Goal: Transaction & Acquisition: Purchase product/service

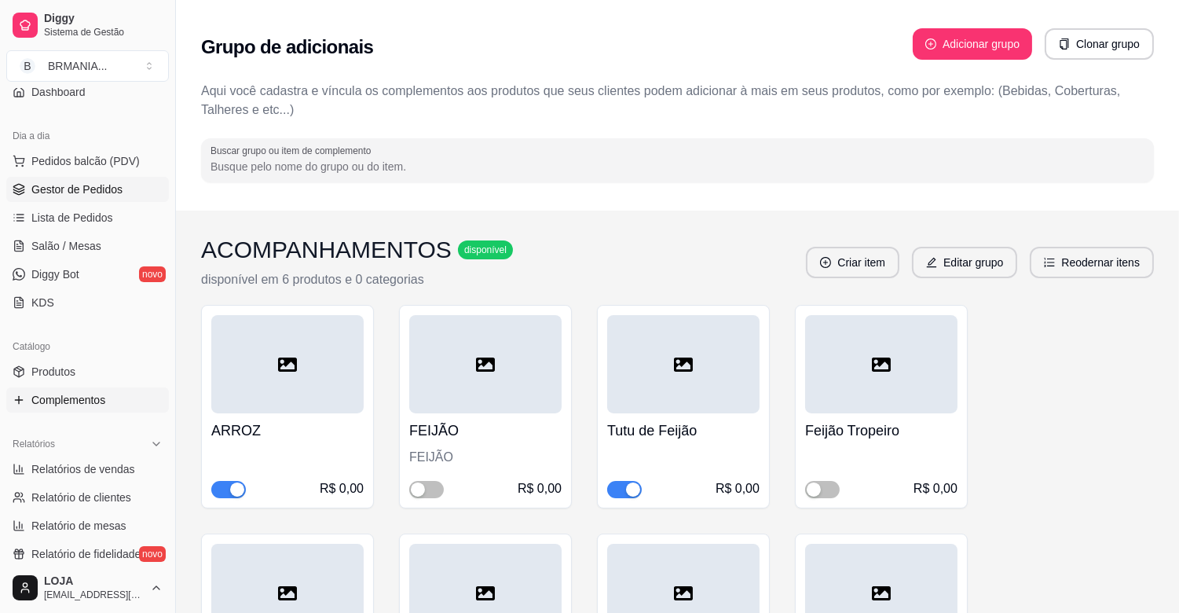
click at [60, 184] on span "Gestor de Pedidos" at bounding box center [76, 189] width 91 height 16
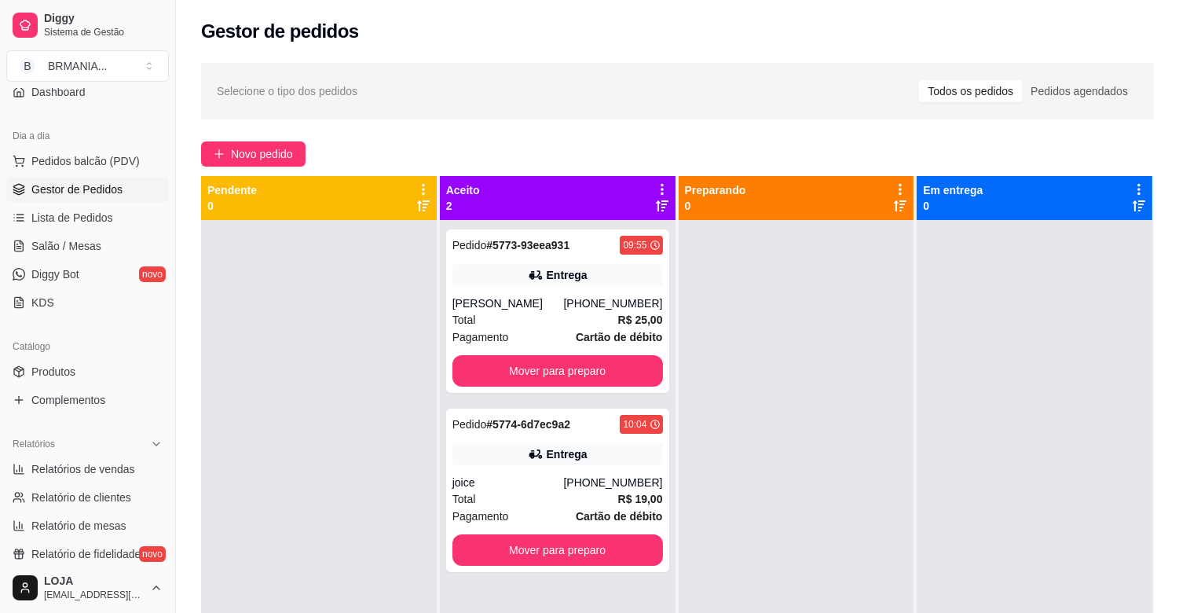
click at [167, 230] on div "Diggy Sistema de Gestão B BRMANIA ... Loja aberta Plano Essencial + Mesas até 0…" at bounding box center [87, 306] width 175 height 613
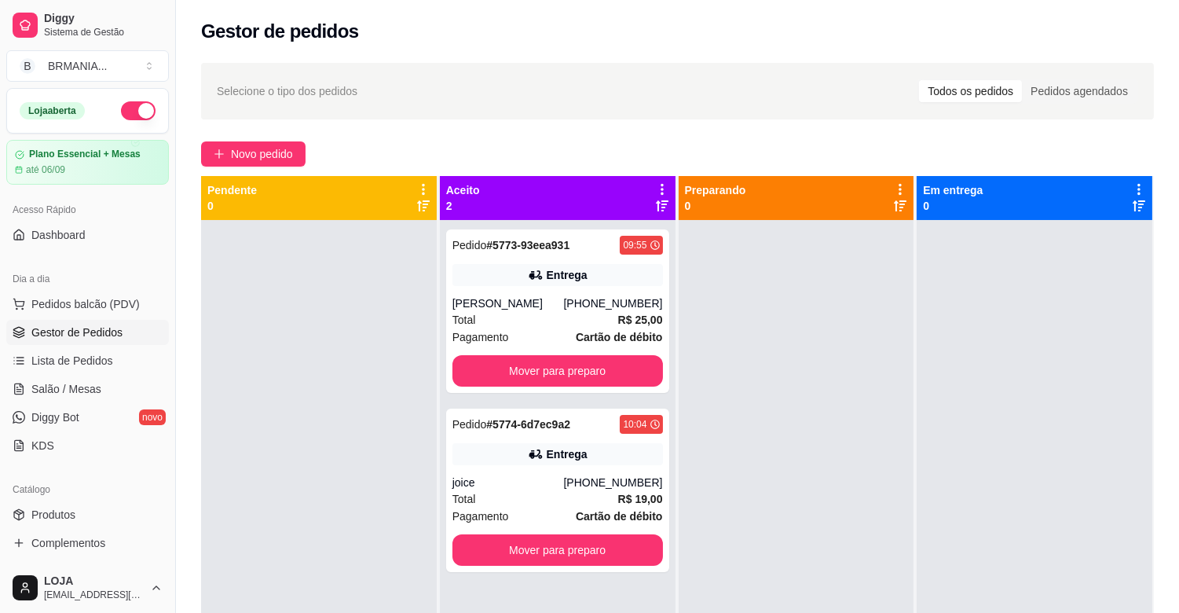
click at [229, 377] on div at bounding box center [319, 526] width 236 height 613
click at [206, 417] on div at bounding box center [319, 526] width 236 height 613
click at [105, 305] on span "Pedidos balcão (PDV)" at bounding box center [85, 304] width 108 height 16
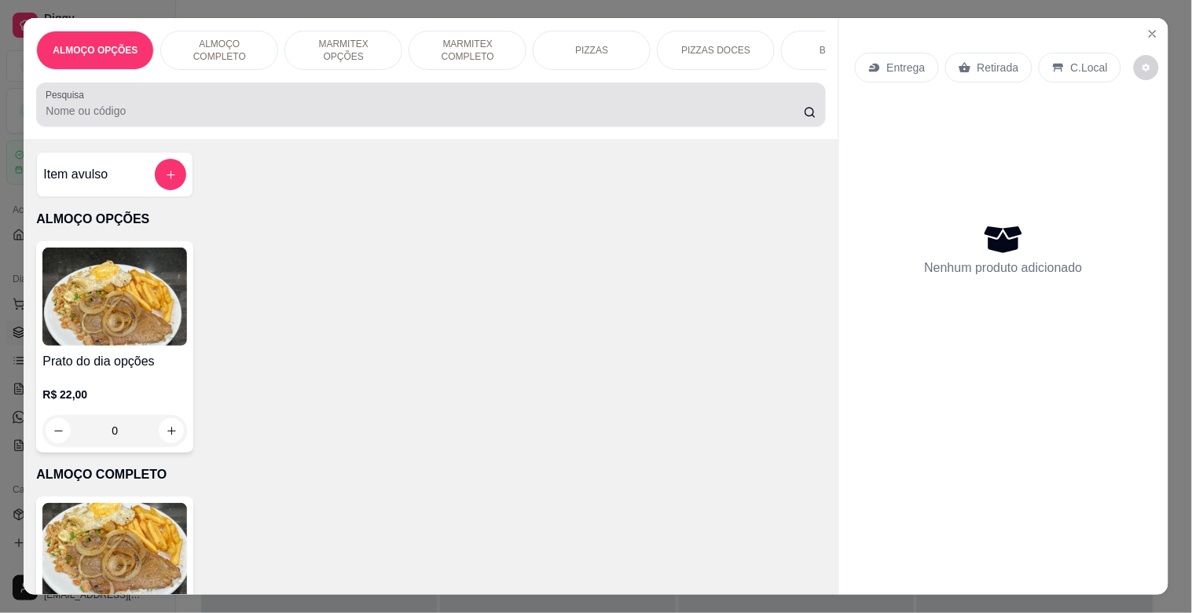
click at [229, 119] on input "Pesquisa" at bounding box center [425, 111] width 758 height 16
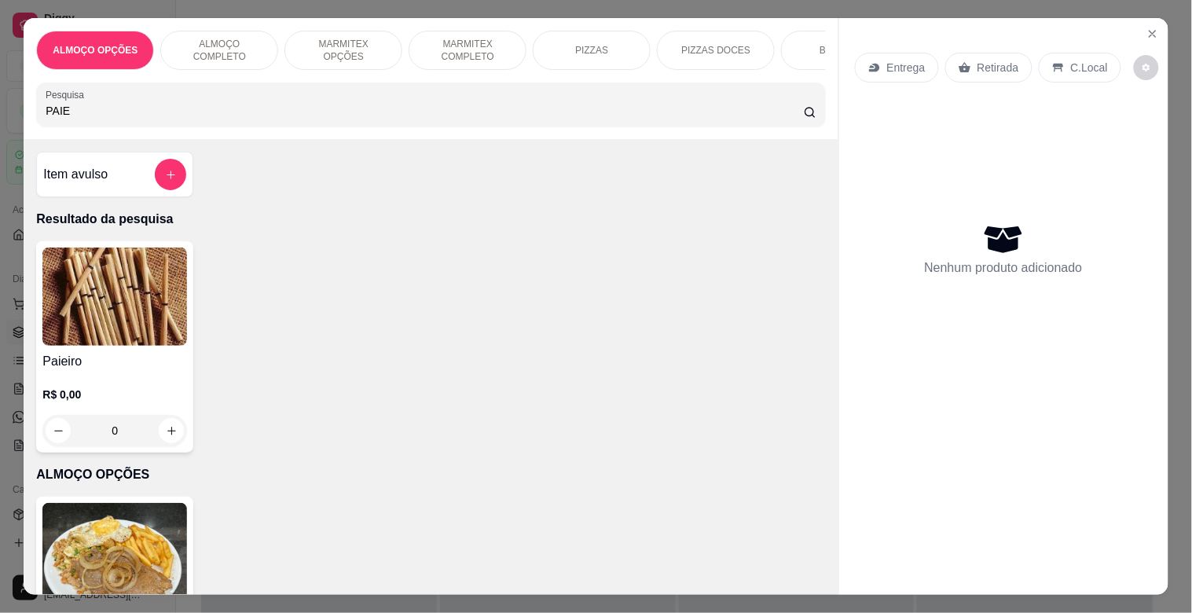
type input "PAIE"
click at [147, 292] on img at bounding box center [114, 296] width 145 height 98
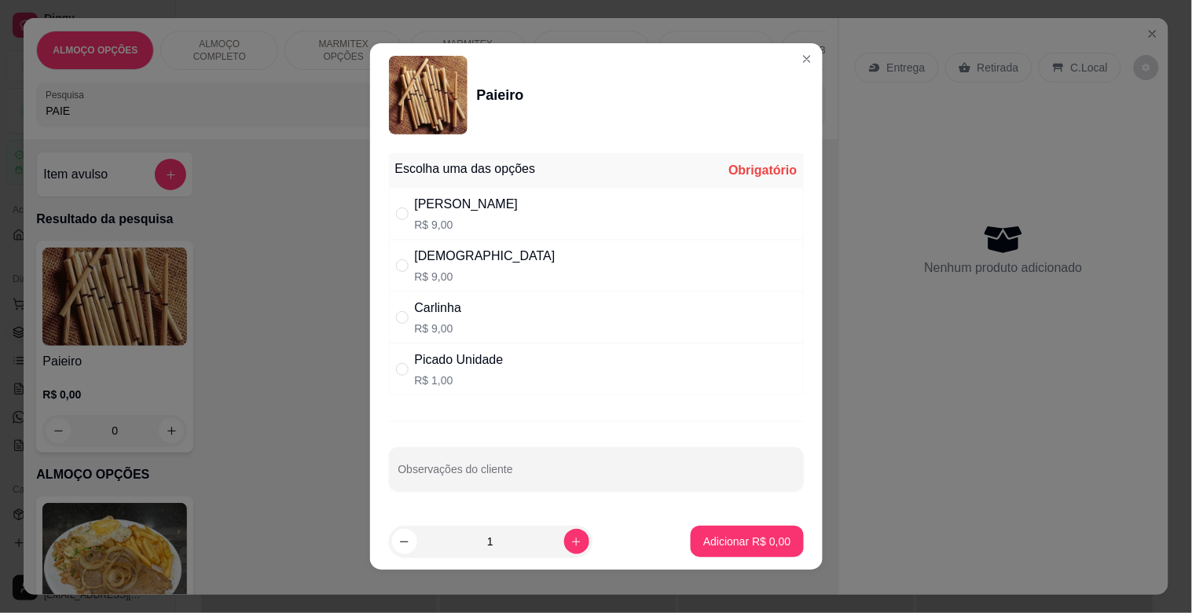
drag, startPoint x: 548, startPoint y: 276, endPoint x: 573, endPoint y: 291, distance: 29.6
click at [551, 276] on div "Dinha R$ 9,00" at bounding box center [596, 266] width 415 height 52
radio input "true"
click at [745, 537] on p "Adicionar R$ 9,00" at bounding box center [747, 540] width 85 height 15
type input "1"
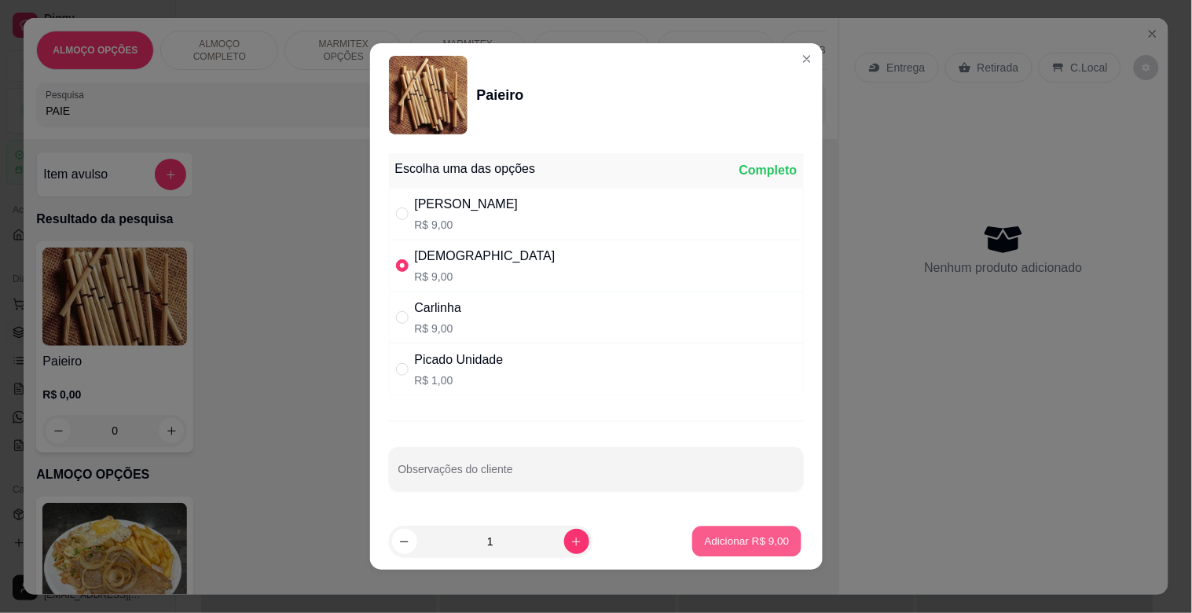
type input "1"
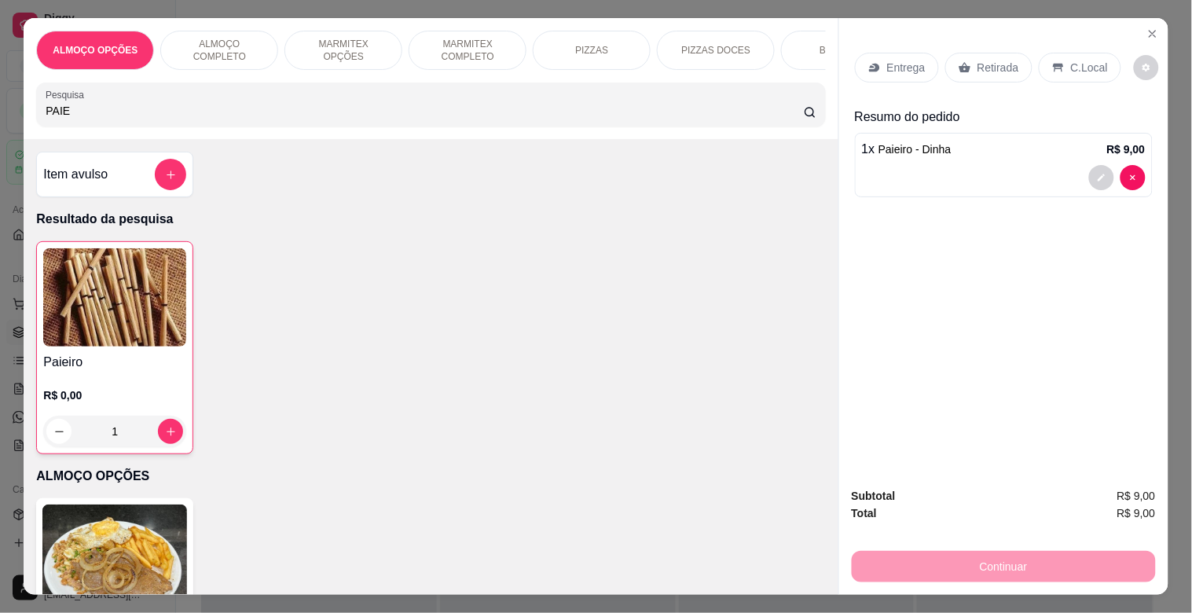
click at [986, 65] on p "Retirada" at bounding box center [998, 68] width 42 height 16
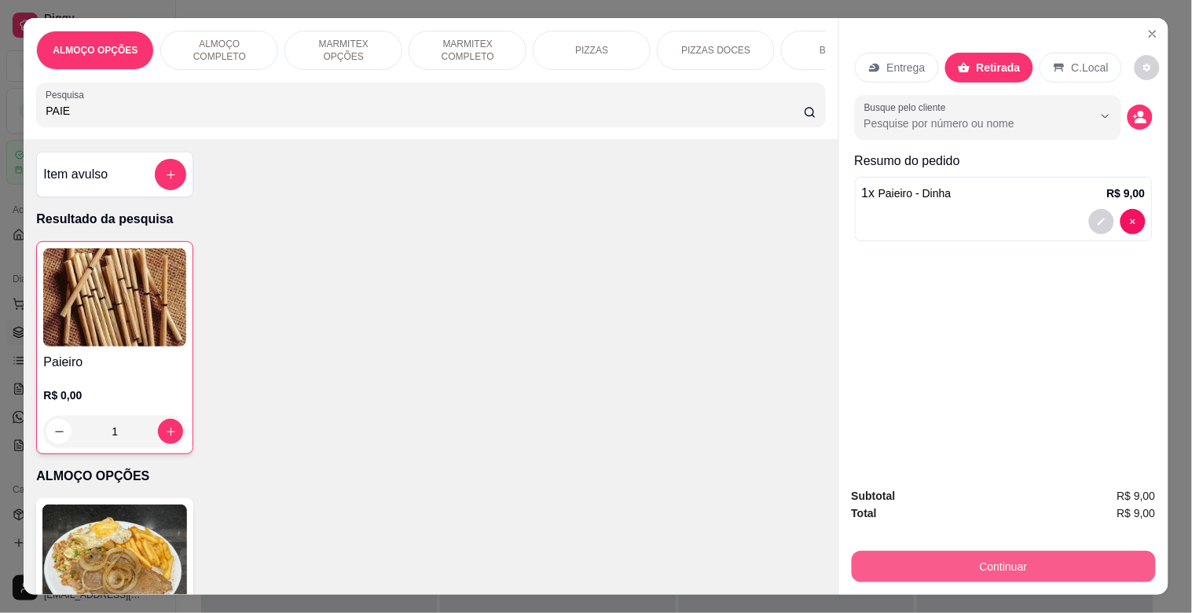
click at [1015, 551] on button "Continuar" at bounding box center [1004, 566] width 304 height 31
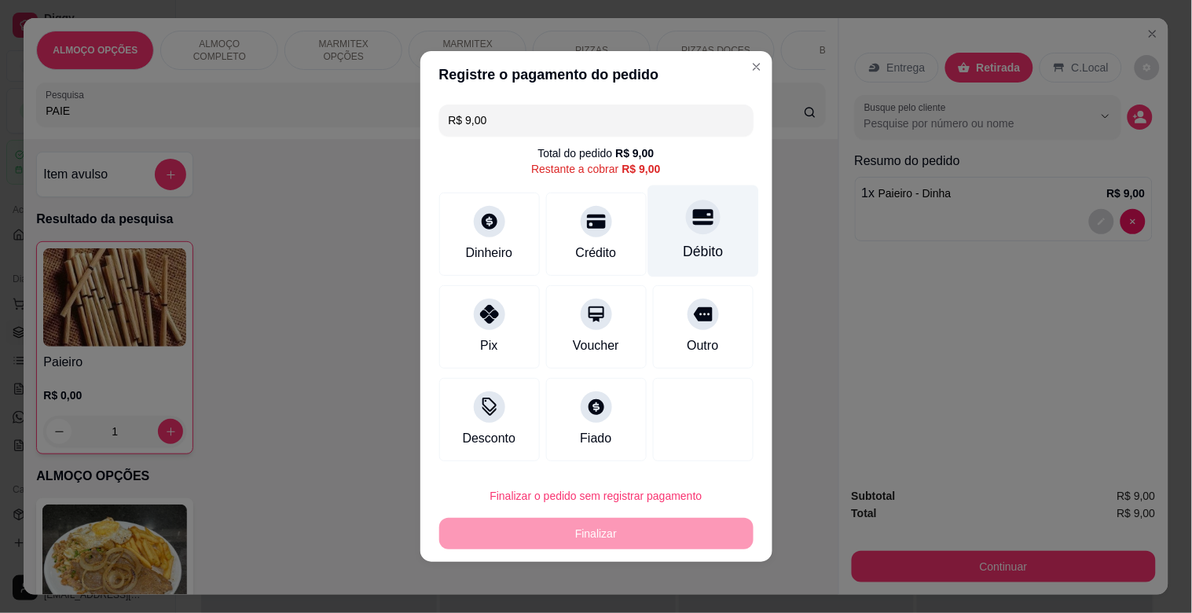
click at [678, 234] on div "Débito" at bounding box center [702, 231] width 111 height 92
type input "R$ 0,00"
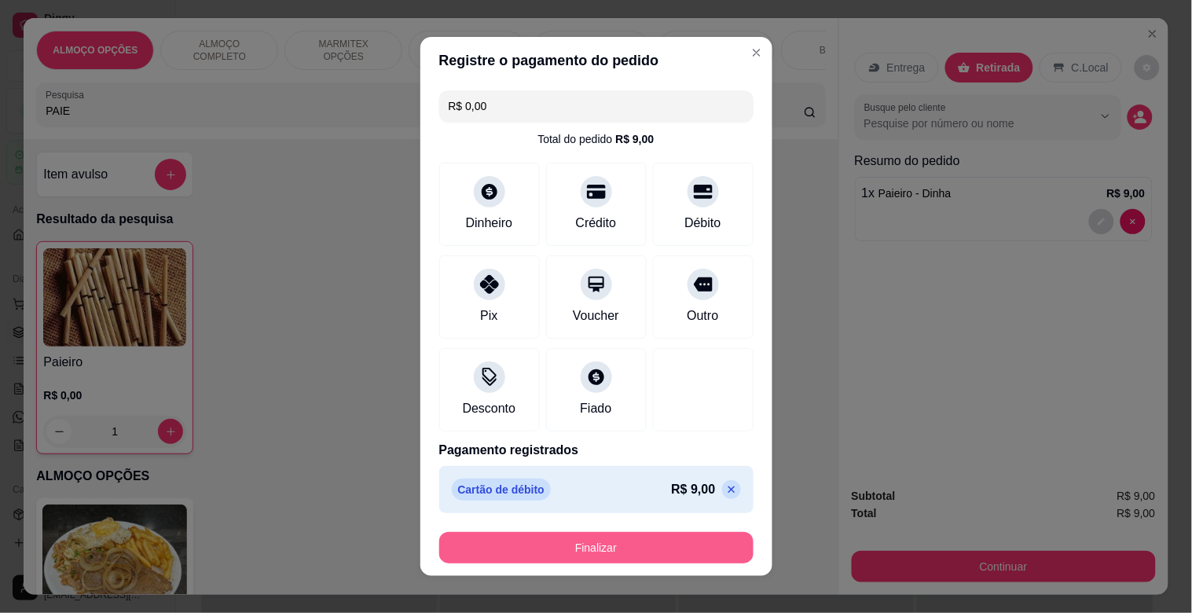
click at [592, 529] on footer "Finalizar" at bounding box center [596, 547] width 352 height 57
click at [590, 548] on button "Finalizar" at bounding box center [596, 547] width 314 height 31
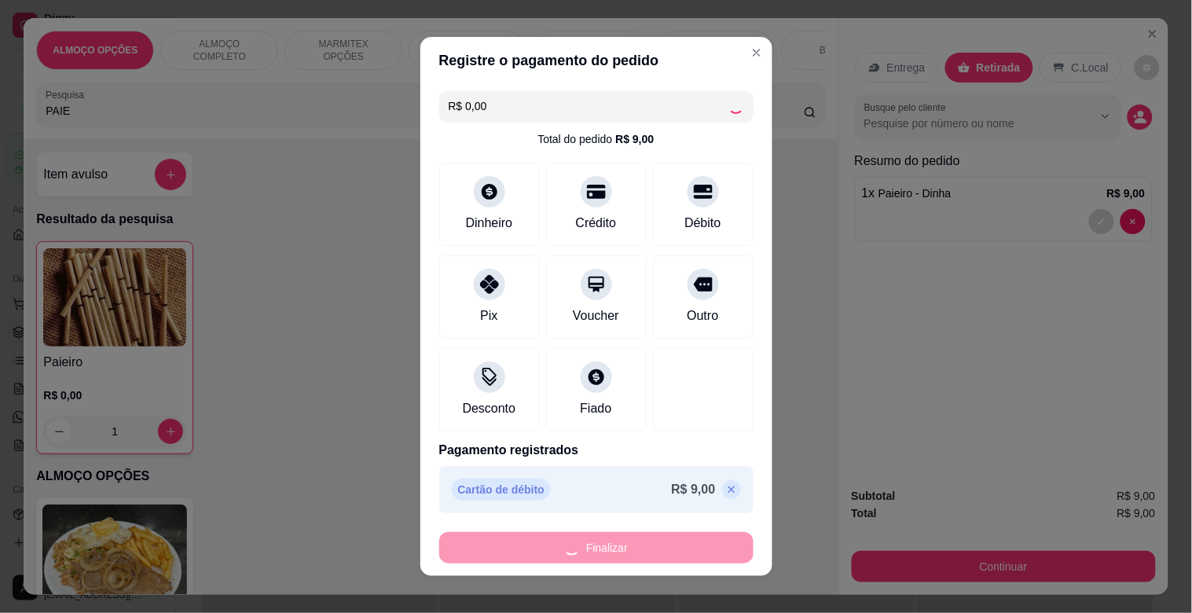
type input "0"
type input "-R$ 9,00"
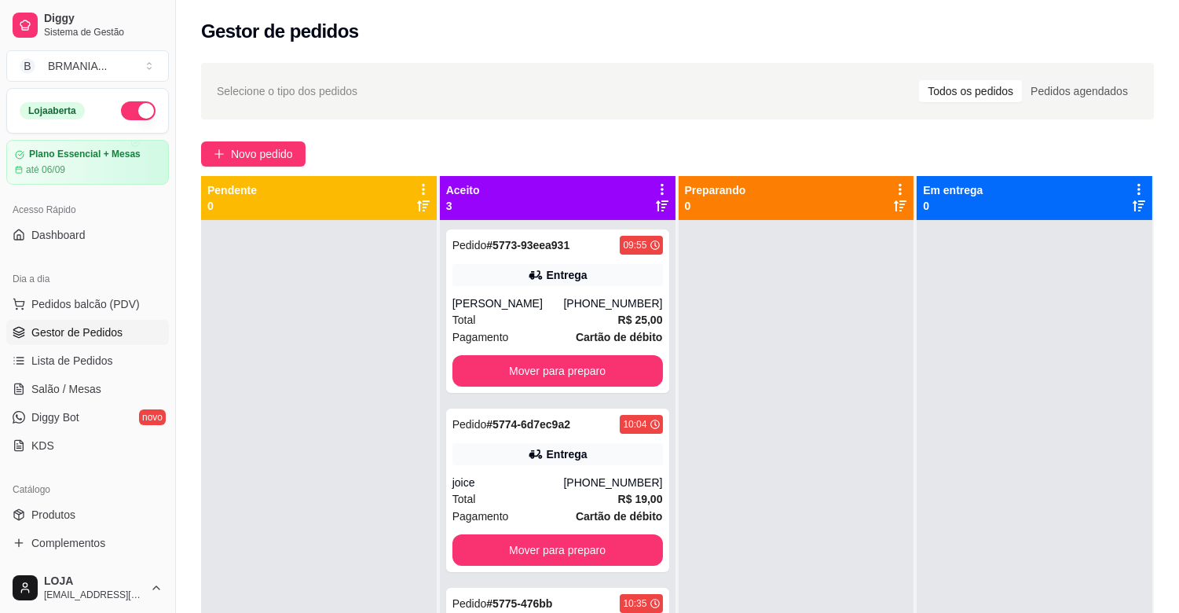
drag, startPoint x: 1112, startPoint y: 444, endPoint x: 1117, endPoint y: 435, distance: 10.2
click at [1117, 435] on div at bounding box center [1035, 526] width 236 height 613
click at [539, 371] on button "Mover para preparo" at bounding box center [557, 370] width 211 height 31
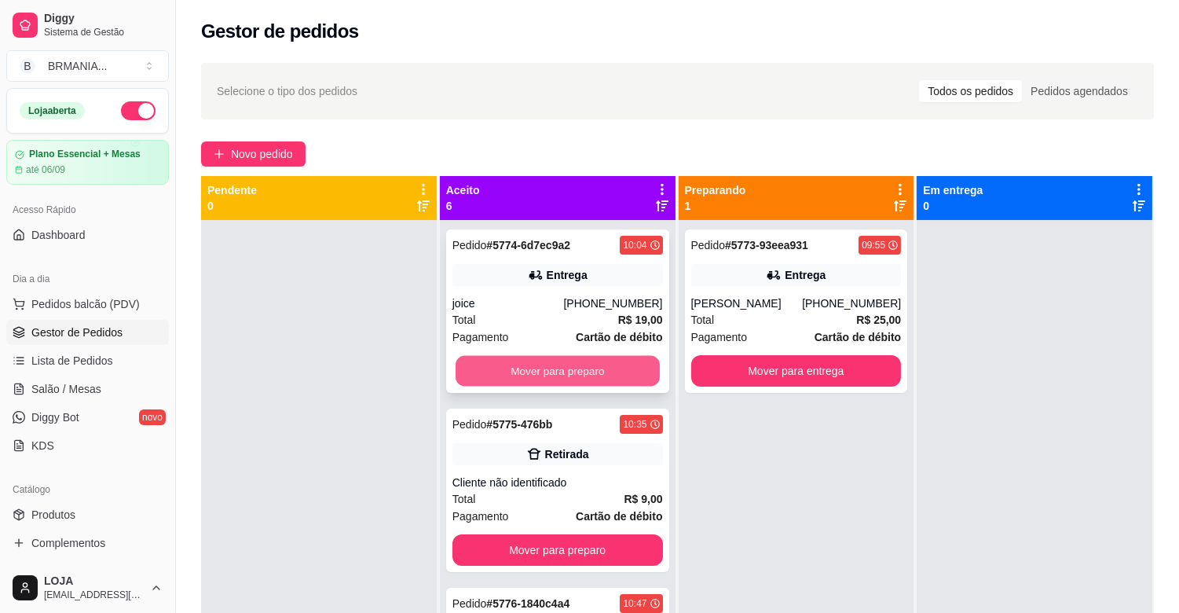
click at [546, 370] on button "Mover para preparo" at bounding box center [558, 371] width 204 height 31
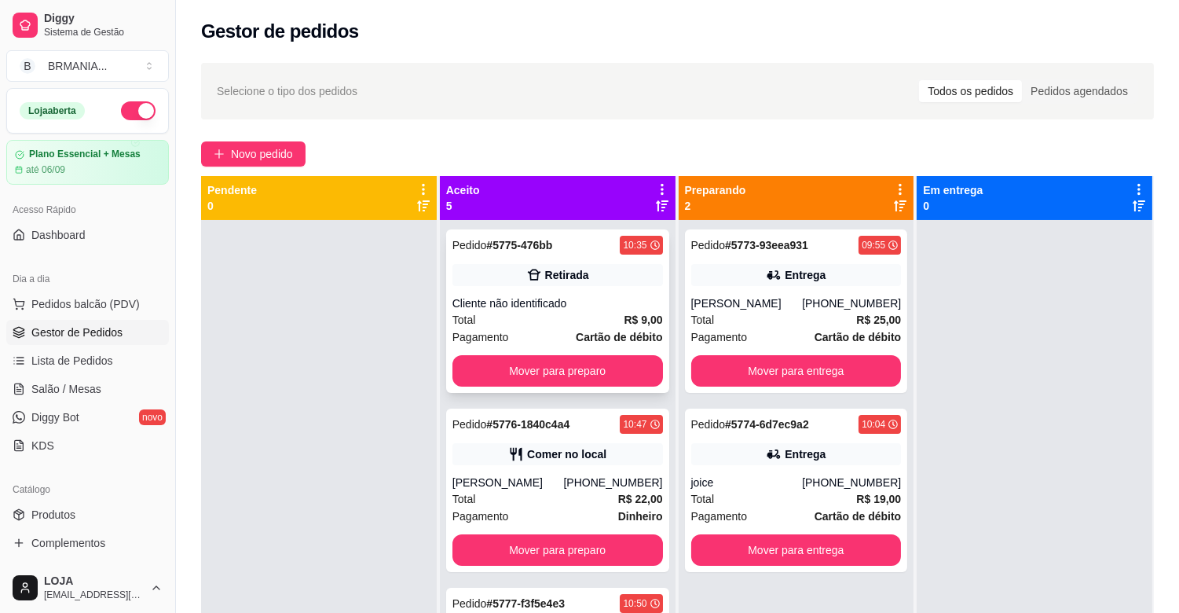
click at [575, 288] on div "Pedido # 5775-476bb 10:35 Retirada Cliente não identificado Total R$ 9,00 Pagam…" at bounding box center [557, 310] width 223 height 163
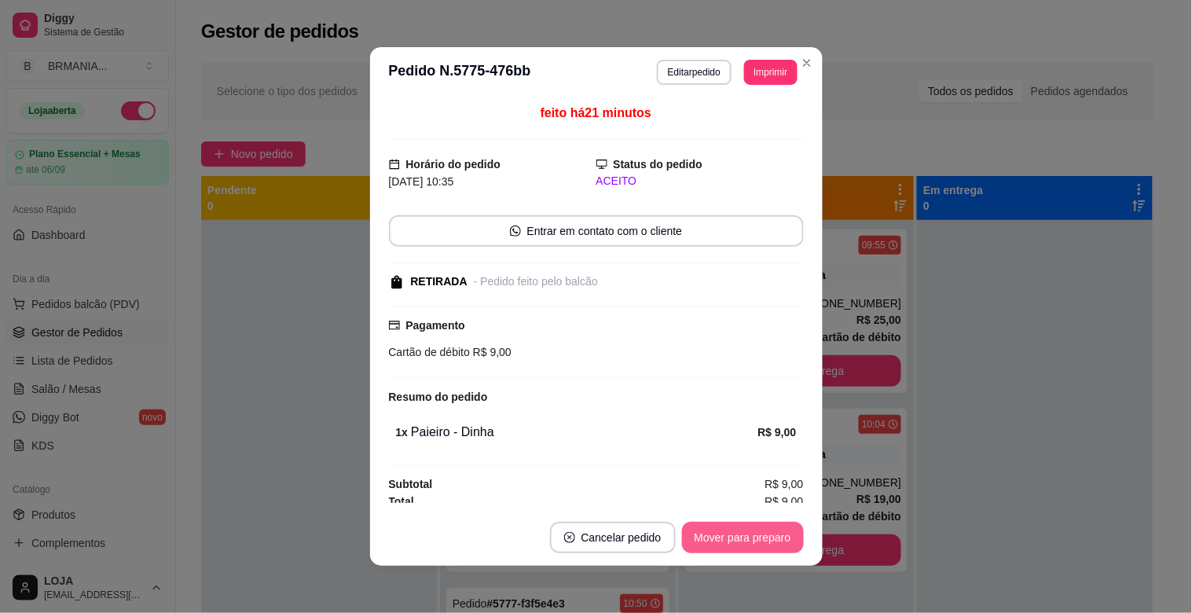
click at [740, 526] on button "Mover para preparo" at bounding box center [743, 537] width 122 height 31
click at [747, 535] on div "Mover para preparo" at bounding box center [732, 537] width 144 height 31
click at [749, 537] on div "Mover para preparo" at bounding box center [732, 537] width 144 height 31
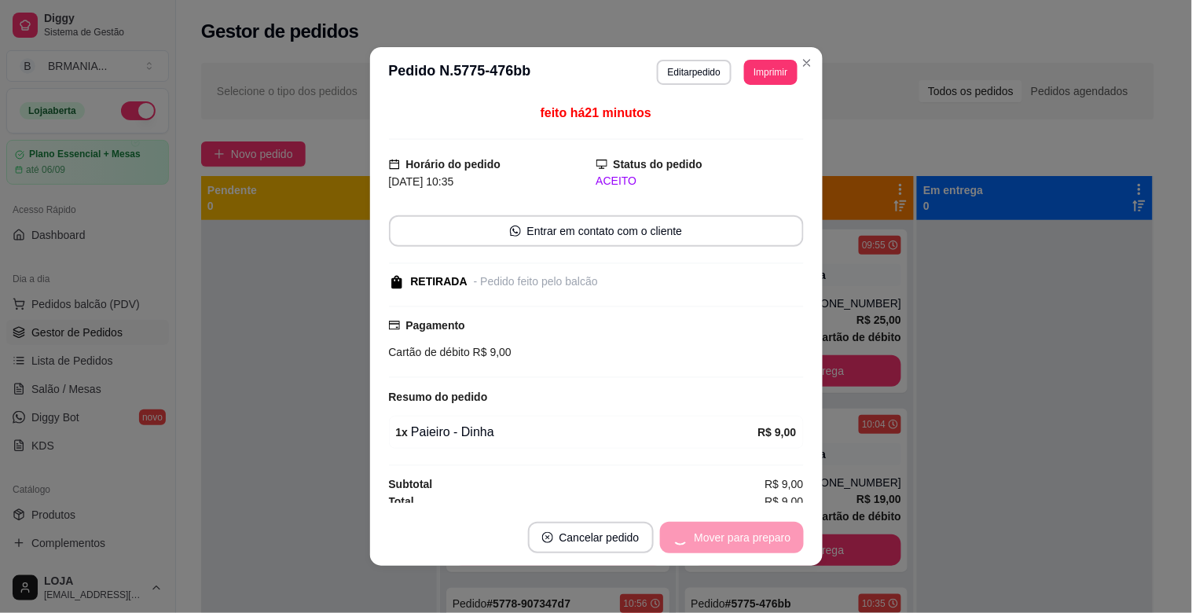
click at [749, 537] on div "Mover para preparo" at bounding box center [732, 537] width 144 height 31
click at [749, 537] on button "Mover para retirada disponível" at bounding box center [716, 537] width 168 height 31
click at [748, 537] on div "Mover para retirada disponível" at bounding box center [705, 537] width 196 height 31
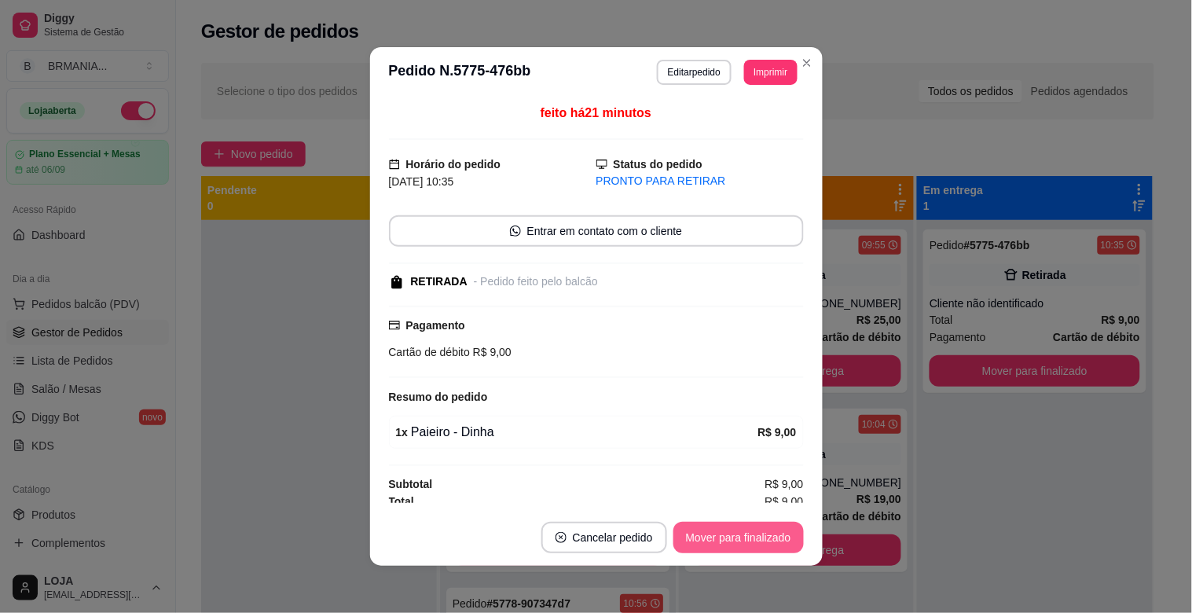
click at [748, 536] on button "Mover para finalizado" at bounding box center [738, 537] width 130 height 31
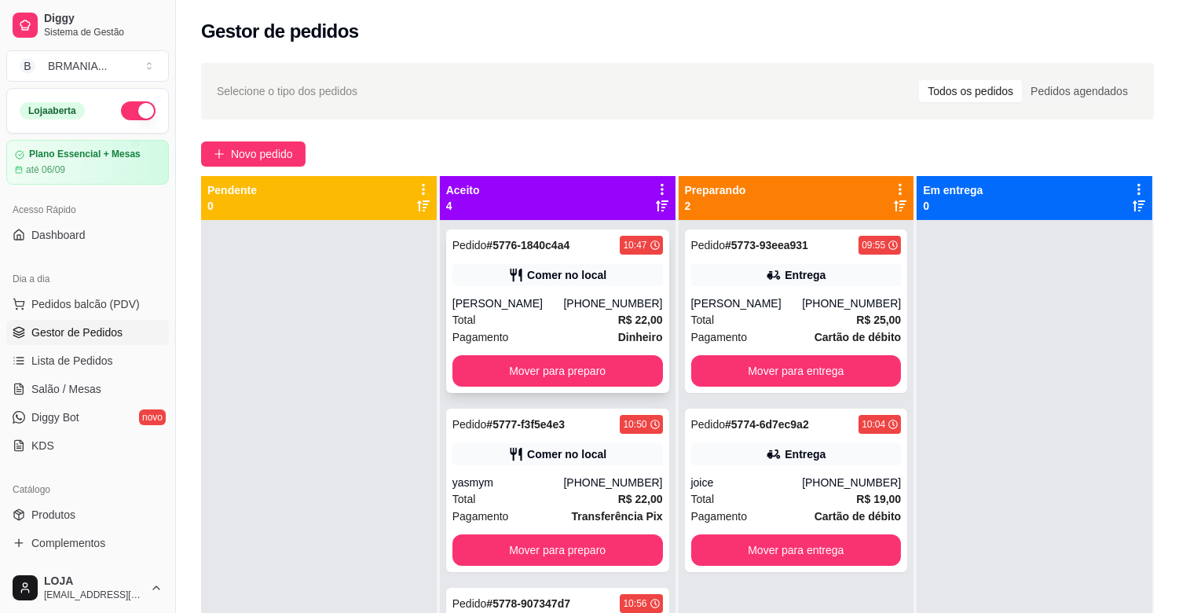
click at [554, 314] on div "Total R$ 22,00" at bounding box center [557, 319] width 211 height 17
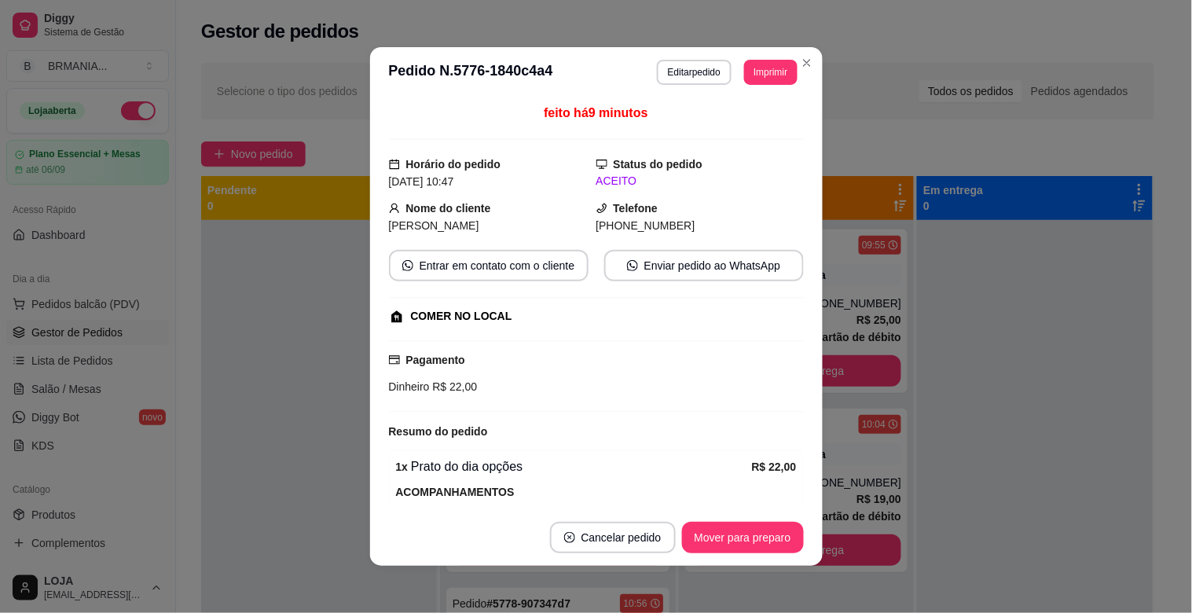
click at [742, 530] on footer "Cancelar pedido Mover para preparo" at bounding box center [596, 537] width 452 height 57
click at [746, 530] on button "Mover para preparo" at bounding box center [743, 537] width 122 height 31
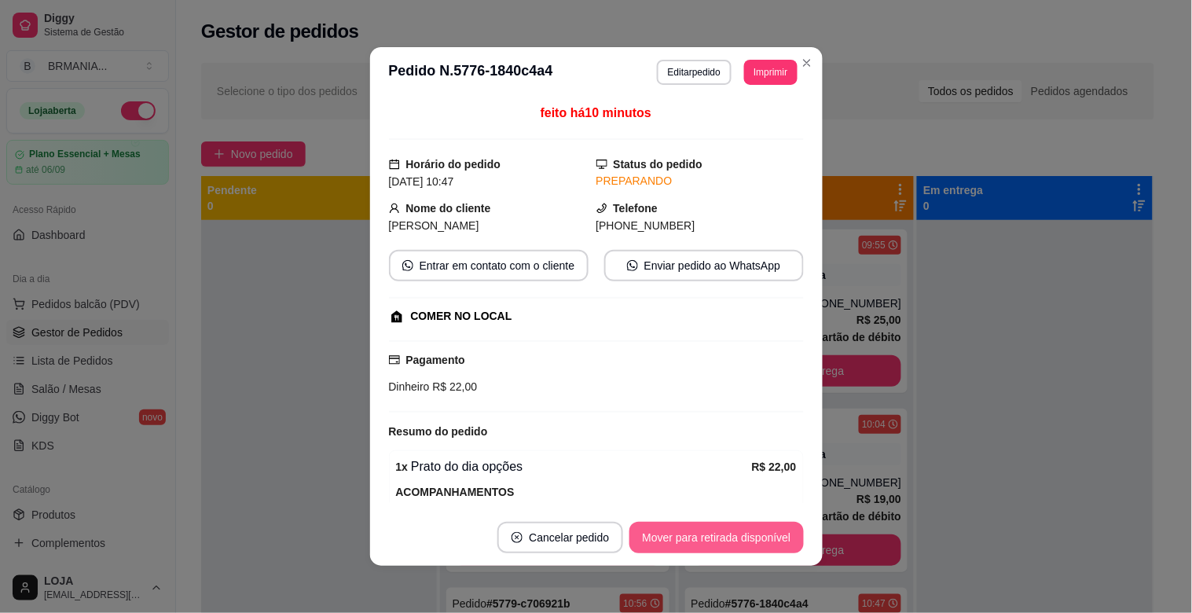
click at [743, 540] on button "Mover para retirada disponível" at bounding box center [716, 537] width 174 height 31
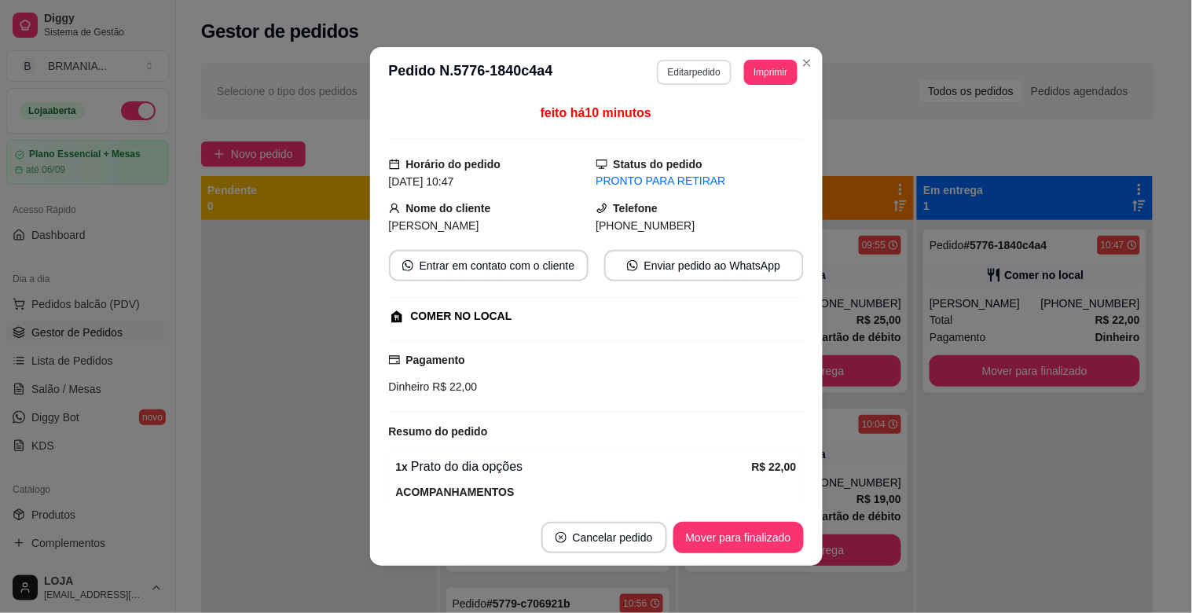
click at [688, 76] on button "Editar pedido" at bounding box center [694, 72] width 75 height 25
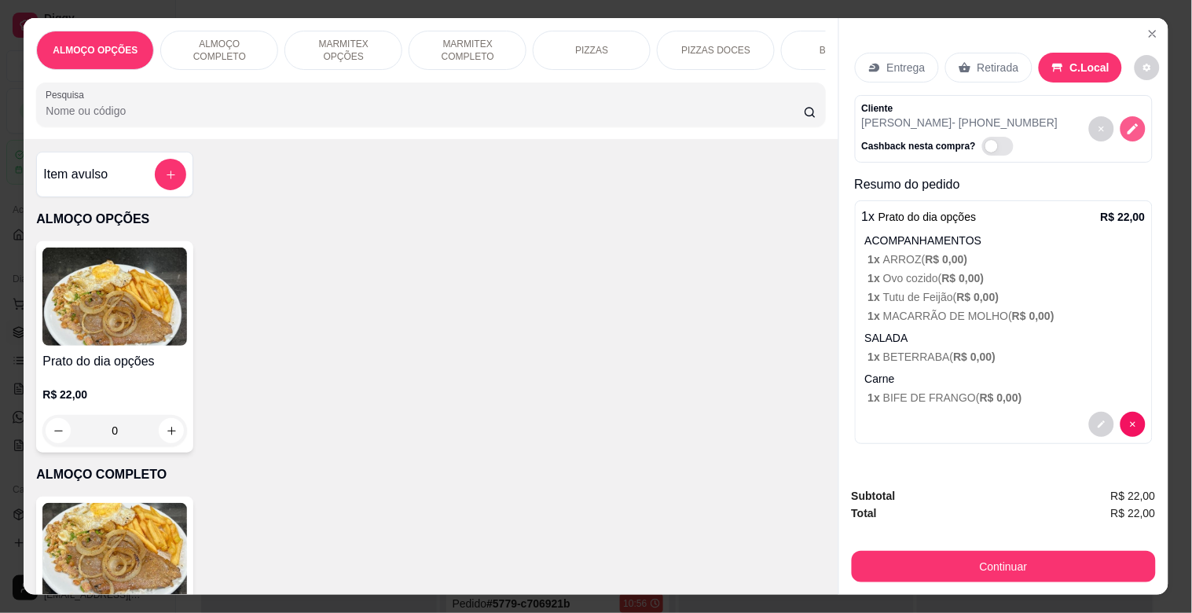
click at [1130, 127] on icon "decrease-product-quantity" at bounding box center [1133, 129] width 14 height 14
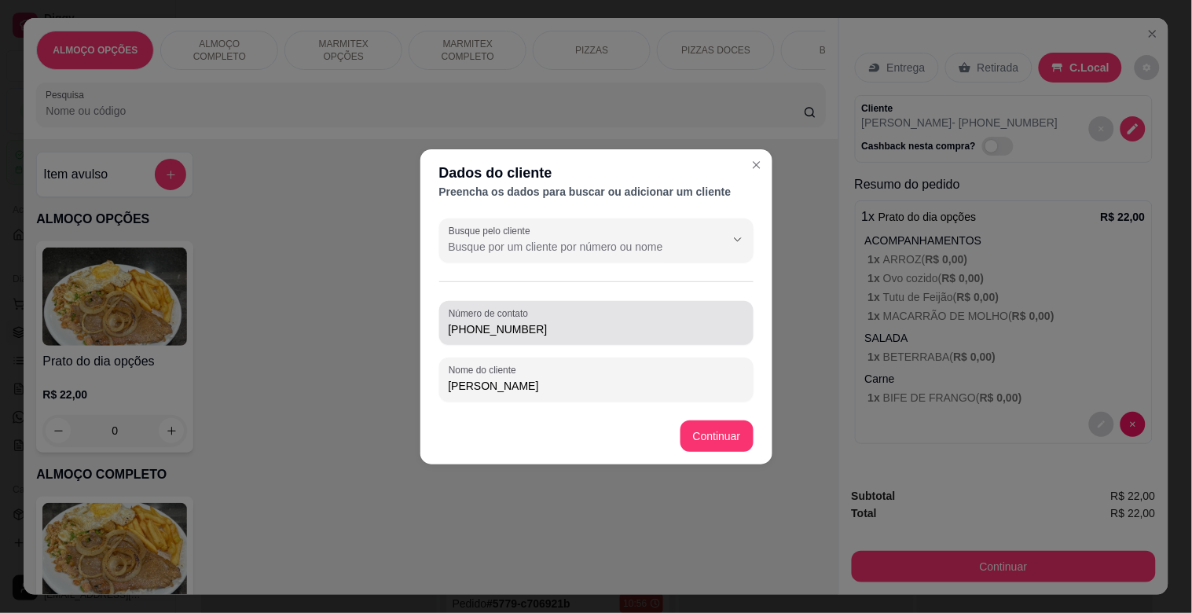
click at [616, 321] on input "[PHONE_NUMBER]" at bounding box center [596, 329] width 295 height 16
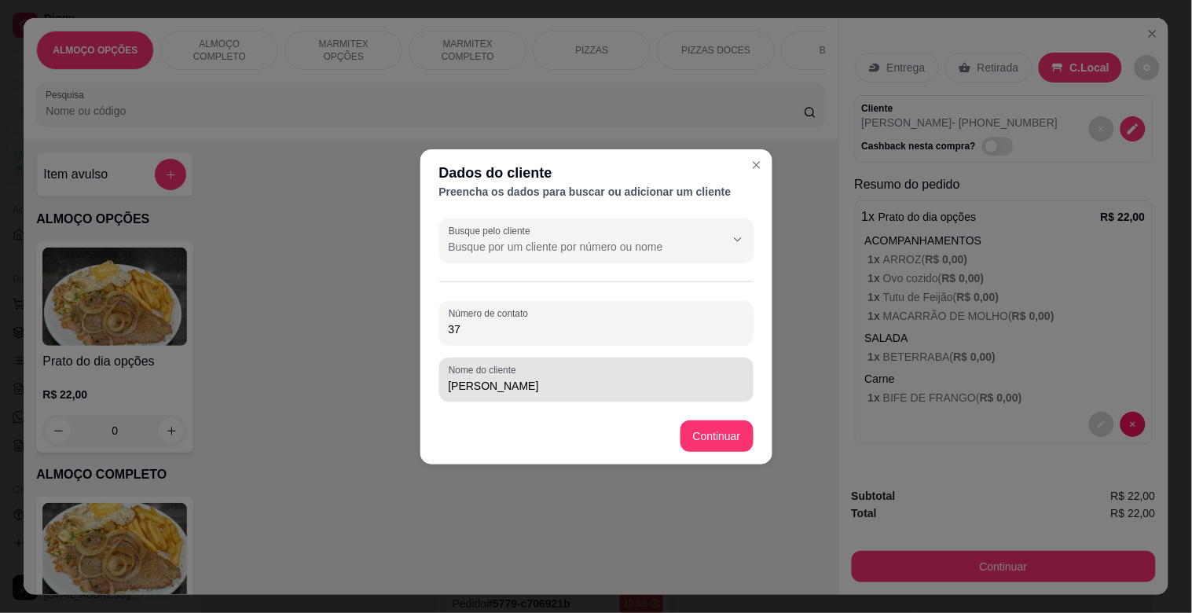
type input "3"
click at [528, 390] on input "[PERSON_NAME]" at bounding box center [596, 386] width 295 height 16
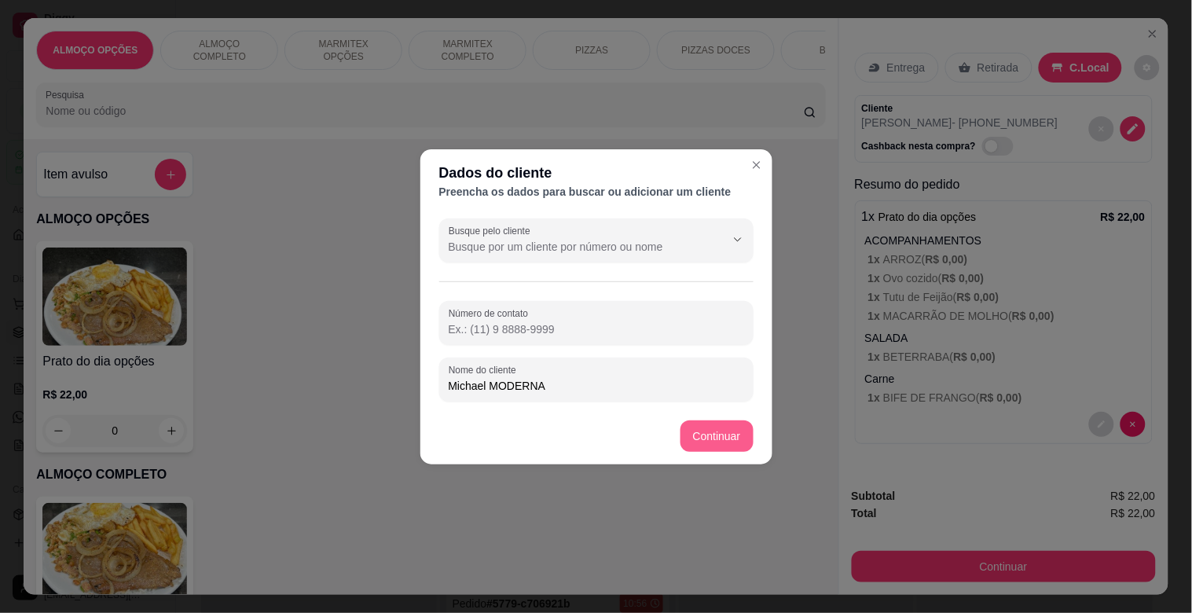
type input "Michael MODERNA"
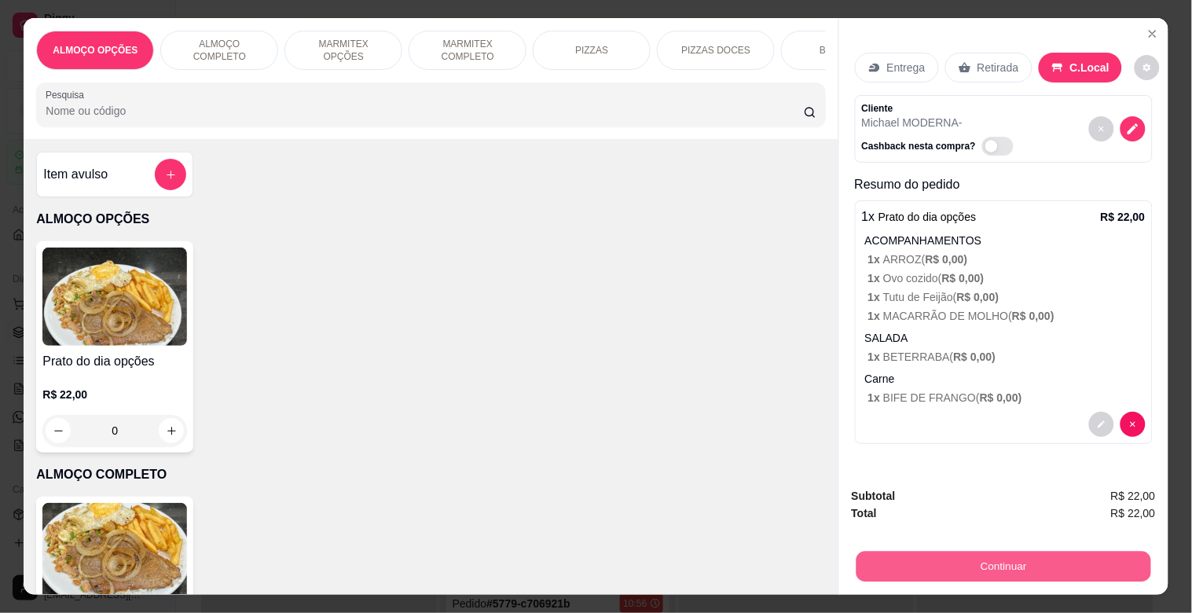
click at [990, 567] on button "Continuar" at bounding box center [1002, 566] width 295 height 31
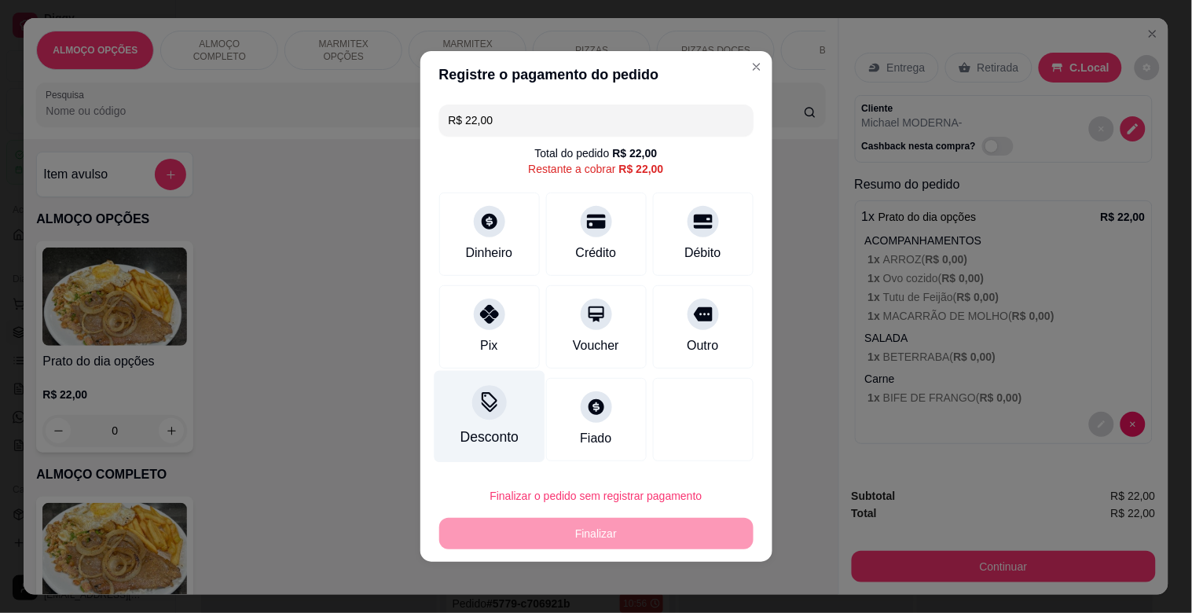
click at [489, 412] on icon at bounding box center [488, 402] width 20 height 20
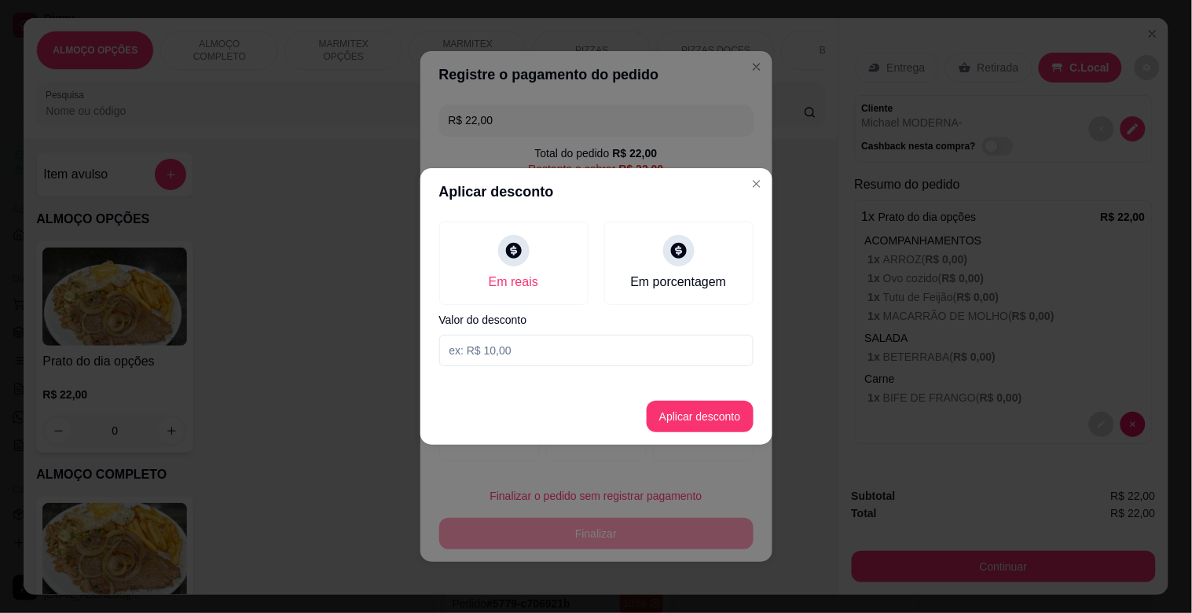
click at [569, 353] on input at bounding box center [596, 350] width 314 height 31
type input "2,00"
click at [698, 419] on button "Aplicar desconto" at bounding box center [700, 416] width 107 height 31
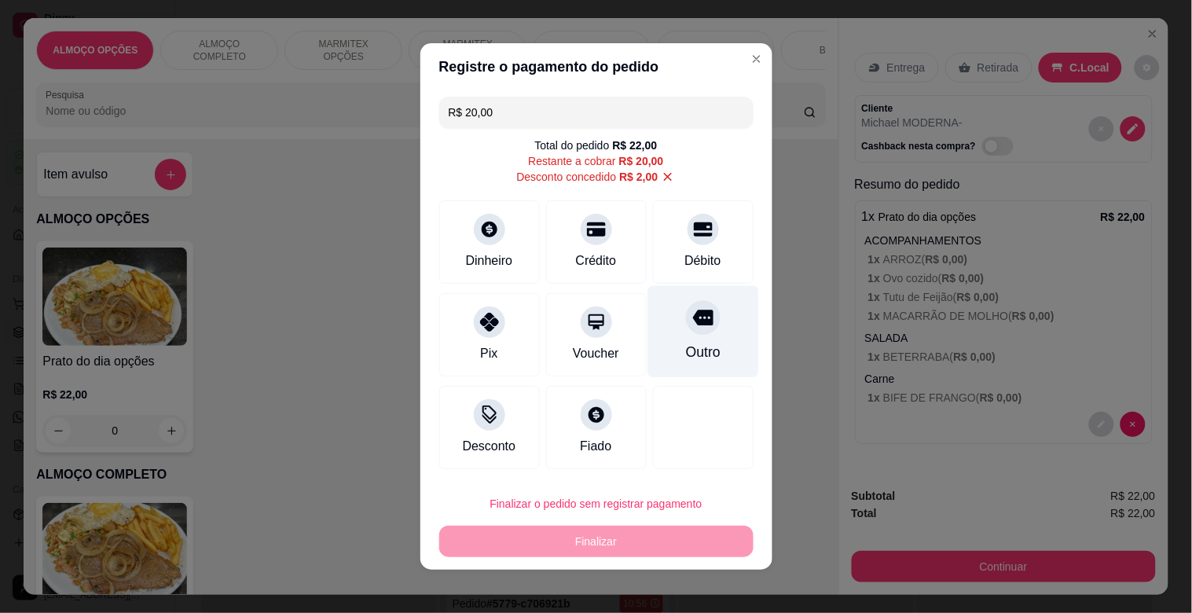
click at [692, 322] on icon at bounding box center [702, 318] width 20 height 16
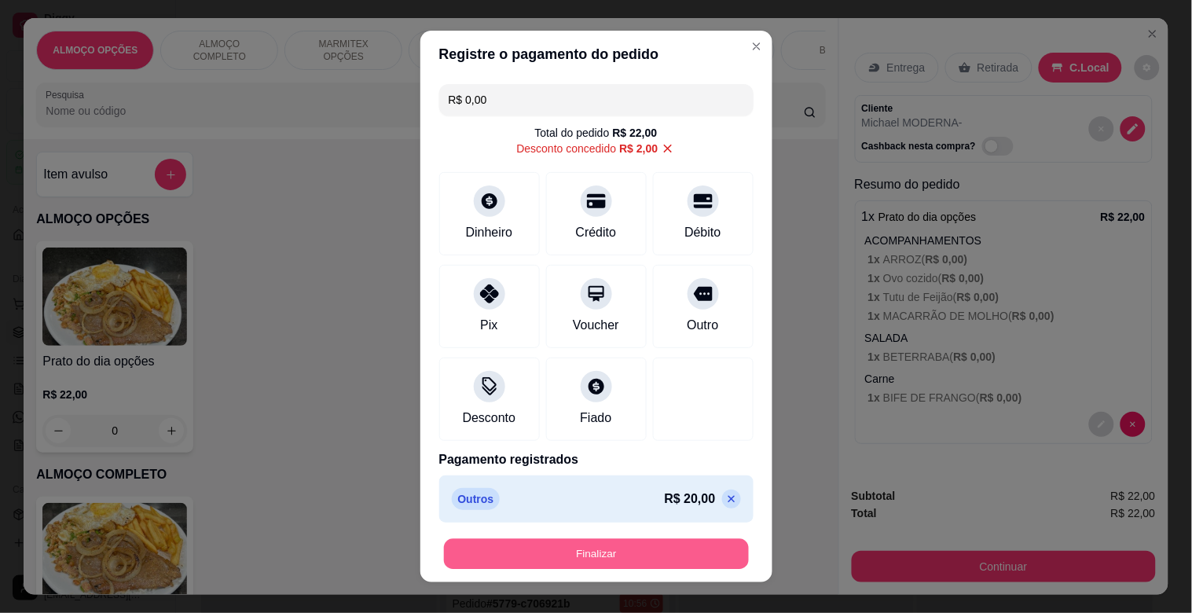
click at [623, 548] on button "Finalizar" at bounding box center [596, 554] width 305 height 31
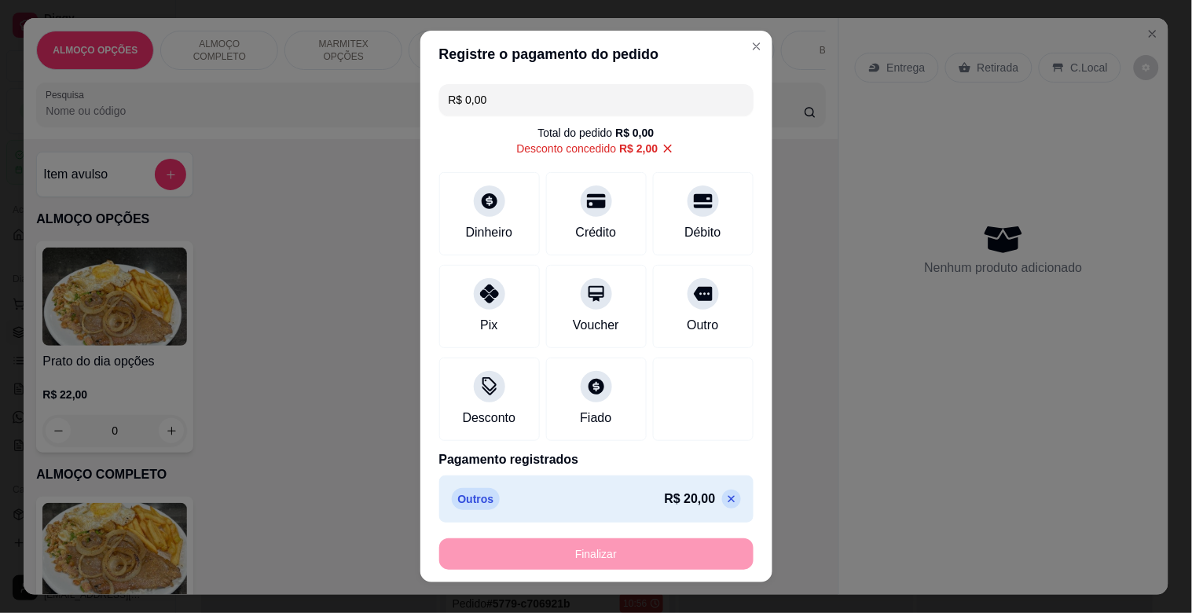
type input "-R$ 22,00"
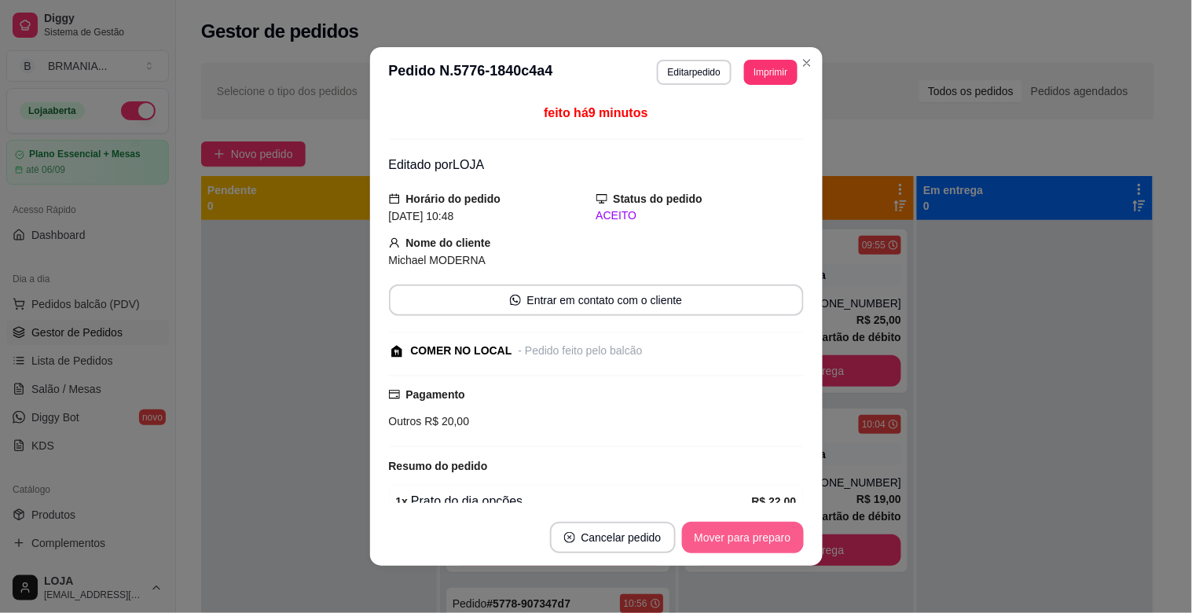
click at [742, 524] on button "Mover para preparo" at bounding box center [743, 537] width 122 height 31
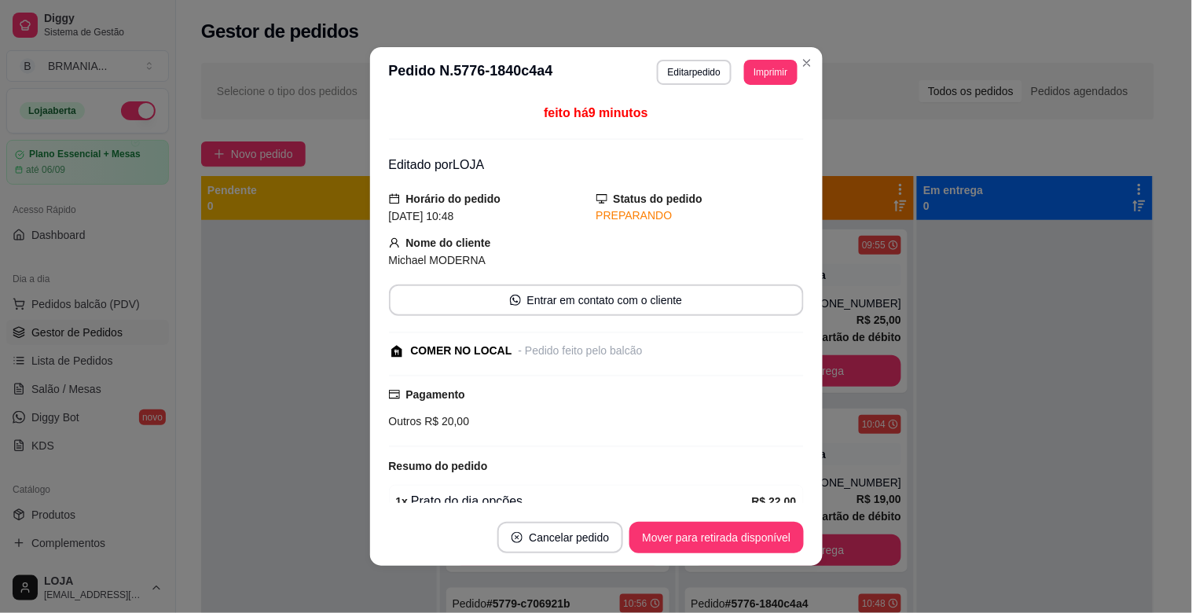
click at [740, 529] on button "Mover para retirada disponível" at bounding box center [716, 537] width 174 height 31
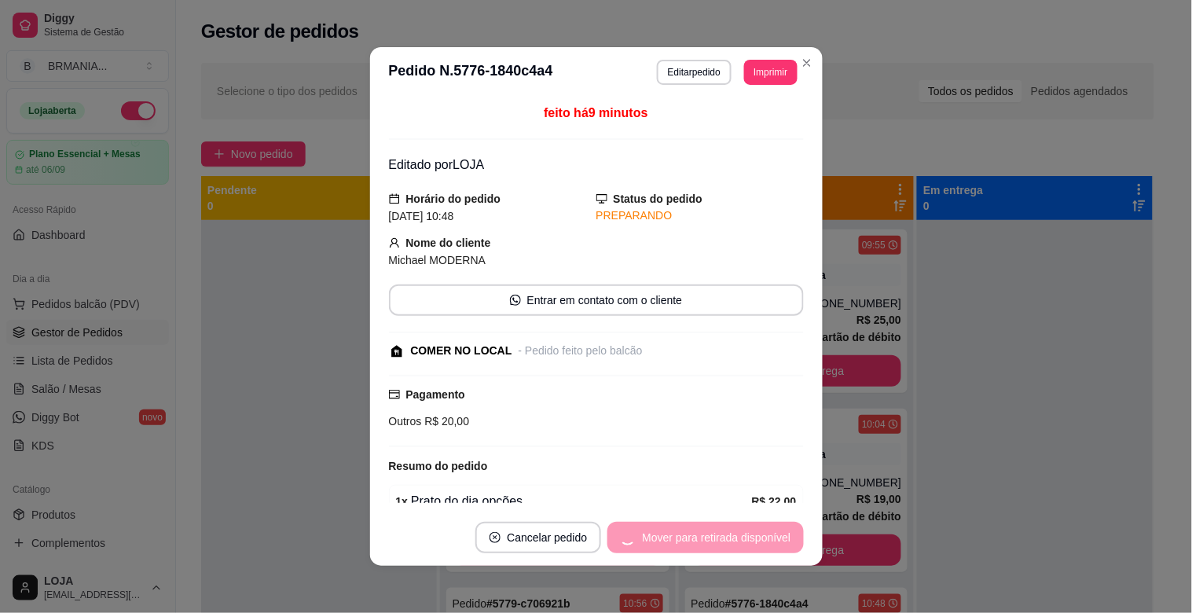
click at [736, 537] on div "Mover para retirada disponível" at bounding box center [705, 537] width 196 height 31
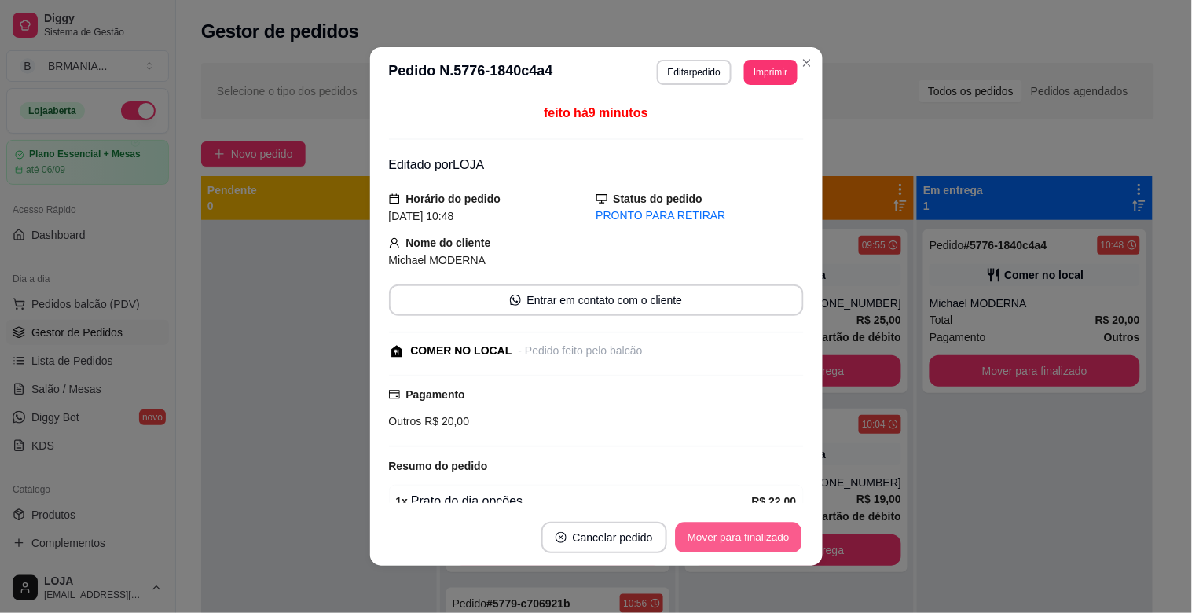
click at [724, 540] on button "Mover para finalizado" at bounding box center [738, 537] width 126 height 31
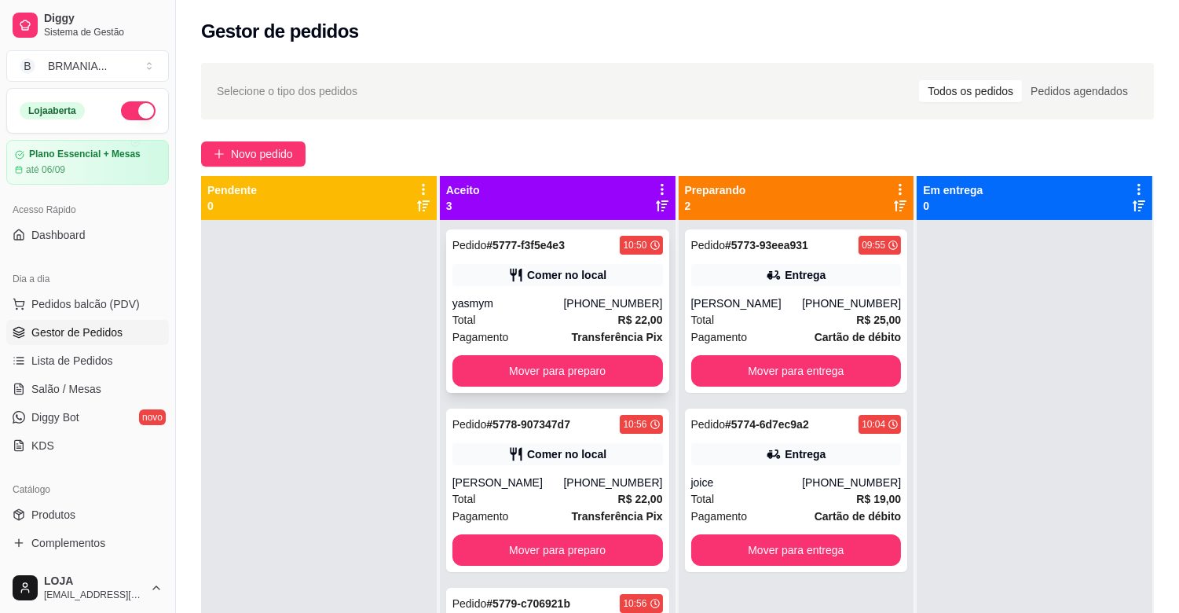
click at [593, 314] on div "Total R$ 22,00" at bounding box center [557, 319] width 211 height 17
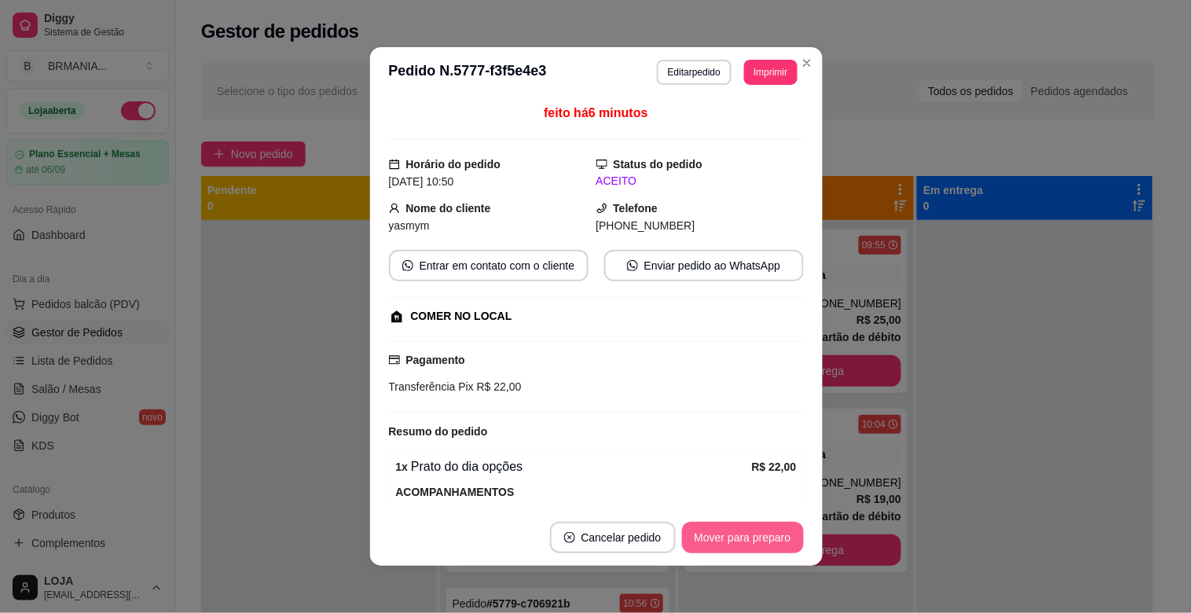
click at [741, 535] on button "Mover para preparo" at bounding box center [743, 537] width 122 height 31
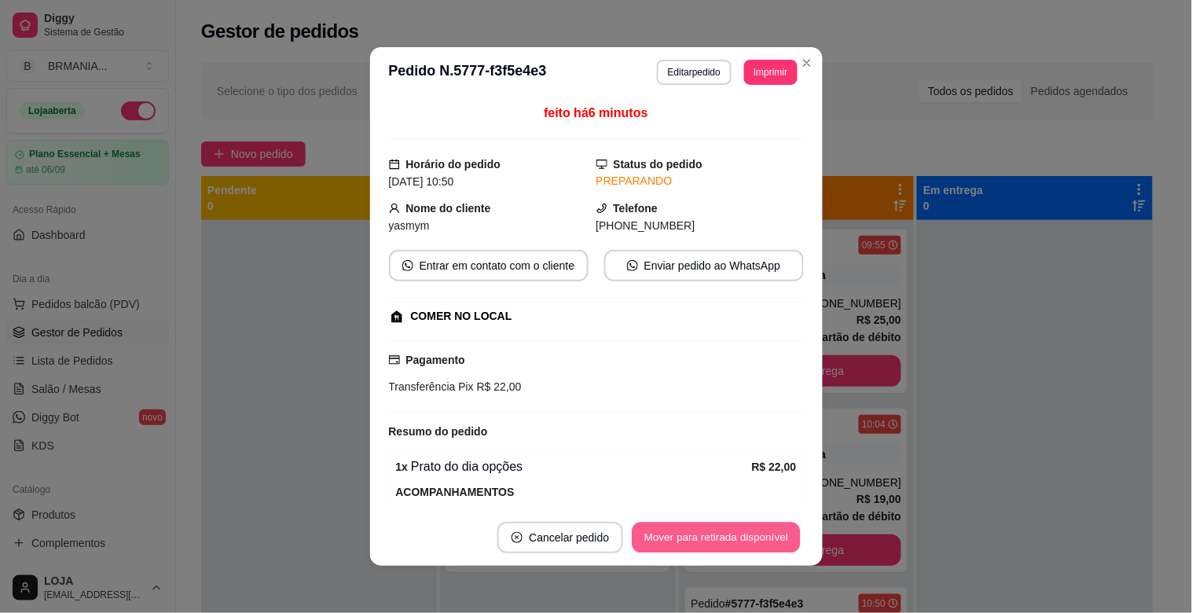
click at [742, 534] on button "Mover para retirada disponível" at bounding box center [716, 537] width 168 height 31
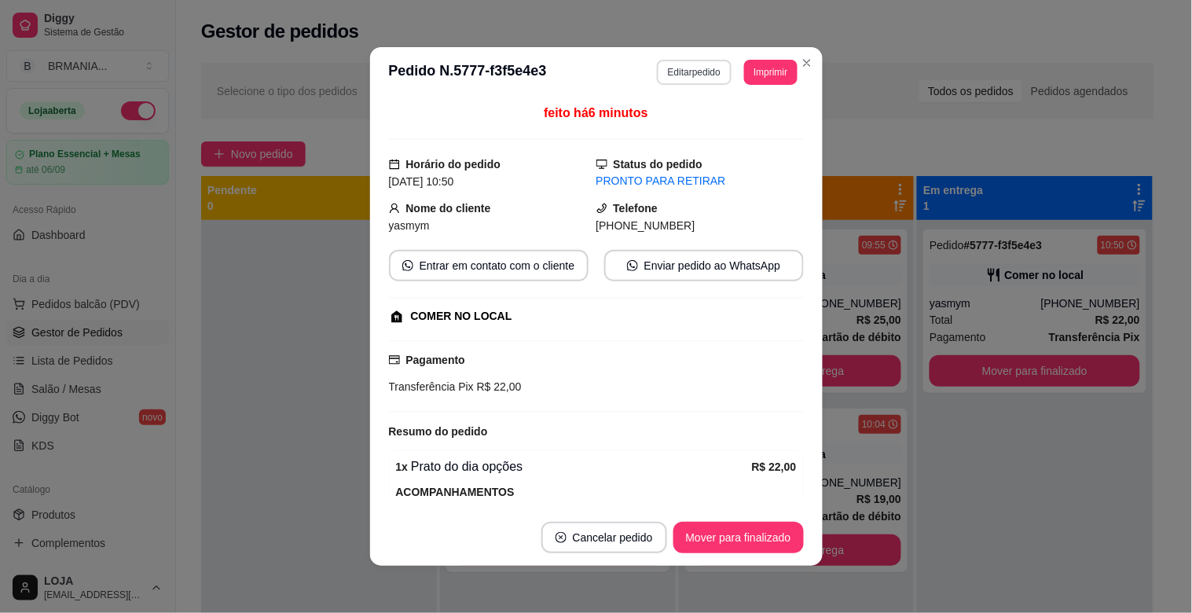
click at [669, 81] on button "Editar pedido" at bounding box center [694, 72] width 75 height 25
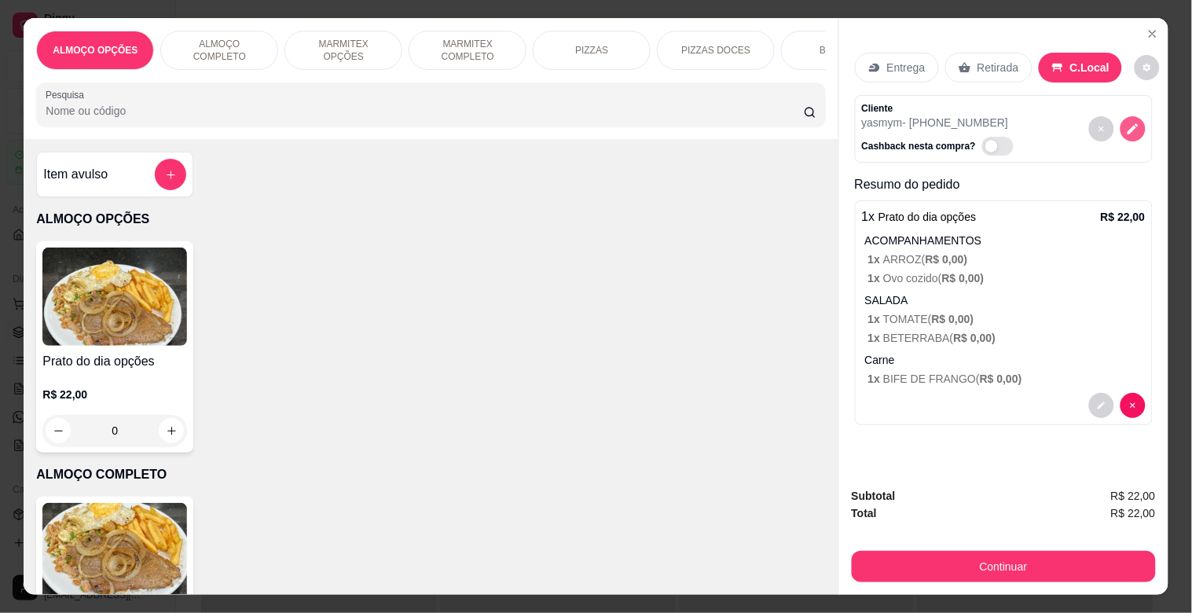
click at [1127, 124] on icon "decrease-product-quantity" at bounding box center [1132, 129] width 11 height 11
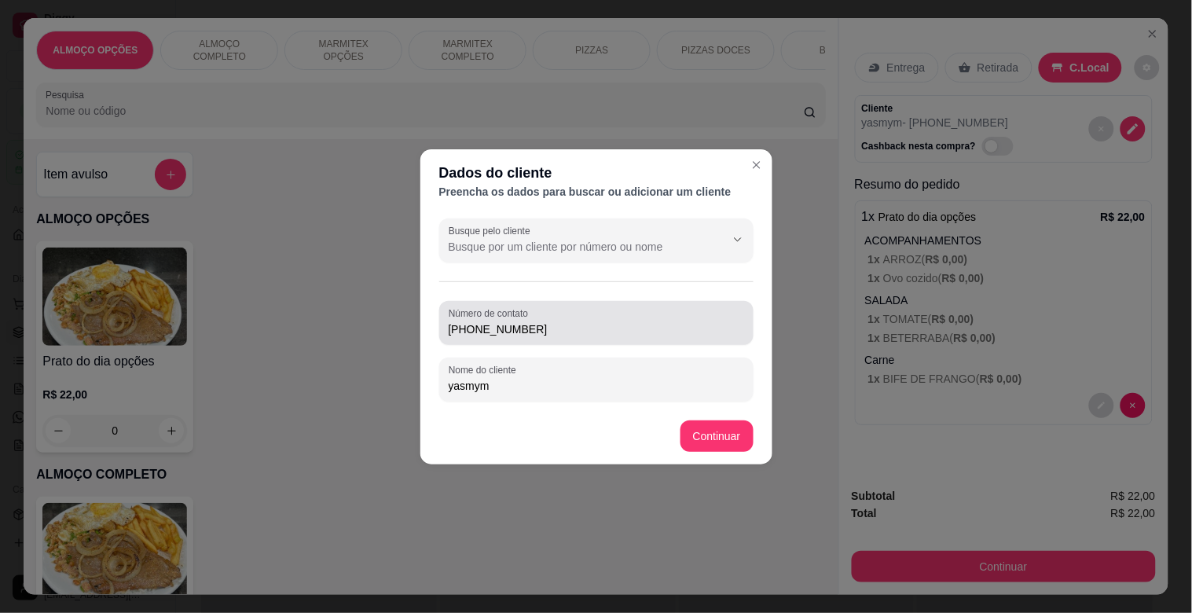
click at [570, 325] on input "[PHONE_NUMBER]" at bounding box center [596, 329] width 295 height 16
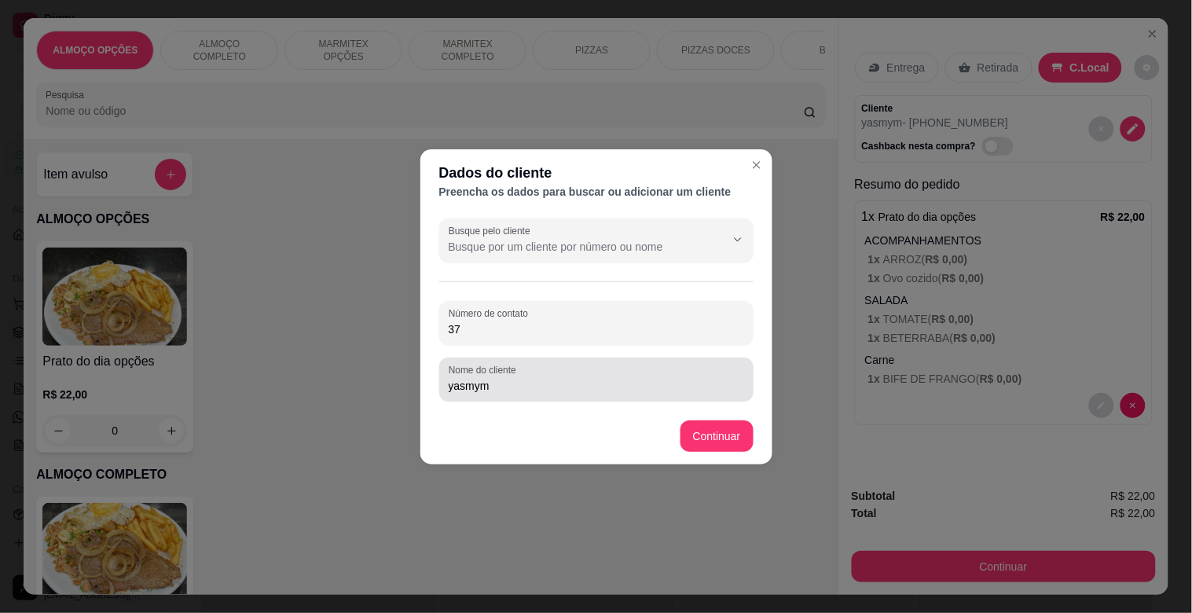
type input "3"
click at [550, 395] on div "Nome do cliente yasmym" at bounding box center [596, 379] width 314 height 44
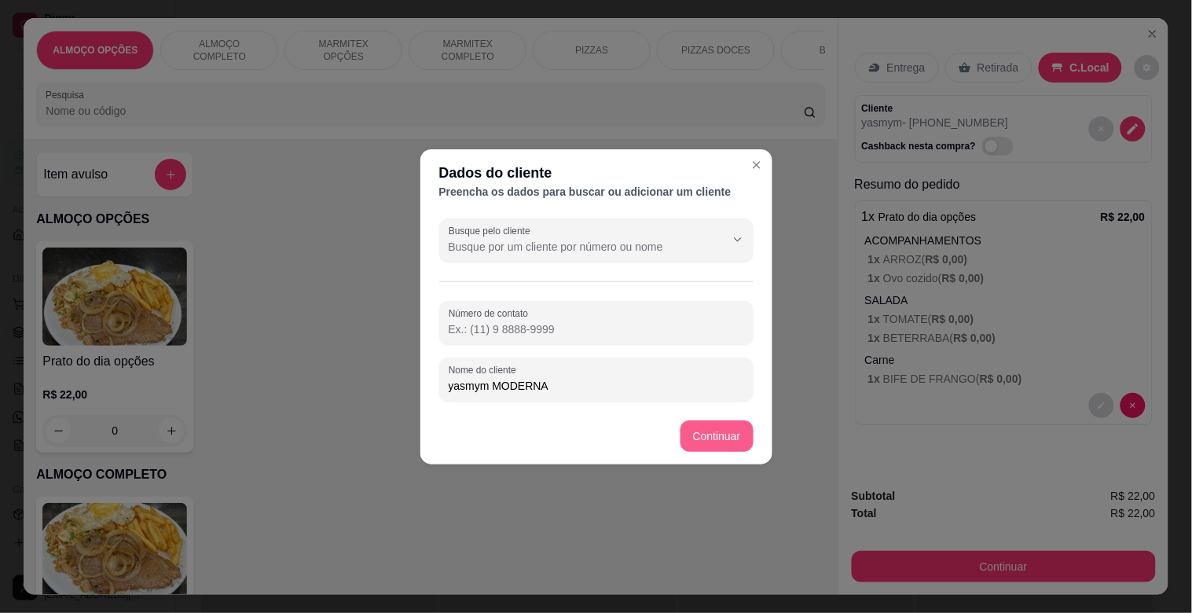
type input "yasmym MODERNA"
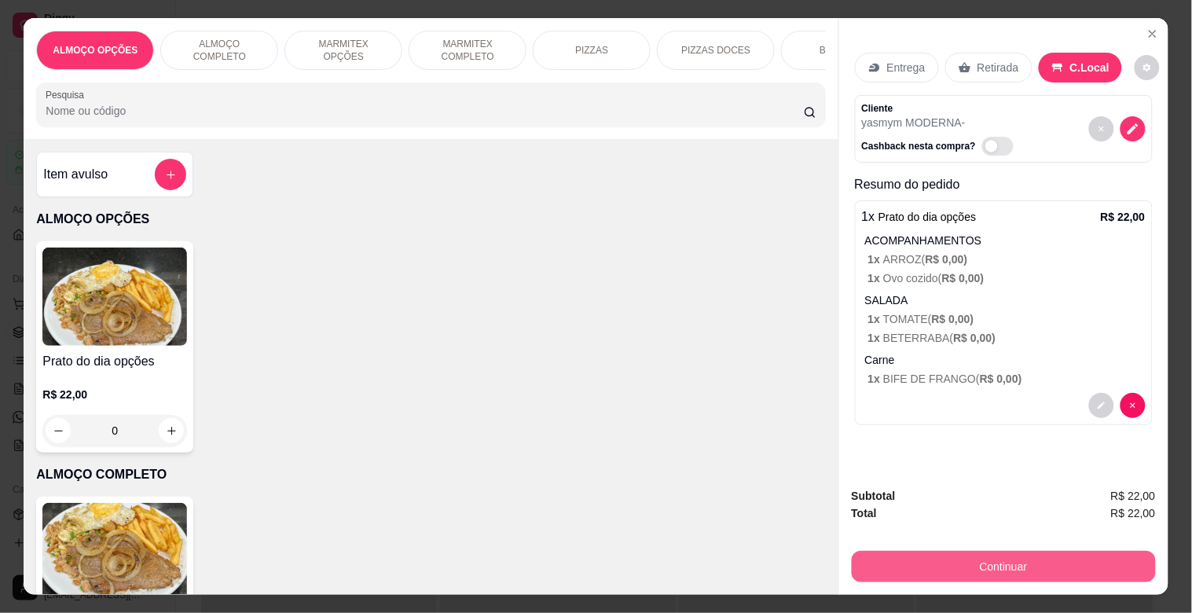
click at [1001, 572] on button "Continuar" at bounding box center [1004, 566] width 304 height 31
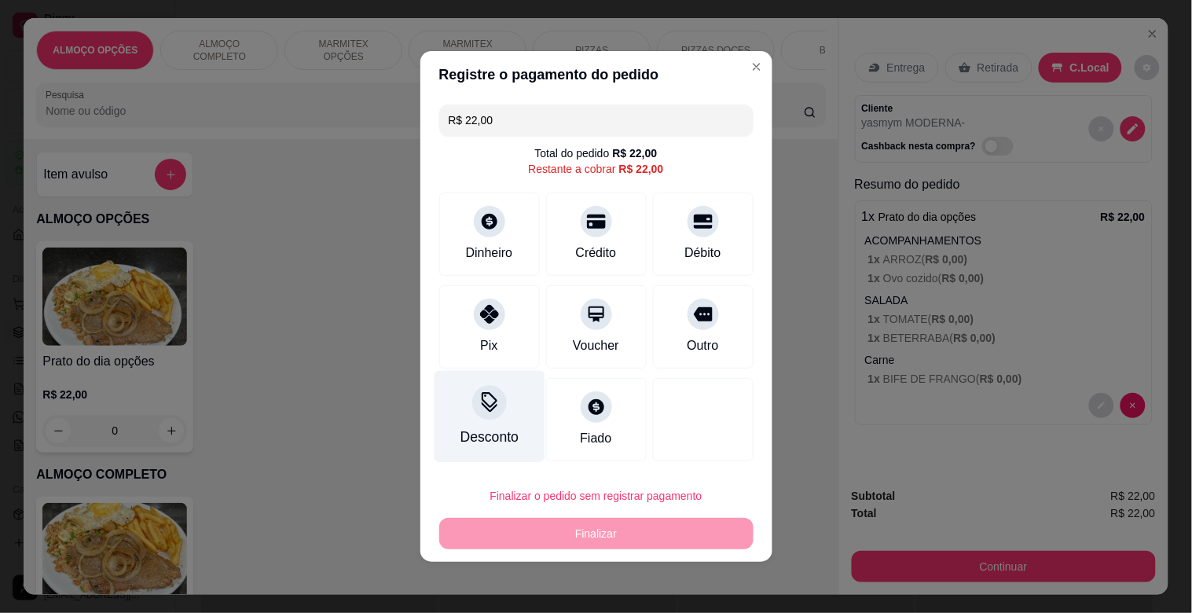
click at [512, 414] on div "Desconto" at bounding box center [489, 417] width 111 height 92
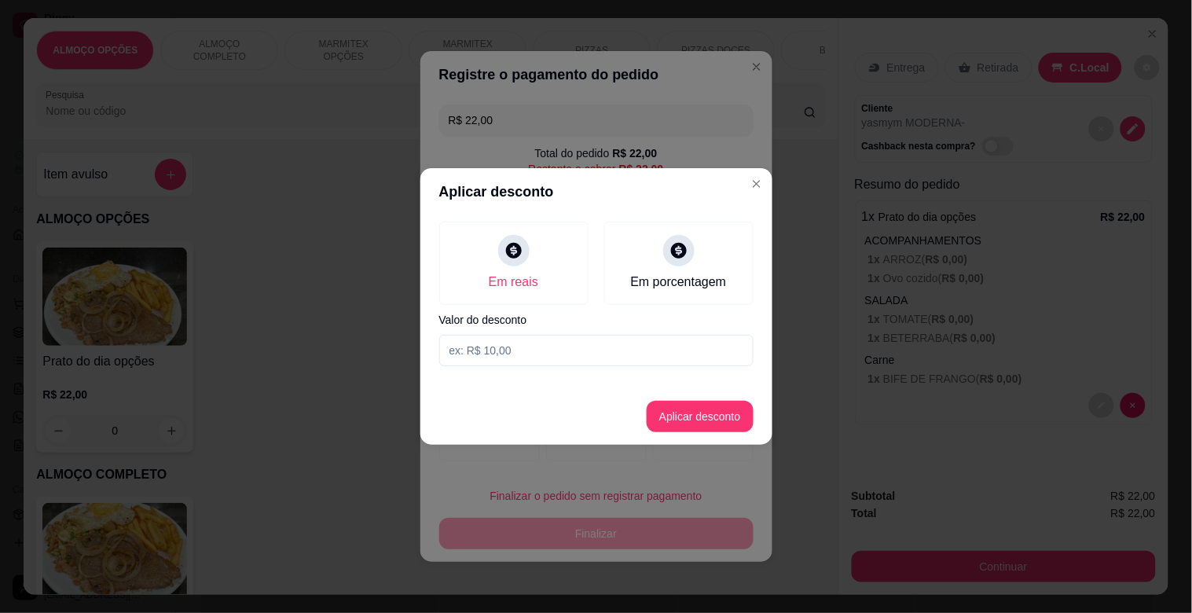
click at [518, 344] on input at bounding box center [596, 350] width 314 height 31
type input "2,00"
click at [720, 416] on button "Aplicar desconto" at bounding box center [700, 416] width 107 height 31
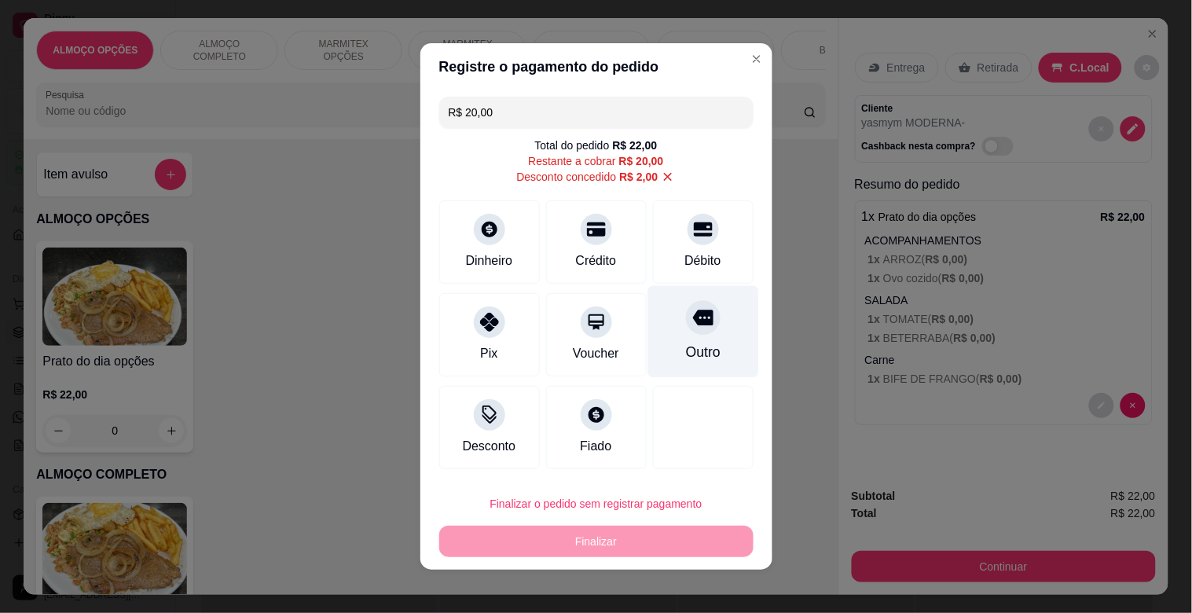
click at [694, 333] on div "Outro" at bounding box center [702, 332] width 111 height 92
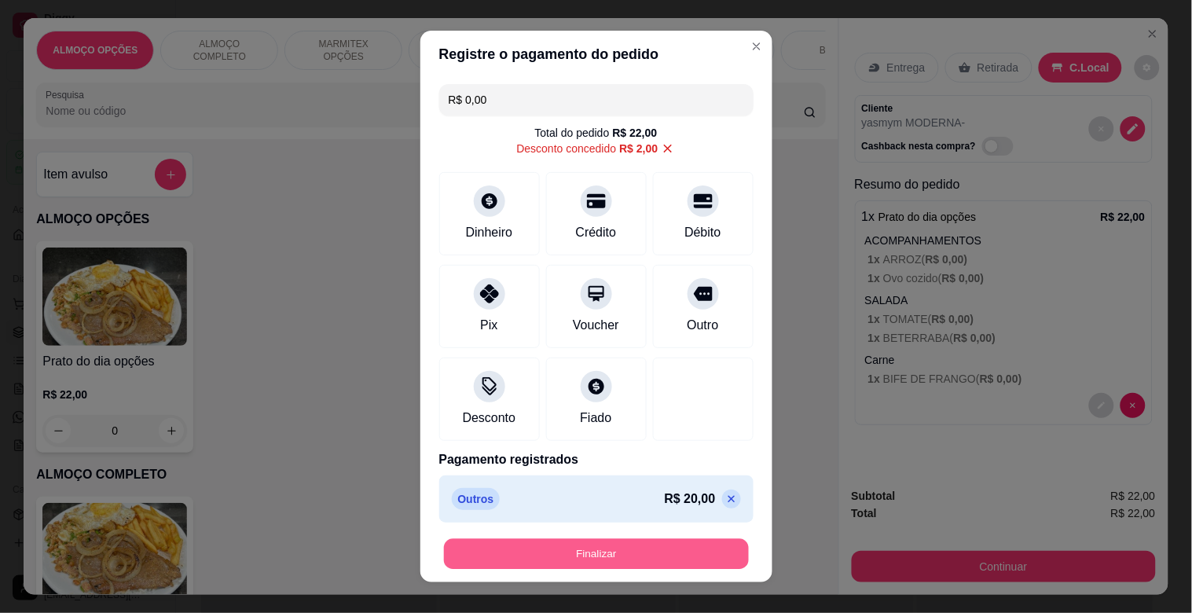
click at [635, 550] on button "Finalizar" at bounding box center [596, 554] width 305 height 31
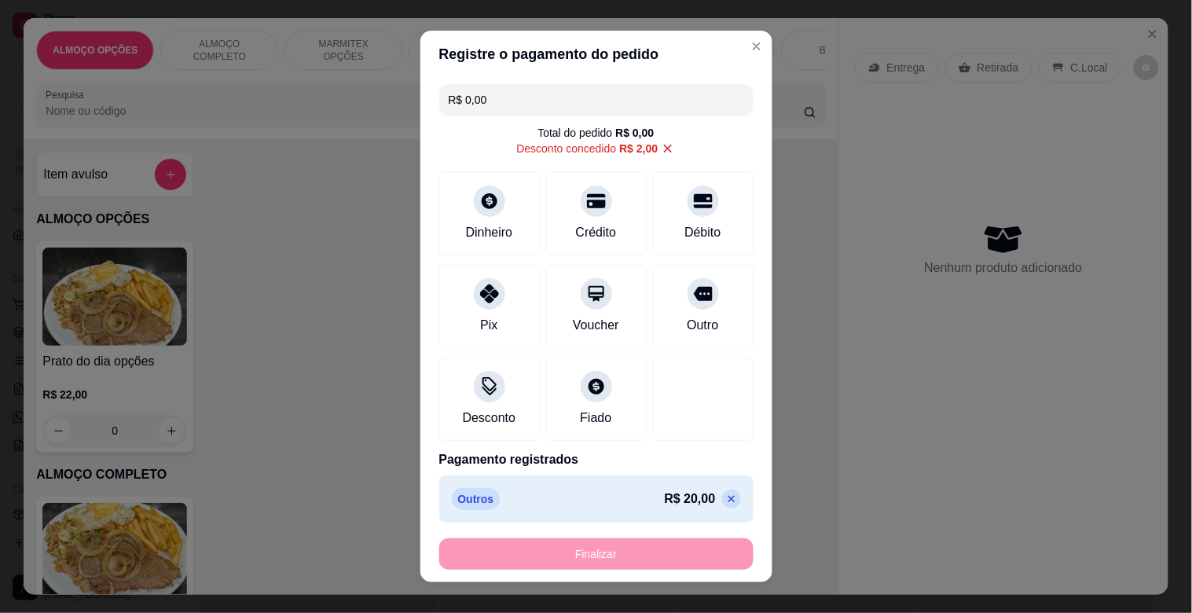
type input "-R$ 22,00"
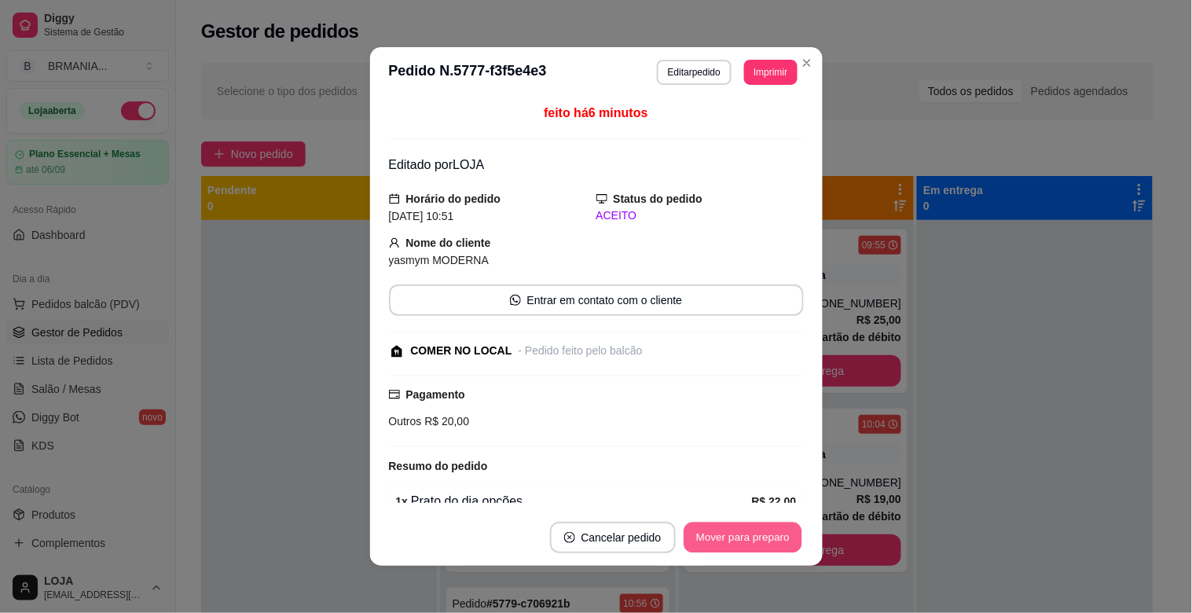
click at [721, 538] on button "Mover para preparo" at bounding box center [742, 537] width 118 height 31
click at [724, 537] on button "Mover para preparo" at bounding box center [742, 537] width 118 height 31
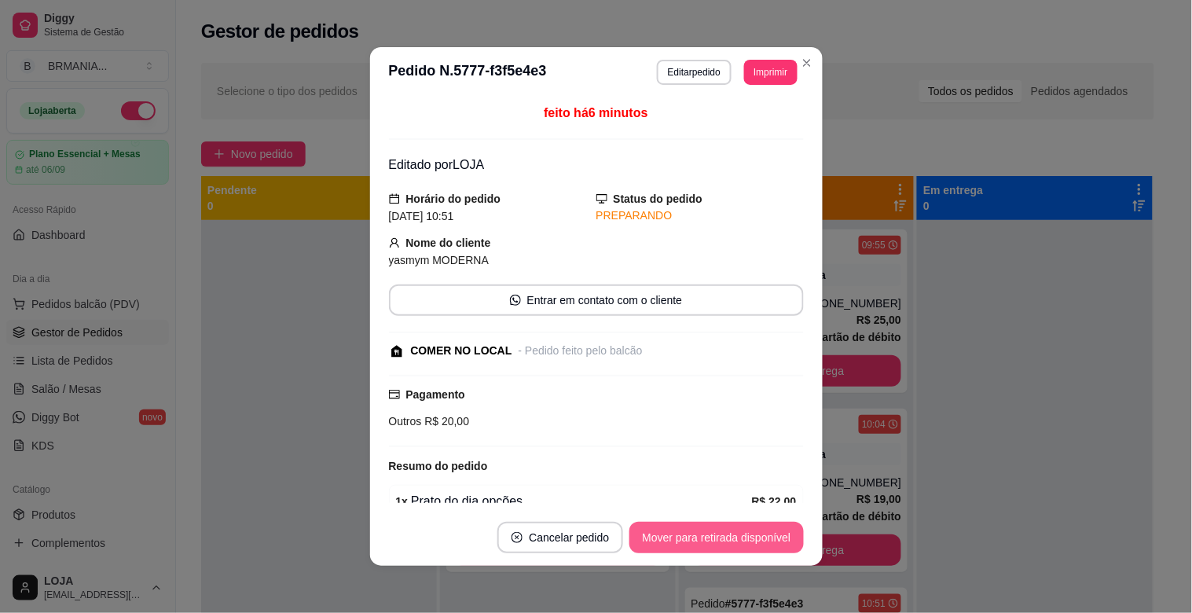
click at [724, 537] on button "Mover para retirada disponível" at bounding box center [716, 537] width 174 height 31
click at [724, 537] on div "Mover para retirada disponível" at bounding box center [716, 537] width 174 height 31
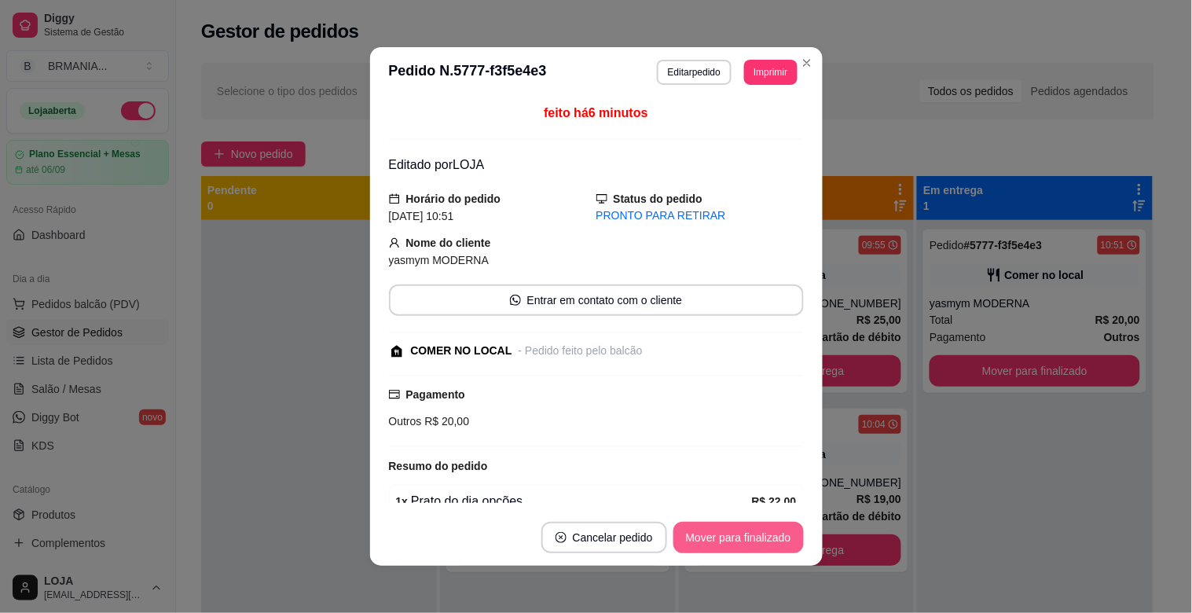
click at [734, 529] on button "Mover para finalizado" at bounding box center [738, 537] width 130 height 31
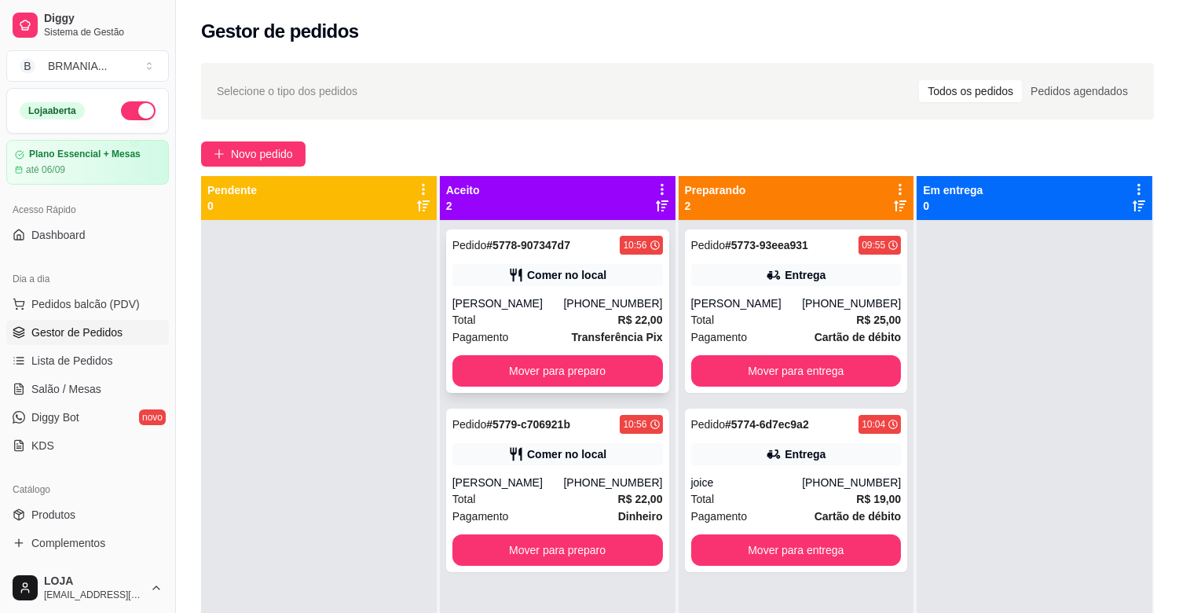
click at [569, 283] on div "Comer no local" at bounding box center [557, 275] width 211 height 22
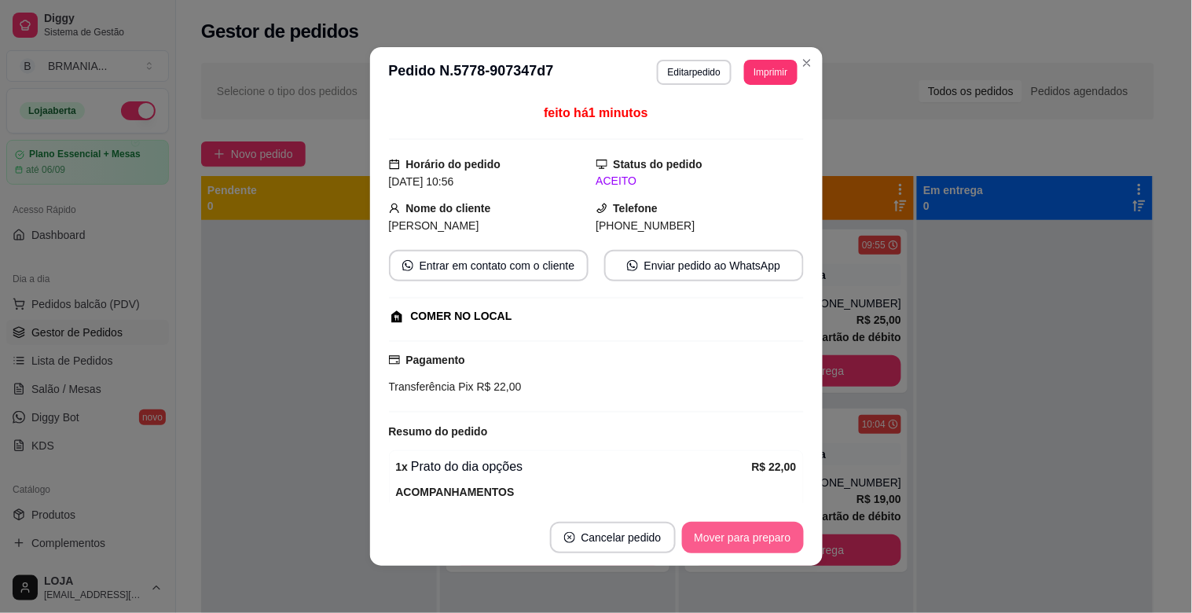
click at [751, 538] on button "Mover para preparo" at bounding box center [743, 537] width 122 height 31
click at [754, 539] on button "Mover para preparo" at bounding box center [743, 537] width 122 height 31
click at [739, 543] on button "Mover para preparo" at bounding box center [743, 537] width 122 height 31
click at [726, 539] on button "Mover para retirada disponível" at bounding box center [716, 537] width 174 height 31
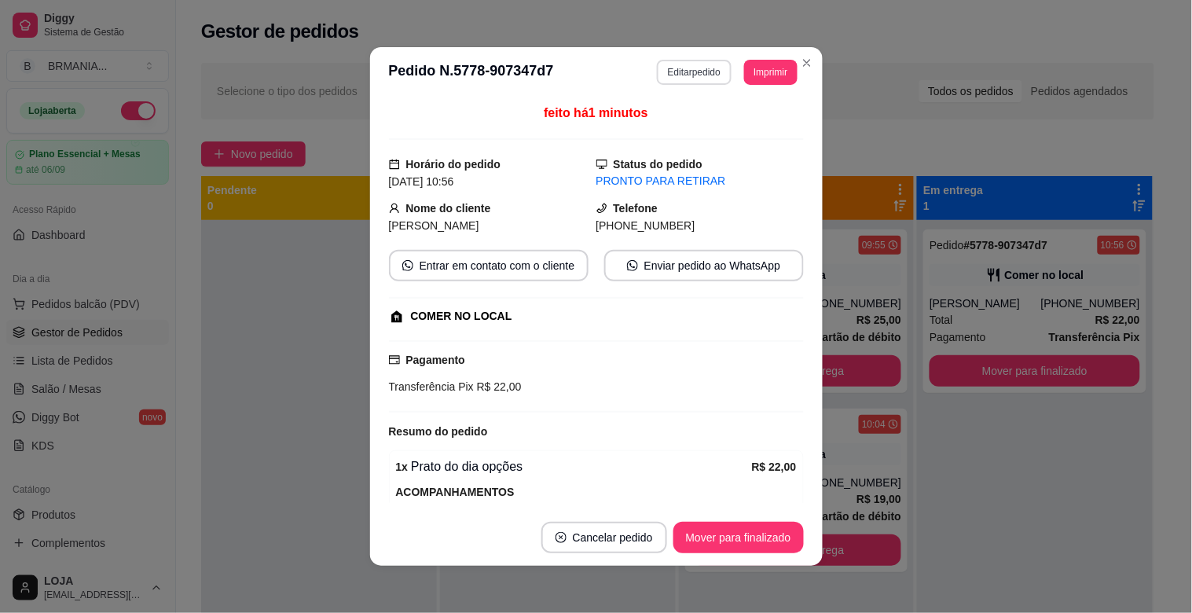
click at [682, 75] on button "Editar pedido" at bounding box center [694, 72] width 75 height 25
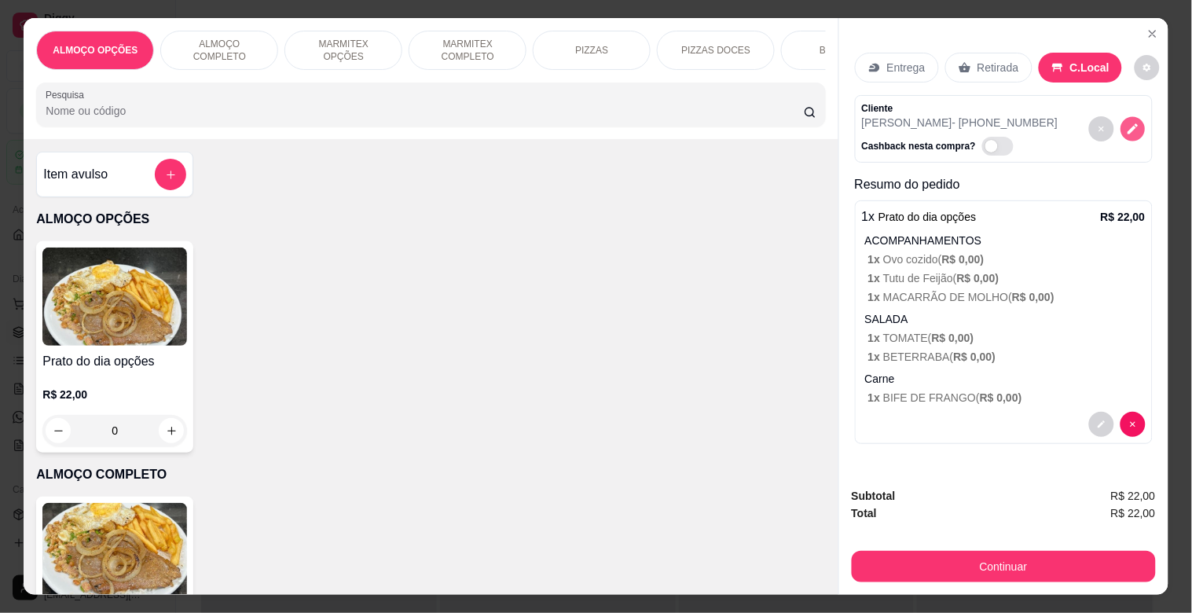
click at [1126, 128] on icon "decrease-product-quantity" at bounding box center [1132, 129] width 13 height 13
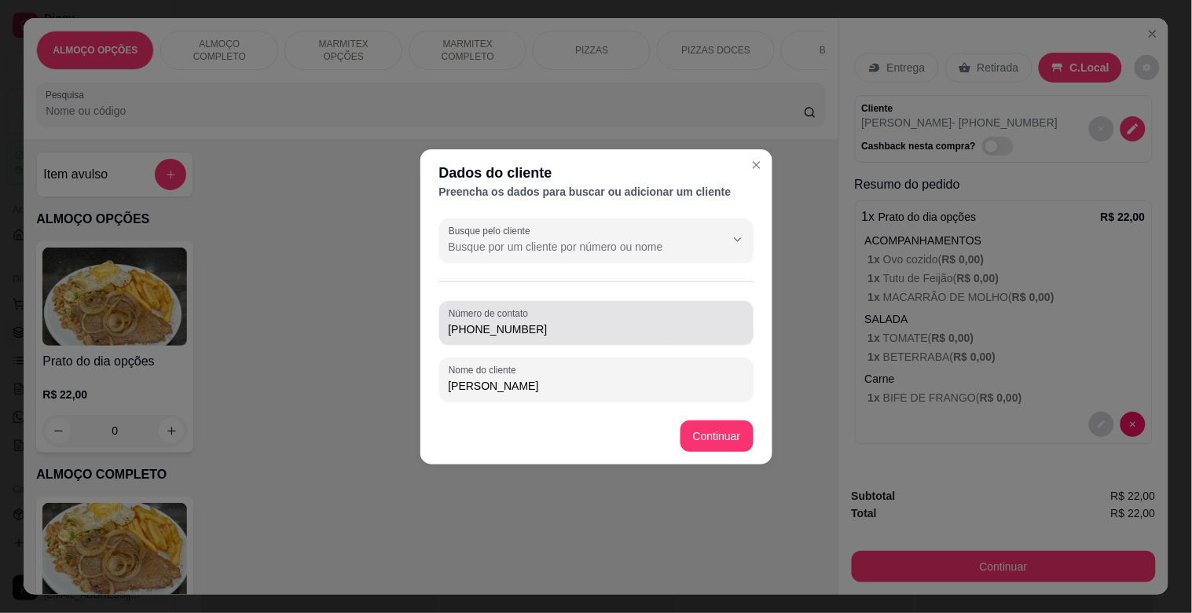
click at [622, 334] on input "[PHONE_NUMBER]" at bounding box center [596, 329] width 295 height 16
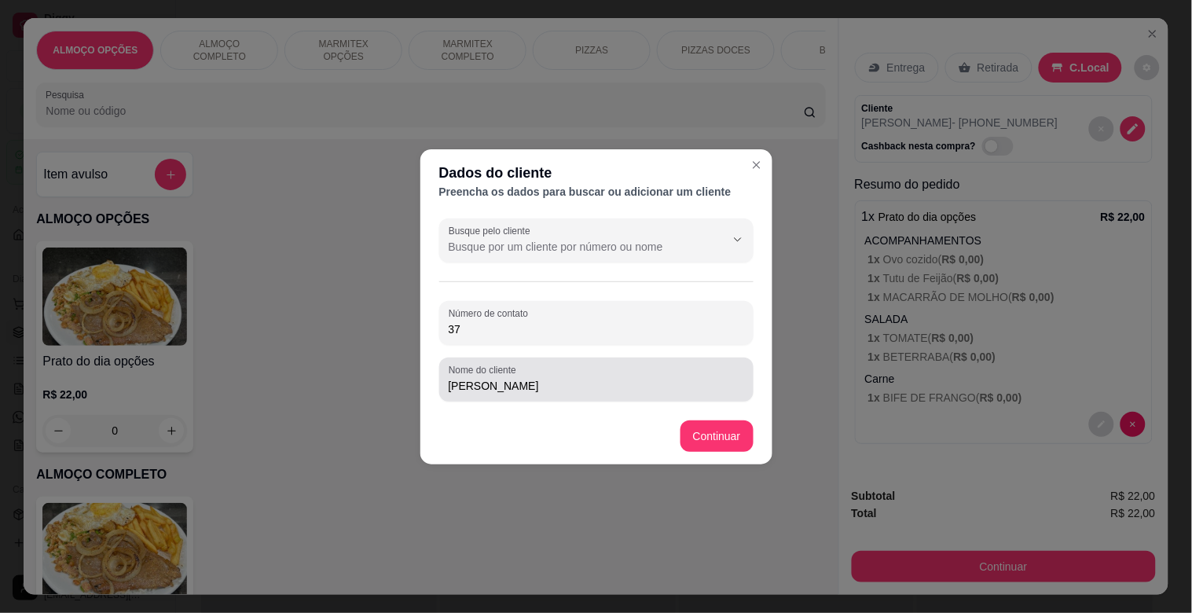
type input "3"
click at [544, 391] on input "[PERSON_NAME]" at bounding box center [596, 386] width 295 height 16
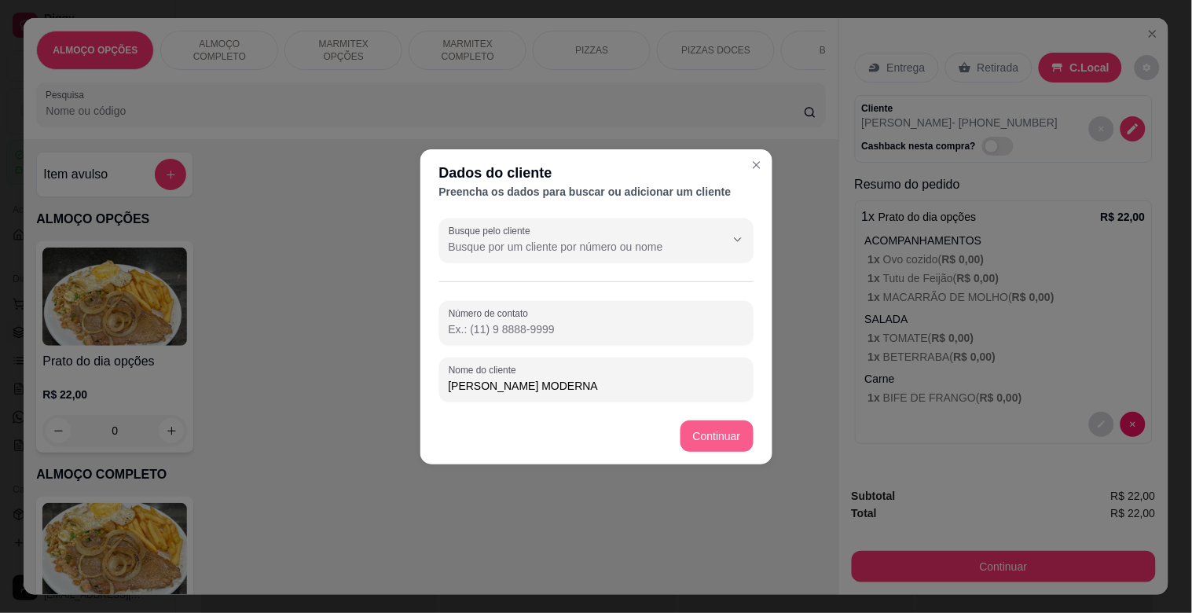
type input "[PERSON_NAME] MODERNA"
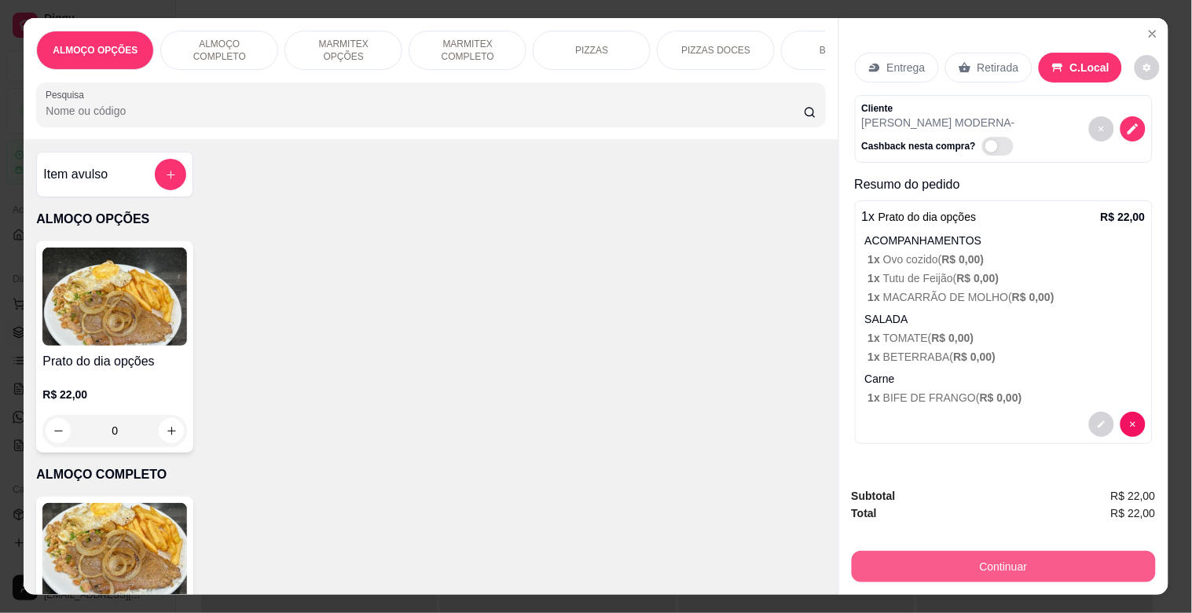
click at [1025, 558] on button "Continuar" at bounding box center [1004, 566] width 304 height 31
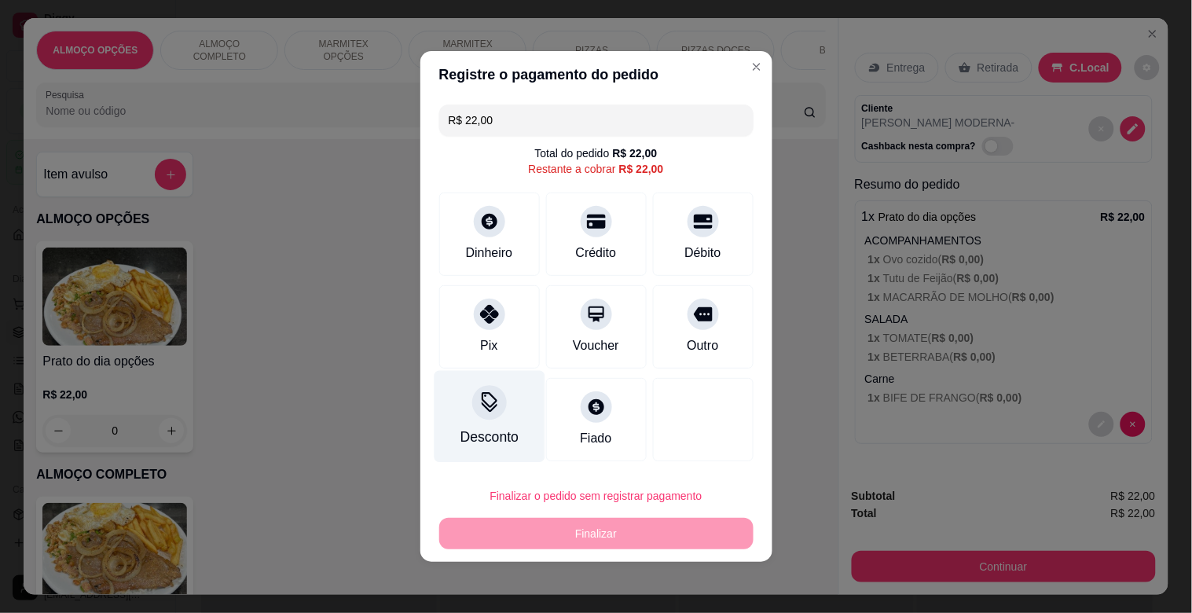
click at [460, 425] on div "Desconto" at bounding box center [489, 417] width 111 height 92
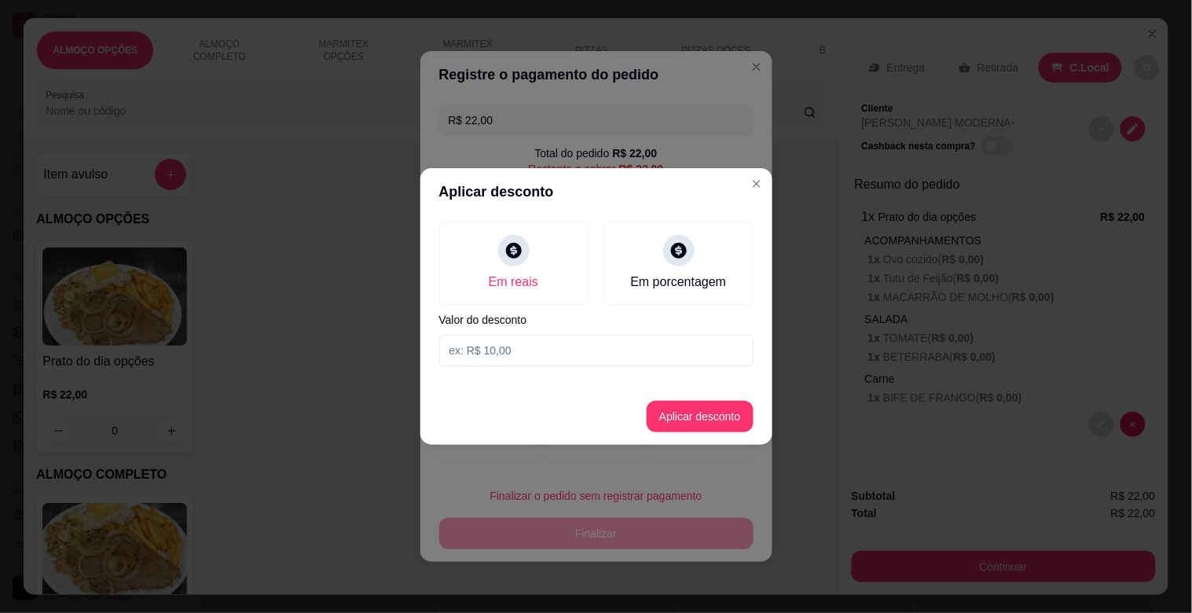
click at [517, 357] on input at bounding box center [596, 350] width 314 height 31
type input "2,00"
click at [696, 410] on button "Aplicar desconto" at bounding box center [699, 416] width 103 height 31
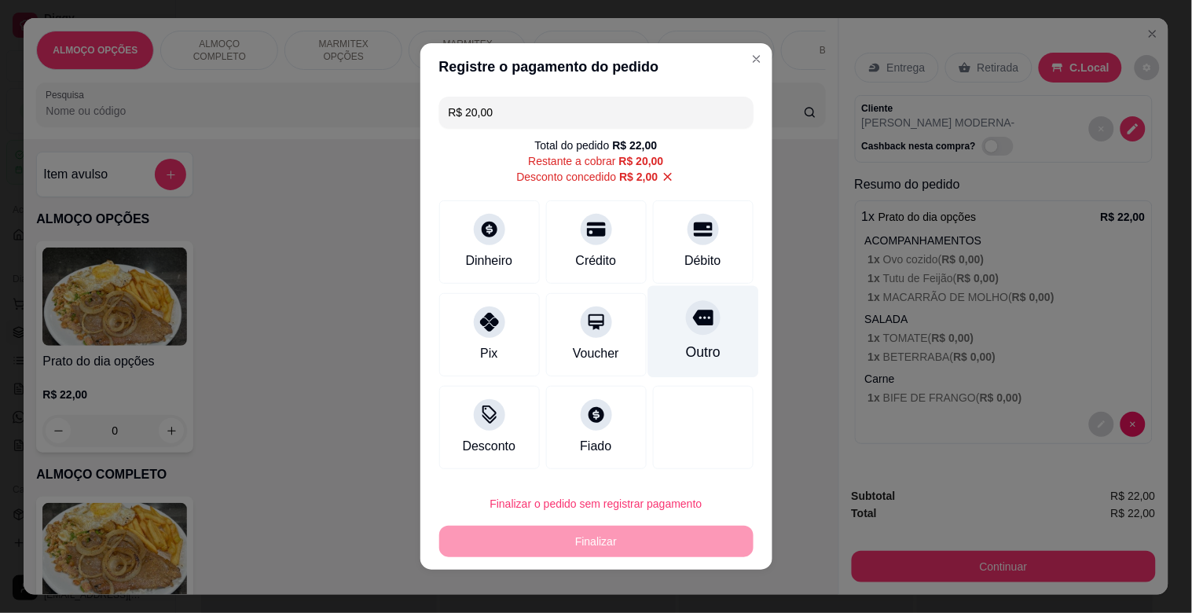
click at [691, 332] on div at bounding box center [703, 317] width 35 height 35
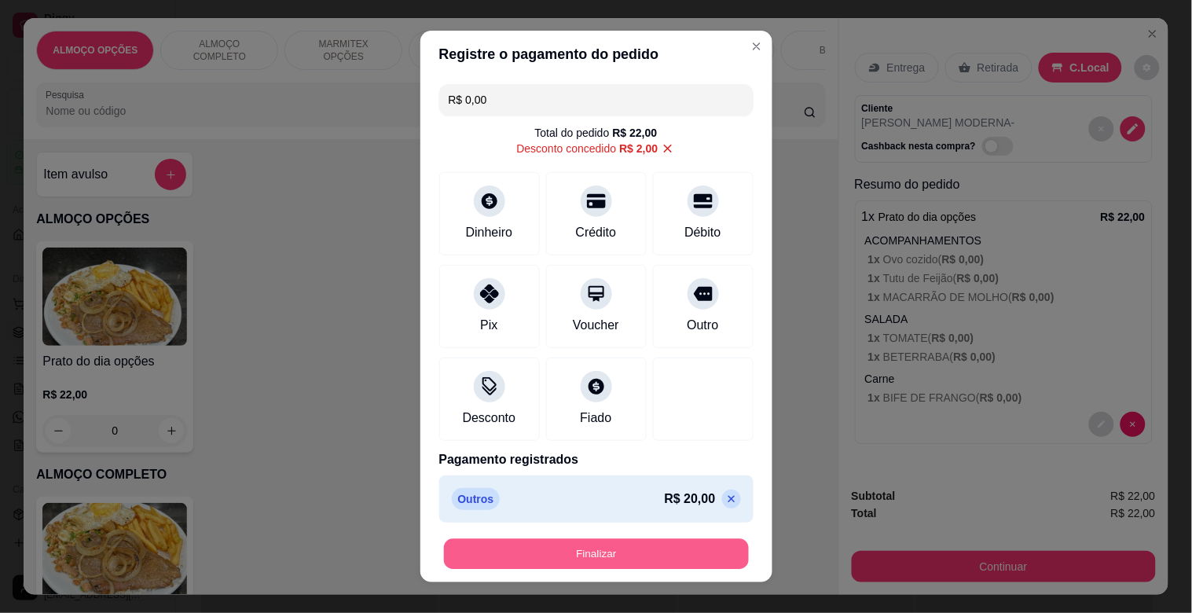
click at [603, 555] on button "Finalizar" at bounding box center [596, 554] width 305 height 31
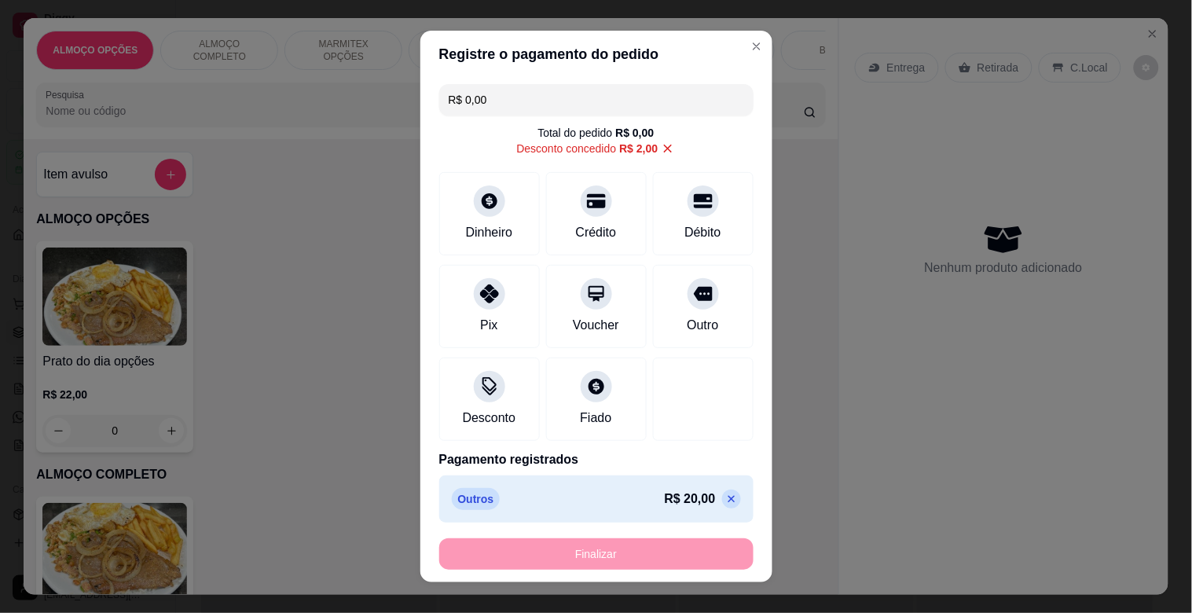
type input "-R$ 22,00"
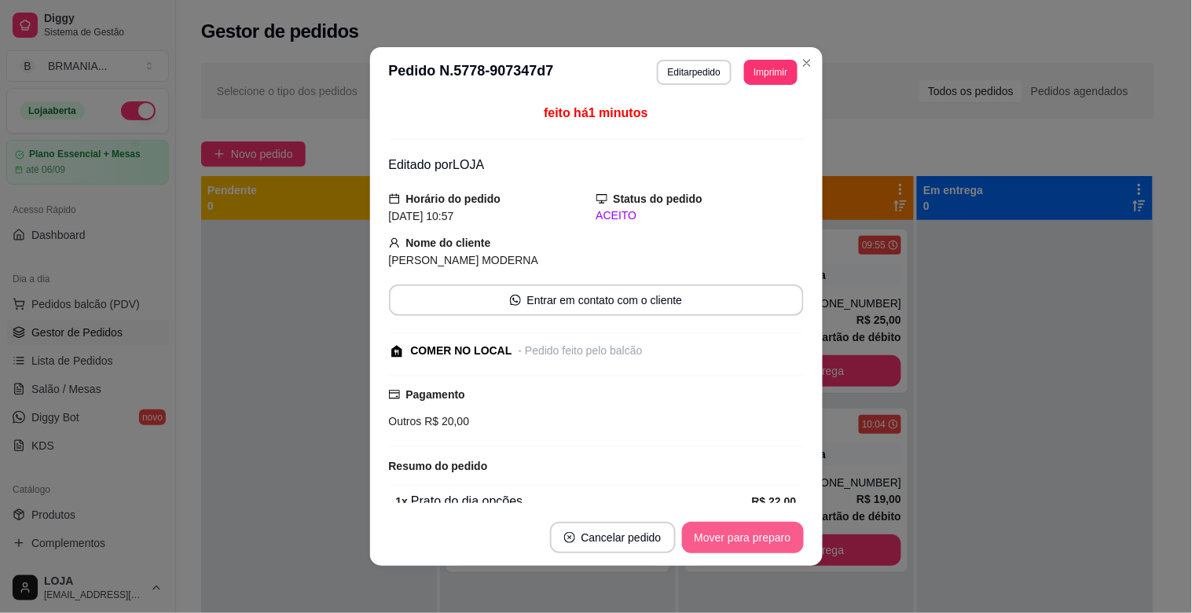
click at [734, 538] on button "Mover para preparo" at bounding box center [743, 537] width 122 height 31
click at [741, 537] on button "Mover para retirada disponível" at bounding box center [716, 537] width 168 height 31
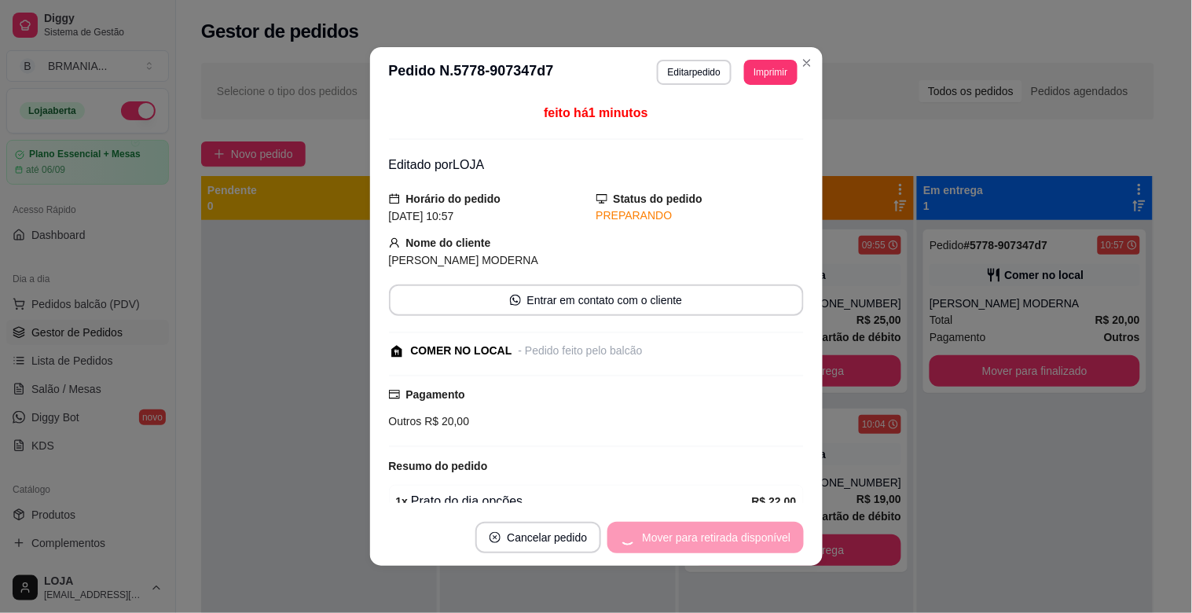
click at [741, 537] on div "Mover para retirada disponível" at bounding box center [705, 537] width 196 height 31
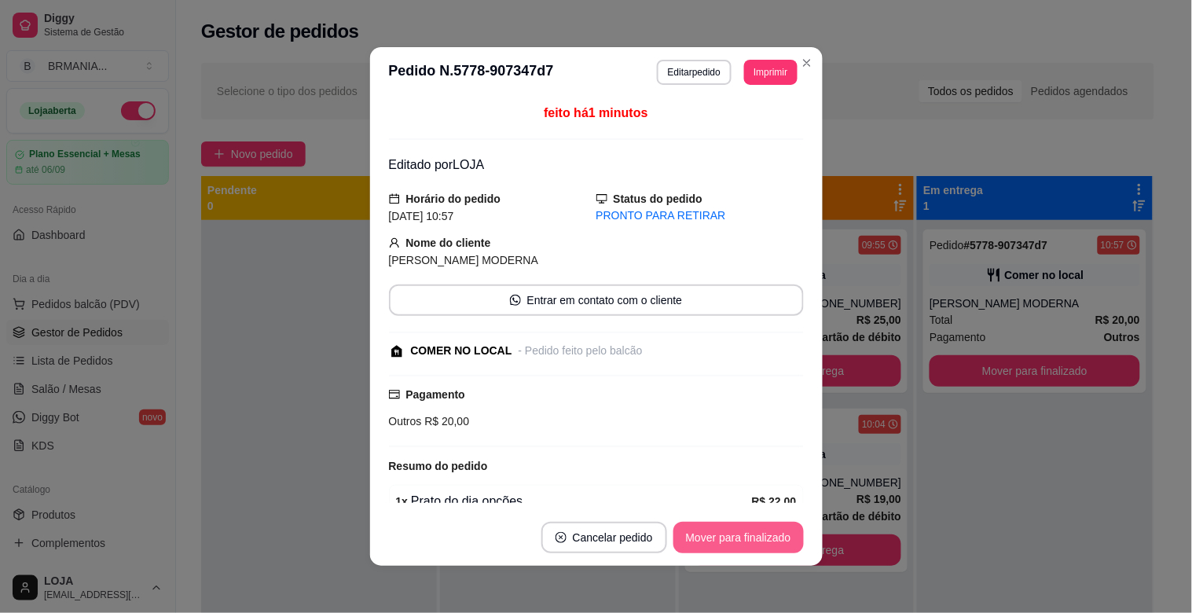
click at [741, 537] on button "Mover para finalizado" at bounding box center [738, 537] width 130 height 31
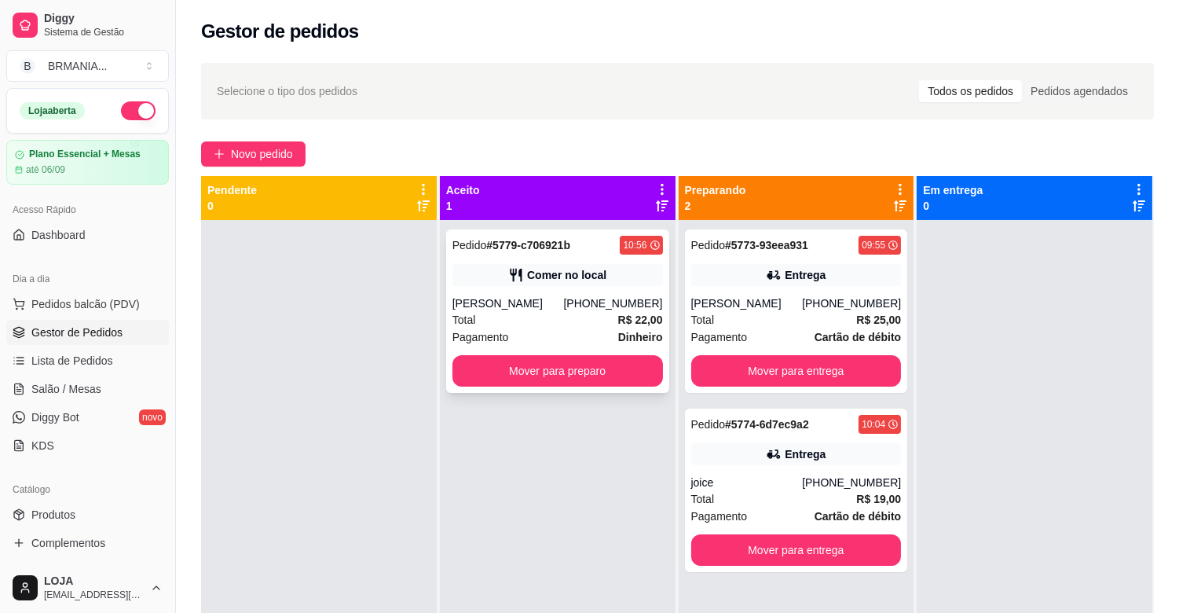
click at [631, 305] on div "[PHONE_NUMBER]" at bounding box center [612, 303] width 99 height 16
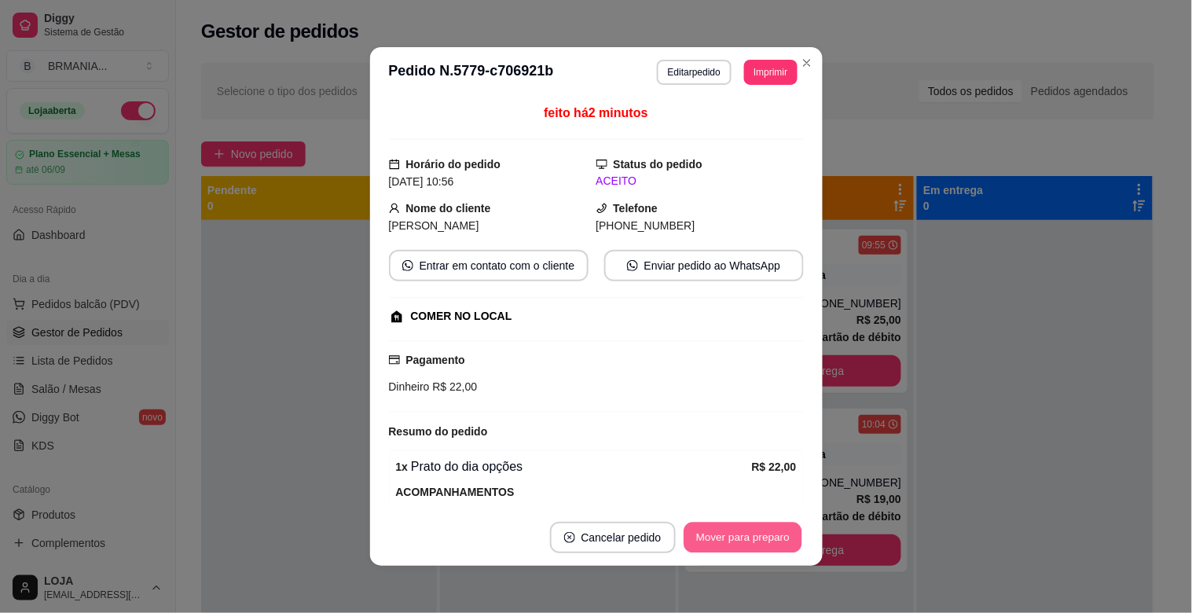
click at [705, 537] on button "Mover para preparo" at bounding box center [742, 537] width 118 height 31
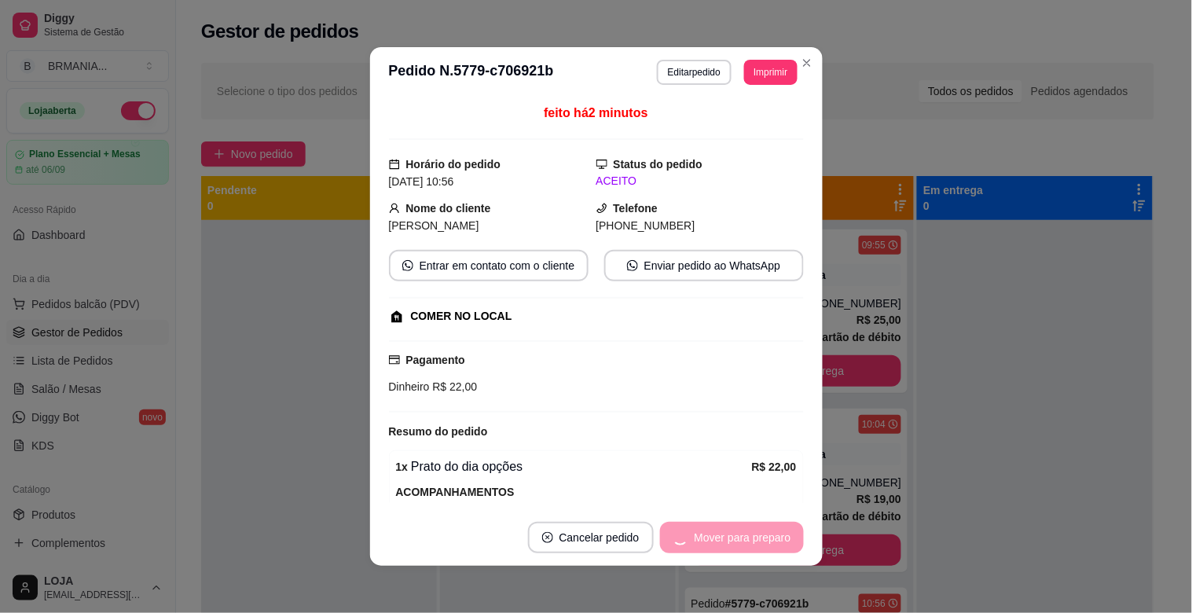
click at [716, 537] on div "Mover para preparo" at bounding box center [732, 537] width 144 height 31
click at [746, 551] on button "Mover para retirada disponível" at bounding box center [716, 537] width 168 height 31
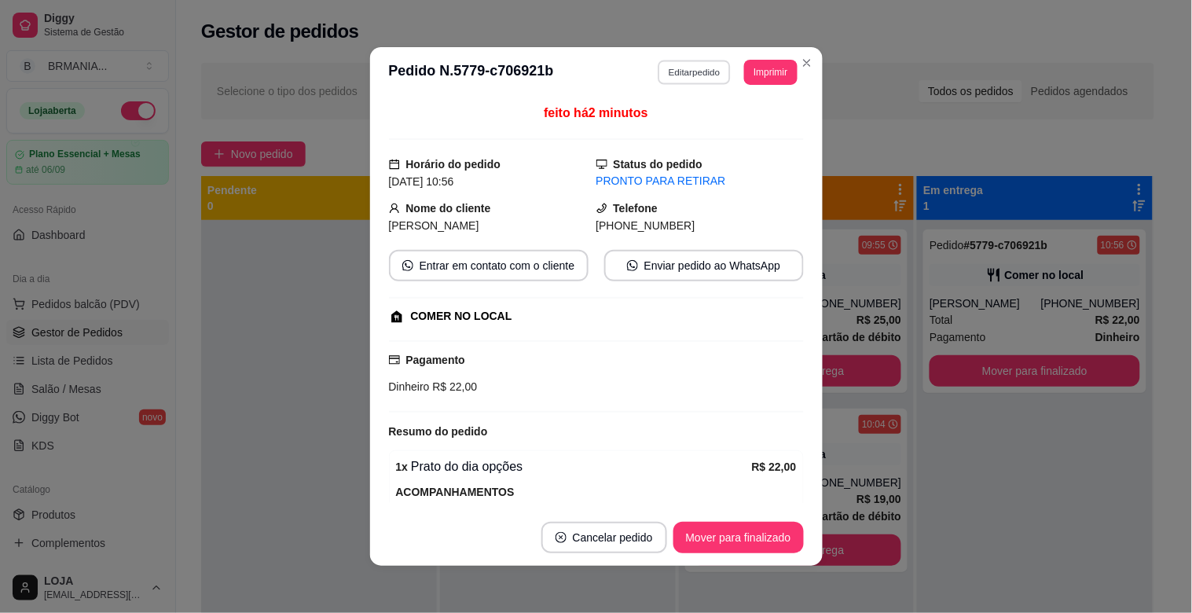
click at [677, 68] on button "Editar pedido" at bounding box center [694, 72] width 73 height 24
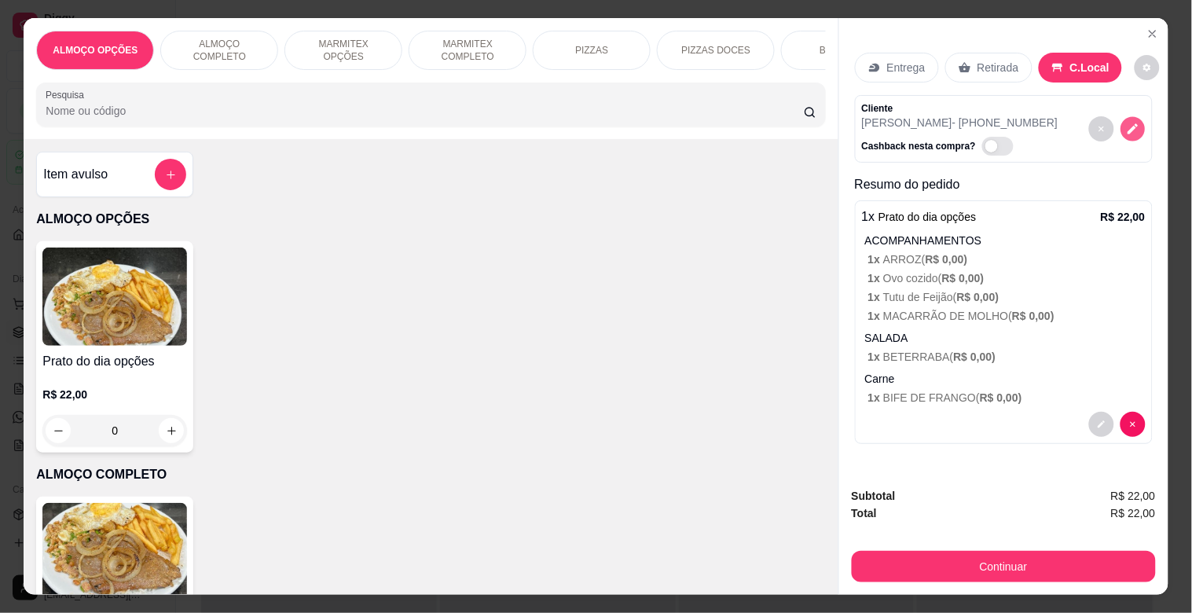
click at [1134, 118] on button "decrease-product-quantity" at bounding box center [1132, 129] width 24 height 24
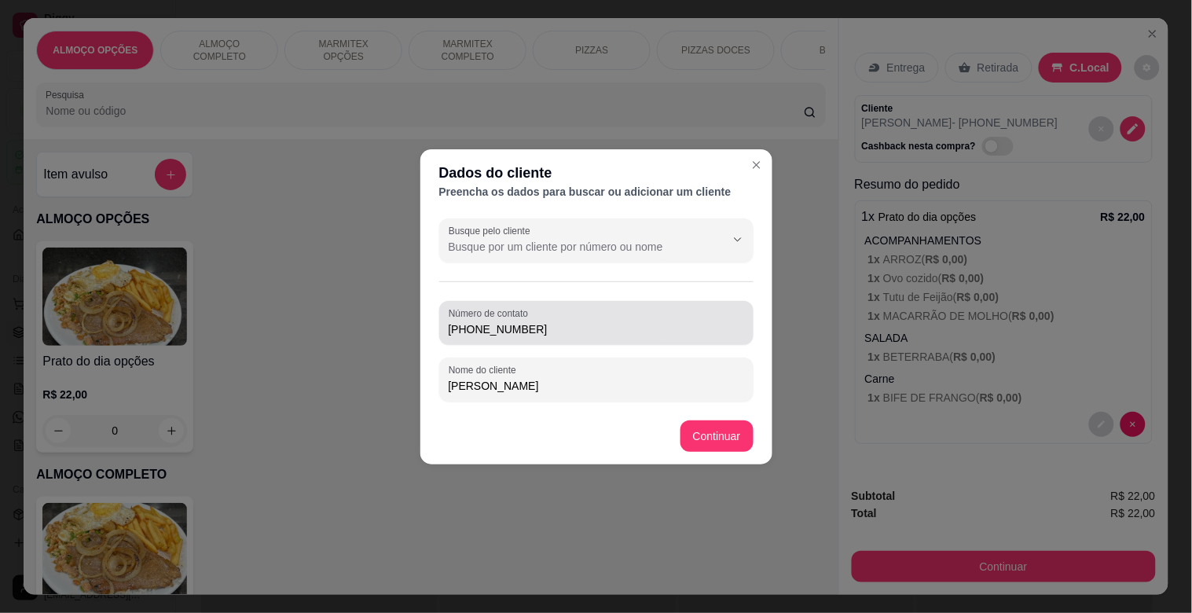
click at [579, 334] on input "[PHONE_NUMBER]" at bounding box center [596, 329] width 295 height 16
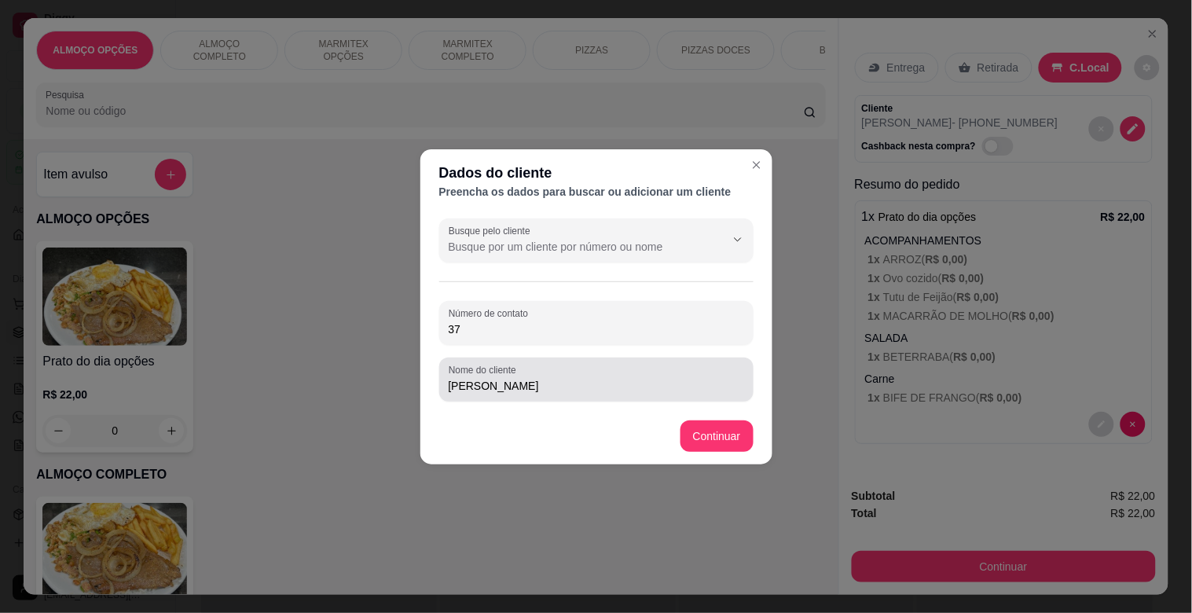
type input "3"
click at [589, 388] on input "[PERSON_NAME] Ináci" at bounding box center [596, 386] width 295 height 16
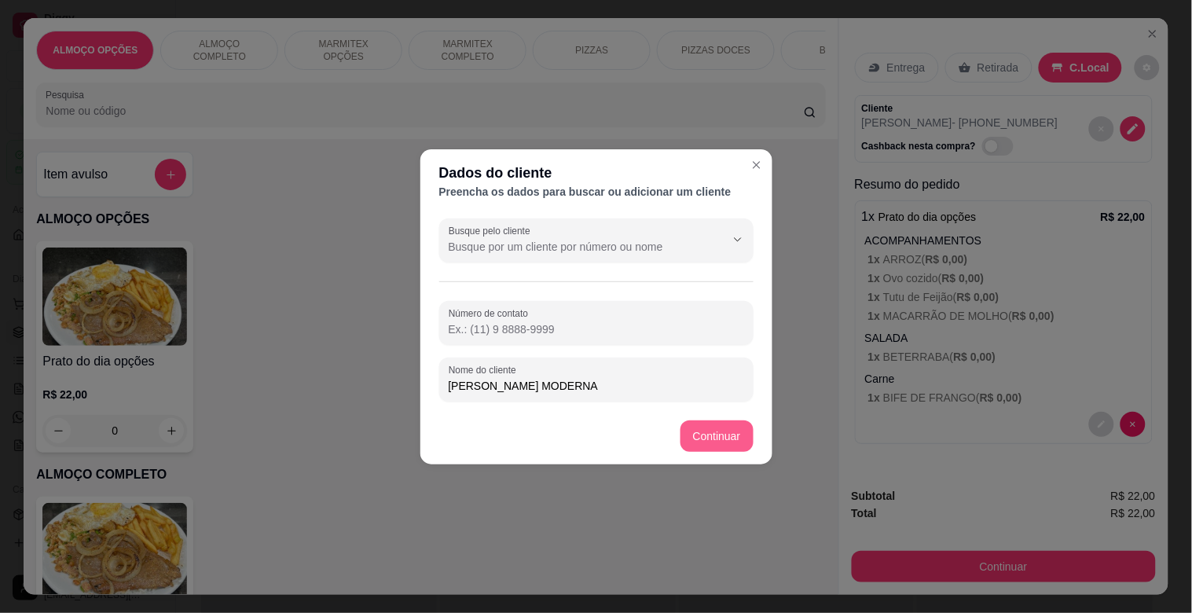
type input "[PERSON_NAME] MODERNA"
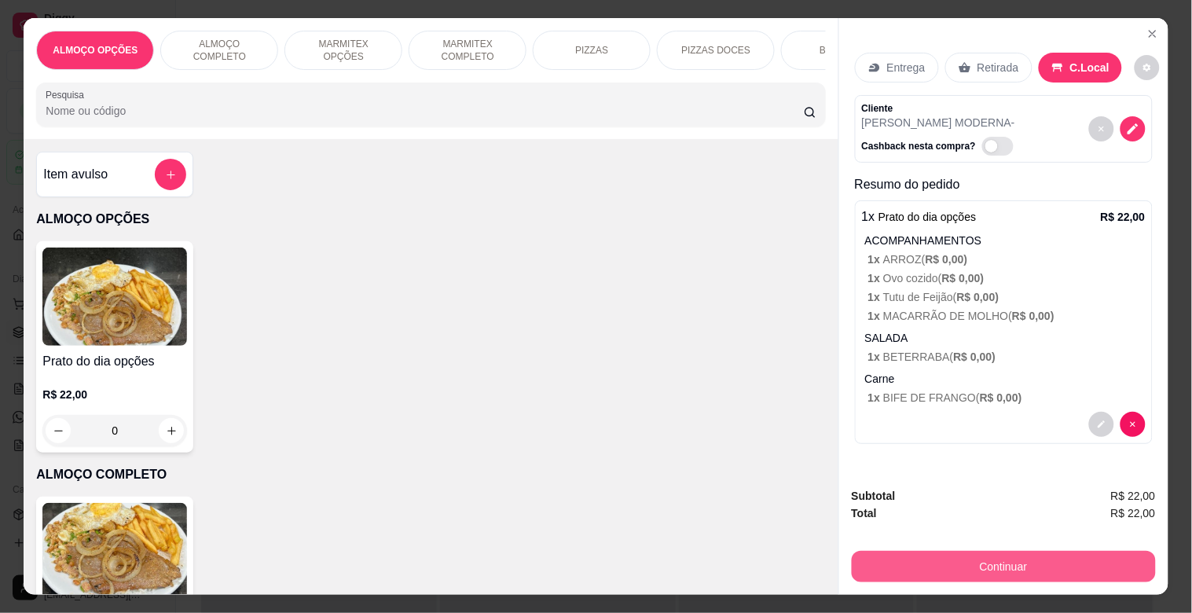
click at [986, 551] on button "Continuar" at bounding box center [1004, 566] width 304 height 31
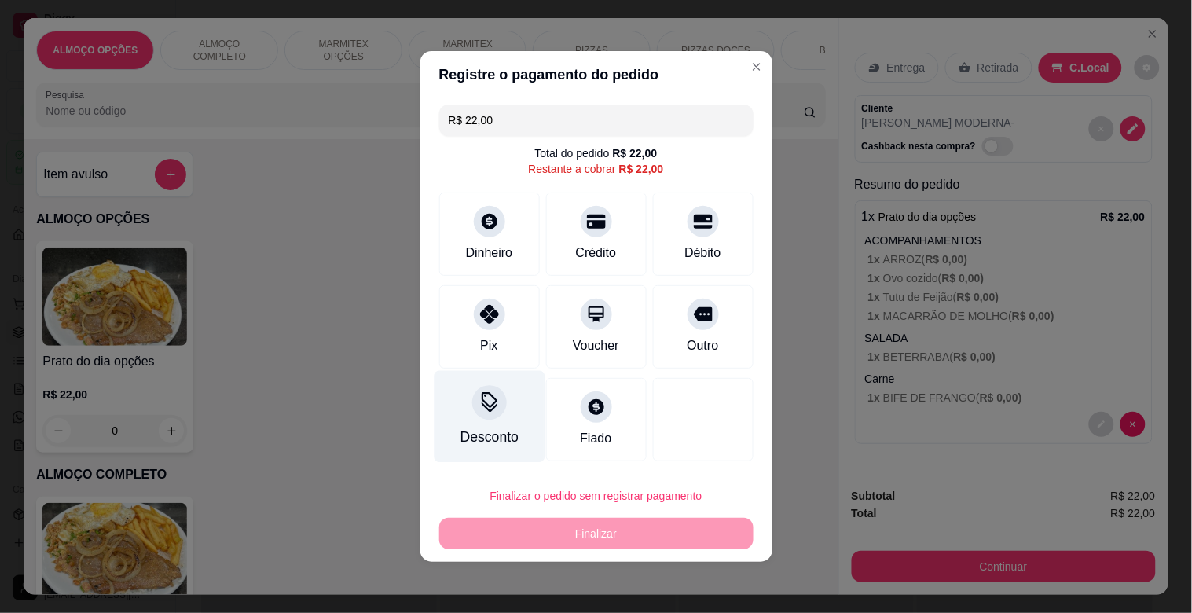
click at [493, 414] on div at bounding box center [489, 402] width 35 height 35
click at [537, 352] on input at bounding box center [595, 350] width 314 height 31
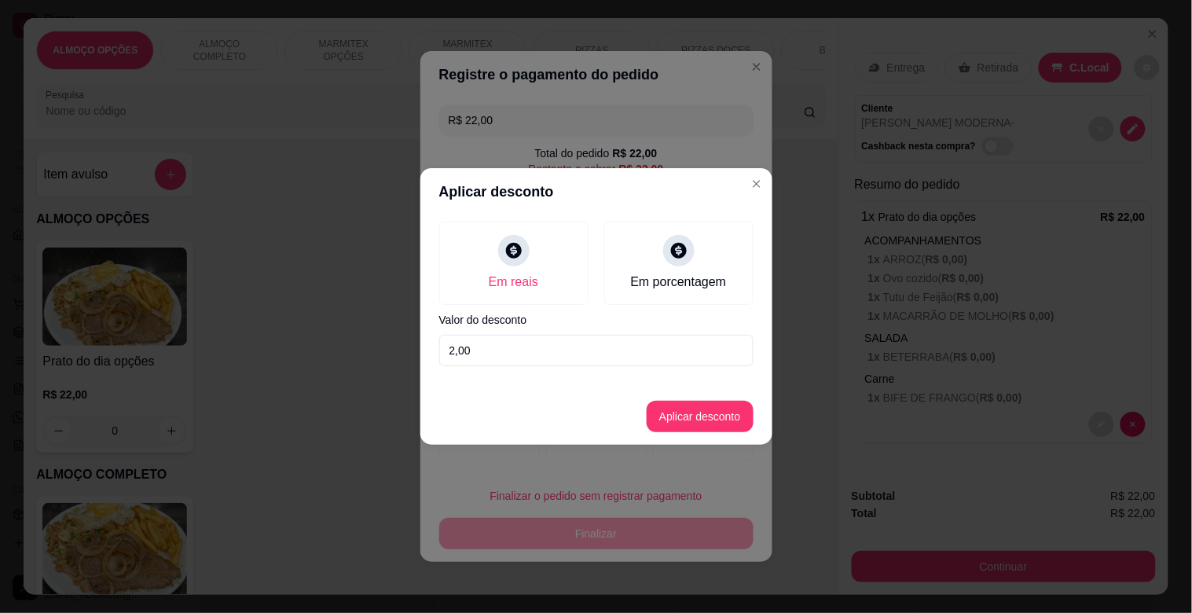
type input "2,00"
click at [703, 420] on button "Aplicar desconto" at bounding box center [699, 416] width 103 height 31
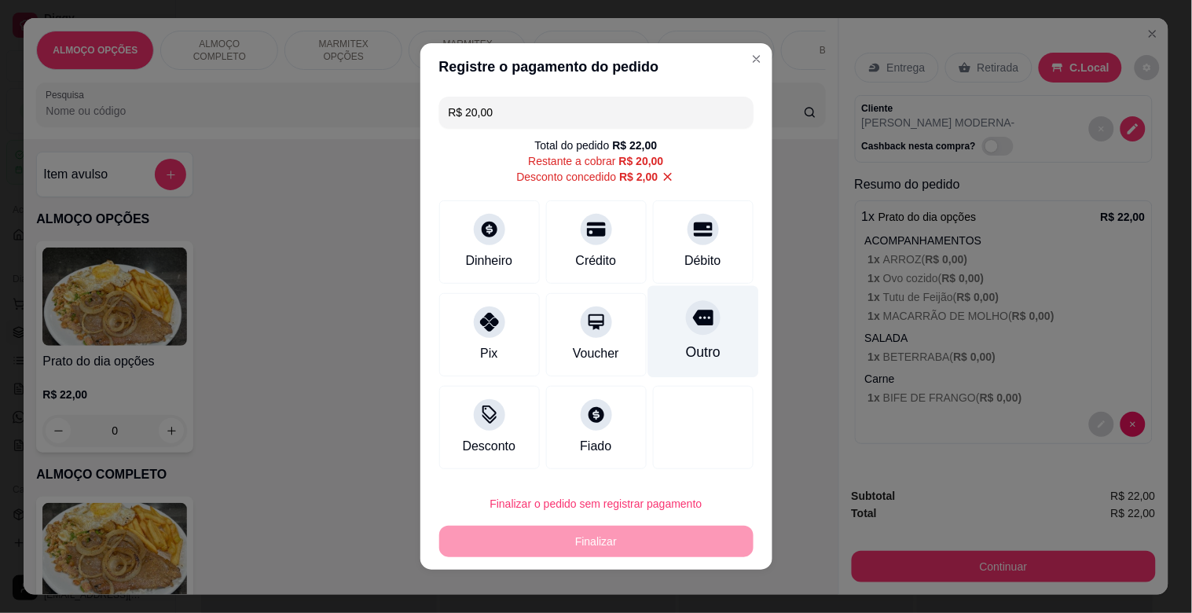
click at [694, 343] on div "Outro" at bounding box center [702, 352] width 35 height 20
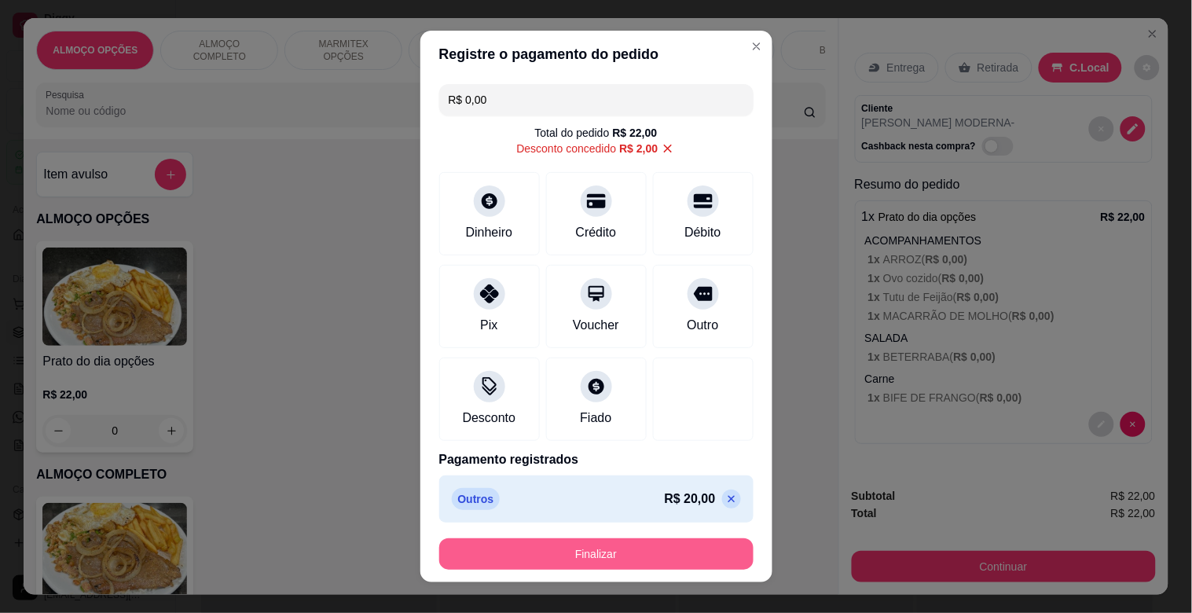
click at [640, 561] on button "Finalizar" at bounding box center [596, 553] width 314 height 31
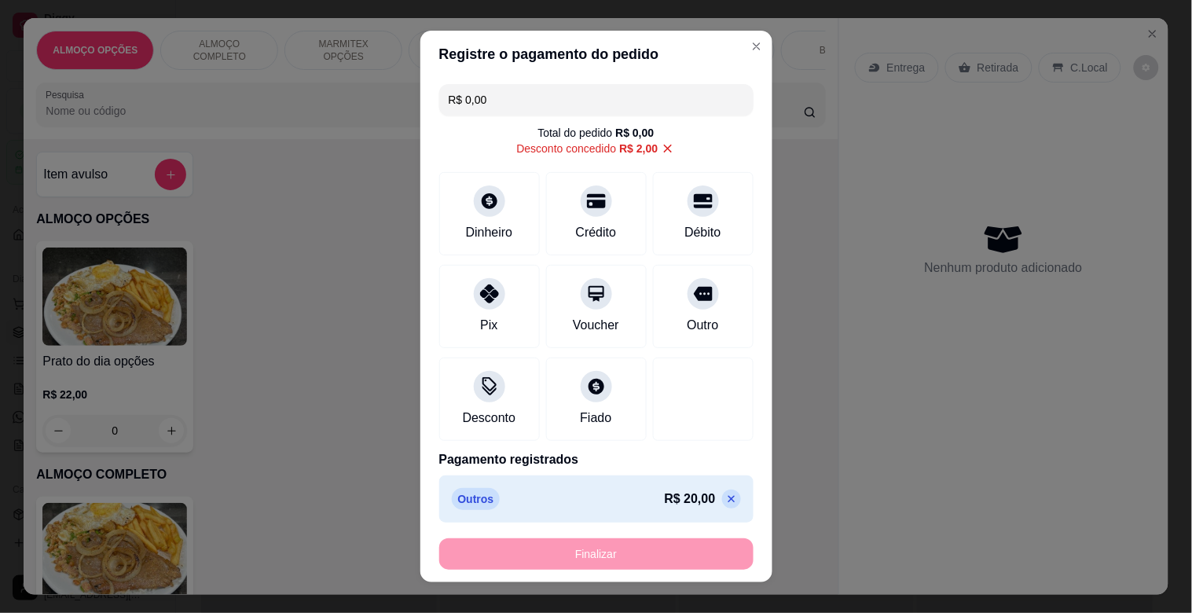
type input "-R$ 22,00"
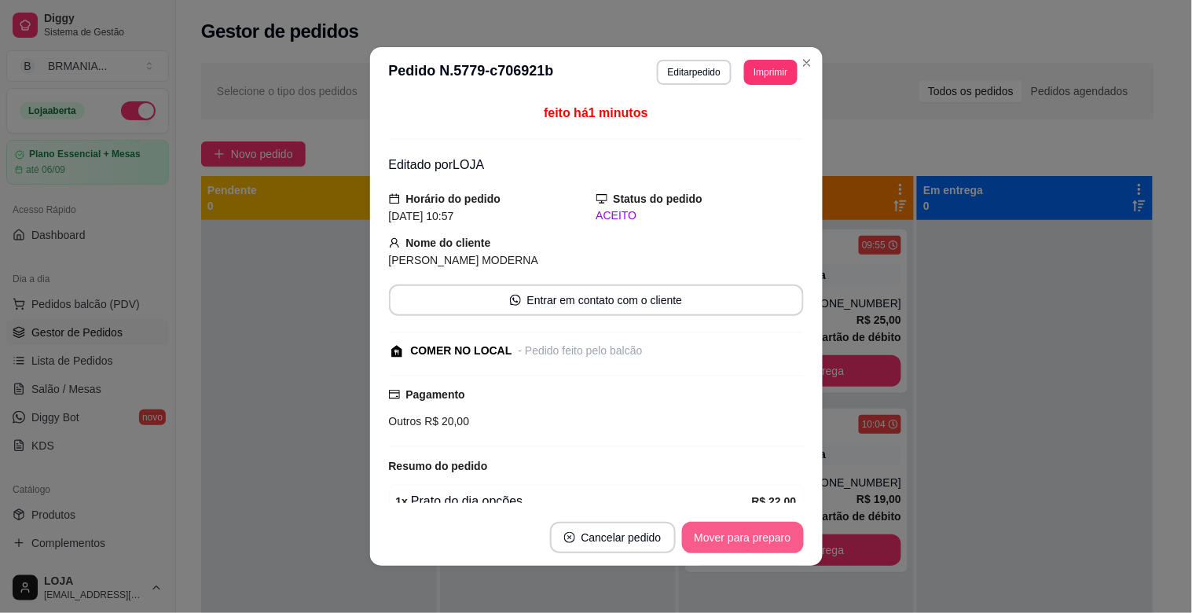
click at [765, 543] on button "Mover para preparo" at bounding box center [743, 537] width 122 height 31
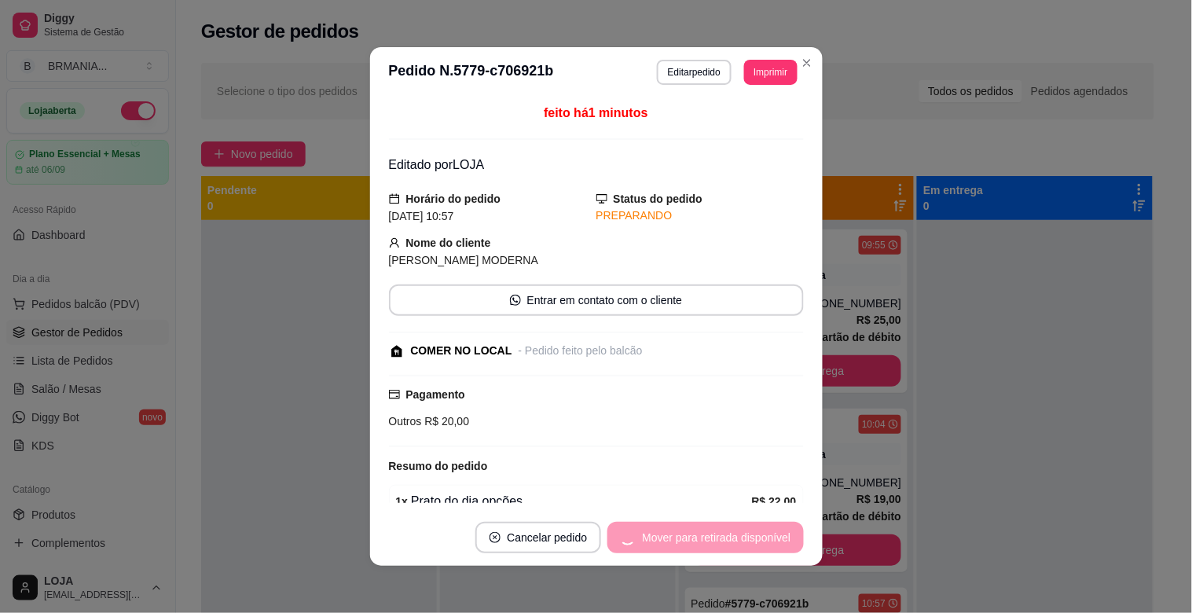
click at [762, 539] on div "Mover para retirada disponível" at bounding box center [705, 537] width 196 height 31
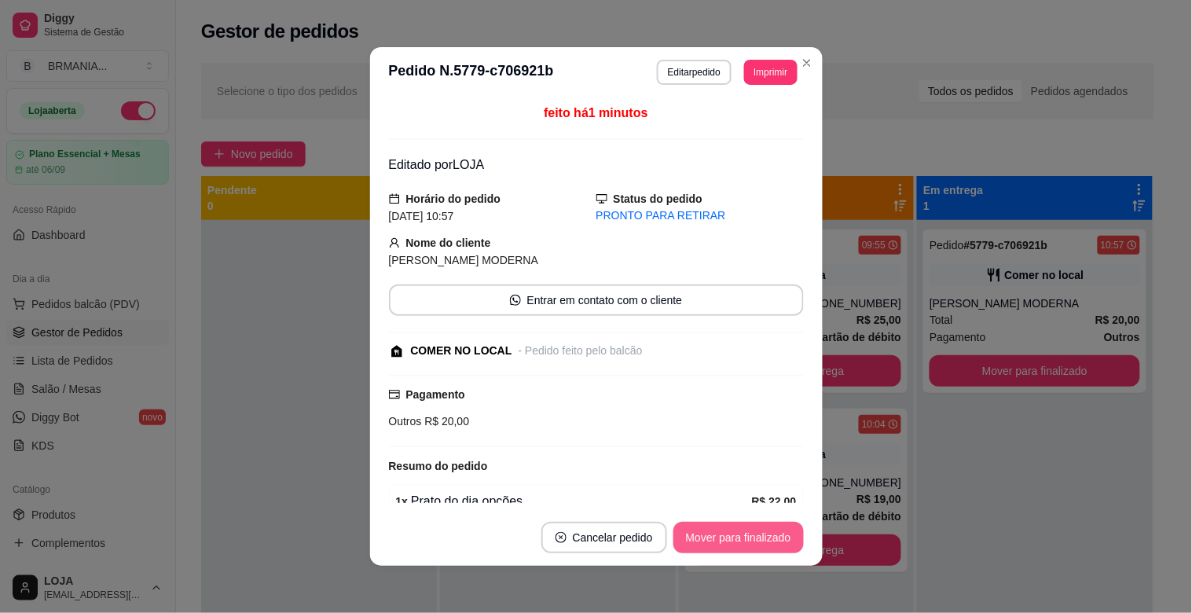
click at [762, 539] on button "Mover para finalizado" at bounding box center [738, 537] width 130 height 31
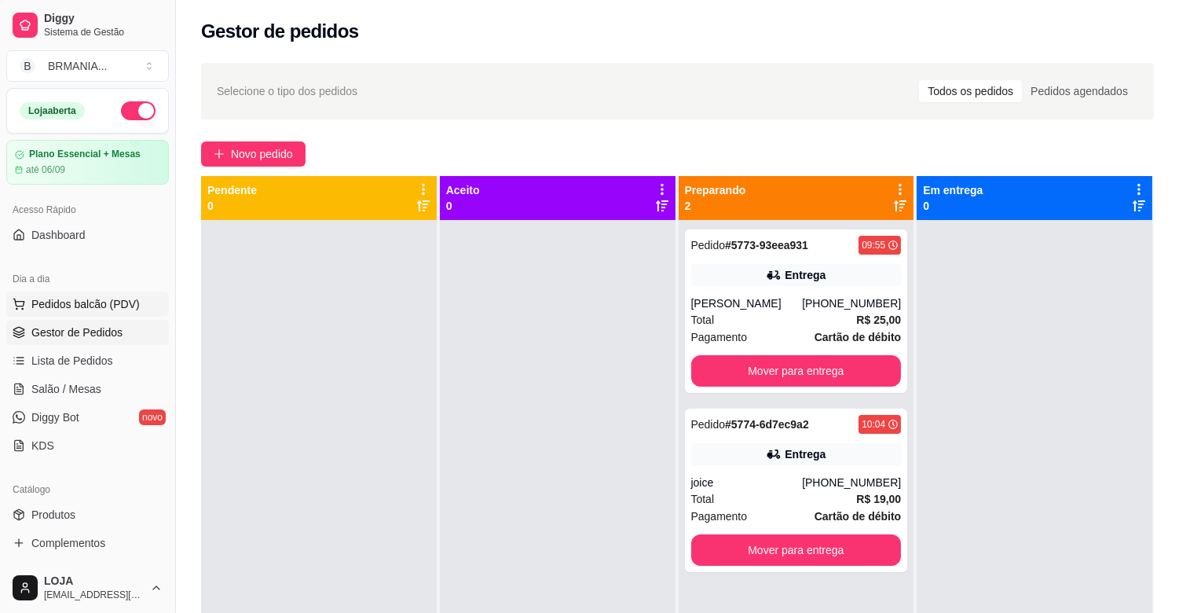
click at [97, 303] on span "Pedidos balcão (PDV)" at bounding box center [85, 304] width 108 height 16
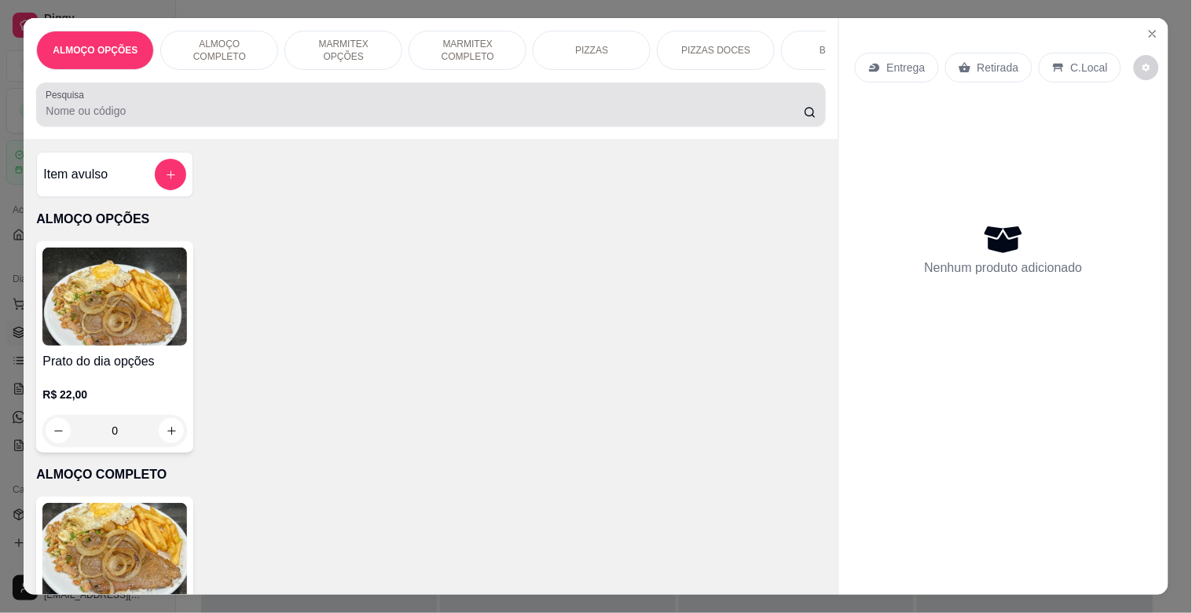
click at [178, 119] on input "Pesquisa" at bounding box center [425, 111] width 758 height 16
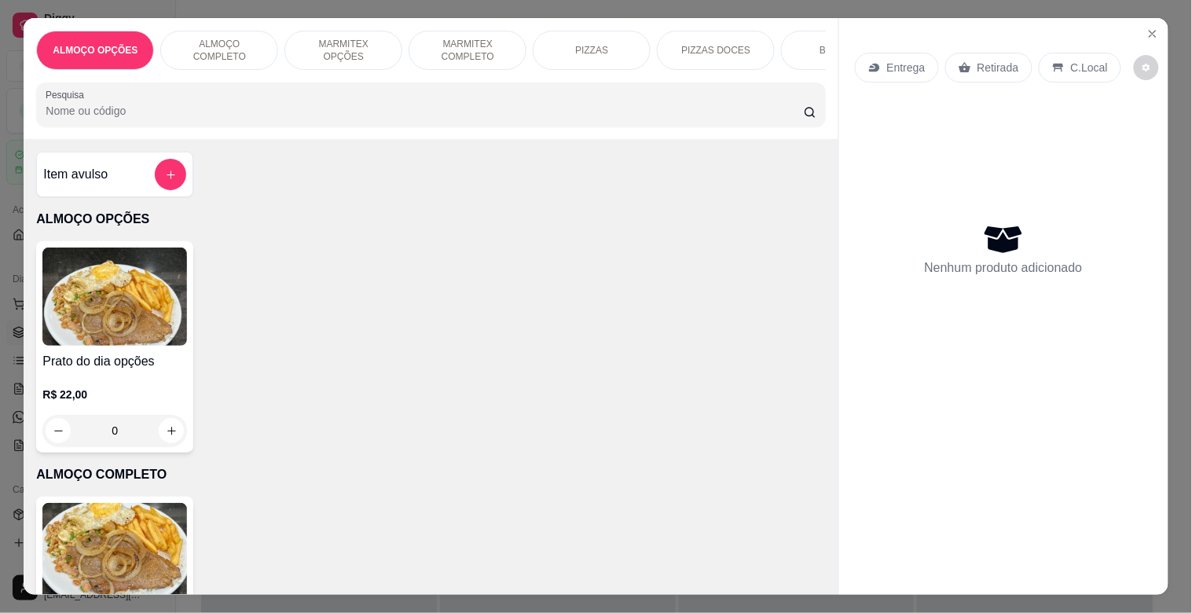
click at [456, 38] on p "MARMITEX COMPLETO" at bounding box center [467, 50] width 91 height 25
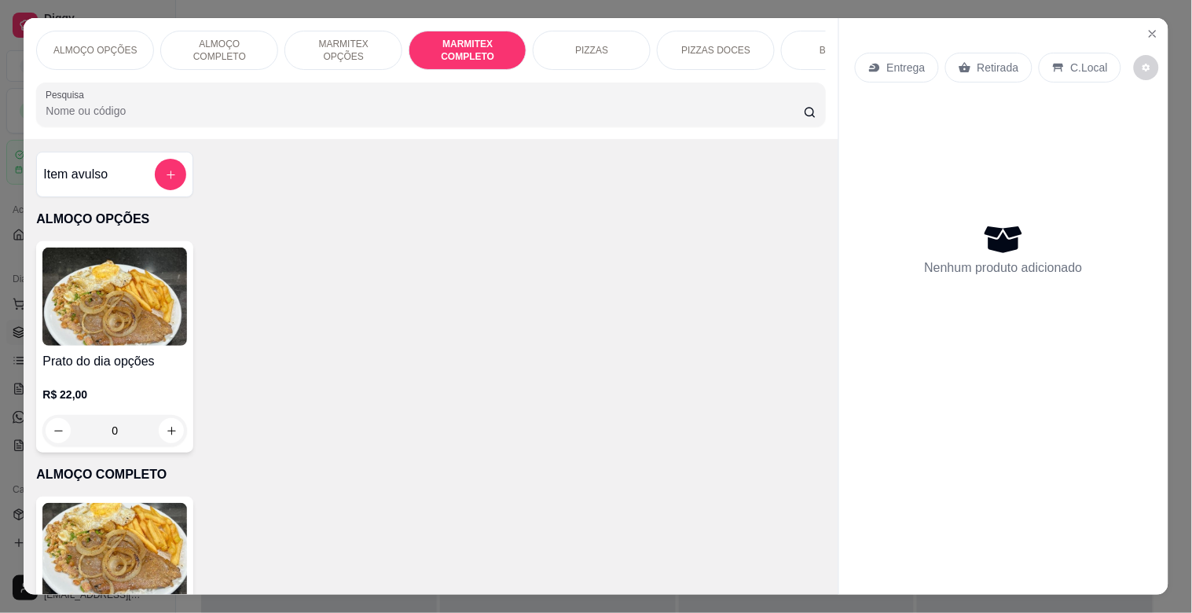
scroll to position [38, 0]
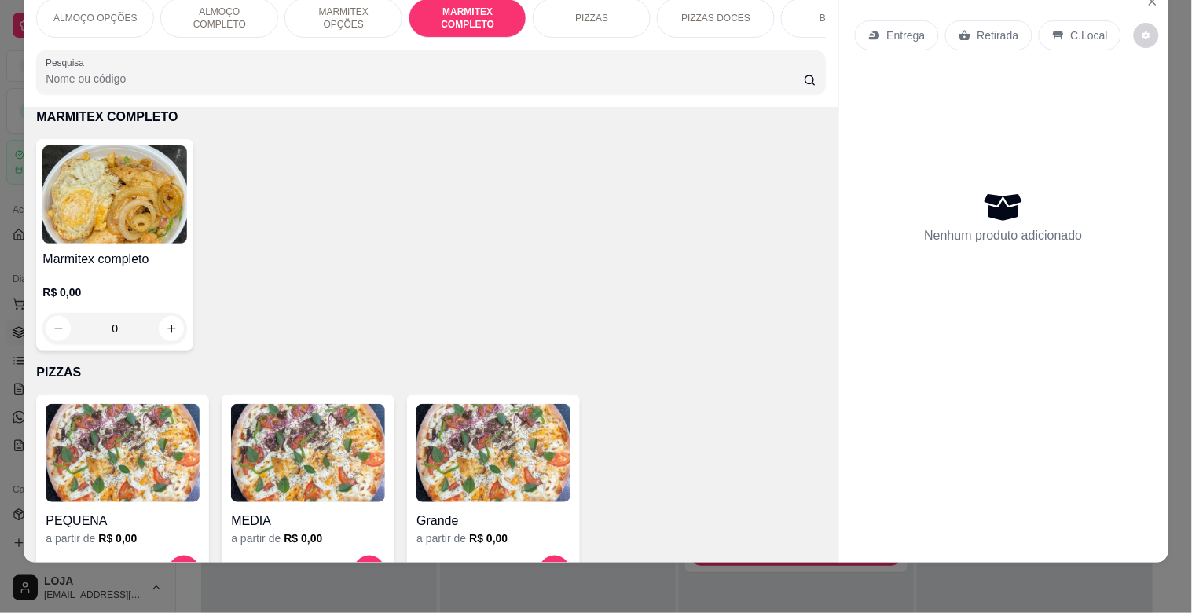
click at [149, 175] on img at bounding box center [114, 194] width 145 height 98
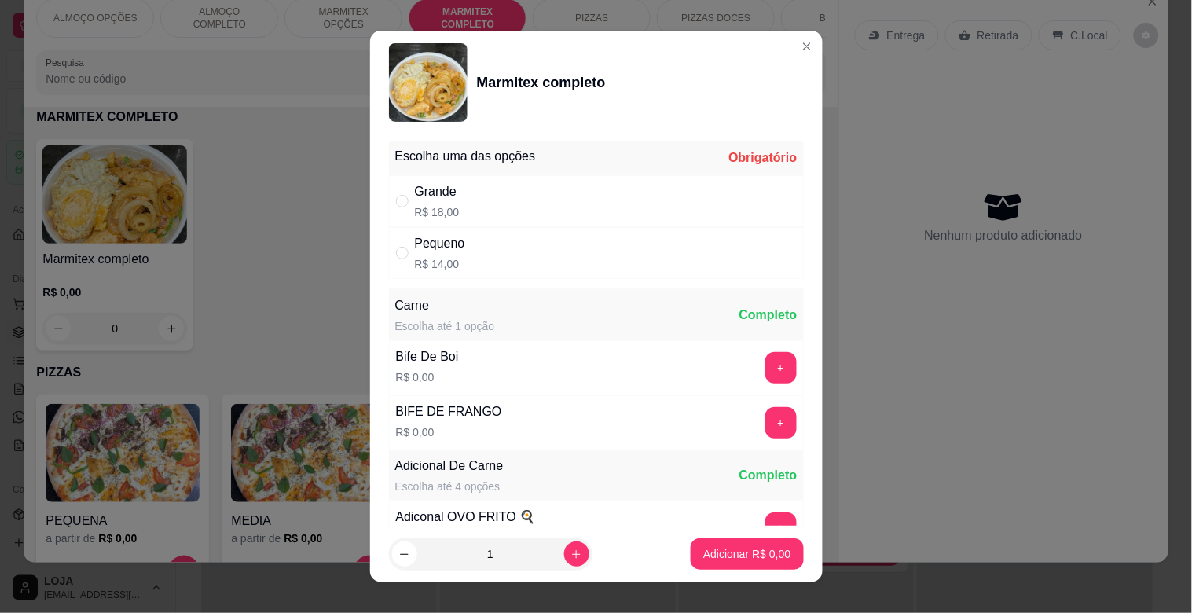
click at [500, 210] on div "Grande R$ 18,00" at bounding box center [596, 201] width 415 height 52
radio input "true"
click at [765, 357] on button "+" at bounding box center [780, 367] width 31 height 31
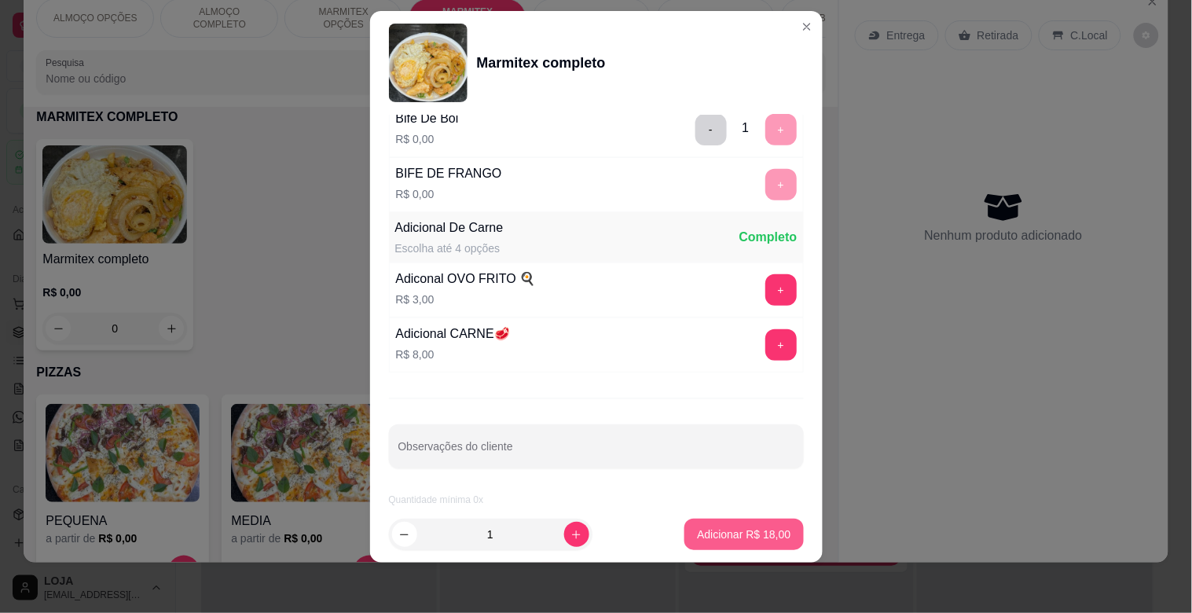
scroll to position [220, 0]
click at [747, 520] on footer "1 Adicionar R$ 18,00" at bounding box center [596, 534] width 452 height 57
click at [746, 521] on button "Adicionar R$ 18,00" at bounding box center [743, 533] width 119 height 31
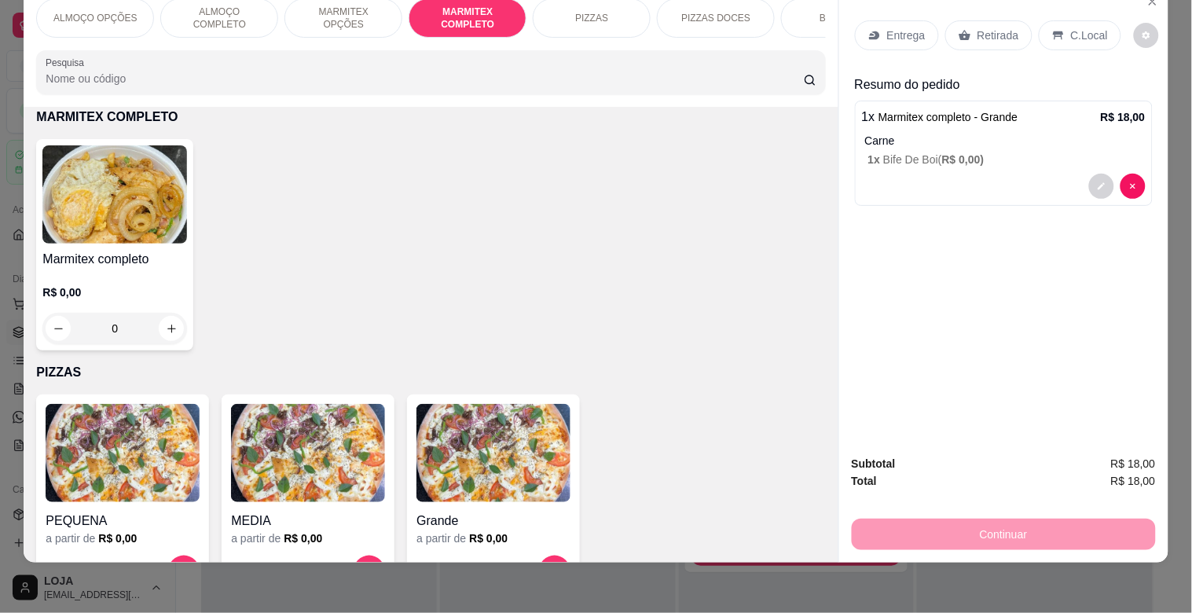
click at [958, 29] on icon at bounding box center [964, 35] width 13 height 13
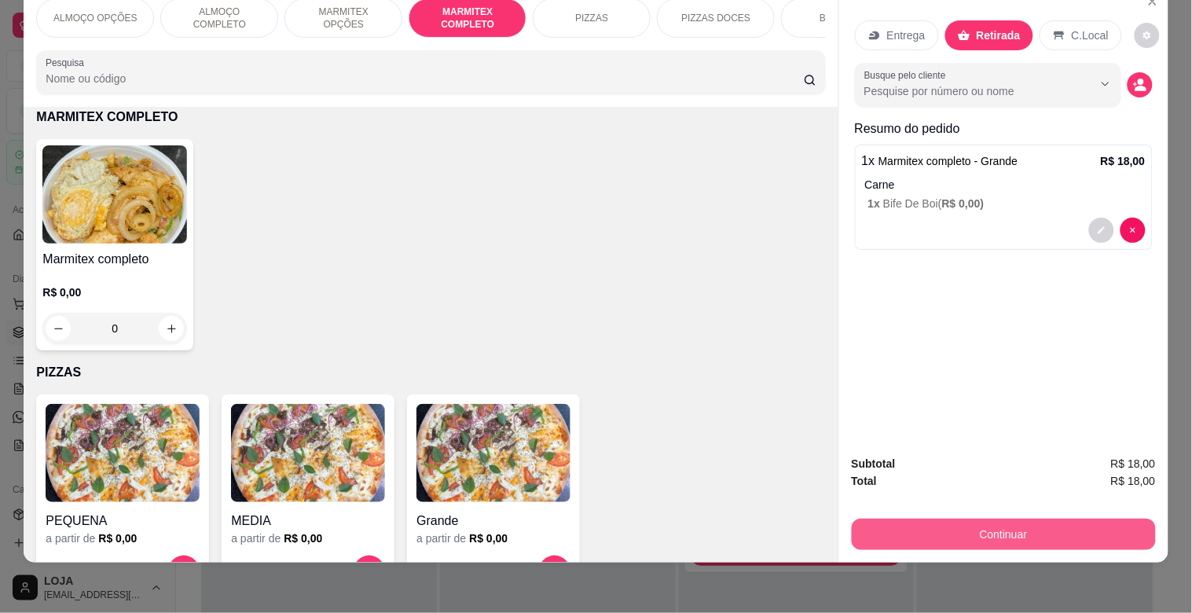
click at [976, 529] on button "Continuar" at bounding box center [1004, 533] width 304 height 31
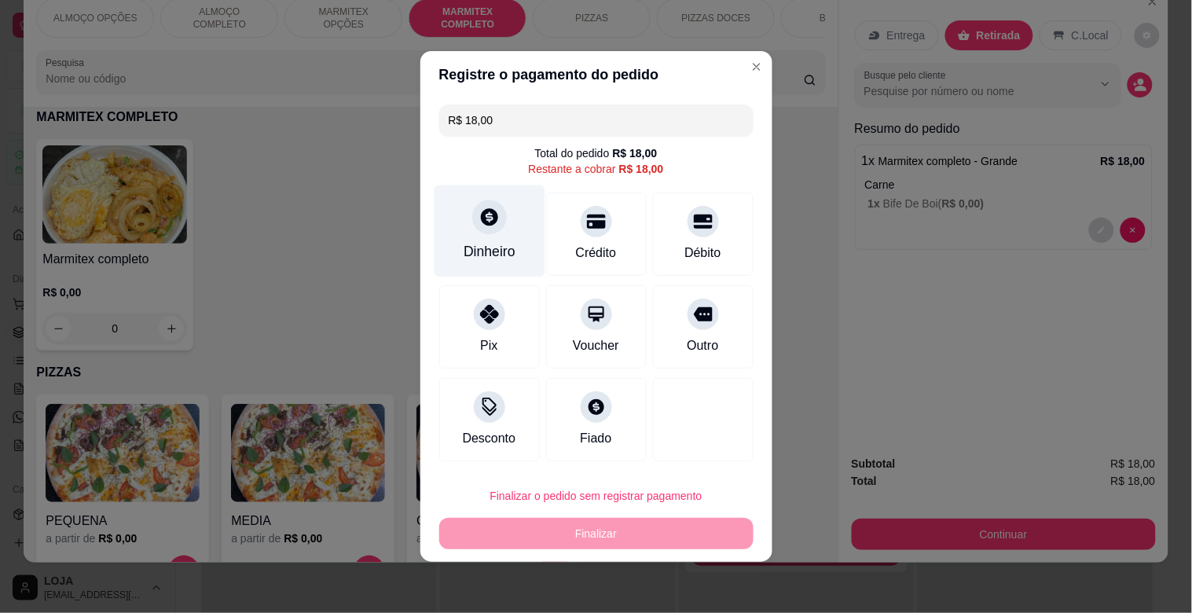
click at [499, 241] on div "Dinheiro" at bounding box center [489, 231] width 111 height 92
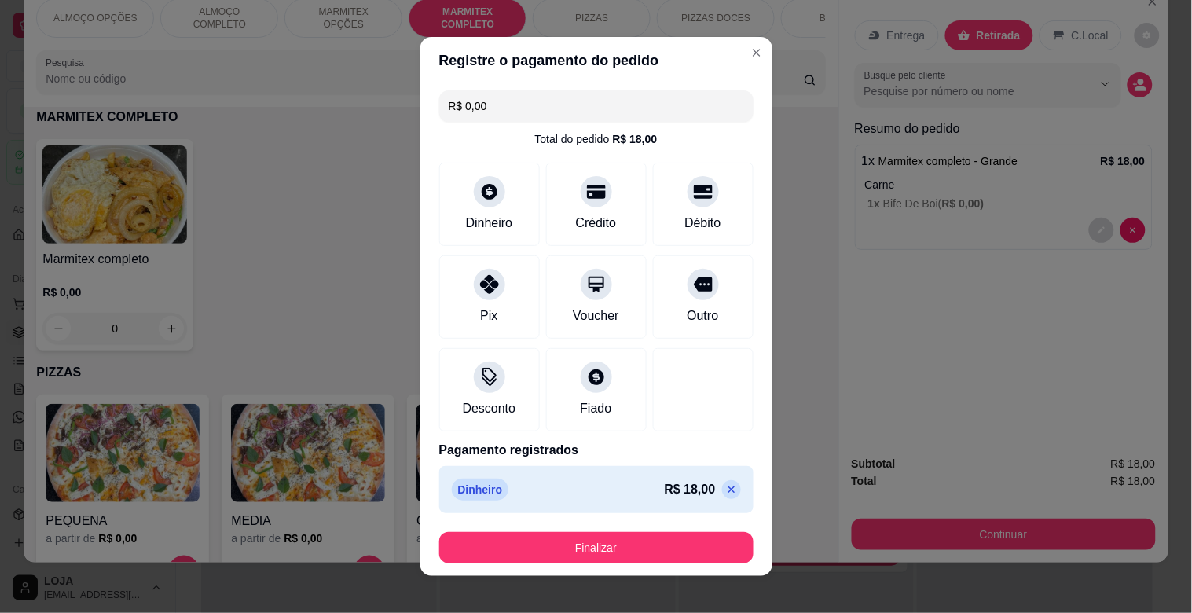
click at [662, 561] on button "Finalizar" at bounding box center [596, 547] width 314 height 31
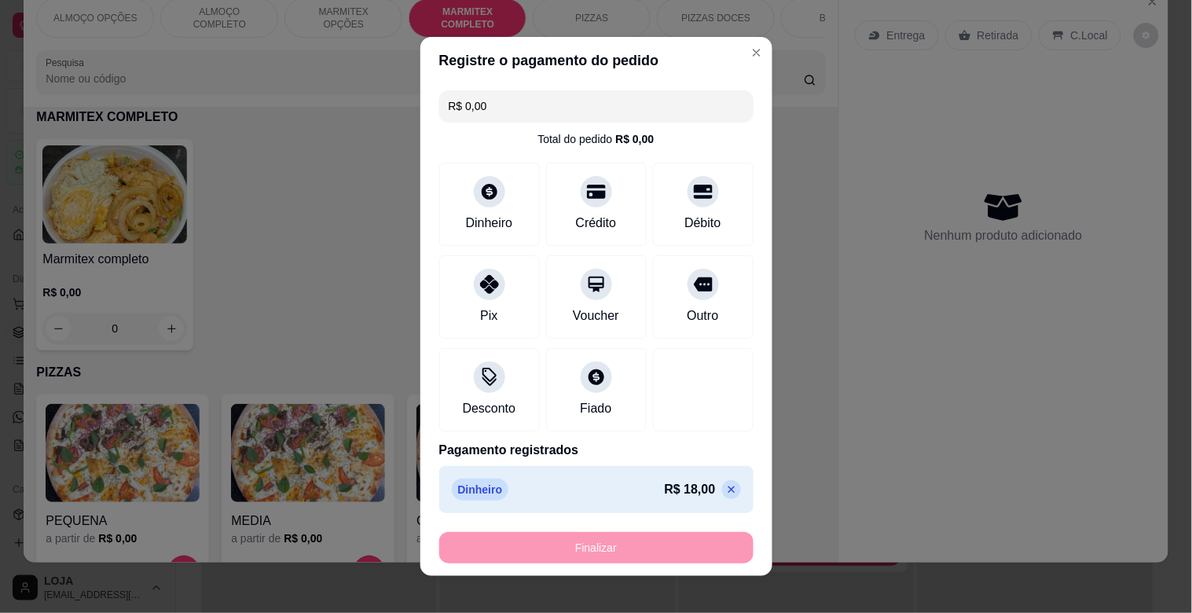
type input "-R$ 18,00"
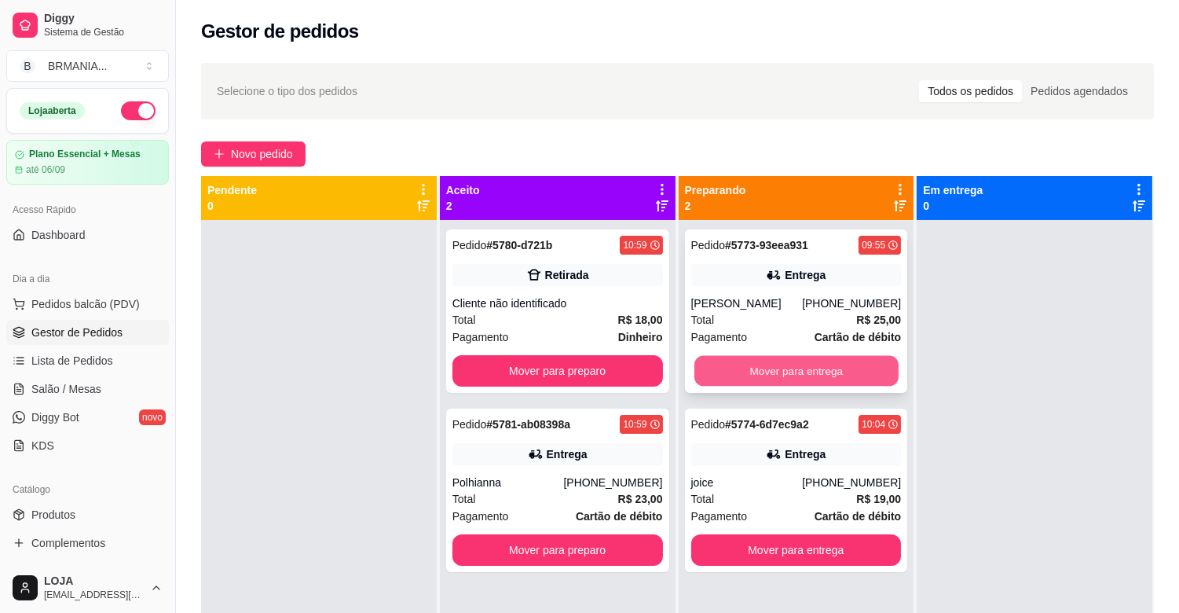
click at [773, 371] on button "Mover para entrega" at bounding box center [796, 371] width 204 height 31
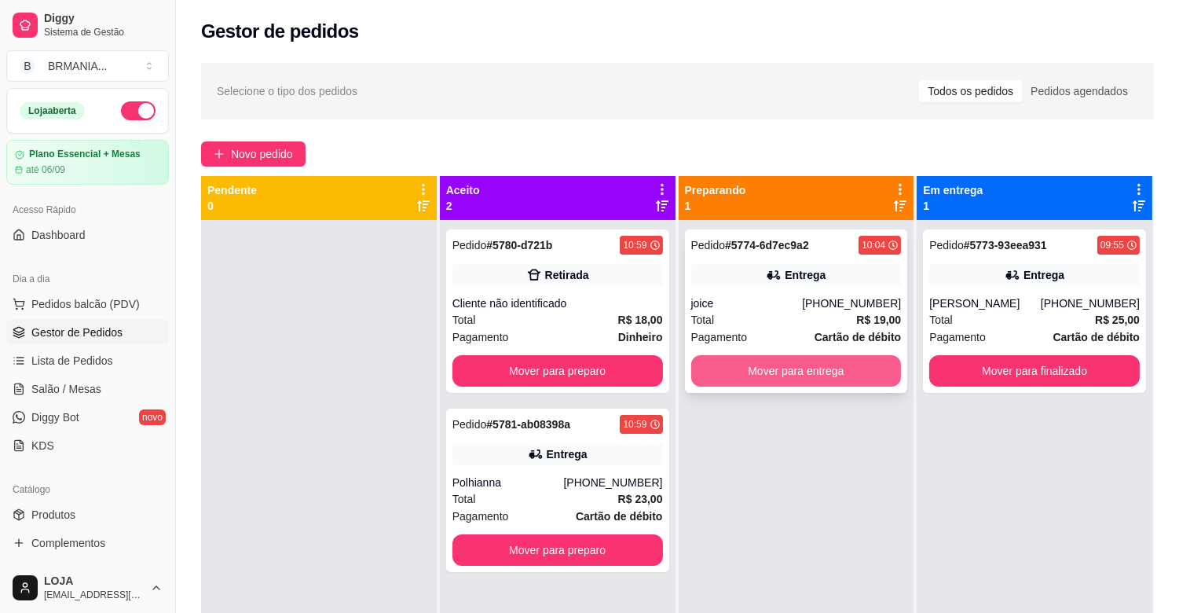
click at [800, 364] on button "Mover para entrega" at bounding box center [796, 370] width 211 height 31
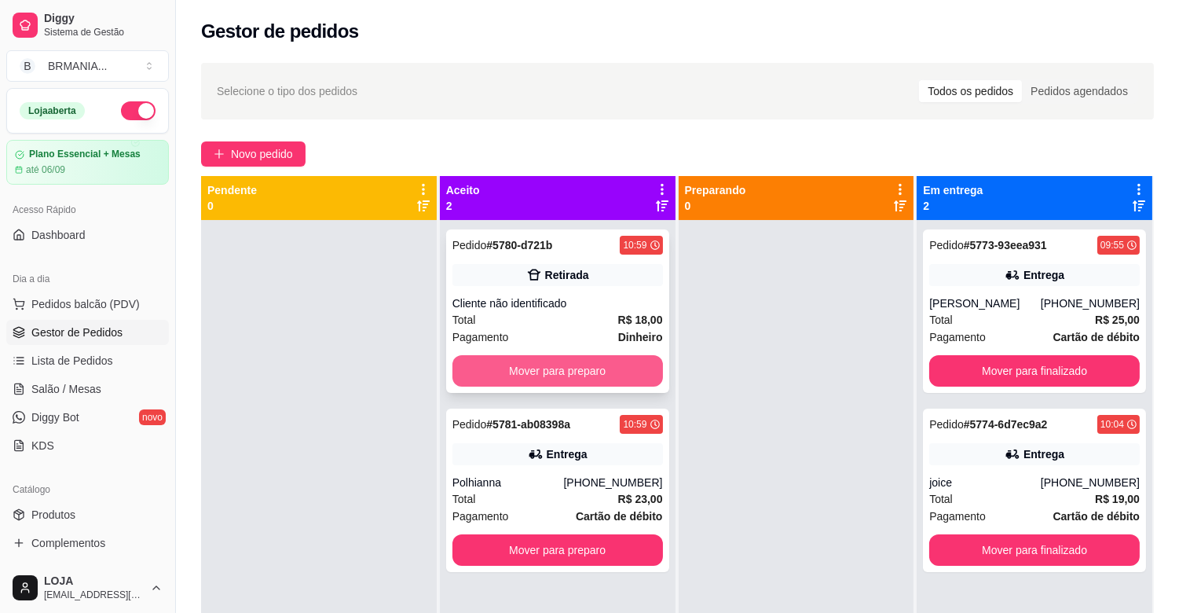
click at [587, 378] on button "Mover para preparo" at bounding box center [557, 370] width 211 height 31
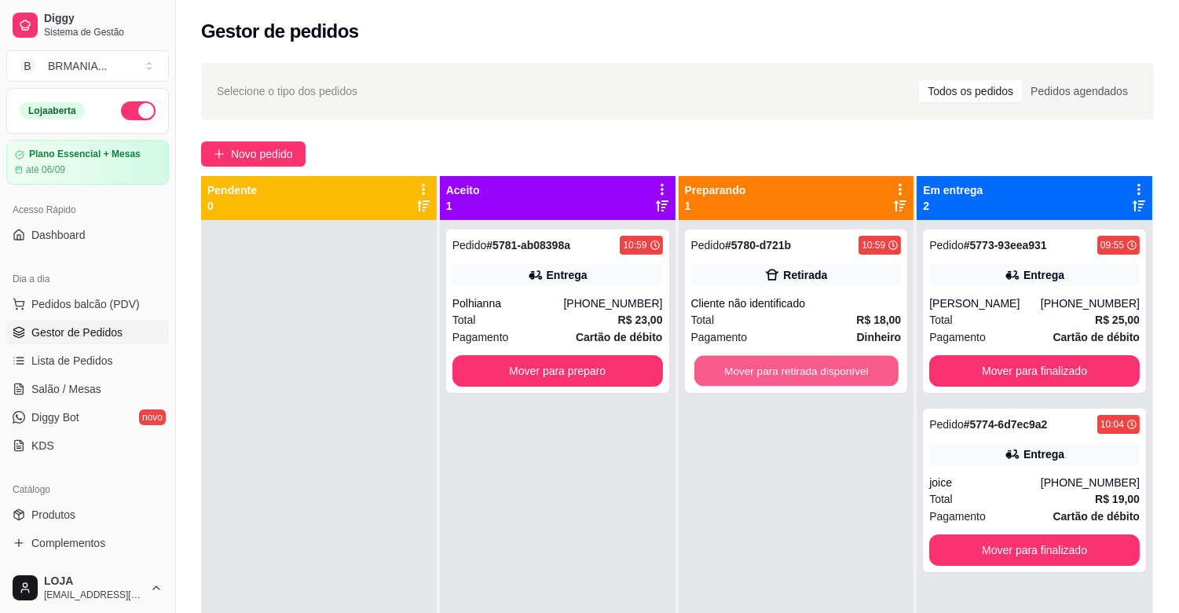
click at [804, 378] on button "Mover para retirada disponível" at bounding box center [796, 371] width 204 height 31
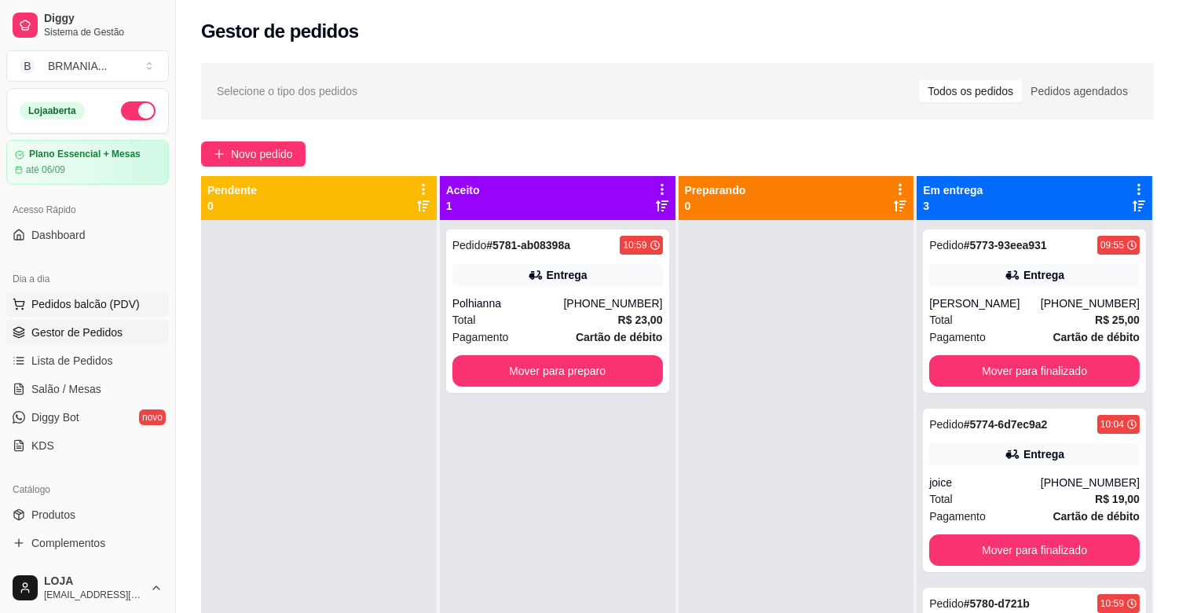
click at [87, 300] on span "Pedidos balcão (PDV)" at bounding box center [85, 304] width 108 height 16
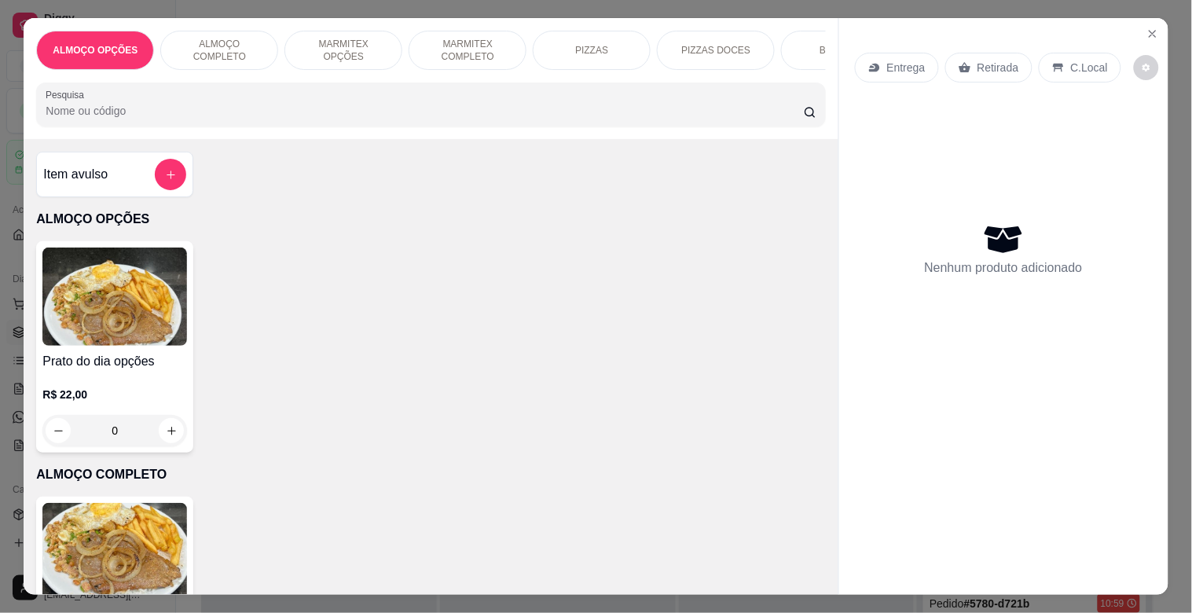
click at [149, 529] on img at bounding box center [114, 552] width 145 height 98
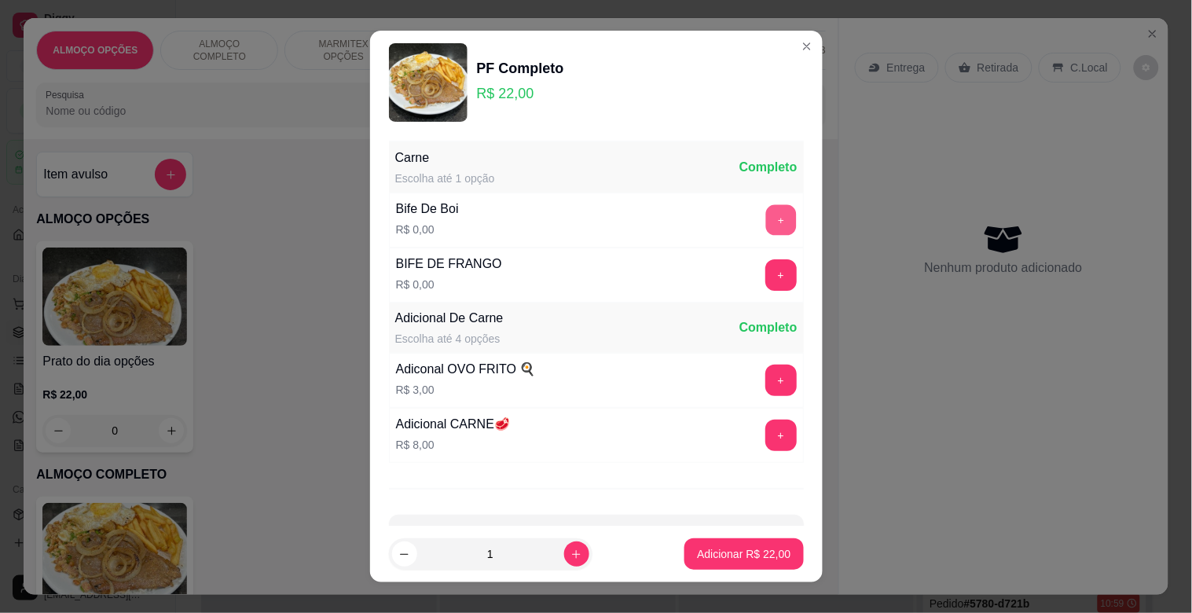
click at [765, 218] on button "+" at bounding box center [780, 220] width 31 height 31
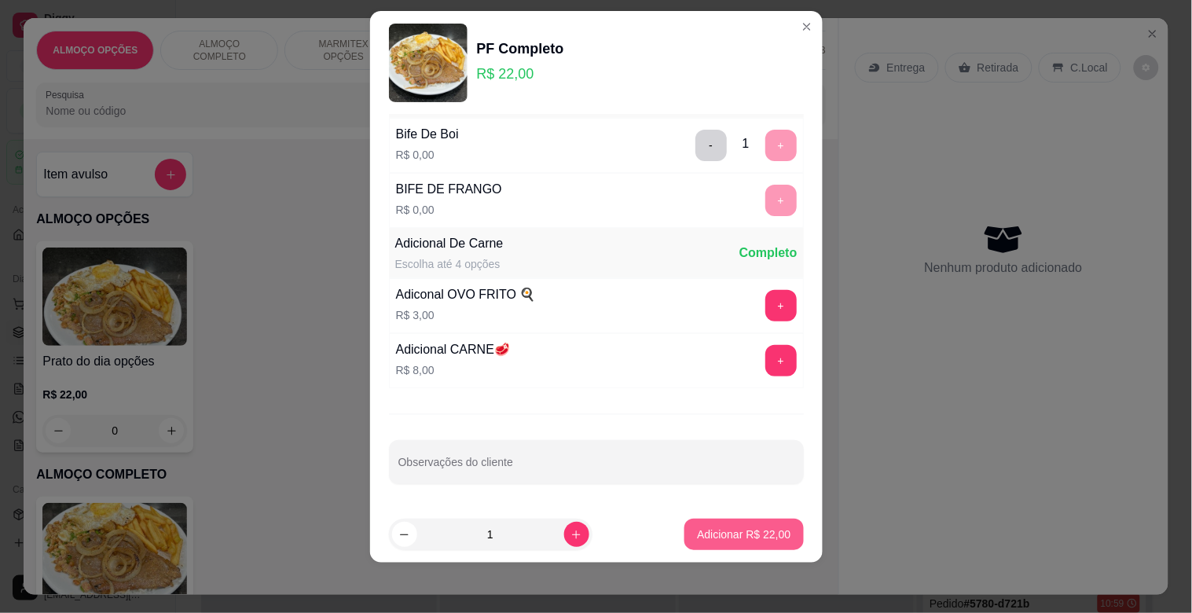
click at [750, 535] on p "Adicionar R$ 22,00" at bounding box center [743, 534] width 93 height 16
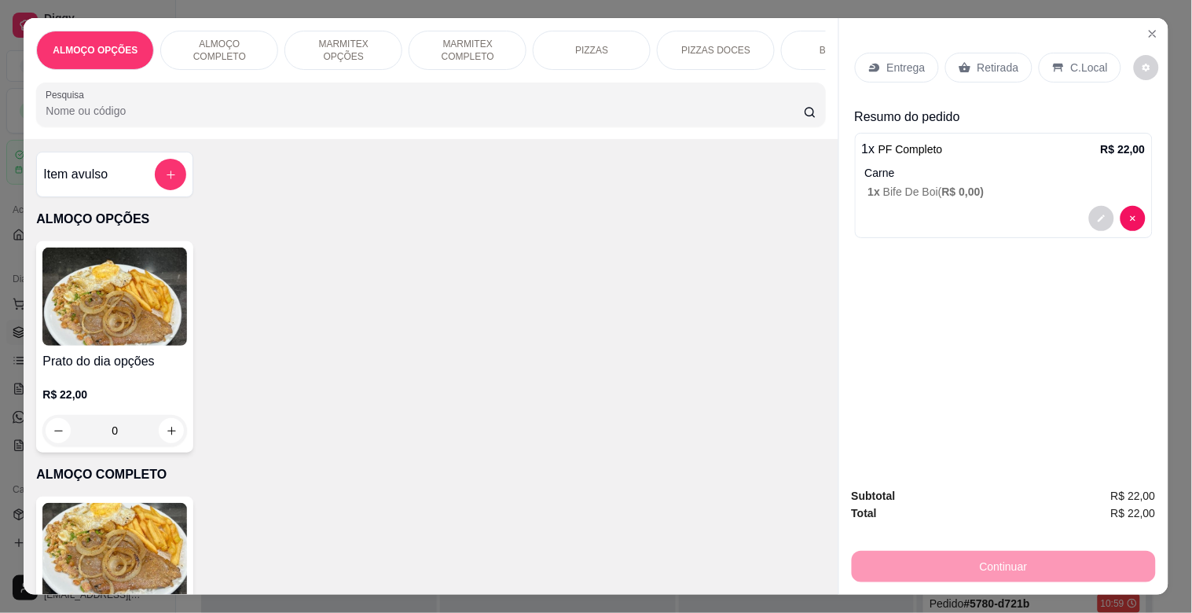
click at [1071, 68] on p "C.Local" at bounding box center [1089, 68] width 37 height 16
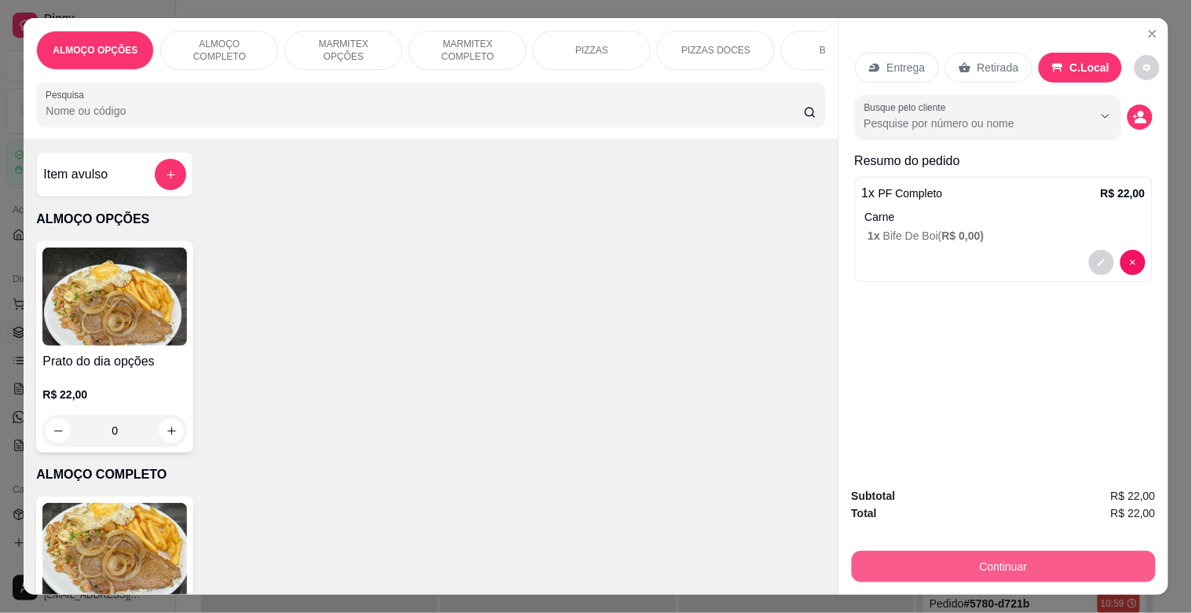
click at [1009, 551] on button "Continuar" at bounding box center [1004, 566] width 304 height 31
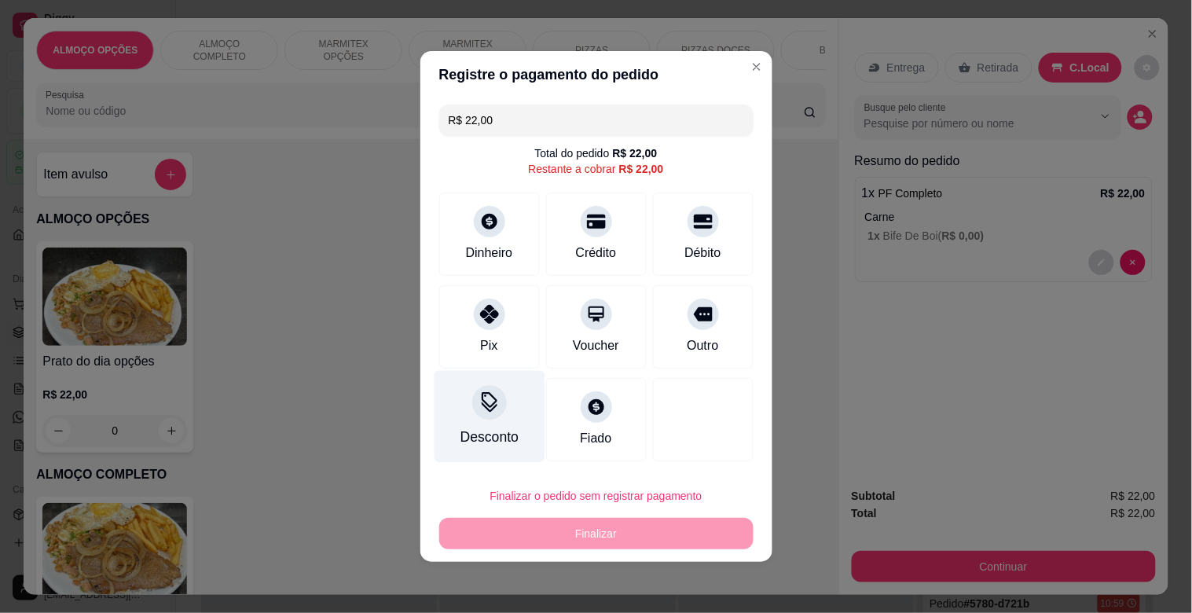
click at [483, 415] on div at bounding box center [489, 402] width 35 height 35
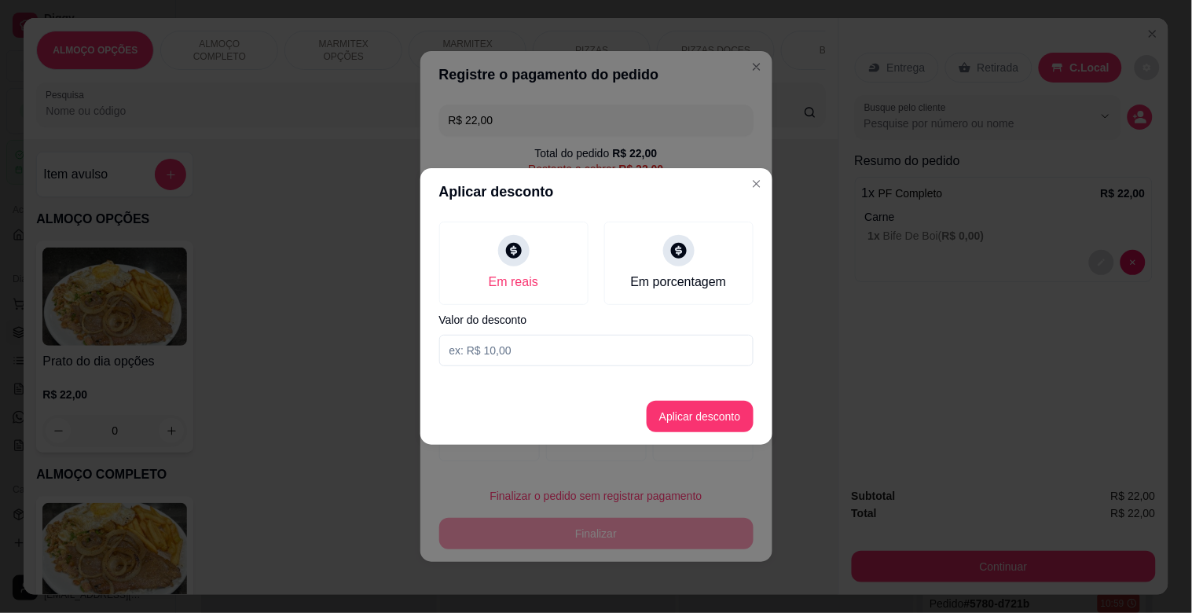
click at [528, 356] on input at bounding box center [596, 350] width 314 height 31
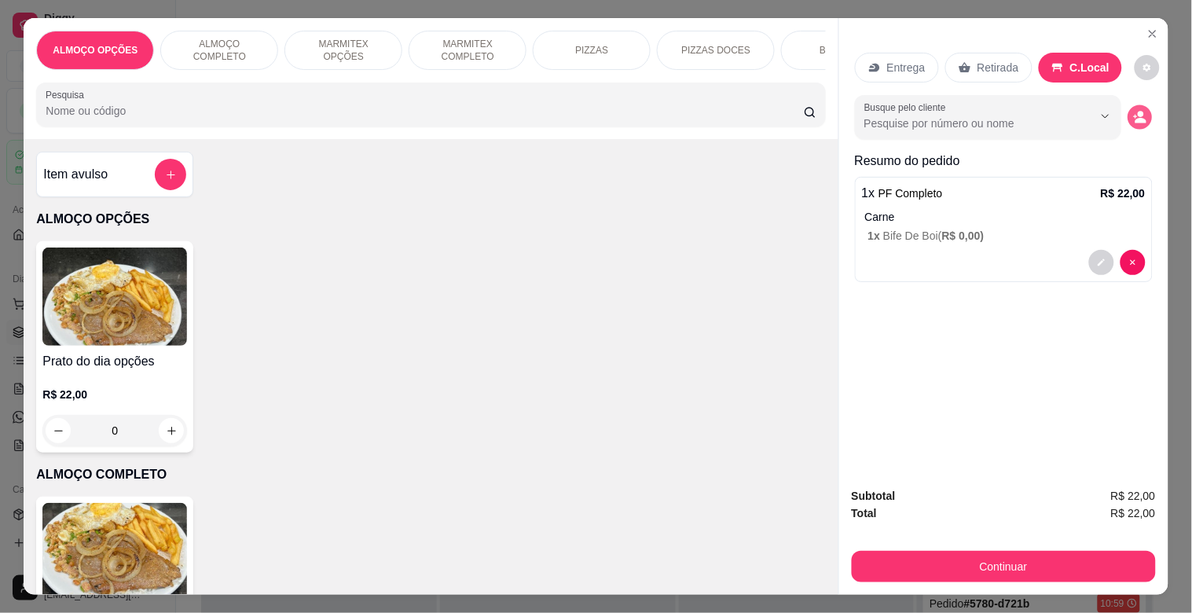
click at [1137, 111] on icon "decrease-product-quantity" at bounding box center [1139, 117] width 13 height 13
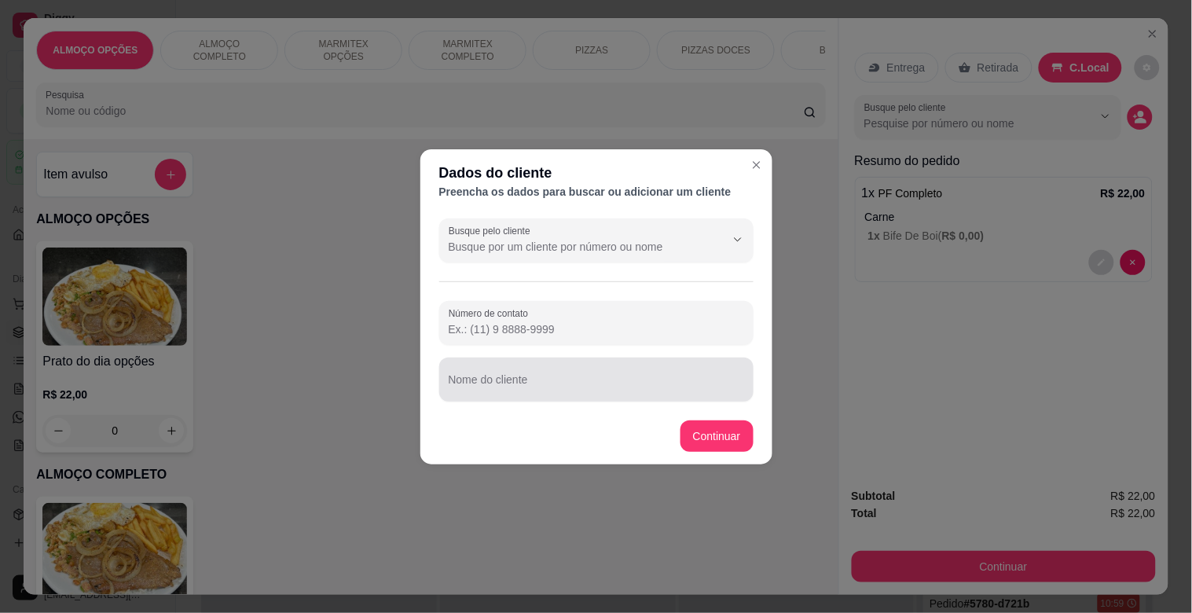
click at [654, 375] on div at bounding box center [596, 379] width 295 height 31
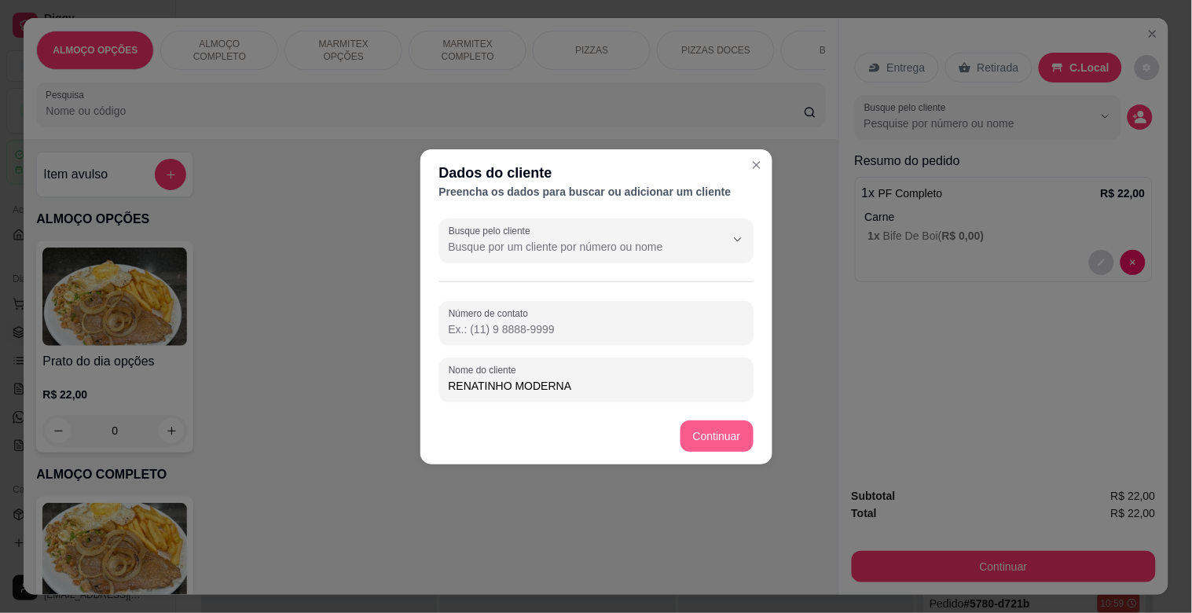
type input "RENATINHO MODERNA"
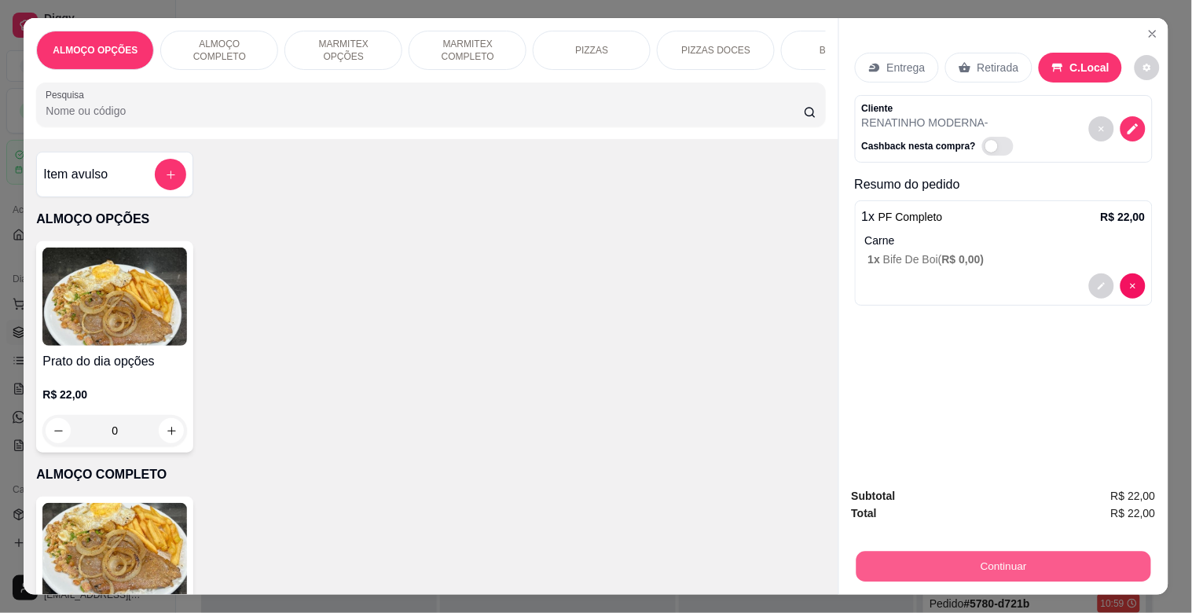
click at [973, 551] on button "Continuar" at bounding box center [1002, 566] width 295 height 31
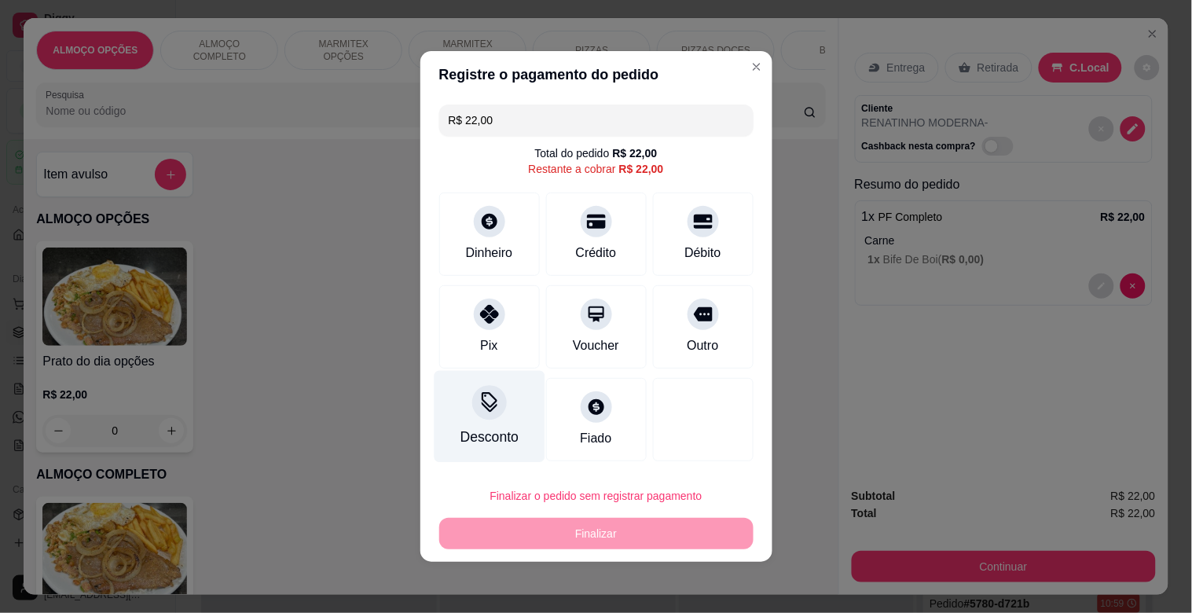
click at [493, 427] on div "Desconto" at bounding box center [489, 437] width 58 height 20
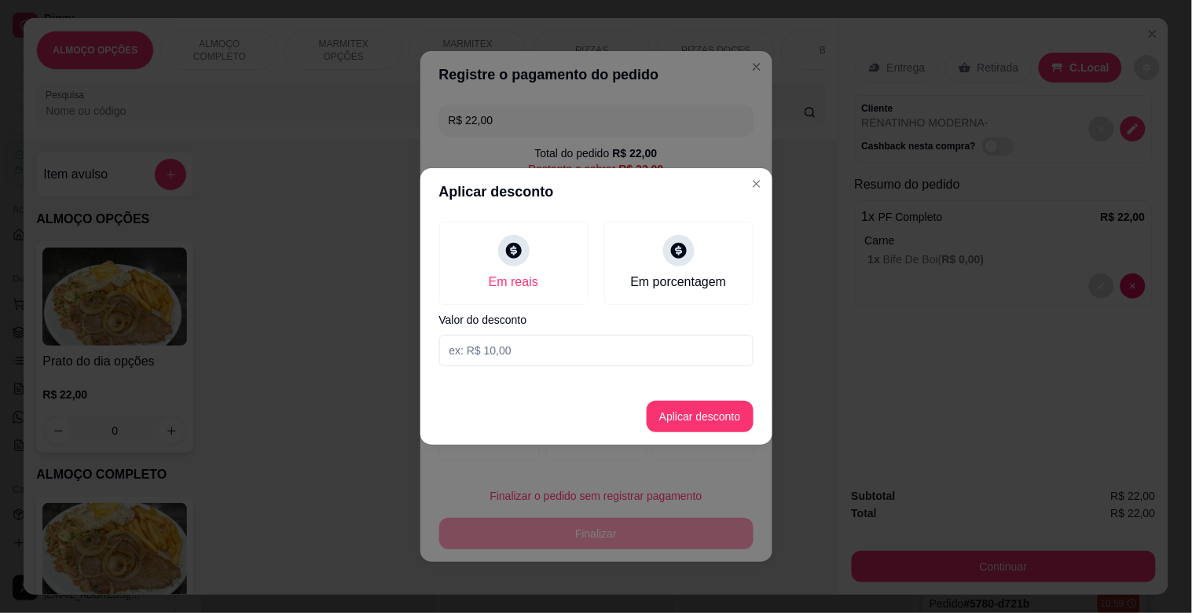
click at [558, 350] on input at bounding box center [596, 350] width 314 height 31
type input "2,00"
click at [719, 416] on button "Aplicar desconto" at bounding box center [700, 416] width 107 height 31
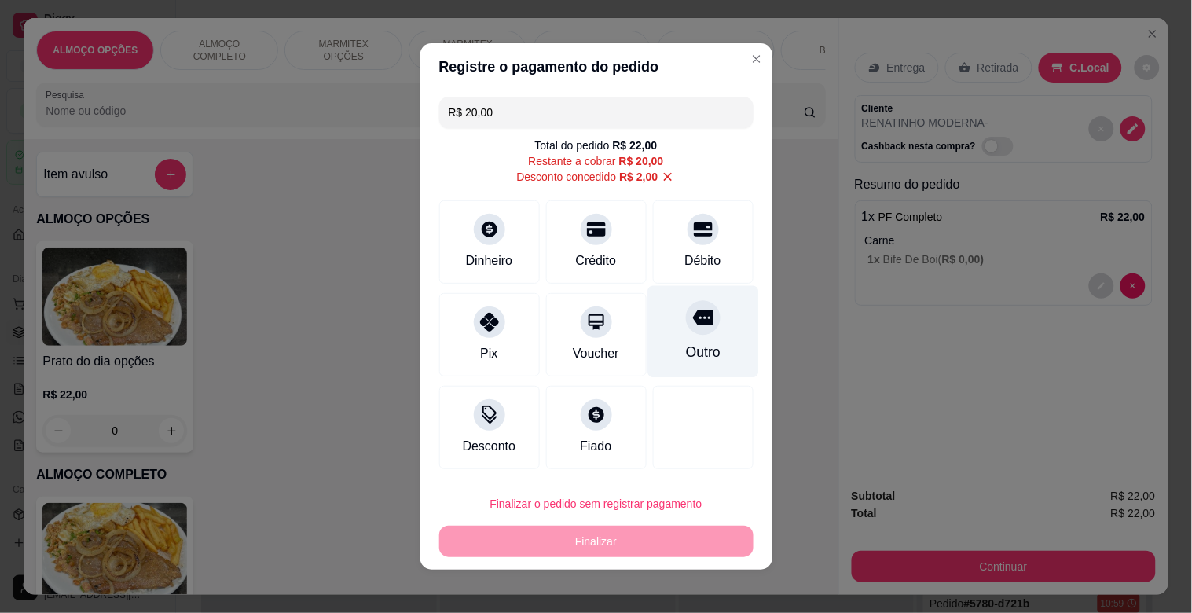
click at [687, 351] on div "Outro" at bounding box center [702, 352] width 35 height 20
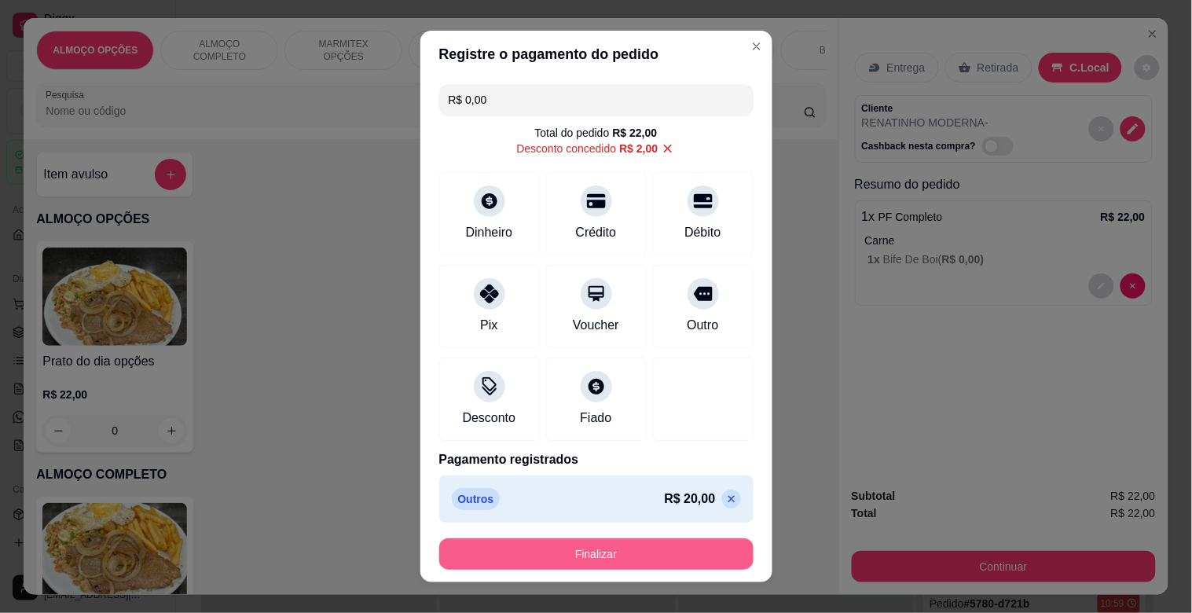
click at [672, 548] on button "Finalizar" at bounding box center [596, 553] width 314 height 31
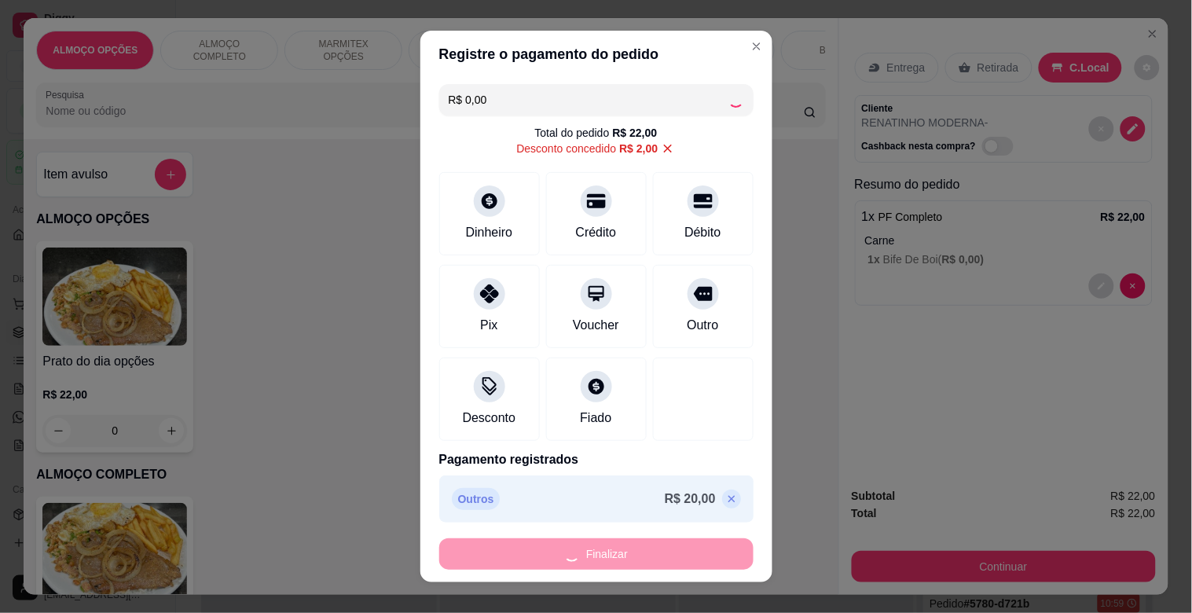
type input "-R$ 22,00"
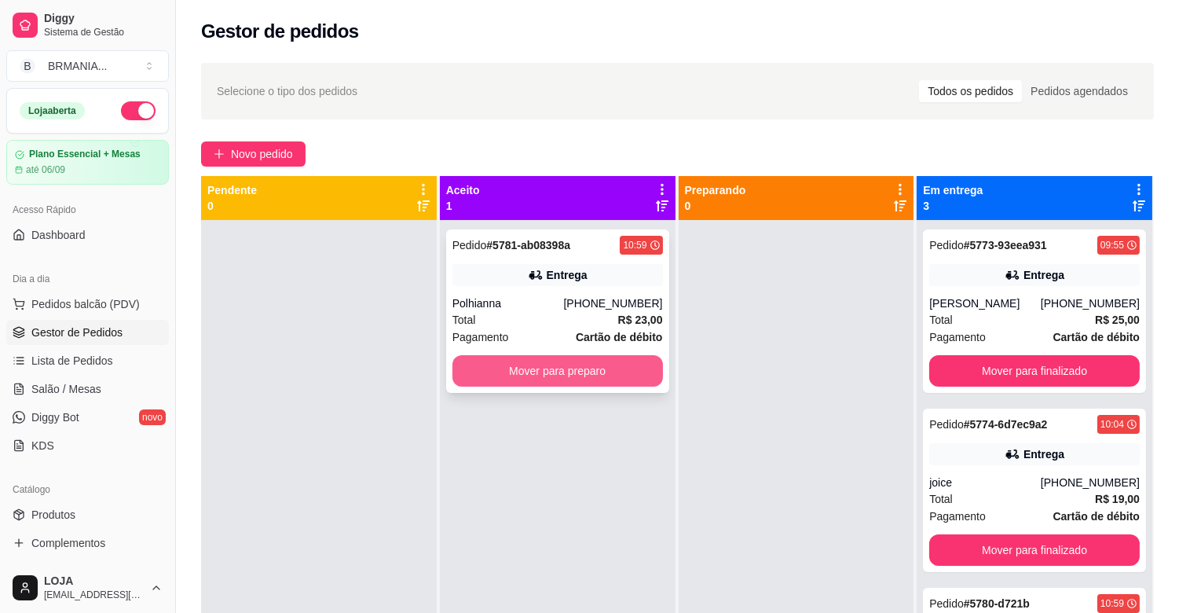
click at [625, 373] on button "Mover para preparo" at bounding box center [557, 370] width 211 height 31
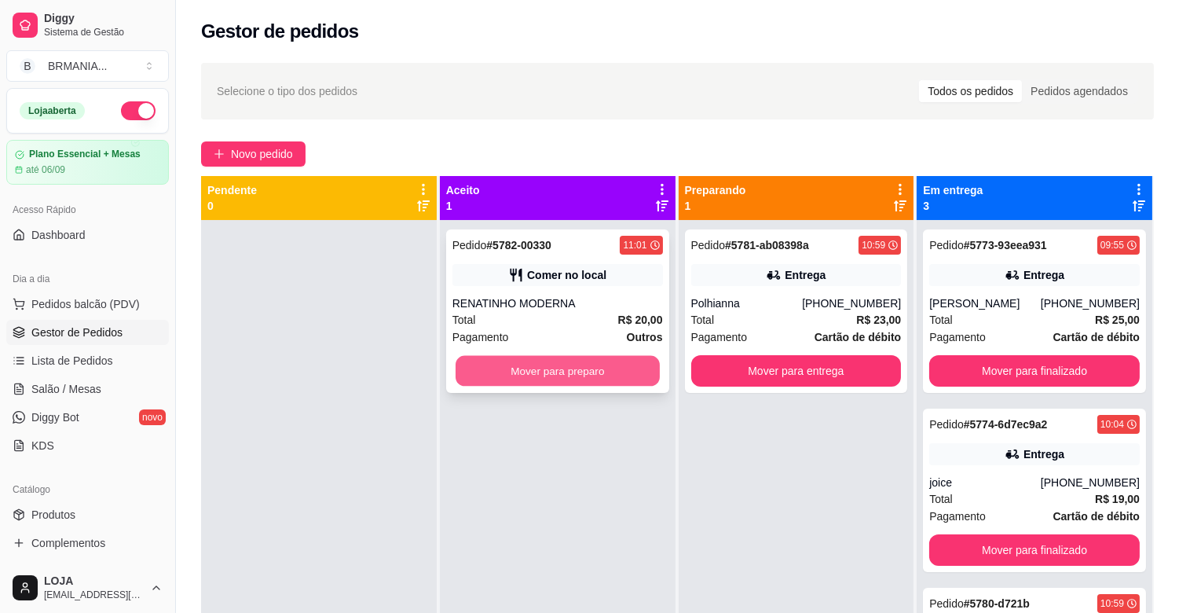
click at [559, 368] on button "Mover para preparo" at bounding box center [558, 371] width 204 height 31
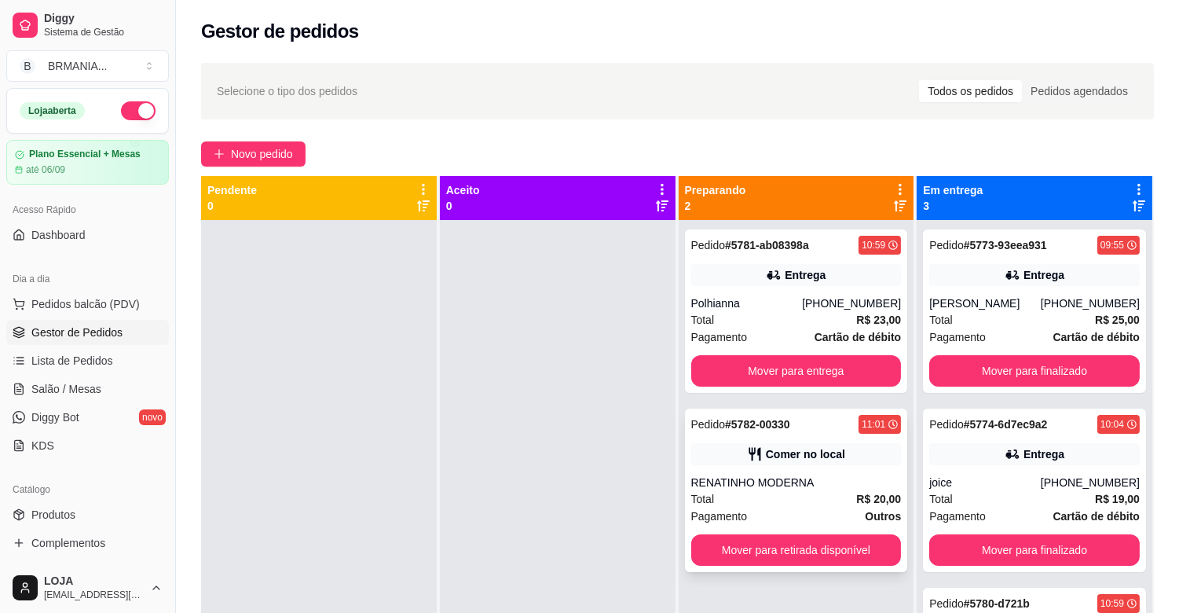
click at [782, 433] on div "Pedido # 5782-00330" at bounding box center [740, 424] width 99 height 19
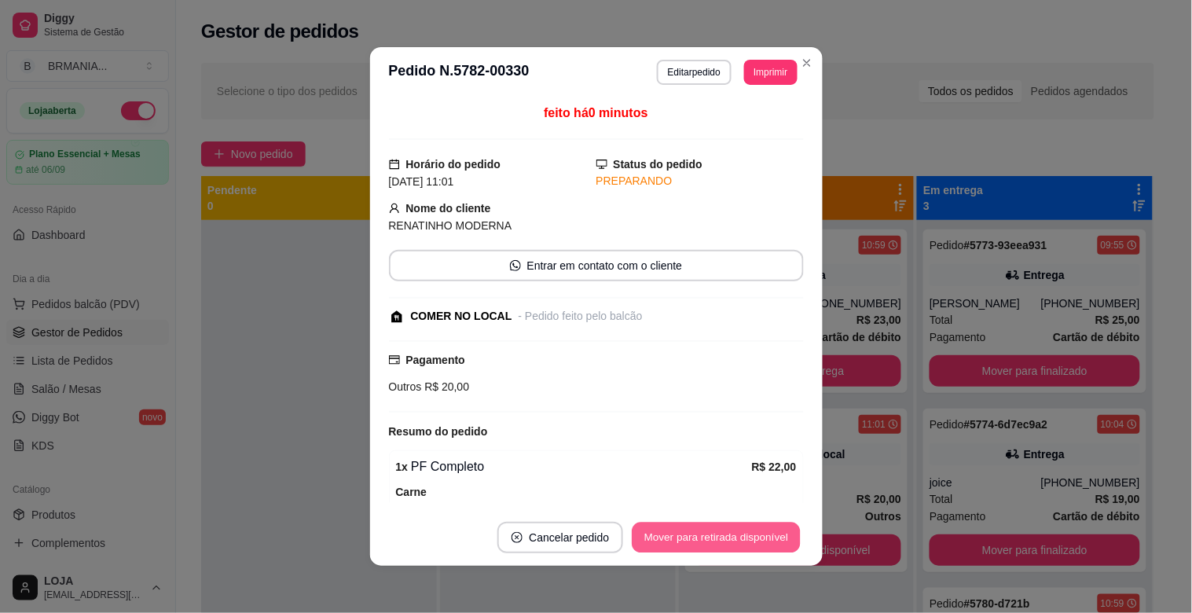
click at [749, 531] on button "Mover para retirada disponível" at bounding box center [716, 537] width 168 height 31
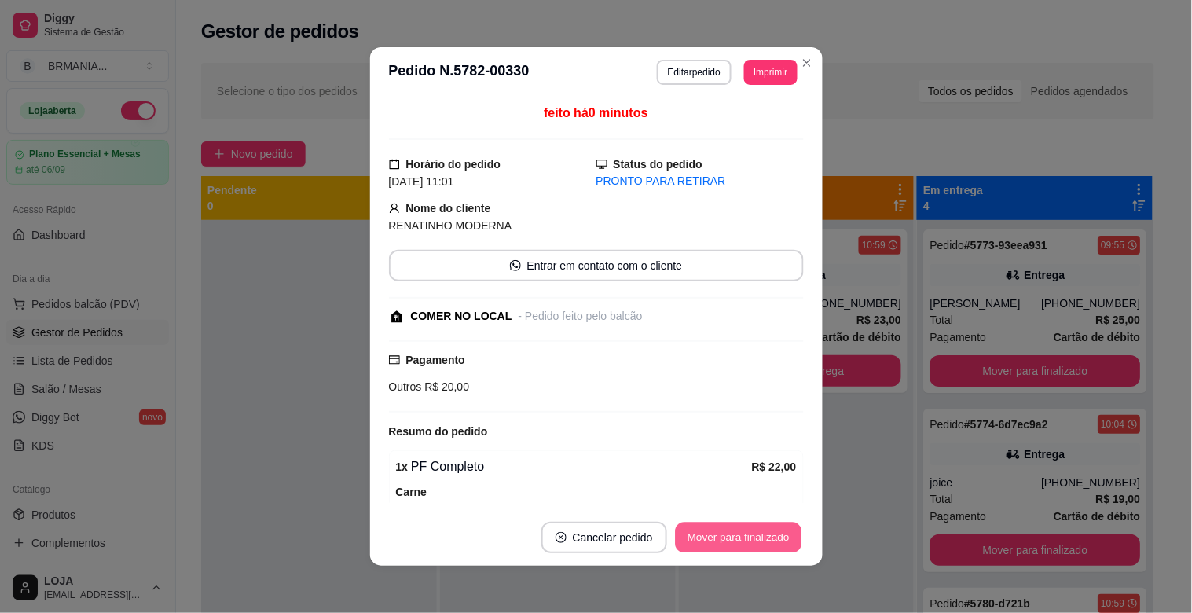
click at [749, 531] on button "Mover para finalizado" at bounding box center [738, 537] width 126 height 31
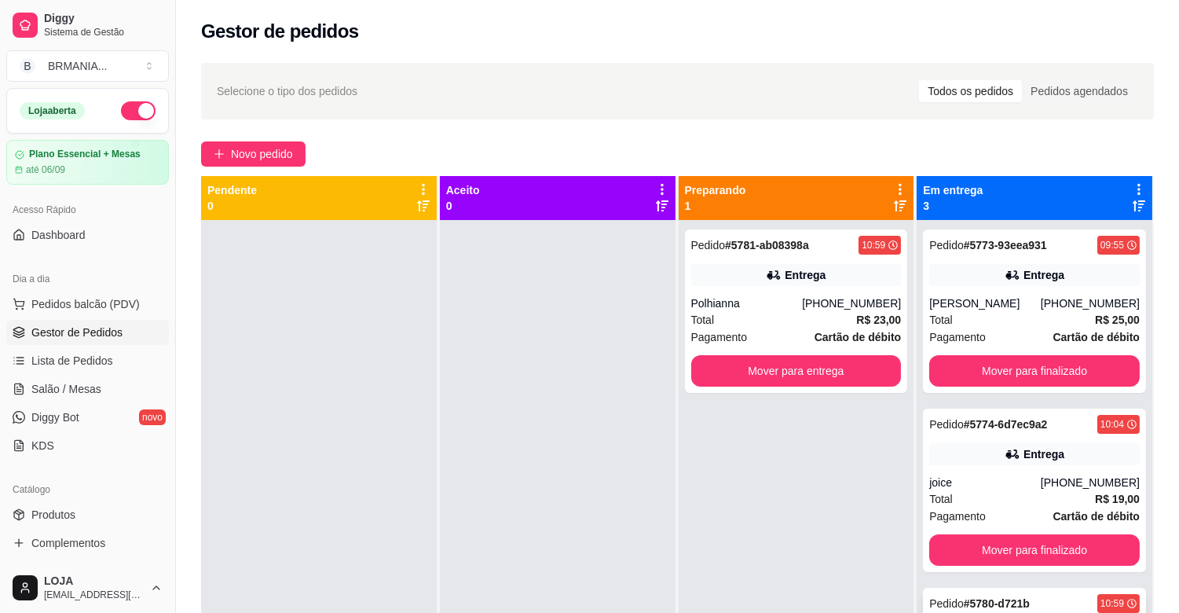
click at [1009, 597] on strong "# 5780-d721b" at bounding box center [997, 603] width 66 height 13
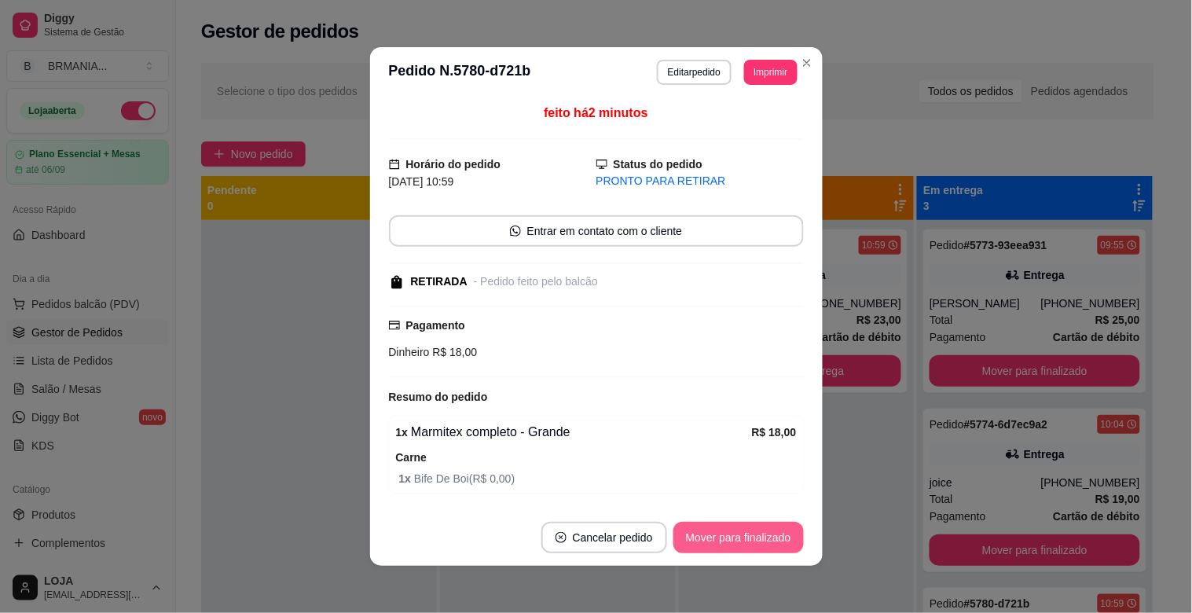
click at [736, 528] on button "Mover para finalizado" at bounding box center [738, 537] width 130 height 31
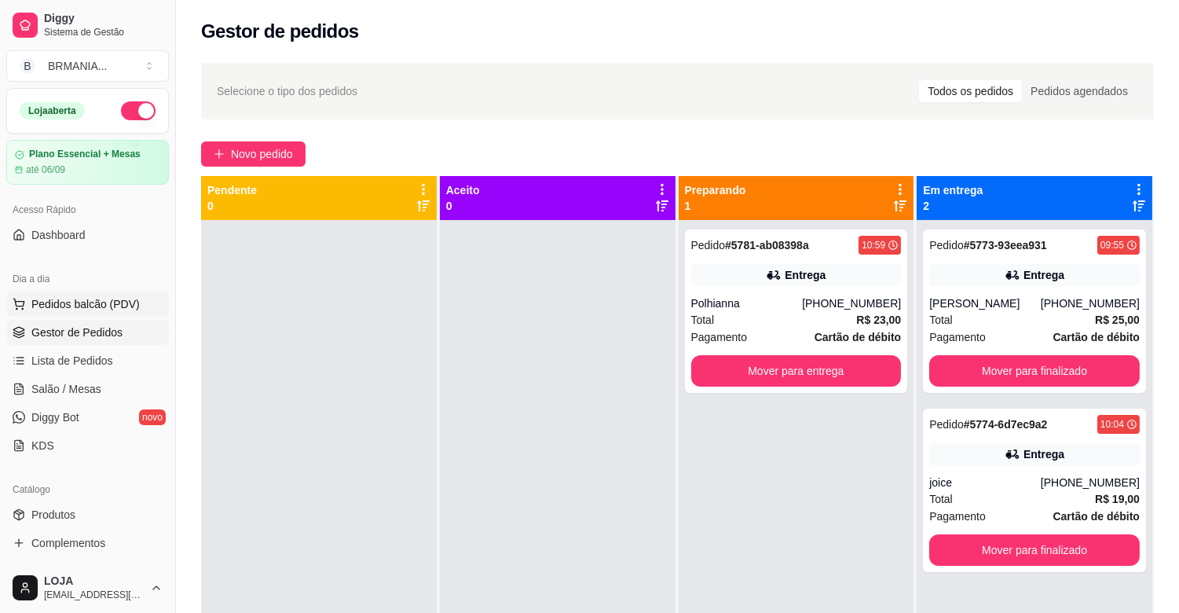
click at [89, 305] on span "Pedidos balcão (PDV)" at bounding box center [85, 304] width 108 height 16
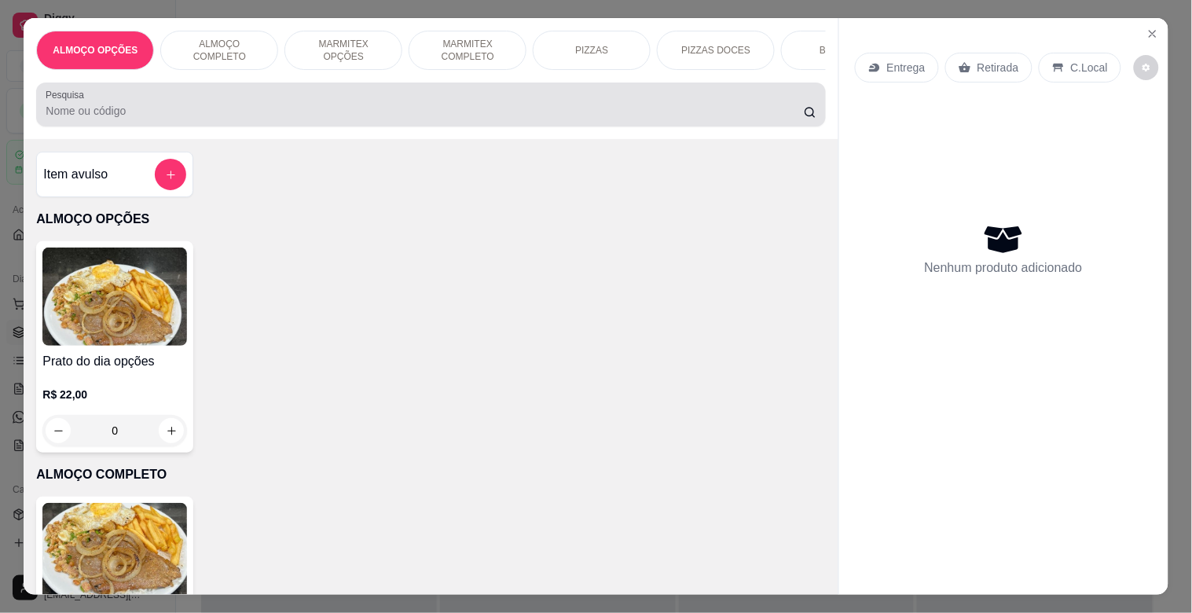
click at [279, 112] on input "Pesquisa" at bounding box center [425, 111] width 758 height 16
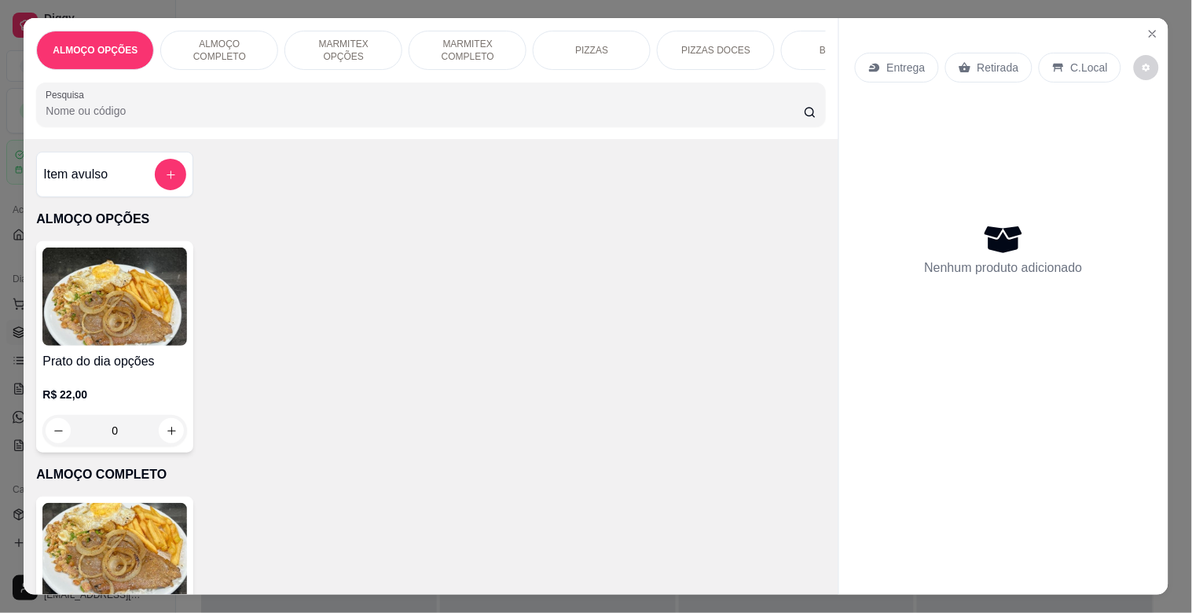
click at [467, 47] on p "MARMITEX COMPLETO" at bounding box center [467, 50] width 91 height 25
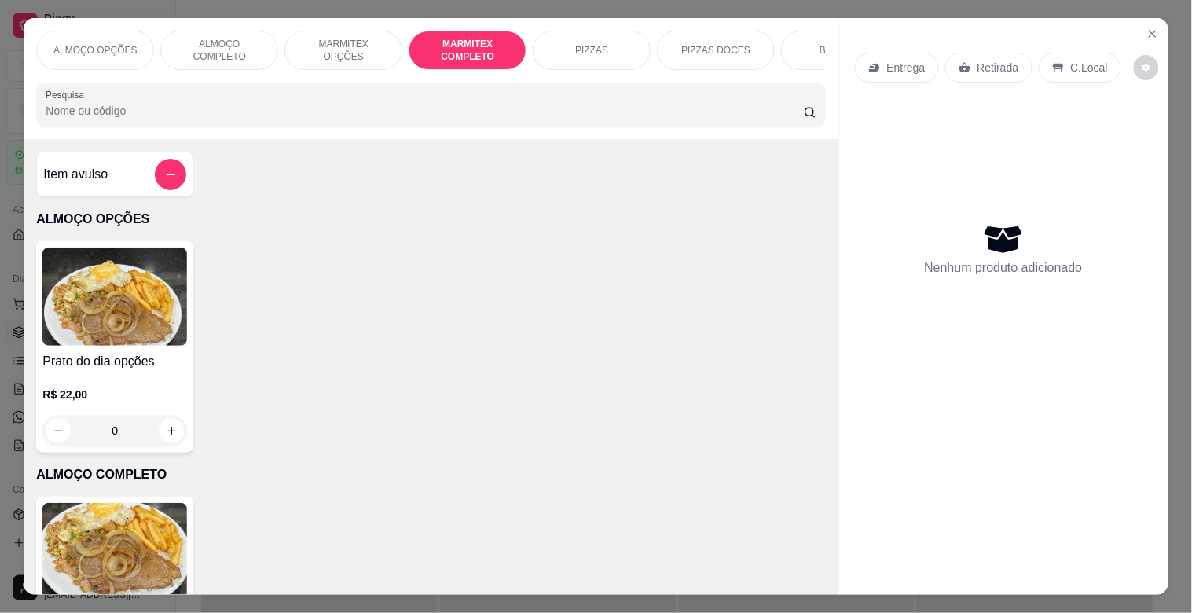
scroll to position [38, 0]
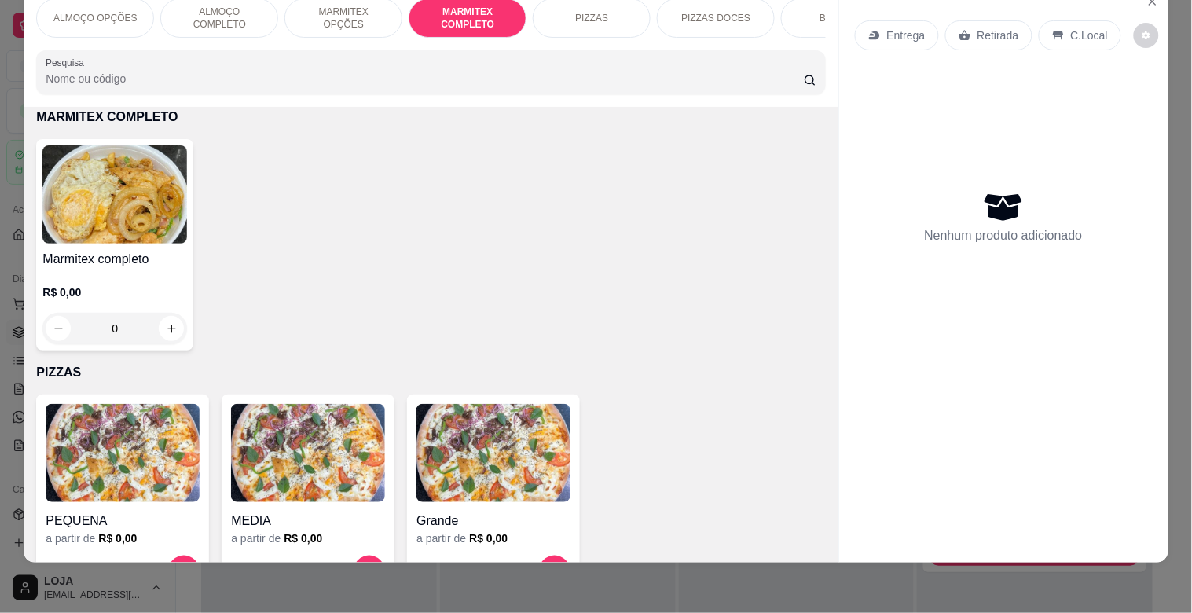
click at [182, 225] on div "Marmitex completo R$ 0,00 0" at bounding box center [114, 244] width 157 height 211
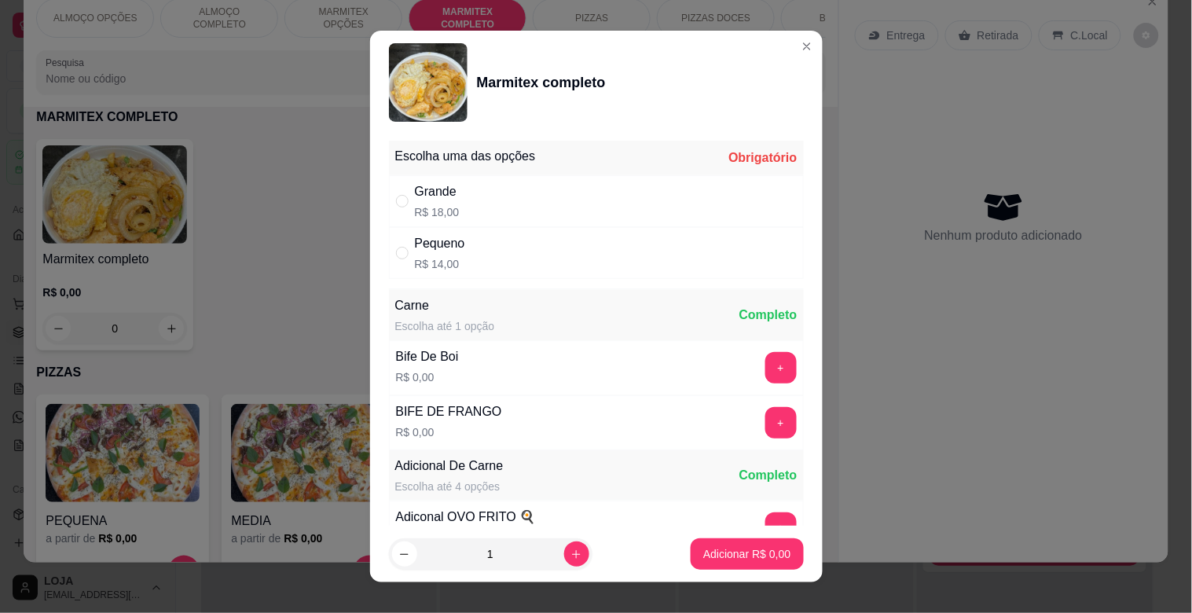
click at [480, 266] on div "Pequeno R$ 14,00" at bounding box center [596, 253] width 415 height 52
radio input "true"
click at [765, 360] on button "+" at bounding box center [780, 368] width 31 height 31
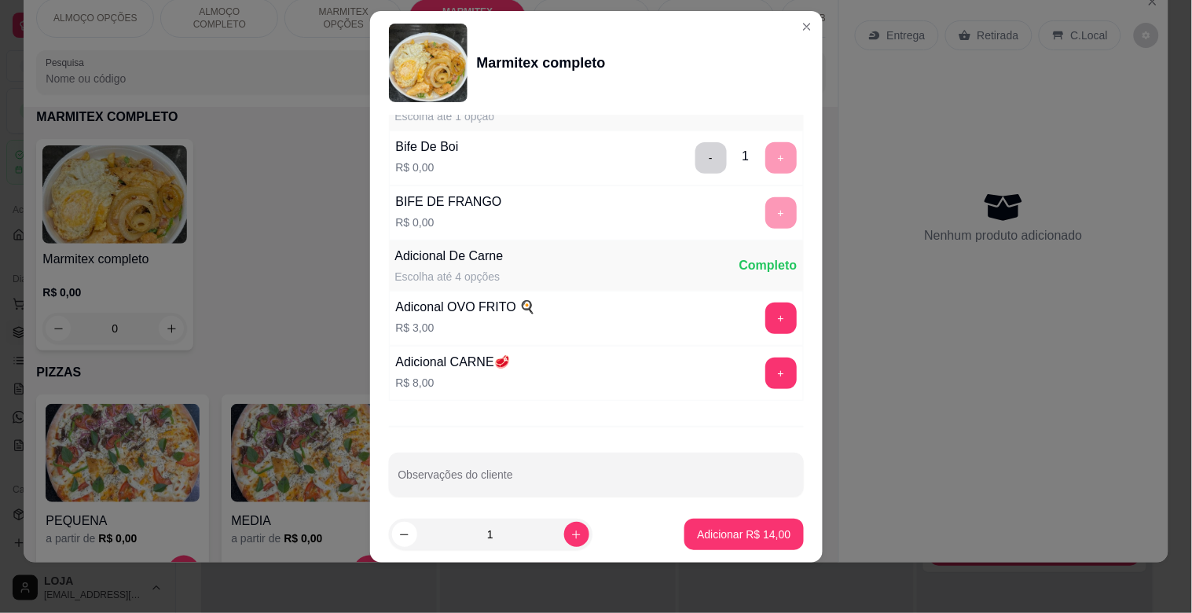
scroll to position [220, 0]
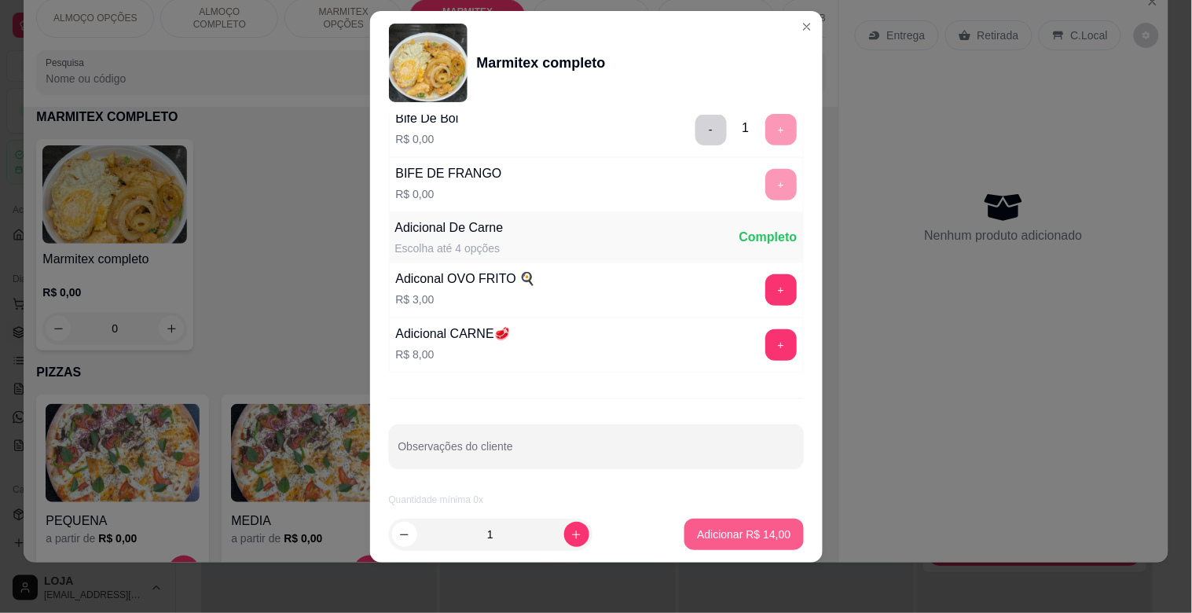
click at [717, 537] on p "Adicionar R$ 14,00" at bounding box center [743, 534] width 93 height 16
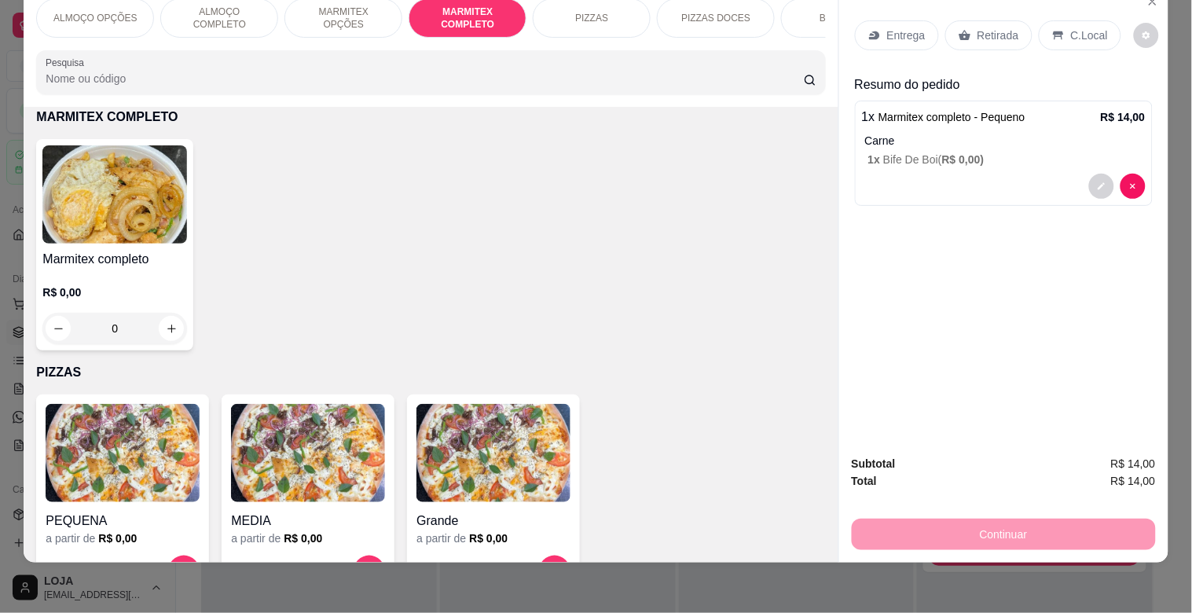
click at [990, 27] on p "Retirada" at bounding box center [998, 35] width 42 height 16
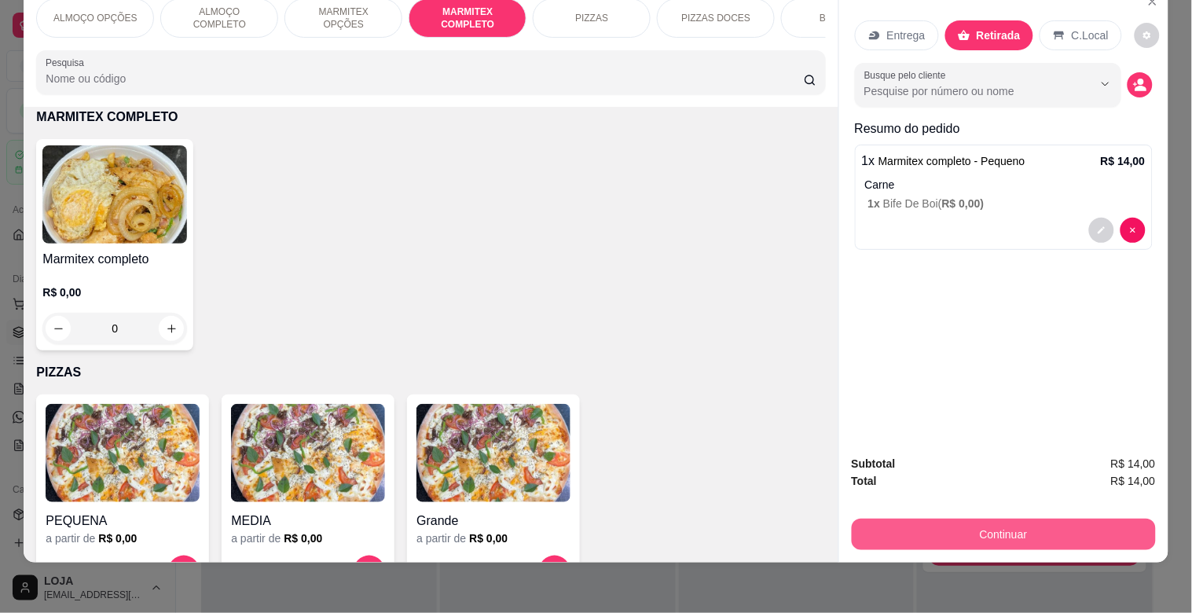
click at [984, 529] on button "Continuar" at bounding box center [1004, 533] width 304 height 31
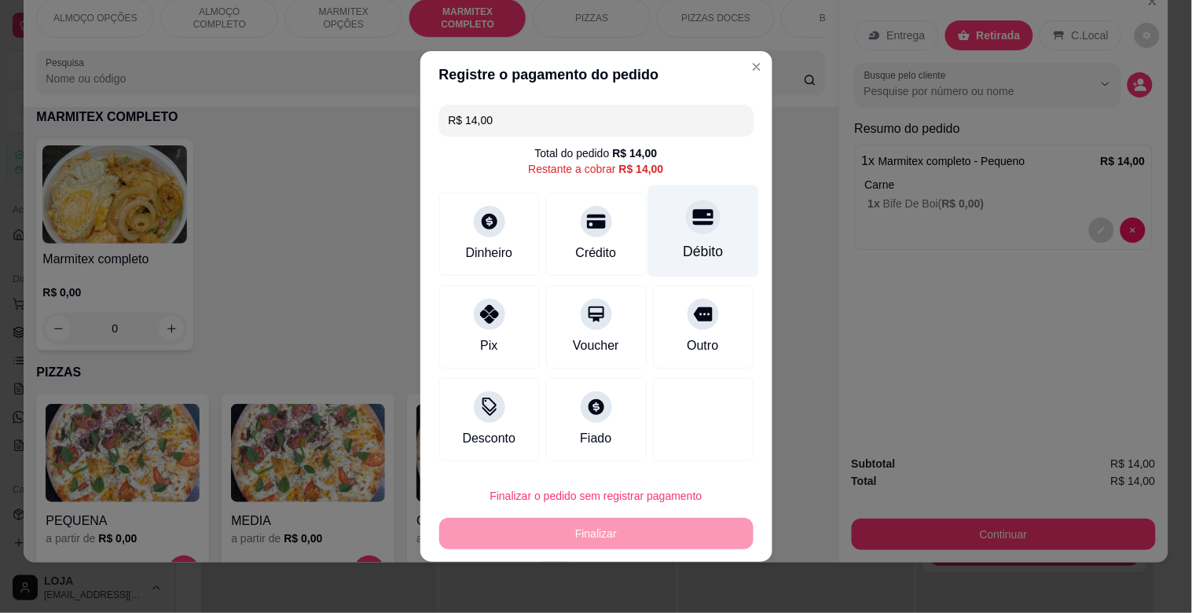
click at [694, 231] on div at bounding box center [703, 217] width 35 height 35
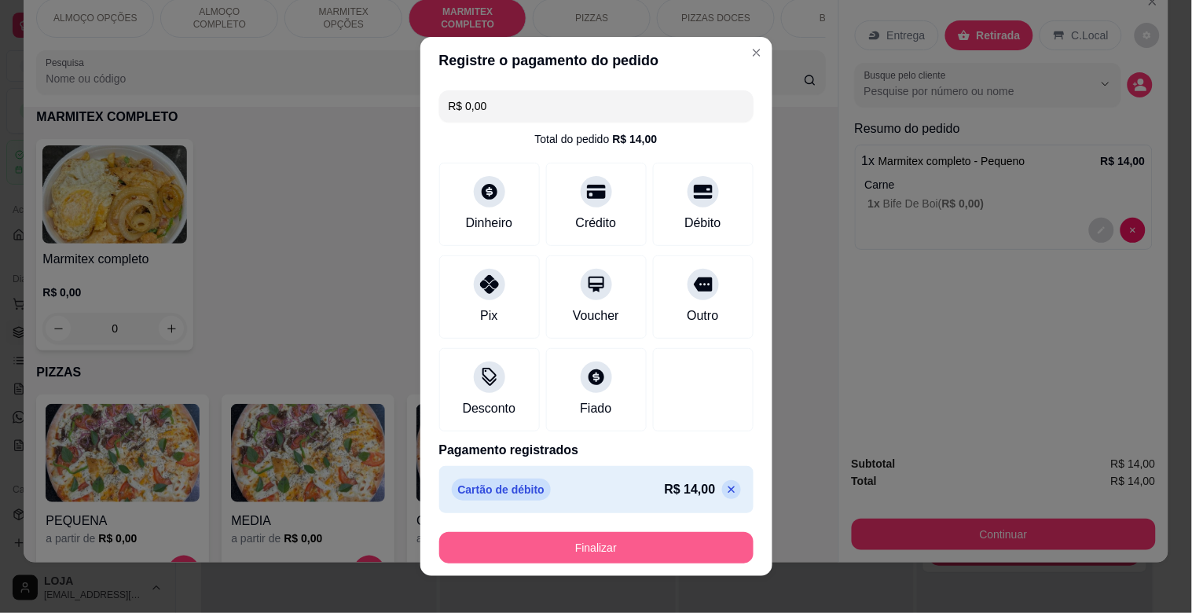
click at [599, 537] on button "Finalizar" at bounding box center [596, 547] width 314 height 31
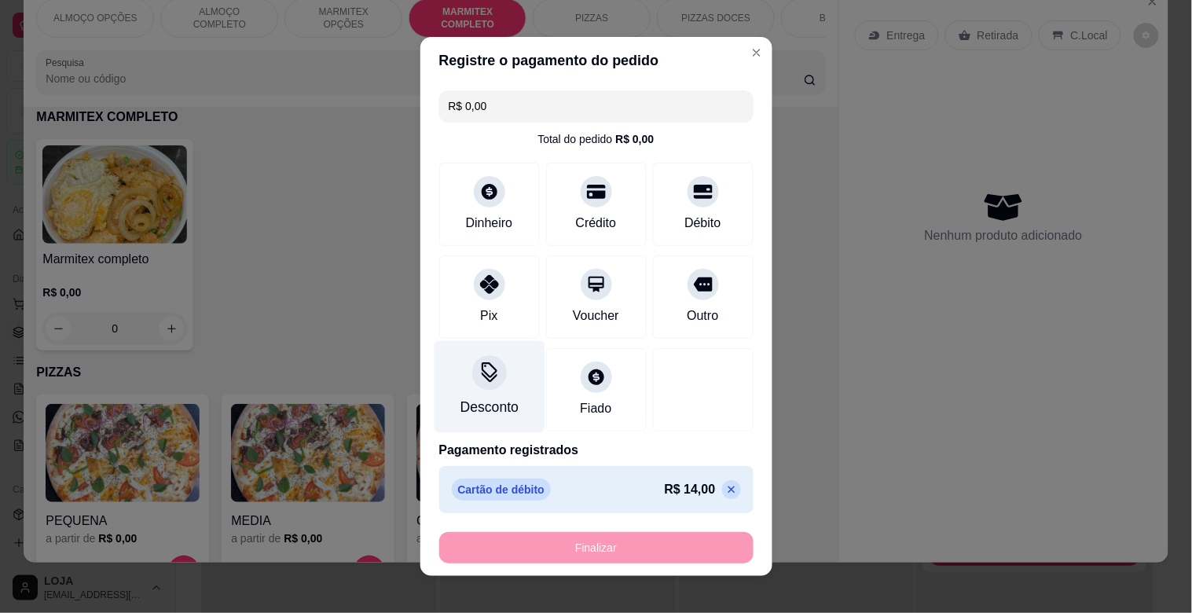
type input "-R$ 14,00"
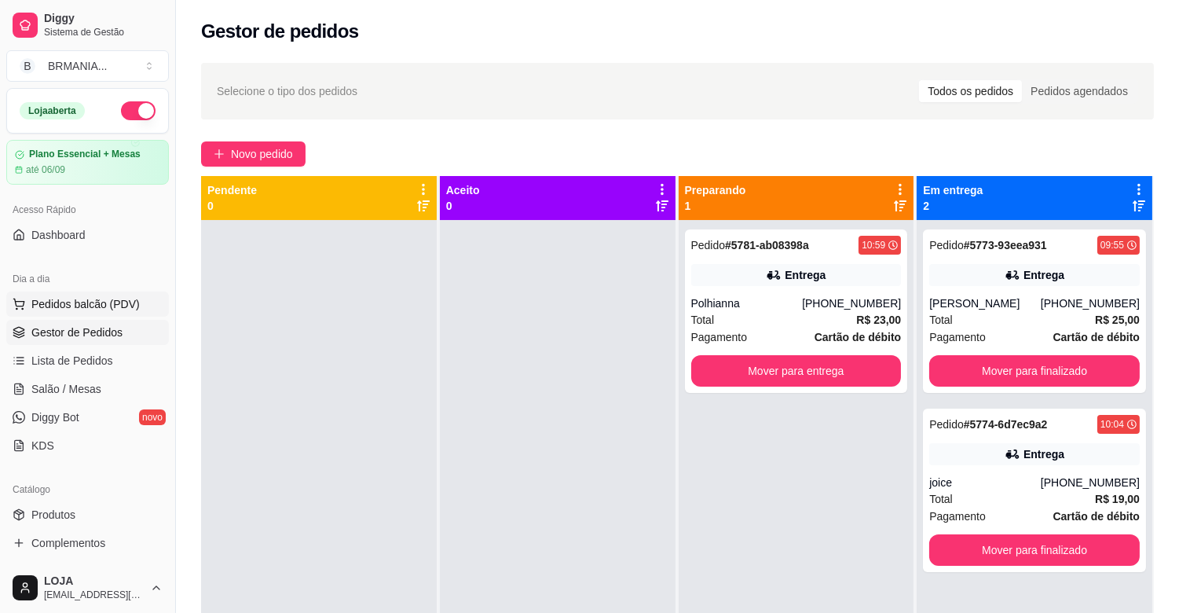
click at [85, 296] on button "Pedidos balcão (PDV)" at bounding box center [87, 303] width 163 height 25
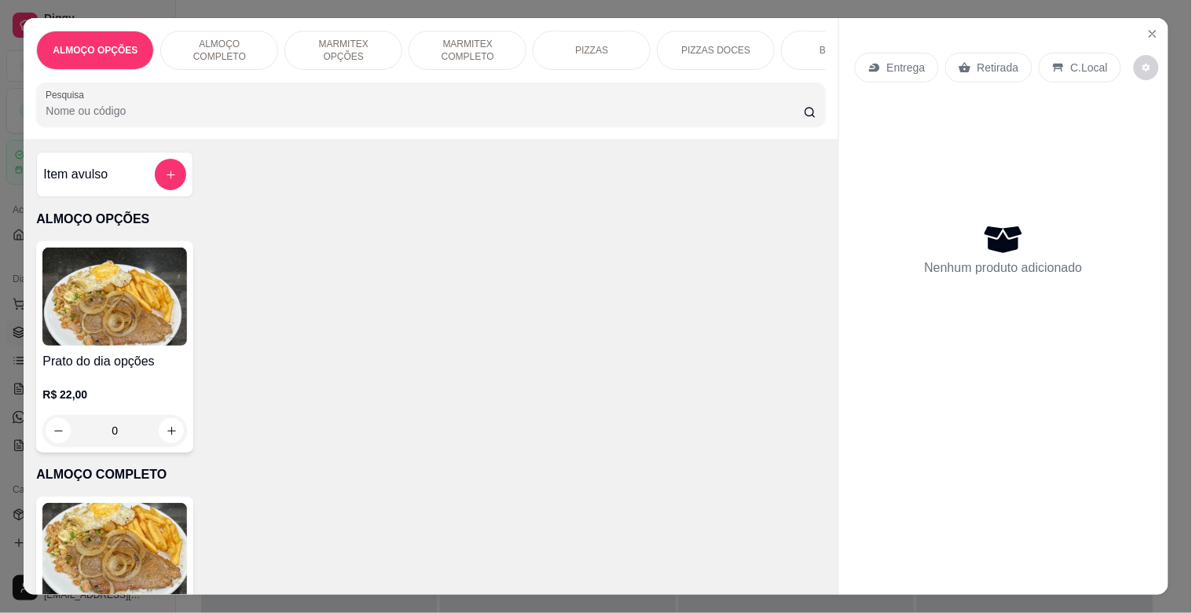
click at [449, 41] on p "MARMITEX COMPLETO" at bounding box center [467, 50] width 91 height 25
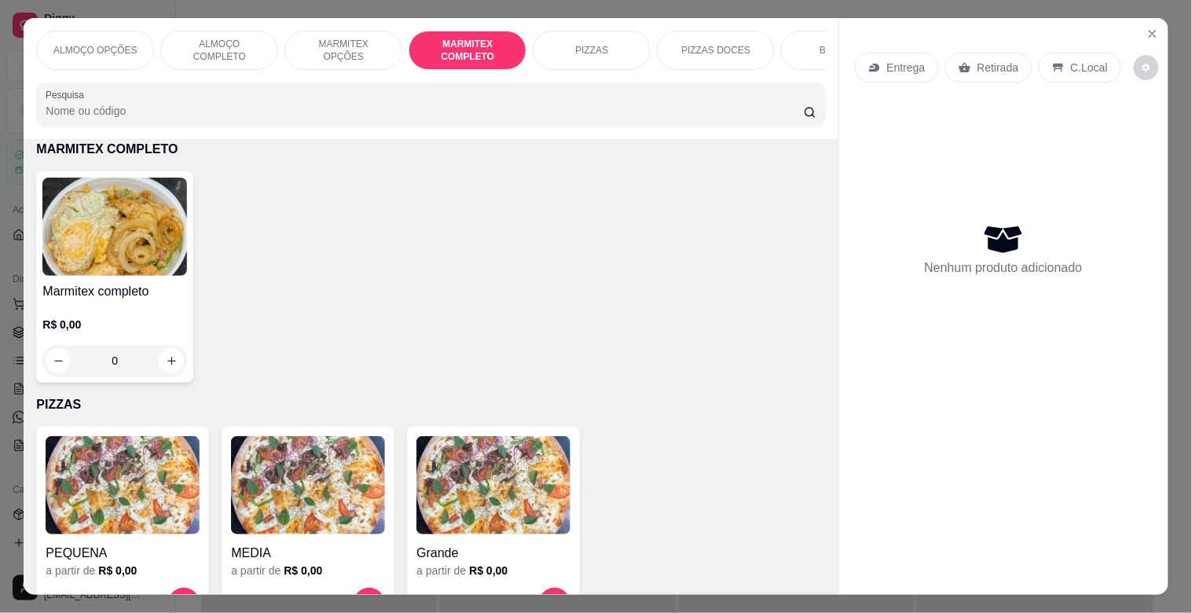
scroll to position [38, 0]
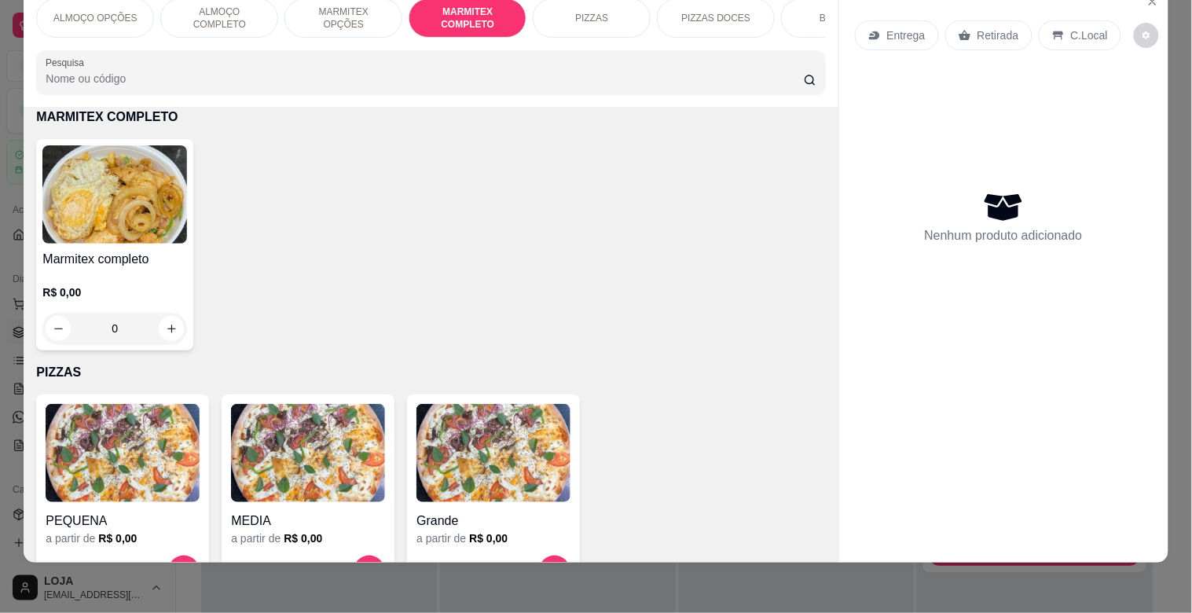
click at [142, 200] on img at bounding box center [114, 194] width 145 height 98
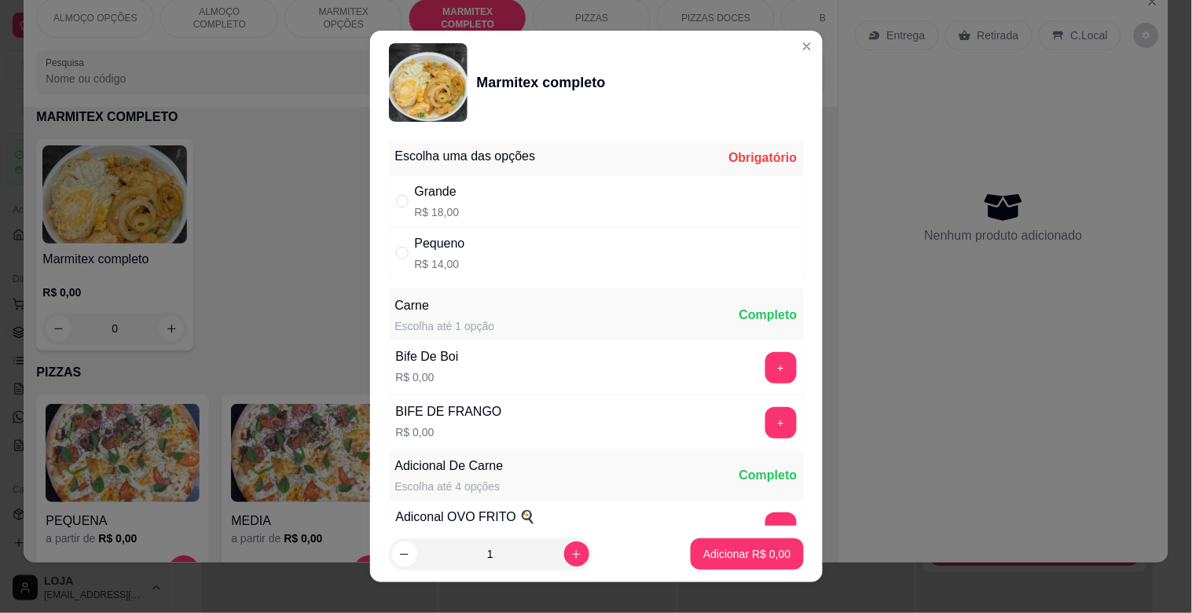
drag, startPoint x: 539, startPoint y: 170, endPoint x: 542, endPoint y: 183, distance: 13.7
click at [540, 175] on div "Escolha uma das opções Obrigatório Grande R$ 18,00 Pequeno R$ 14,00" at bounding box center [596, 210] width 415 height 138
click at [540, 196] on div "Grande R$ 18,00" at bounding box center [596, 201] width 415 height 52
radio input "true"
click at [765, 369] on button "+" at bounding box center [780, 368] width 31 height 31
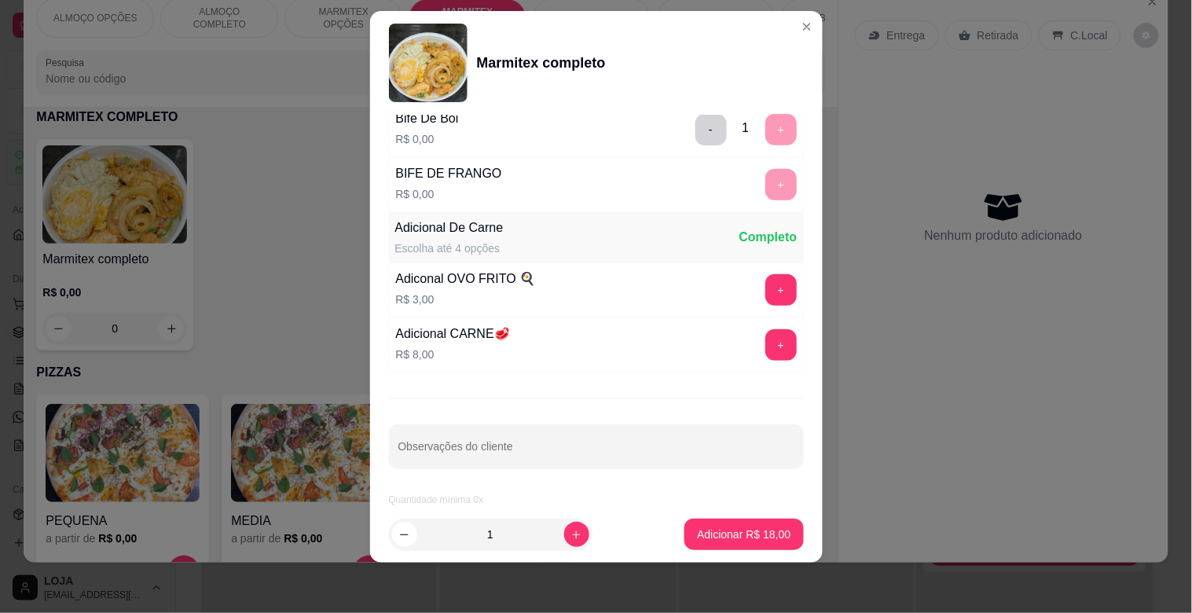
scroll to position [220, 0]
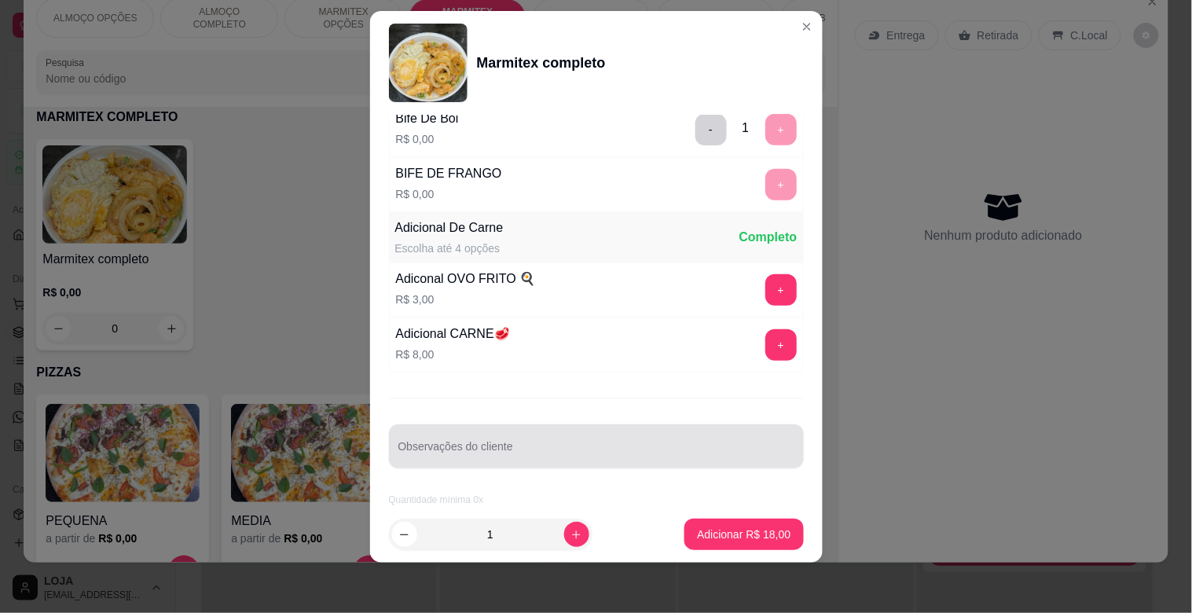
click at [639, 445] on input "Observações do cliente" at bounding box center [596, 453] width 396 height 16
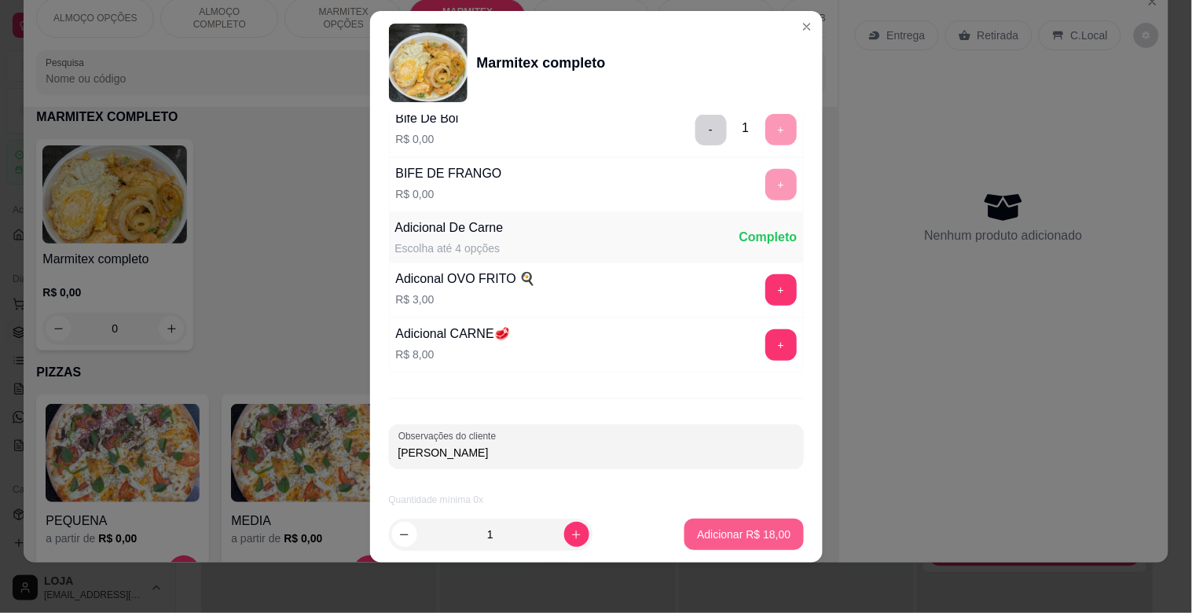
type input "[PERSON_NAME]"
click at [762, 529] on p "Adicionar R$ 18,00" at bounding box center [743, 534] width 93 height 16
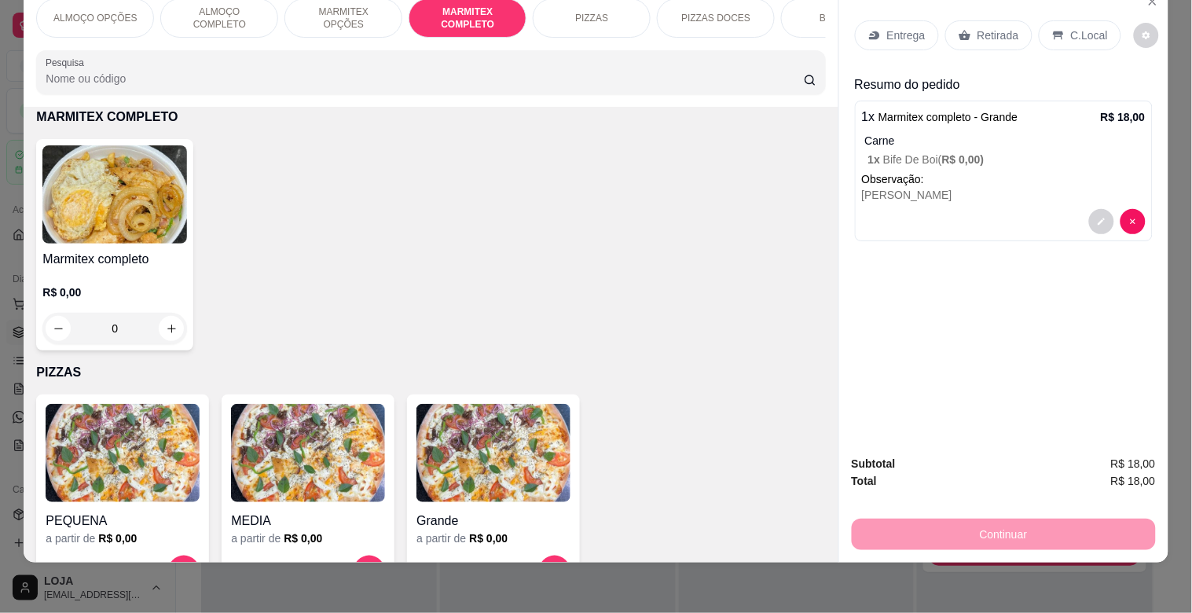
click at [159, 204] on img at bounding box center [114, 194] width 145 height 98
click at [499, 199] on div "Grande R$ 18,00" at bounding box center [595, 201] width 415 height 52
radio input "true"
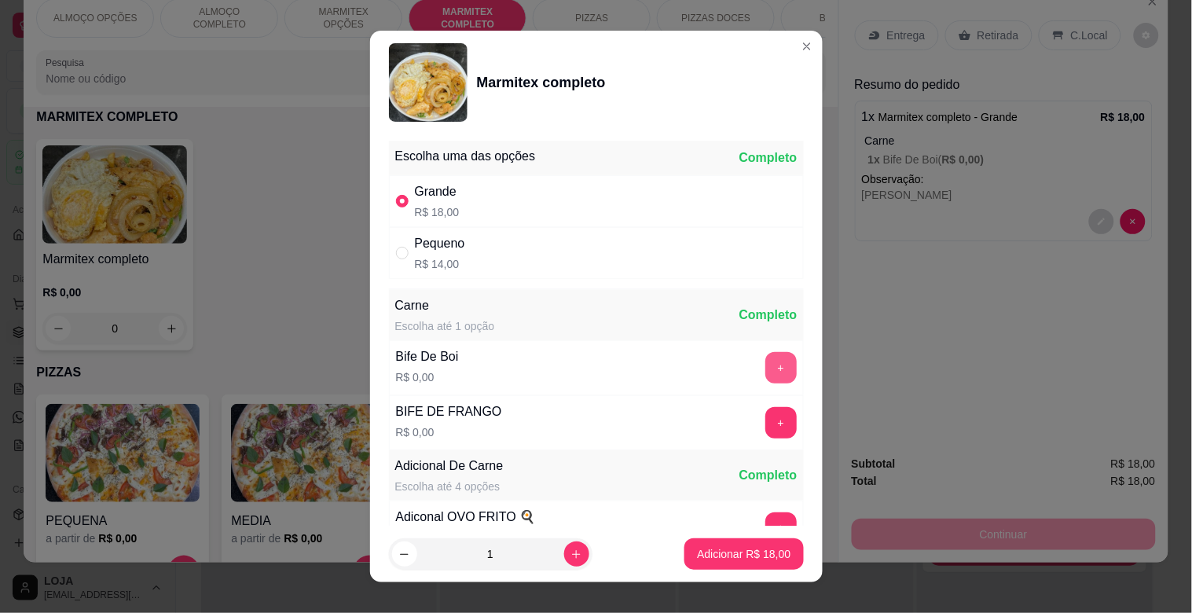
click at [765, 369] on button "+" at bounding box center [780, 367] width 31 height 31
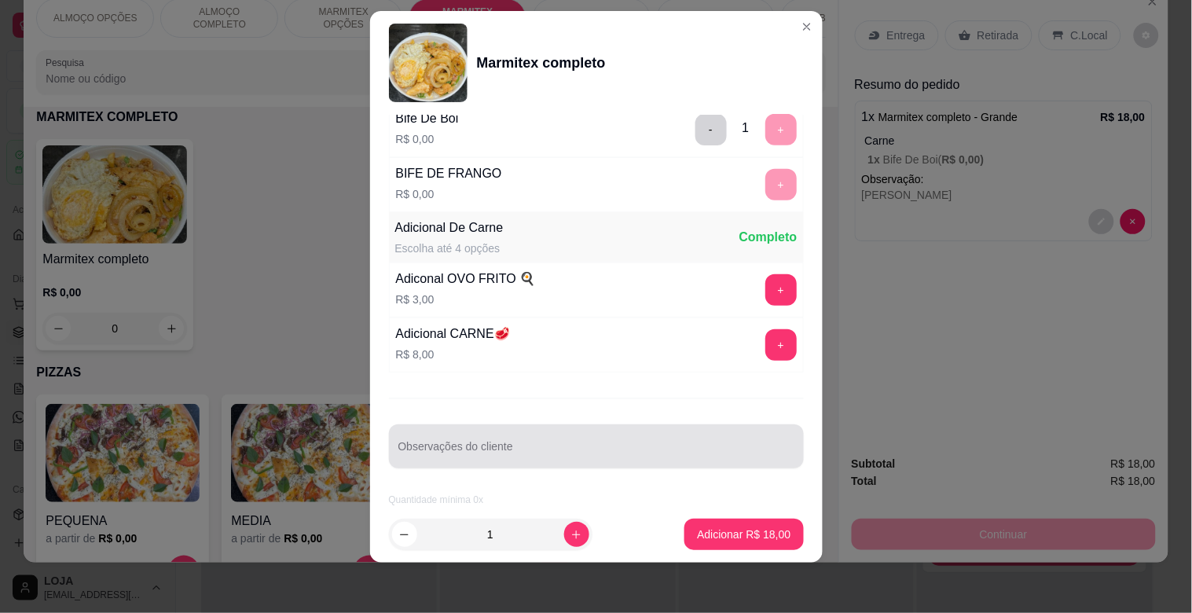
click at [558, 441] on div at bounding box center [596, 445] width 396 height 31
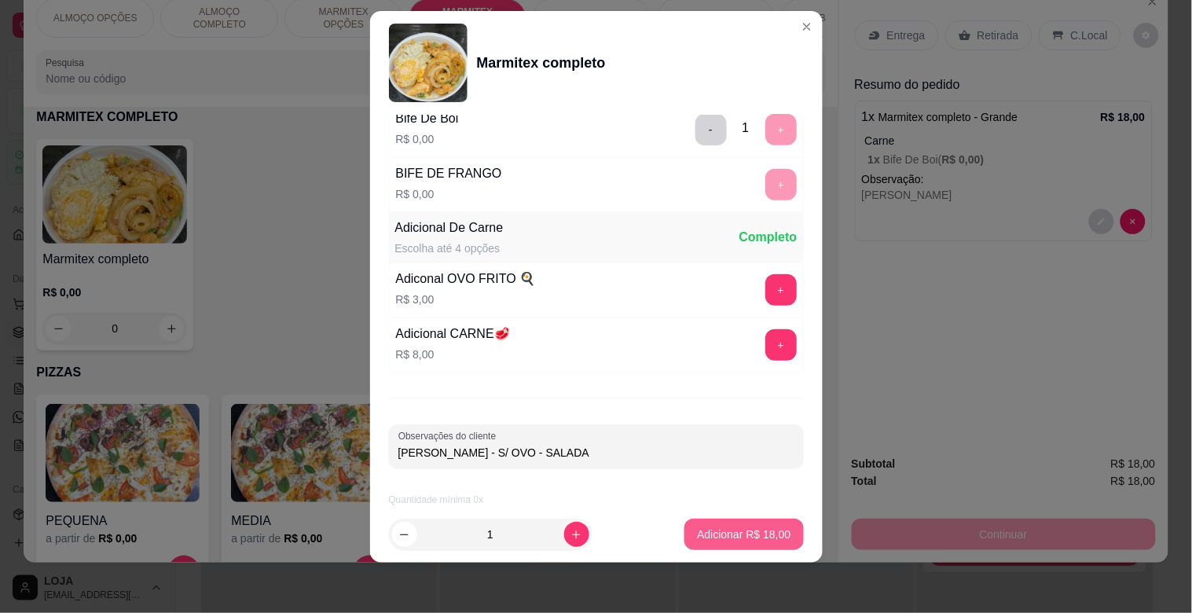
type input "[PERSON_NAME] - S/ OVO - SALADA"
click at [757, 531] on p "Adicionar R$ 18,00" at bounding box center [743, 534] width 93 height 16
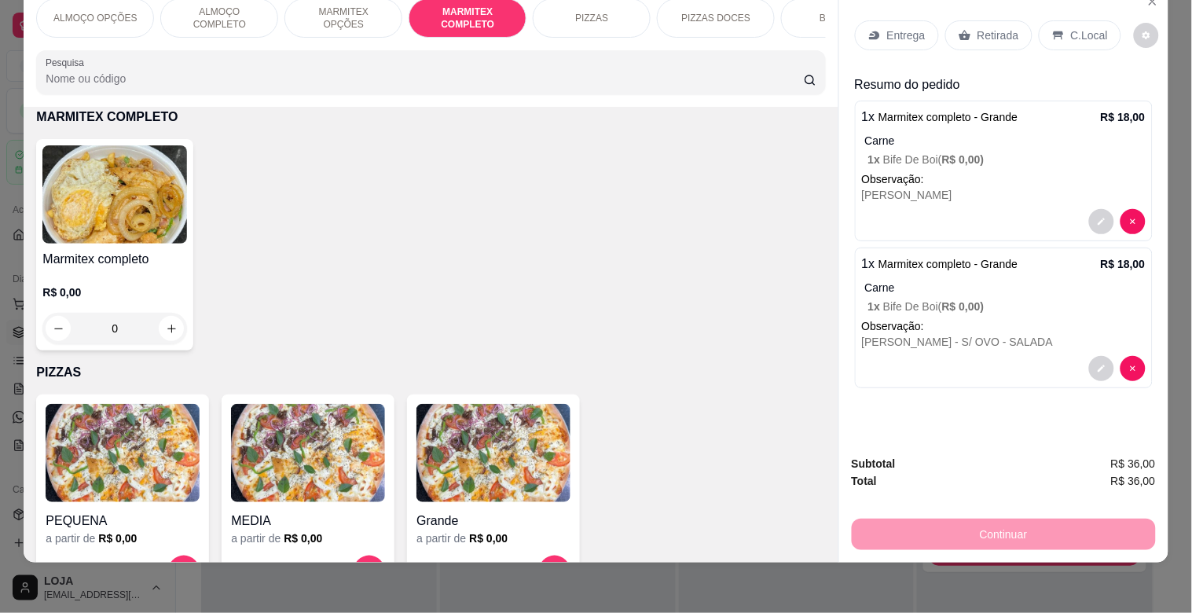
click at [978, 173] on p "Observação:" at bounding box center [1004, 179] width 284 height 16
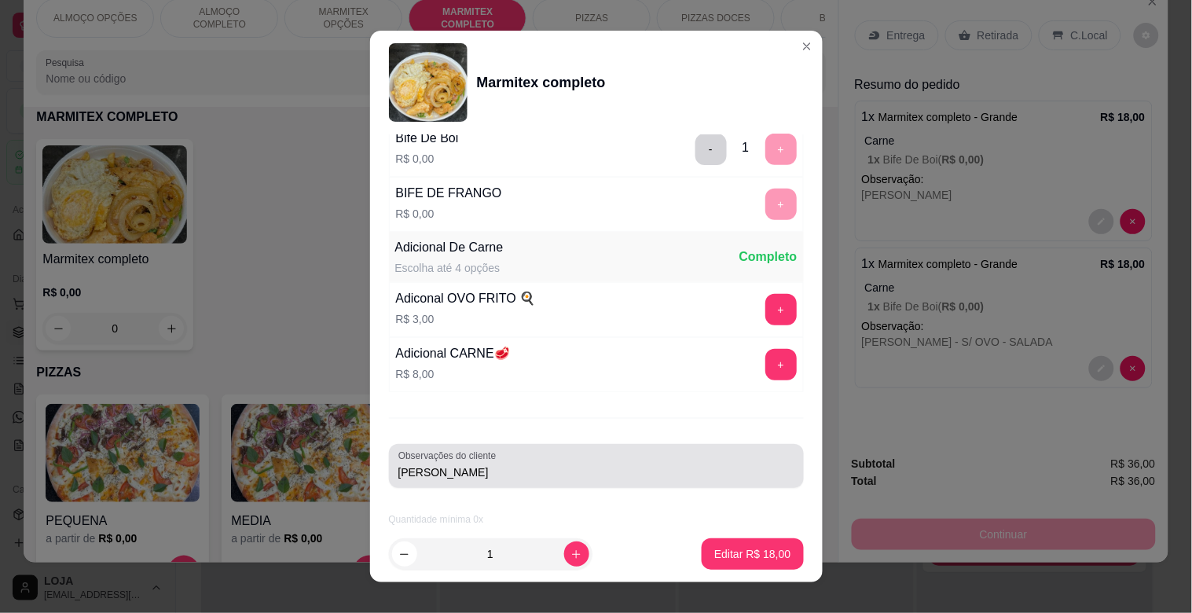
click at [511, 471] on input "[PERSON_NAME]" at bounding box center [596, 472] width 396 height 16
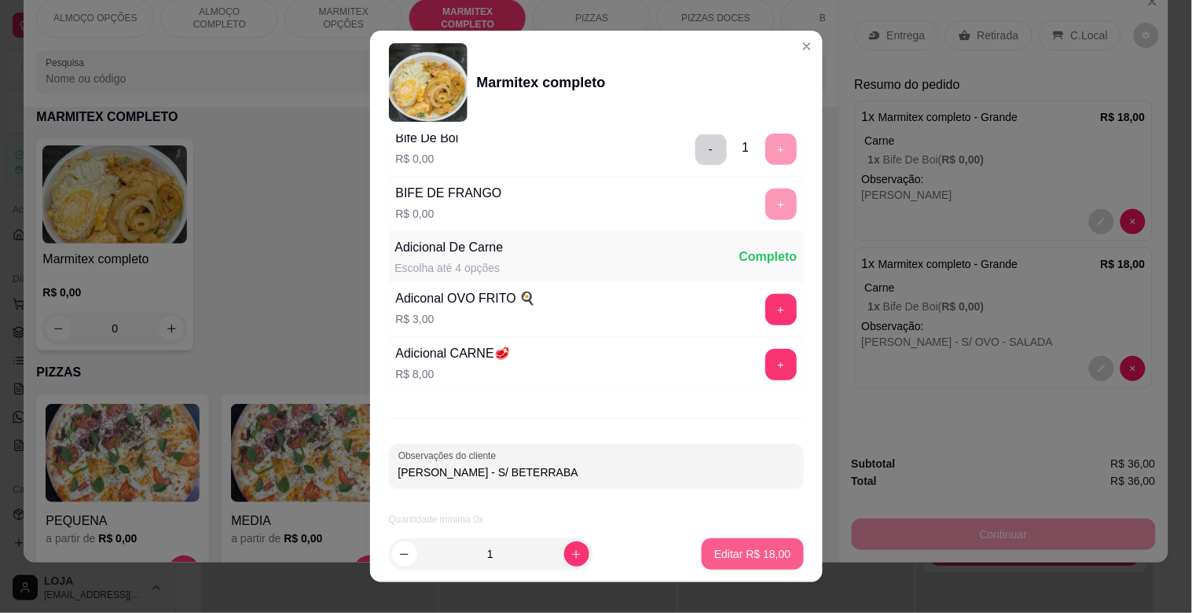
type input "[PERSON_NAME] - S/ BETERRABA"
click at [726, 562] on button "Editar R$ 18,00" at bounding box center [751, 553] width 101 height 31
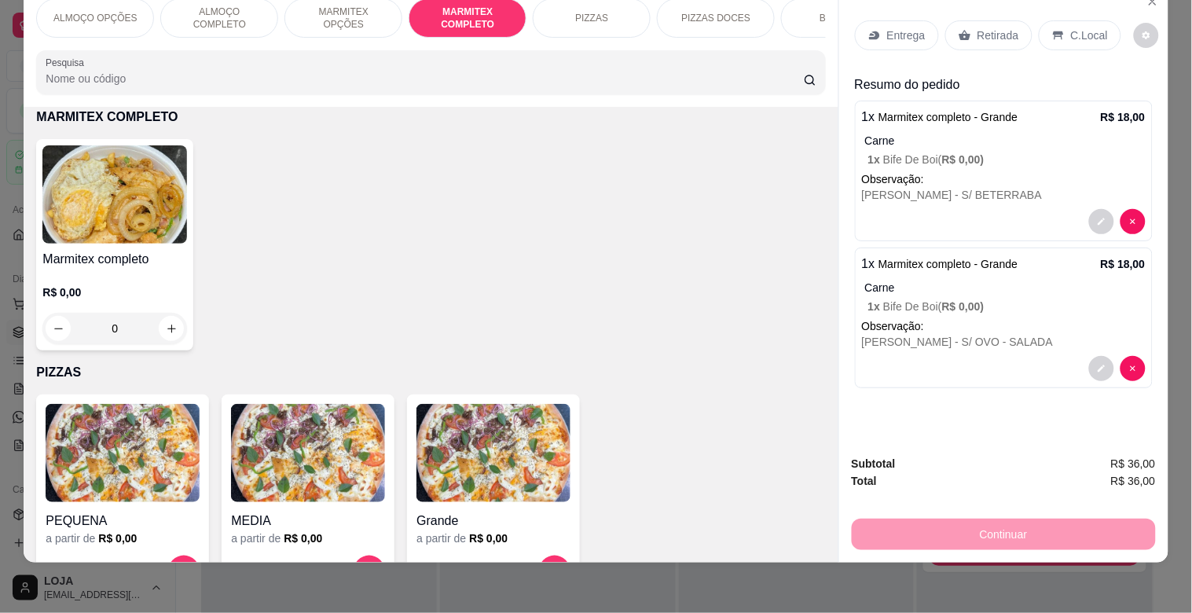
drag, startPoint x: 116, startPoint y: 256, endPoint x: 108, endPoint y: 256, distance: 8.6
click at [108, 256] on h4 "Marmitex completo" at bounding box center [114, 259] width 145 height 19
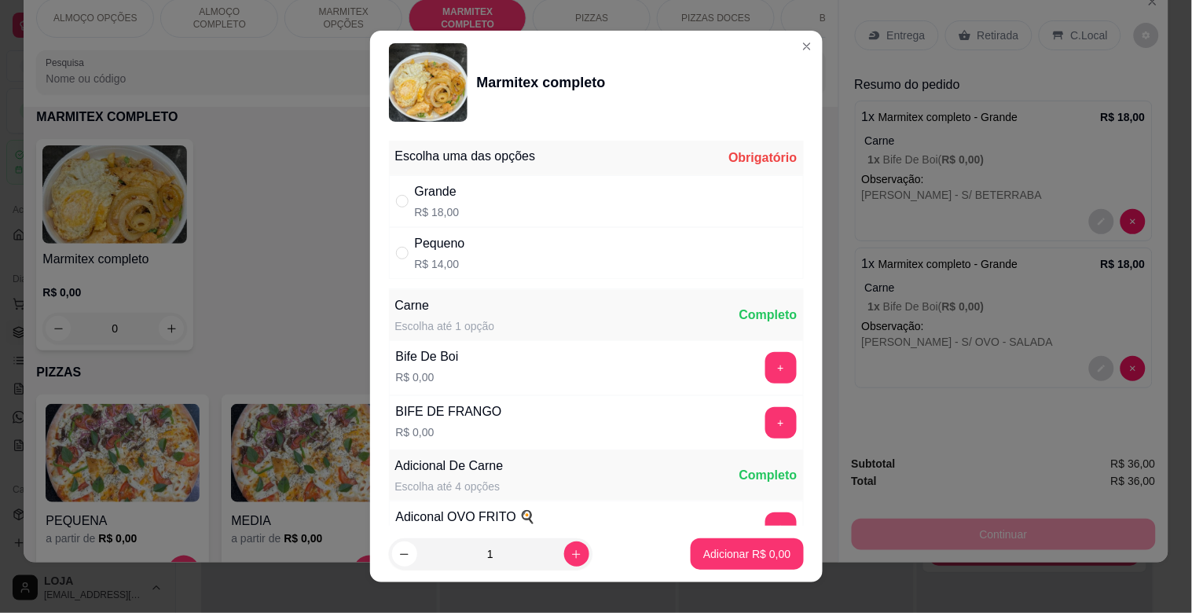
click at [629, 217] on div "Grande R$ 18,00" at bounding box center [596, 201] width 415 height 52
radio input "true"
click at [765, 368] on button "+" at bounding box center [780, 368] width 31 height 31
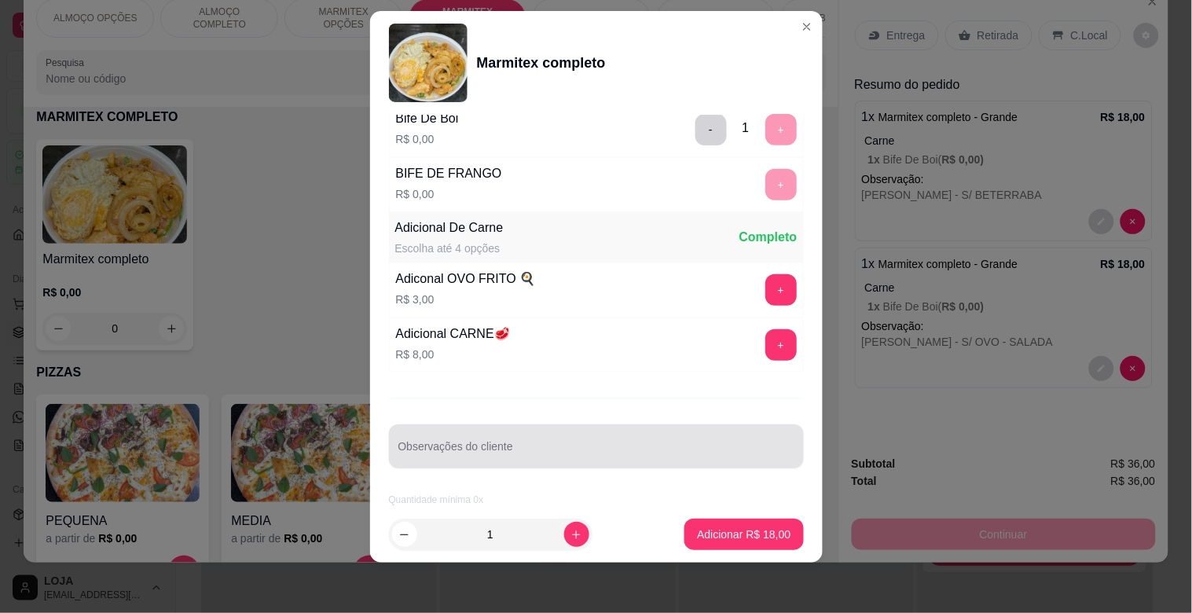
click at [488, 456] on input "Observações do cliente" at bounding box center [596, 453] width 396 height 16
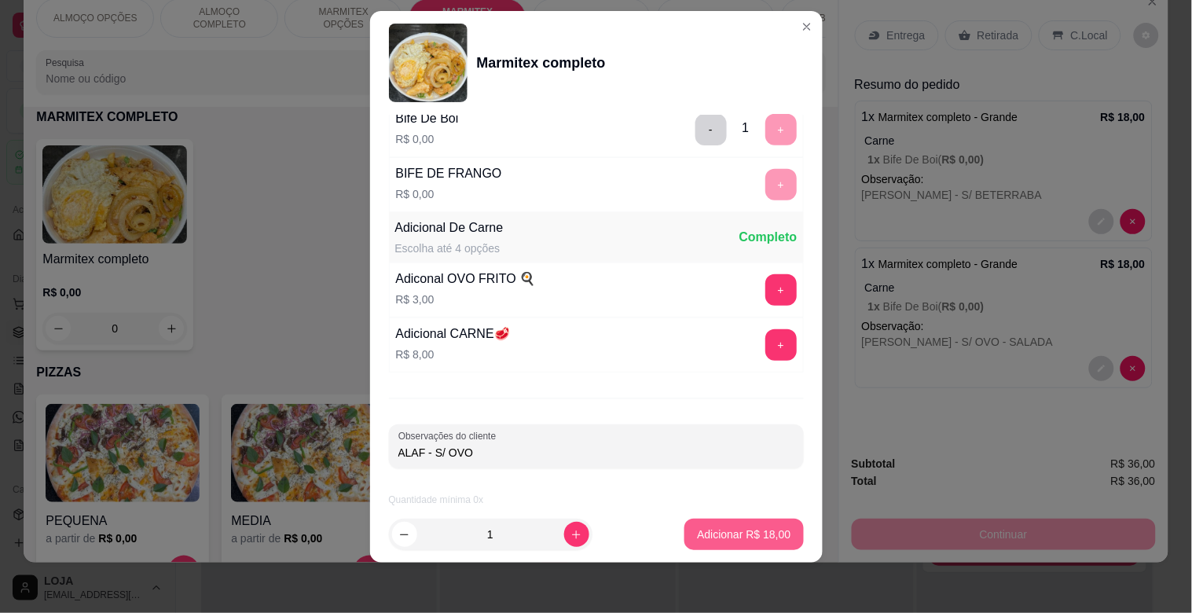
type input "ALAF - S/ OVO"
click at [744, 528] on p "Adicionar R$ 18,00" at bounding box center [743, 534] width 93 height 16
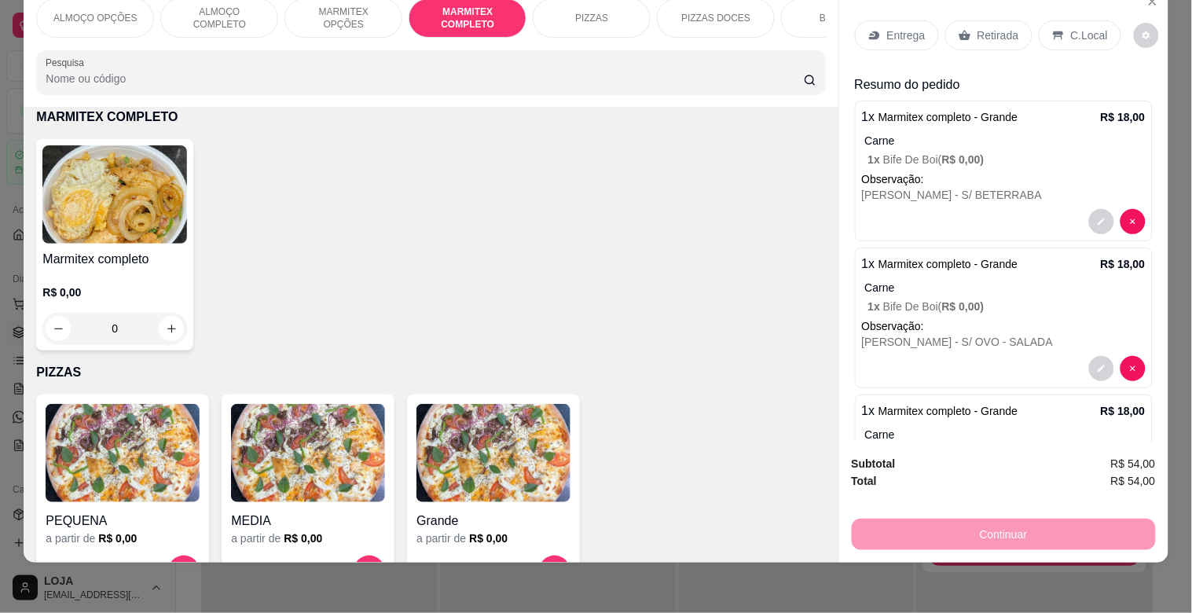
scroll to position [48, 0]
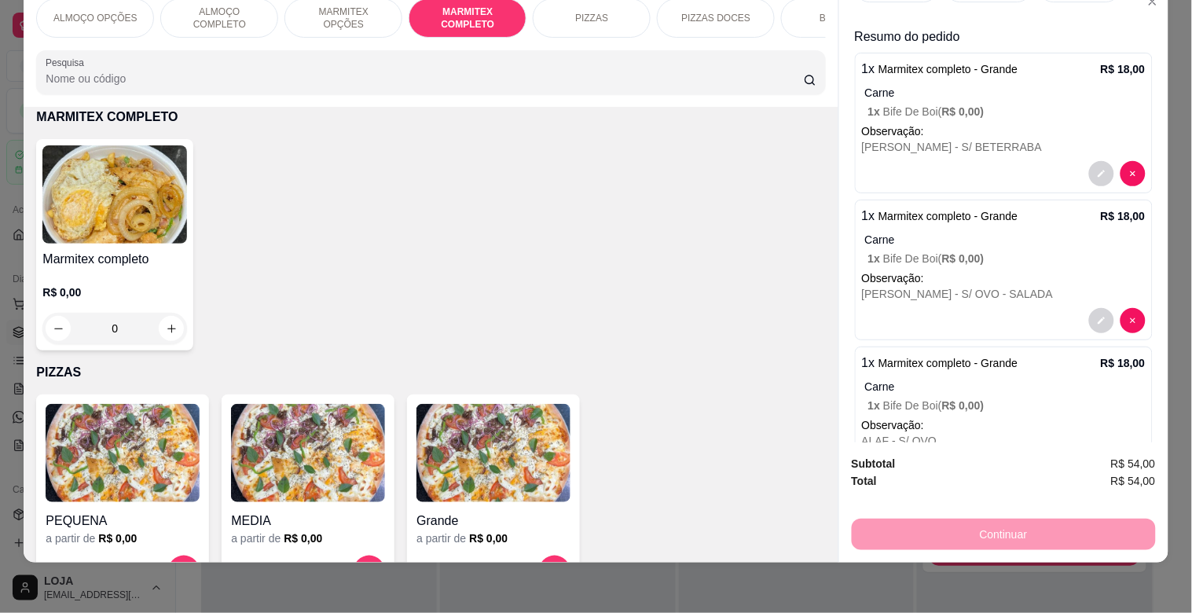
click at [1038, 379] on p "Carne" at bounding box center [1005, 387] width 280 height 16
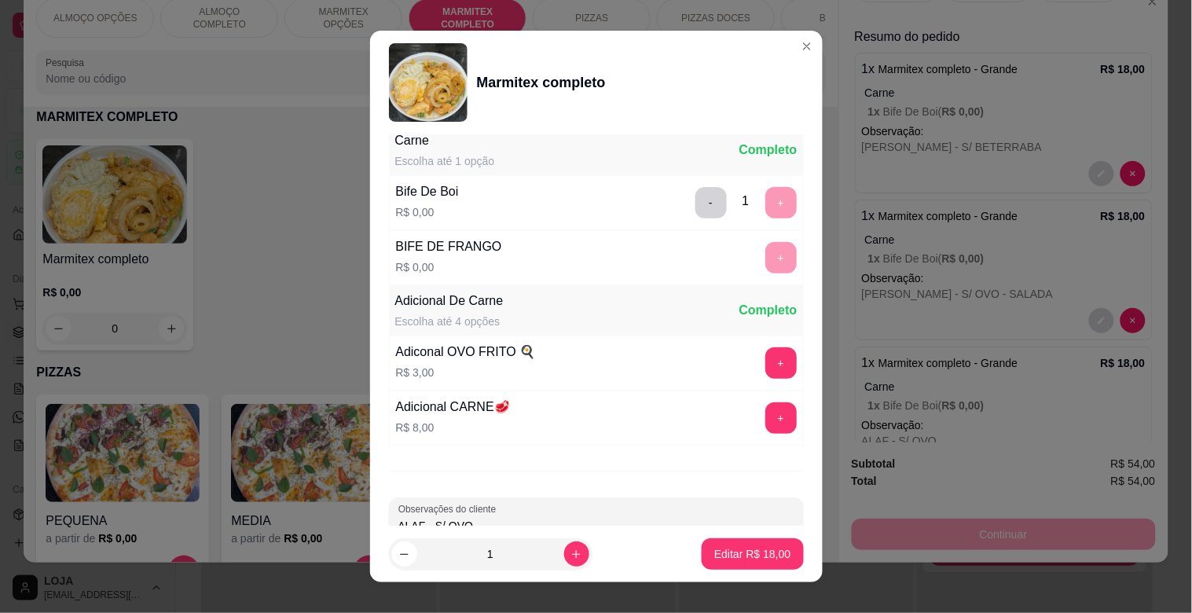
scroll to position [193, 0]
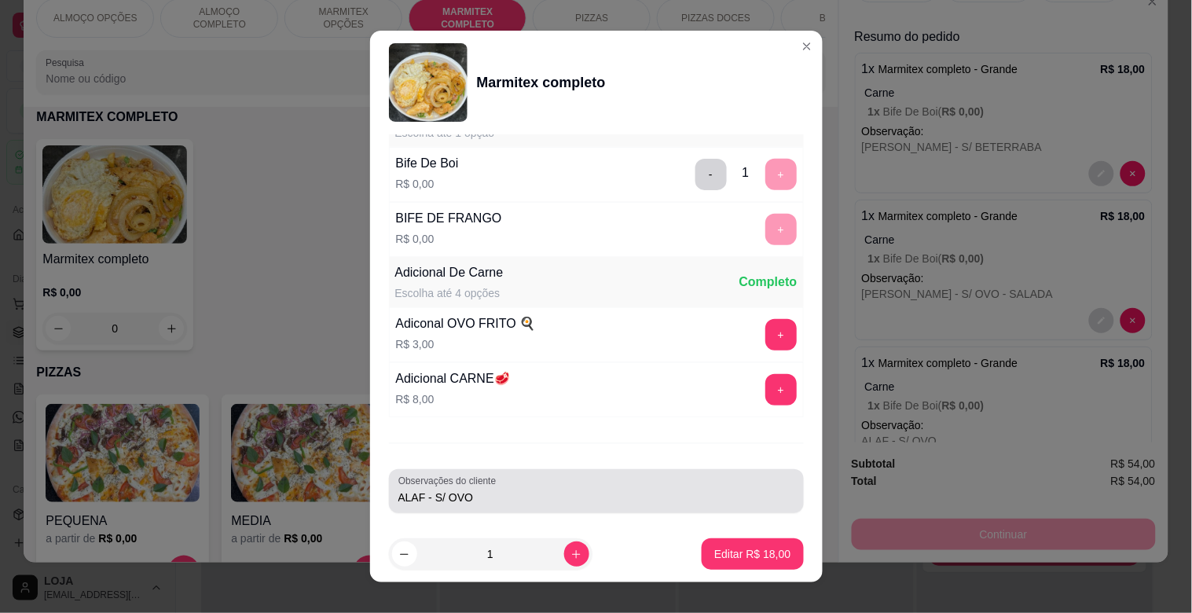
click at [490, 493] on input "ALAF - S/ OVO" at bounding box center [596, 497] width 396 height 16
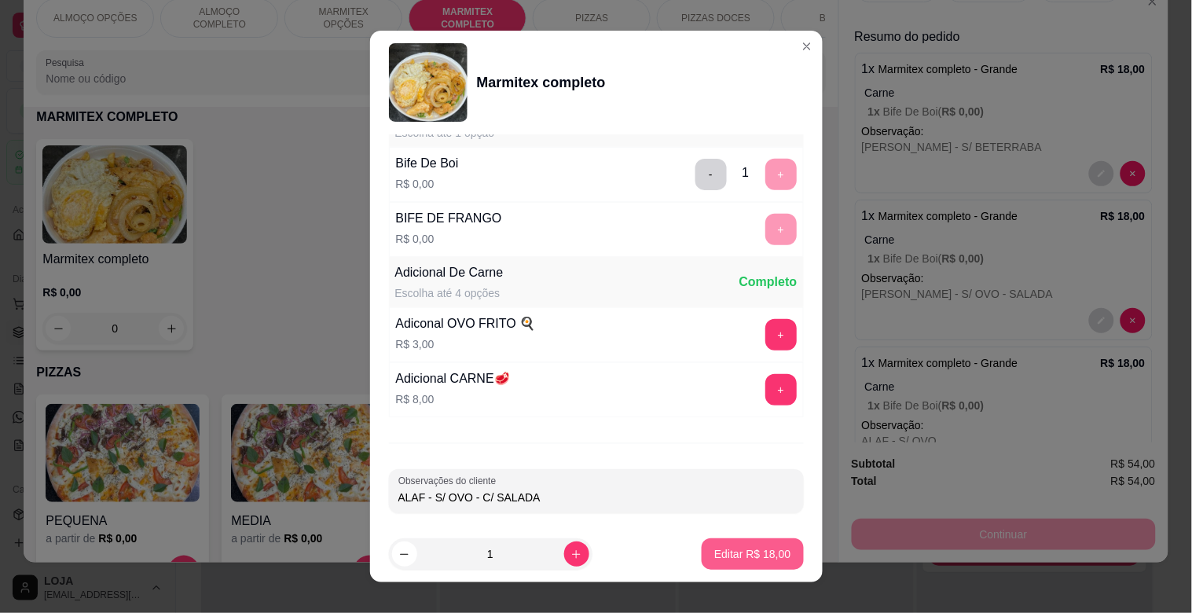
type input "ALAF - S/ OVO - C/ SALADA"
click at [755, 561] on p "Editar R$ 18,00" at bounding box center [752, 554] width 76 height 16
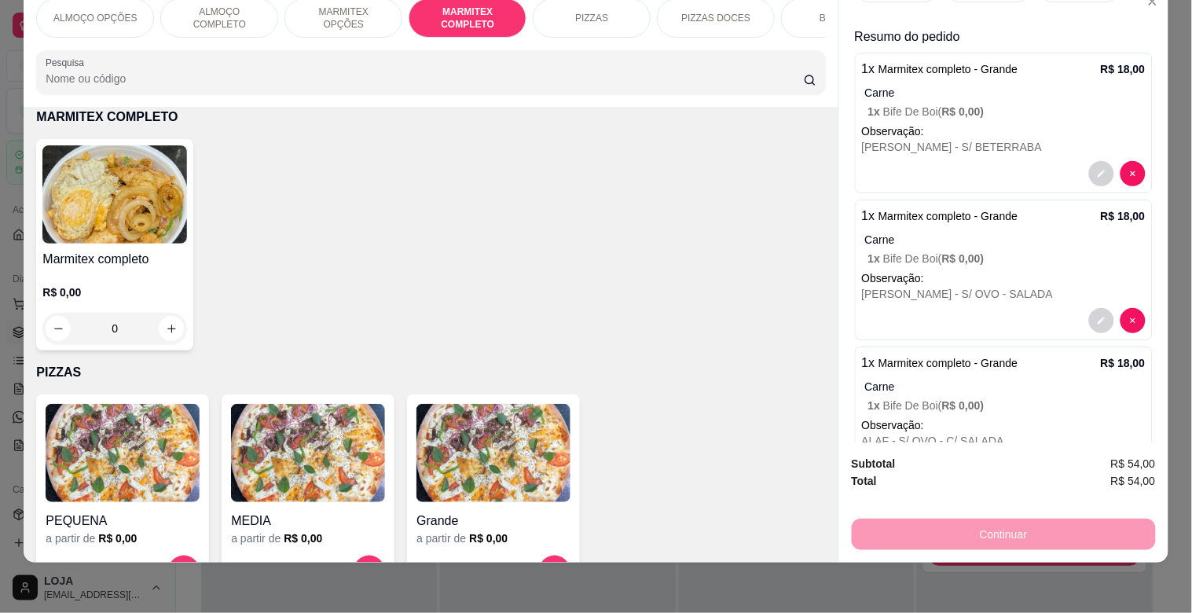
click at [998, 308] on div at bounding box center [1004, 320] width 284 height 25
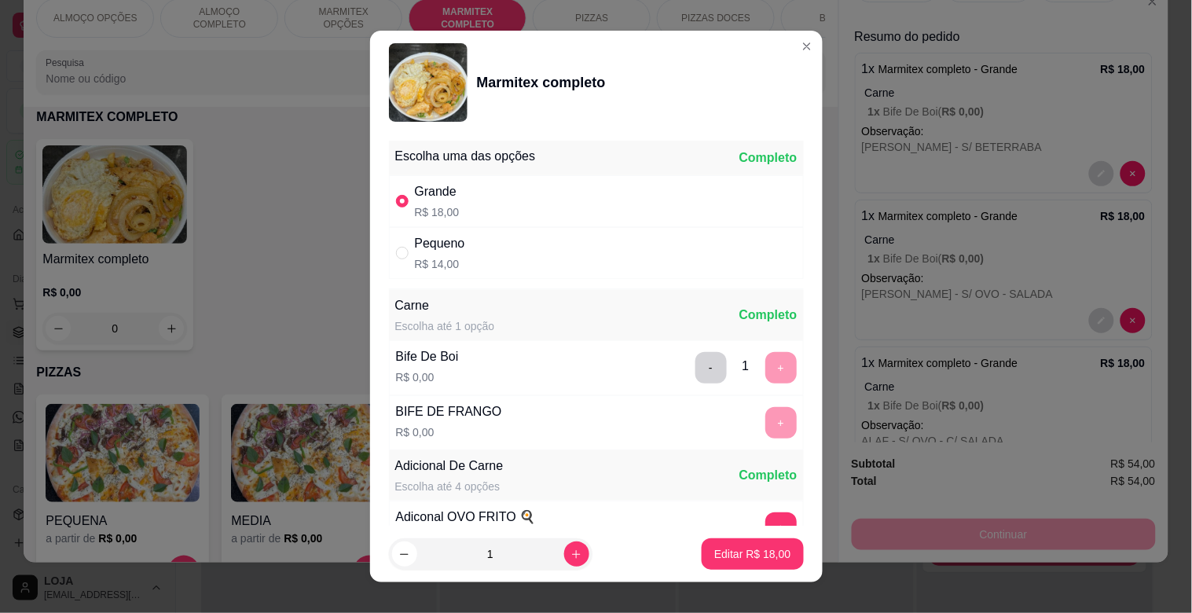
scroll to position [220, 0]
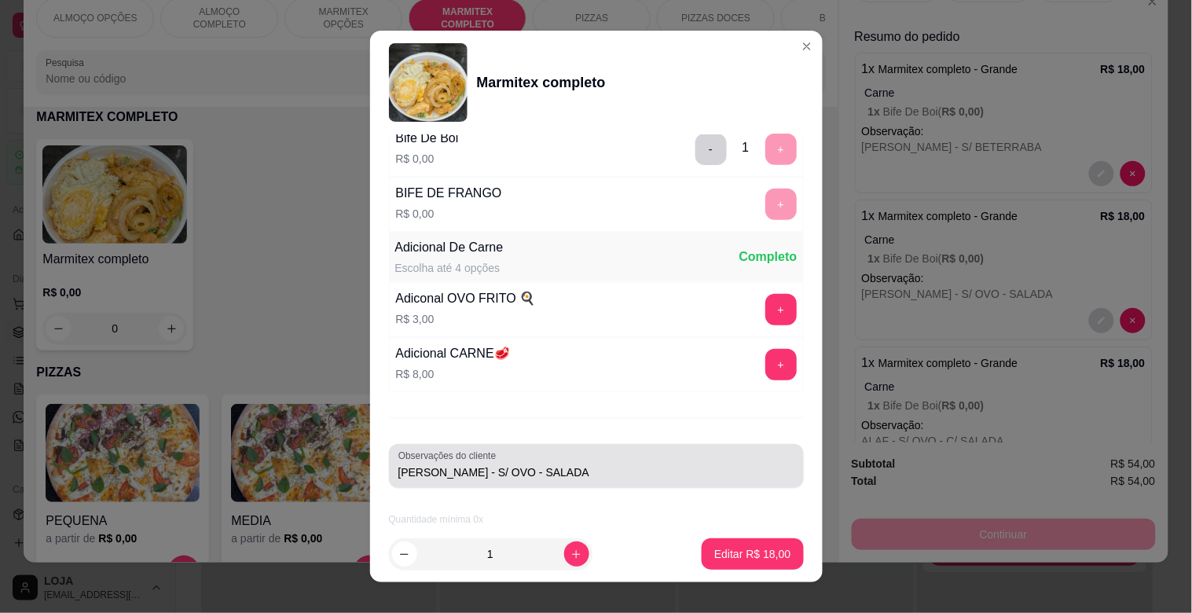
click at [522, 469] on input "[PERSON_NAME] - S/ OVO - SALADA" at bounding box center [596, 472] width 396 height 16
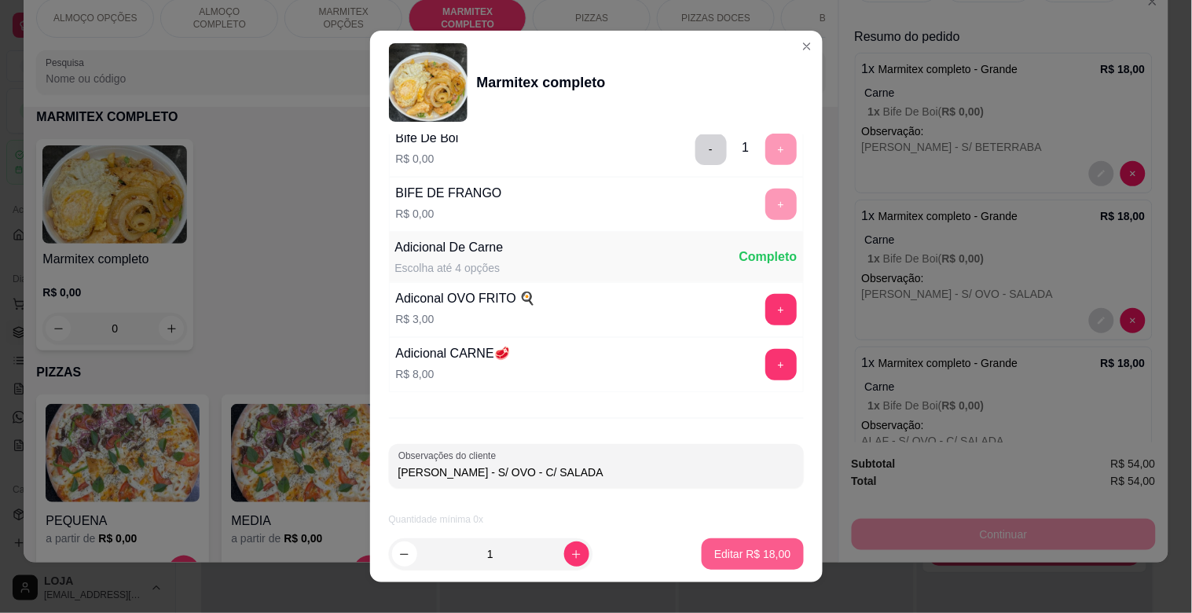
type input "[PERSON_NAME] - S/ OVO - C/ SALADA"
click at [746, 555] on p "Editar R$ 18,00" at bounding box center [752, 554] width 76 height 16
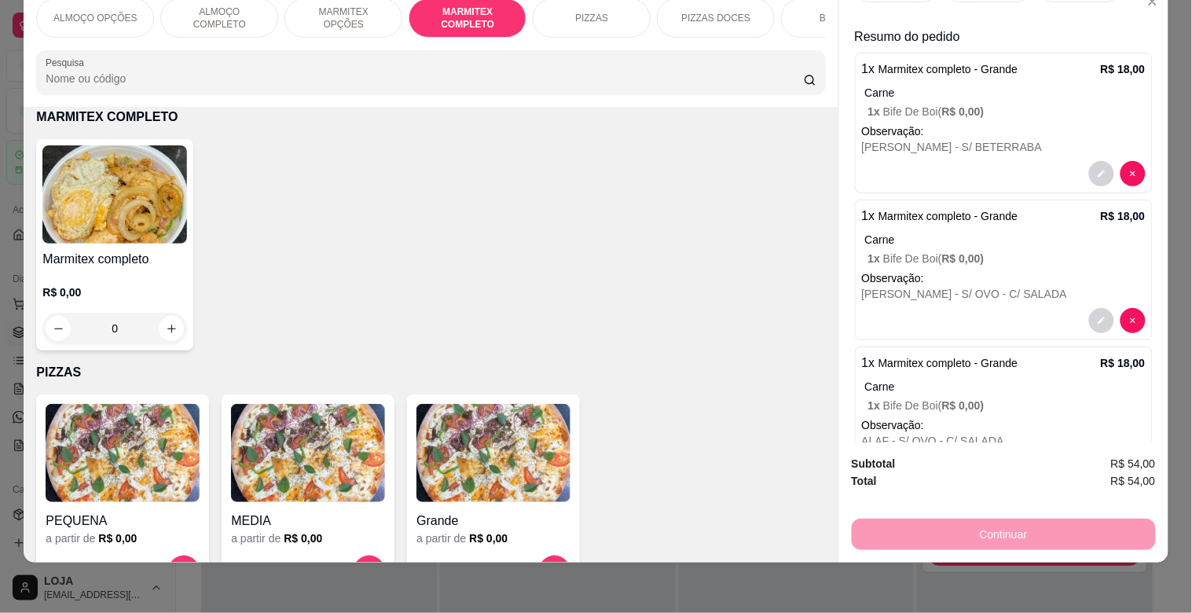
click at [148, 252] on h4 "Marmitex completo" at bounding box center [114, 259] width 145 height 19
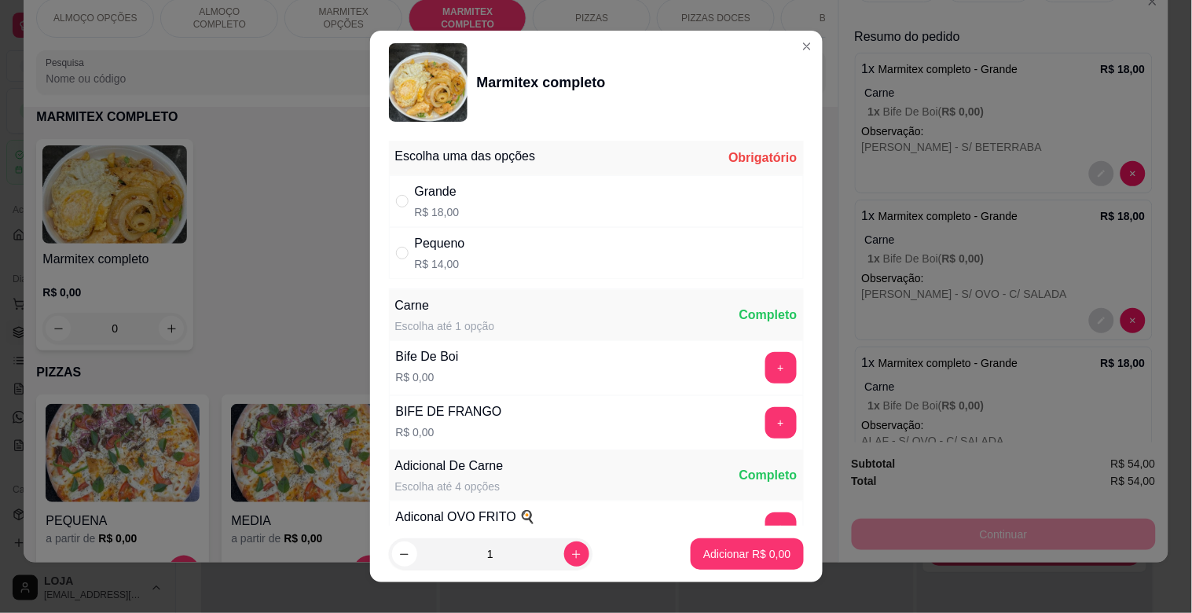
click at [537, 205] on div "Grande R$ 18,00" at bounding box center [596, 201] width 415 height 52
radio input "true"
click at [765, 372] on button "+" at bounding box center [780, 367] width 31 height 31
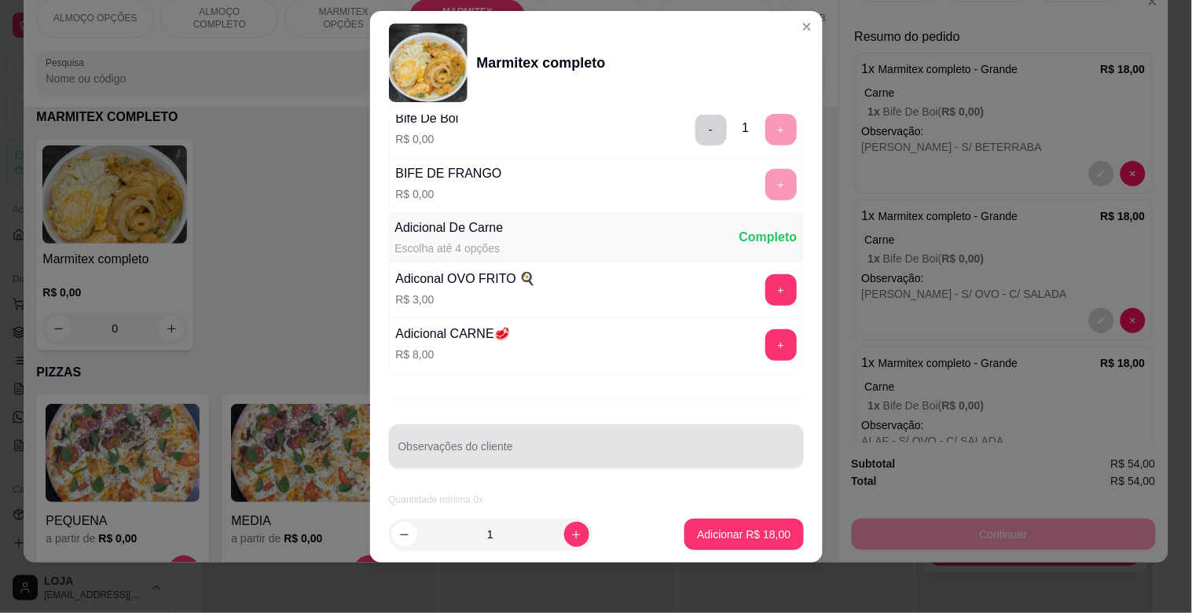
click at [528, 453] on input "Observações do cliente" at bounding box center [596, 453] width 396 height 16
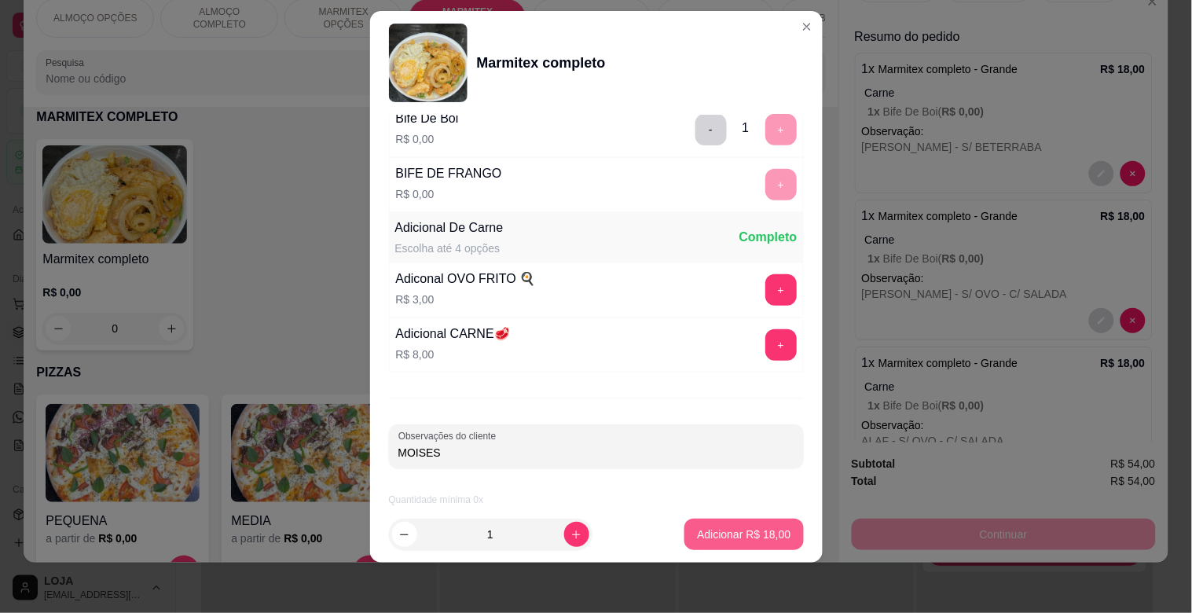
type input "MOISES"
click at [734, 525] on button "Adicionar R$ 18,00" at bounding box center [744, 534] width 115 height 31
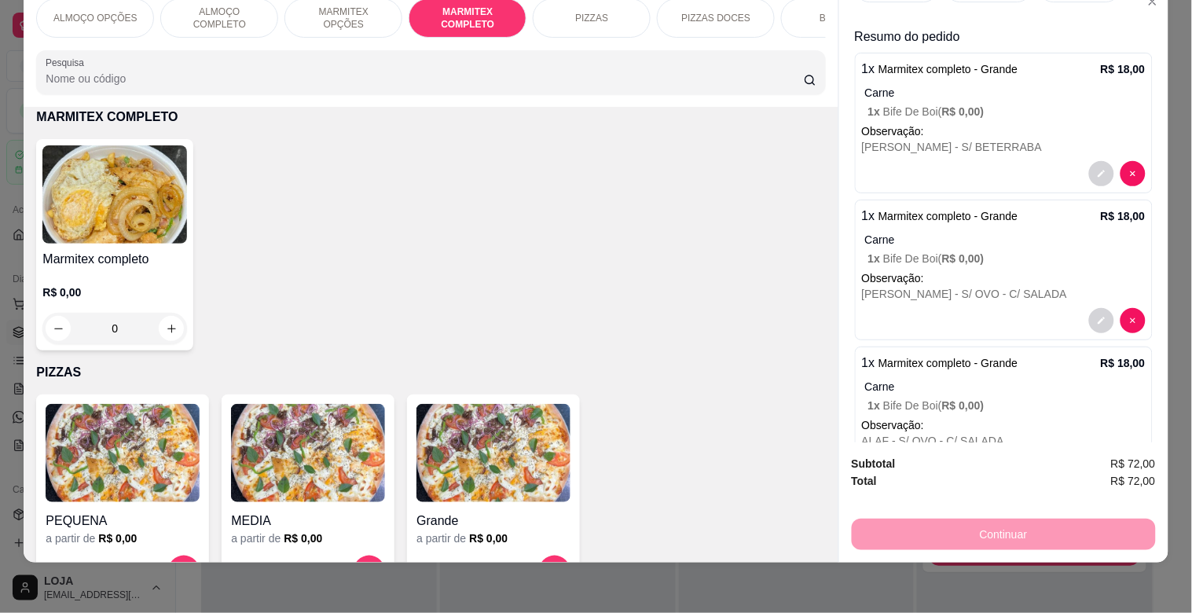
click at [126, 185] on img at bounding box center [114, 194] width 145 height 98
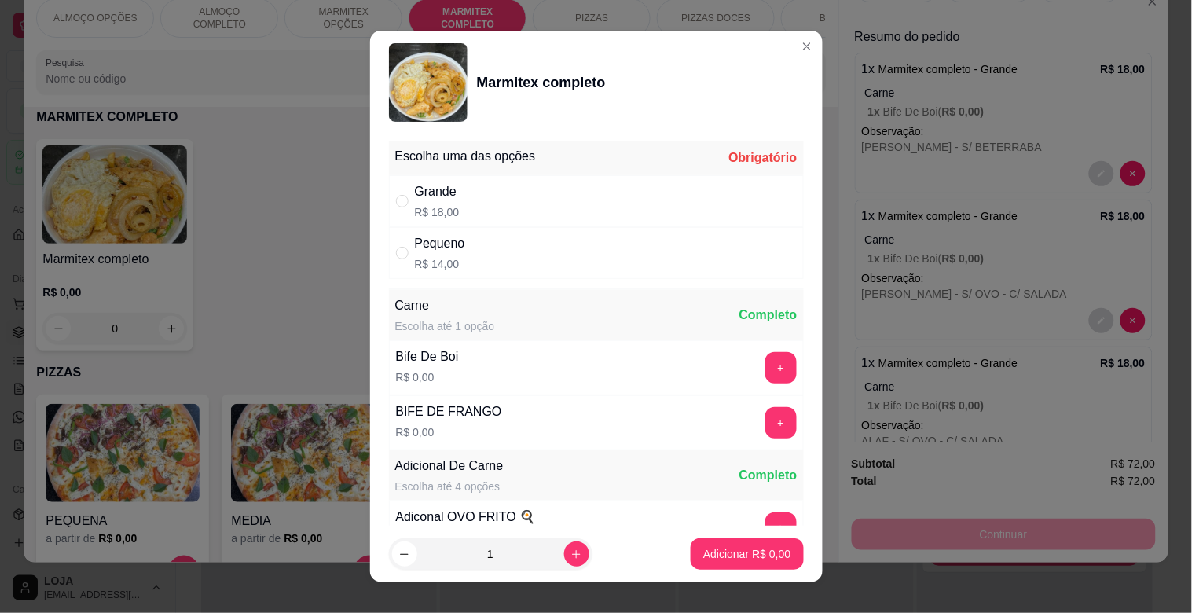
click at [615, 193] on div "Grande R$ 18,00" at bounding box center [596, 201] width 415 height 52
radio input "true"
click at [765, 374] on button "+" at bounding box center [780, 368] width 31 height 31
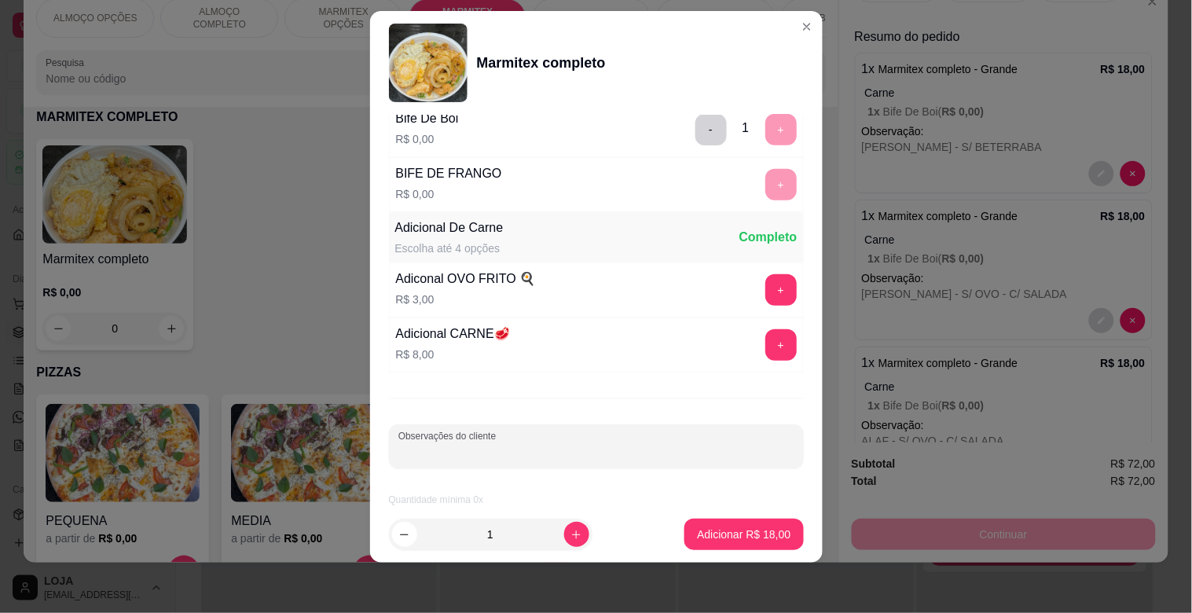
click at [693, 452] on input "Observações do cliente" at bounding box center [596, 453] width 396 height 16
type input "[PERSON_NAME]"
click at [748, 537] on p "Adicionar R$ 18,00" at bounding box center [743, 533] width 91 height 15
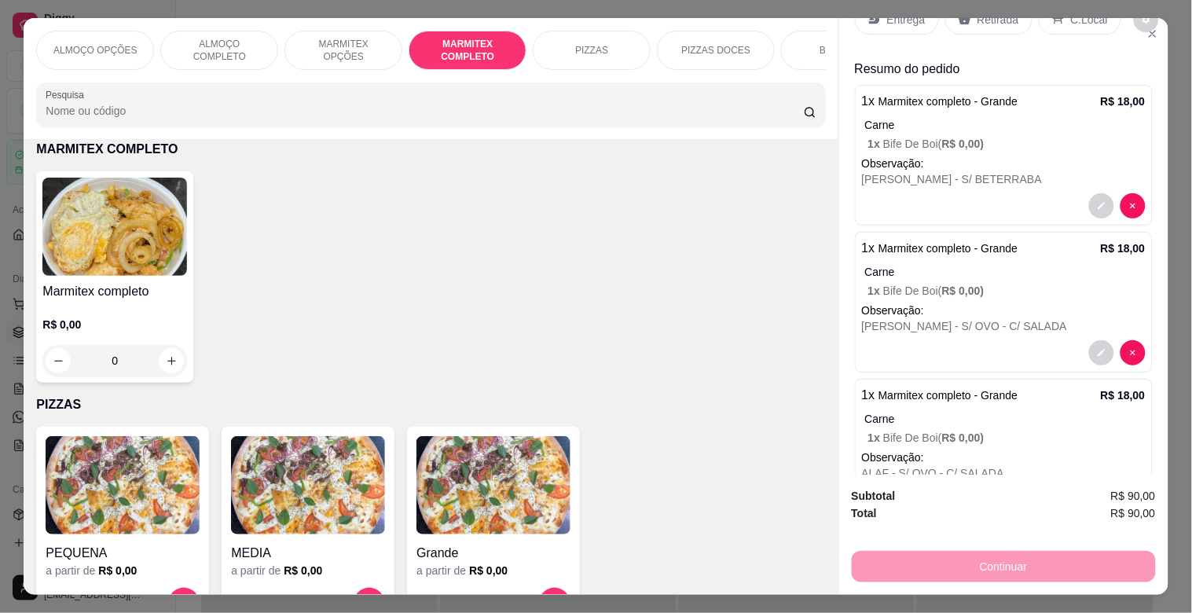
scroll to position [0, 0]
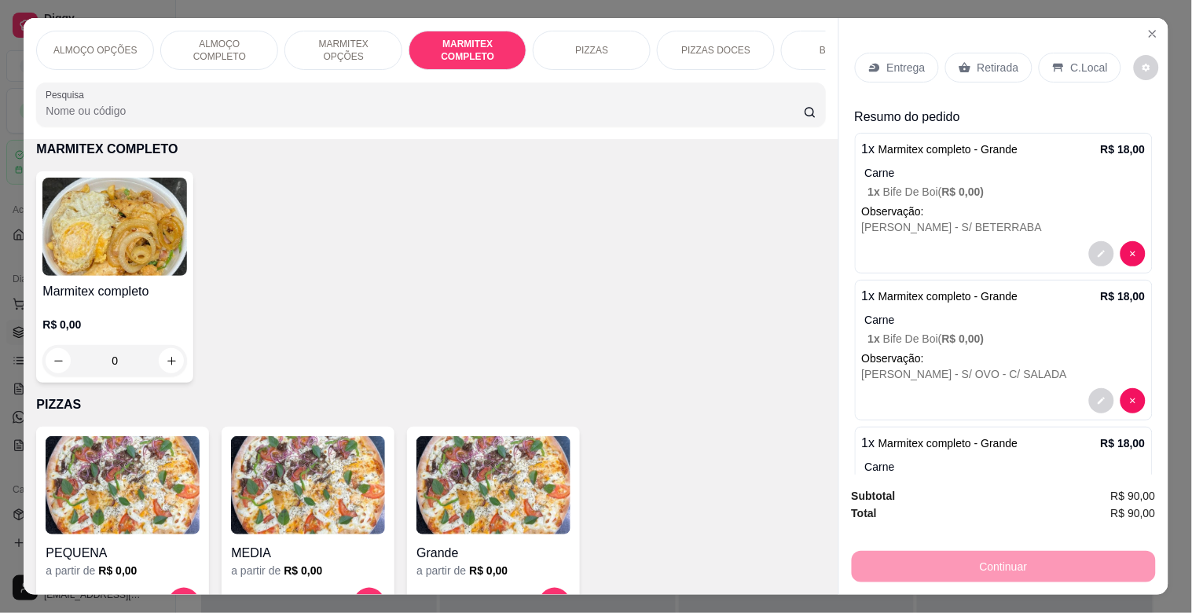
click at [903, 63] on p "Entrega" at bounding box center [906, 68] width 38 height 16
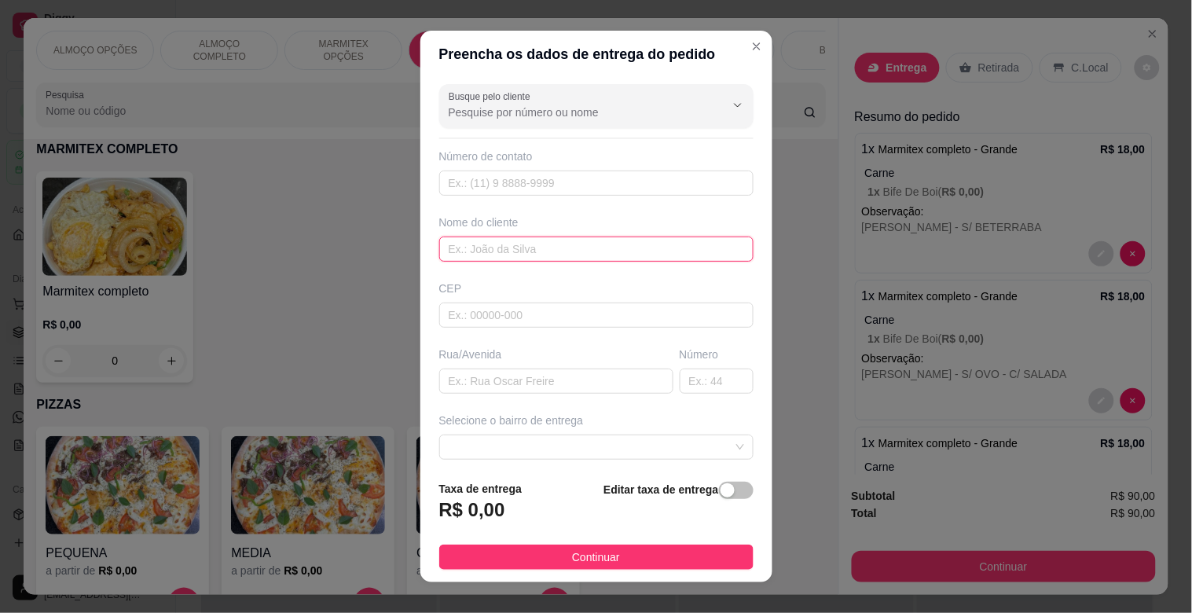
click at [572, 254] on input "text" at bounding box center [596, 248] width 314 height 25
type input "MECANIC PERES"
click at [499, 380] on input "text" at bounding box center [556, 380] width 234 height 25
type input "TOCANTINS"
click at [691, 390] on input "text" at bounding box center [716, 380] width 74 height 25
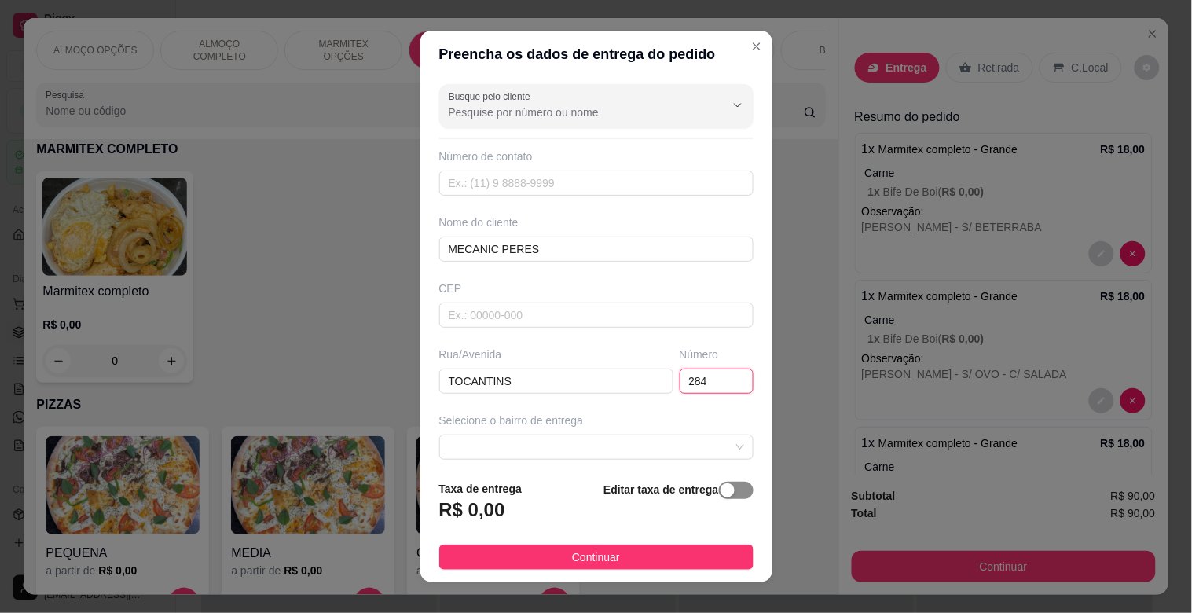
type input "284"
click at [720, 489] on div "button" at bounding box center [727, 490] width 14 height 14
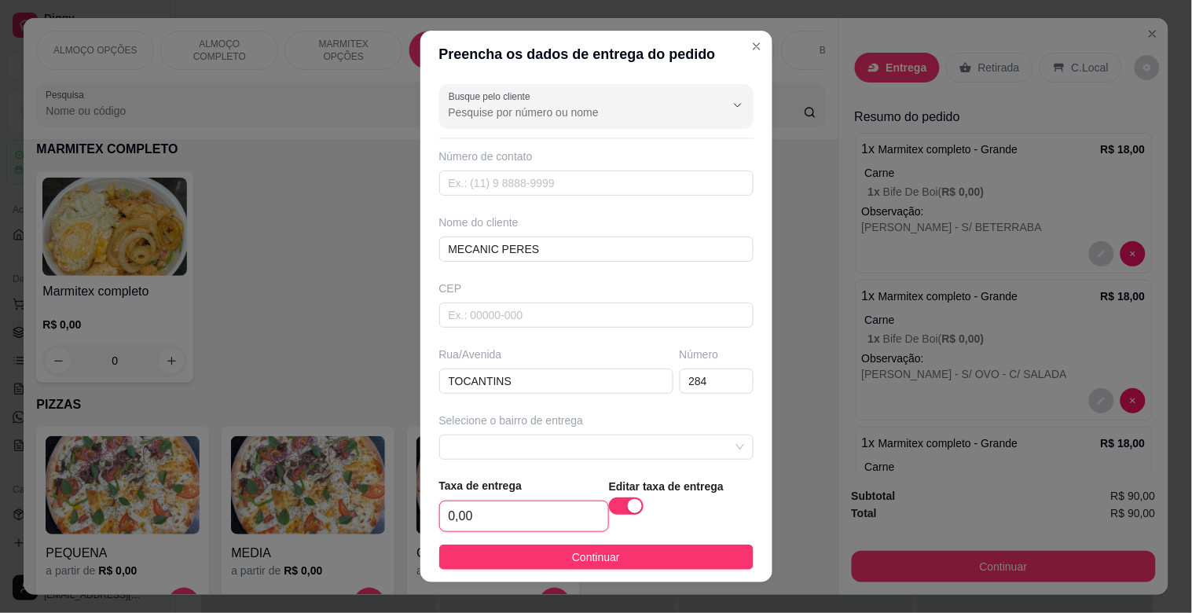
click at [566, 513] on input "0,00" at bounding box center [524, 516] width 168 height 30
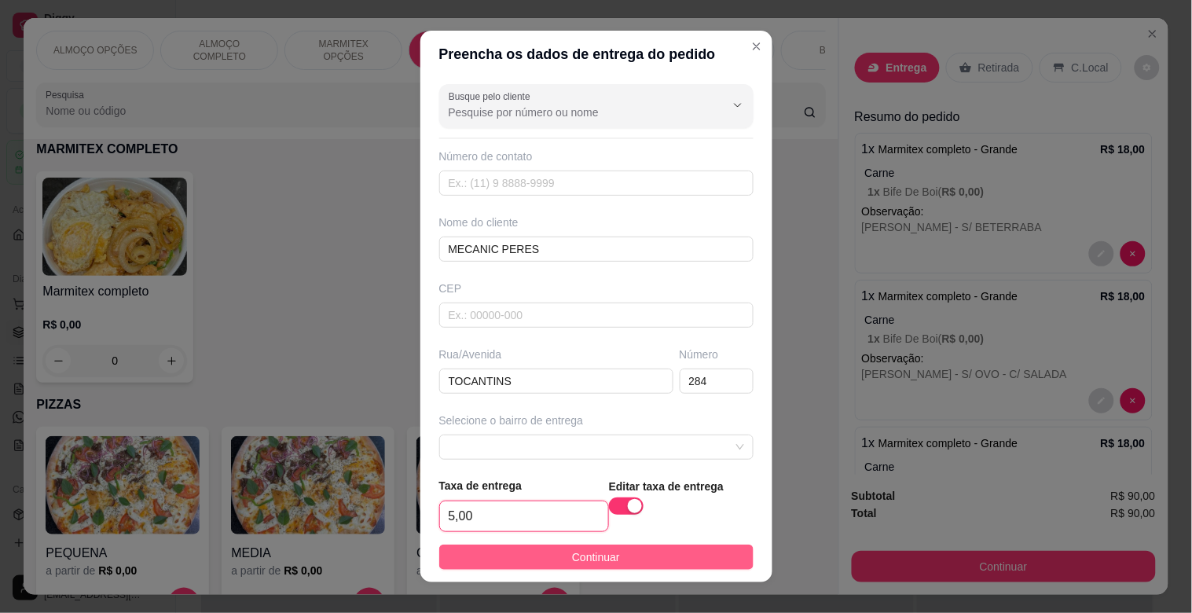
type input "5,00"
click at [638, 561] on button "Continuar" at bounding box center [596, 556] width 314 height 25
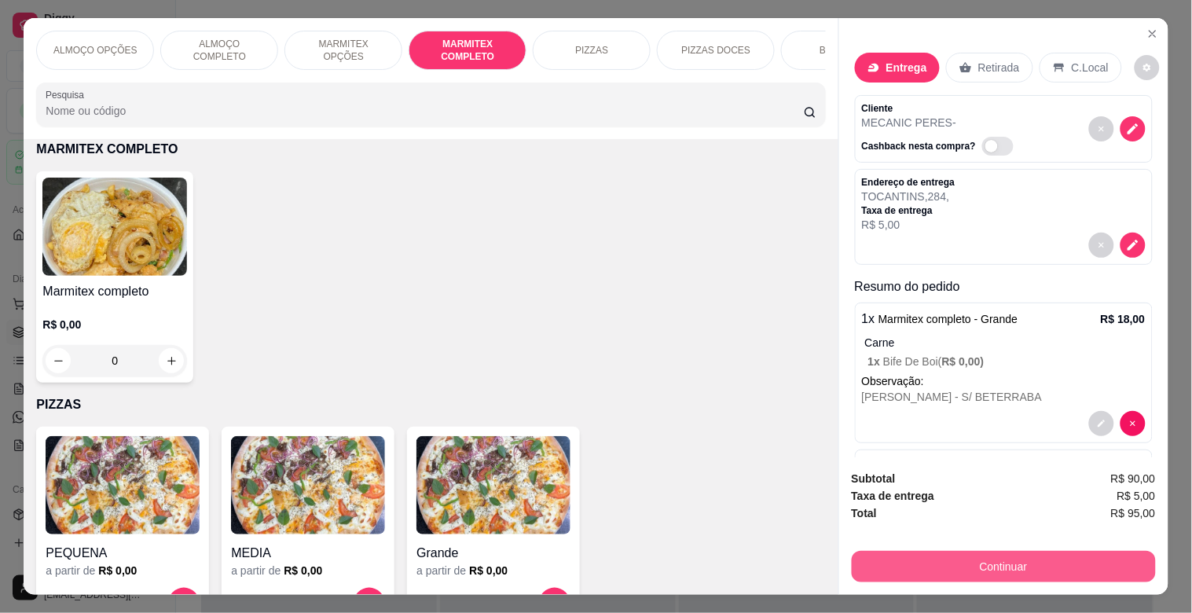
click at [1018, 551] on button "Continuar" at bounding box center [1004, 566] width 304 height 31
click at [1014, 555] on button "Continuar" at bounding box center [1004, 566] width 304 height 31
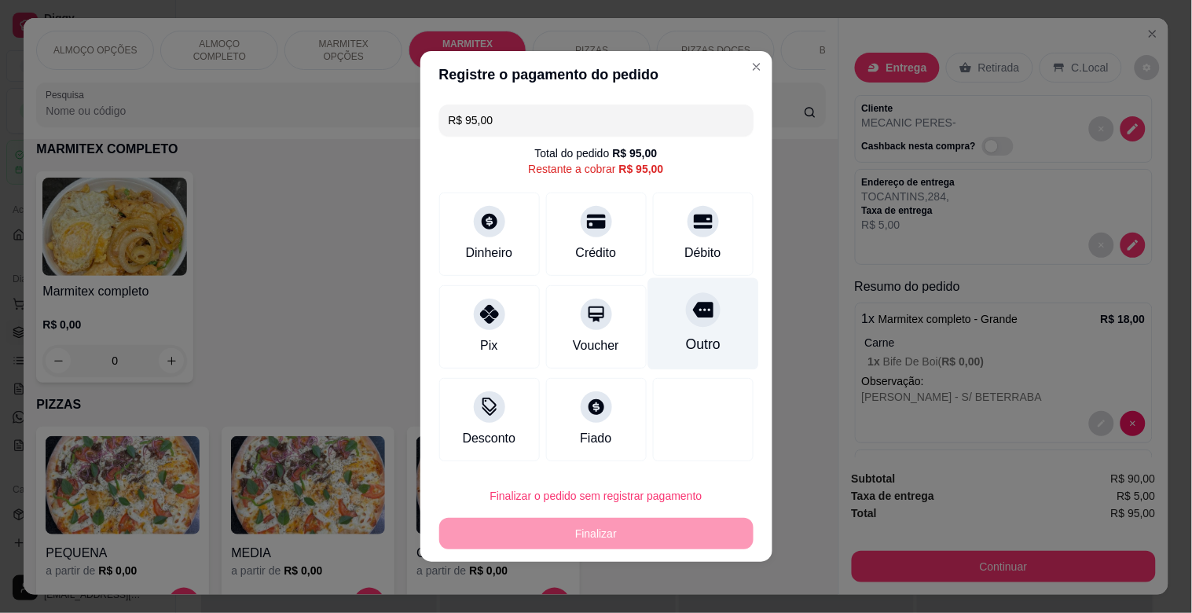
click at [693, 308] on icon at bounding box center [702, 310] width 20 height 16
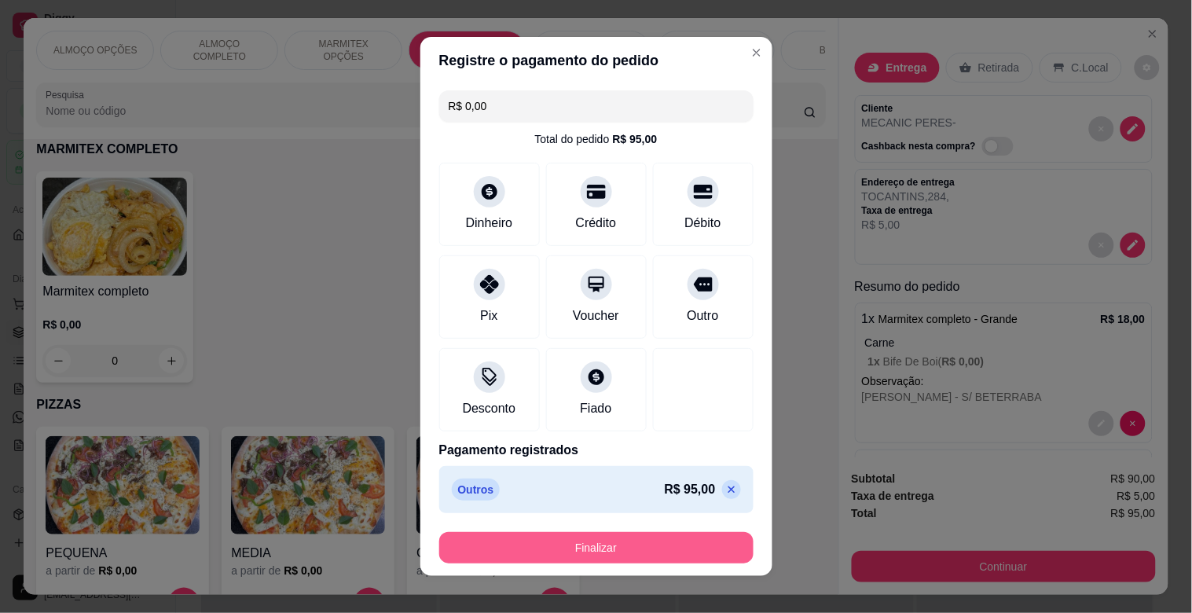
click at [606, 539] on button "Finalizar" at bounding box center [596, 547] width 314 height 31
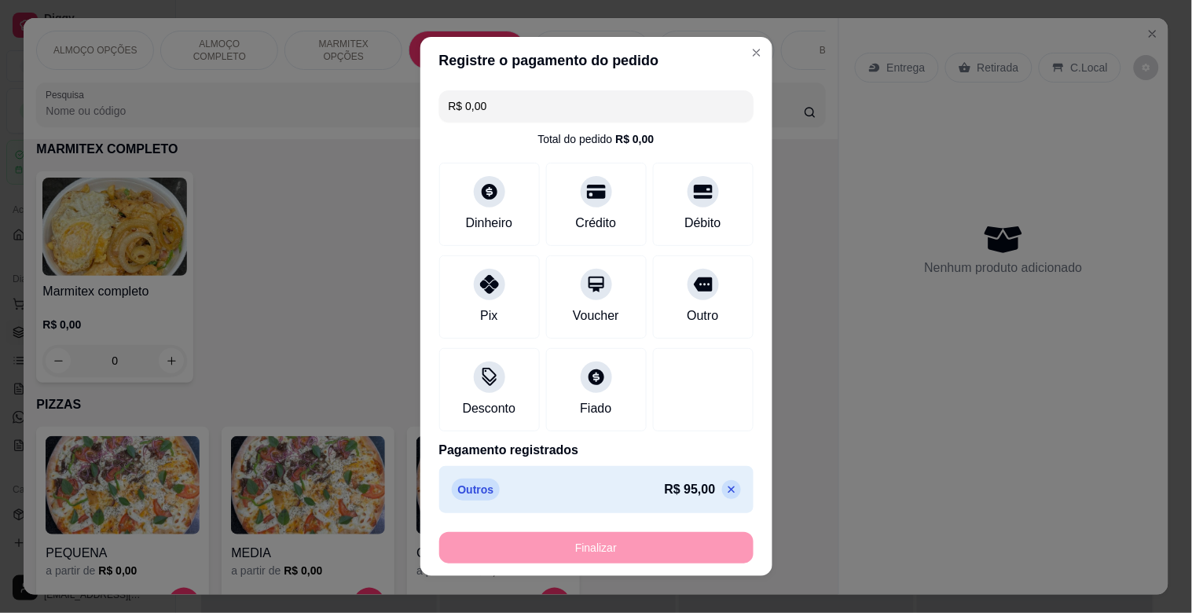
type input "-R$ 95,00"
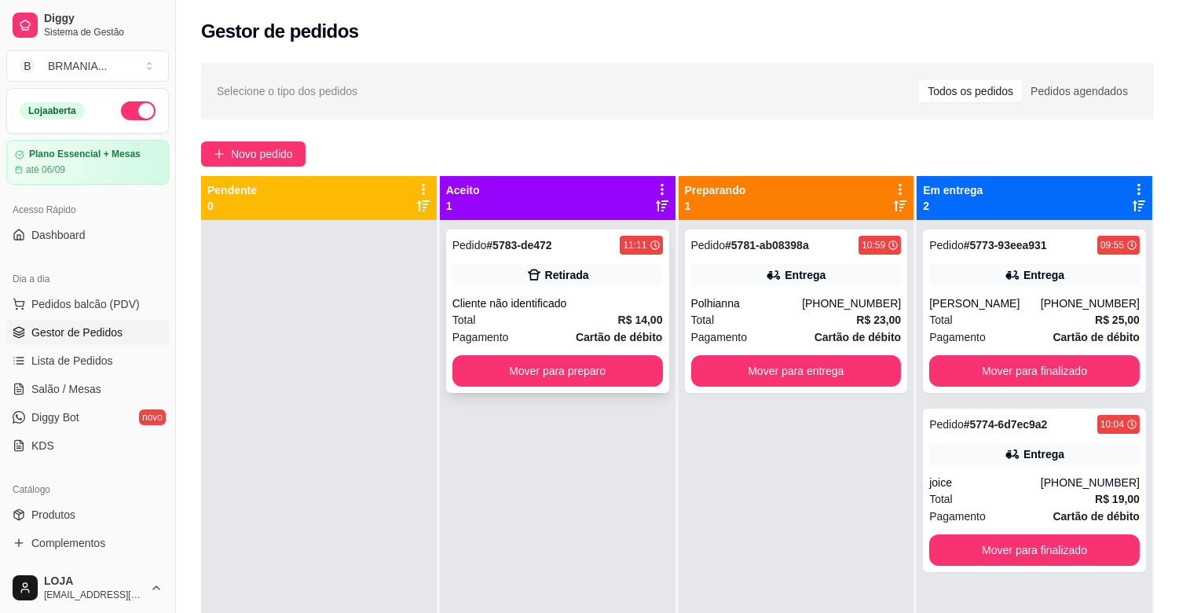
click at [581, 303] on div "Cliente não identificado" at bounding box center [557, 303] width 211 height 16
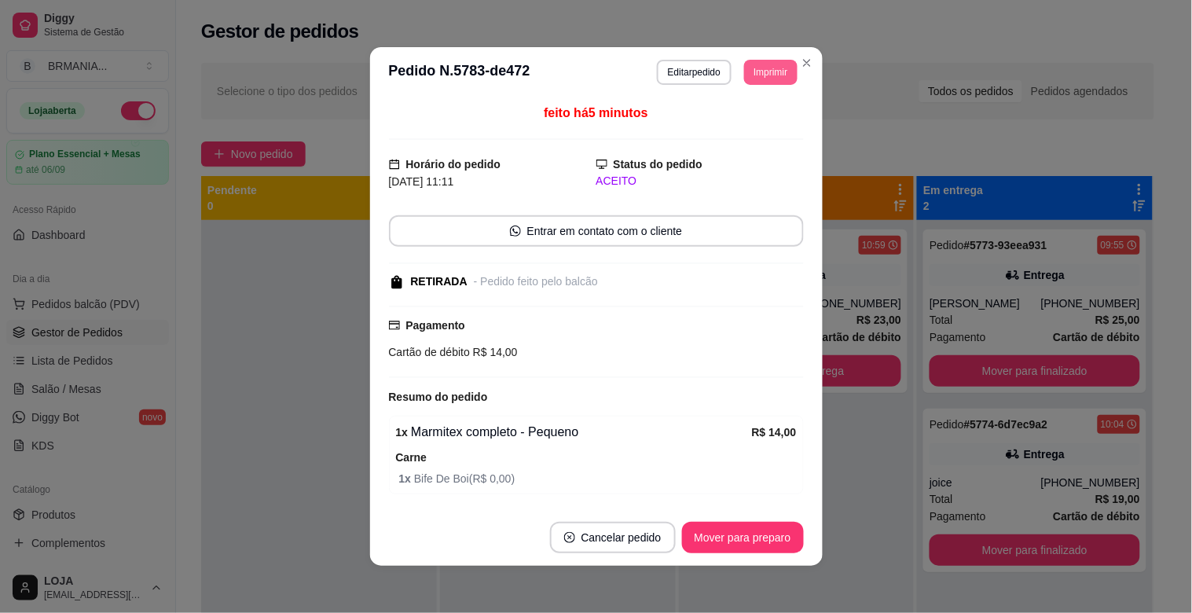
click at [751, 64] on button "Imprimir" at bounding box center [770, 72] width 53 height 25
click at [743, 127] on button "IMPRESSORA" at bounding box center [748, 121] width 91 height 20
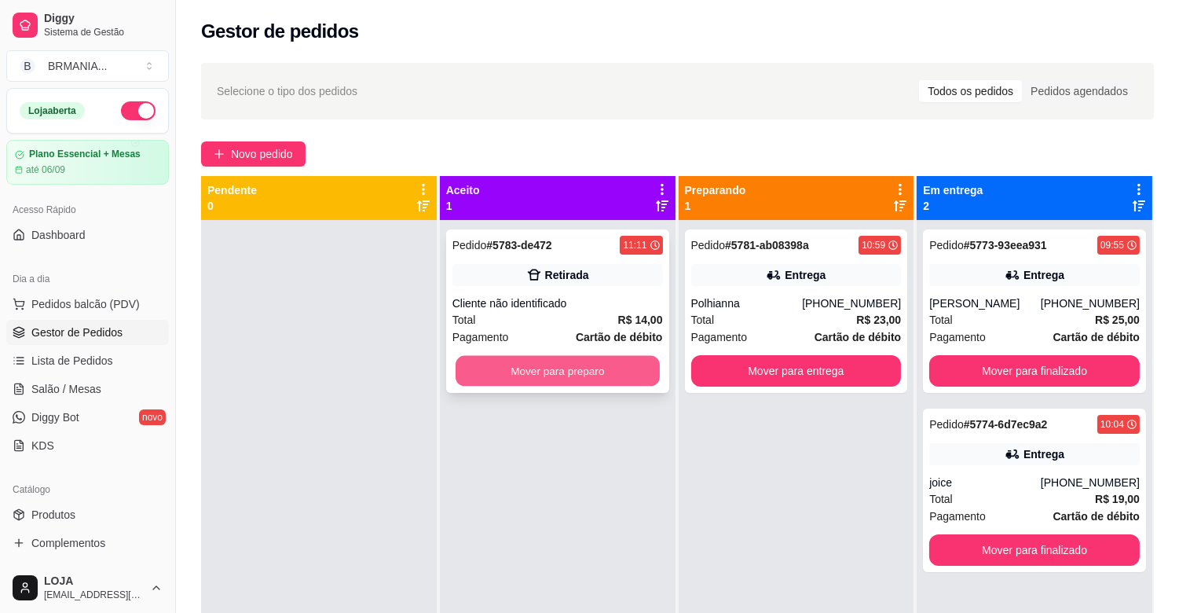
click at [584, 361] on button "Mover para preparo" at bounding box center [558, 371] width 204 height 31
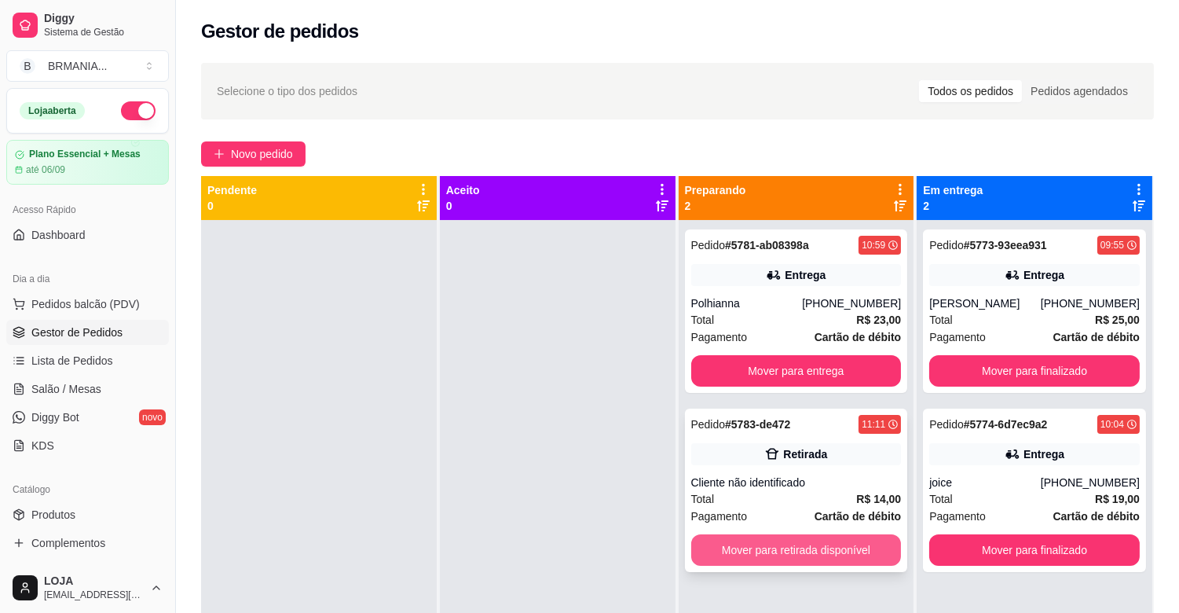
click at [836, 544] on button "Mover para retirada disponível" at bounding box center [796, 549] width 211 height 31
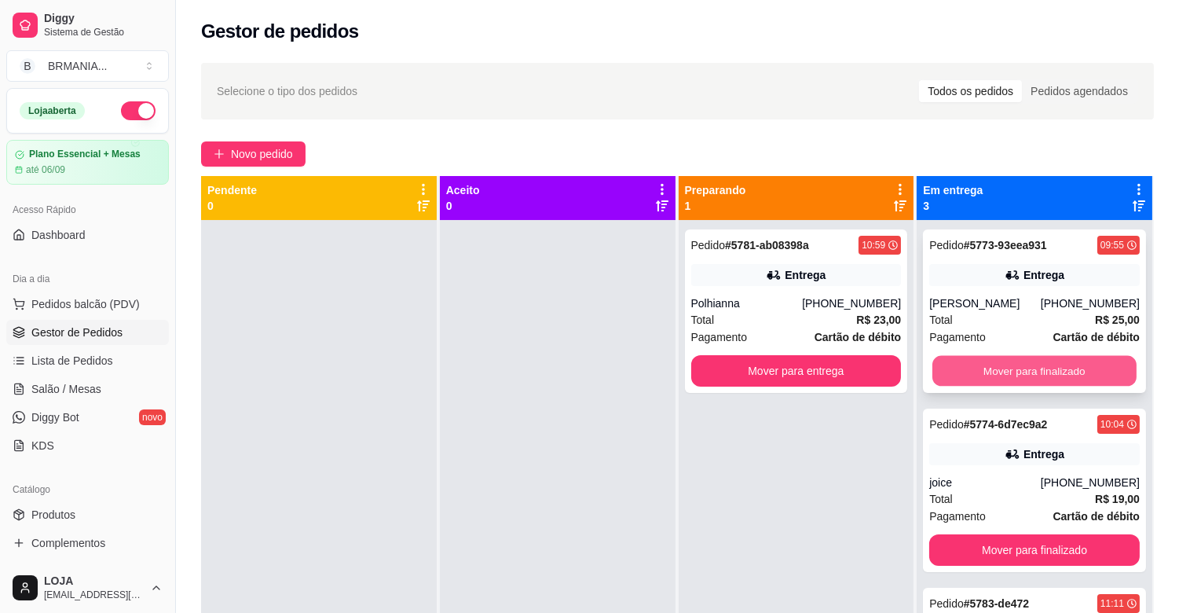
click at [1079, 379] on button "Mover para finalizado" at bounding box center [1034, 371] width 204 height 31
click at [1067, 371] on button "Mover para finalizado" at bounding box center [1034, 371] width 204 height 31
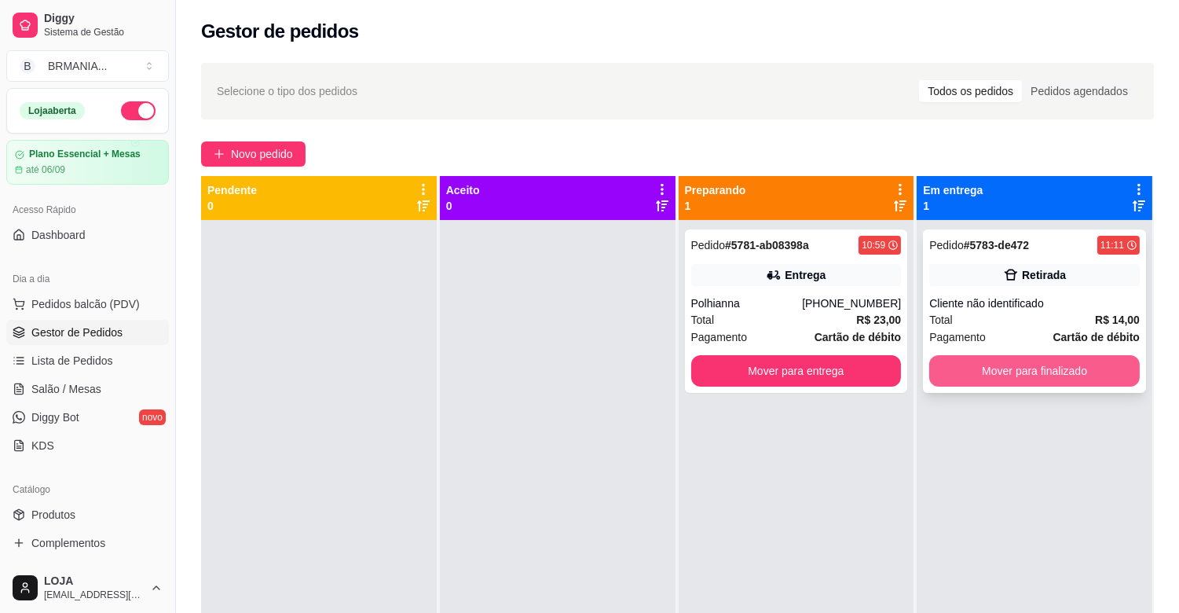
click at [1066, 370] on button "Mover para finalizado" at bounding box center [1034, 370] width 211 height 31
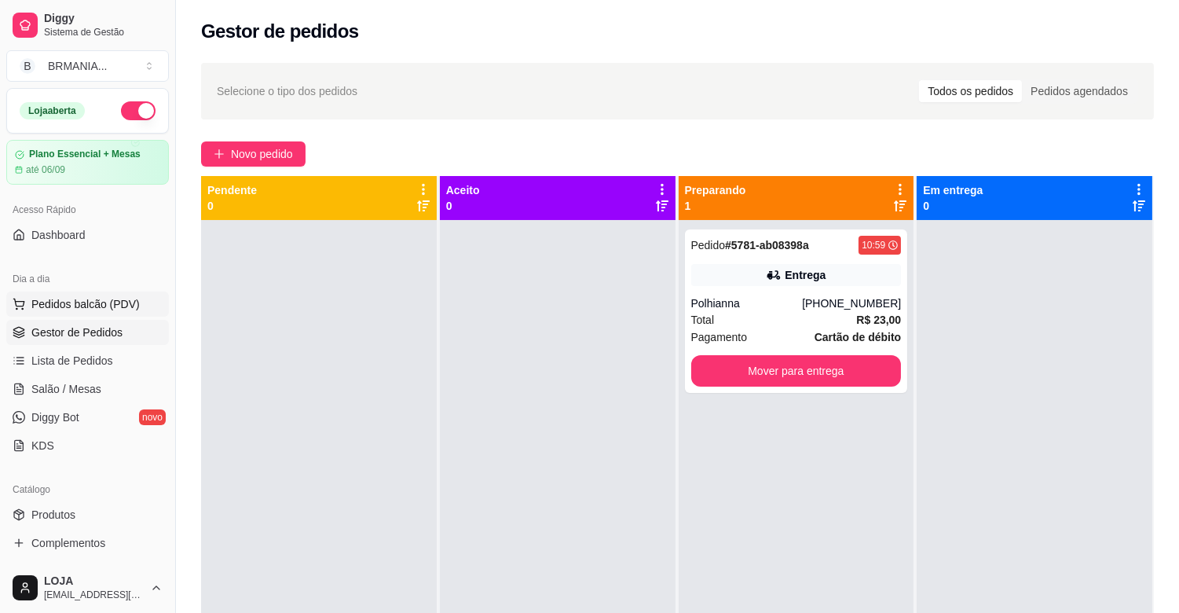
click at [115, 302] on span "Pedidos balcão (PDV)" at bounding box center [85, 304] width 108 height 16
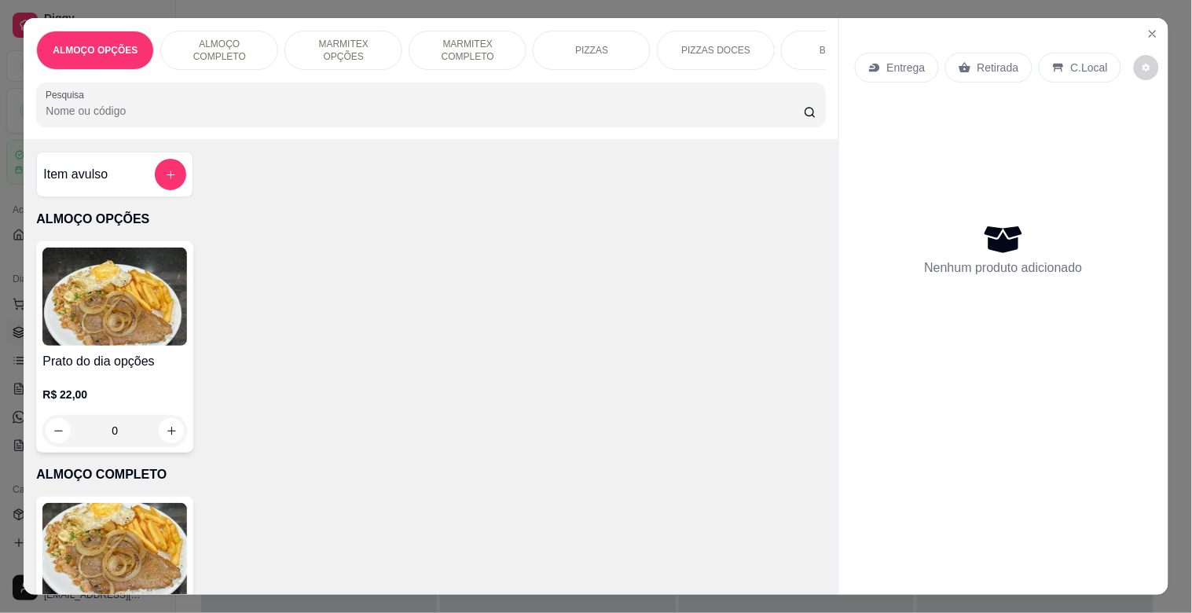
drag, startPoint x: 489, startPoint y: 39, endPoint x: 458, endPoint y: 61, distance: 38.4
click at [487, 40] on p "MARMITEX COMPLETO" at bounding box center [467, 50] width 91 height 25
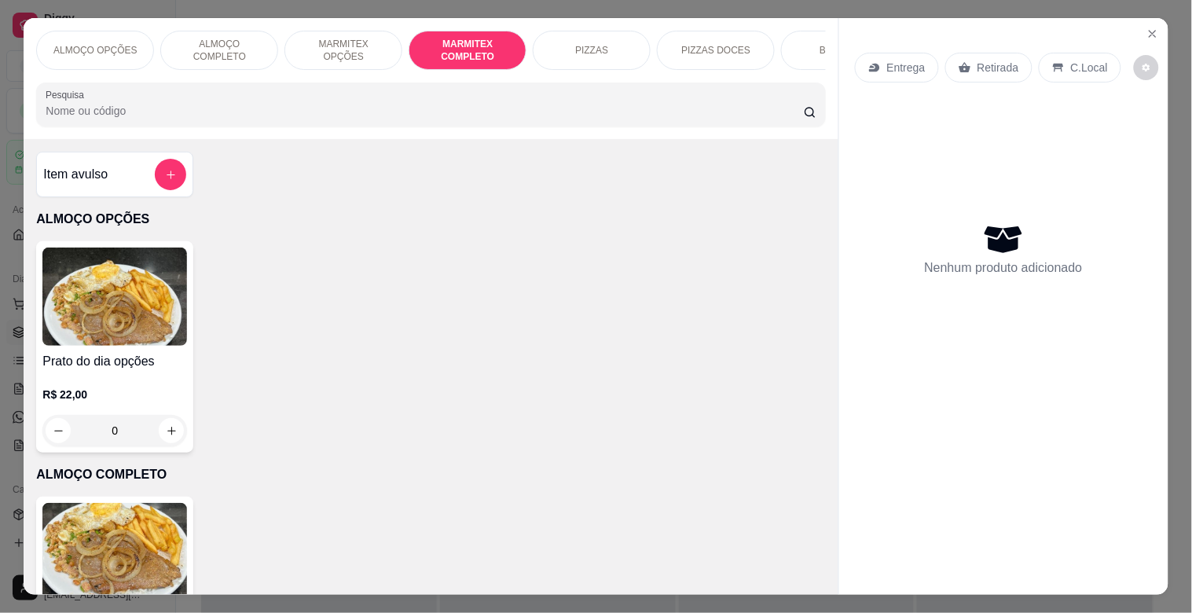
scroll to position [38, 0]
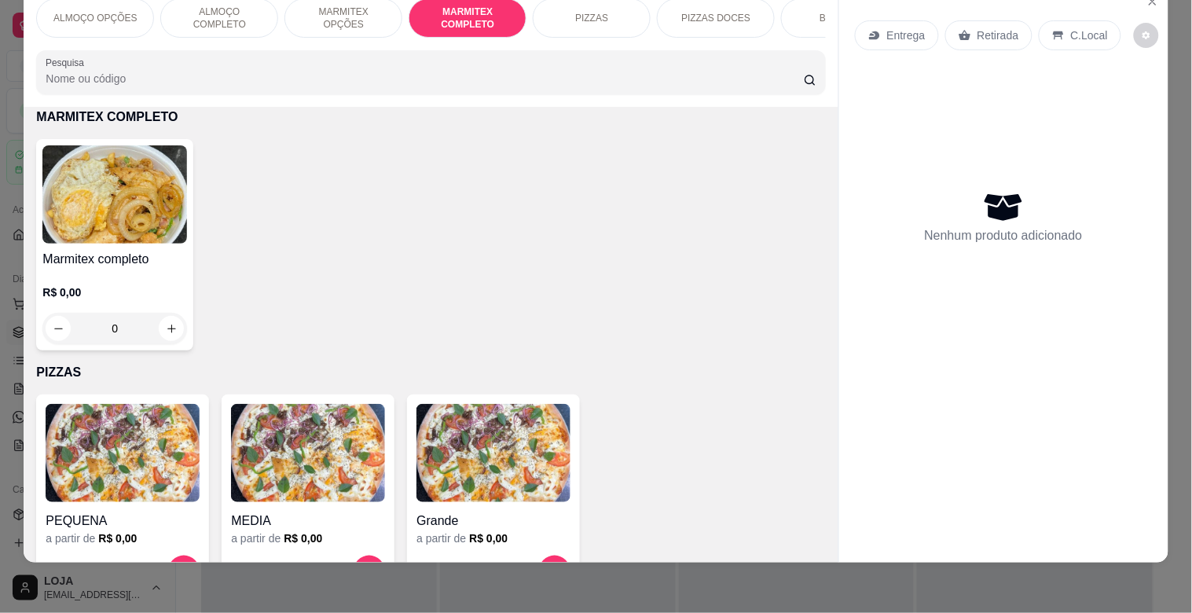
click at [173, 222] on img at bounding box center [114, 194] width 145 height 98
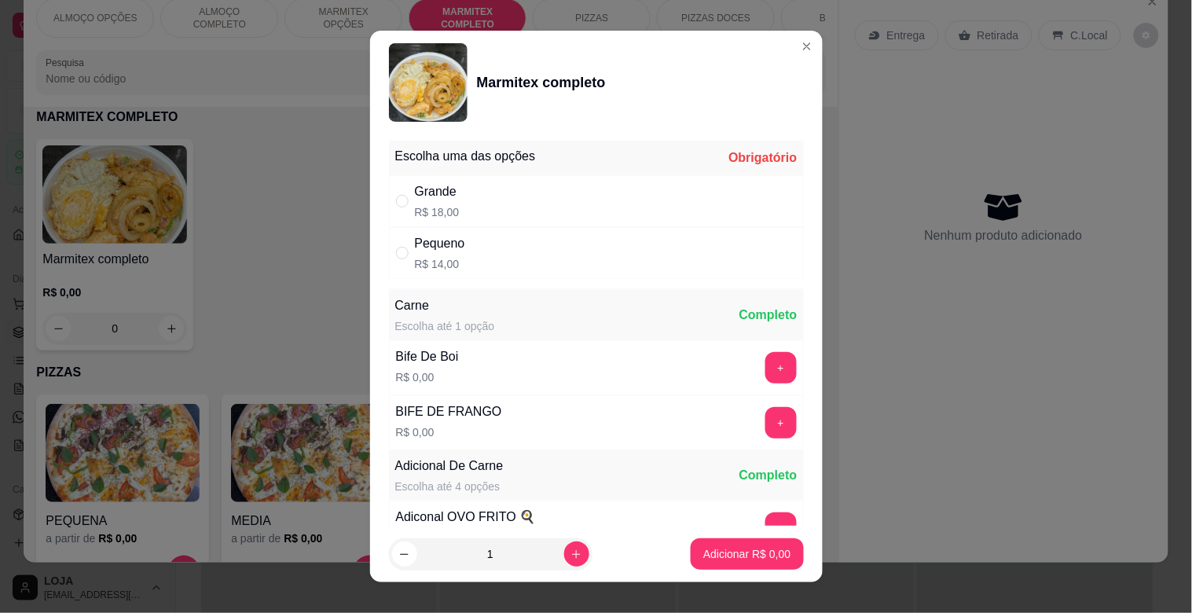
click at [484, 262] on div "Pequeno R$ 14,00" at bounding box center [596, 253] width 415 height 52
radio input "true"
click at [570, 552] on icon "increase-product-quantity" at bounding box center [576, 554] width 12 height 12
type input "2"
click at [765, 367] on button "+" at bounding box center [780, 368] width 31 height 31
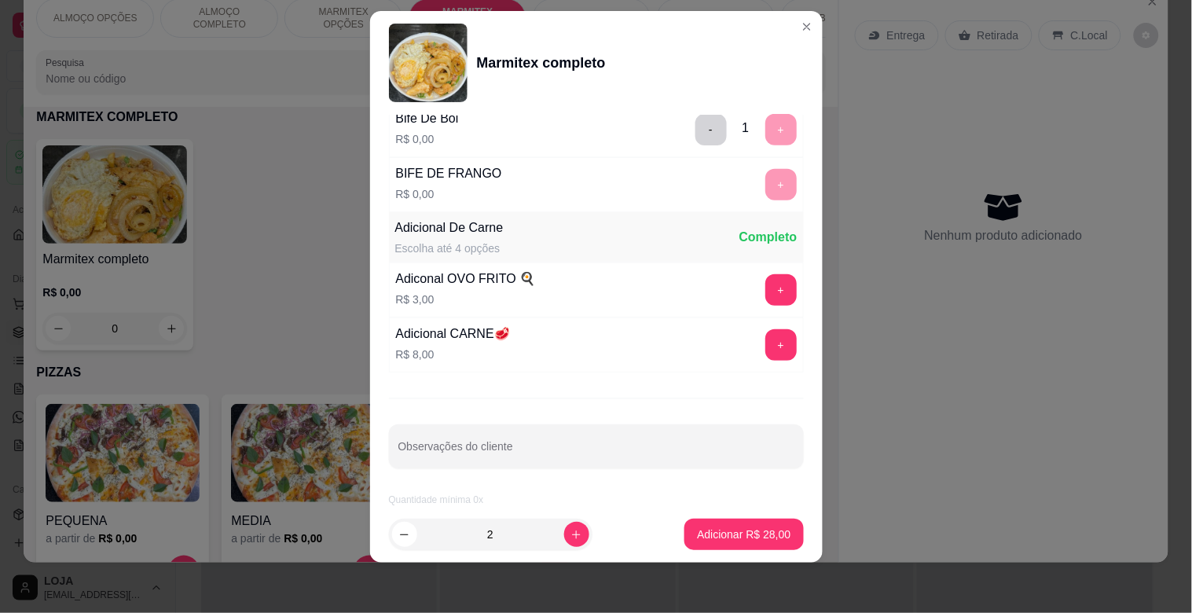
scroll to position [220, 0]
click at [729, 537] on p "Adicionar R$ 28,00" at bounding box center [743, 533] width 91 height 15
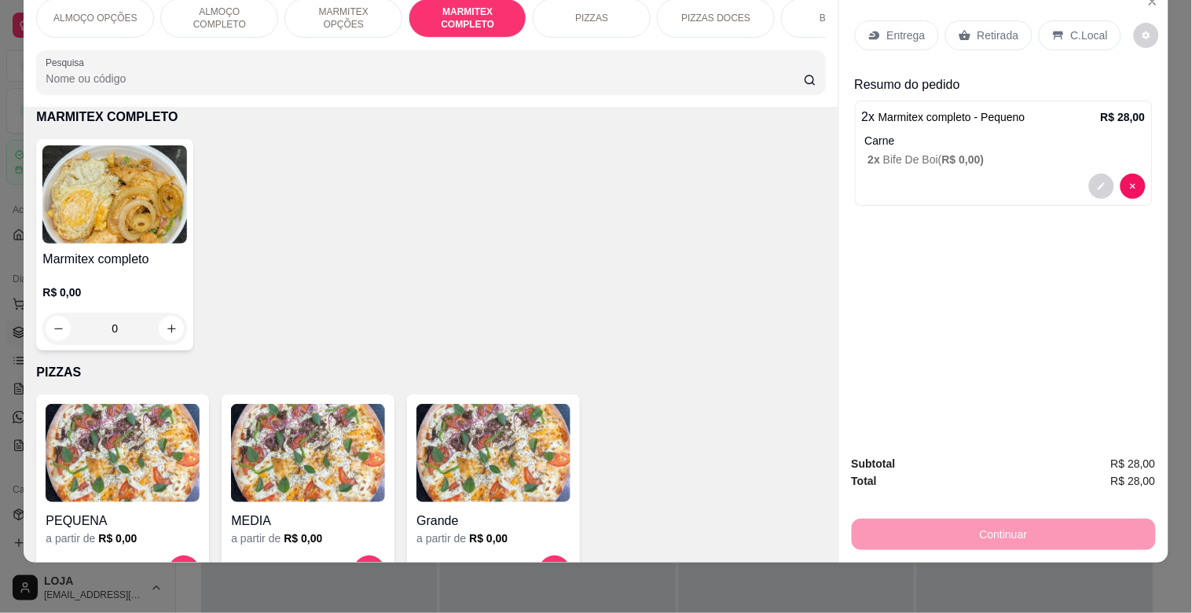
click at [1000, 27] on p "Retirada" at bounding box center [998, 35] width 42 height 16
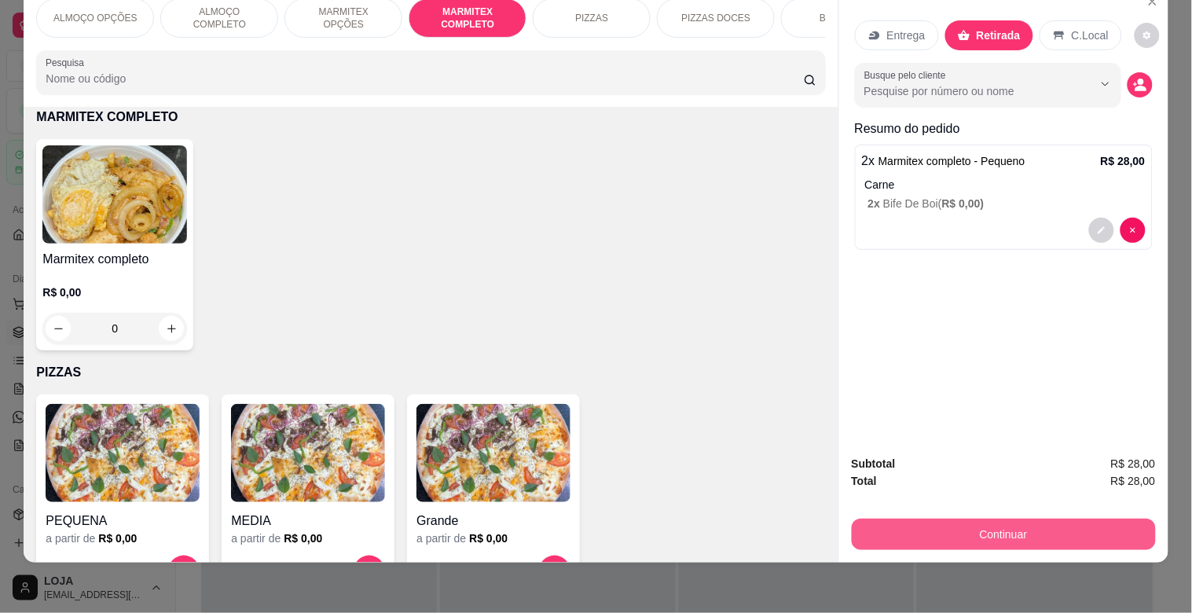
click at [1006, 525] on button "Continuar" at bounding box center [1004, 533] width 304 height 31
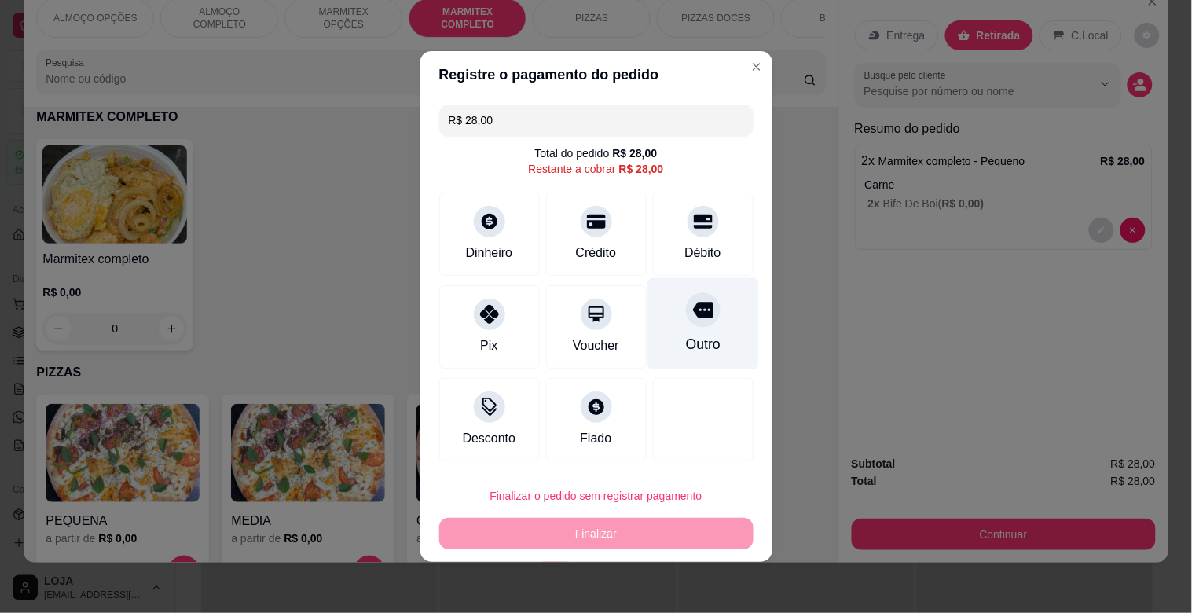
click at [695, 252] on div "Débito" at bounding box center [702, 253] width 36 height 19
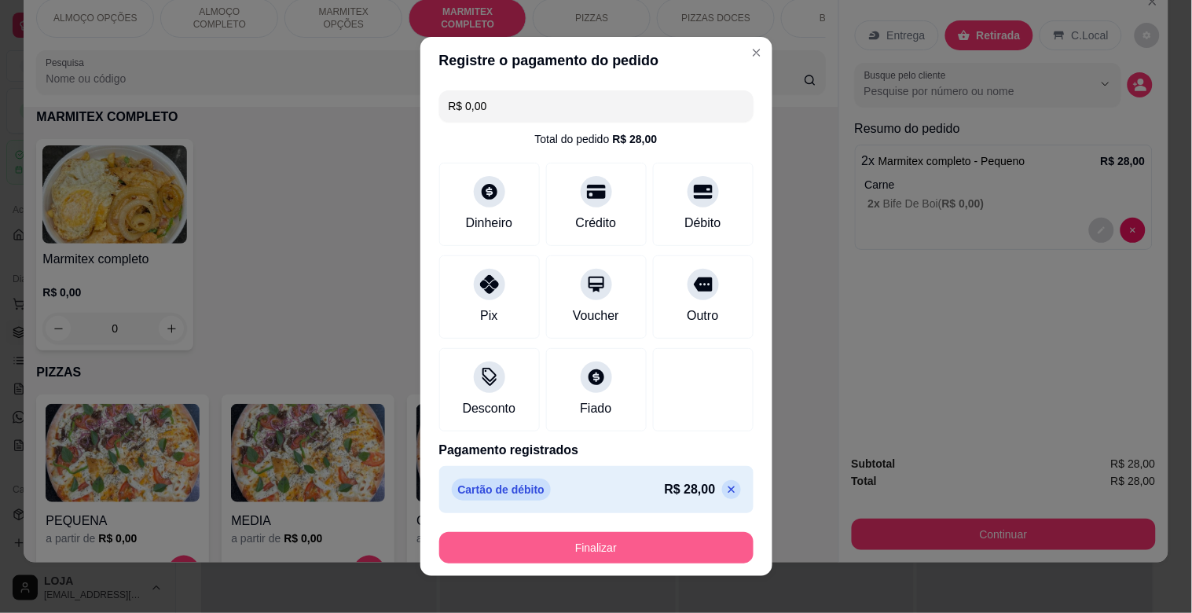
click at [645, 537] on button "Finalizar" at bounding box center [596, 547] width 314 height 31
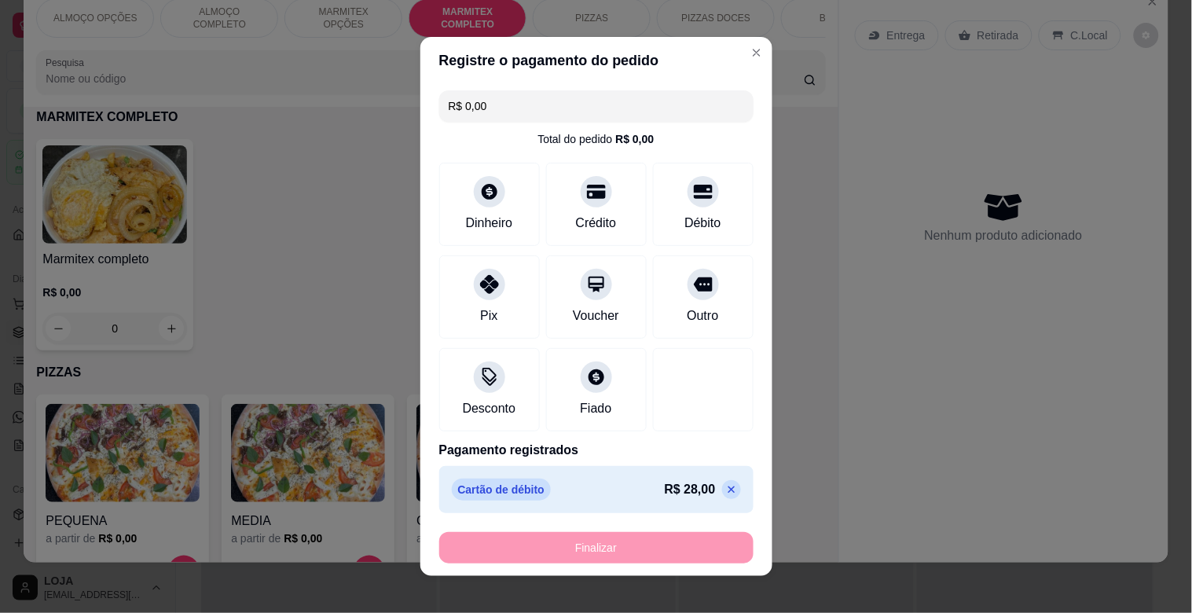
type input "-R$ 28,00"
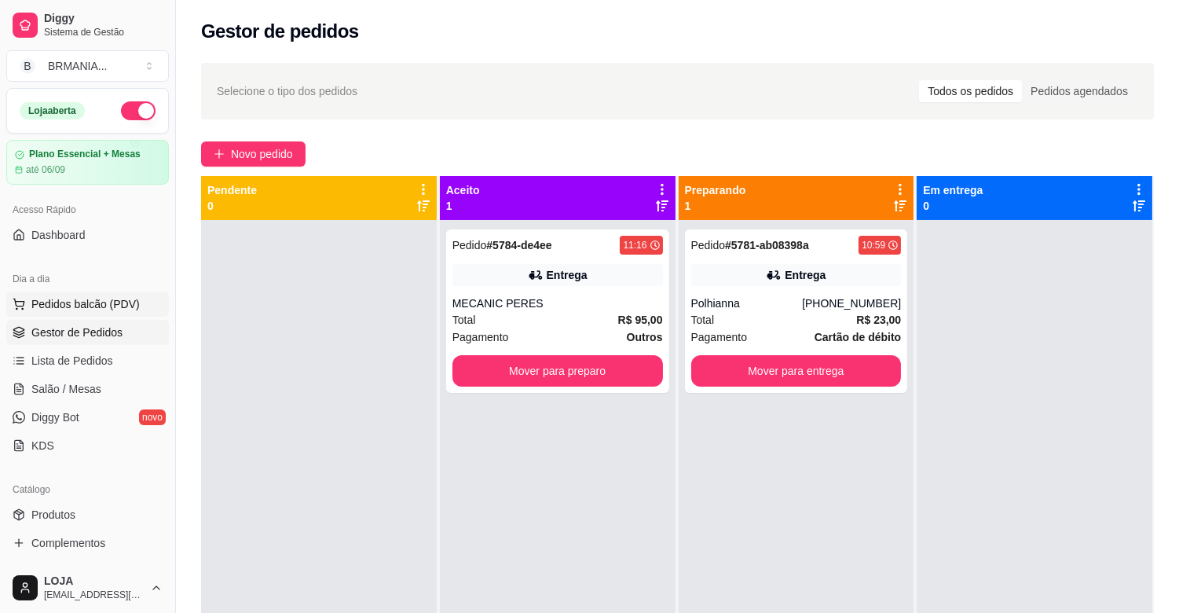
click at [97, 306] on span "Pedidos balcão (PDV)" at bounding box center [85, 304] width 108 height 16
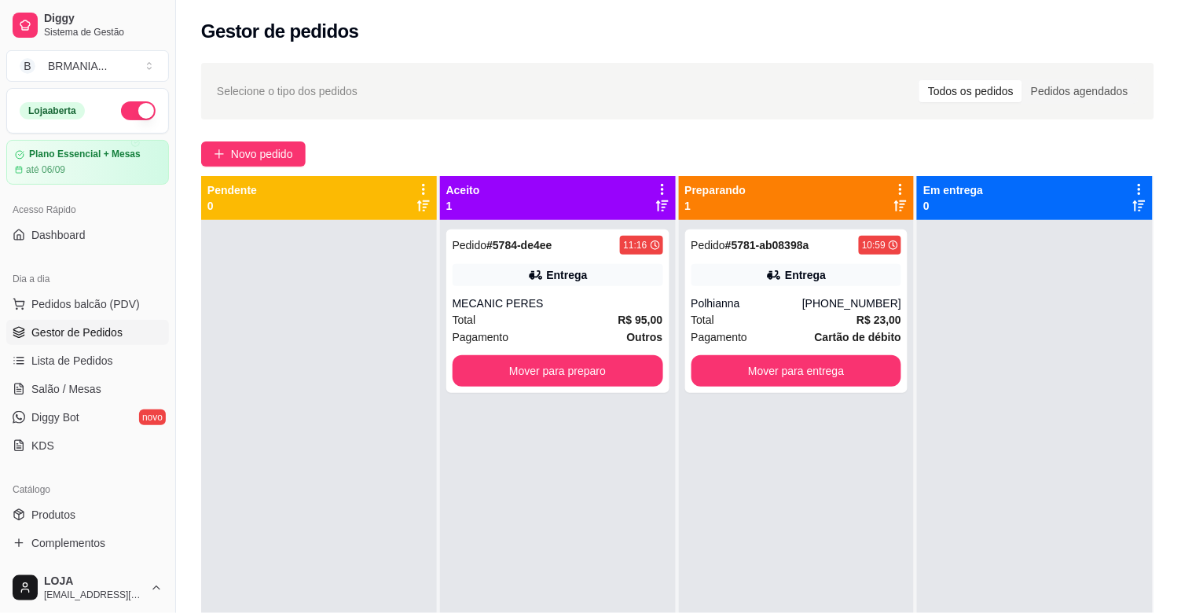
click at [391, 108] on input "Pesquisa" at bounding box center [425, 111] width 758 height 16
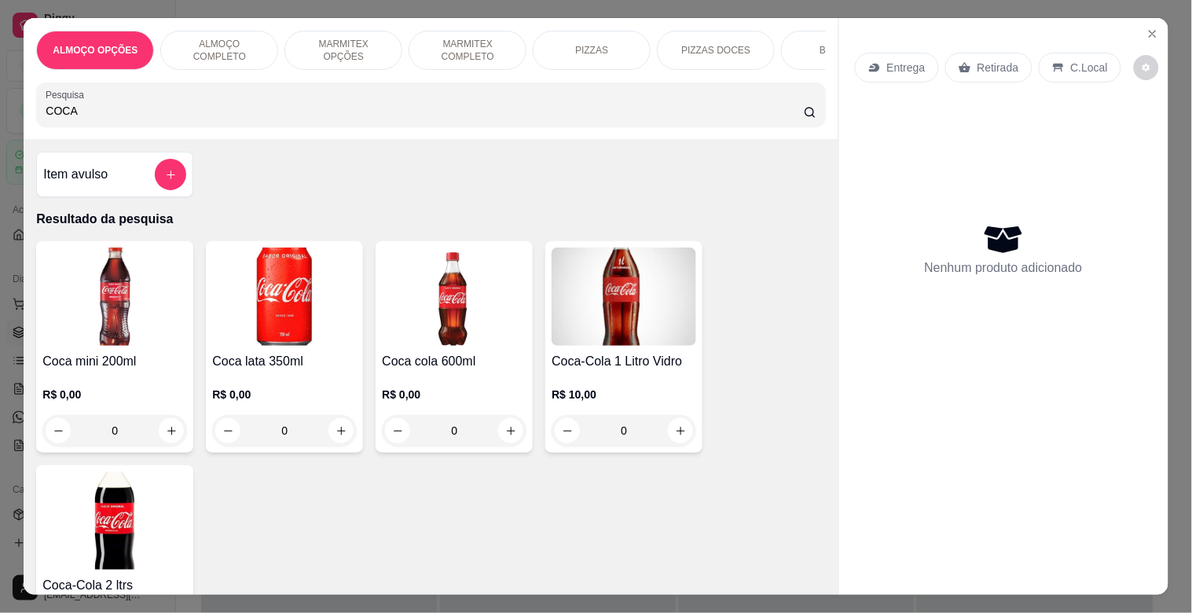
type input "COCA"
click at [119, 515] on img at bounding box center [114, 520] width 145 height 98
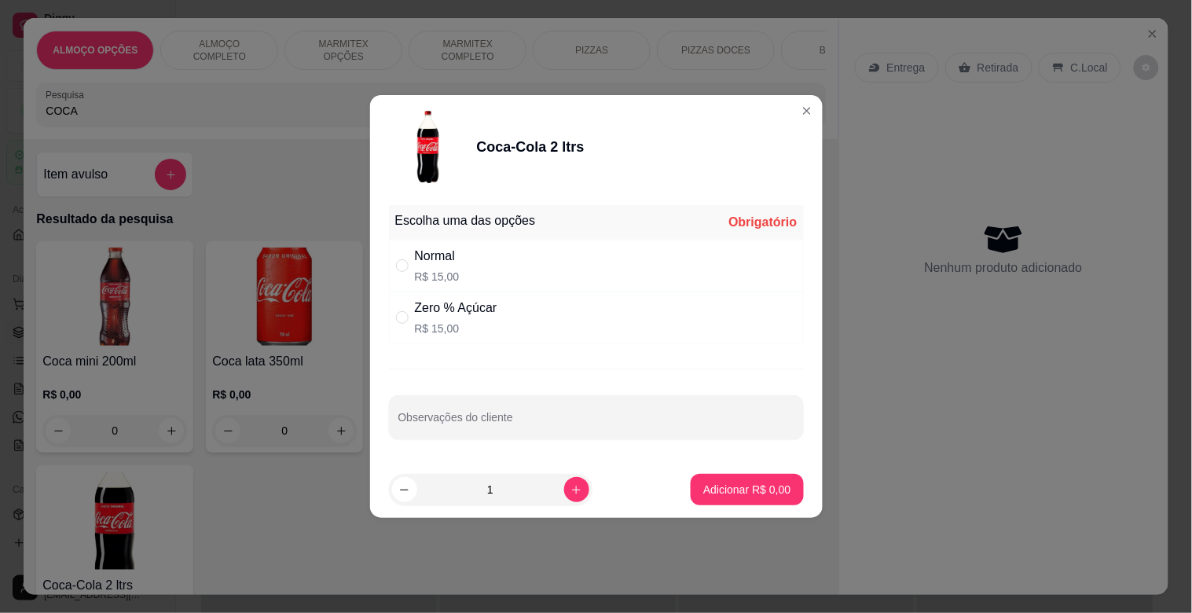
click at [451, 265] on div "Normal" at bounding box center [437, 256] width 45 height 19
radio input "true"
click at [758, 496] on p "Adicionar R$ 15,00" at bounding box center [743, 490] width 93 height 16
type input "1"
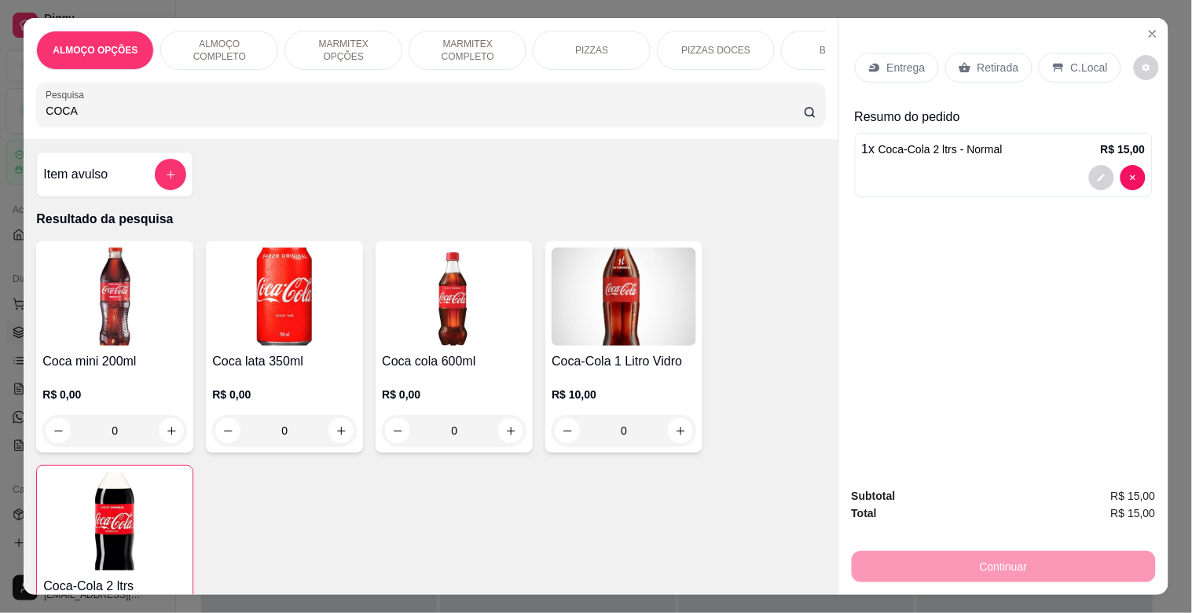
click at [990, 53] on div "Retirada" at bounding box center [988, 68] width 87 height 30
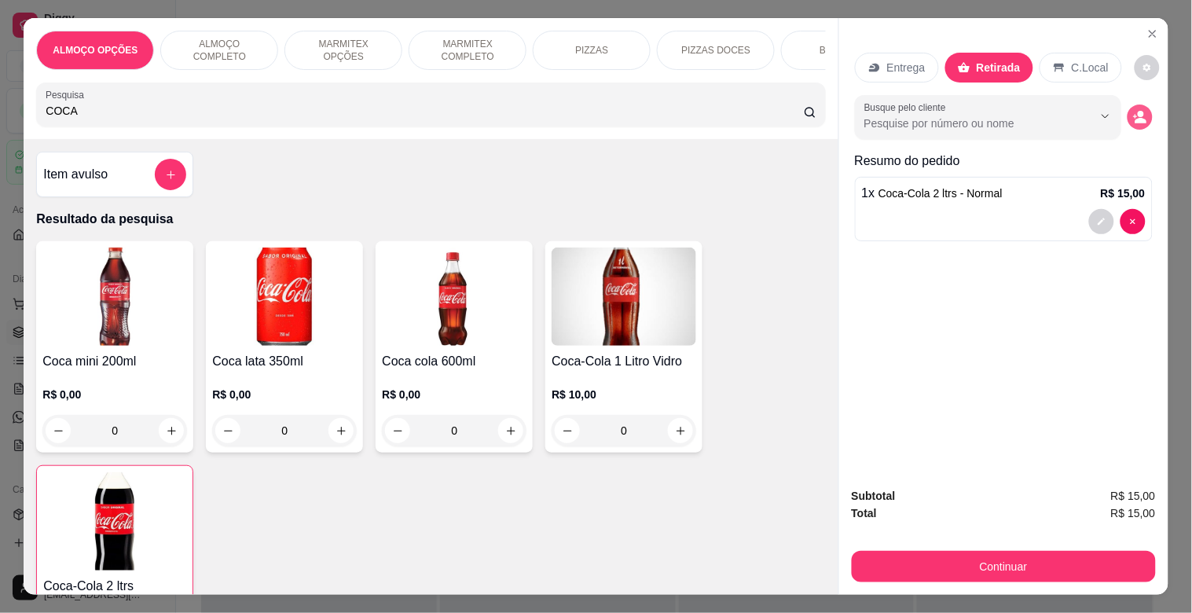
click at [1133, 111] on icon "decrease-product-quantity" at bounding box center [1140, 117] width 14 height 14
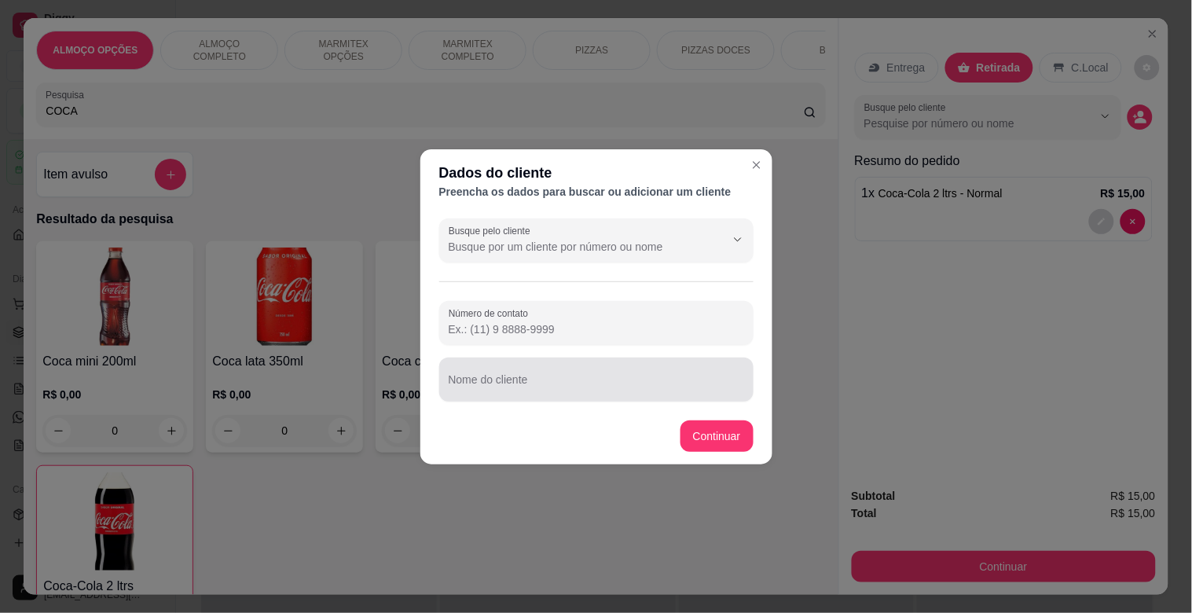
click at [603, 372] on div at bounding box center [596, 379] width 295 height 31
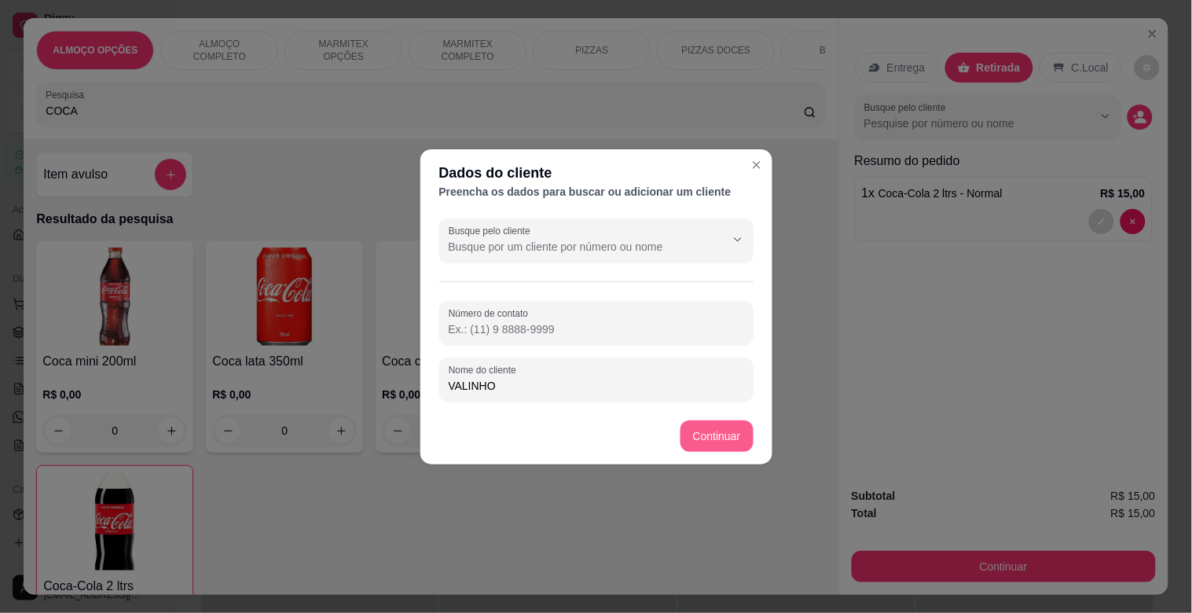
type input "VALINHO"
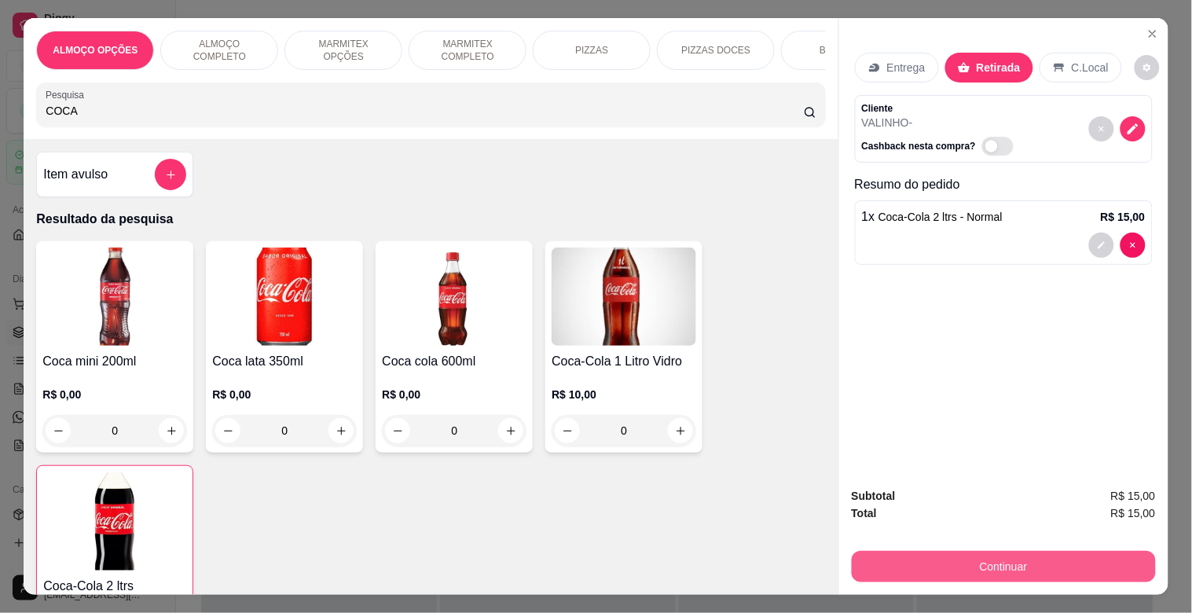
click at [982, 560] on button "Continuar" at bounding box center [1004, 566] width 304 height 31
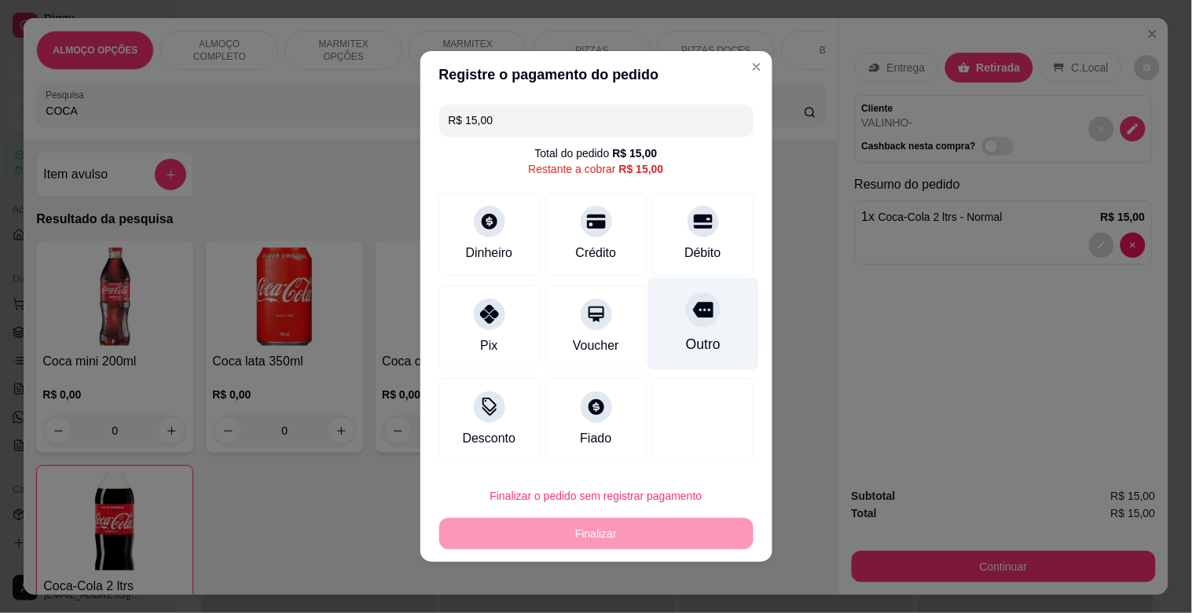
click at [712, 322] on div "Outro" at bounding box center [702, 324] width 111 height 92
type input "R$ 0,00"
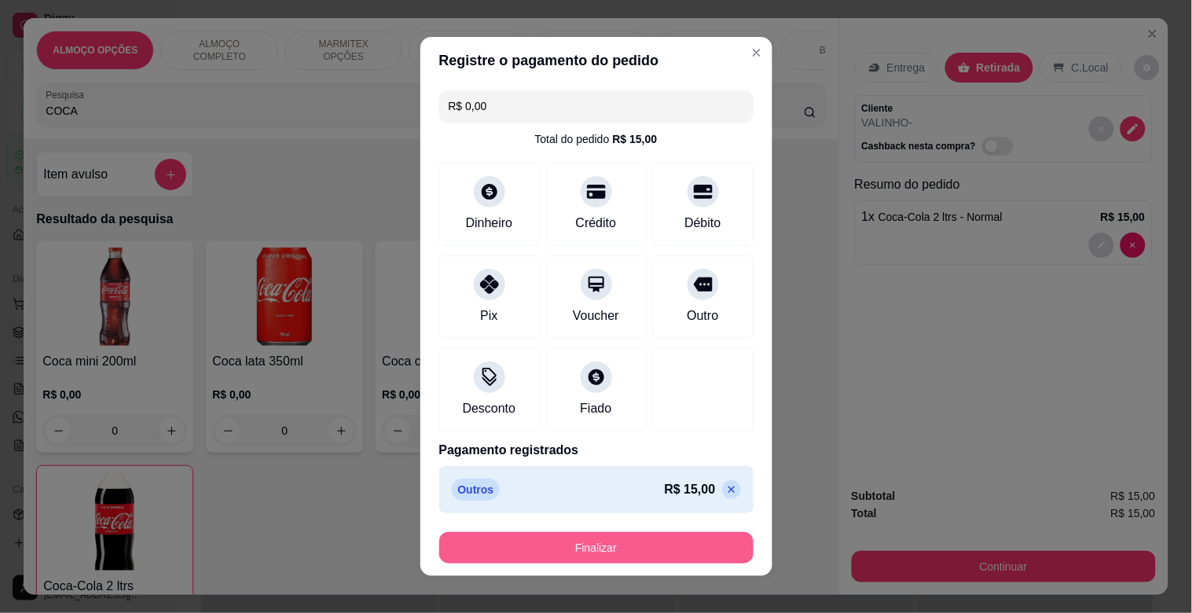
click at [628, 535] on button "Finalizar" at bounding box center [596, 547] width 314 height 31
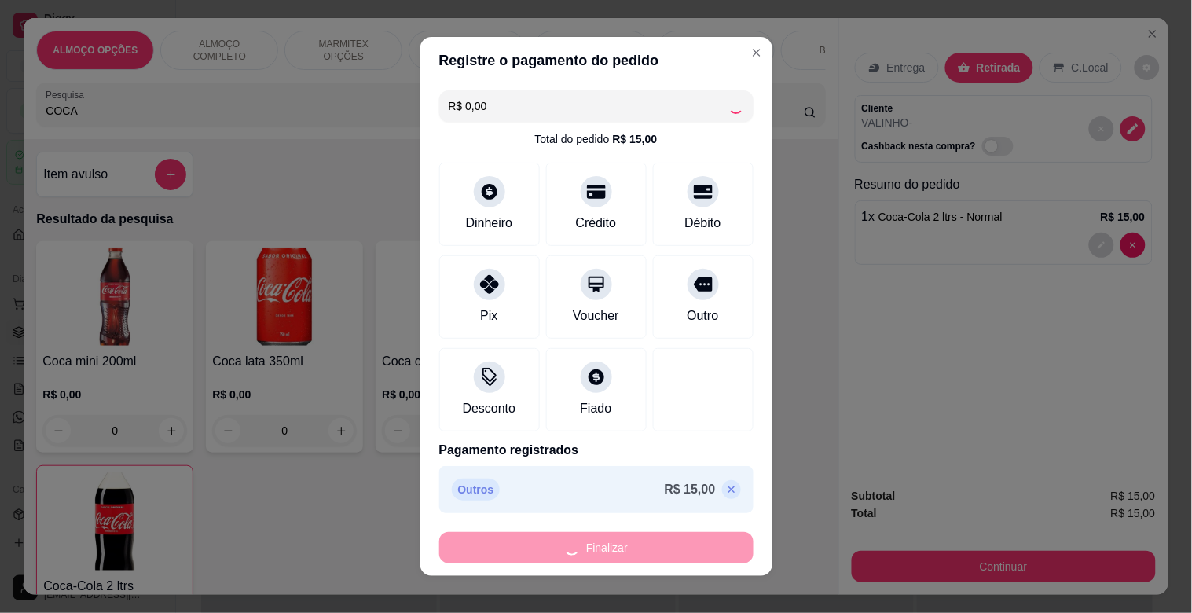
type input "0"
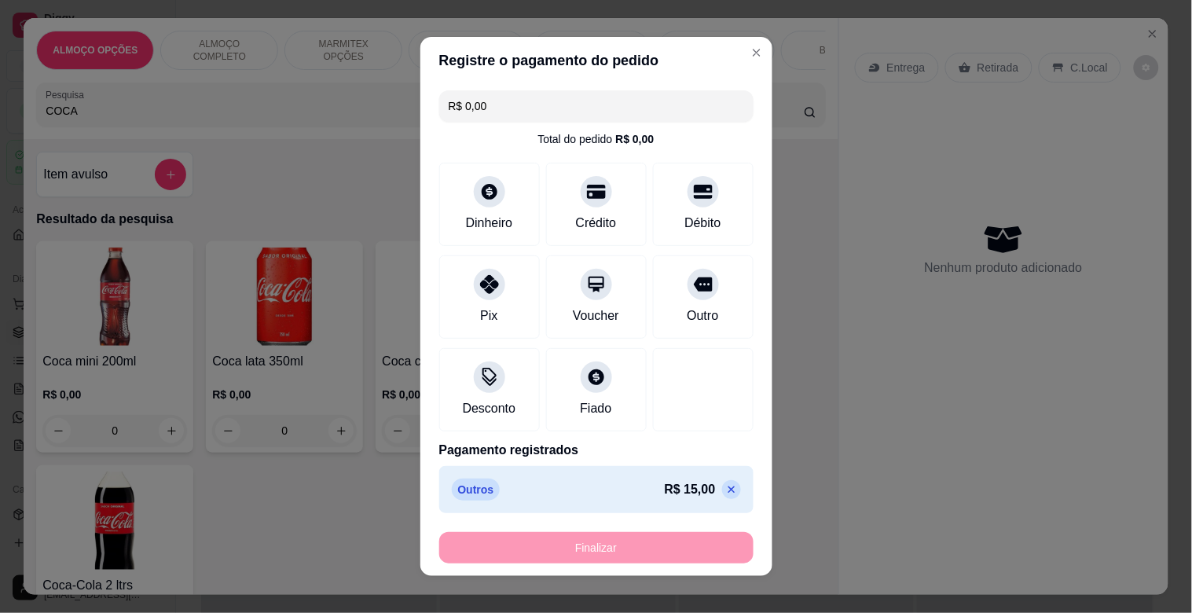
type input "-R$ 15,00"
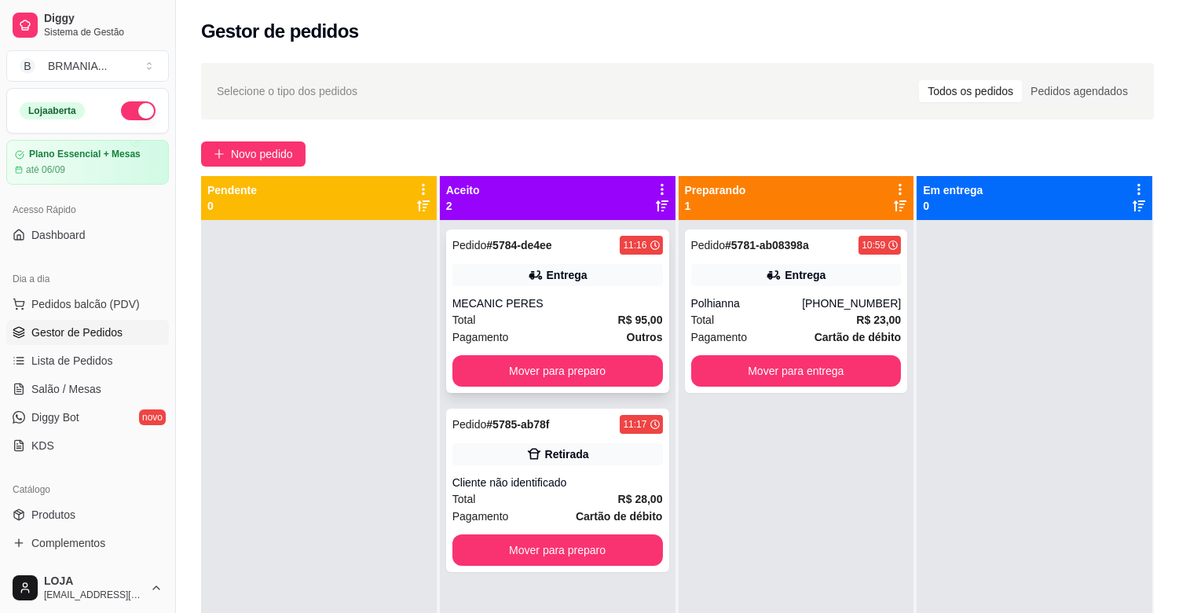
click at [592, 307] on div "MECANIC PERES" at bounding box center [557, 303] width 211 height 16
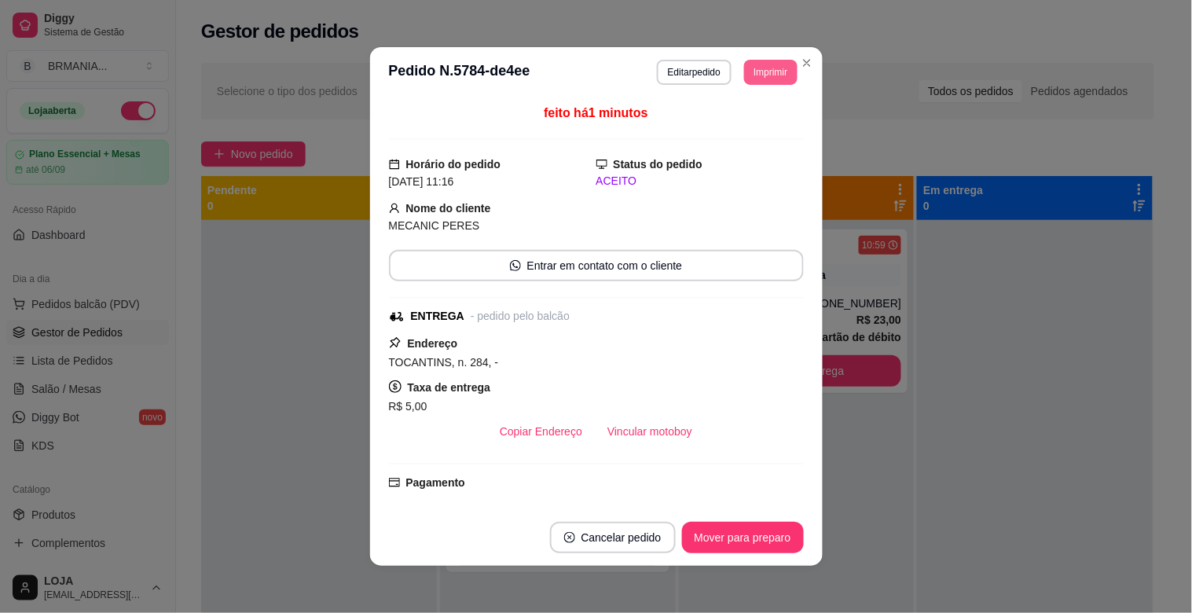
click at [767, 75] on button "Imprimir" at bounding box center [770, 72] width 53 height 25
click at [733, 129] on button "IMPRESSORA" at bounding box center [736, 127] width 114 height 25
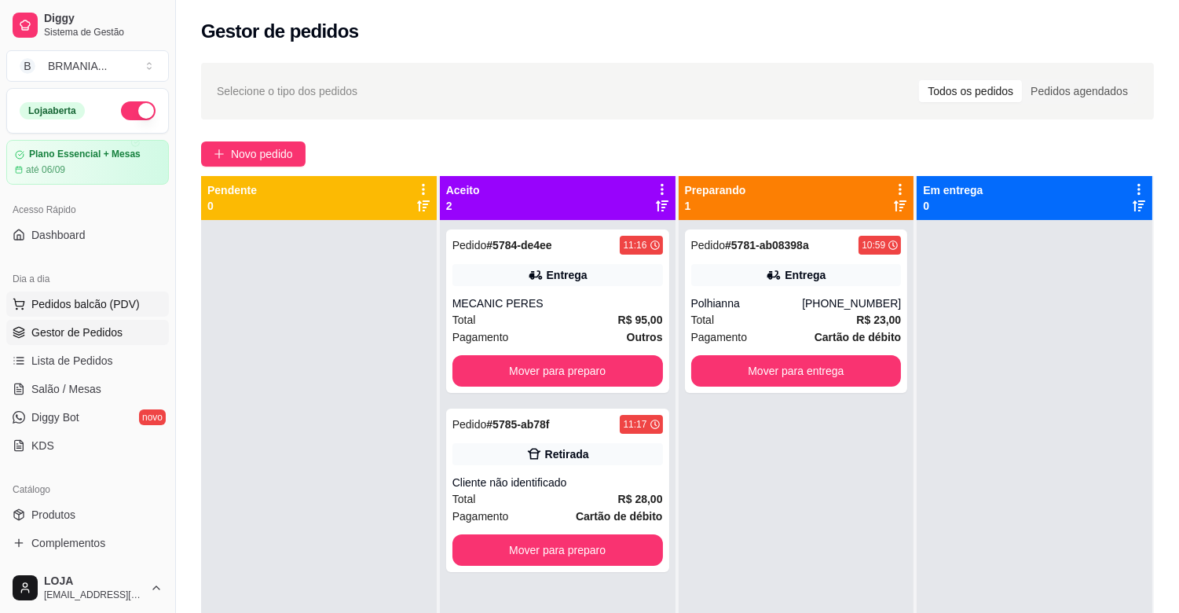
click at [60, 297] on span "Pedidos balcão (PDV)" at bounding box center [85, 304] width 108 height 16
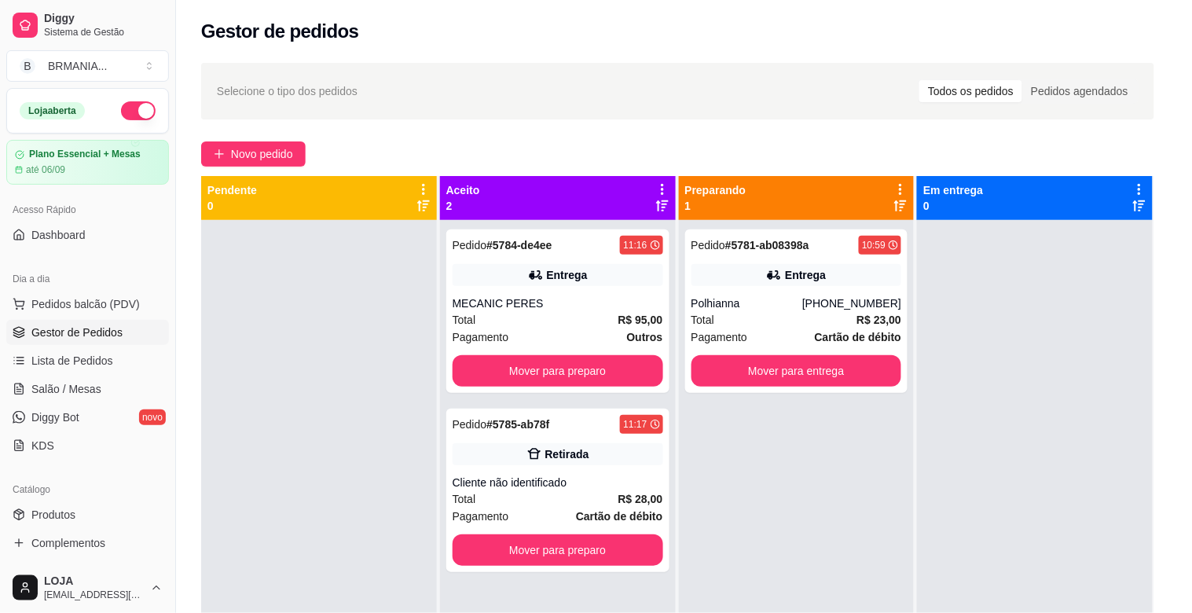
click at [253, 134] on div "ALMOÇO OPÇÕES ALMOÇO COMPLETO MARMITEX OPÇÕES MARMITEX COMPLETO PIZZAS PIZZAS D…" at bounding box center [431, 78] width 815 height 121
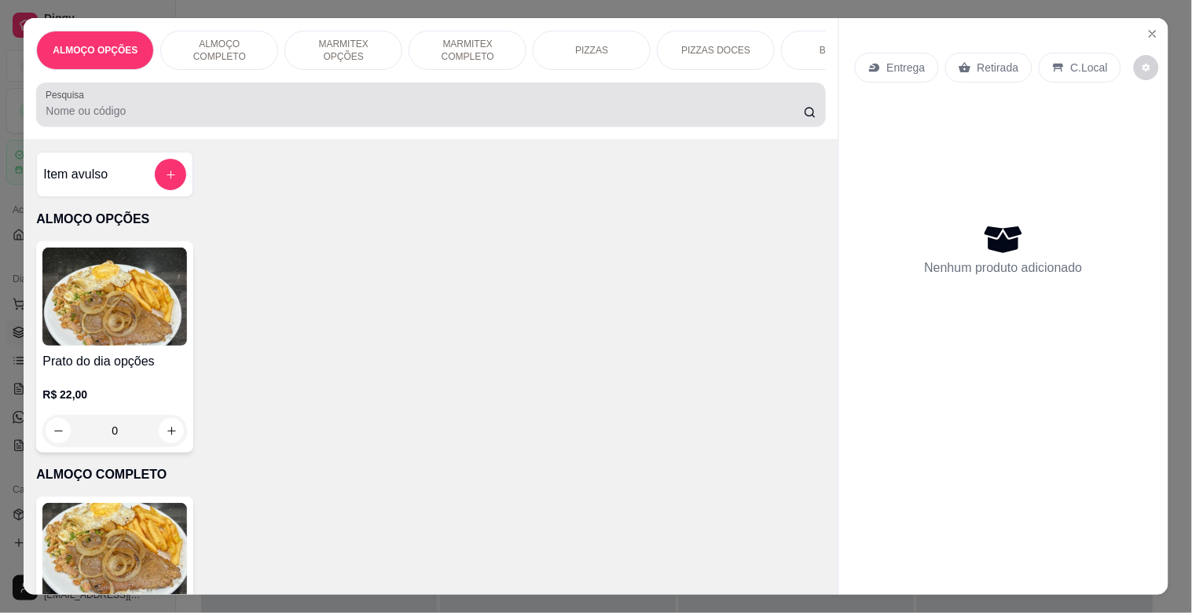
click at [258, 119] on input "Pesquisa" at bounding box center [425, 111] width 758 height 16
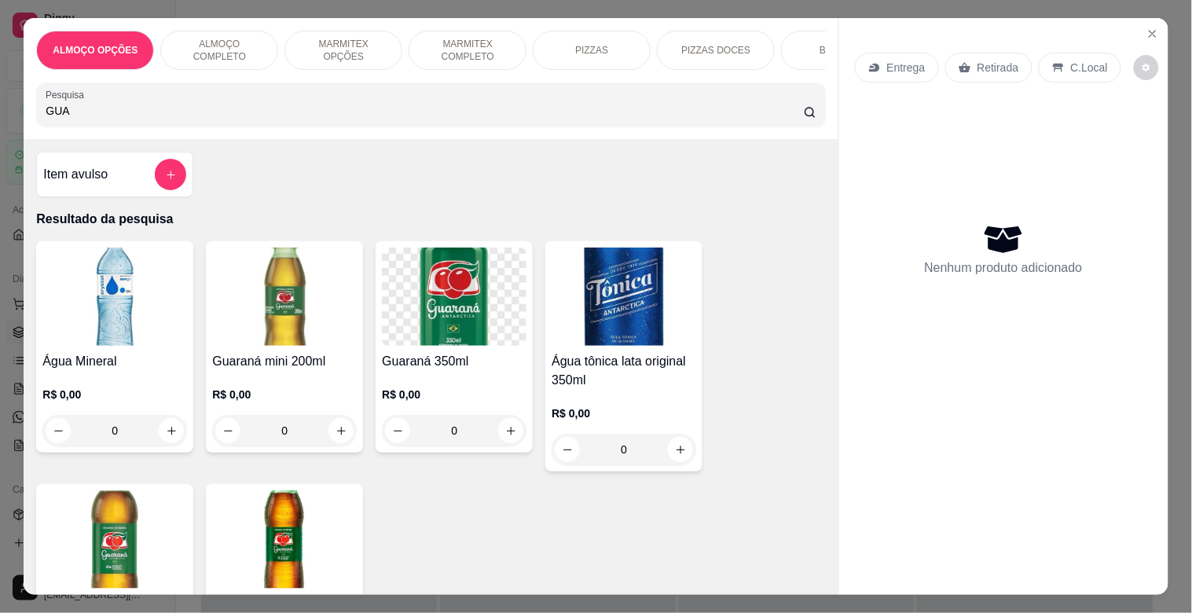
type input "GUA"
click at [269, 285] on img at bounding box center [284, 296] width 145 height 98
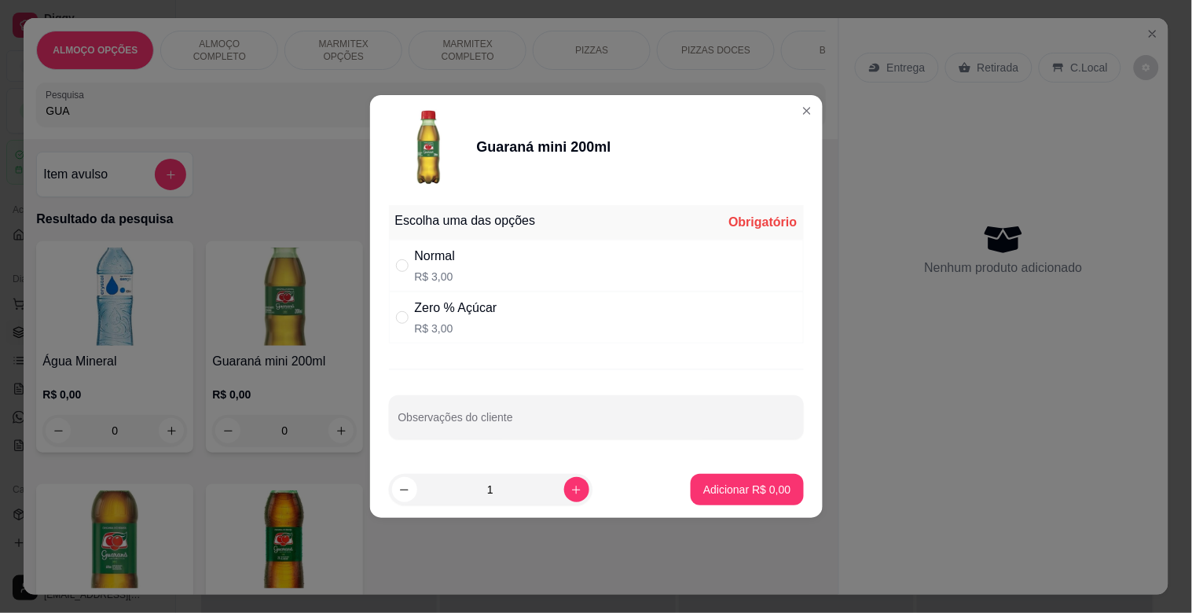
drag, startPoint x: 472, startPoint y: 309, endPoint x: 609, endPoint y: 373, distance: 151.1
click at [473, 309] on div "Zero % Açúcar" at bounding box center [456, 308] width 82 height 19
radio input "true"
click at [736, 490] on p "Adicionar R$ 3,00" at bounding box center [747, 489] width 85 height 15
type input "1"
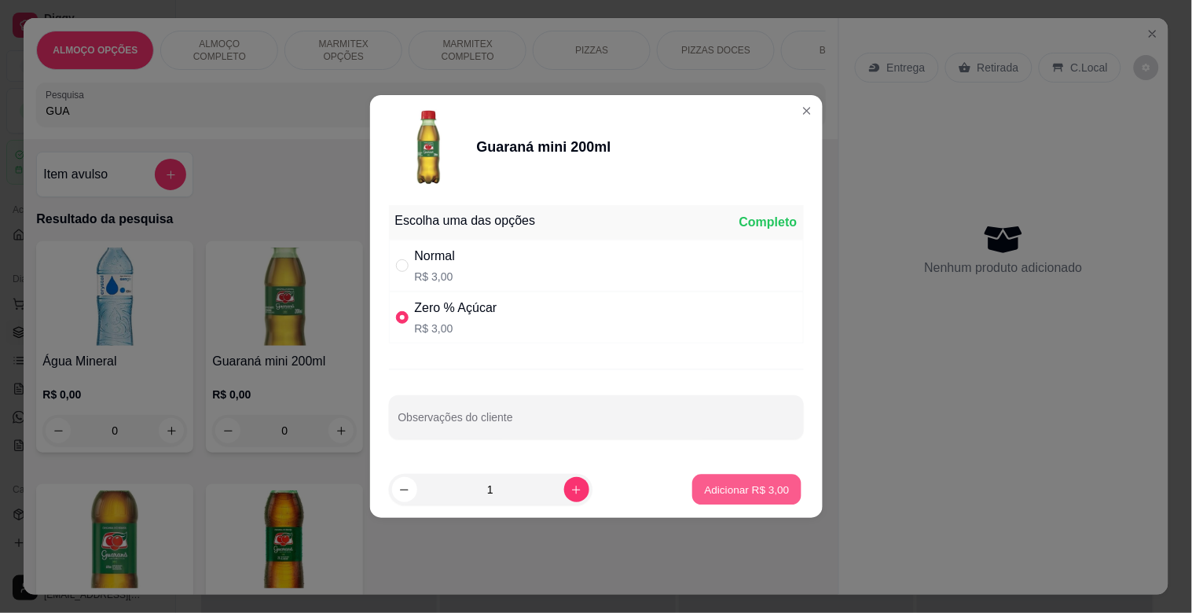
type input "1"
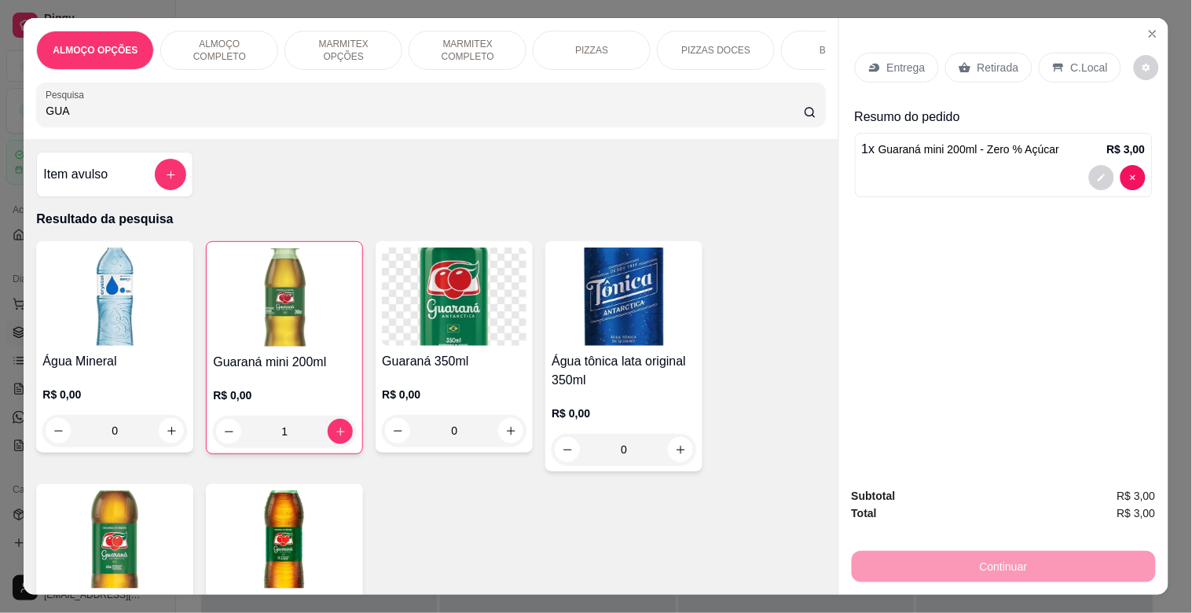
click at [994, 64] on p "Retirada" at bounding box center [998, 68] width 42 height 16
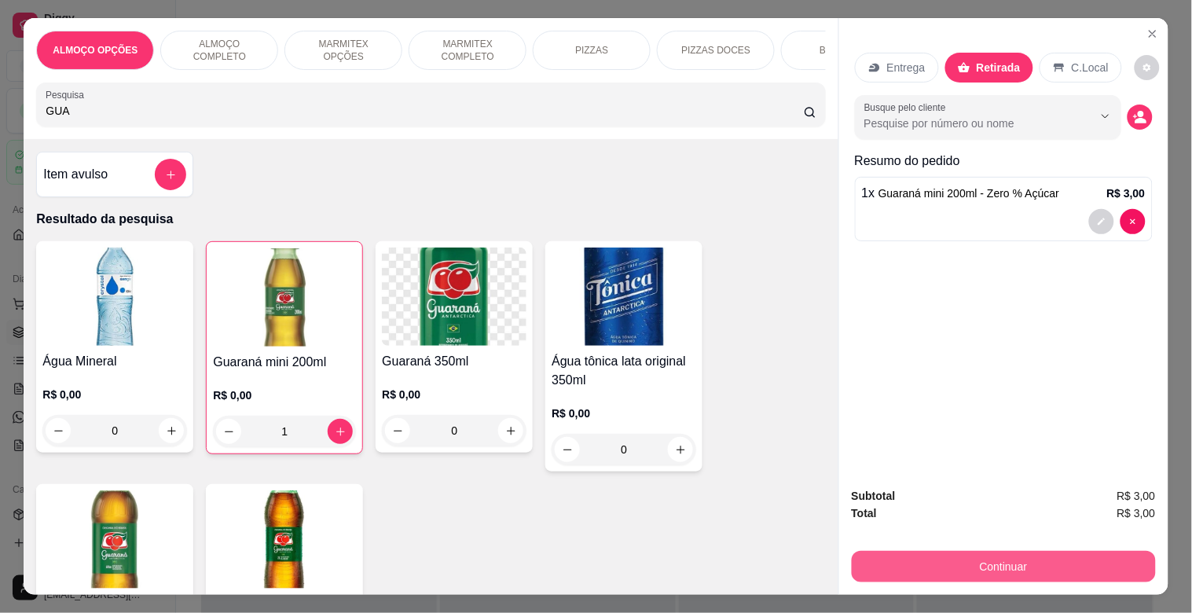
click at [975, 558] on button "Continuar" at bounding box center [1004, 566] width 304 height 31
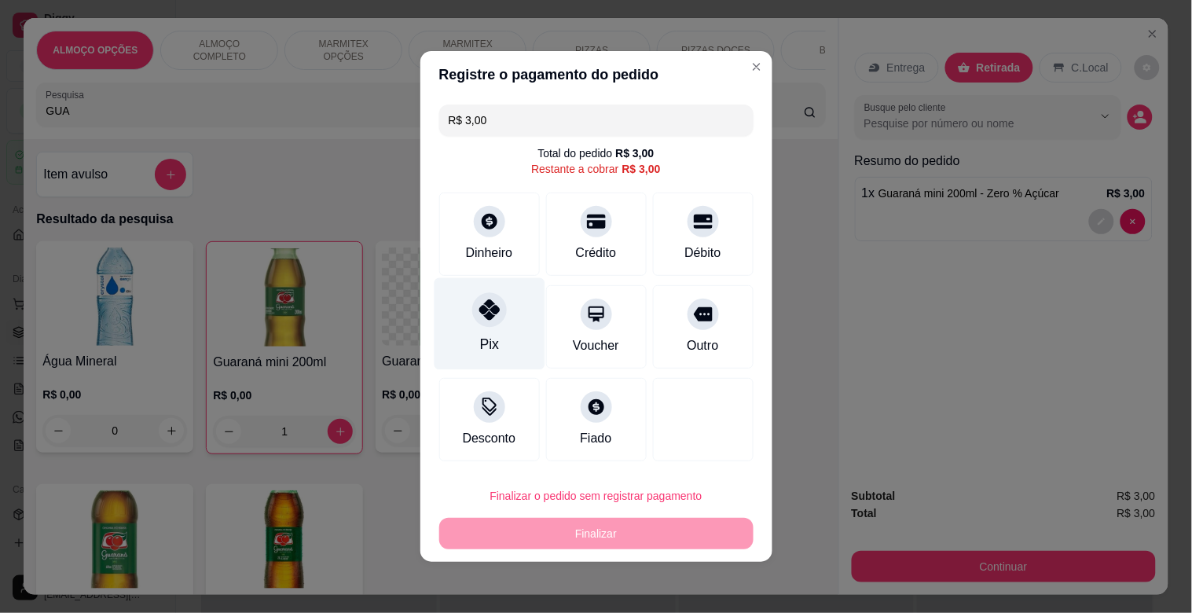
click at [499, 323] on div "Pix" at bounding box center [489, 324] width 111 height 92
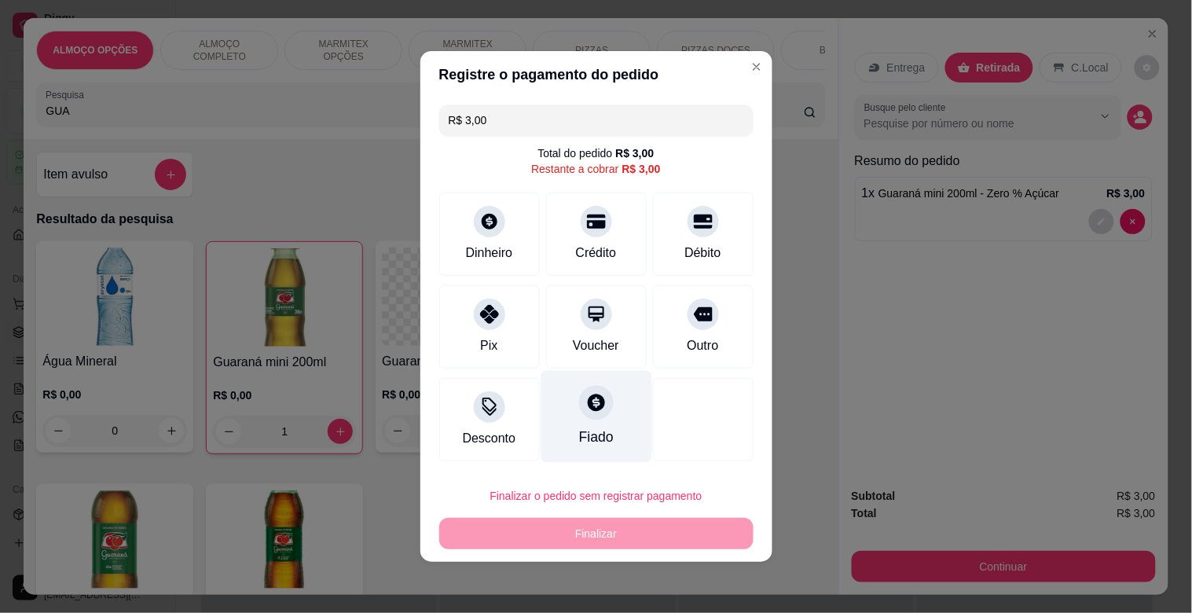
type input "R$ 0,00"
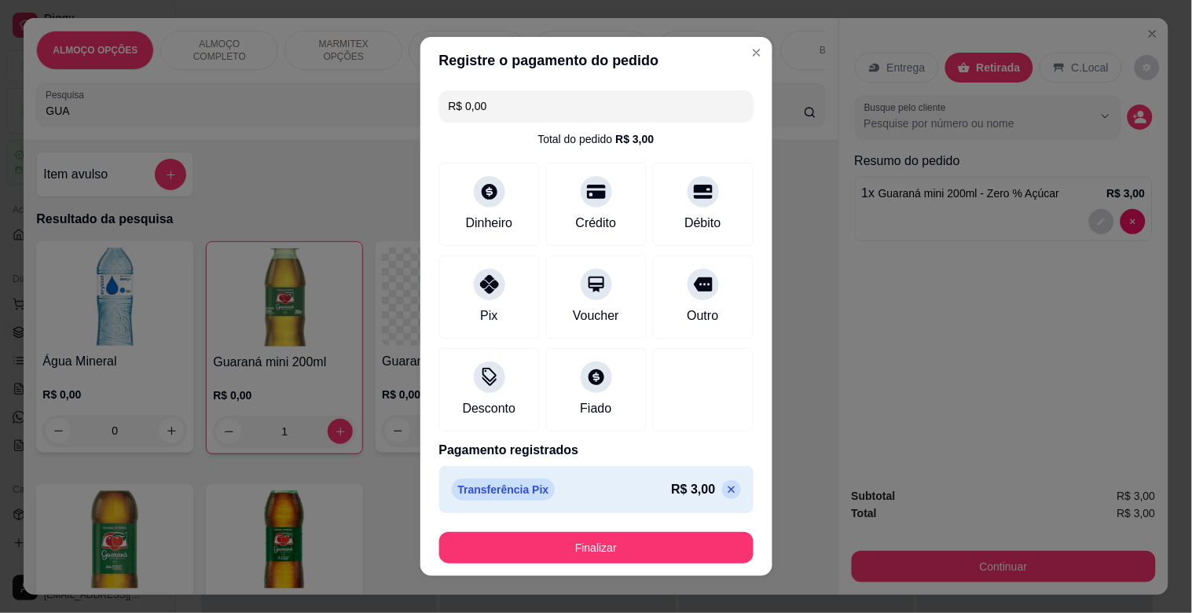
click at [605, 540] on button "Finalizar" at bounding box center [596, 547] width 314 height 31
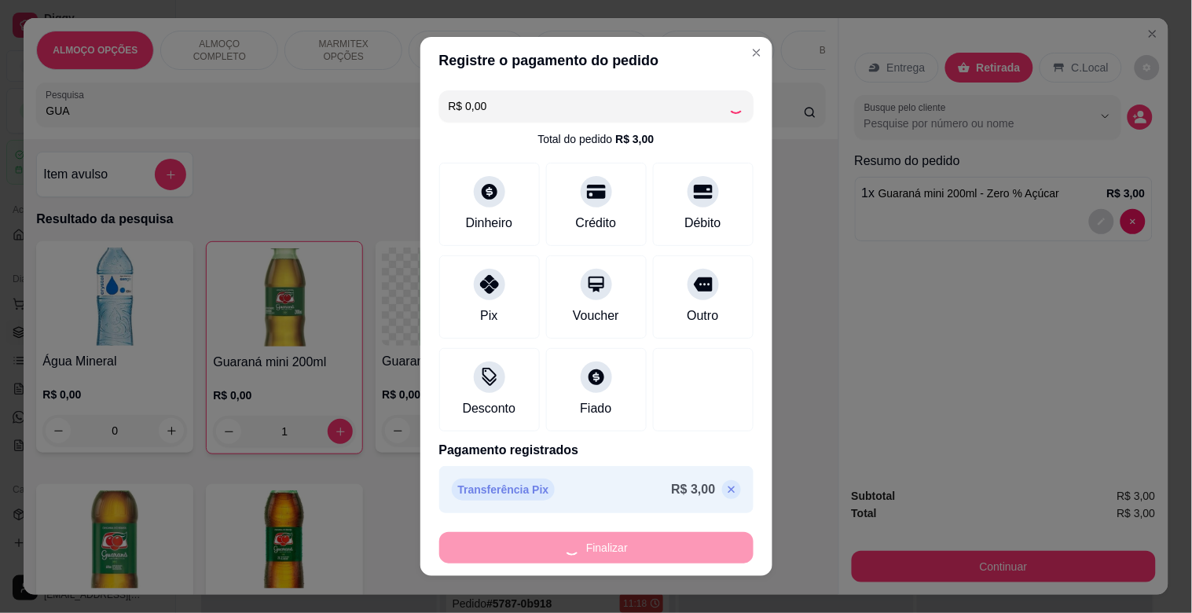
type input "0"
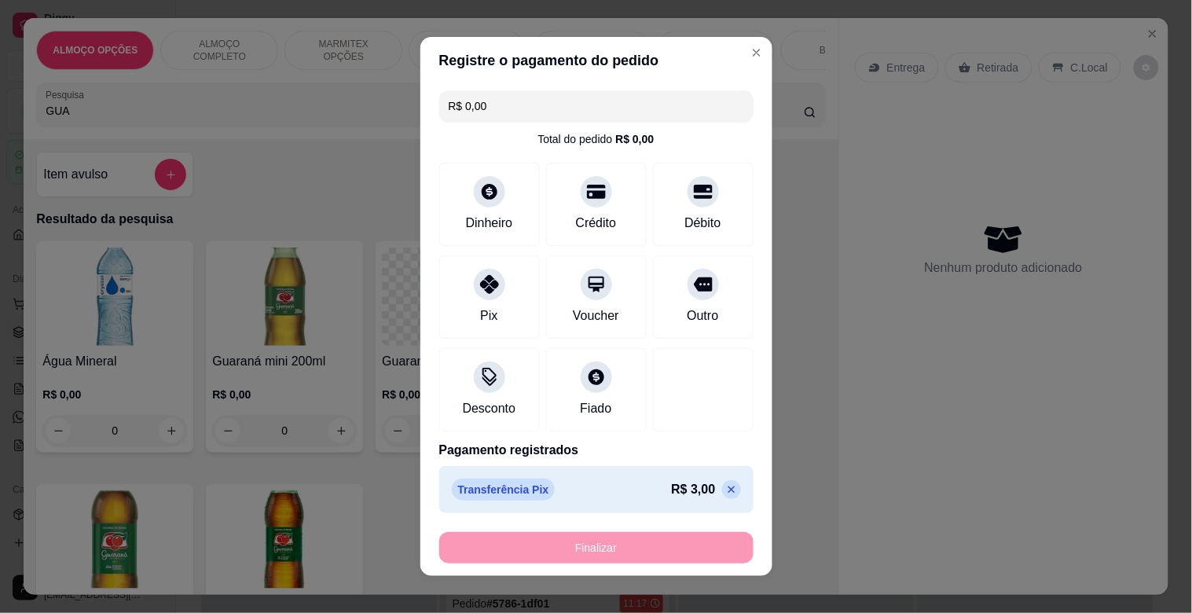
type input "-R$ 3,00"
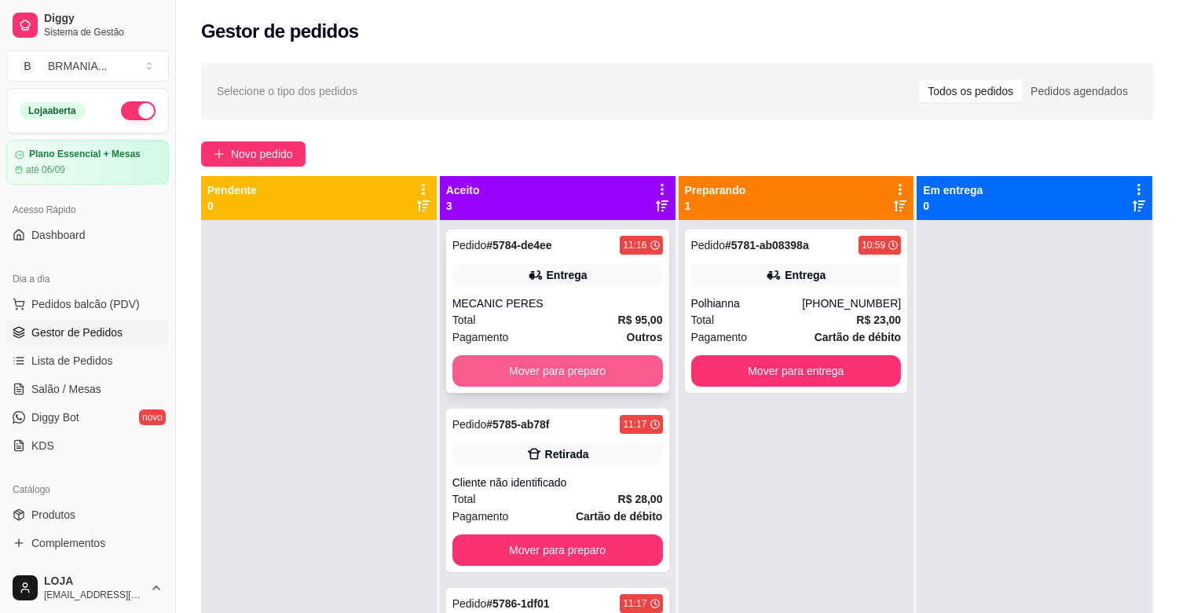
click at [577, 369] on button "Mover para preparo" at bounding box center [557, 370] width 211 height 31
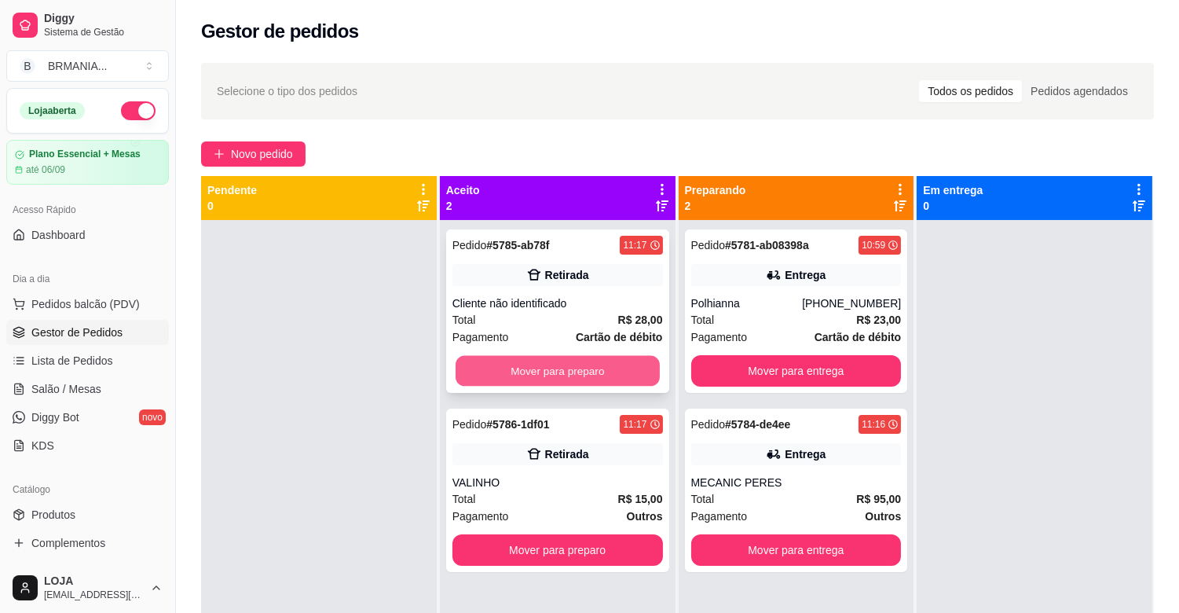
click at [567, 372] on button "Mover para preparo" at bounding box center [558, 371] width 204 height 31
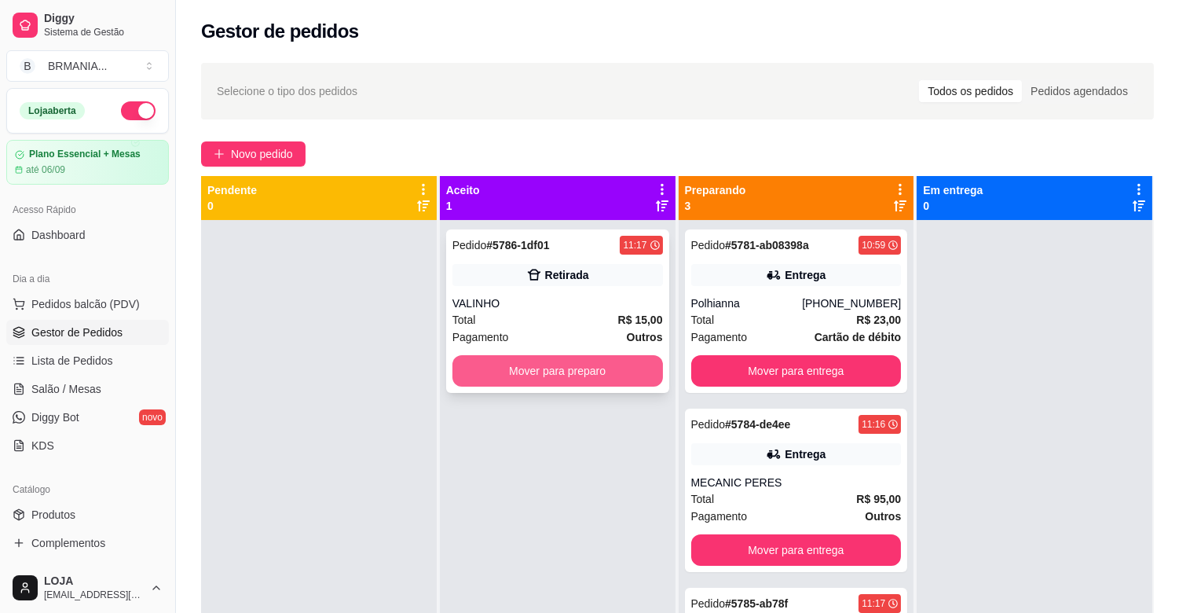
click at [559, 363] on button "Mover para preparo" at bounding box center [557, 370] width 211 height 31
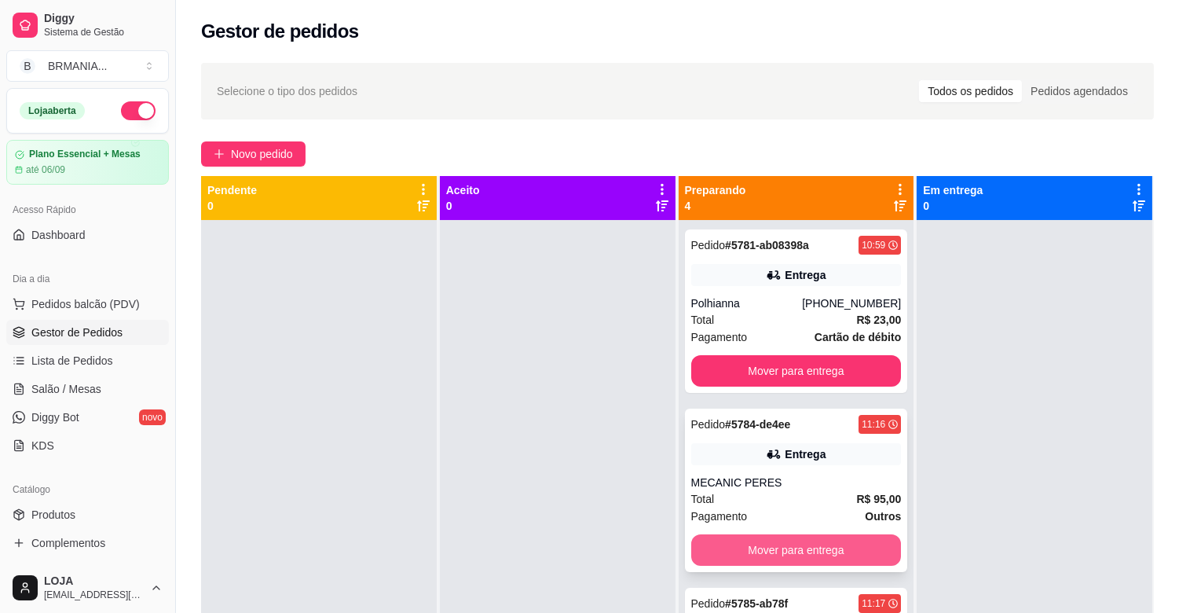
click at [733, 550] on button "Mover para entrega" at bounding box center [796, 549] width 211 height 31
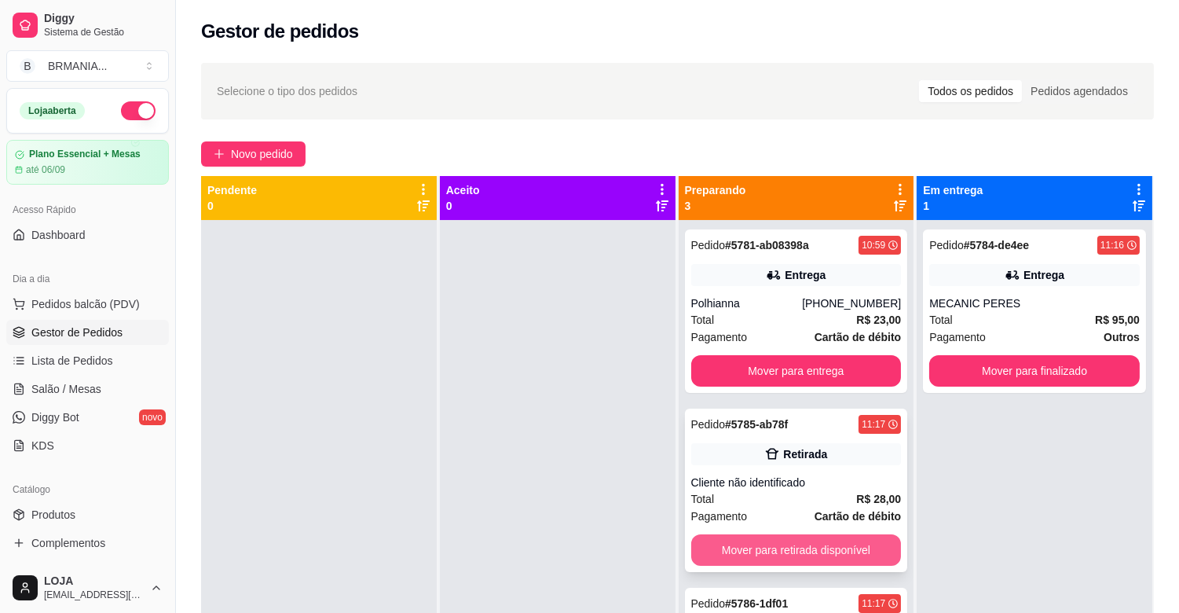
click at [756, 546] on button "Mover para retirada disponível" at bounding box center [796, 549] width 211 height 31
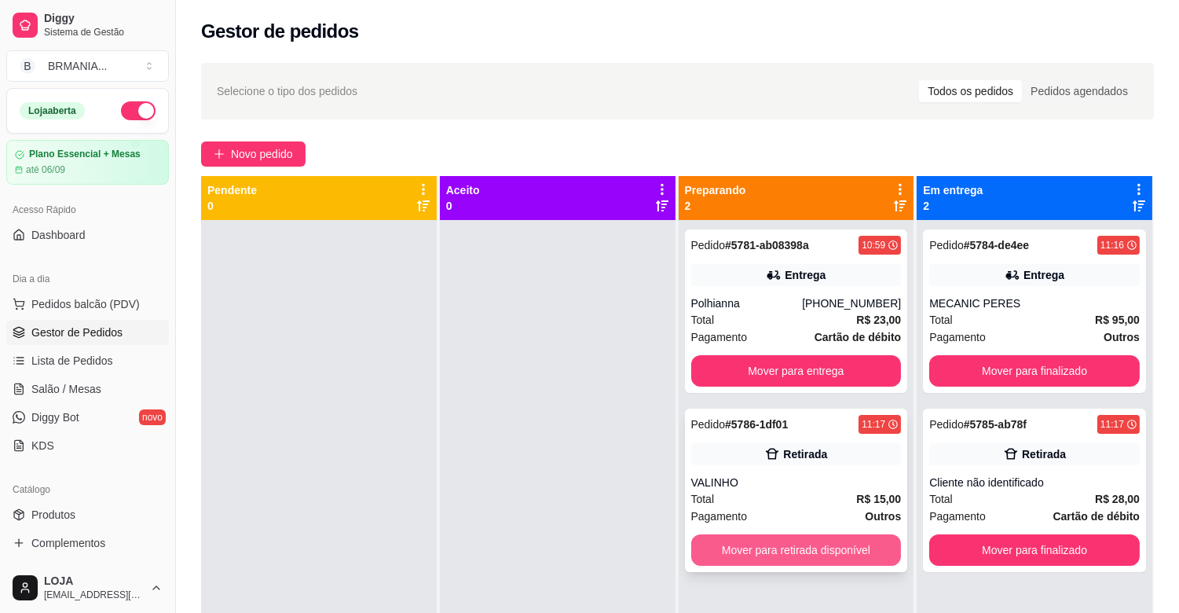
click at [805, 548] on button "Mover para retirada disponível" at bounding box center [796, 549] width 211 height 31
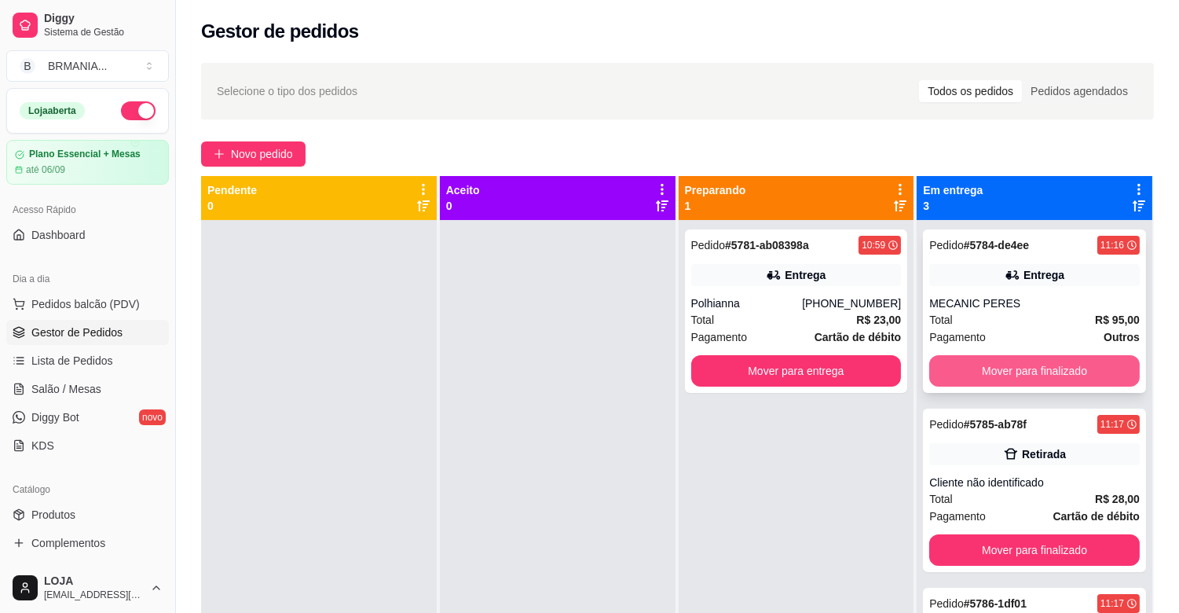
click at [1027, 375] on button "Mover para finalizado" at bounding box center [1034, 370] width 211 height 31
click at [1026, 371] on button "Mover para finalizado" at bounding box center [1034, 370] width 211 height 31
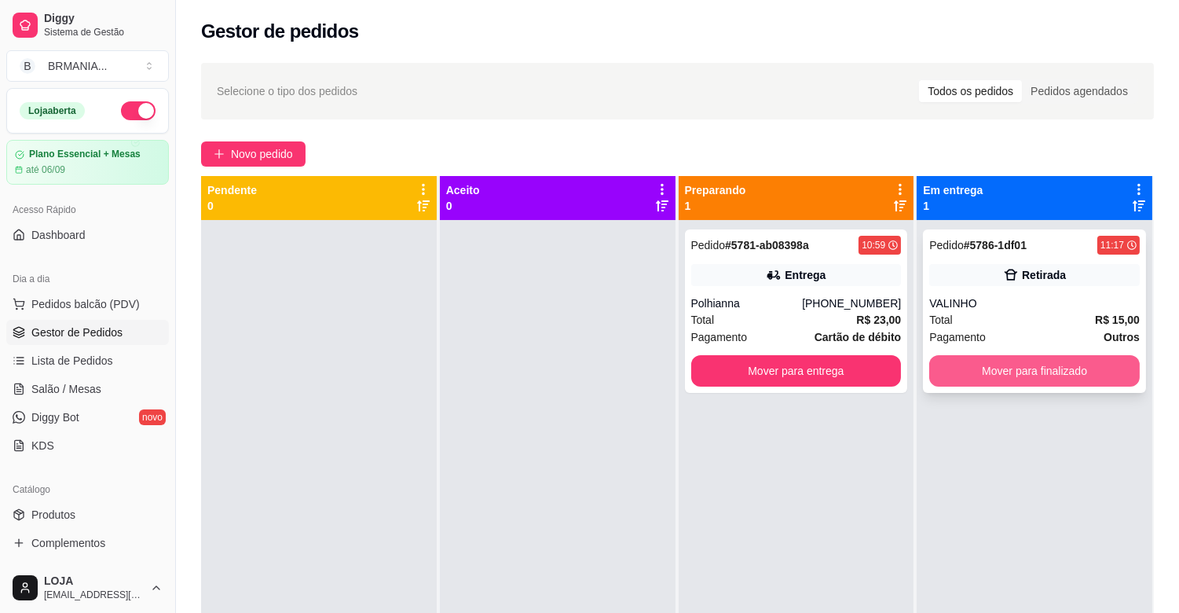
click at [1031, 372] on button "Mover para finalizado" at bounding box center [1034, 370] width 211 height 31
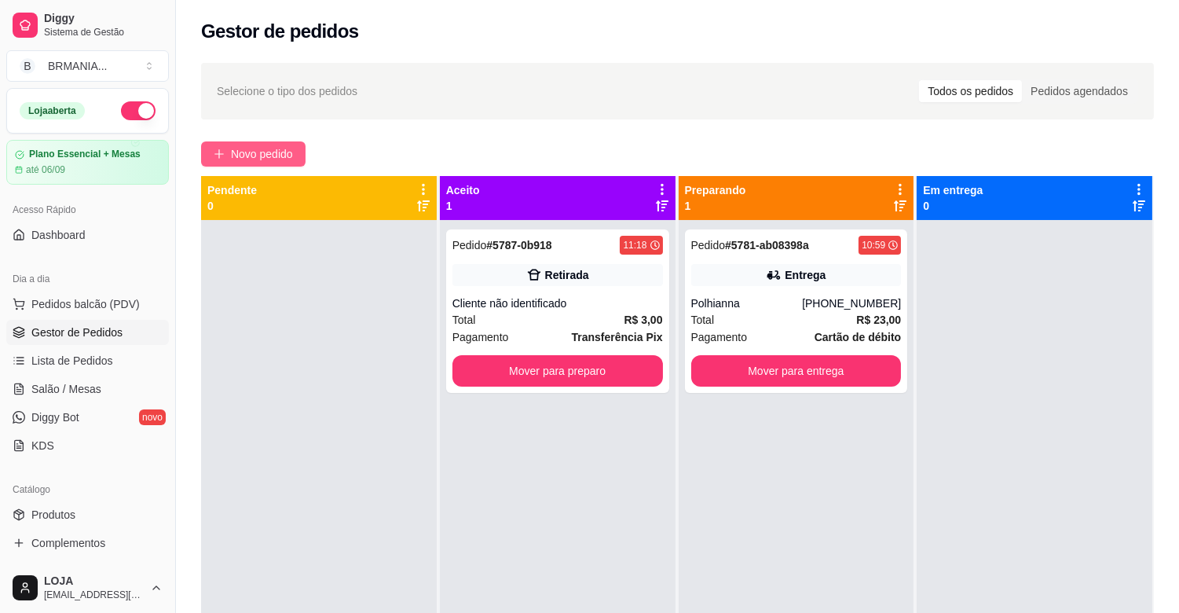
click at [241, 155] on span "Novo pedido" at bounding box center [262, 153] width 62 height 17
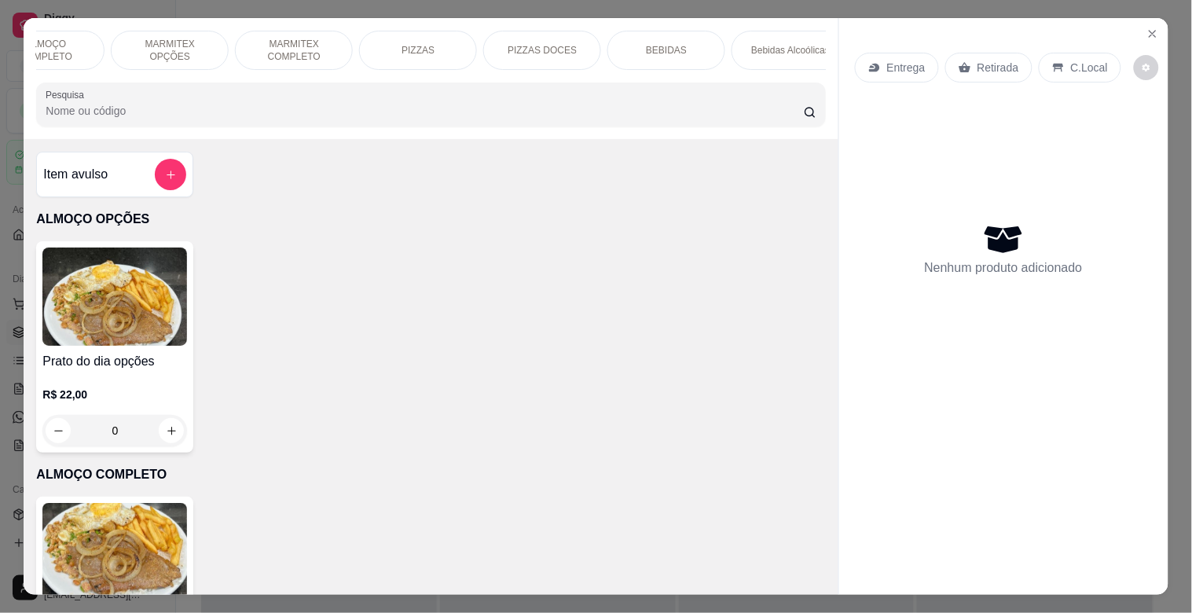
scroll to position [0, 174]
click at [658, 44] on p "BEBIDAS" at bounding box center [665, 50] width 41 height 13
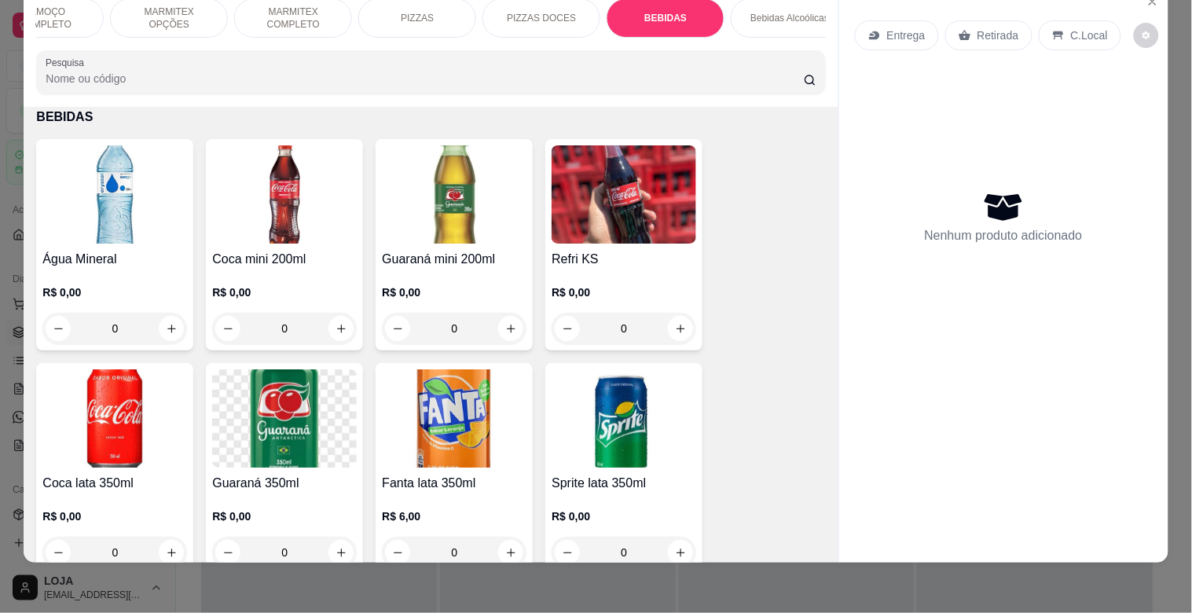
click at [142, 253] on h4 "Água Mineral" at bounding box center [114, 259] width 145 height 19
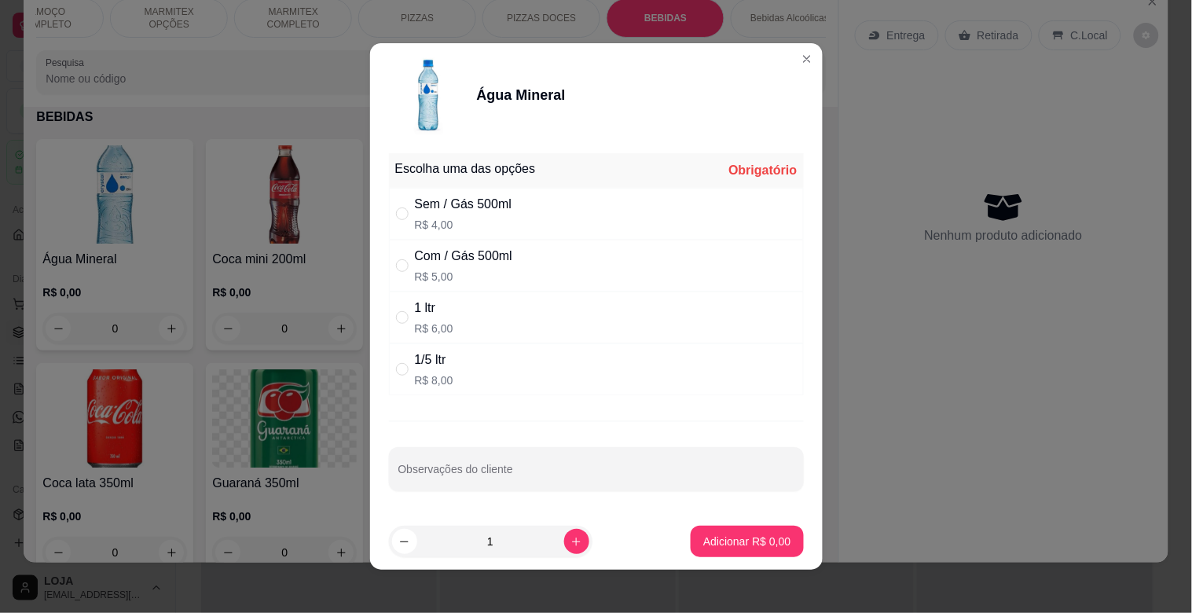
click at [415, 304] on div "1 ltr" at bounding box center [434, 308] width 38 height 19
radio input "true"
click at [570, 544] on icon "increase-product-quantity" at bounding box center [576, 542] width 12 height 12
type input "3"
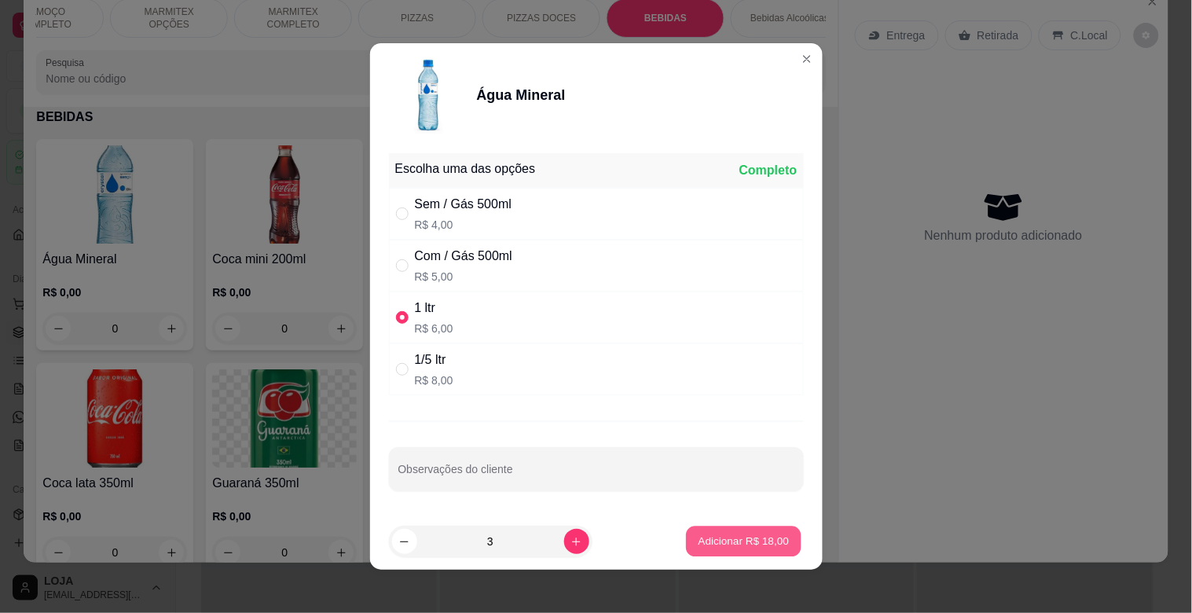
click at [687, 538] on button "Adicionar R$ 18,00" at bounding box center [744, 541] width 115 height 31
type input "3"
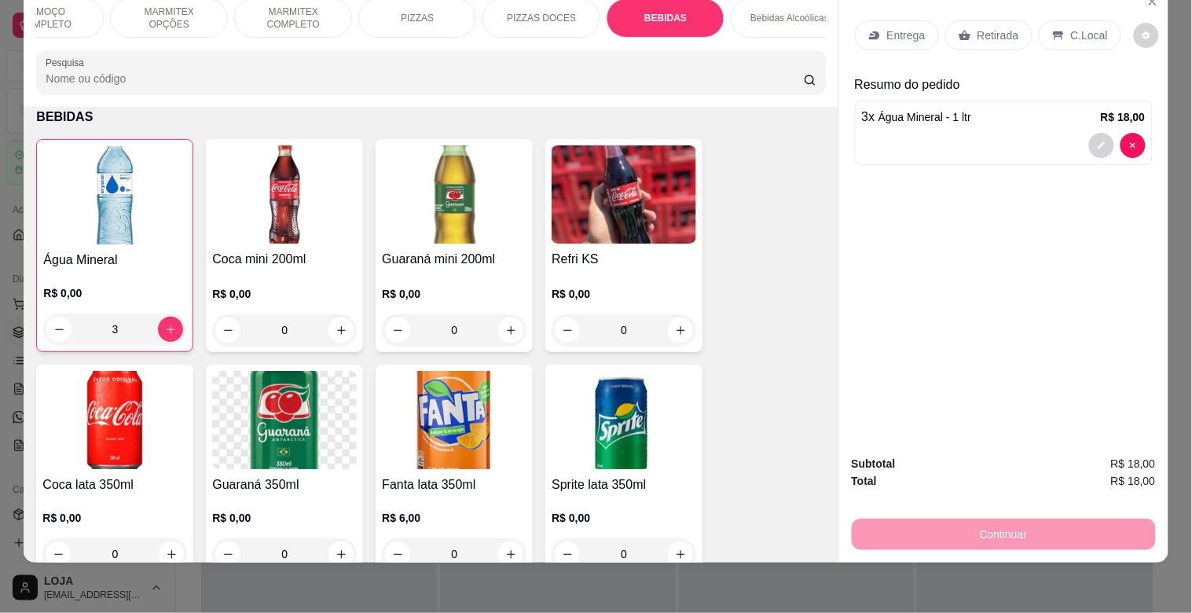
click at [1052, 29] on icon at bounding box center [1058, 35] width 13 height 13
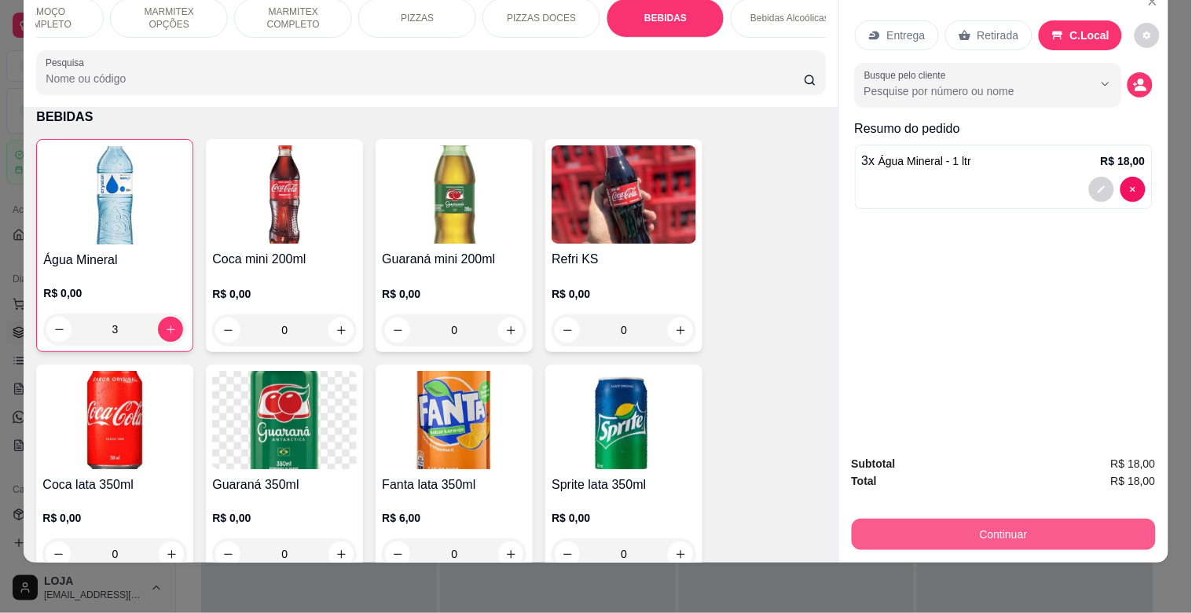
click at [1014, 518] on button "Continuar" at bounding box center [1004, 533] width 304 height 31
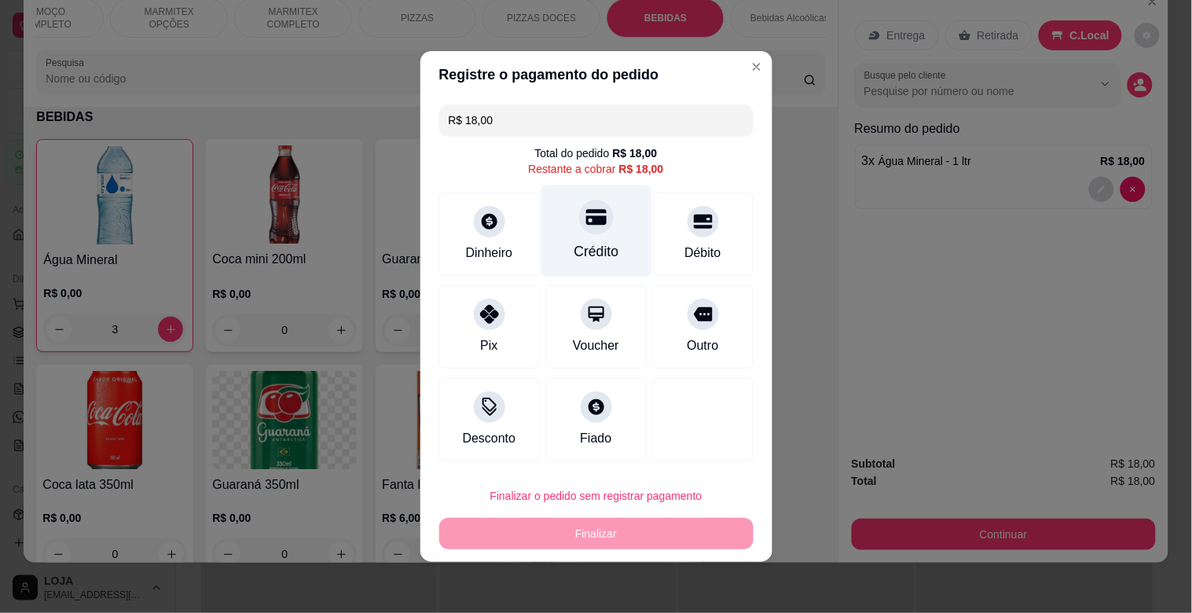
click at [602, 249] on div "Crédito" at bounding box center [595, 251] width 45 height 20
type input "R$ 0,00"
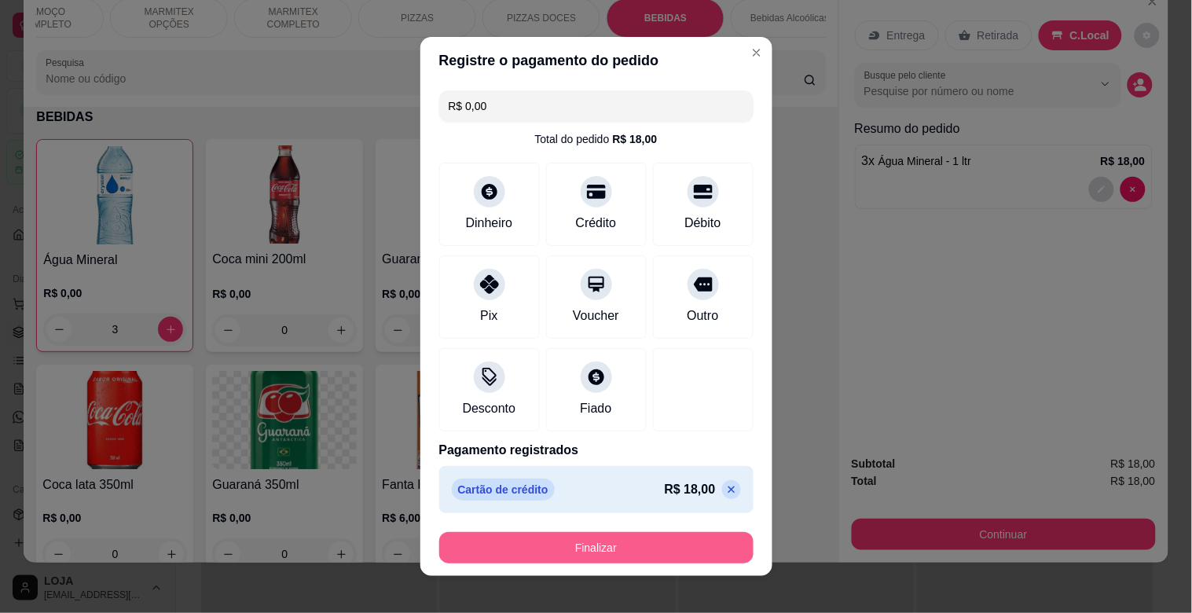
click at [579, 544] on button "Finalizar" at bounding box center [596, 547] width 314 height 31
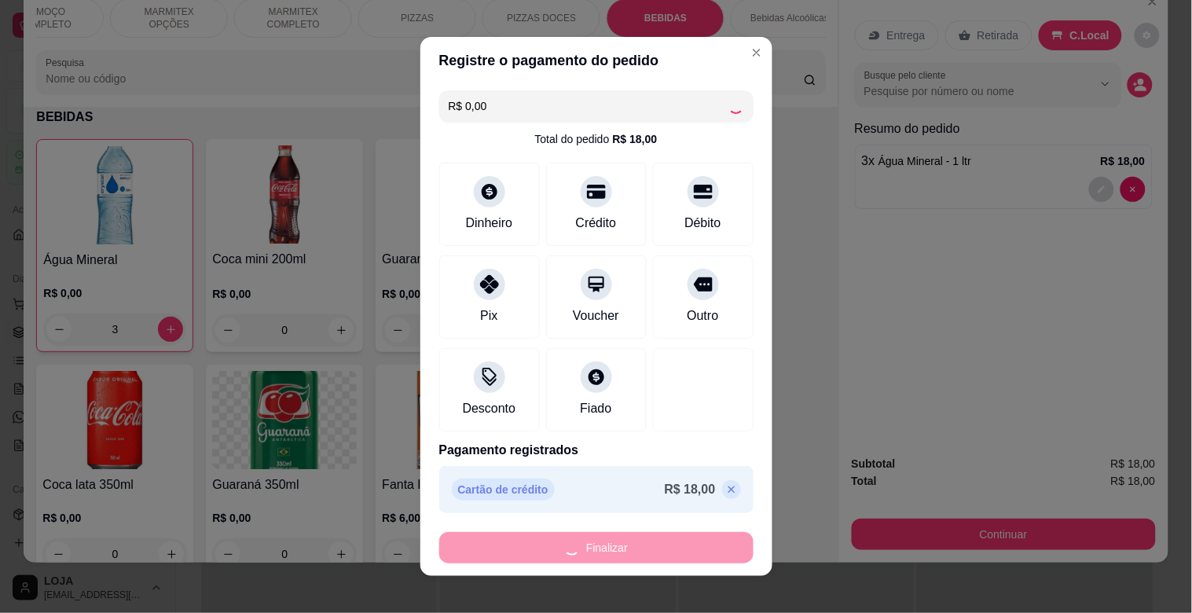
type input "0"
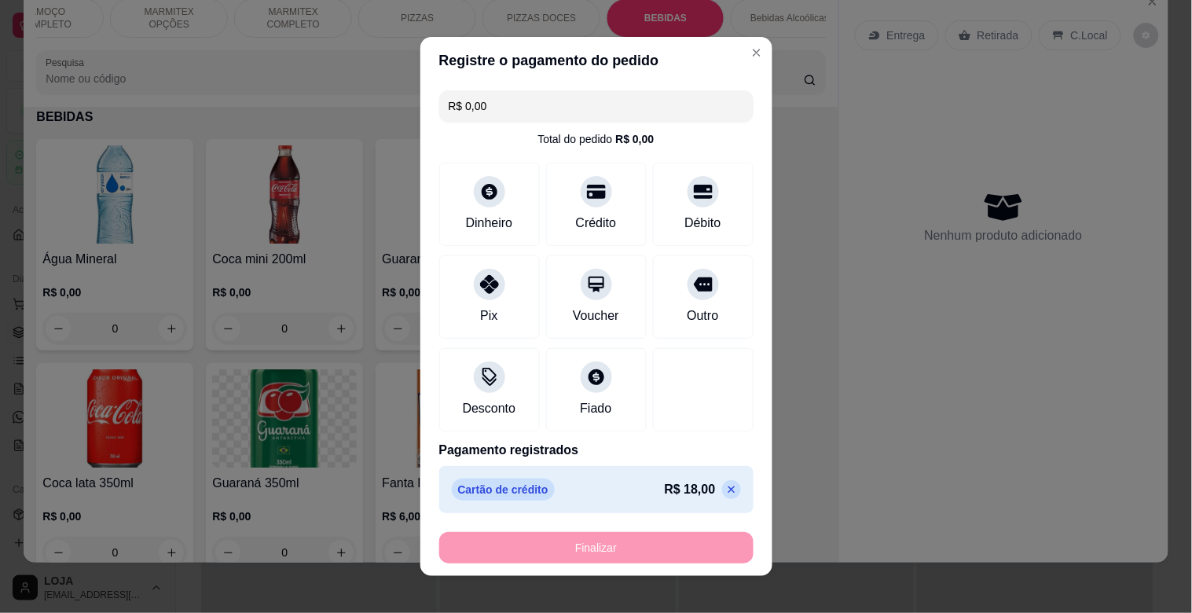
type input "-R$ 18,00"
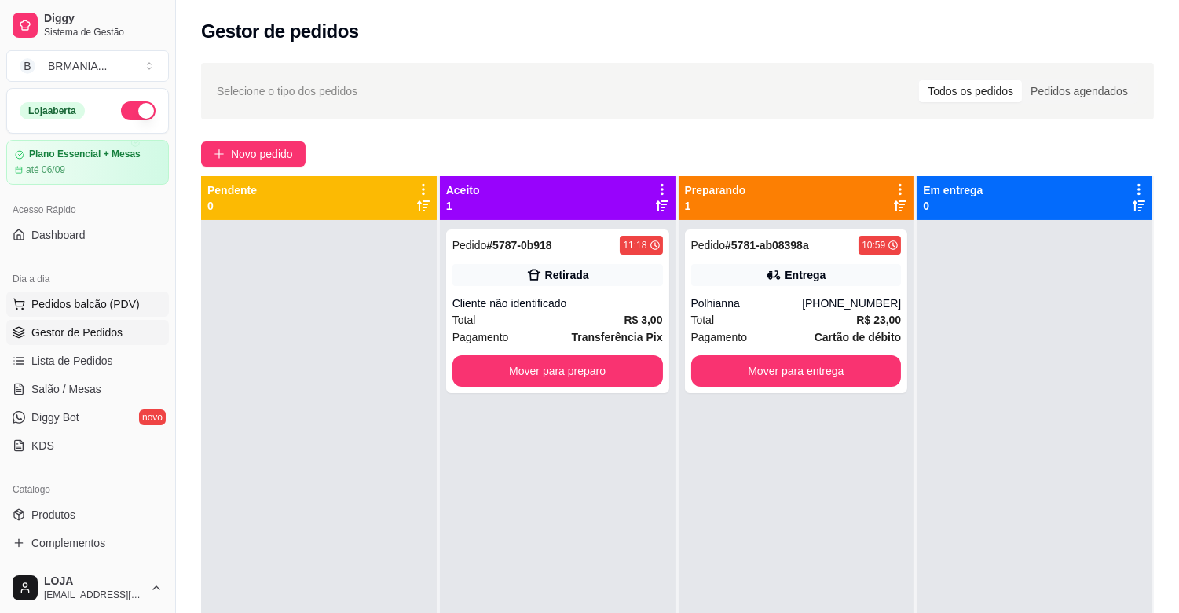
click at [123, 299] on span "Pedidos balcão (PDV)" at bounding box center [85, 304] width 108 height 16
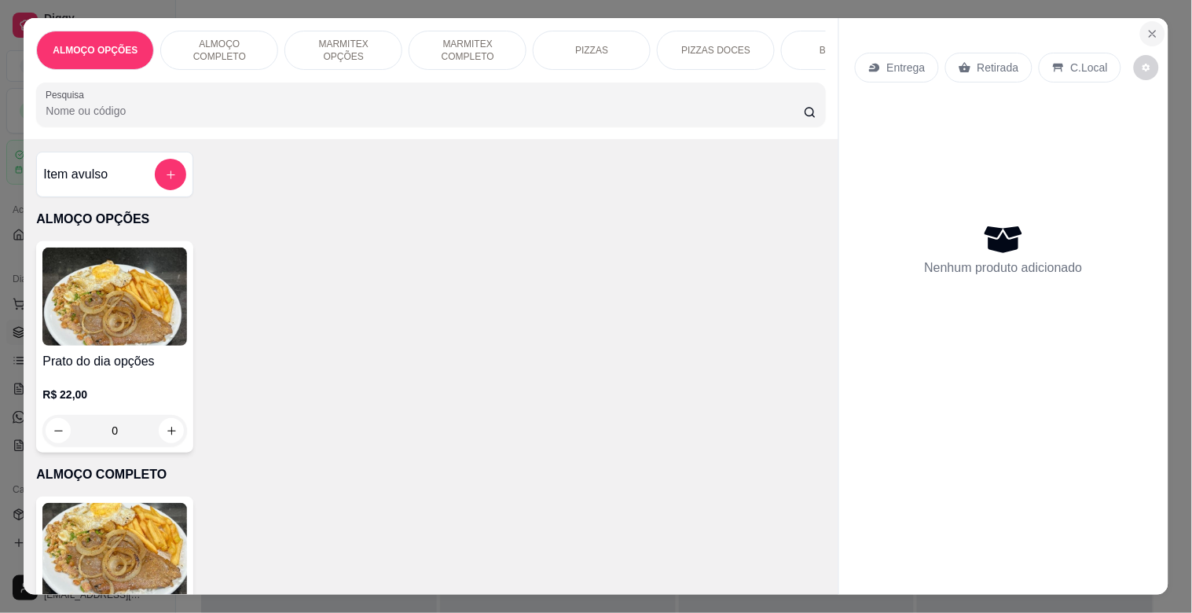
click at [1145, 34] on button "Close" at bounding box center [1152, 33] width 25 height 25
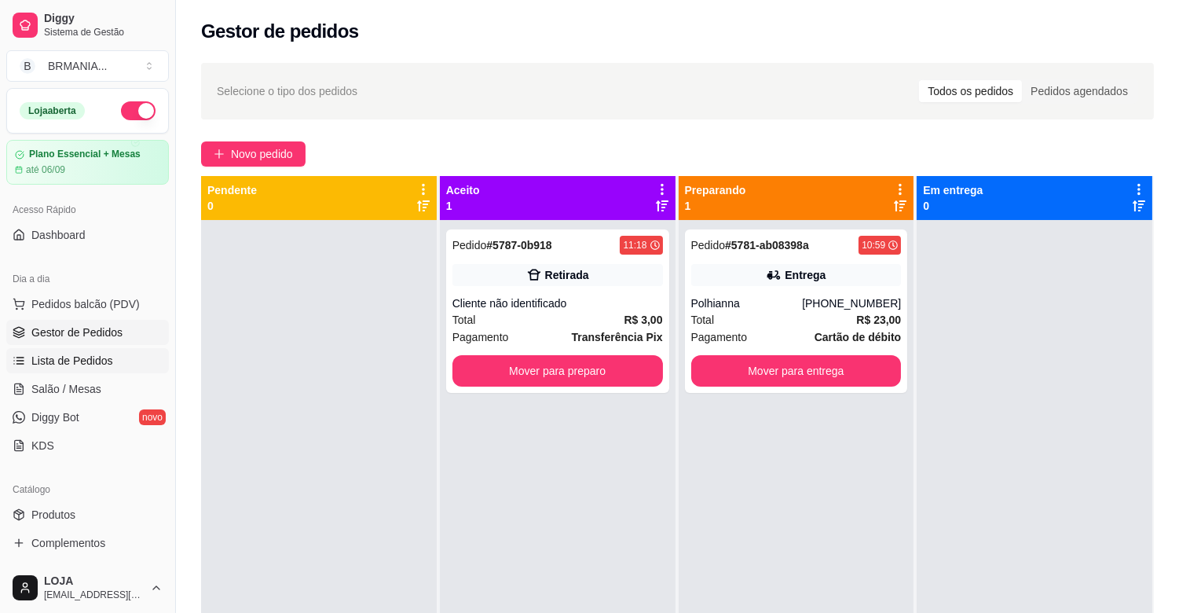
click at [60, 350] on link "Lista de Pedidos" at bounding box center [87, 360] width 163 height 25
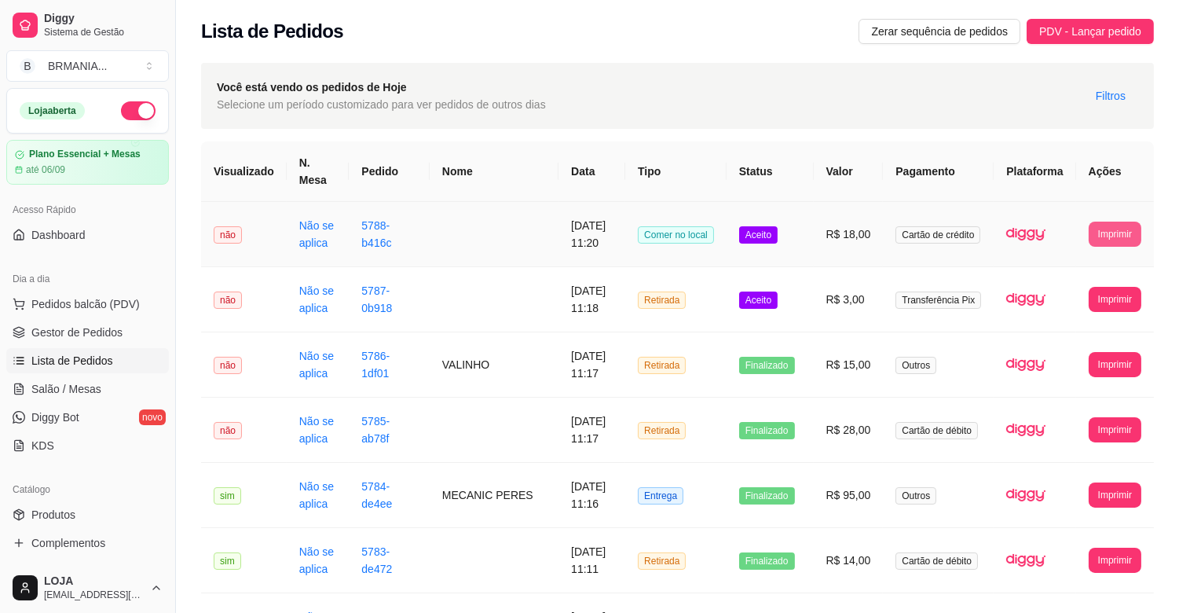
click at [1118, 234] on button "Imprimir" at bounding box center [1115, 234] width 53 height 25
click at [1070, 286] on button "IMPRESSORA" at bounding box center [1086, 289] width 114 height 25
click at [41, 305] on span "Pedidos balcão (PDV)" at bounding box center [85, 304] width 108 height 16
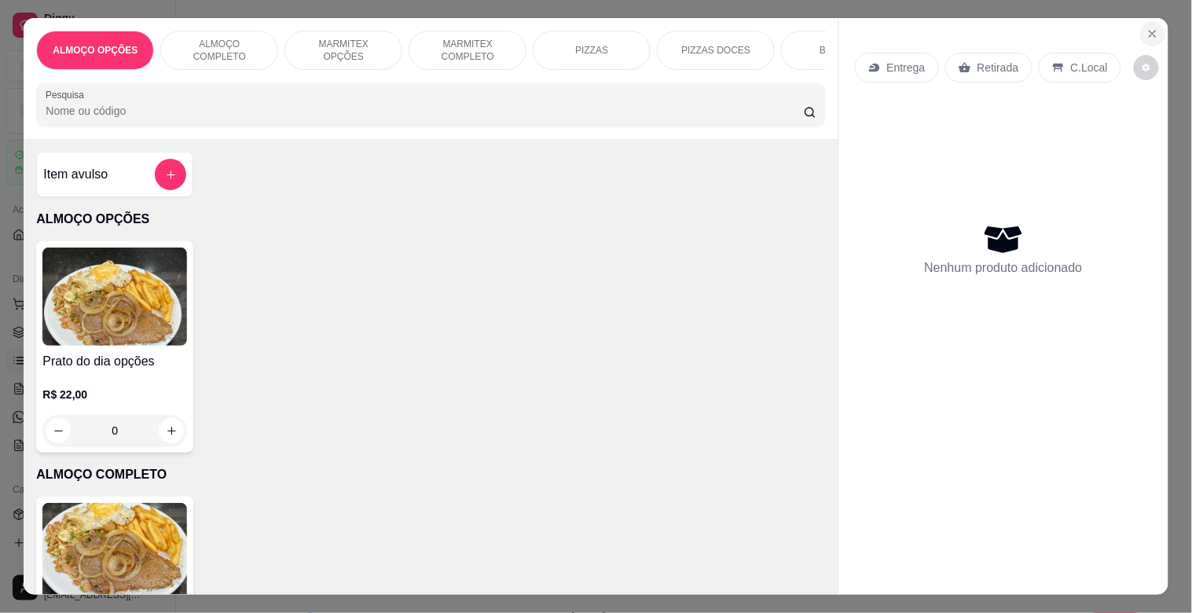
click at [1148, 27] on icon "Close" at bounding box center [1152, 33] width 13 height 13
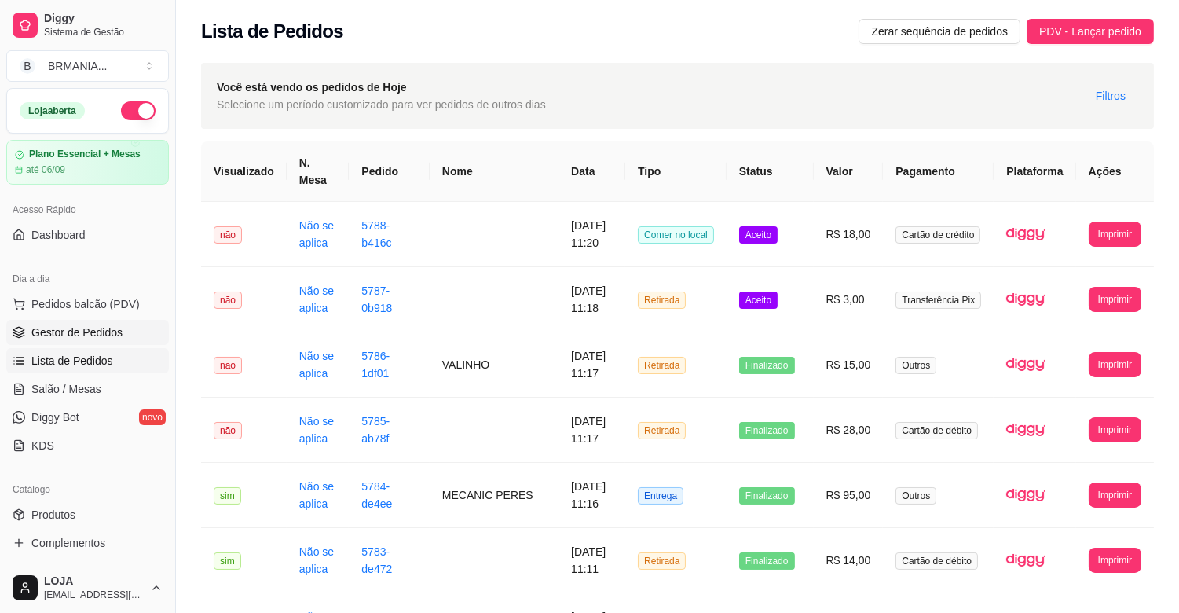
click at [121, 333] on link "Gestor de Pedidos" at bounding box center [87, 332] width 163 height 25
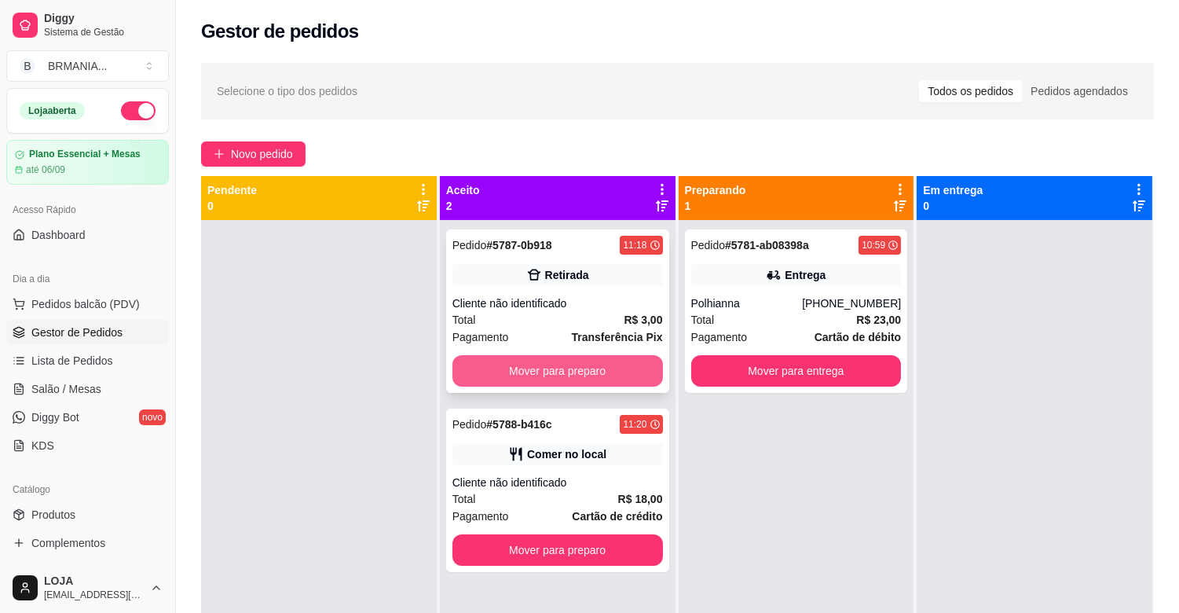
click at [600, 375] on button "Mover para preparo" at bounding box center [557, 370] width 211 height 31
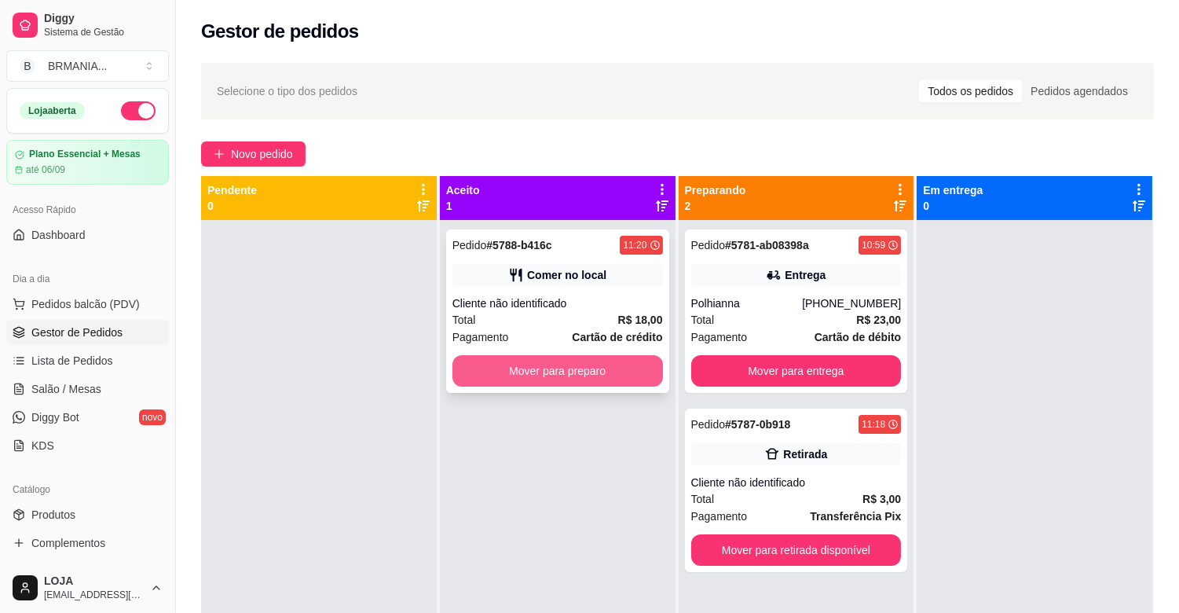
click at [573, 372] on button "Mover para preparo" at bounding box center [557, 370] width 211 height 31
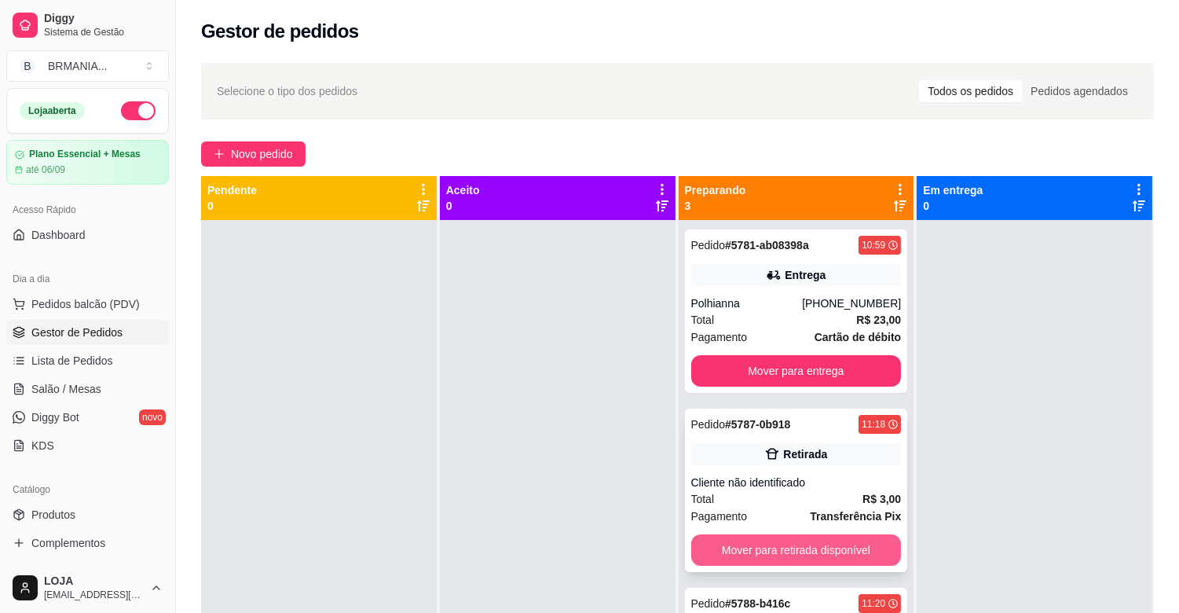
click at [797, 545] on button "Mover para retirada disponível" at bounding box center [796, 549] width 211 height 31
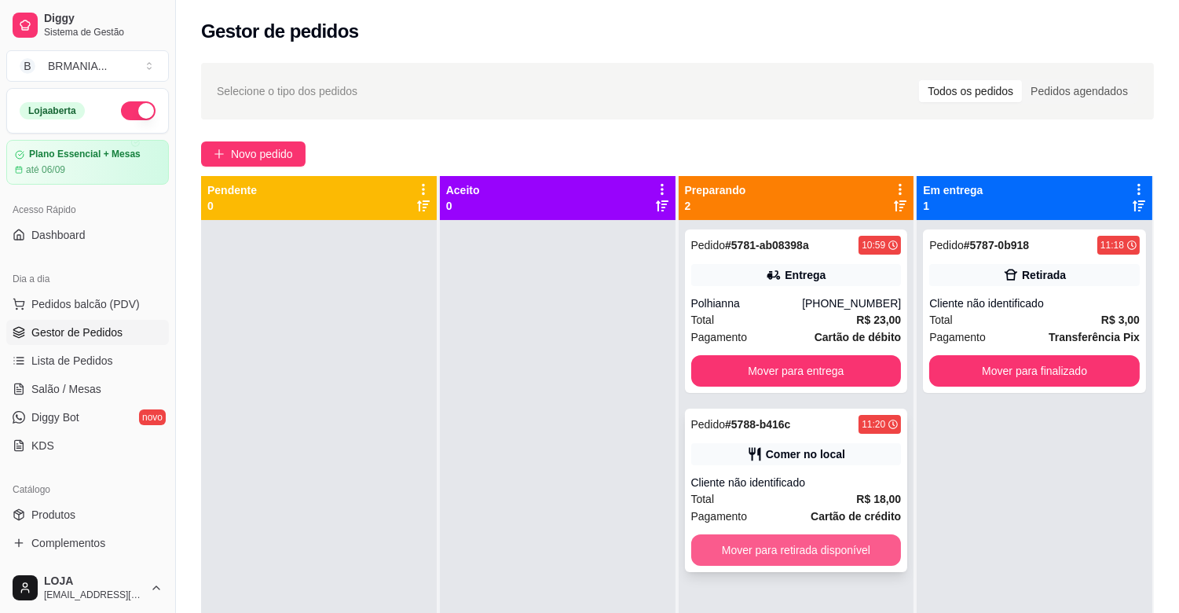
click at [815, 544] on button "Mover para retirada disponível" at bounding box center [796, 549] width 211 height 31
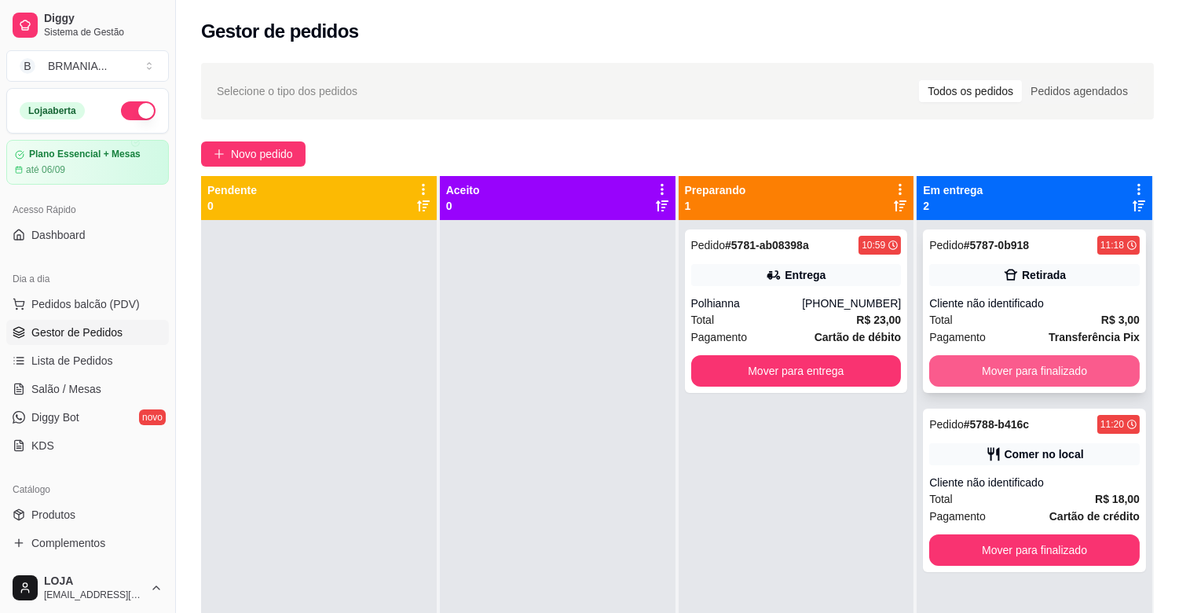
click at [983, 367] on button "Mover para finalizado" at bounding box center [1034, 370] width 211 height 31
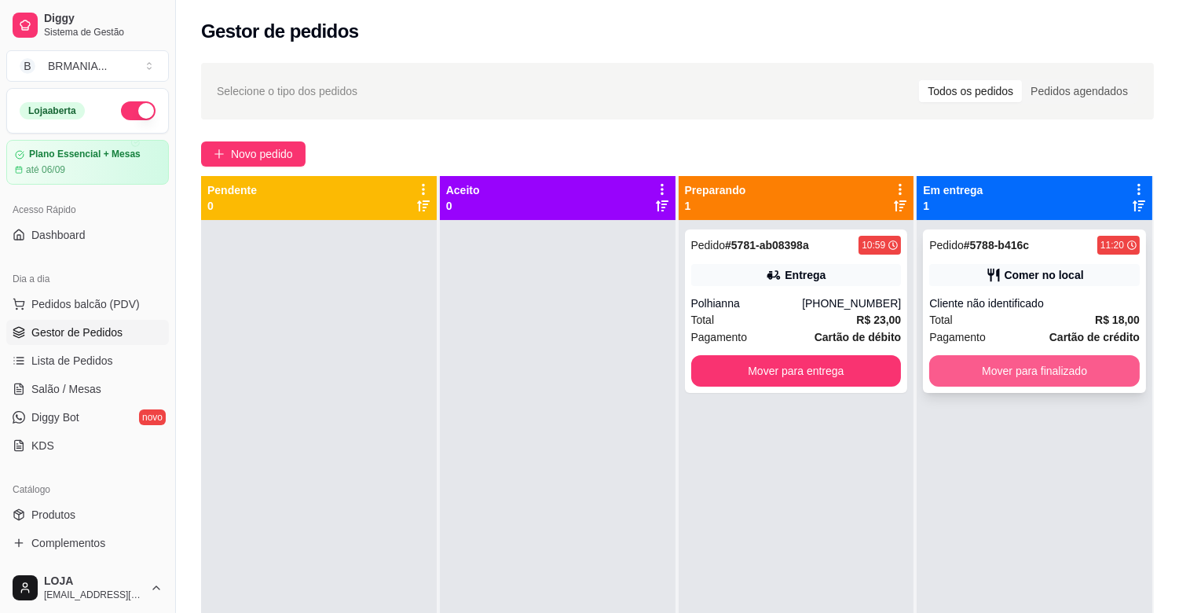
click at [985, 366] on button "Mover para finalizado" at bounding box center [1034, 370] width 211 height 31
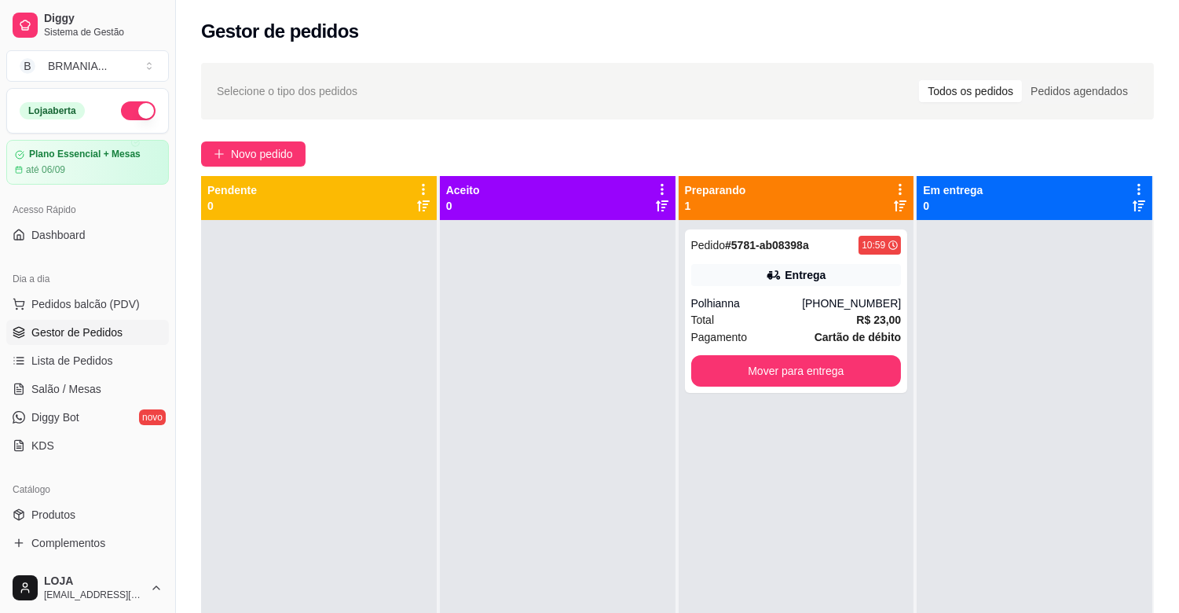
click at [129, 291] on div "Dia a dia" at bounding box center [87, 278] width 163 height 25
click at [122, 310] on span "Pedidos balcão (PDV)" at bounding box center [85, 304] width 108 height 16
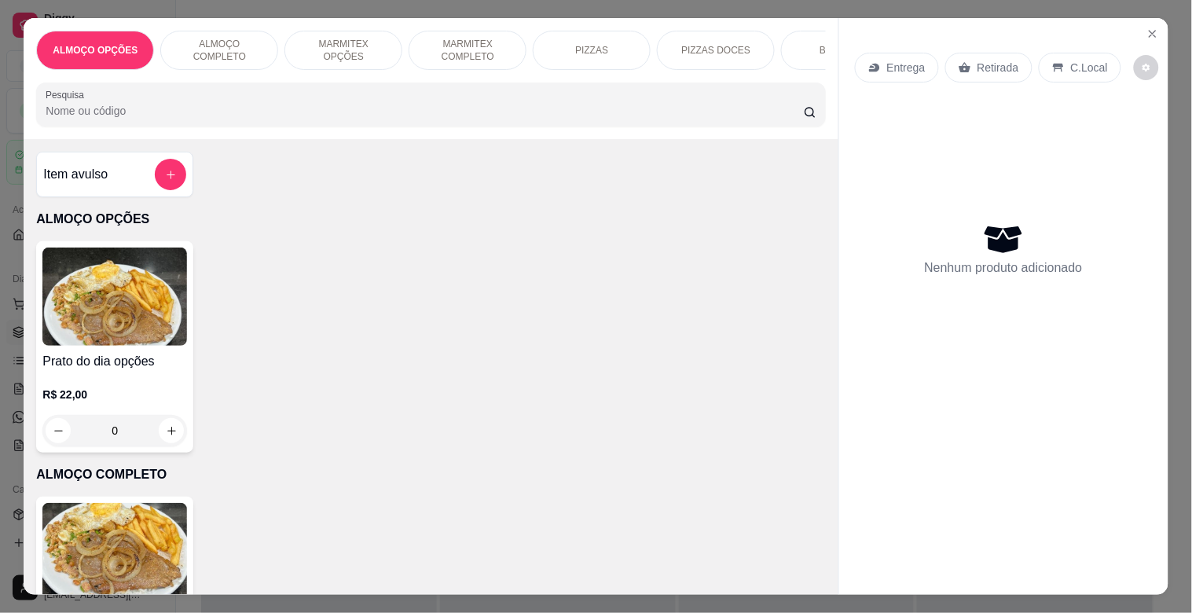
click at [118, 593] on div "ALMOÇO OPÇÕES ALMOÇO COMPLETO MARMITEX OPÇÕES MARMITEX COMPLETO PIZZAS PIZZAS D…" at bounding box center [596, 306] width 1192 height 613
click at [123, 568] on img at bounding box center [114, 552] width 145 height 98
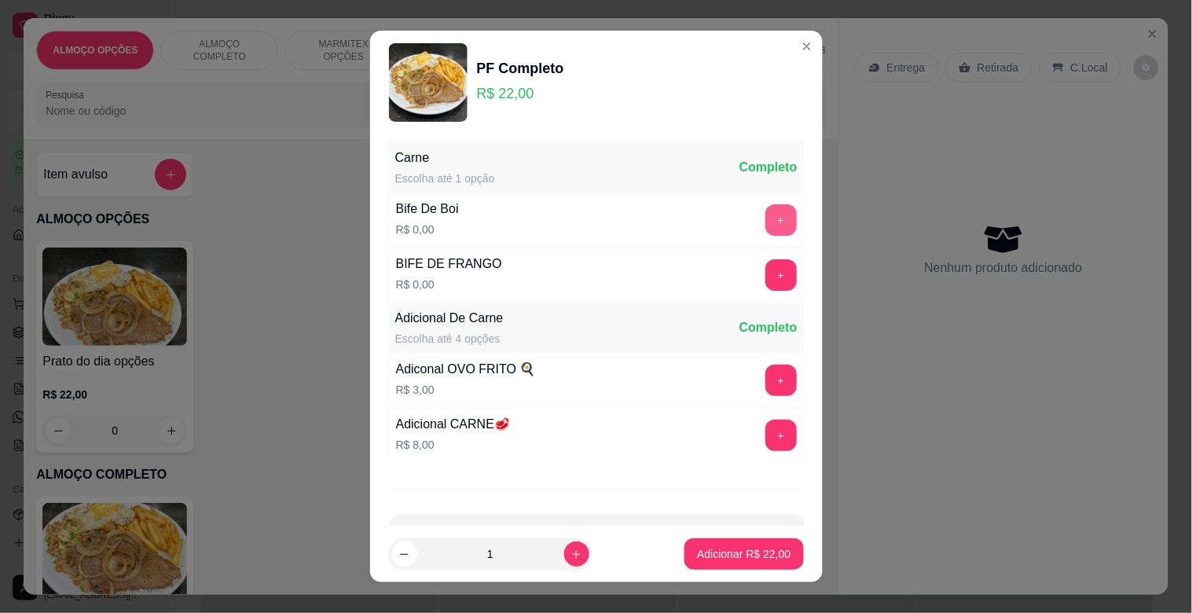
click at [765, 224] on button "+" at bounding box center [780, 219] width 31 height 31
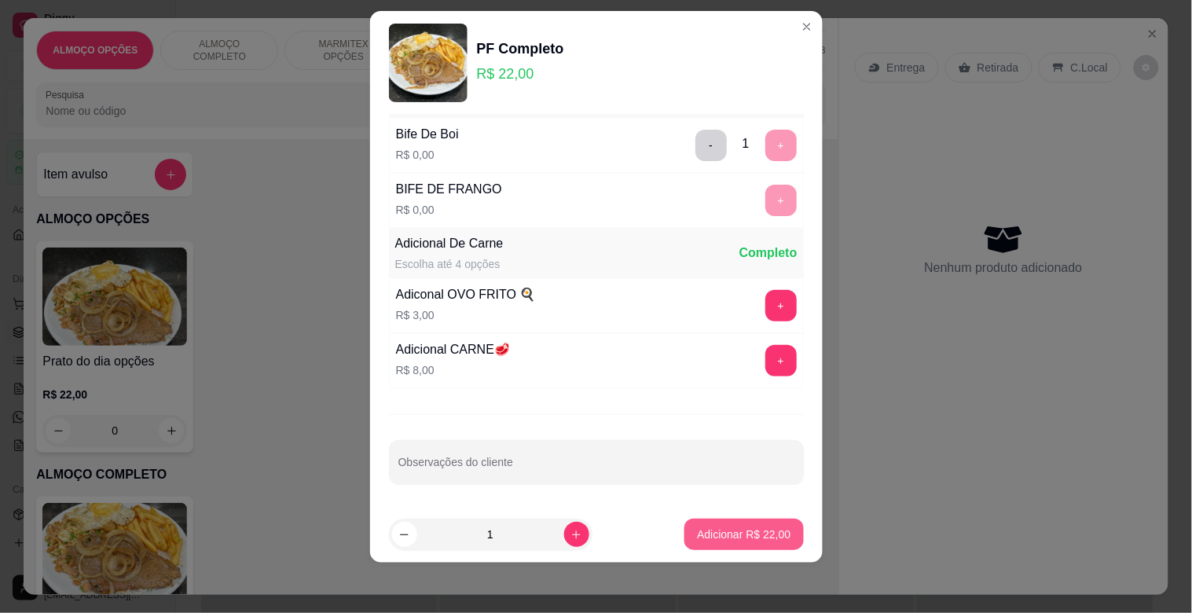
click at [729, 531] on p "Adicionar R$ 22,00" at bounding box center [743, 534] width 93 height 16
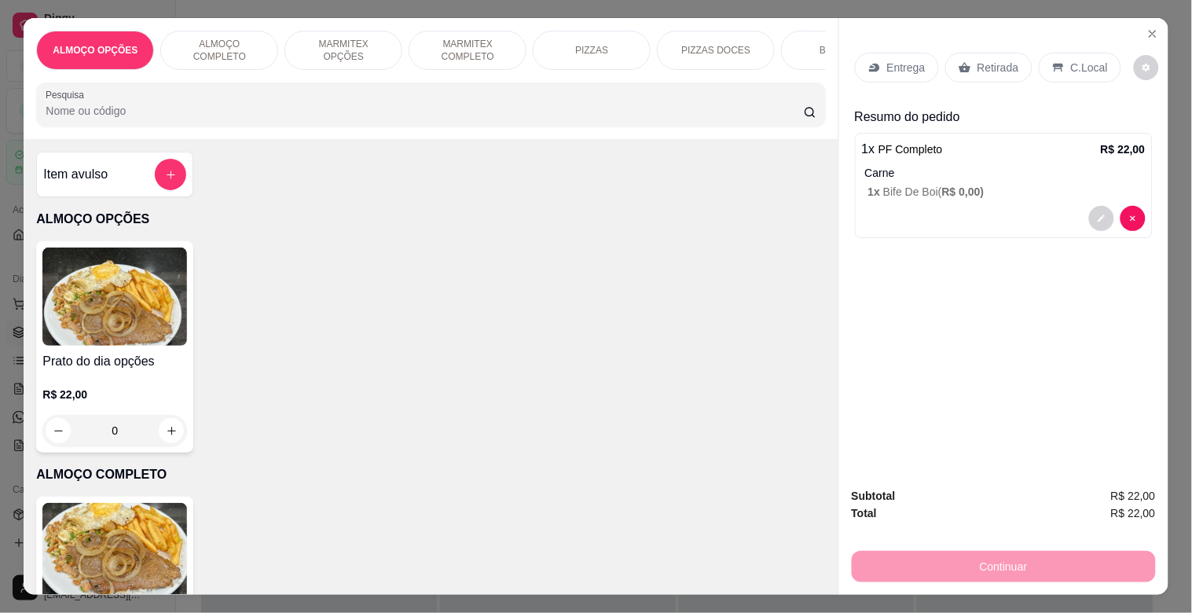
click at [1071, 60] on p "C.Local" at bounding box center [1089, 68] width 37 height 16
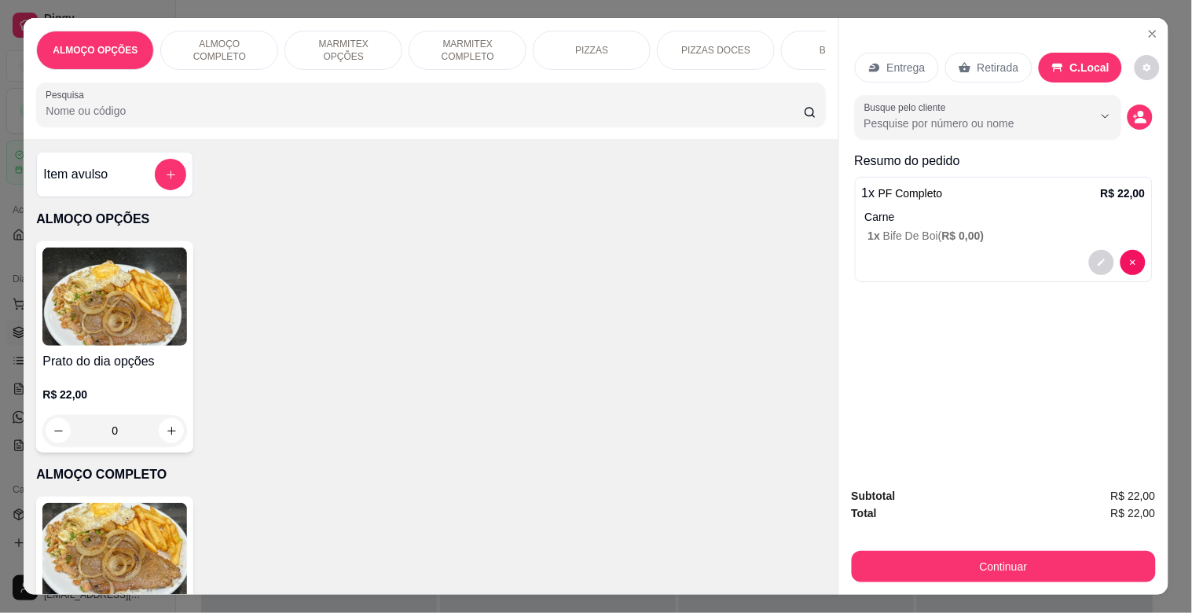
click at [1139, 111] on icon "decrease-product-quantity" at bounding box center [1140, 117] width 14 height 14
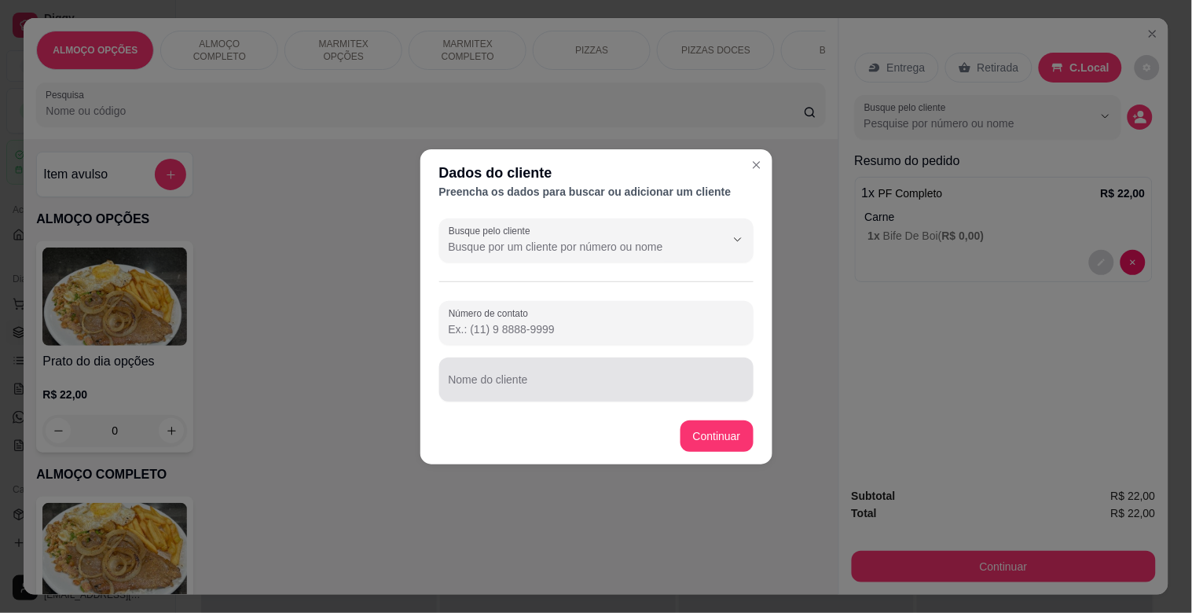
click at [520, 393] on input "Nome do cliente" at bounding box center [596, 386] width 295 height 16
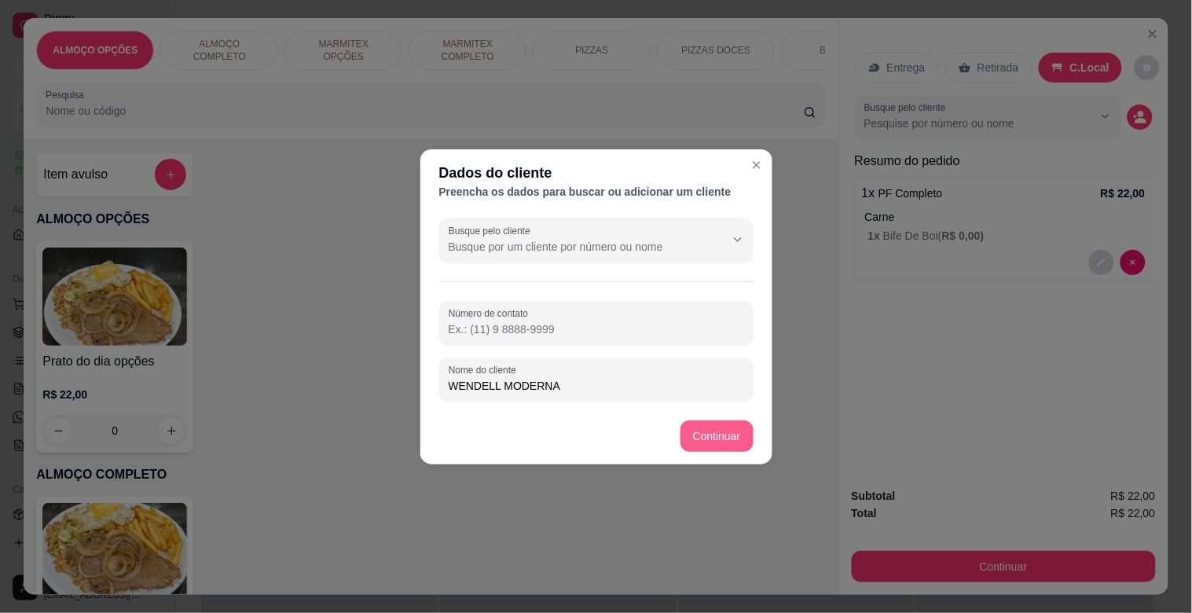
type input "WENDELL MODERNA"
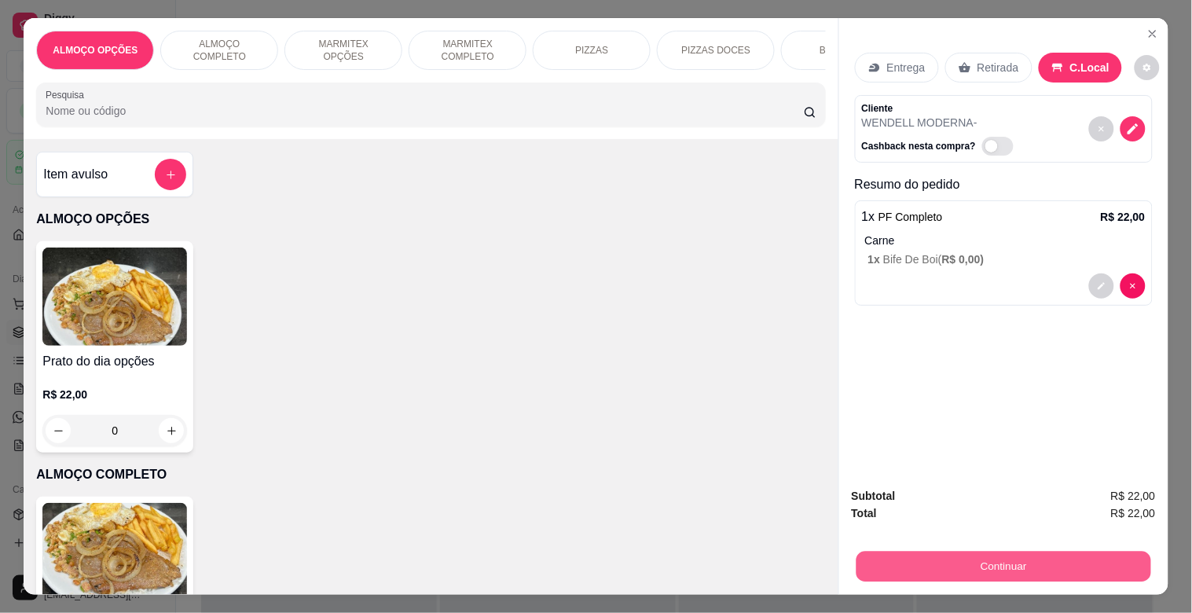
click at [920, 562] on button "Continuar" at bounding box center [1002, 566] width 295 height 31
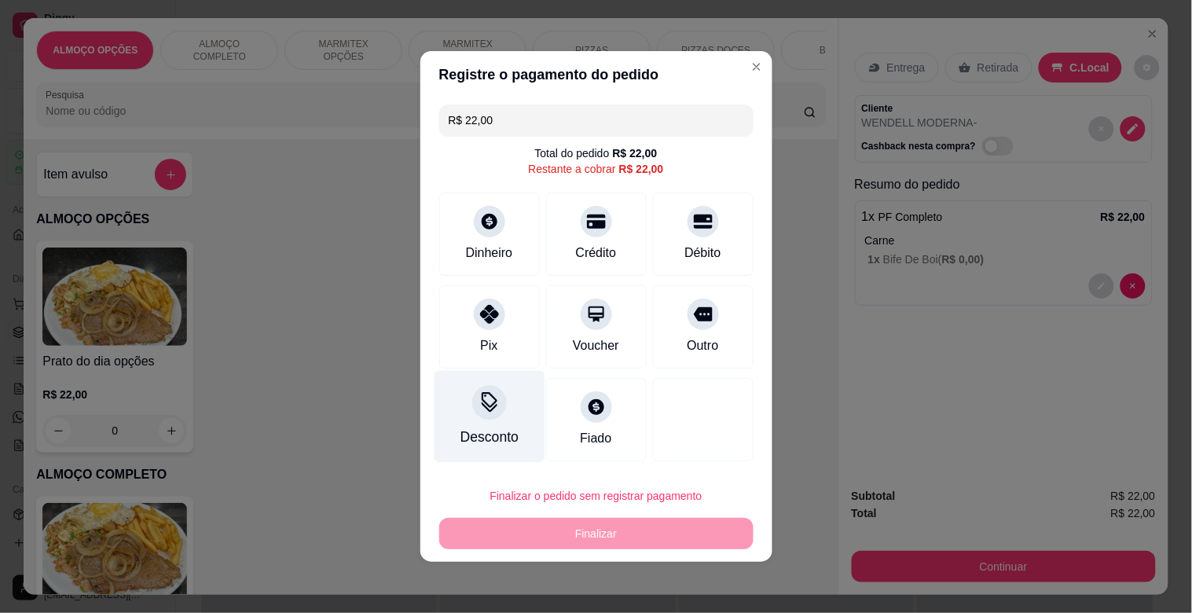
click at [478, 401] on icon at bounding box center [488, 402] width 20 height 20
click at [518, 351] on input at bounding box center [595, 350] width 314 height 31
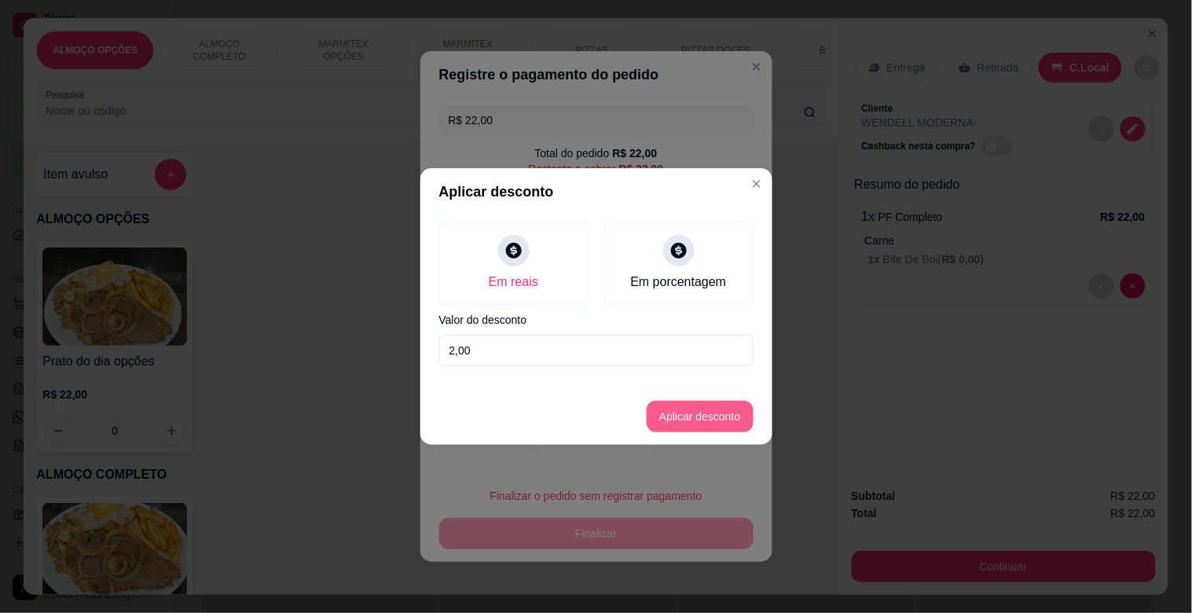
type input "2,00"
click at [661, 419] on button "Aplicar desconto" at bounding box center [700, 416] width 107 height 31
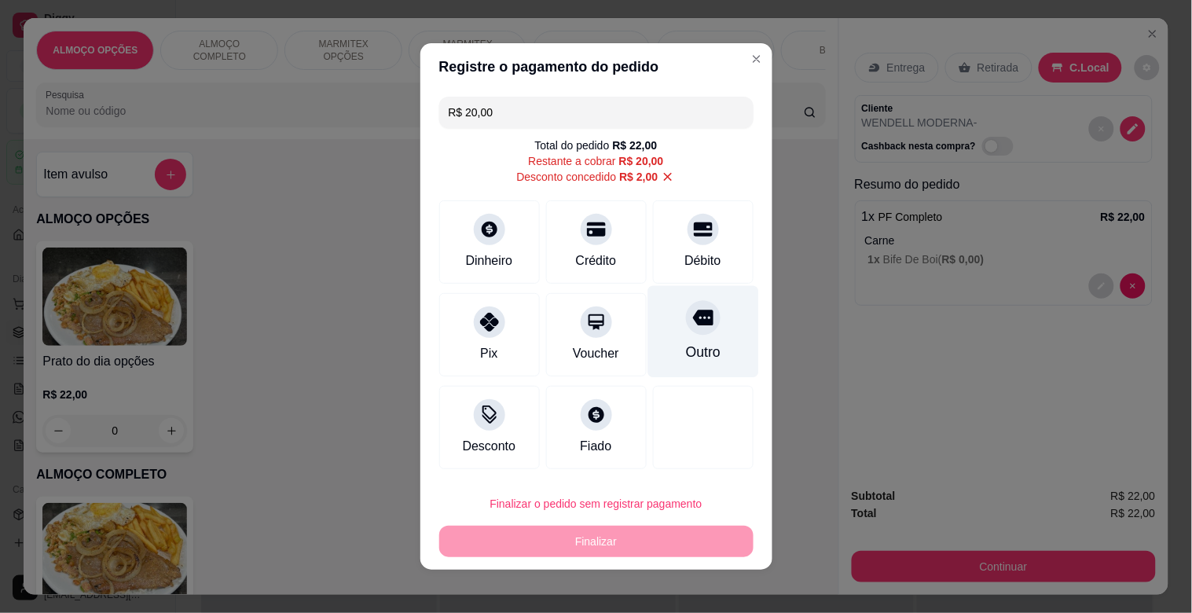
click at [663, 302] on div "Outro" at bounding box center [702, 332] width 111 height 92
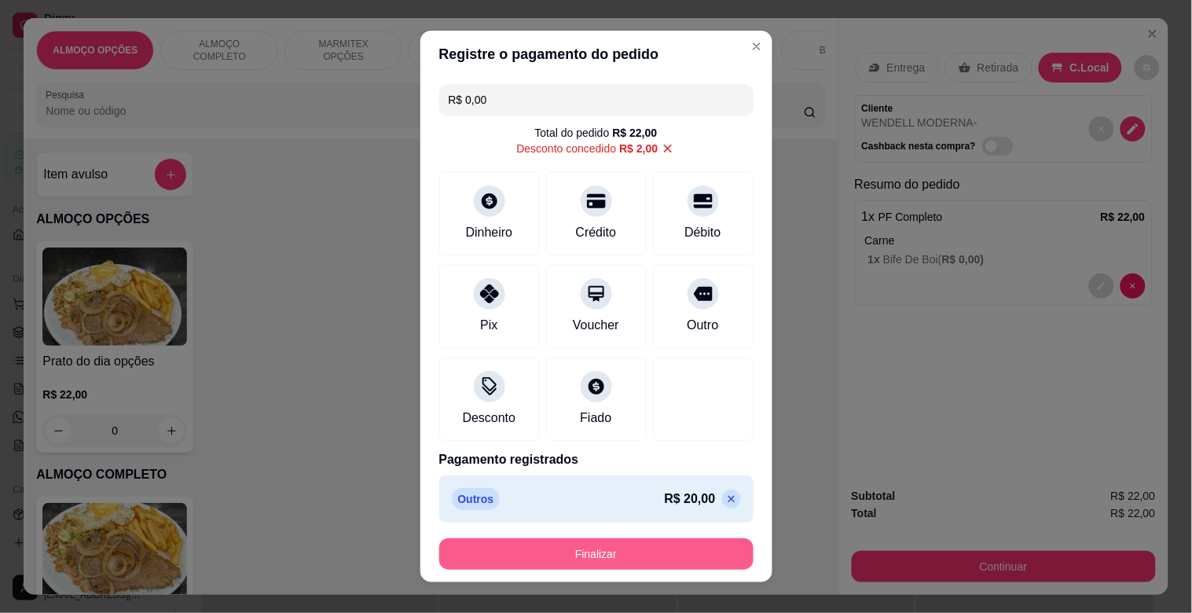
click at [625, 545] on button "Finalizar" at bounding box center [596, 553] width 314 height 31
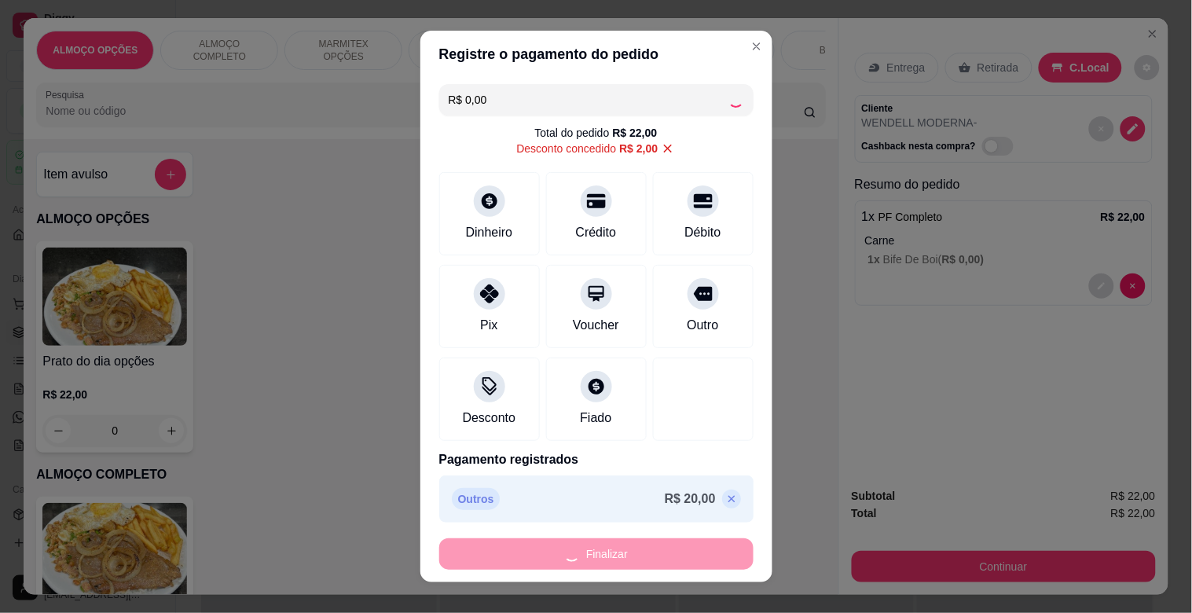
type input "-R$ 22,00"
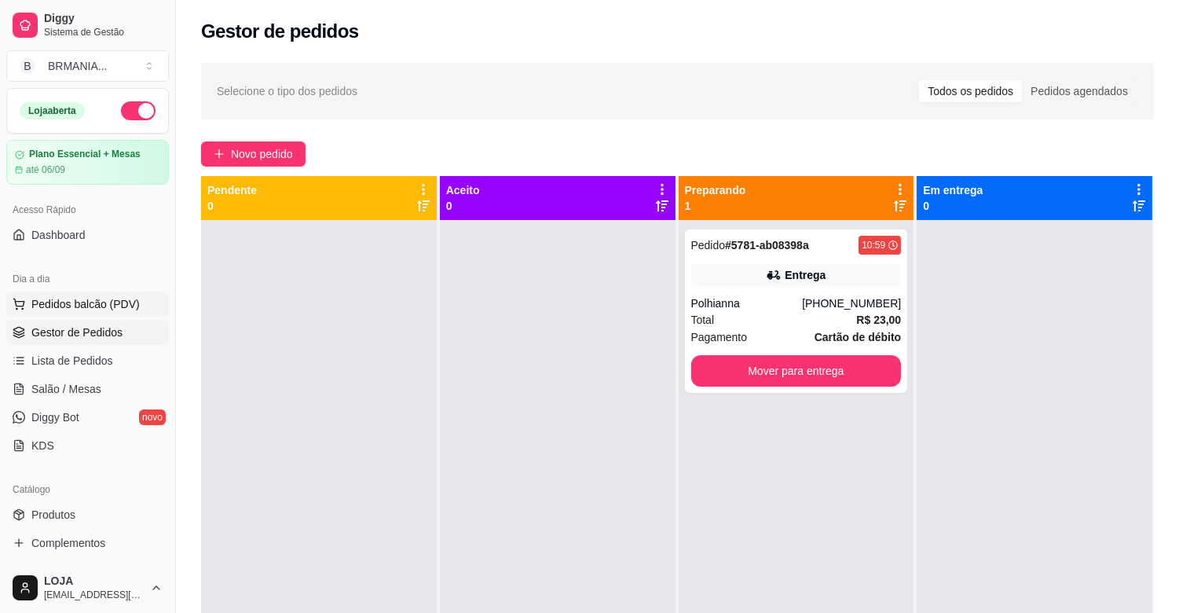
drag, startPoint x: 113, startPoint y: 296, endPoint x: 112, endPoint y: 308, distance: 11.9
click at [112, 307] on span "Pedidos balcão (PDV)" at bounding box center [85, 304] width 108 height 16
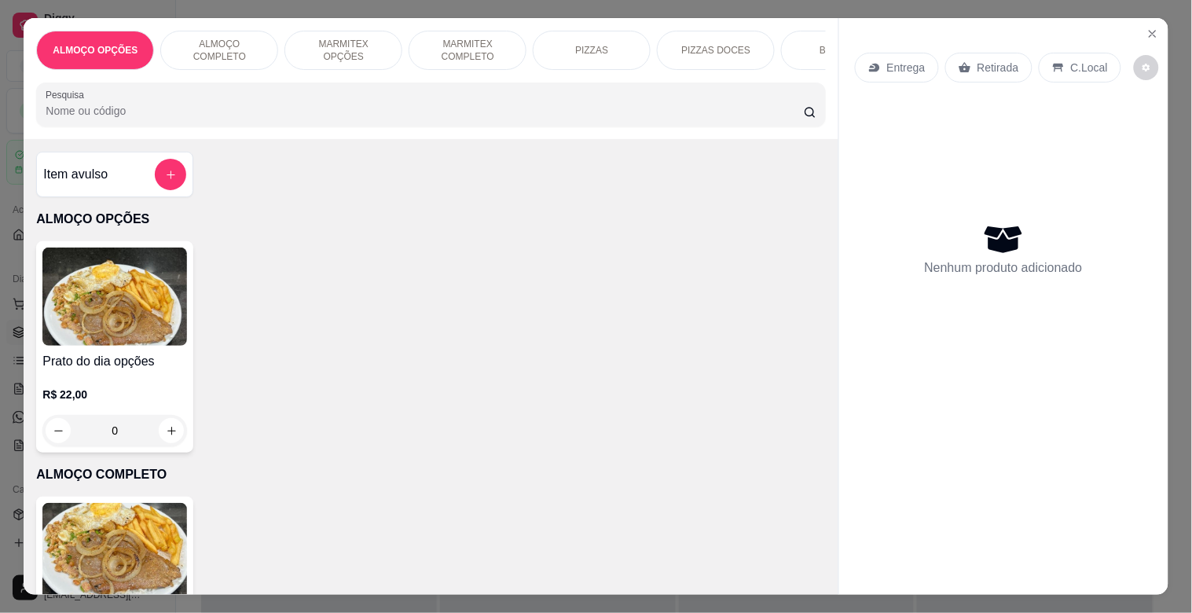
click at [173, 506] on div "PF Completo R$ 22,00 0" at bounding box center [114, 601] width 157 height 211
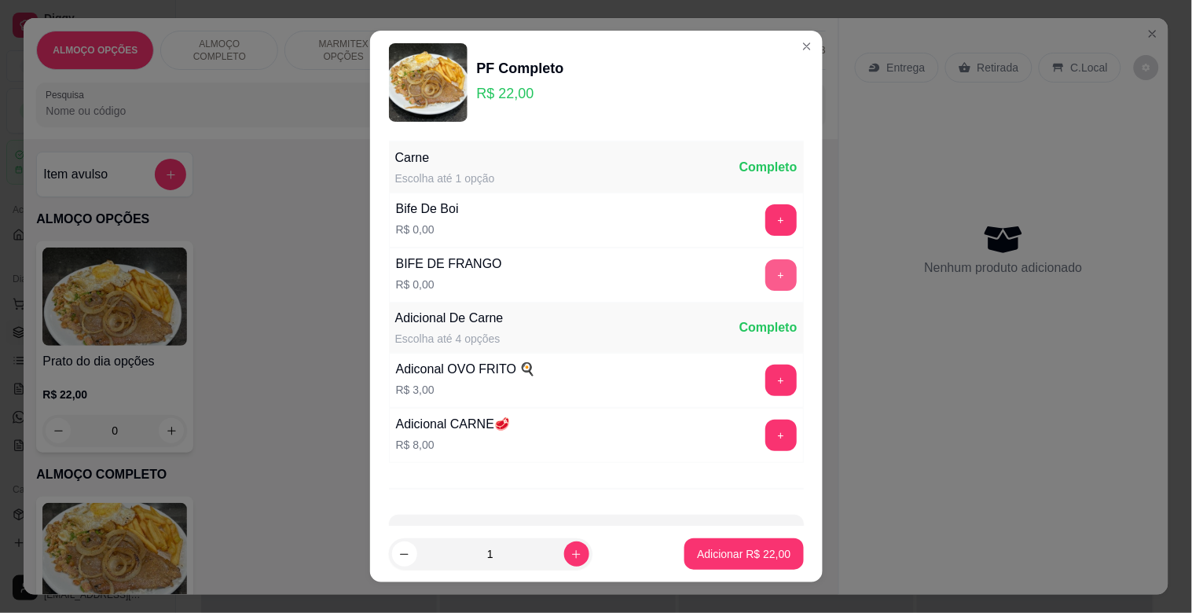
click at [765, 277] on button "+" at bounding box center [780, 274] width 31 height 31
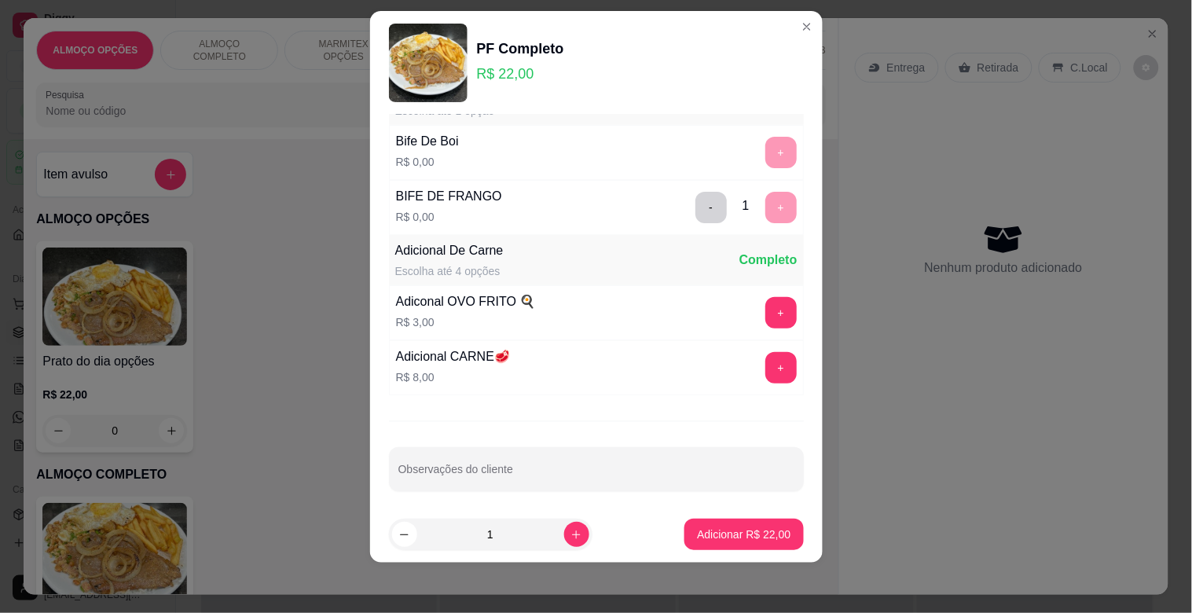
scroll to position [56, 0]
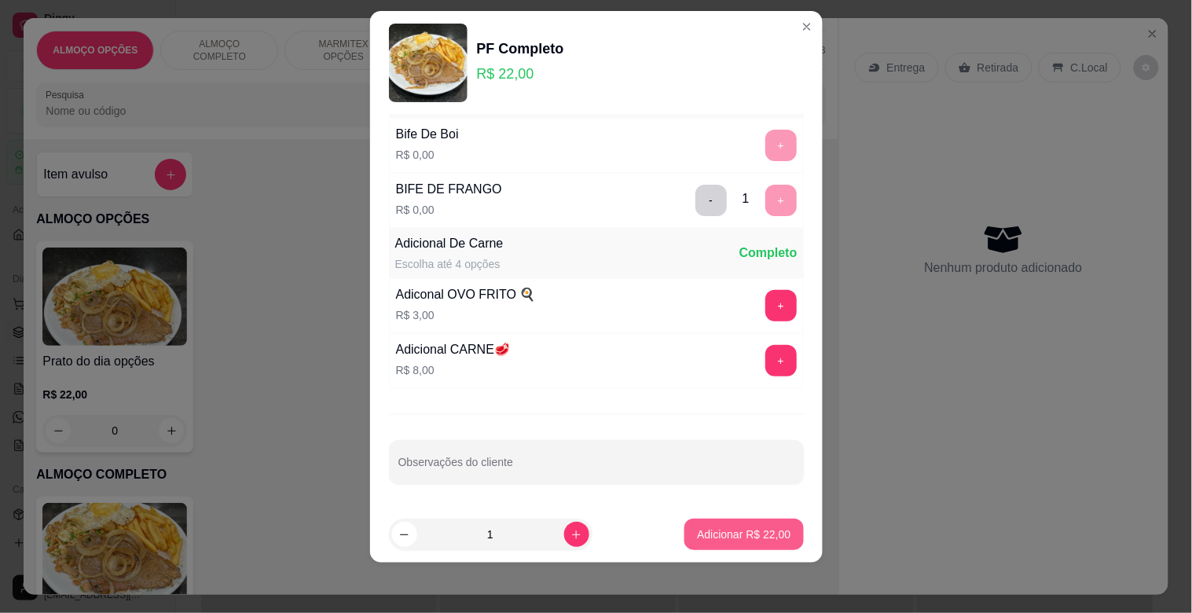
click at [745, 529] on p "Adicionar R$ 22,00" at bounding box center [743, 534] width 93 height 16
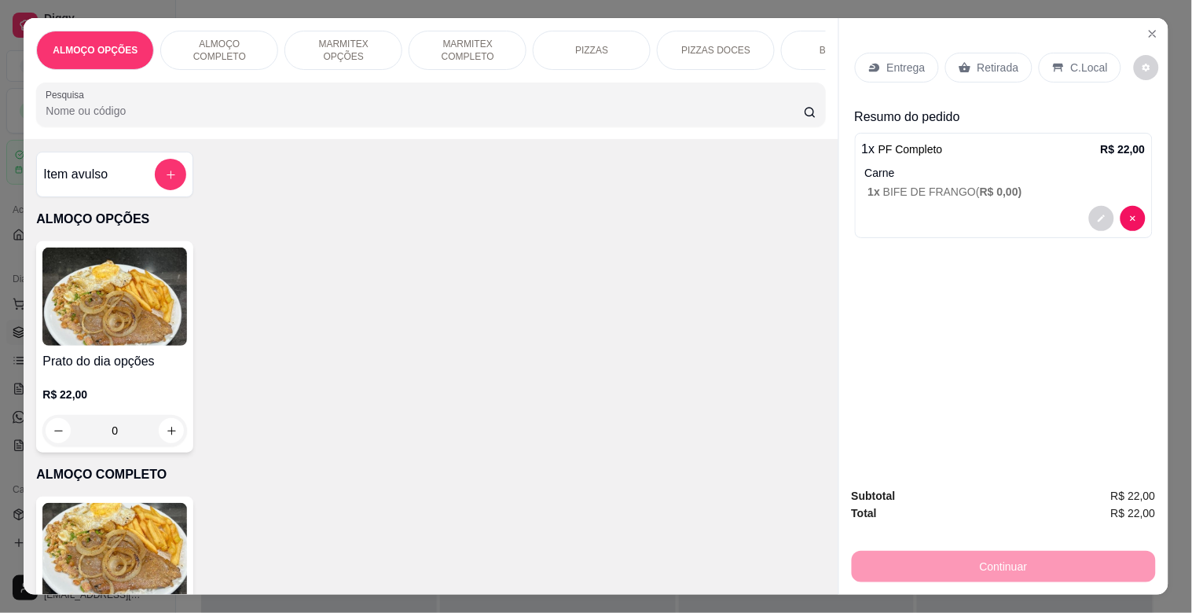
drag, startPoint x: 1103, startPoint y: 51, endPoint x: 1098, endPoint y: 58, distance: 8.5
click at [1098, 53] on div "C.Local" at bounding box center [1079, 68] width 82 height 30
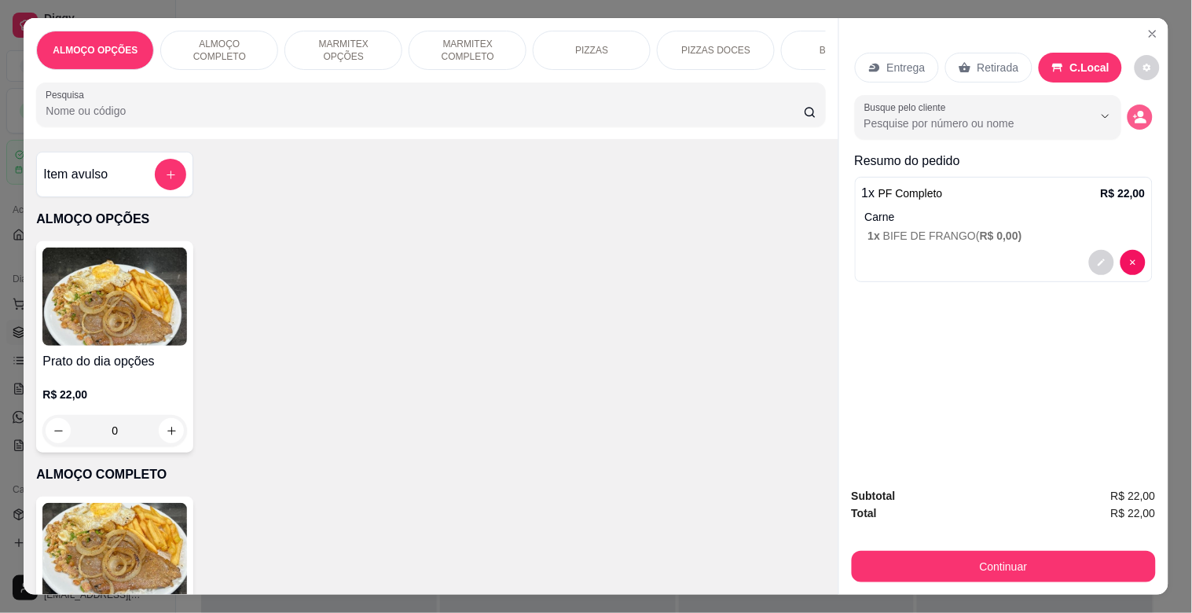
click at [1136, 110] on icon "decrease-product-quantity" at bounding box center [1140, 117] width 14 height 14
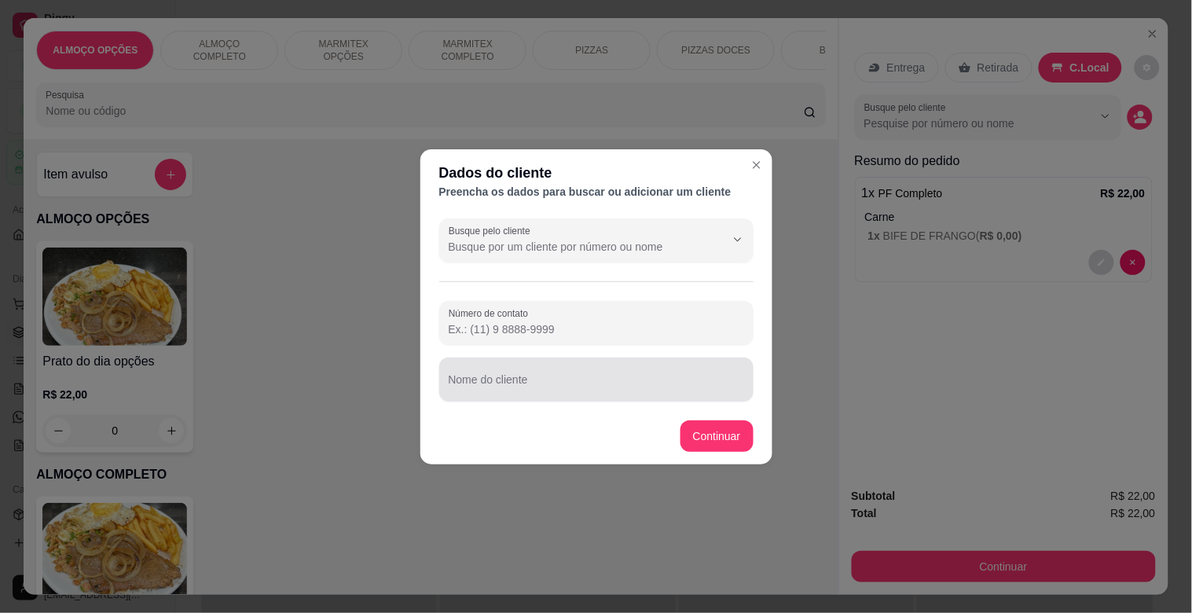
click at [568, 375] on div at bounding box center [596, 379] width 295 height 31
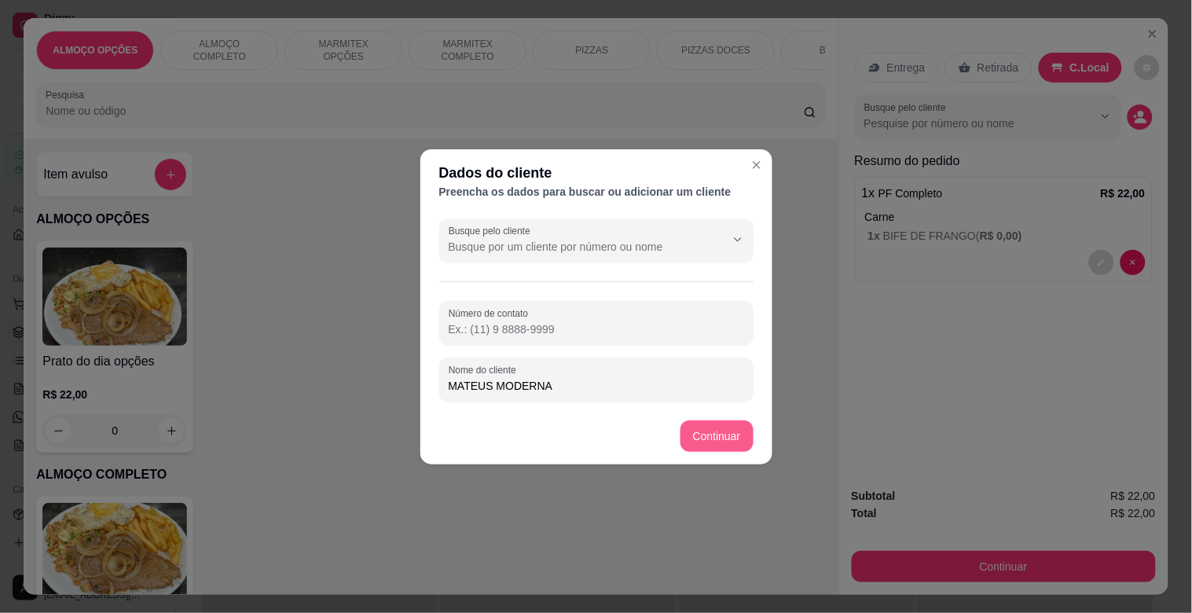
type input "MATEUS MODERNA"
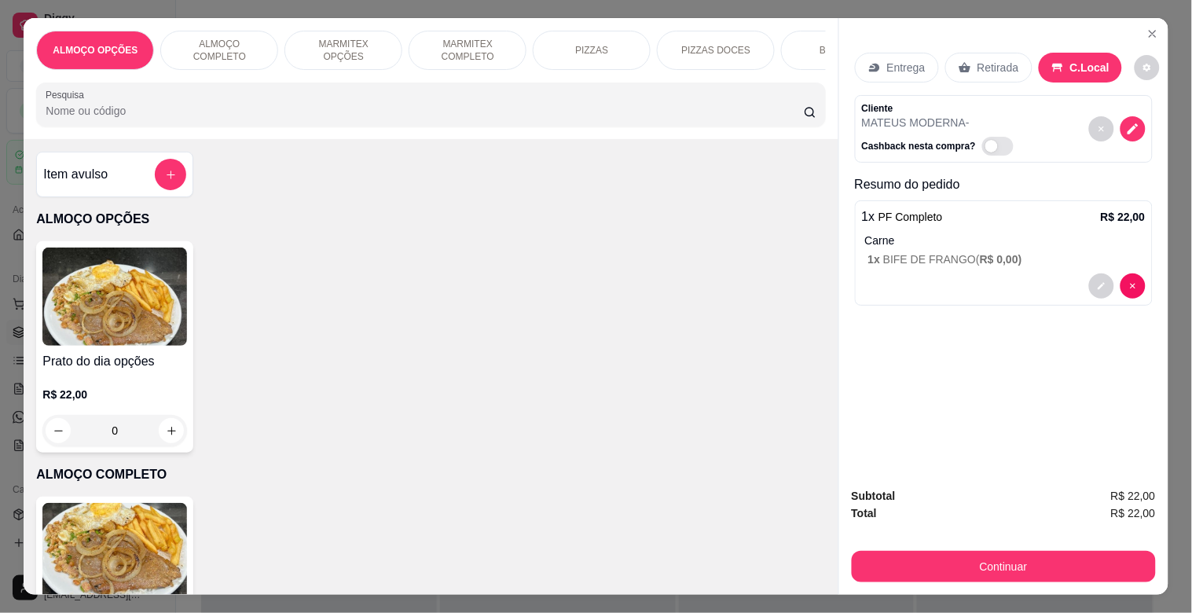
click at [1033, 561] on button "Continuar" at bounding box center [1004, 566] width 304 height 31
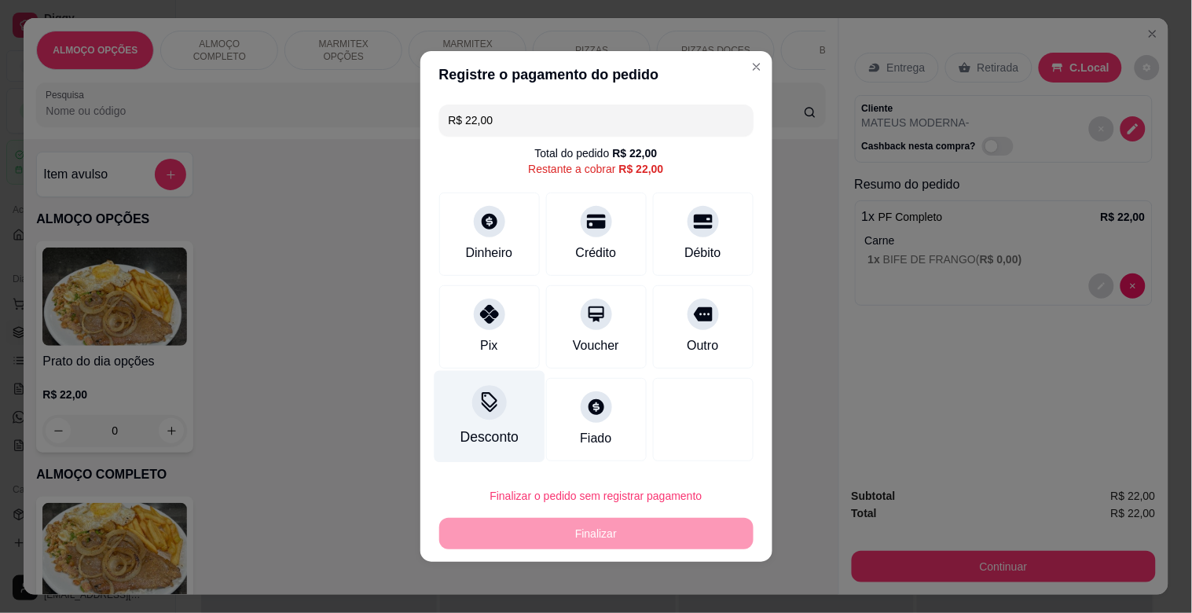
click at [517, 410] on div "Desconto" at bounding box center [489, 417] width 111 height 92
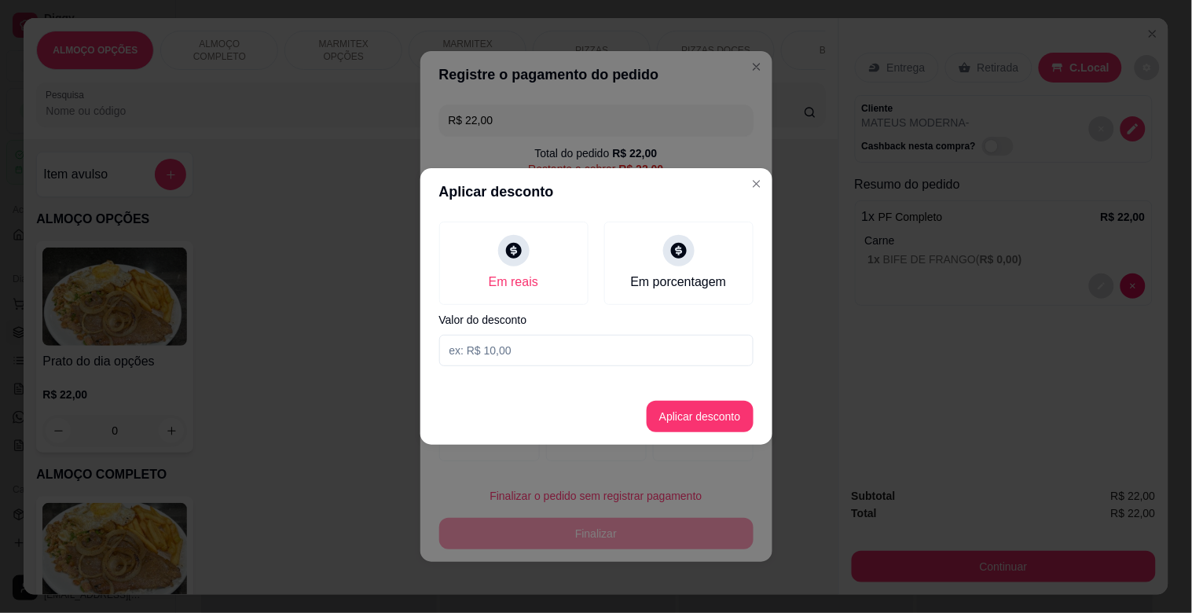
click at [538, 348] on input at bounding box center [596, 350] width 314 height 31
type input "2,00"
click at [679, 423] on button "Aplicar desconto" at bounding box center [699, 416] width 103 height 31
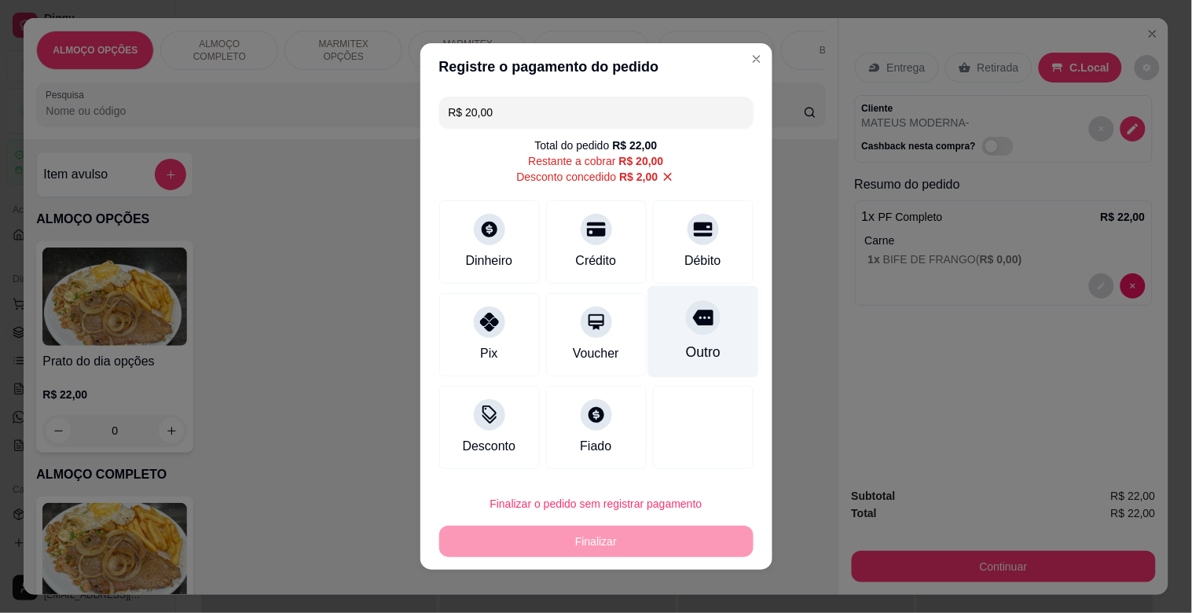
click at [692, 328] on icon at bounding box center [702, 317] width 20 height 20
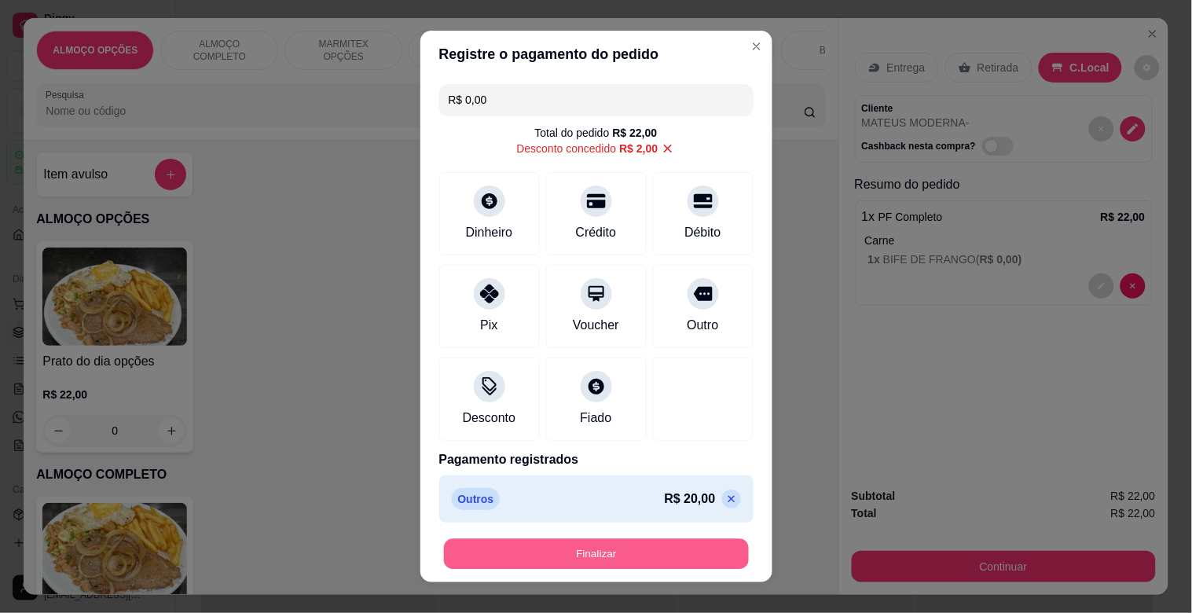
click at [625, 551] on button "Finalizar" at bounding box center [596, 554] width 305 height 31
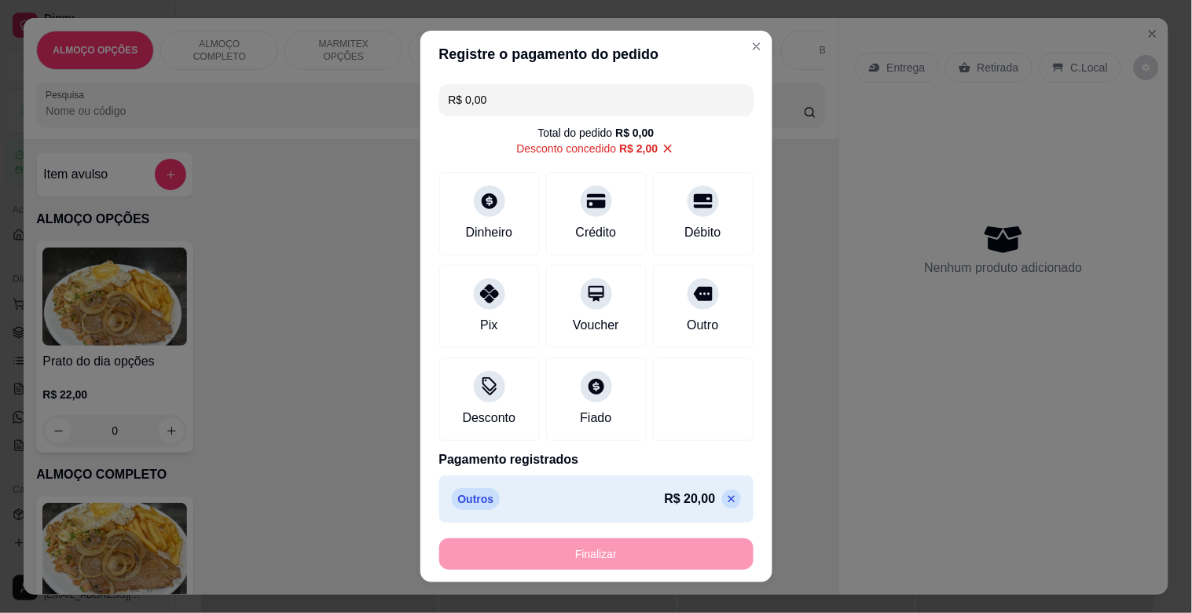
type input "-R$ 22,00"
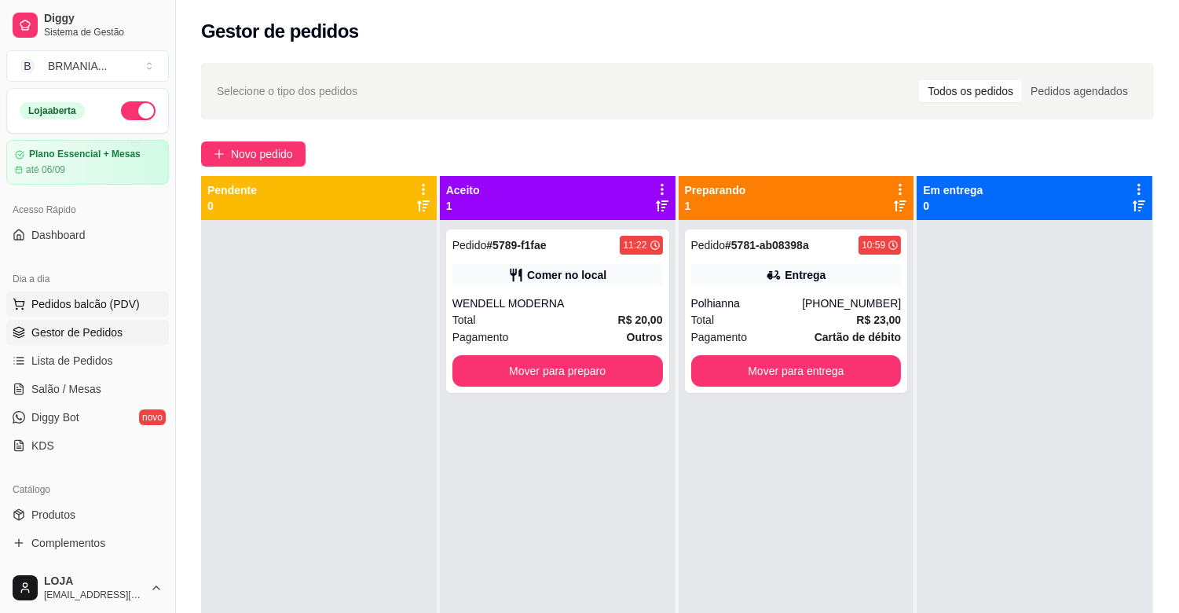
click at [124, 302] on span "Pedidos balcão (PDV)" at bounding box center [85, 304] width 108 height 16
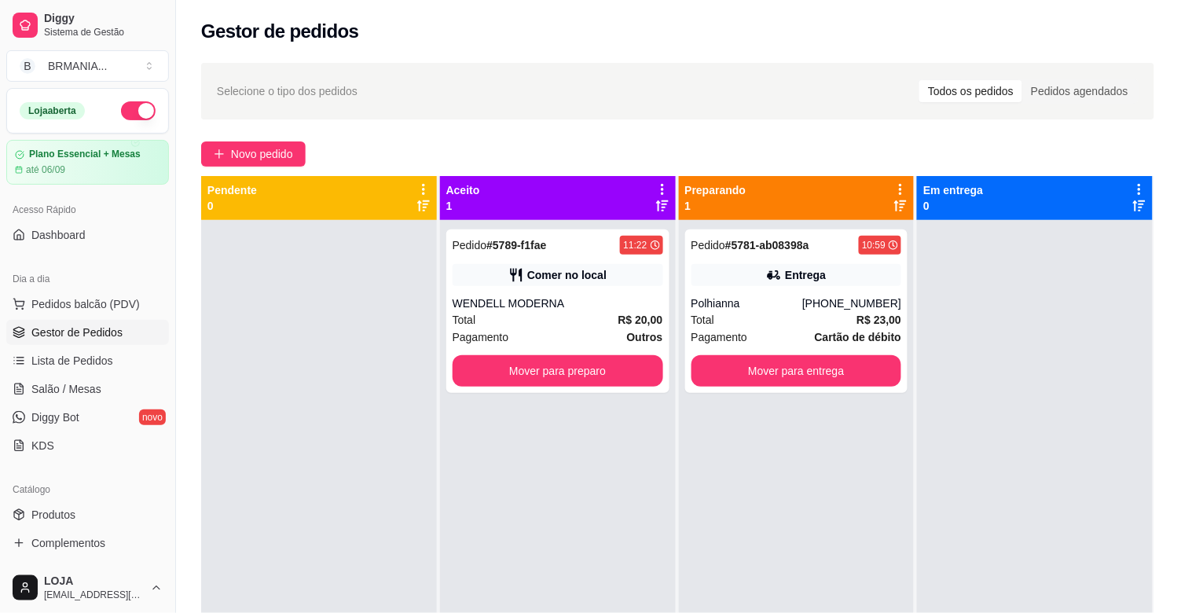
click at [118, 534] on img at bounding box center [114, 553] width 145 height 98
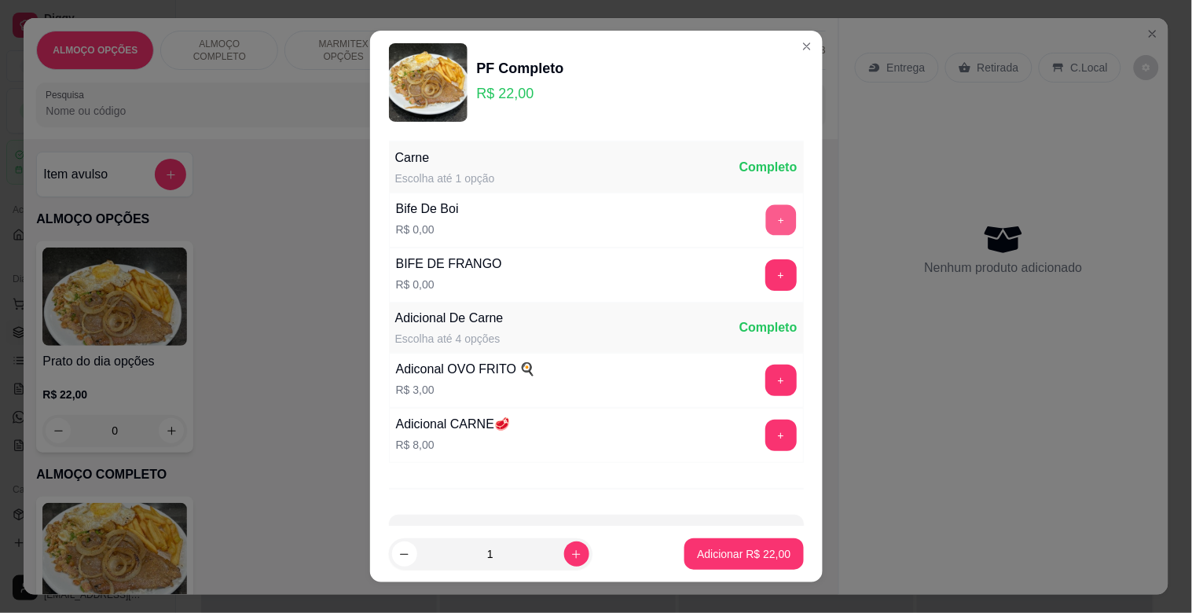
click at [765, 218] on button "+" at bounding box center [780, 220] width 31 height 31
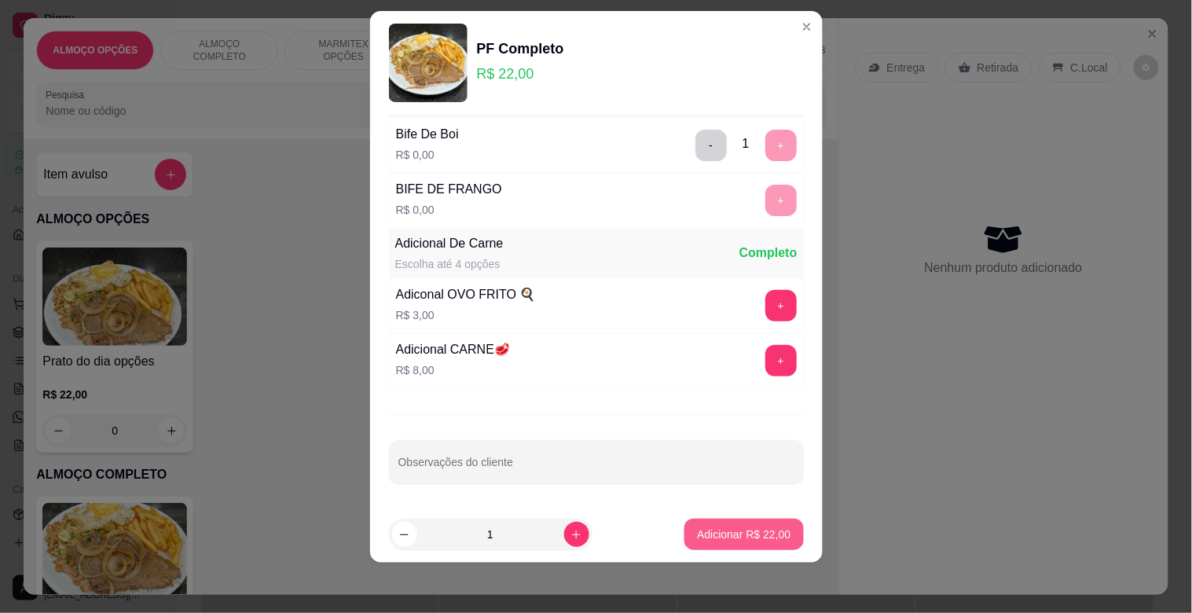
click at [732, 540] on p "Adicionar R$ 22,00" at bounding box center [743, 534] width 93 height 16
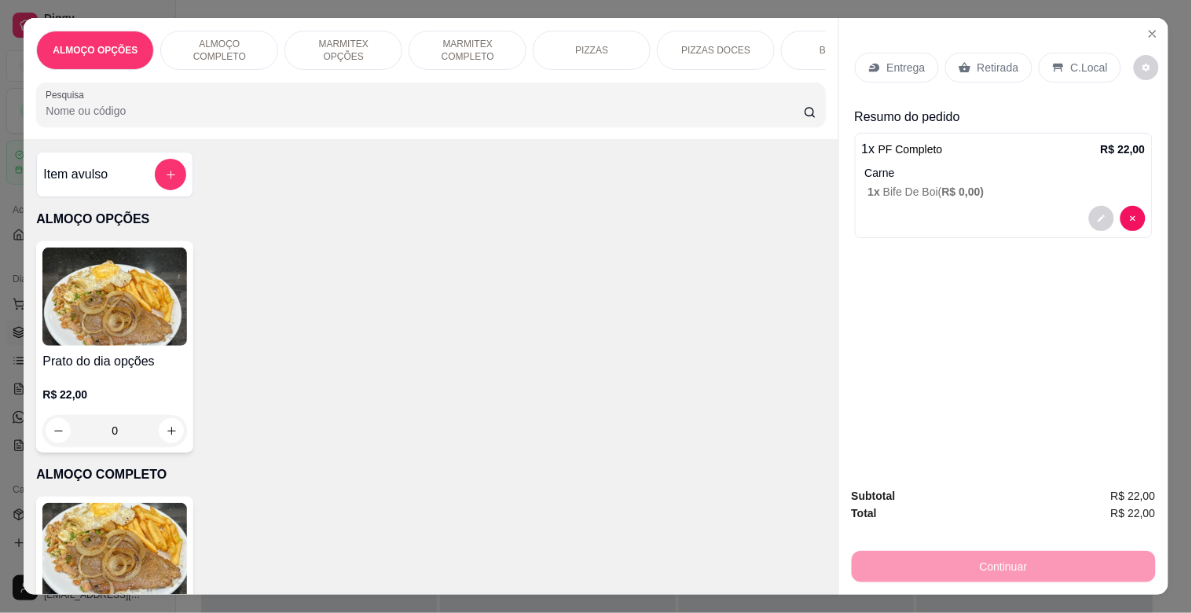
click at [1086, 60] on p "C.Local" at bounding box center [1089, 68] width 37 height 16
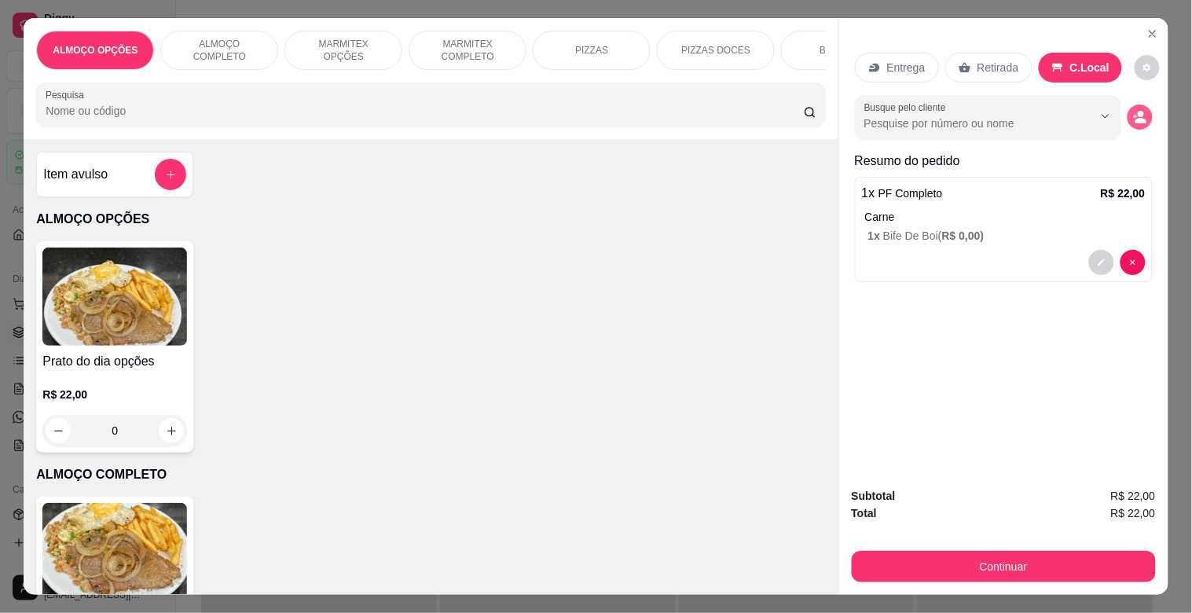
click at [1133, 110] on icon "decrease-product-quantity" at bounding box center [1140, 117] width 14 height 14
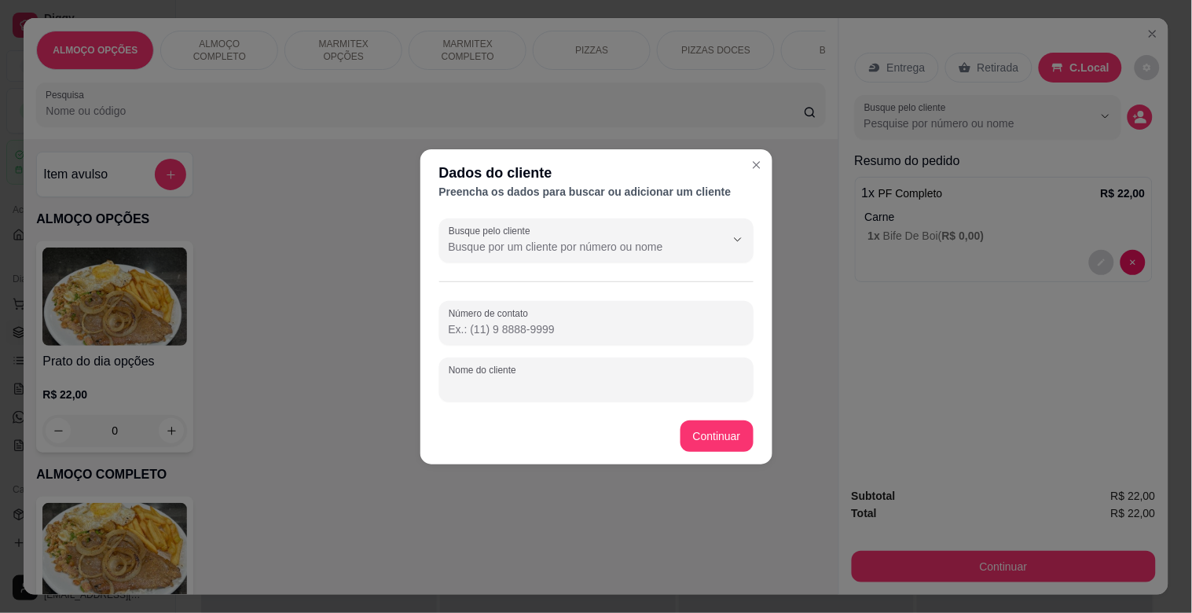
click at [491, 388] on input "Nome do cliente" at bounding box center [596, 386] width 295 height 16
type input "GUILHERME MODERNA"
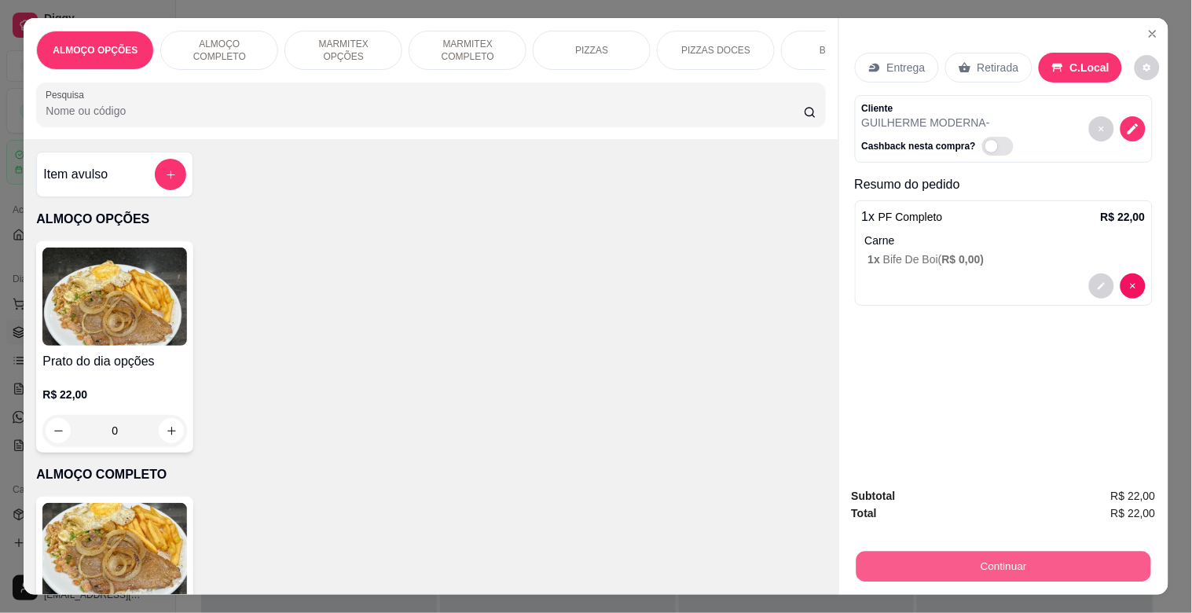
click at [924, 552] on button "Continuar" at bounding box center [1002, 566] width 295 height 31
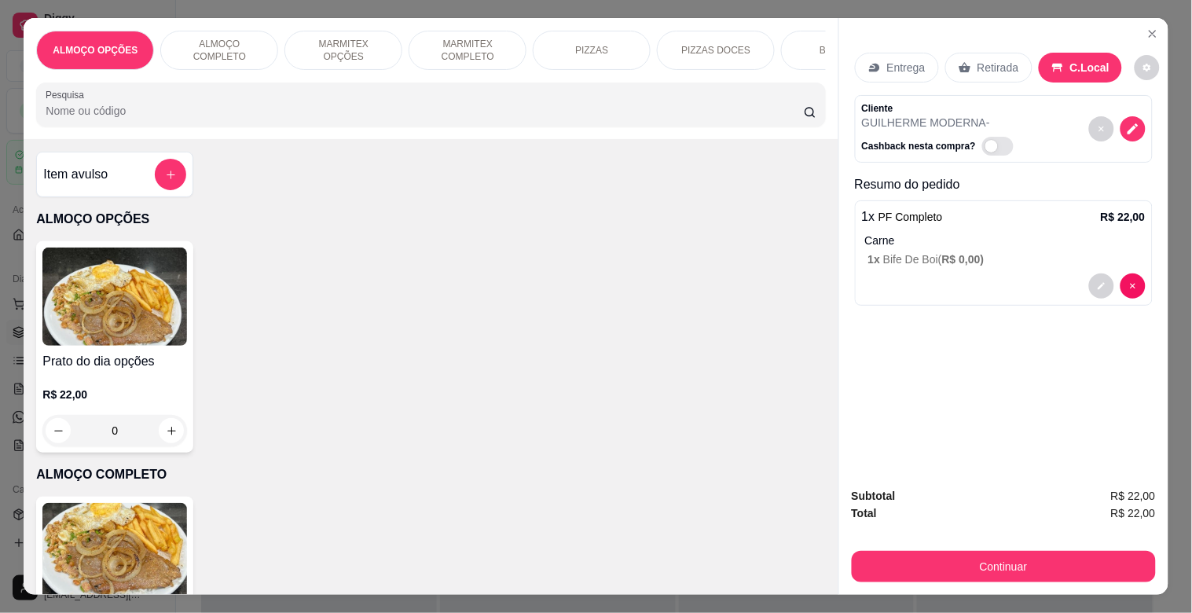
click at [514, 424] on div "Desconto" at bounding box center [489, 417] width 111 height 92
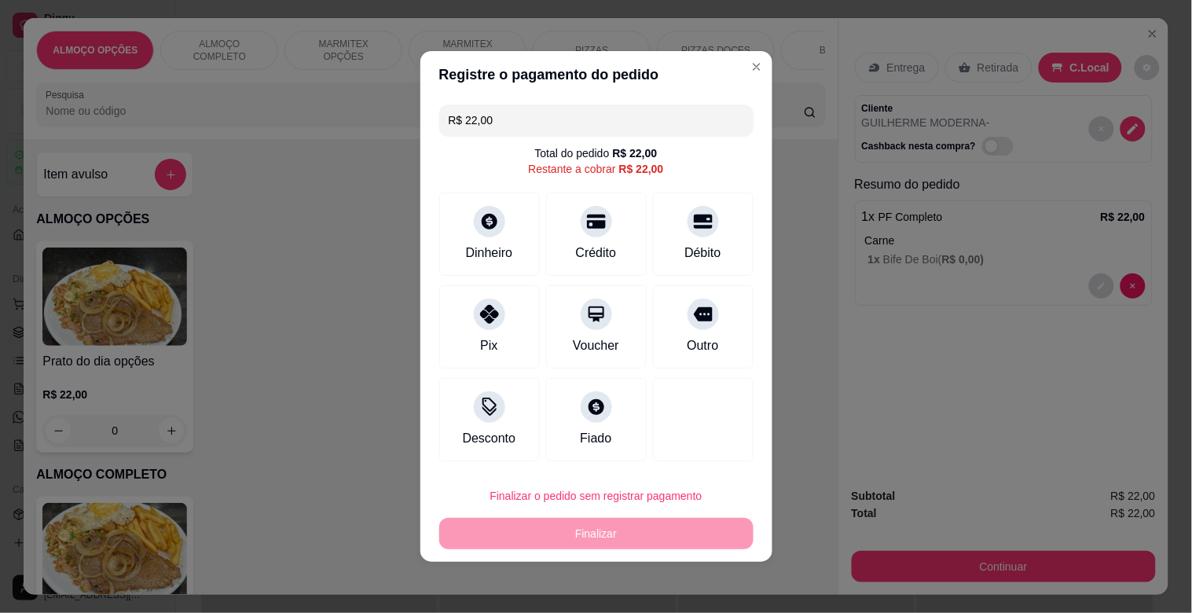
click at [531, 355] on input at bounding box center [595, 350] width 315 height 31
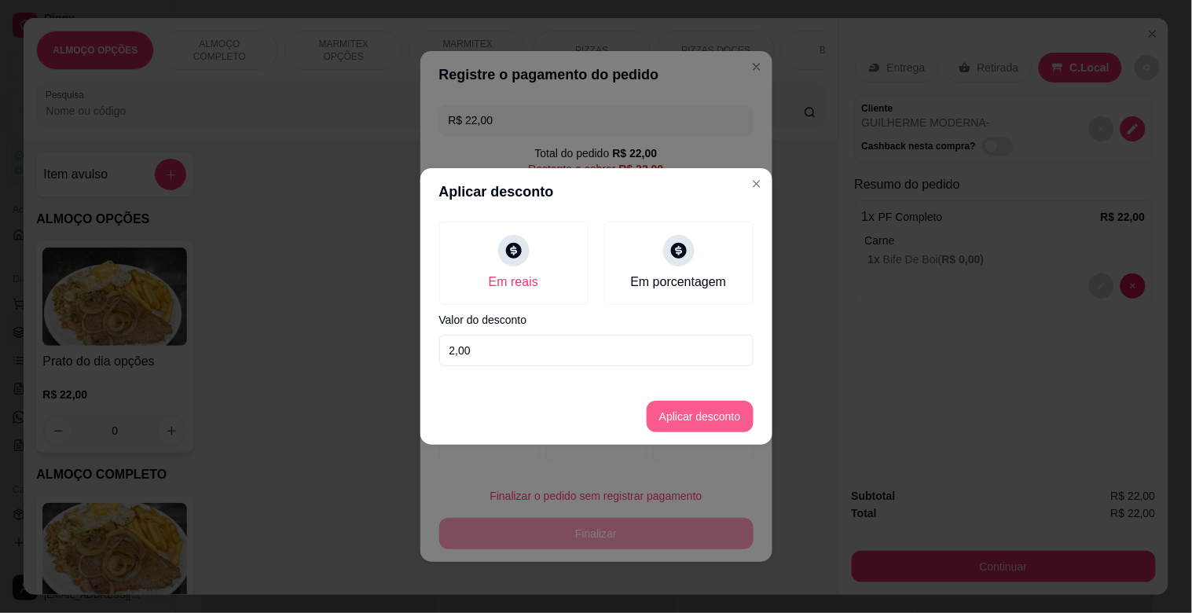
type input "2,00"
click at [666, 420] on button "Aplicar desconto" at bounding box center [700, 416] width 107 height 31
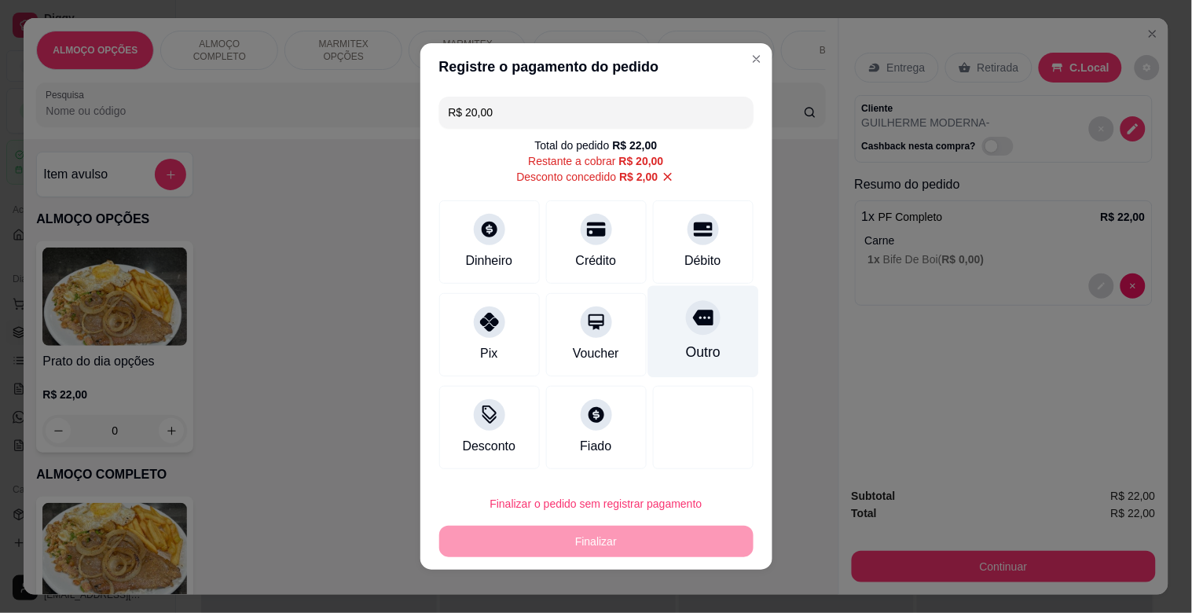
click at [729, 340] on div "Outro" at bounding box center [702, 332] width 111 height 92
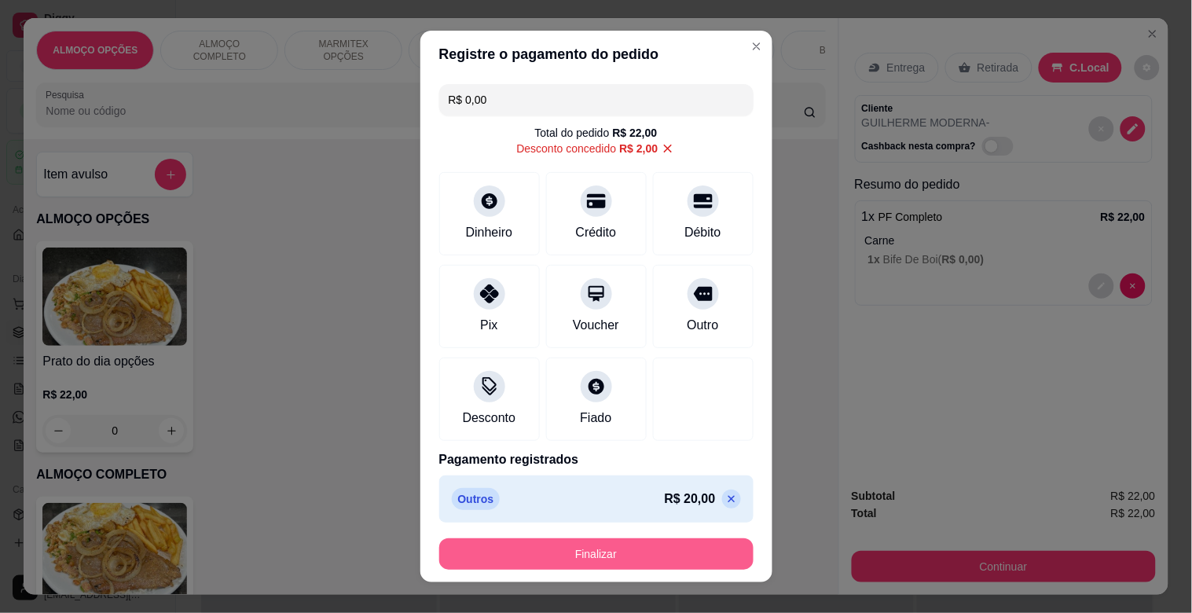
click at [617, 544] on button "Finalizar" at bounding box center [596, 553] width 314 height 31
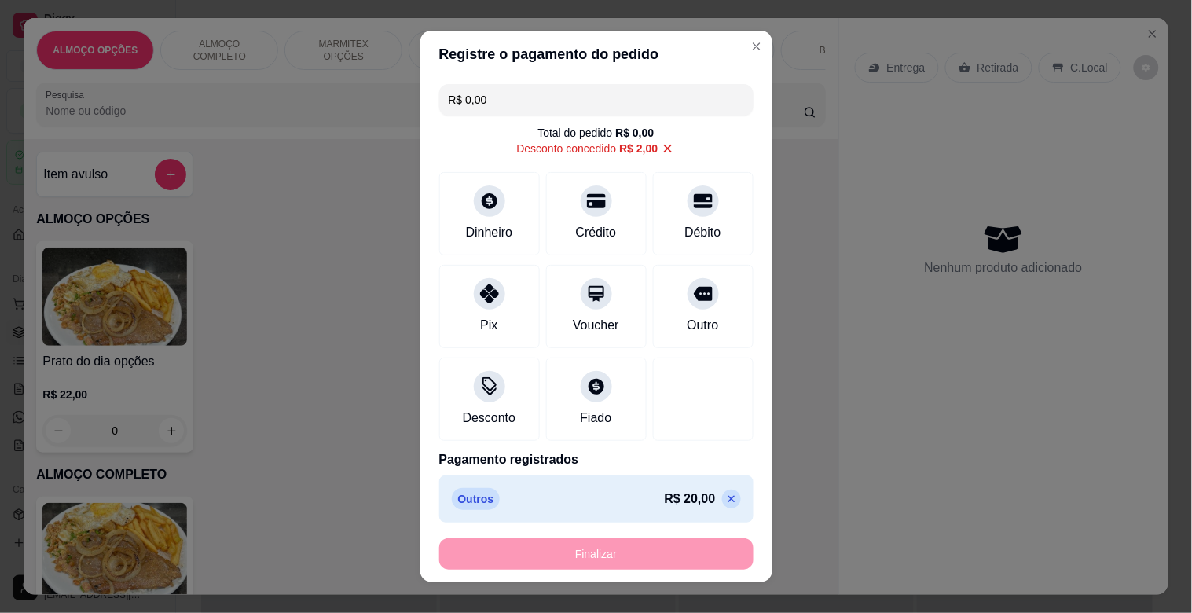
type input "-R$ 22,00"
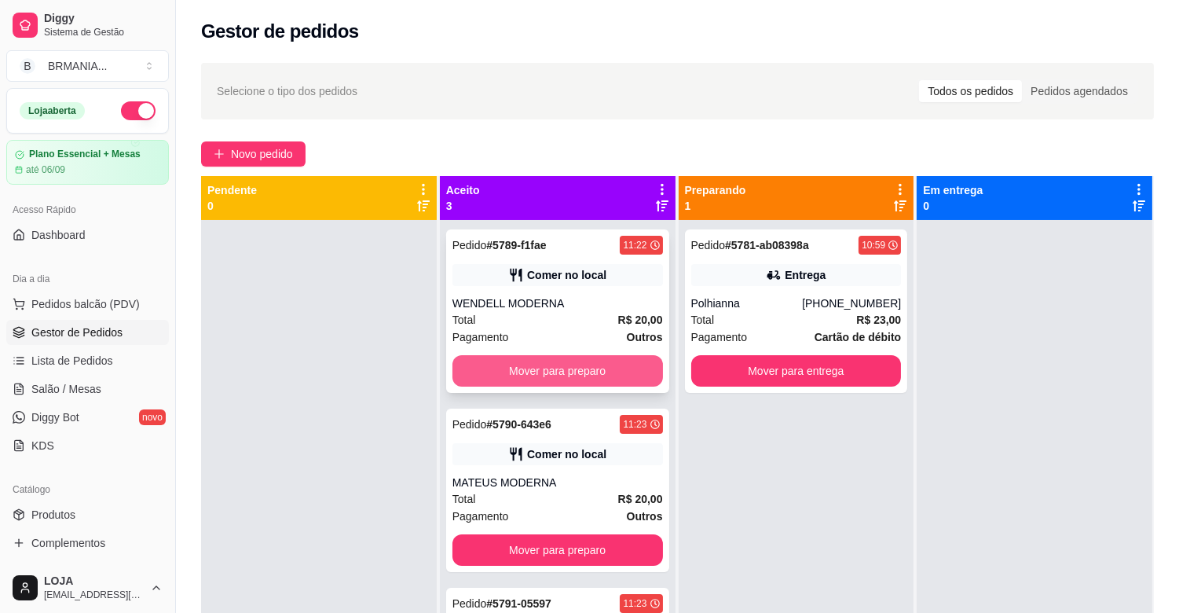
click at [575, 348] on div "Pedido # 5789-f1fae 11:22 Comer no local WENDELL MODERNA Total R$ 20,00 Pagamen…" at bounding box center [557, 310] width 223 height 163
click at [578, 360] on button "Mover para preparo" at bounding box center [557, 370] width 211 height 31
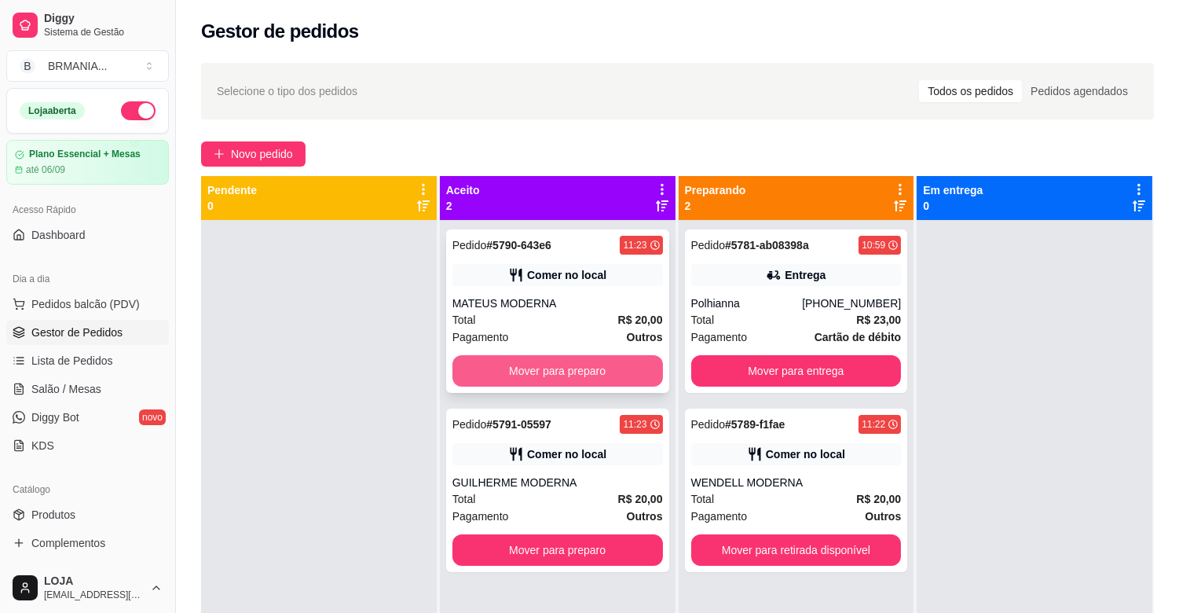
click at [573, 363] on button "Mover para preparo" at bounding box center [557, 370] width 211 height 31
click at [574, 363] on div "Mover para preparo" at bounding box center [557, 370] width 211 height 31
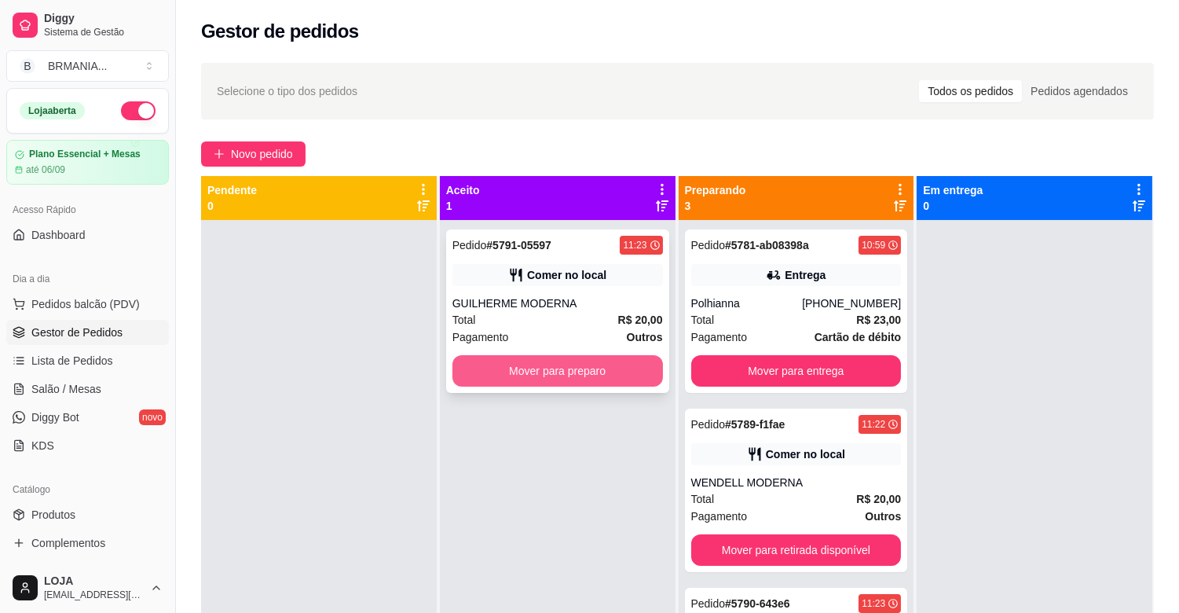
click at [579, 355] on button "Mover para preparo" at bounding box center [557, 370] width 211 height 31
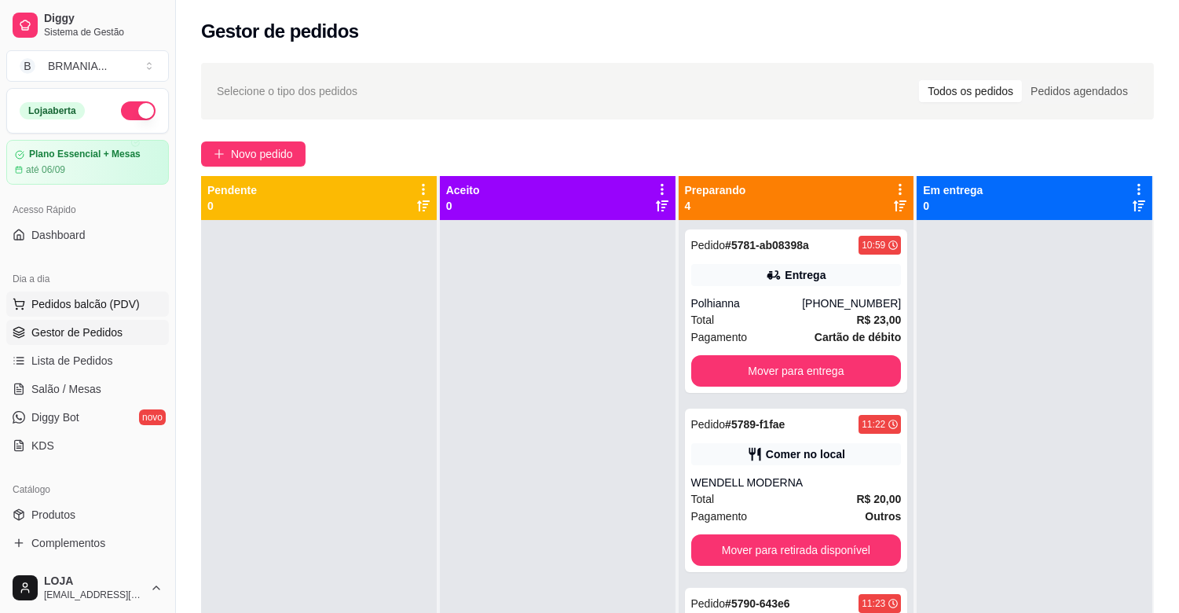
click at [112, 305] on span "Pedidos balcão (PDV)" at bounding box center [85, 304] width 108 height 16
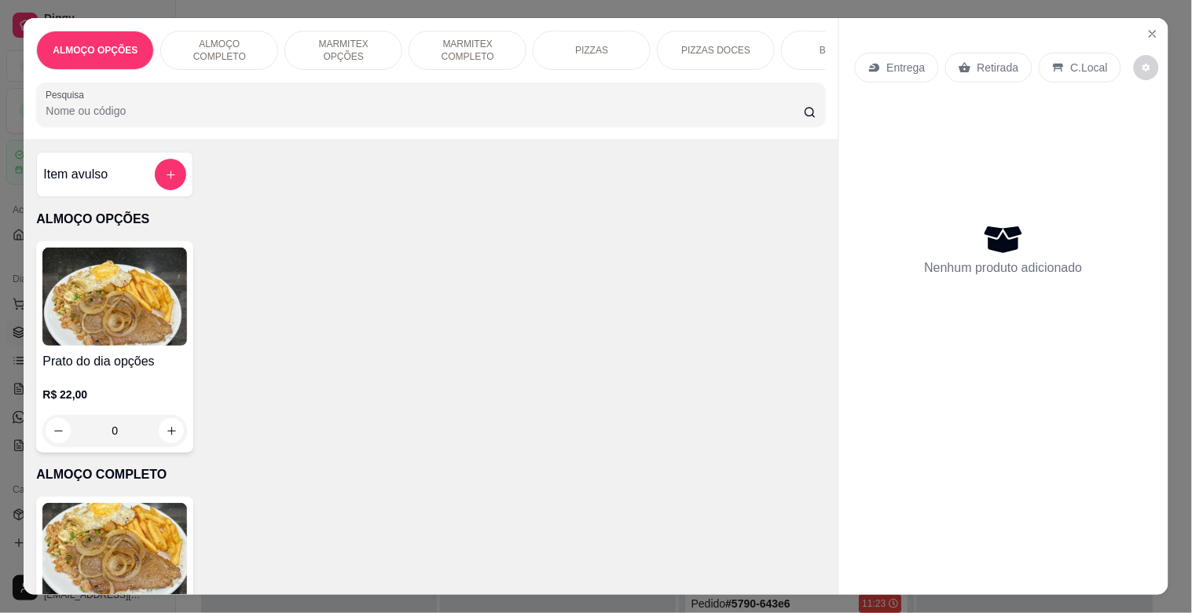
drag, startPoint x: 442, startPoint y: 36, endPoint x: 430, endPoint y: 44, distance: 14.2
click at [443, 38] on p "MARMITEX COMPLETO" at bounding box center [467, 50] width 91 height 25
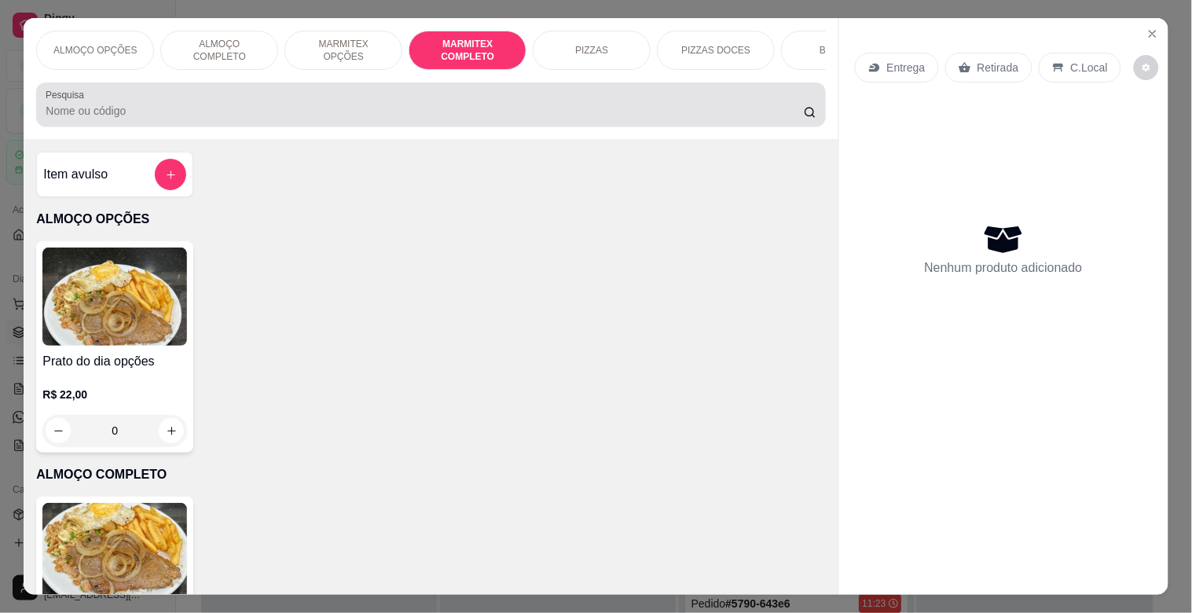
scroll to position [38, 0]
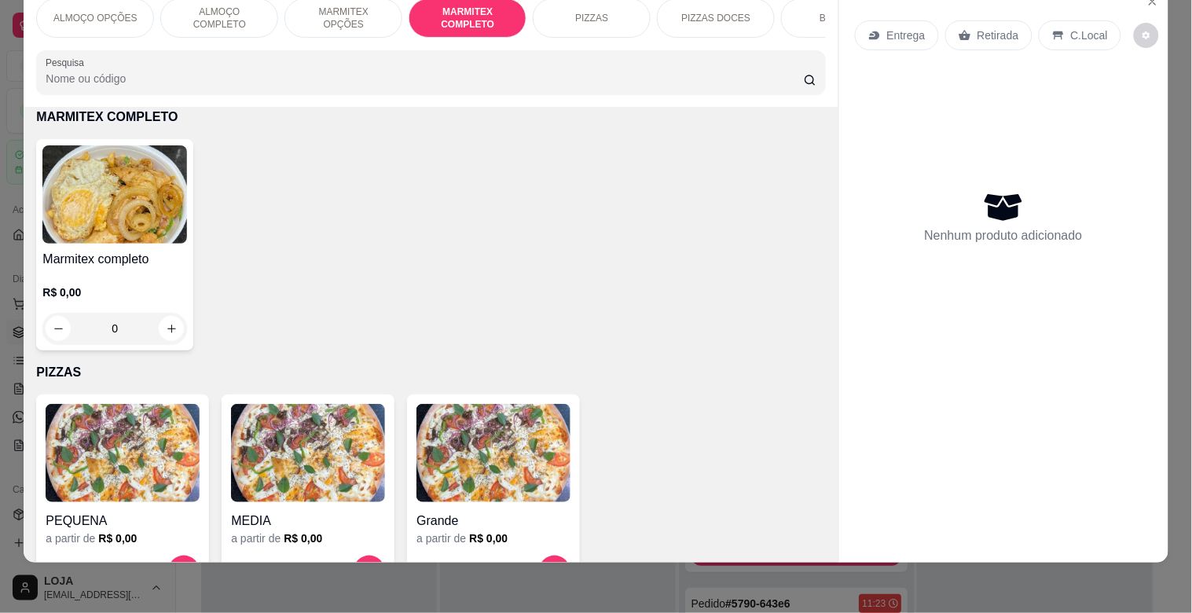
click at [101, 233] on img at bounding box center [114, 194] width 145 height 98
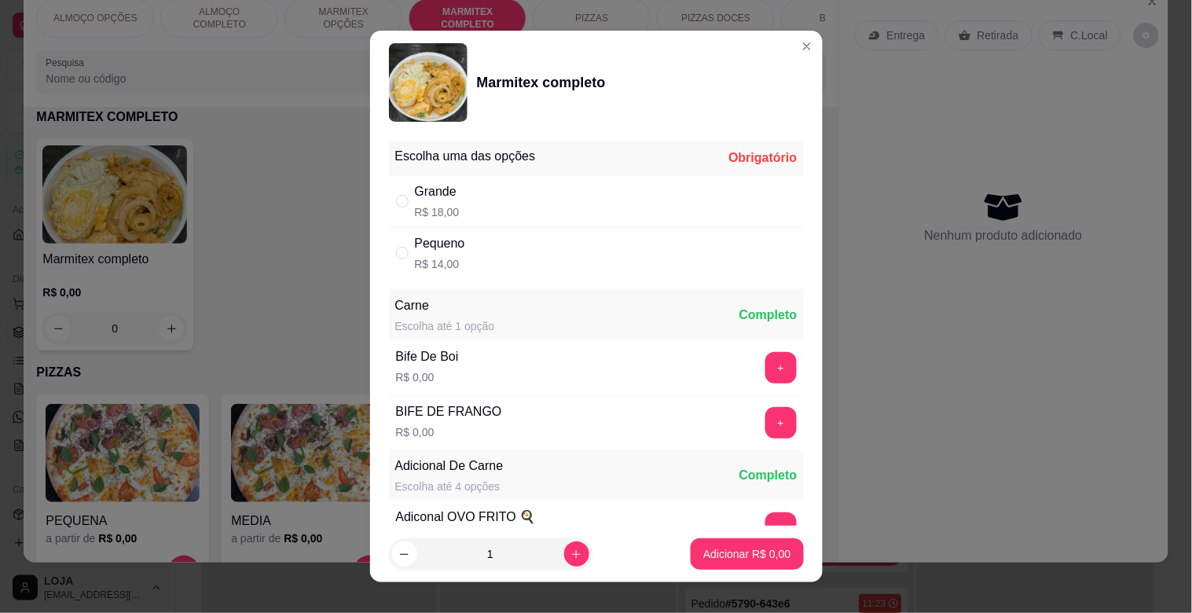
click at [577, 212] on div "Grande R$ 18,00" at bounding box center [596, 201] width 415 height 52
radio input "true"
click at [765, 370] on button "+" at bounding box center [780, 367] width 31 height 31
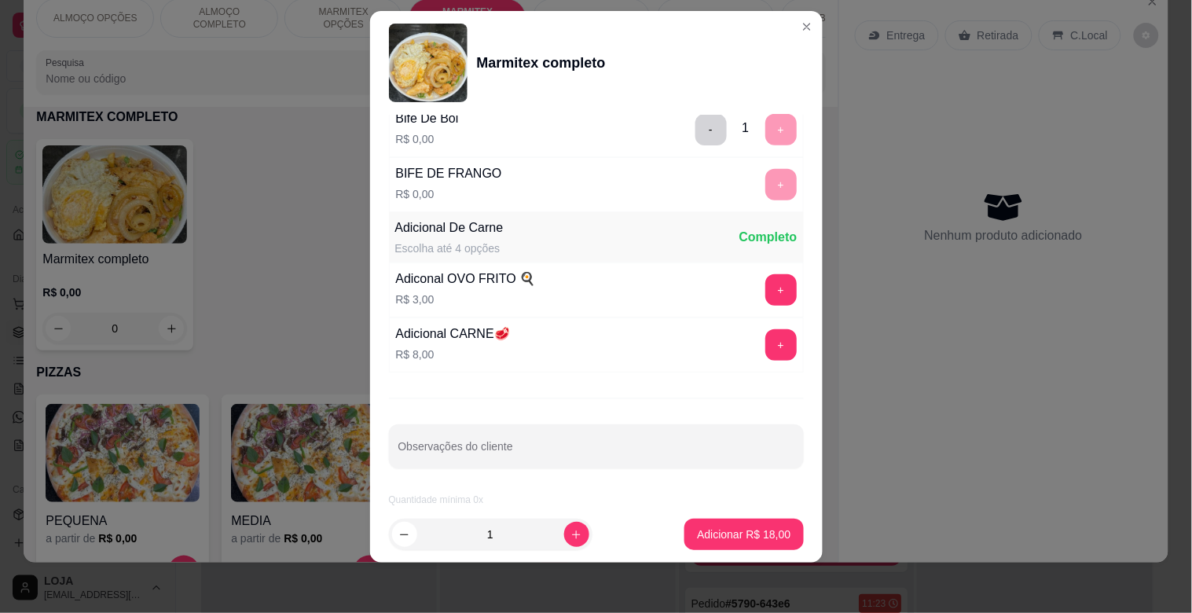
scroll to position [220, 0]
click at [573, 456] on input "Observações do cliente" at bounding box center [596, 453] width 396 height 16
type input "CELIO"
click at [724, 530] on p "Adicionar R$ 18,00" at bounding box center [743, 534] width 93 height 16
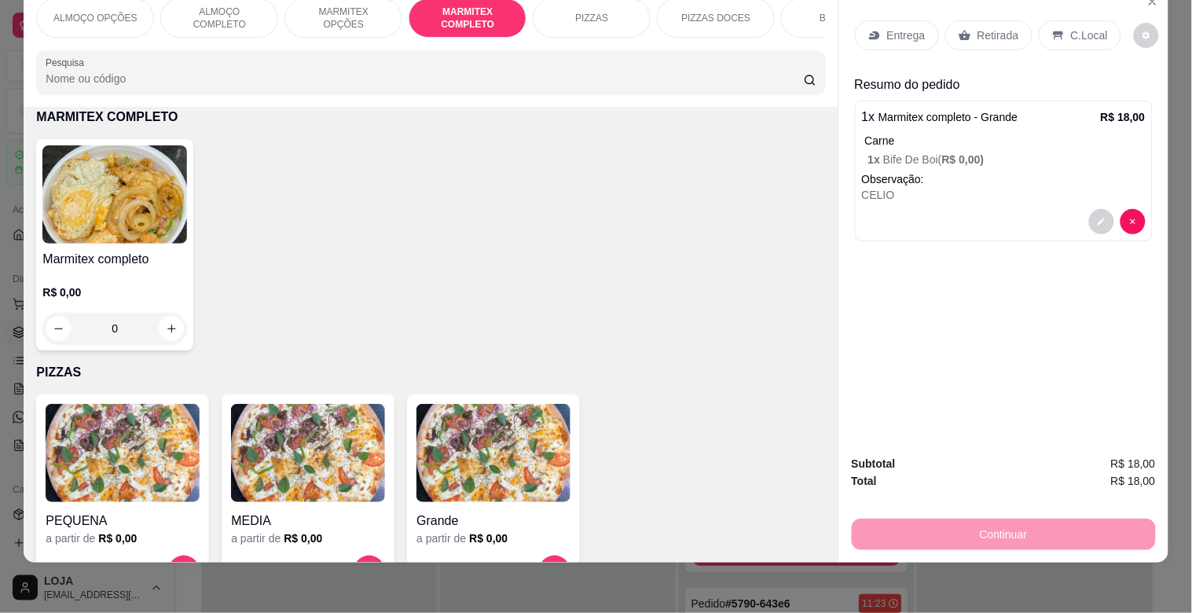
click at [165, 267] on h4 "Marmitex completo" at bounding box center [114, 259] width 145 height 19
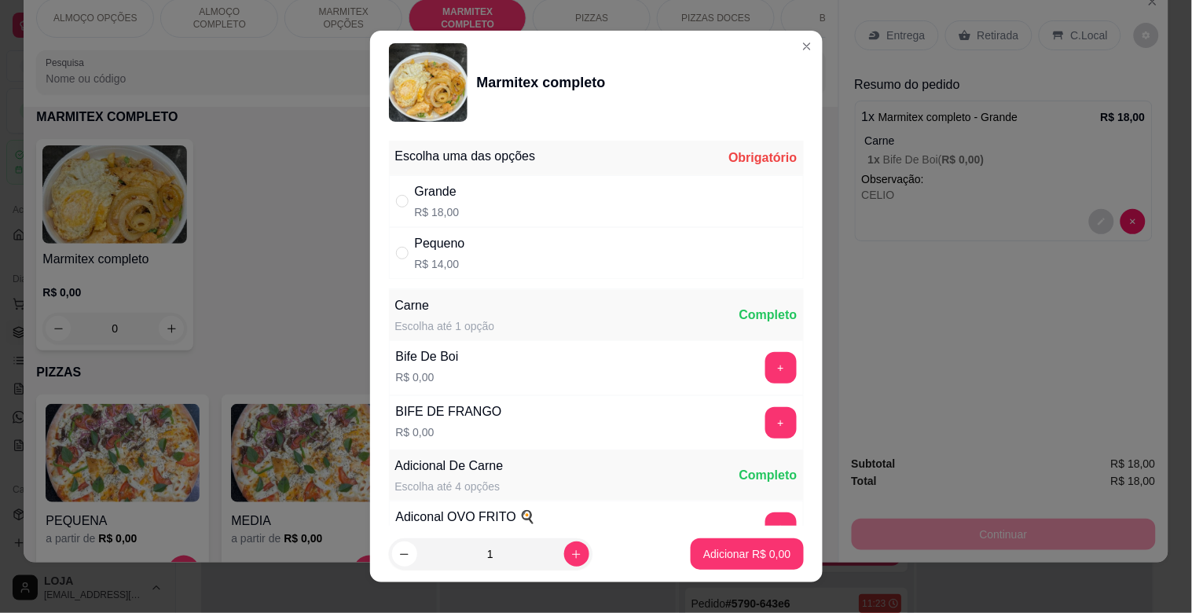
click at [567, 192] on div "Grande R$ 18,00" at bounding box center [596, 201] width 415 height 52
radio input "true"
click at [759, 352] on div "+" at bounding box center [781, 367] width 44 height 31
click at [765, 359] on button "+" at bounding box center [780, 368] width 31 height 31
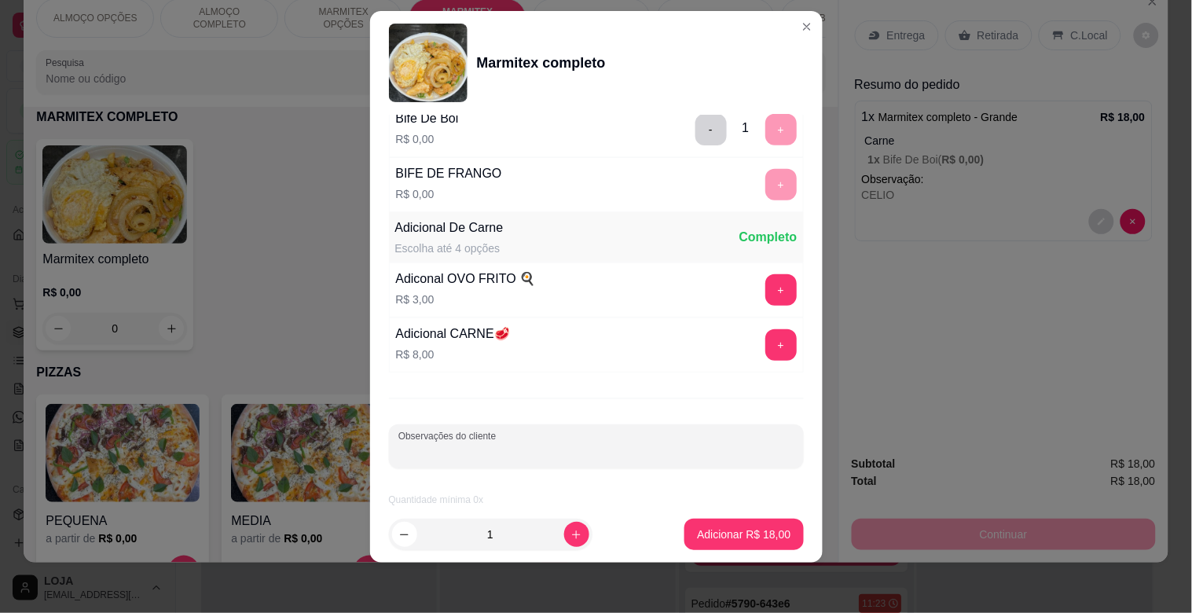
click at [533, 454] on input "Observações do cliente" at bounding box center [596, 453] width 396 height 16
type input "WASLEY"
click at [716, 529] on p "Adicionar R$ 18,00" at bounding box center [743, 534] width 93 height 16
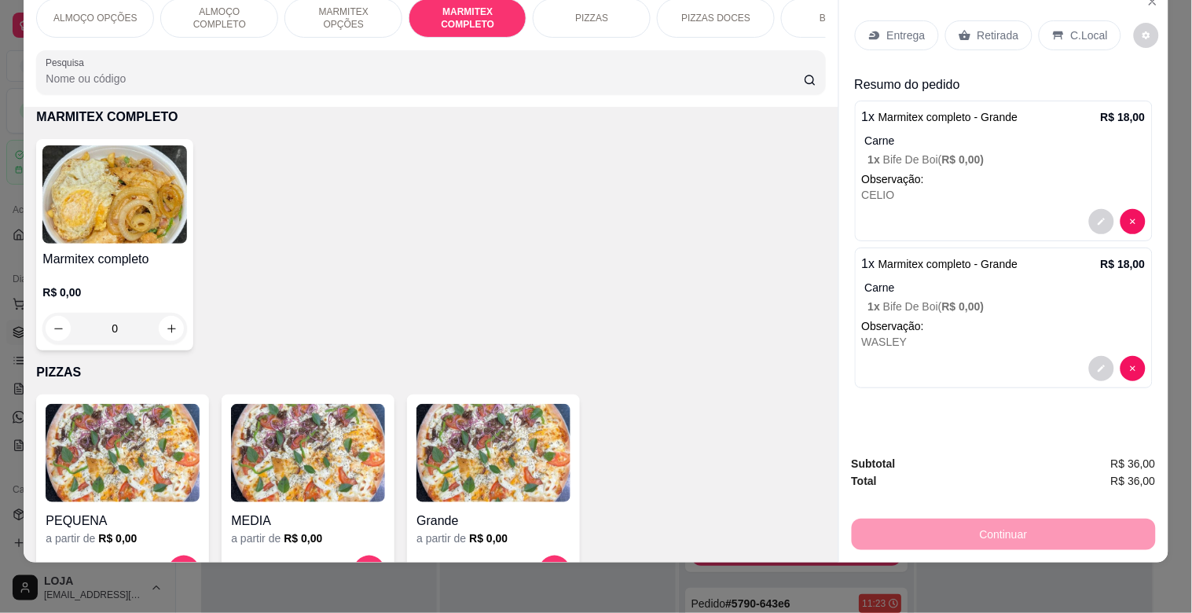
click at [154, 250] on h4 "Marmitex completo" at bounding box center [114, 259] width 145 height 19
click at [490, 206] on div "Grande R$ 18,00" at bounding box center [595, 201] width 415 height 52
radio input "true"
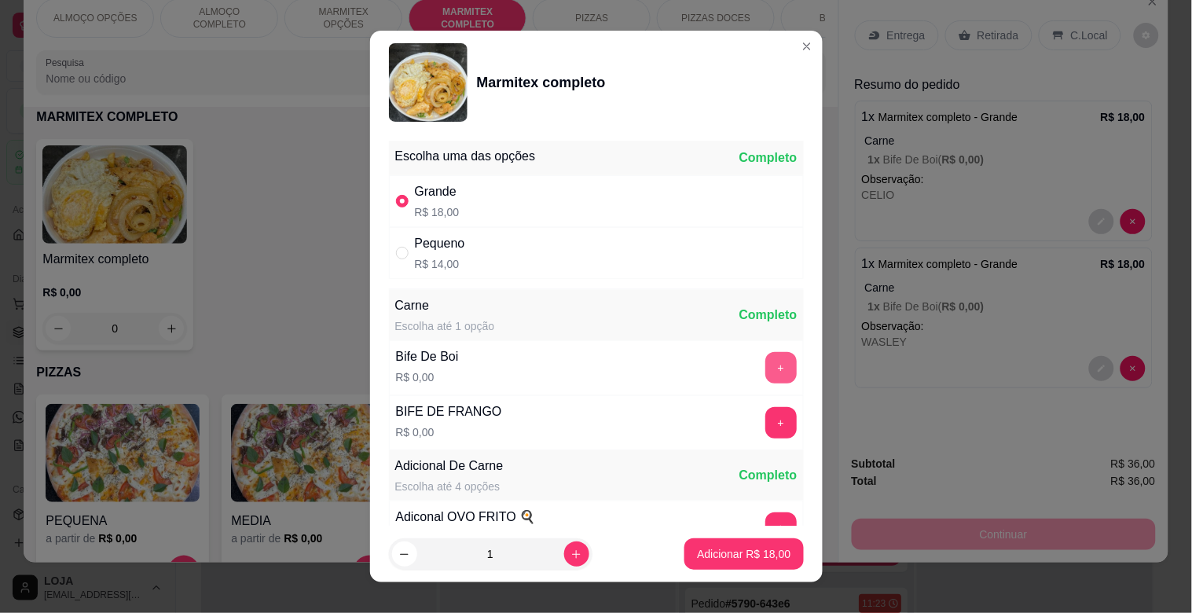
click at [765, 373] on button "+" at bounding box center [780, 367] width 31 height 31
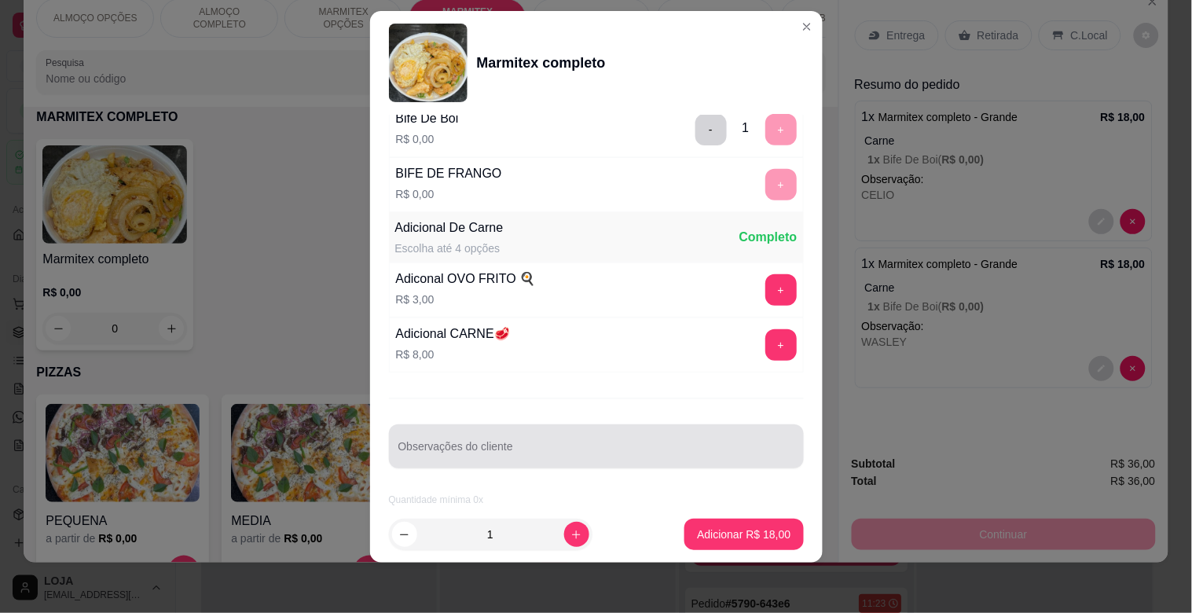
click at [574, 452] on input "Observações do cliente" at bounding box center [596, 453] width 396 height 16
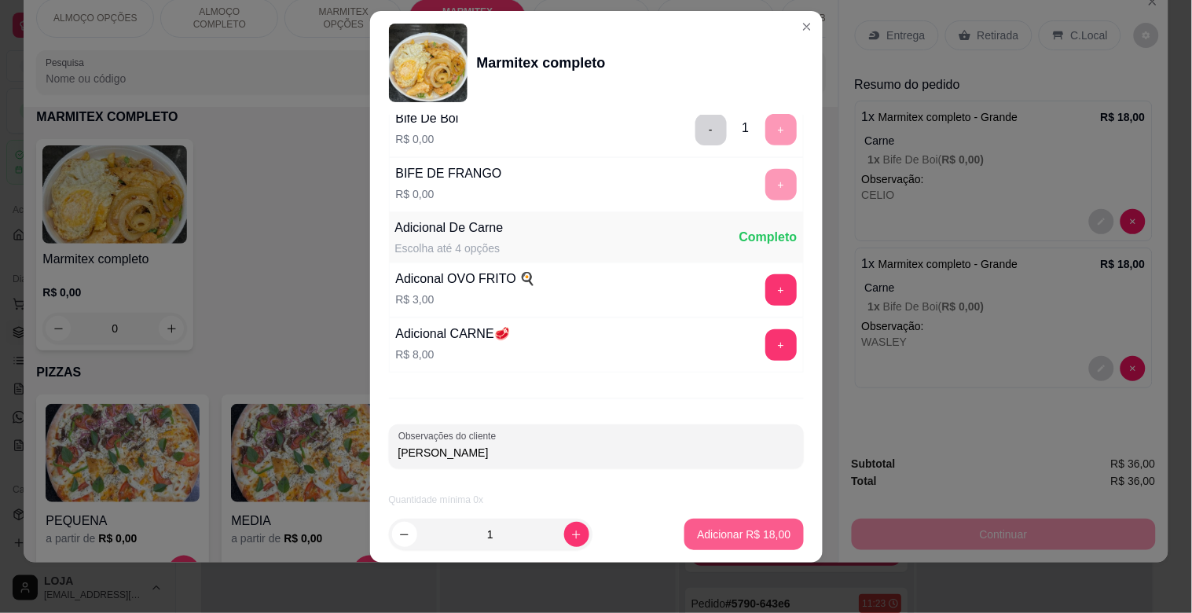
type input "[PERSON_NAME]"
click at [729, 520] on button "Adicionar R$ 18,00" at bounding box center [743, 533] width 119 height 31
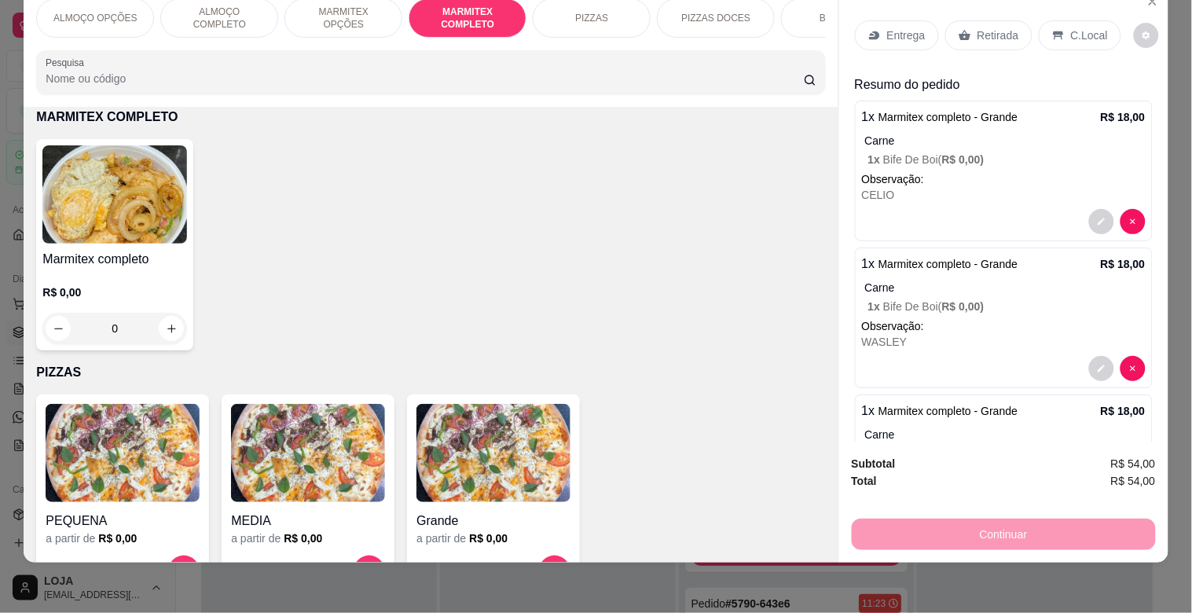
drag, startPoint x: 136, startPoint y: 254, endPoint x: 142, endPoint y: 266, distance: 13.4
click at [142, 266] on h4 "Marmitex completo" at bounding box center [114, 259] width 145 height 19
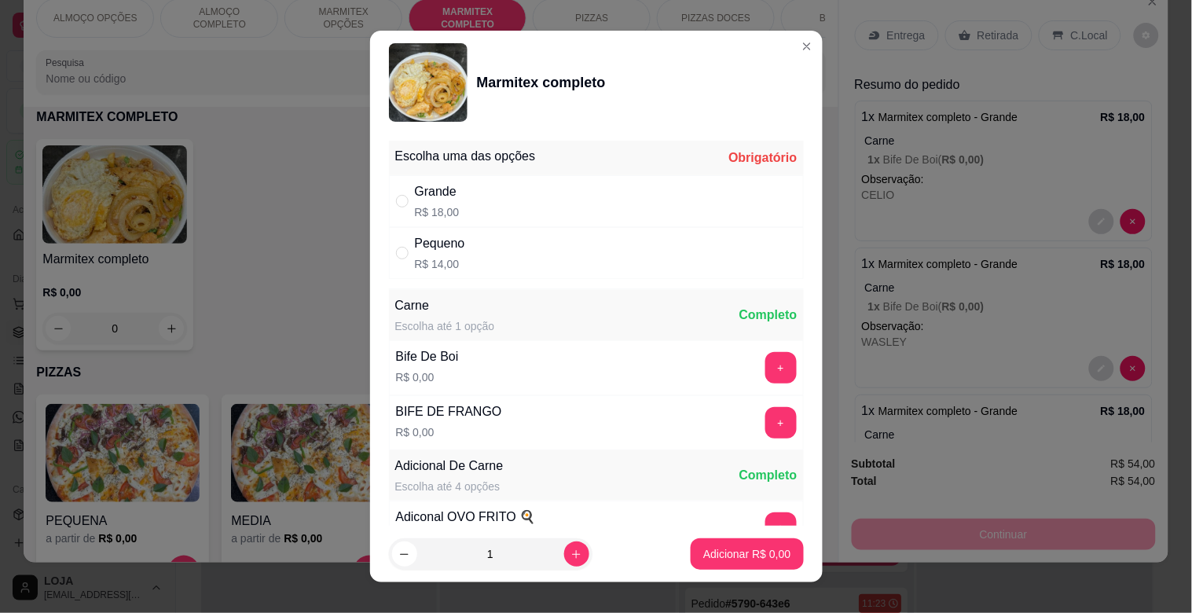
click at [567, 191] on div "Grande R$ 18,00" at bounding box center [596, 201] width 415 height 52
radio input "true"
click at [765, 414] on button "+" at bounding box center [780, 422] width 31 height 31
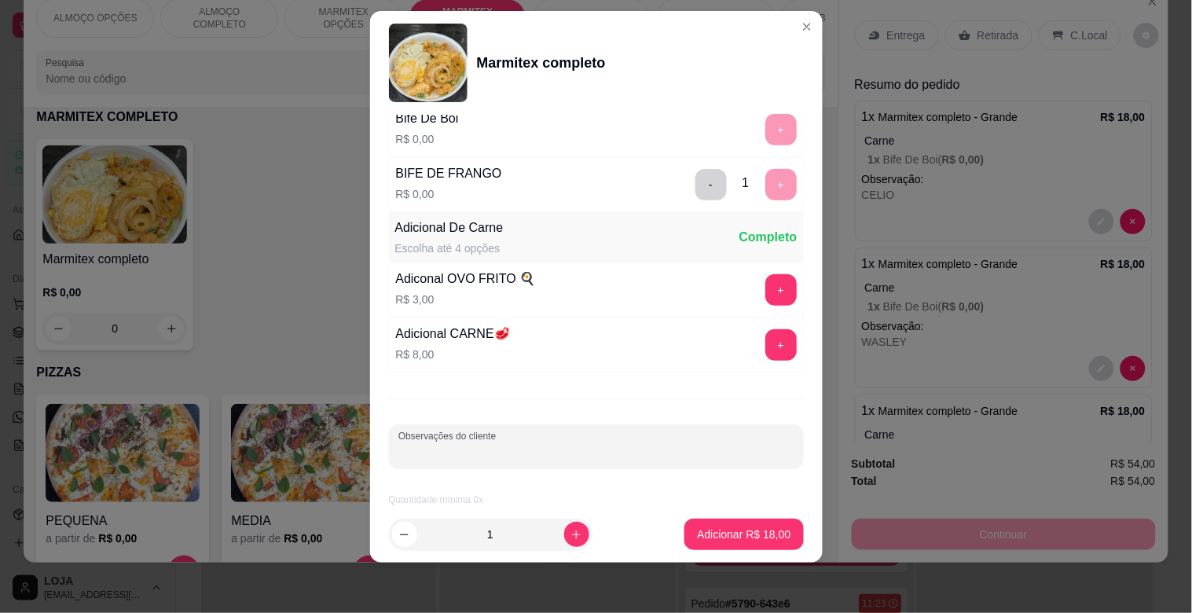
click at [537, 452] on input "Observações do cliente" at bounding box center [596, 453] width 396 height 16
type input "LEO"
click at [780, 539] on button "Adicionar R$ 18,00" at bounding box center [743, 533] width 119 height 31
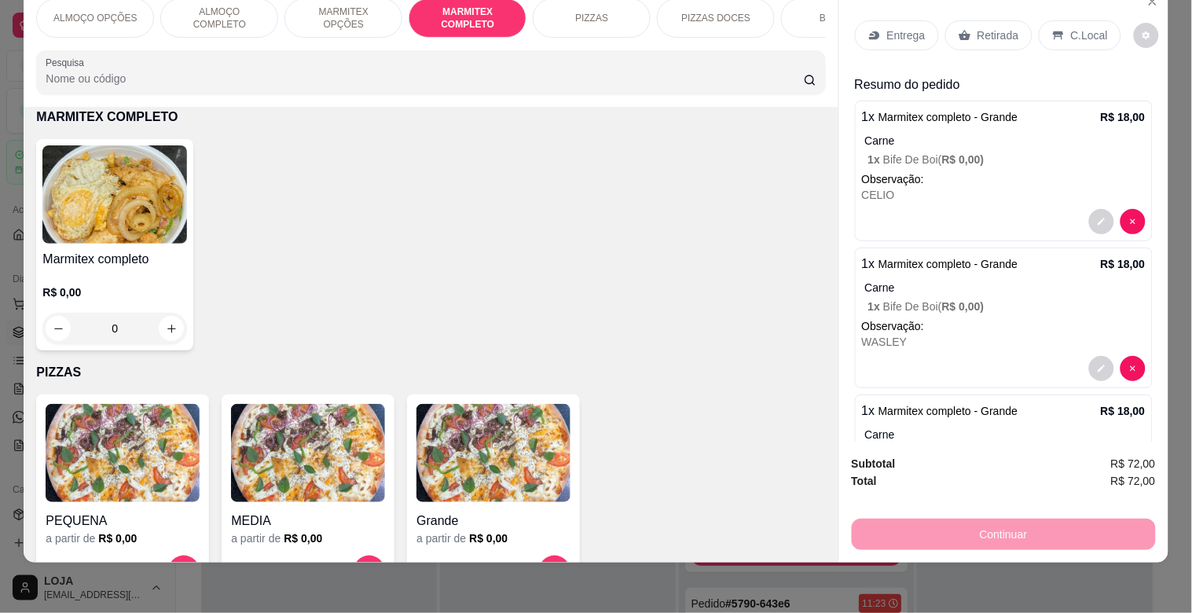
click at [131, 269] on div "R$ 0,00 0" at bounding box center [114, 306] width 145 height 75
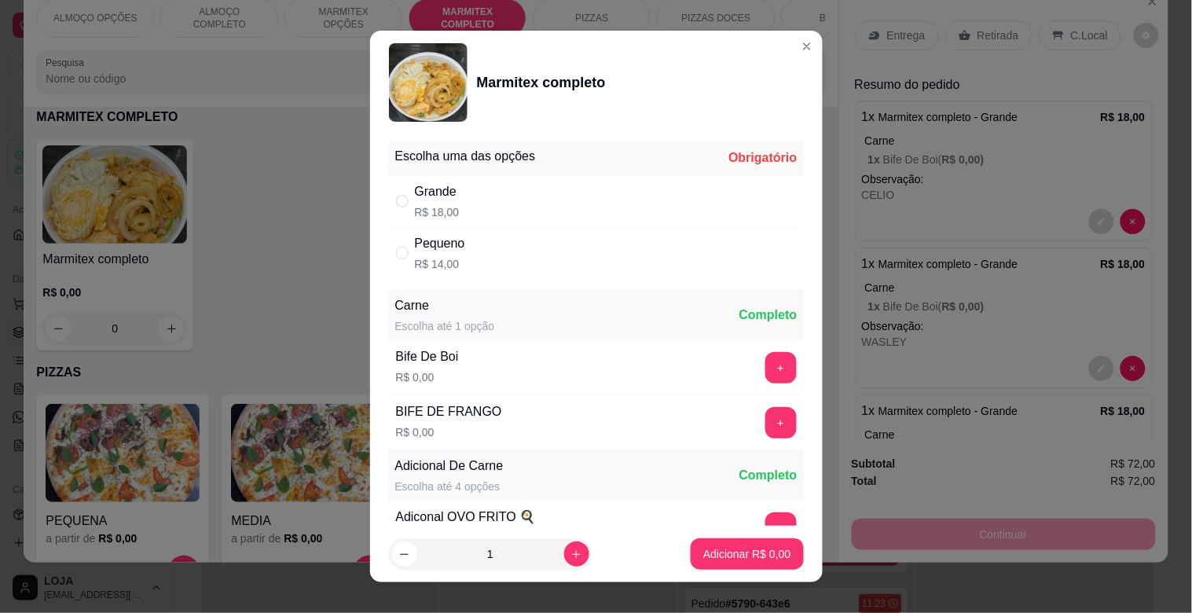
click at [498, 193] on div "Grande R$ 18,00" at bounding box center [596, 201] width 415 height 52
radio input "true"
click at [759, 364] on div "+" at bounding box center [781, 367] width 44 height 31
click at [765, 362] on button "+" at bounding box center [780, 367] width 31 height 31
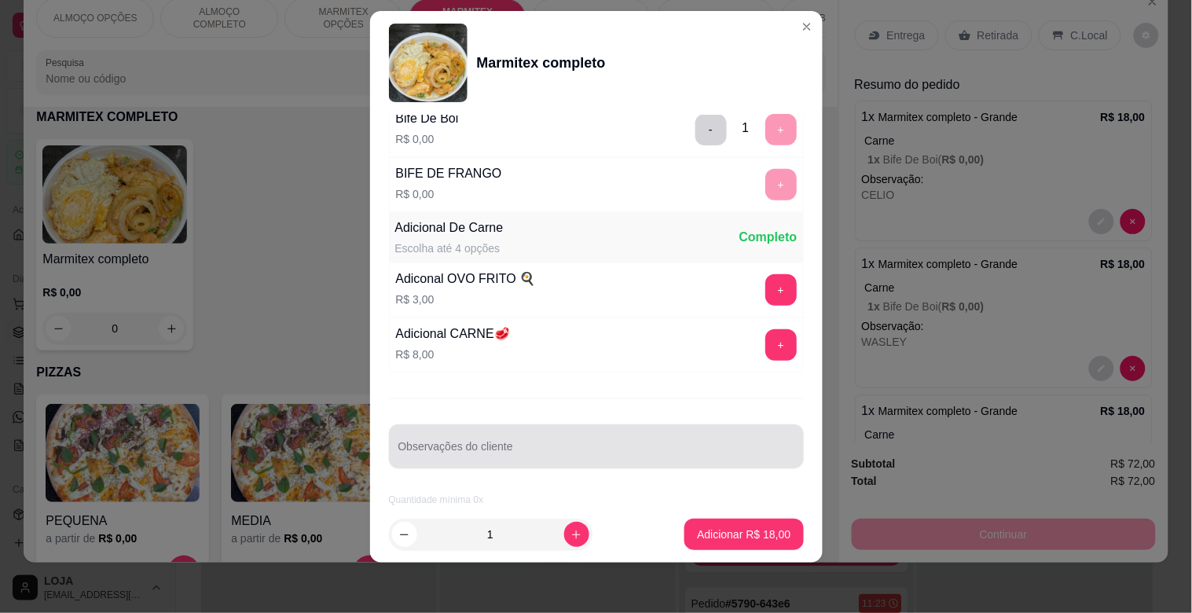
click at [566, 430] on div "Observações do cliente" at bounding box center [596, 446] width 415 height 44
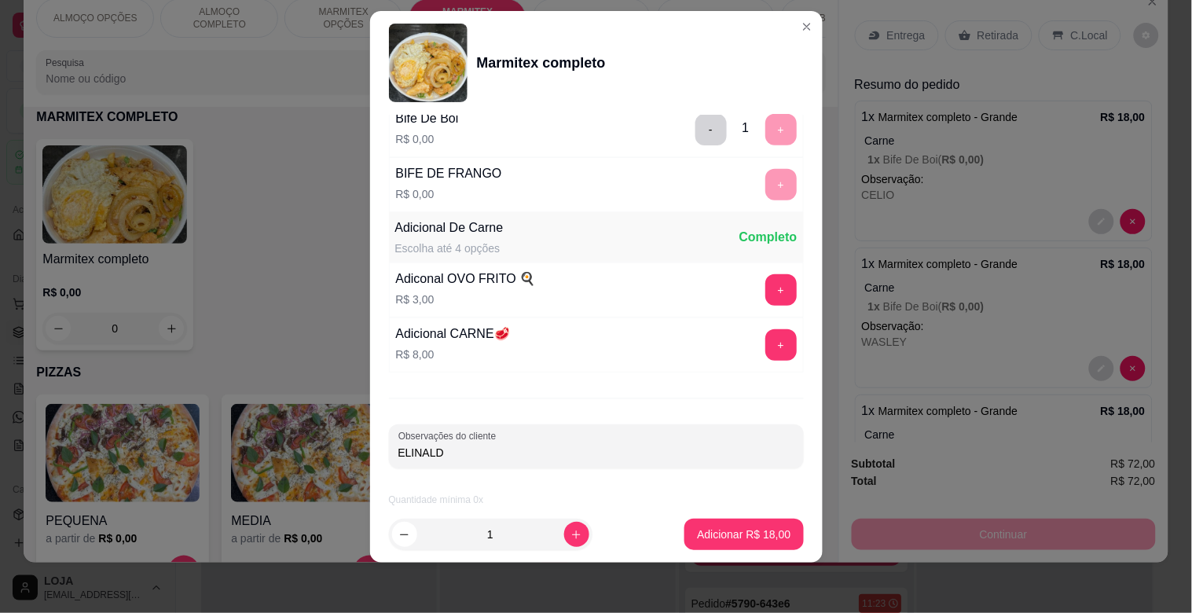
type input "ELINALDO"
click at [741, 538] on p "Adicionar R$ 18,00" at bounding box center [743, 533] width 91 height 15
click at [741, 536] on div "PEQUENA a partir de R$ 0,00 MEDIA a partir de R$ 0,00 Grande a partir de R$ 0,00" at bounding box center [430, 495] width 789 height 202
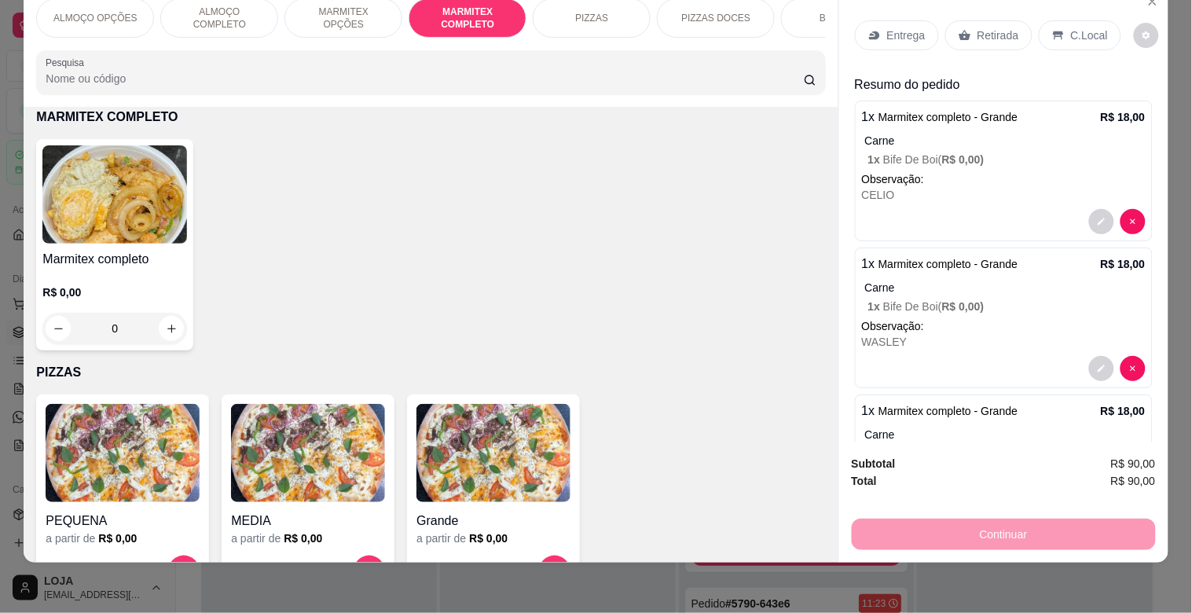
click at [89, 236] on img at bounding box center [114, 194] width 145 height 98
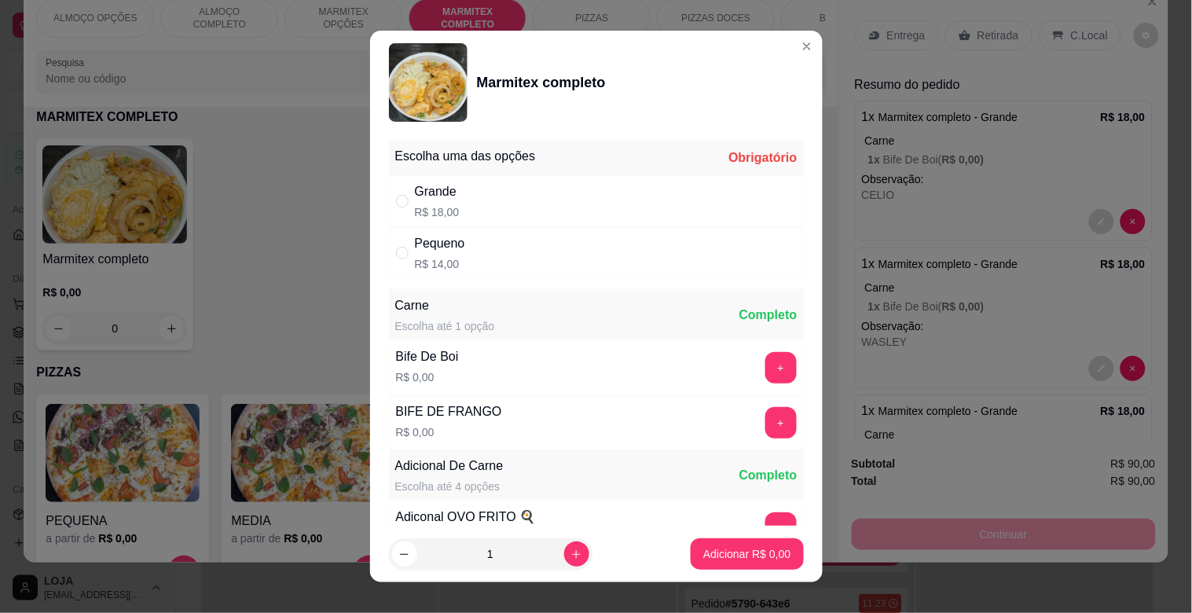
drag, startPoint x: 485, startPoint y: 201, endPoint x: 515, endPoint y: 210, distance: 30.3
click at [489, 199] on div "Grande R$ 18,00" at bounding box center [596, 201] width 415 height 52
radio input "true"
click at [766, 367] on div "+" at bounding box center [781, 367] width 44 height 31
click at [765, 366] on button "+" at bounding box center [780, 368] width 31 height 31
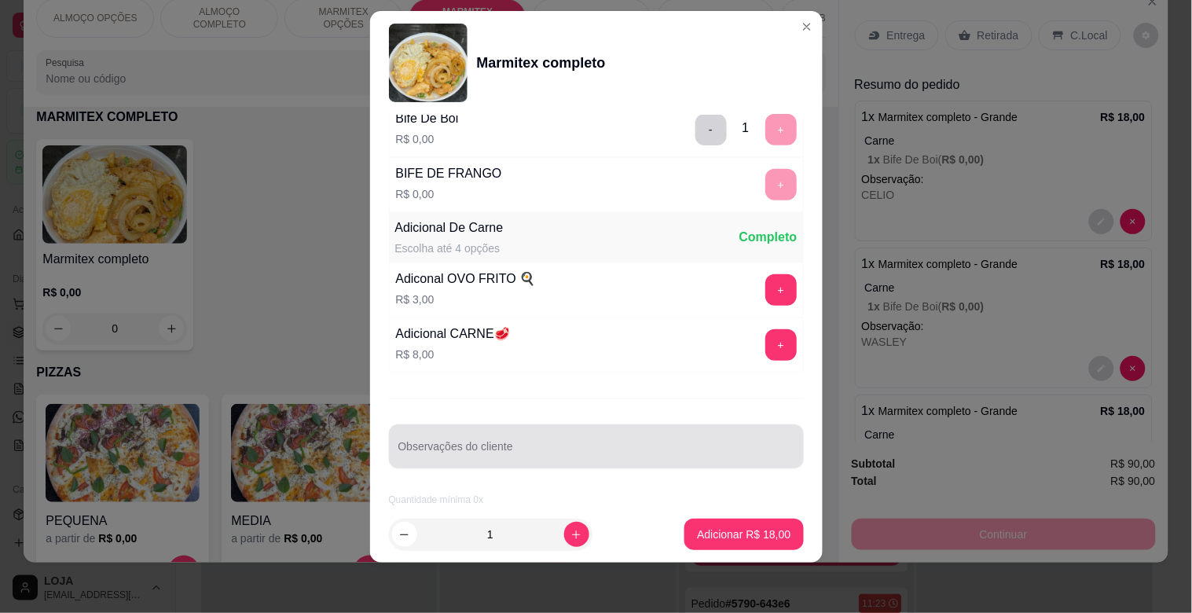
click at [566, 453] on input "Observações do cliente" at bounding box center [596, 453] width 396 height 16
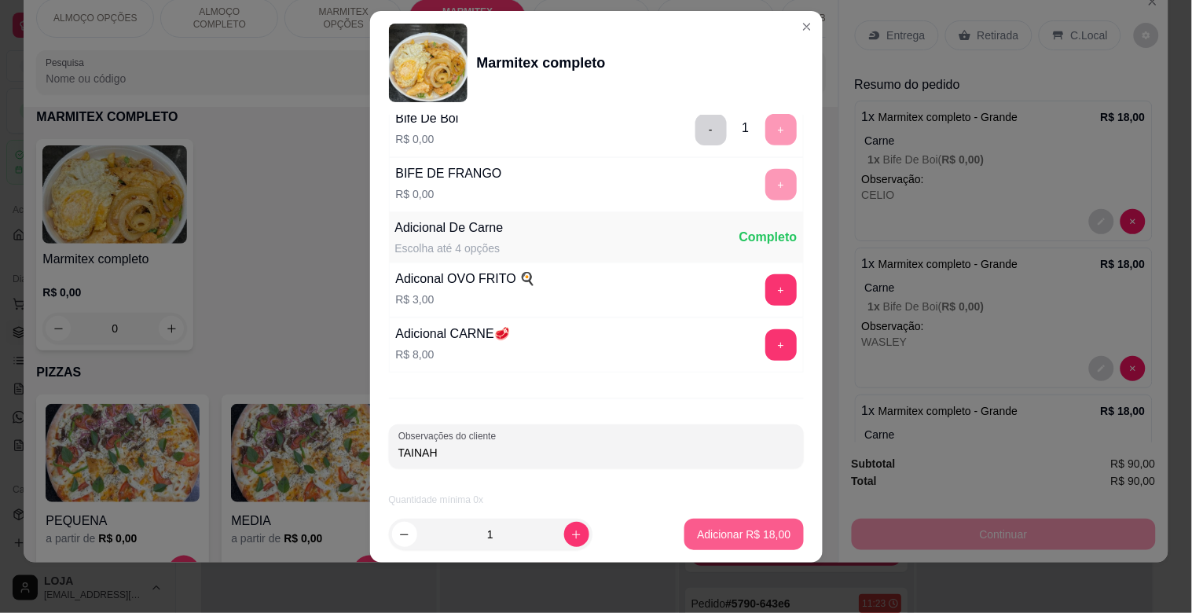
type input "TAINAH"
click at [747, 540] on p "Adicionar R$ 18,00" at bounding box center [743, 533] width 91 height 15
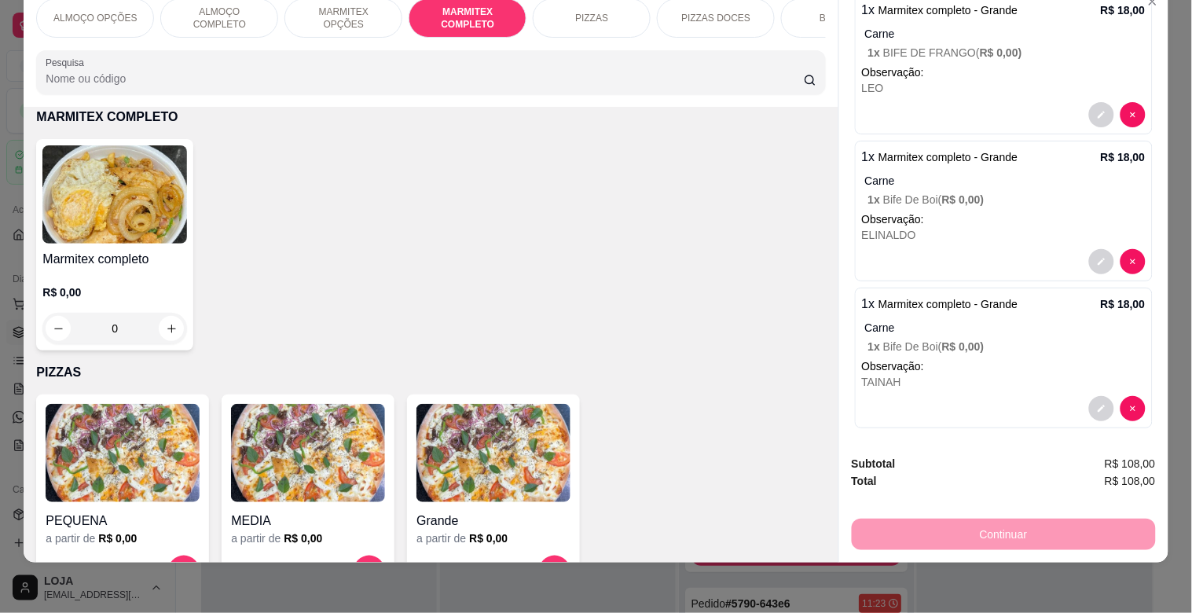
scroll to position [556, 0]
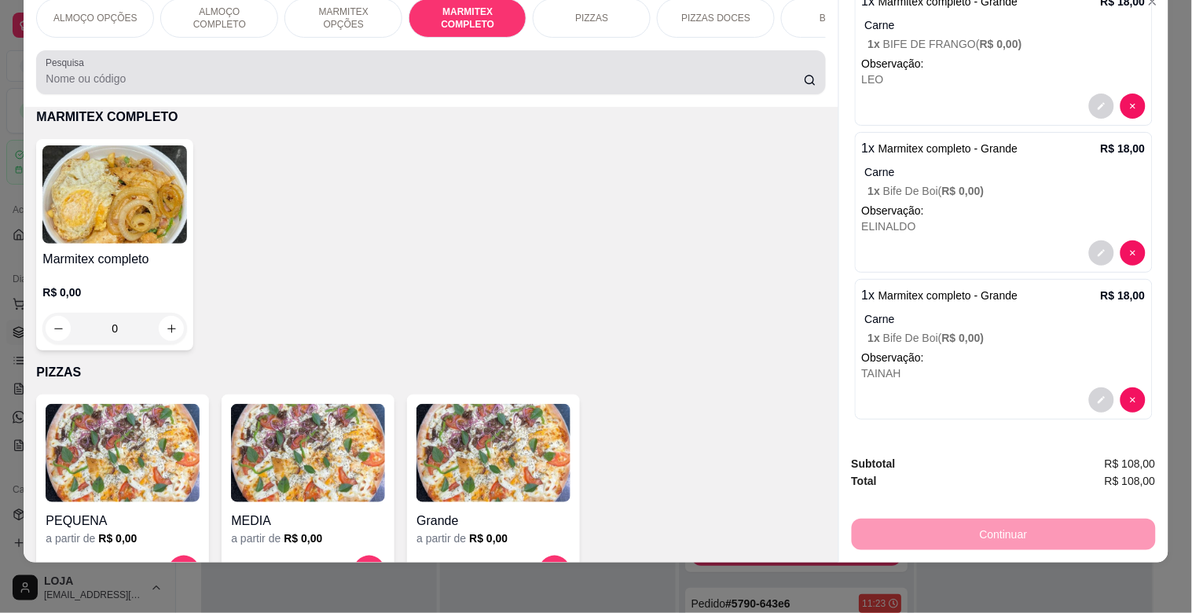
click at [566, 77] on input "Pesquisa" at bounding box center [425, 79] width 758 height 16
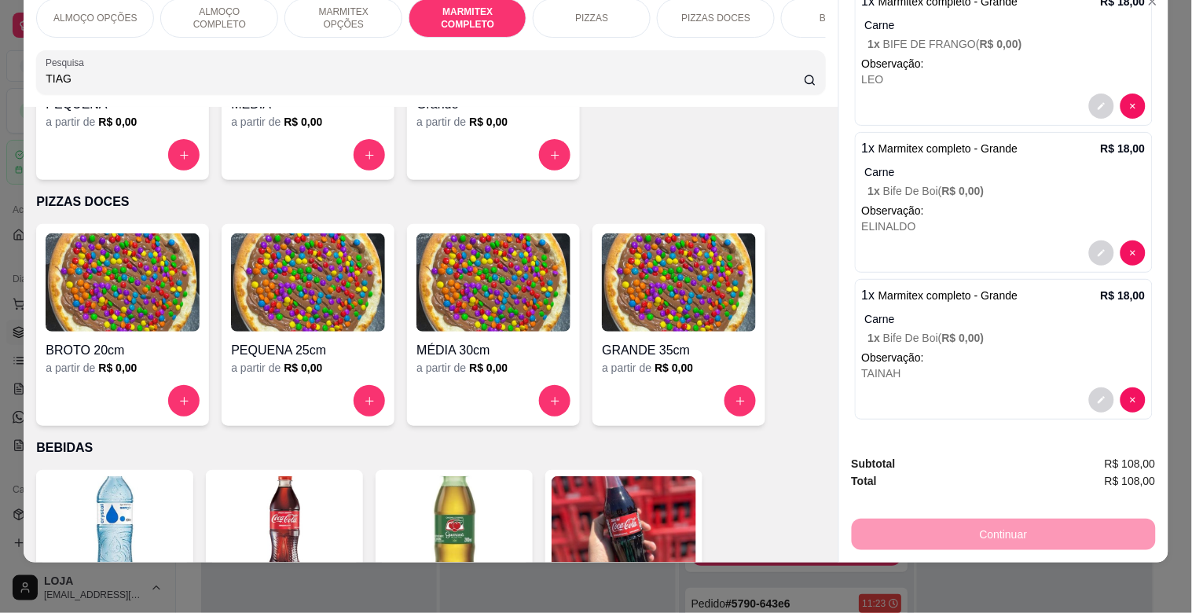
scroll to position [899, 0]
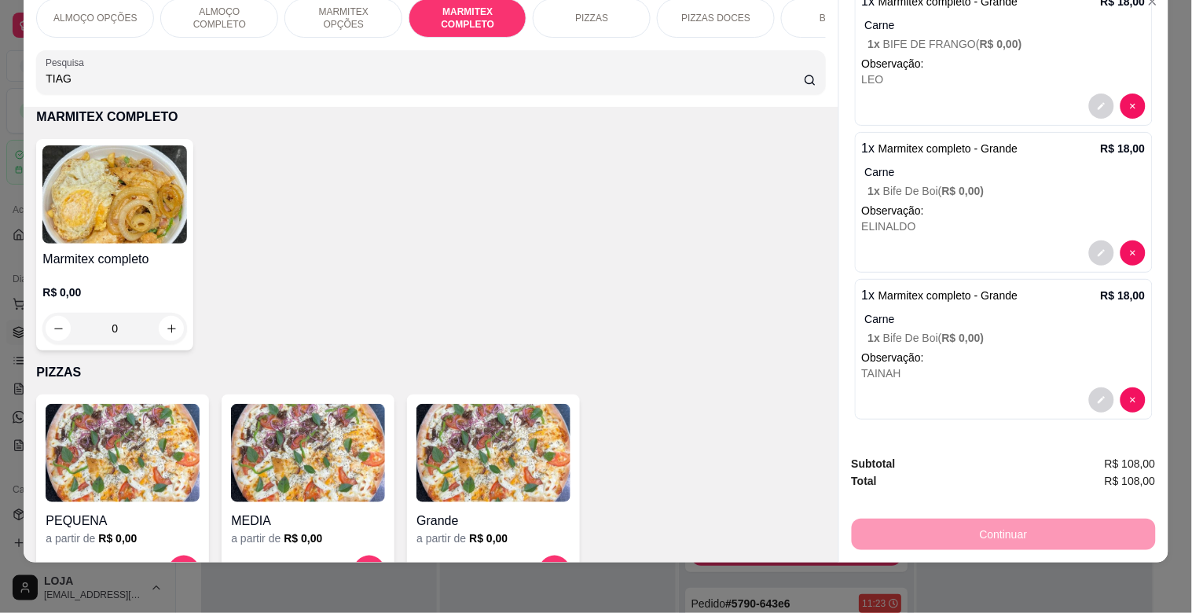
type input "TIAG"
click at [137, 212] on img at bounding box center [114, 194] width 145 height 98
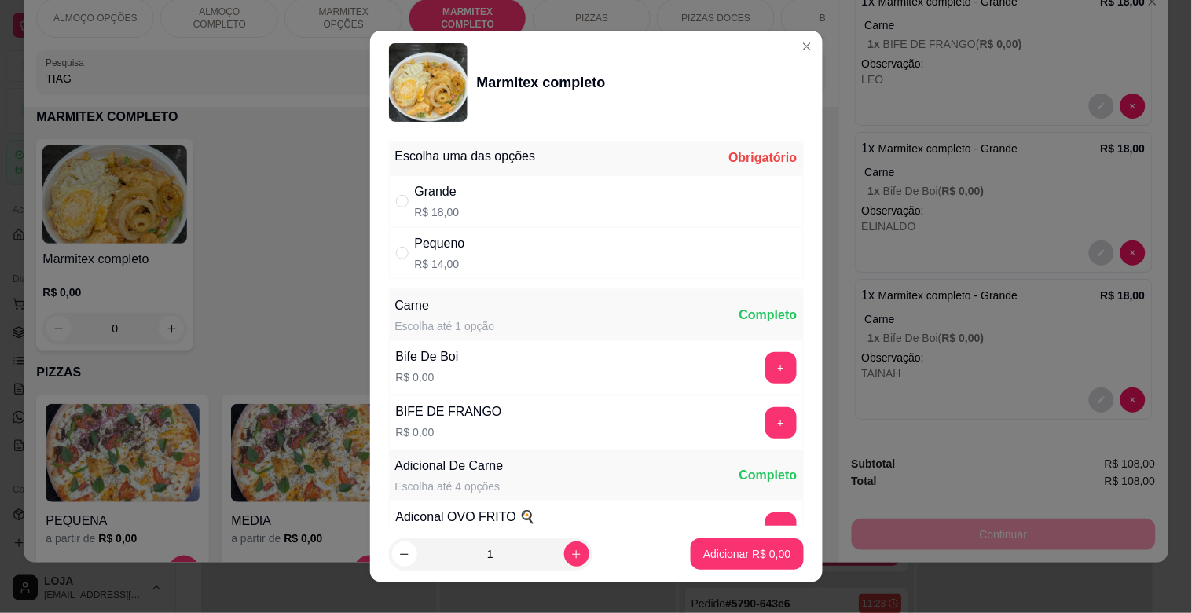
click at [483, 249] on div "Pequeno R$ 14,00" at bounding box center [596, 253] width 415 height 52
radio input "true"
click at [765, 363] on button "+" at bounding box center [780, 368] width 31 height 31
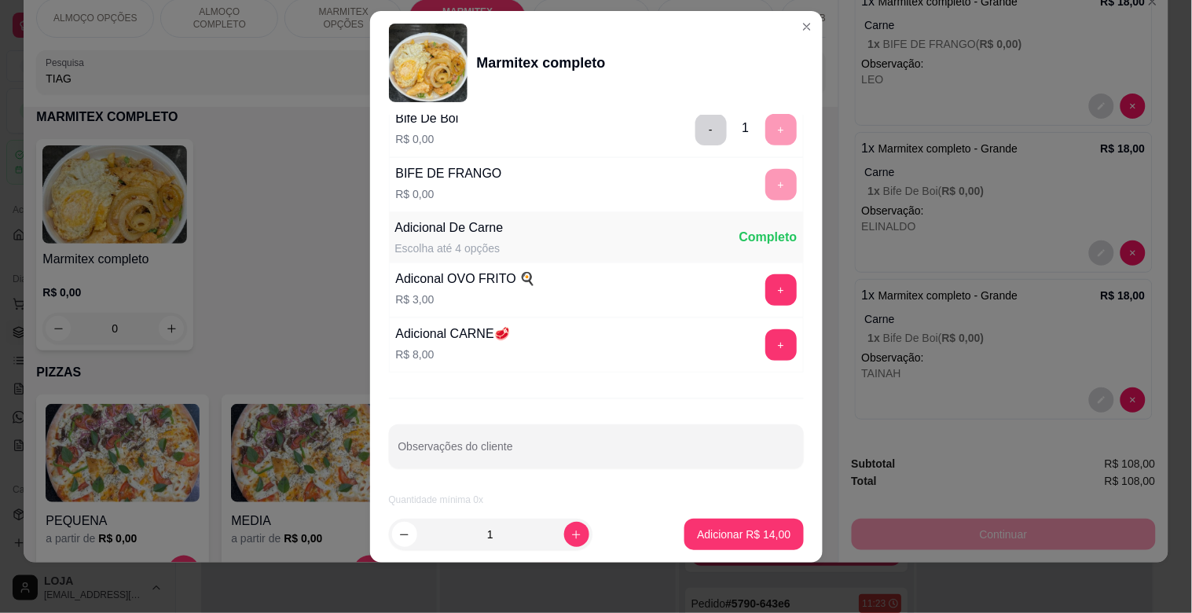
scroll to position [220, 0]
click at [603, 469] on div "Escolha uma das opções Completo Grande R$ 18,00 Pequeno R$ 14,00 Carne Escolha …" at bounding box center [596, 310] width 452 height 391
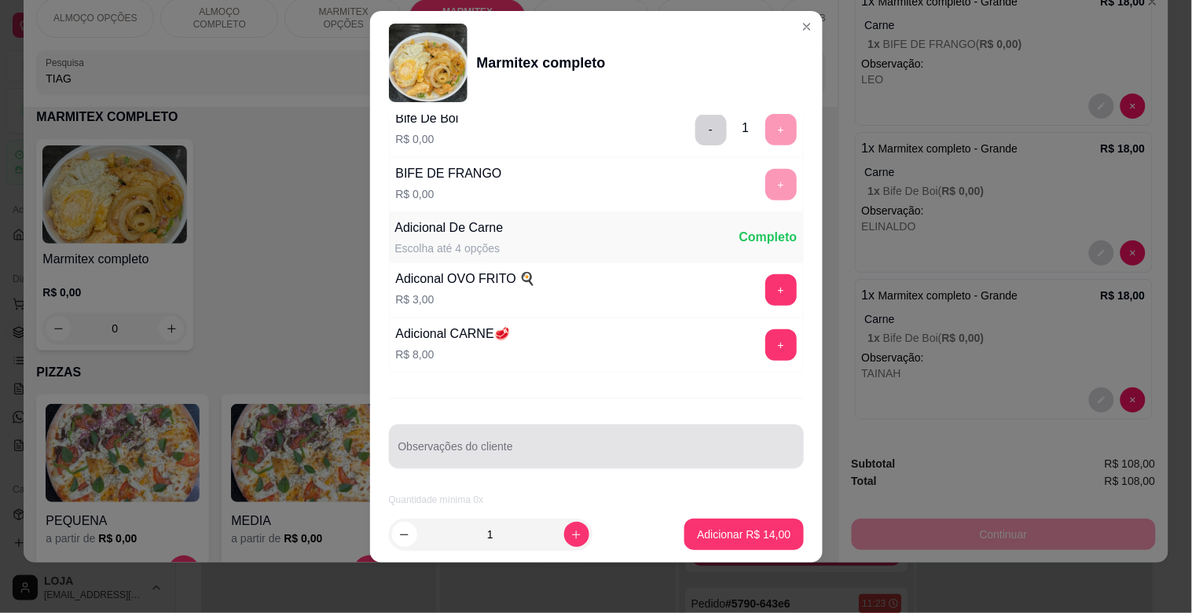
click at [609, 445] on input "Observações do cliente" at bounding box center [596, 453] width 396 height 16
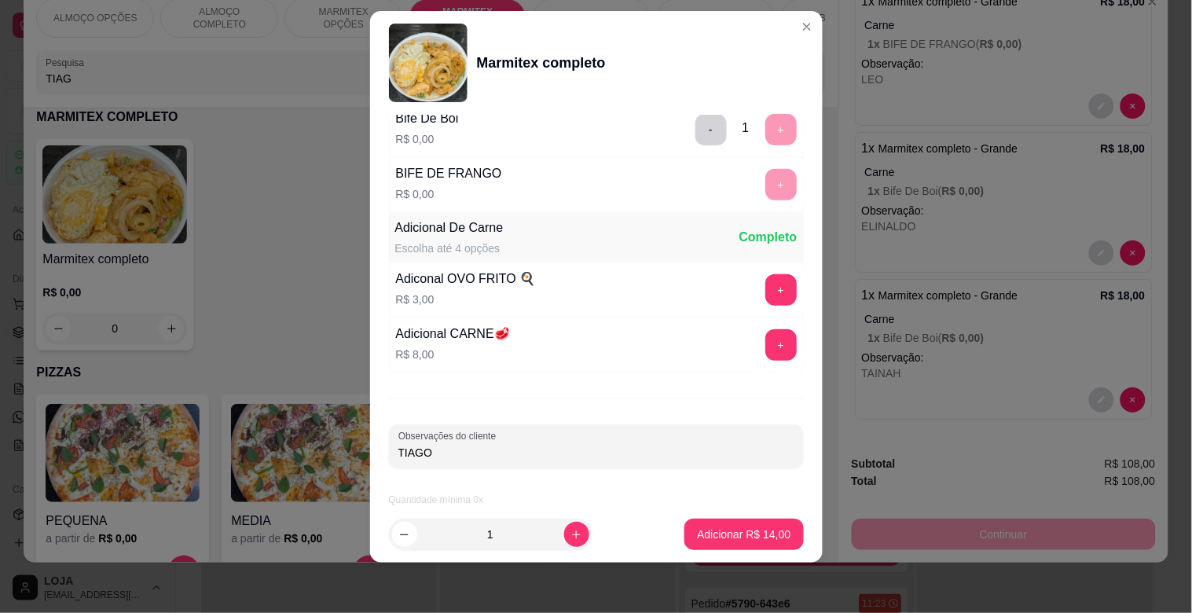
type input "TIAGO"
click at [766, 538] on p "Adicionar R$ 14,00" at bounding box center [743, 533] width 91 height 15
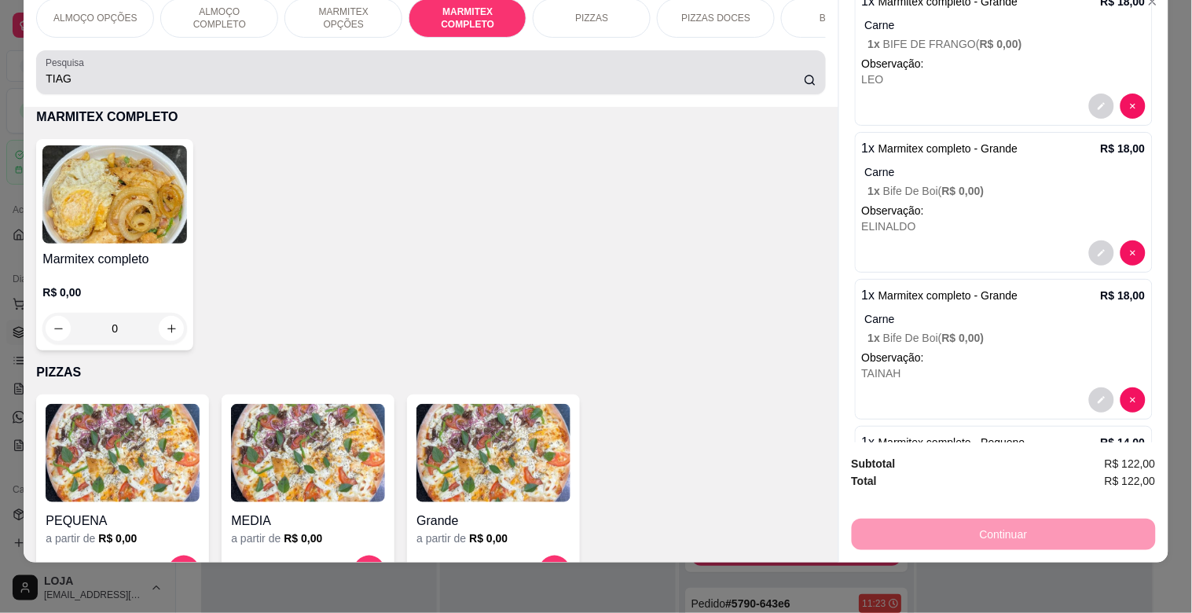
click at [390, 84] on input "TIAG" at bounding box center [425, 79] width 758 height 16
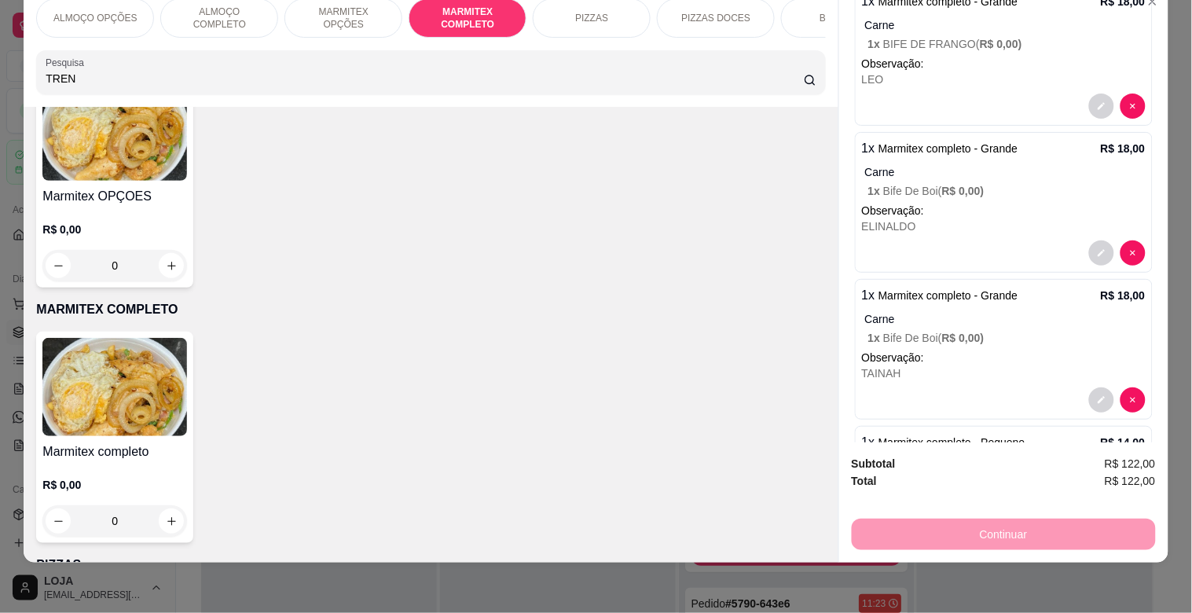
scroll to position [1092, 0]
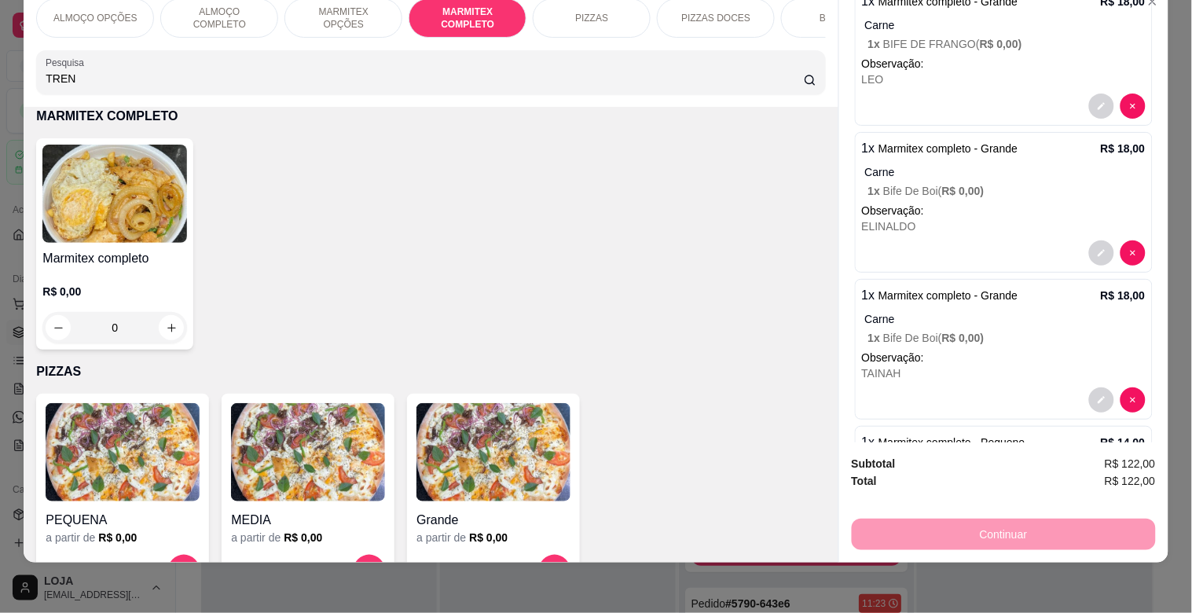
type input "TREN"
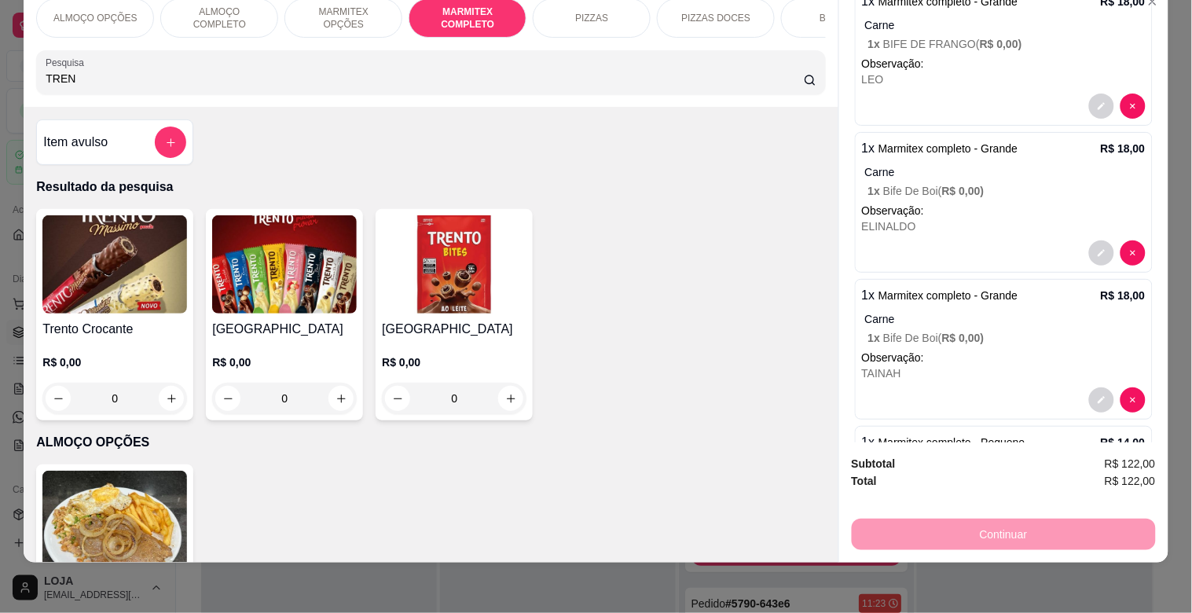
click at [324, 328] on h4 "[GEOGRAPHIC_DATA]" at bounding box center [284, 329] width 145 height 19
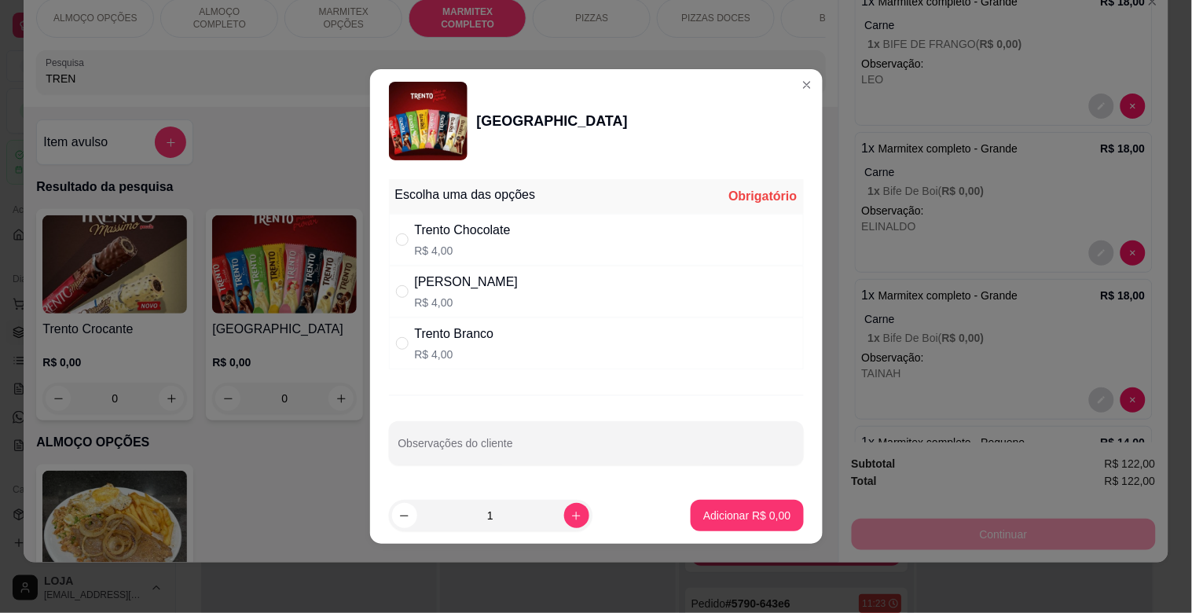
click at [531, 239] on div "Trento Chocolate R$ 4,00" at bounding box center [596, 240] width 415 height 52
radio input "true"
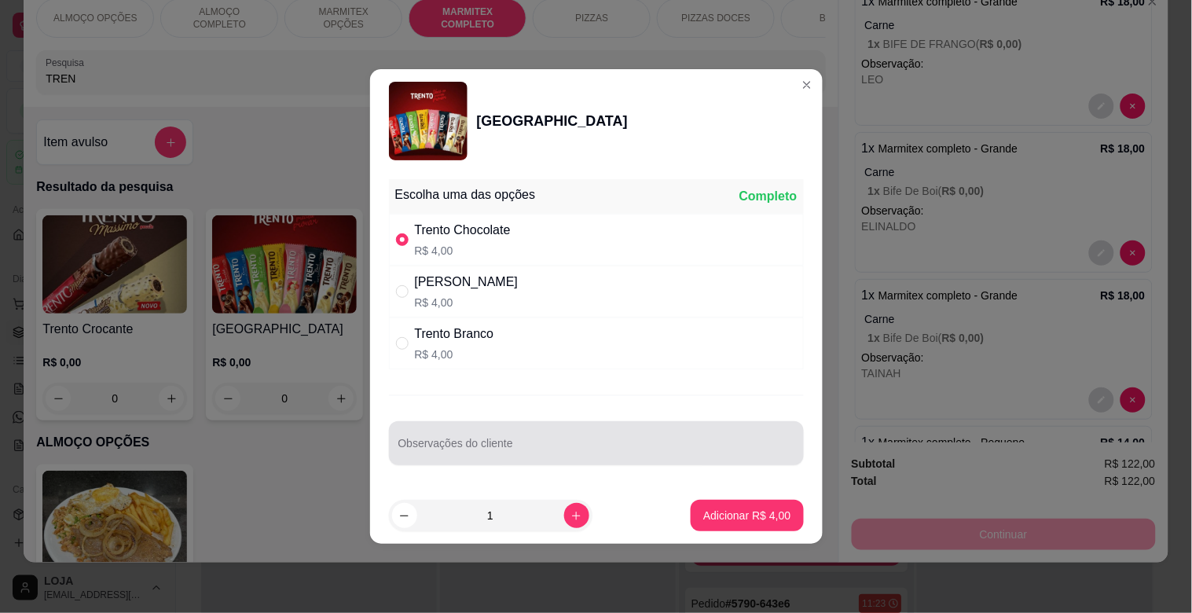
click at [540, 444] on input "Observações do cliente" at bounding box center [596, 449] width 396 height 16
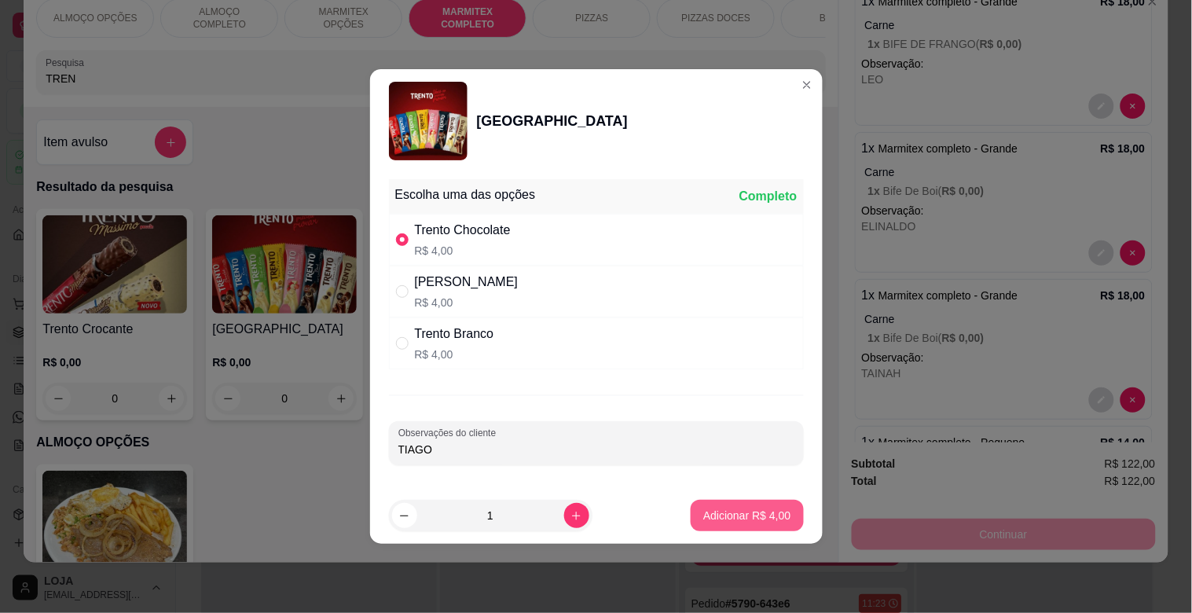
type input "TIAGO"
click at [762, 512] on p "Adicionar R$ 4,00" at bounding box center [746, 515] width 87 height 16
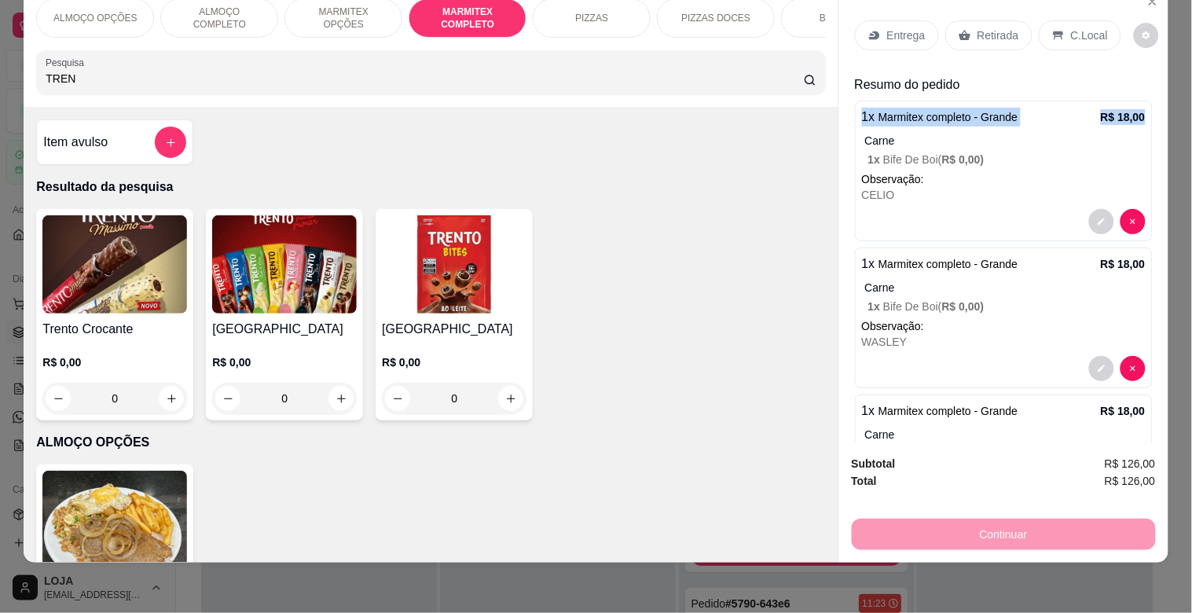
drag, startPoint x: 1130, startPoint y: 88, endPoint x: 1130, endPoint y: 67, distance: 21.2
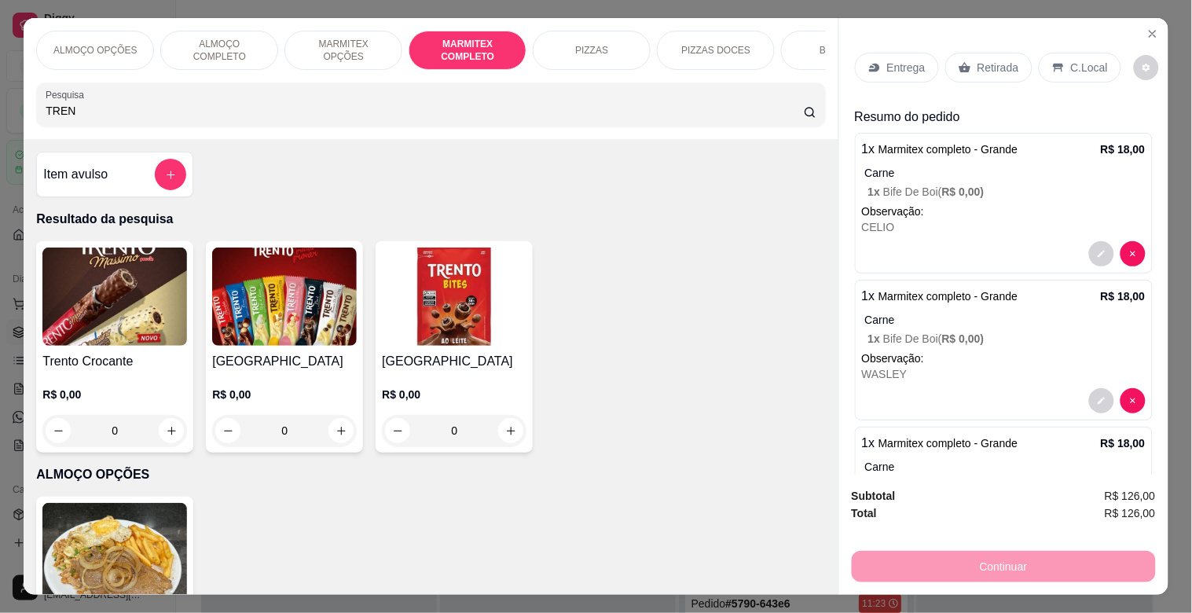
click at [897, 71] on div "Entrega" at bounding box center [897, 68] width 84 height 30
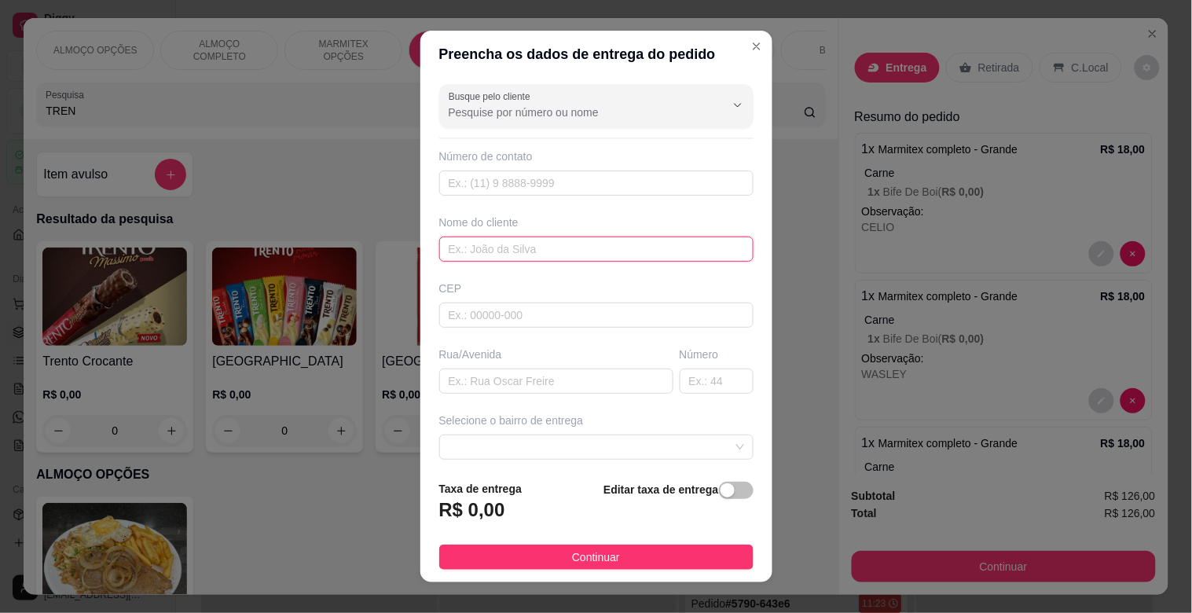
click at [531, 245] on input "text" at bounding box center [596, 248] width 314 height 25
type input "TRACTEL"
click at [720, 495] on div "button" at bounding box center [727, 490] width 14 height 14
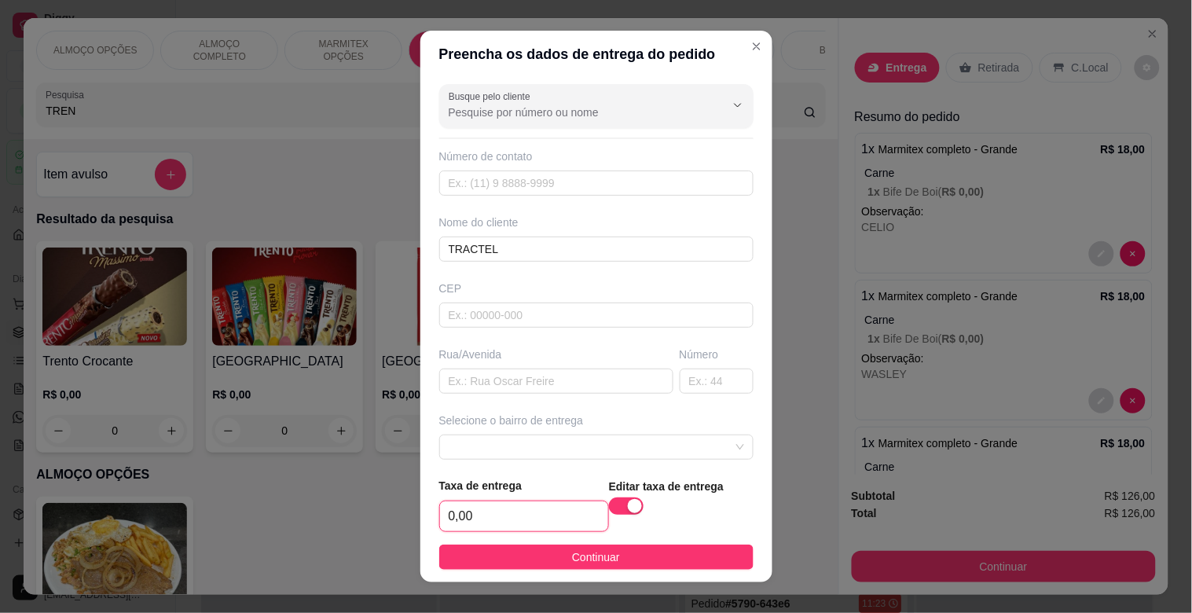
click at [498, 515] on input "0,00" at bounding box center [524, 516] width 168 height 30
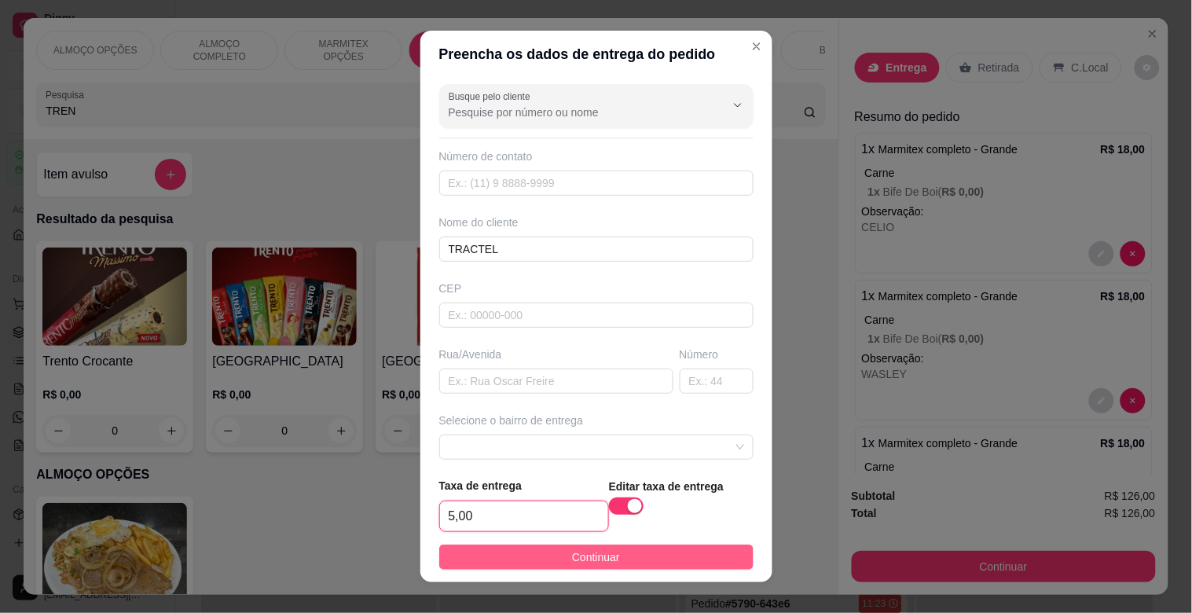
type input "5,00"
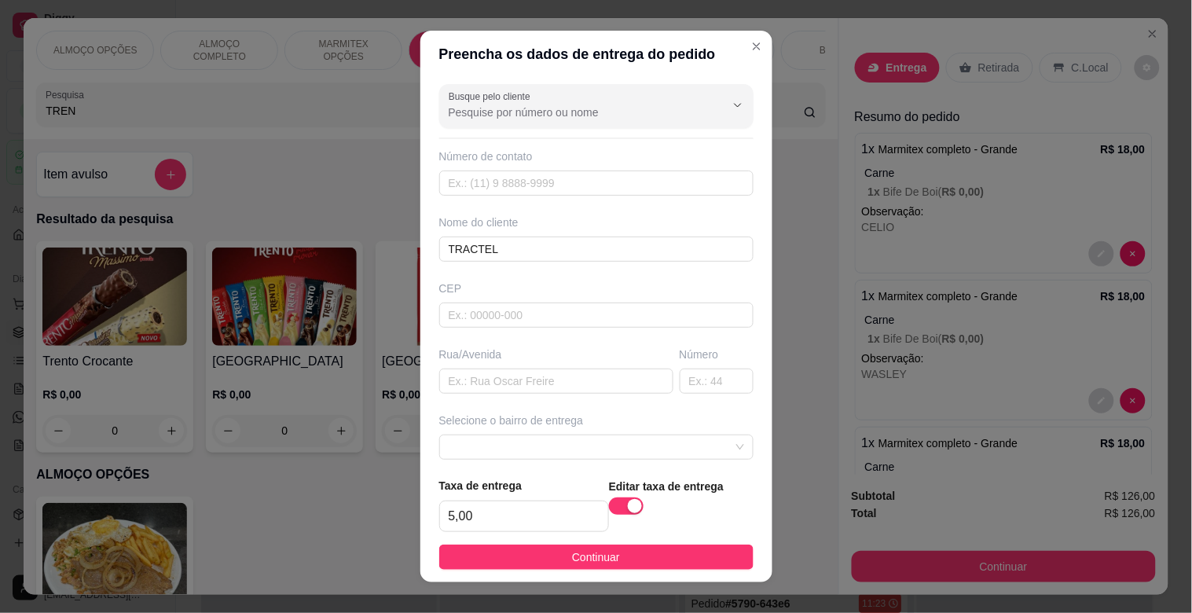
click at [603, 559] on span "Continuar" at bounding box center [596, 556] width 48 height 17
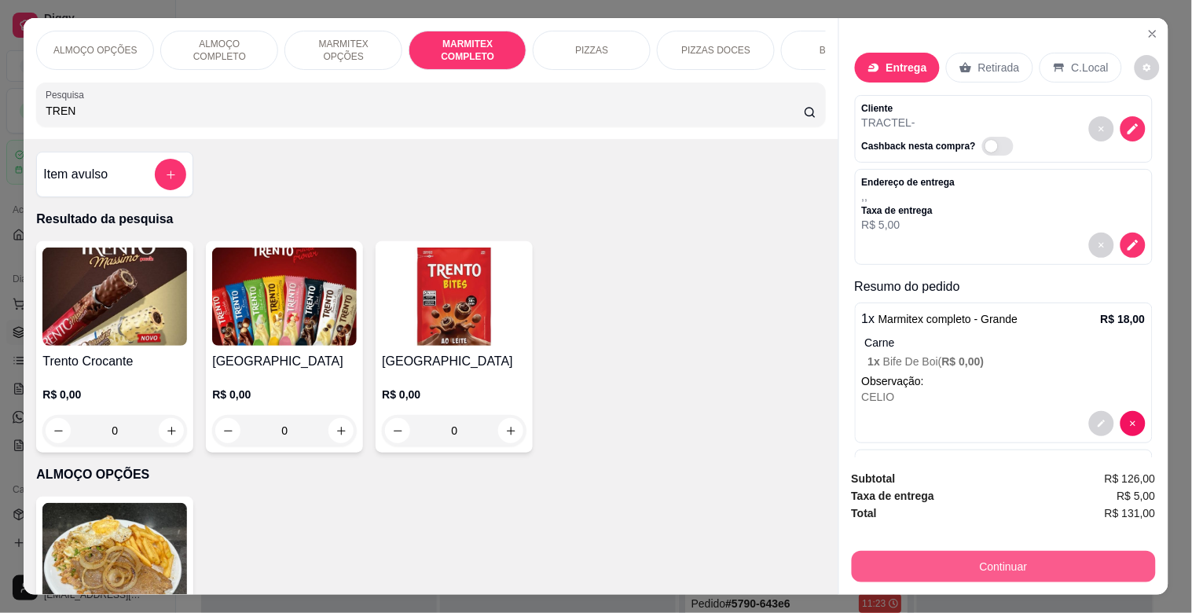
click at [1006, 568] on button "Continuar" at bounding box center [1004, 566] width 304 height 31
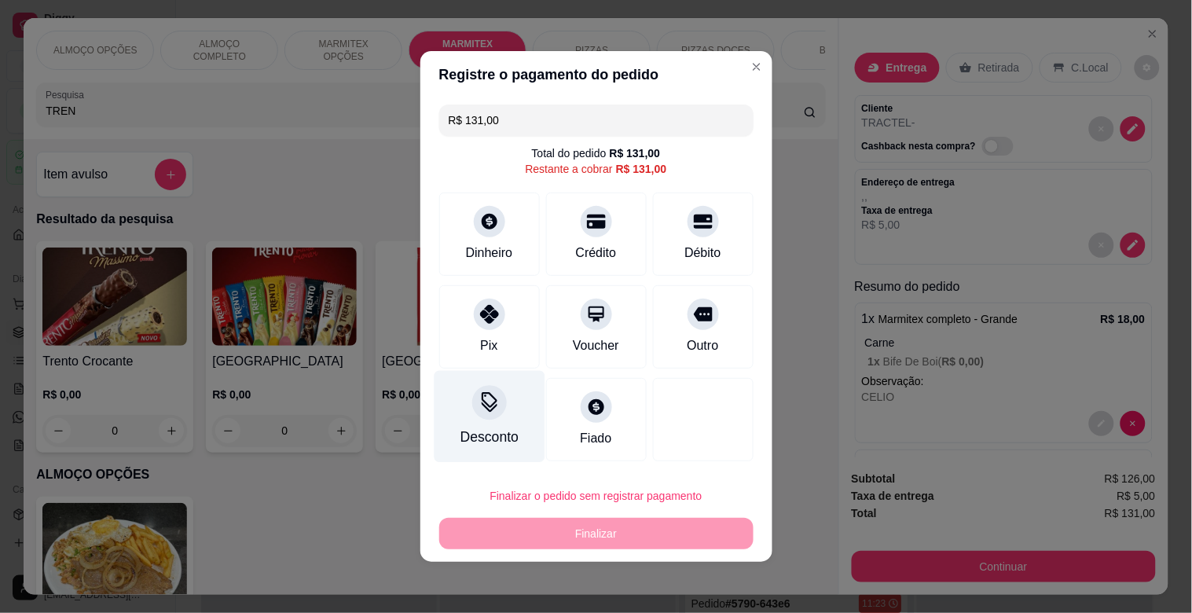
click at [469, 419] on div "Desconto" at bounding box center [489, 417] width 111 height 92
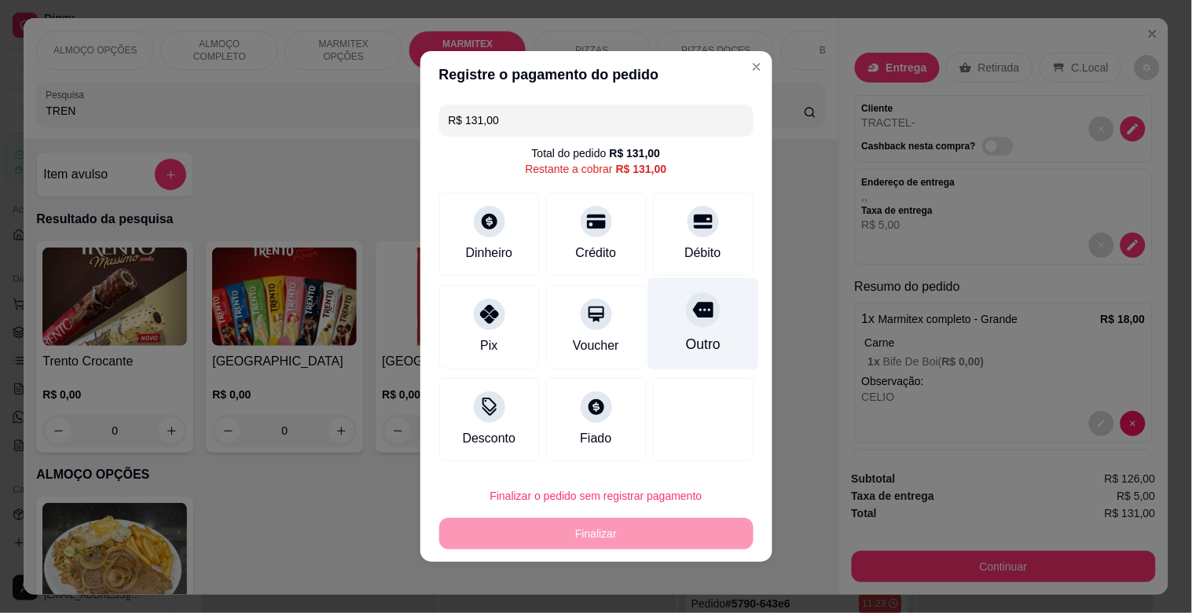
click at [709, 334] on div "Outro" at bounding box center [702, 344] width 35 height 20
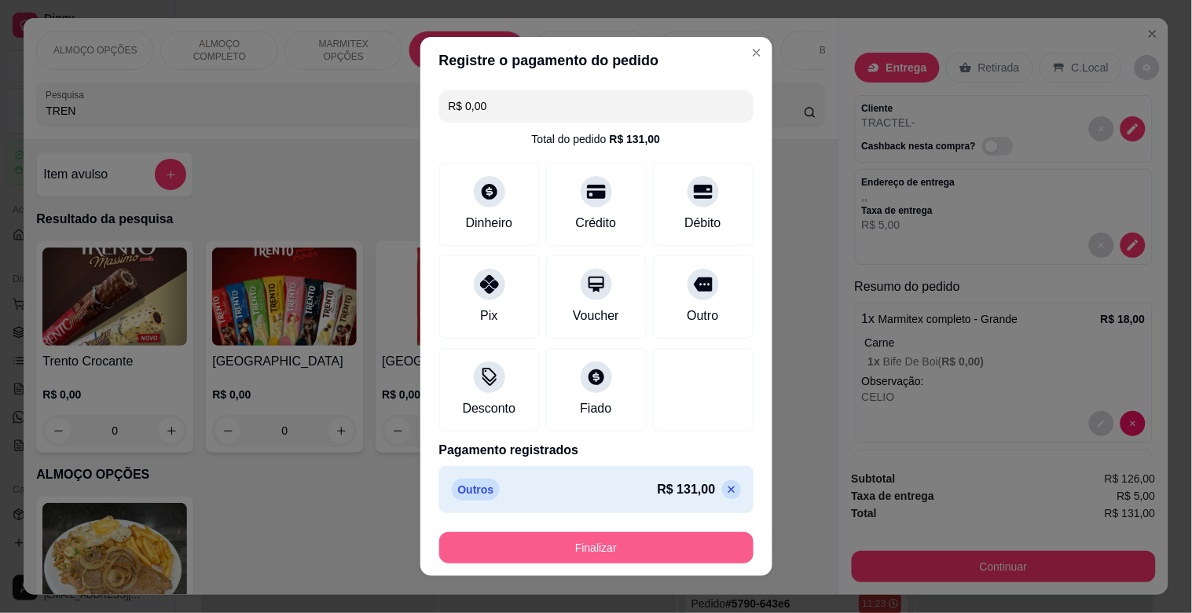
click at [546, 540] on button "Finalizar" at bounding box center [596, 547] width 314 height 31
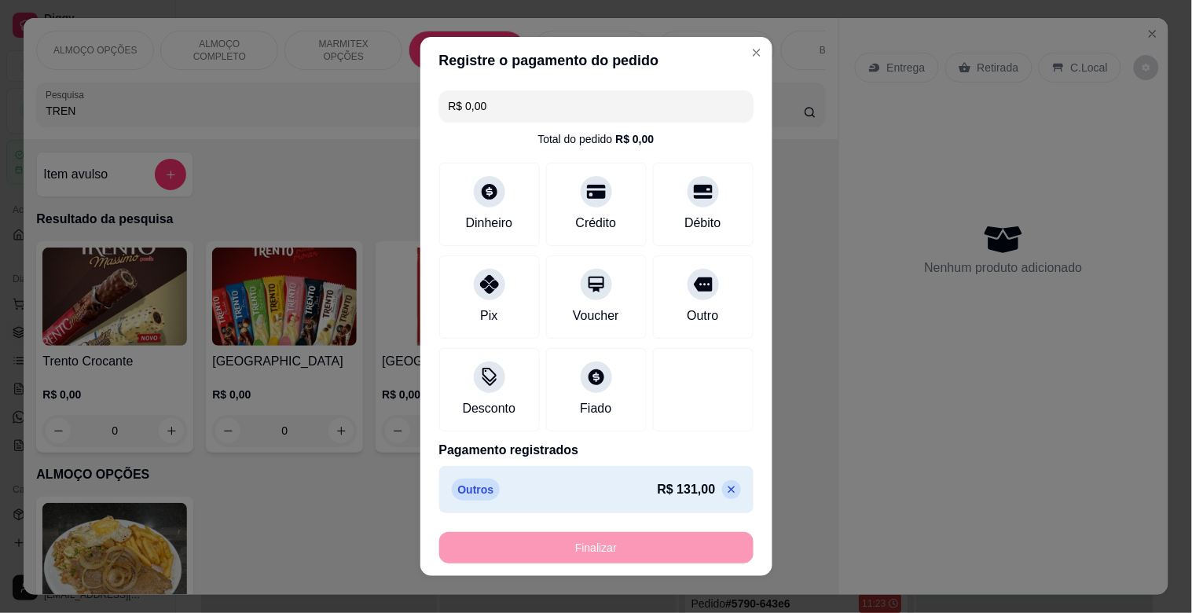
type input "-R$ 131,00"
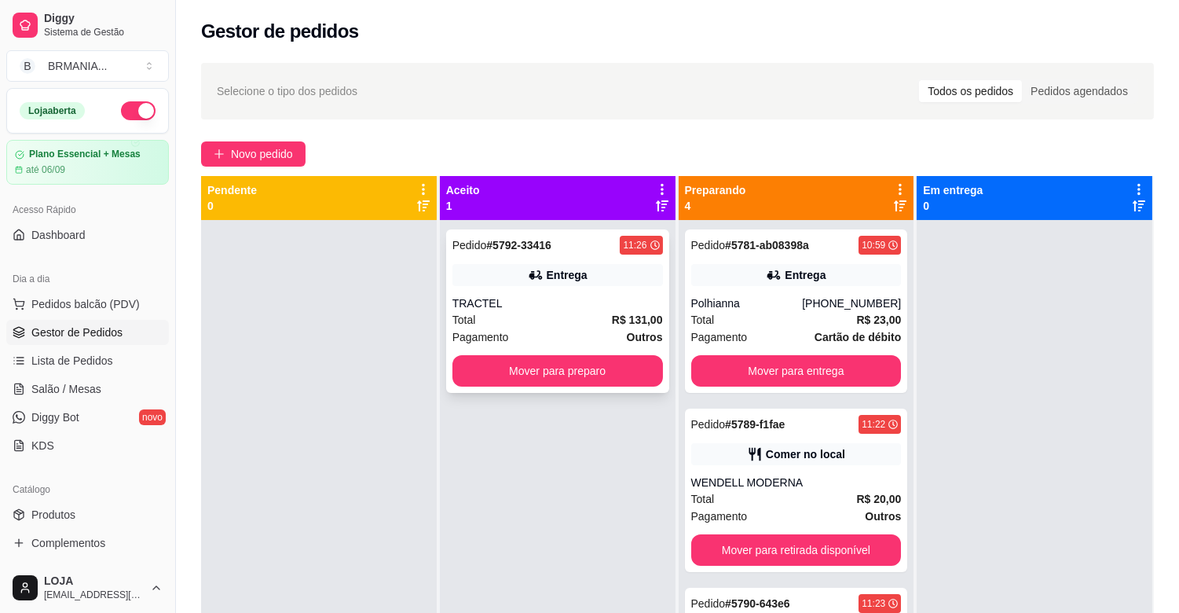
click at [566, 326] on div "Total R$ 131,00" at bounding box center [557, 319] width 211 height 17
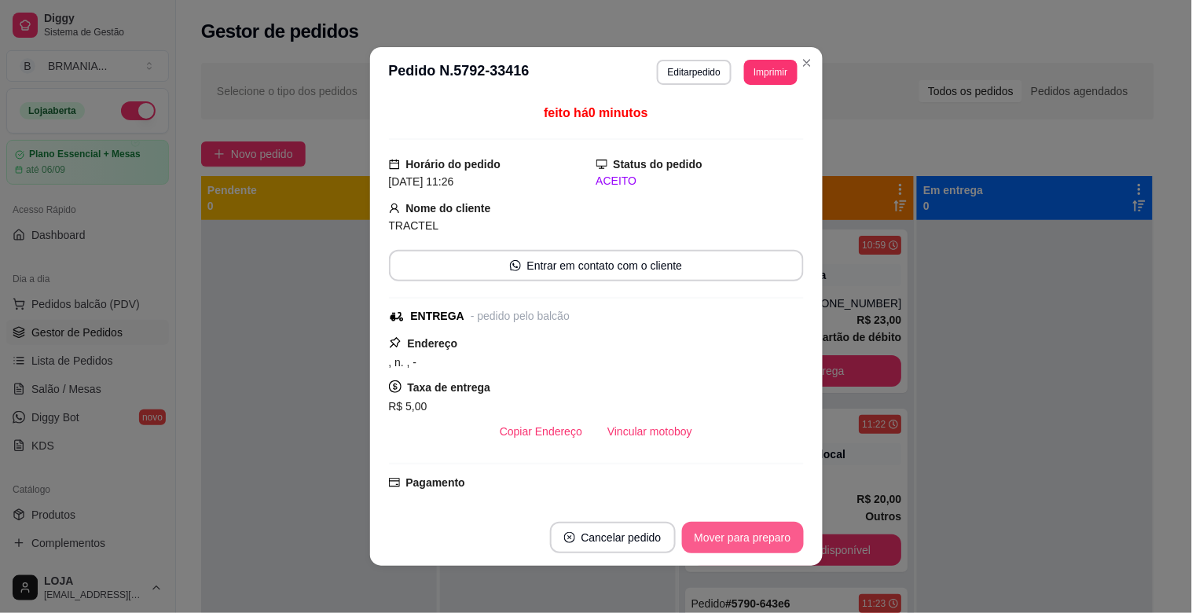
click at [748, 546] on button "Mover para preparo" at bounding box center [743, 537] width 122 height 31
click at [759, 66] on button "Imprimir" at bounding box center [770, 72] width 51 height 24
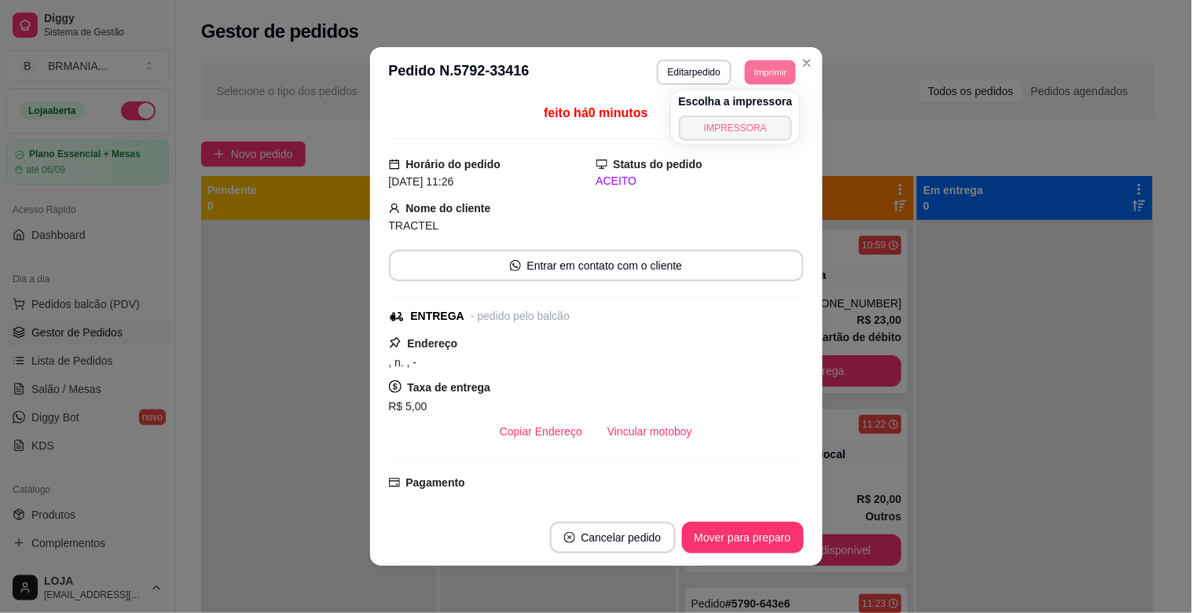
click at [752, 123] on button "IMPRESSORA" at bounding box center [736, 127] width 114 height 25
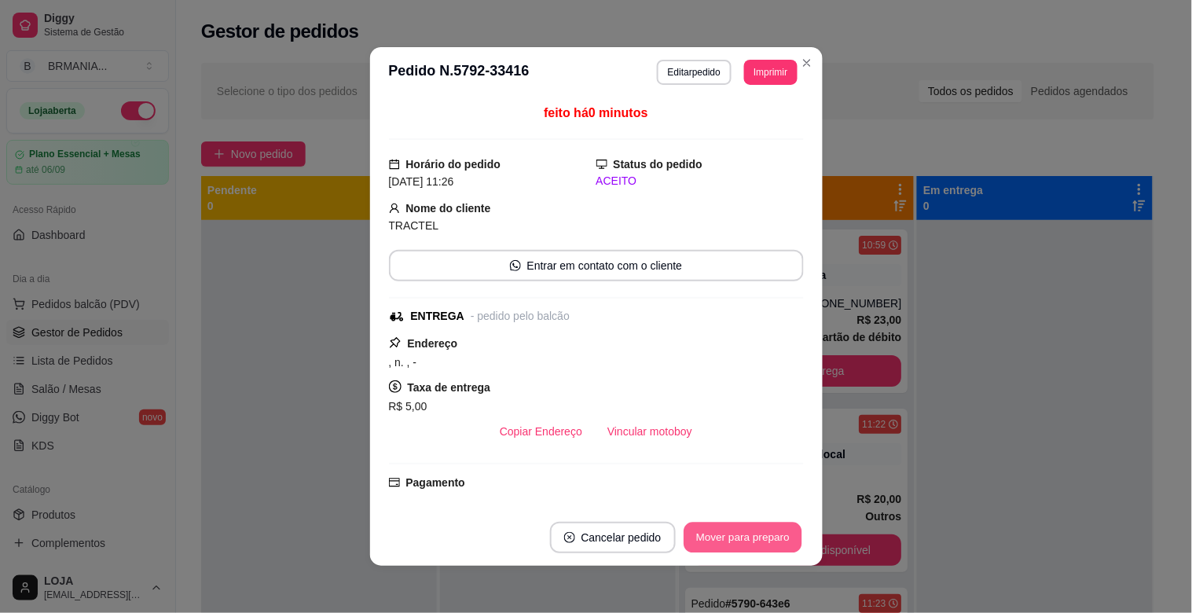
click at [739, 529] on button "Mover para preparo" at bounding box center [742, 537] width 118 height 31
click at [743, 536] on div "Mover para preparo" at bounding box center [732, 537] width 144 height 31
click at [744, 536] on div "Mover para preparo" at bounding box center [732, 537] width 144 height 31
click at [747, 537] on div "Mover para preparo" at bounding box center [732, 537] width 144 height 31
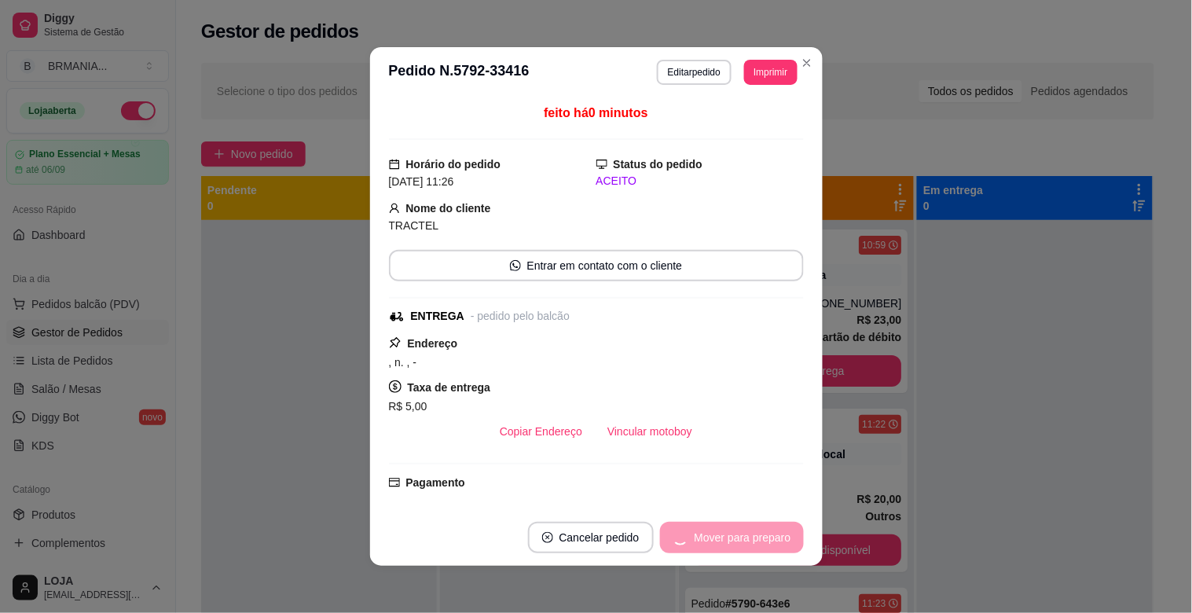
click at [713, 544] on div "Mover para preparo" at bounding box center [732, 537] width 144 height 31
click at [713, 544] on button "Mover para entrega" at bounding box center [743, 537] width 118 height 31
click at [713, 540] on div "Mover para entrega" at bounding box center [731, 537] width 143 height 31
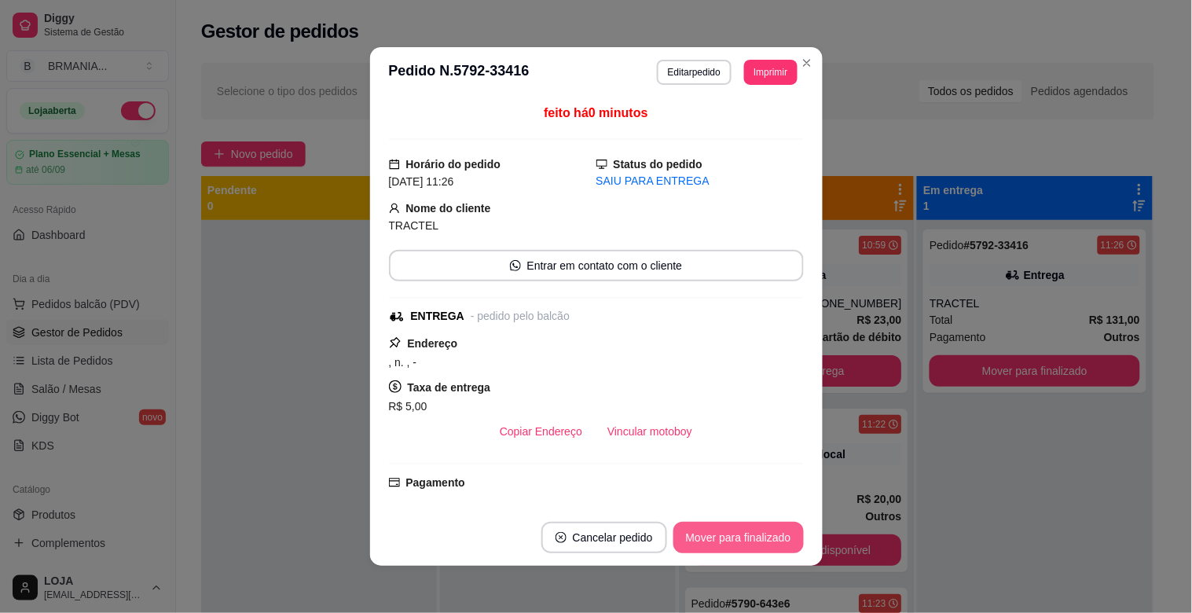
click at [718, 537] on button "Mover para finalizado" at bounding box center [738, 537] width 130 height 31
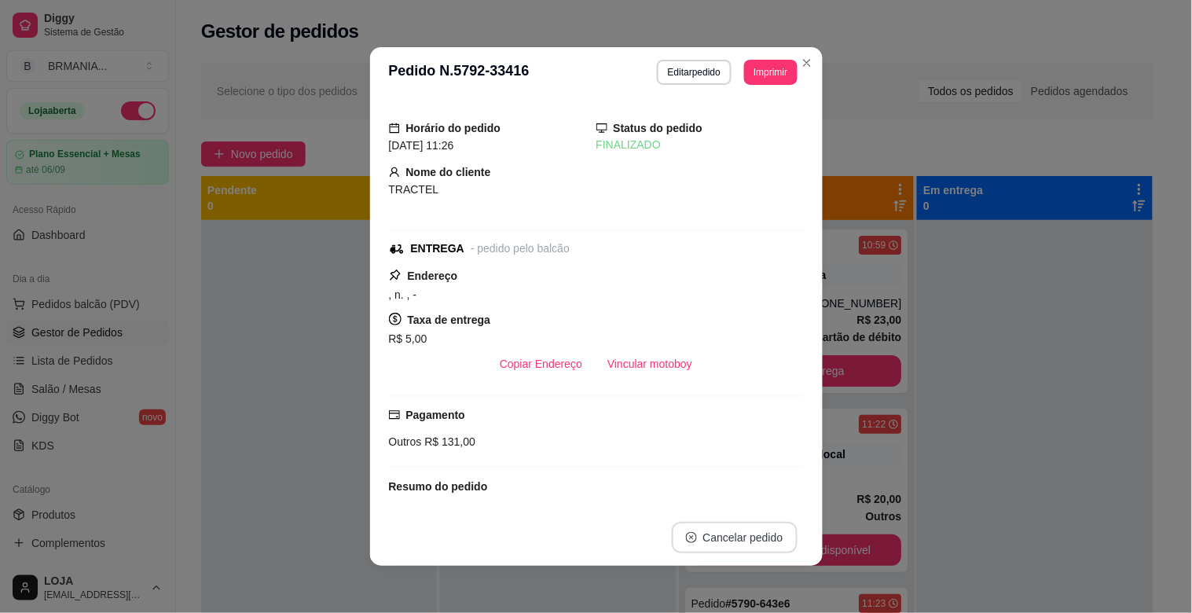
click at [724, 543] on button "Cancelar pedido" at bounding box center [735, 537] width 126 height 31
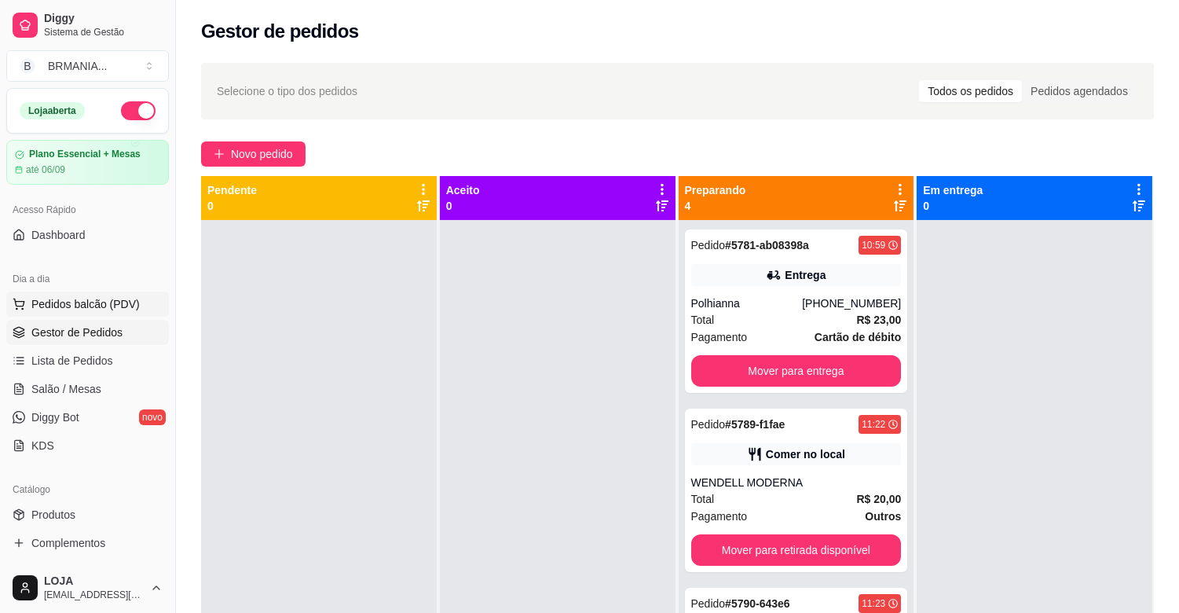
click at [122, 296] on span "Pedidos balcão (PDV)" at bounding box center [85, 304] width 108 height 16
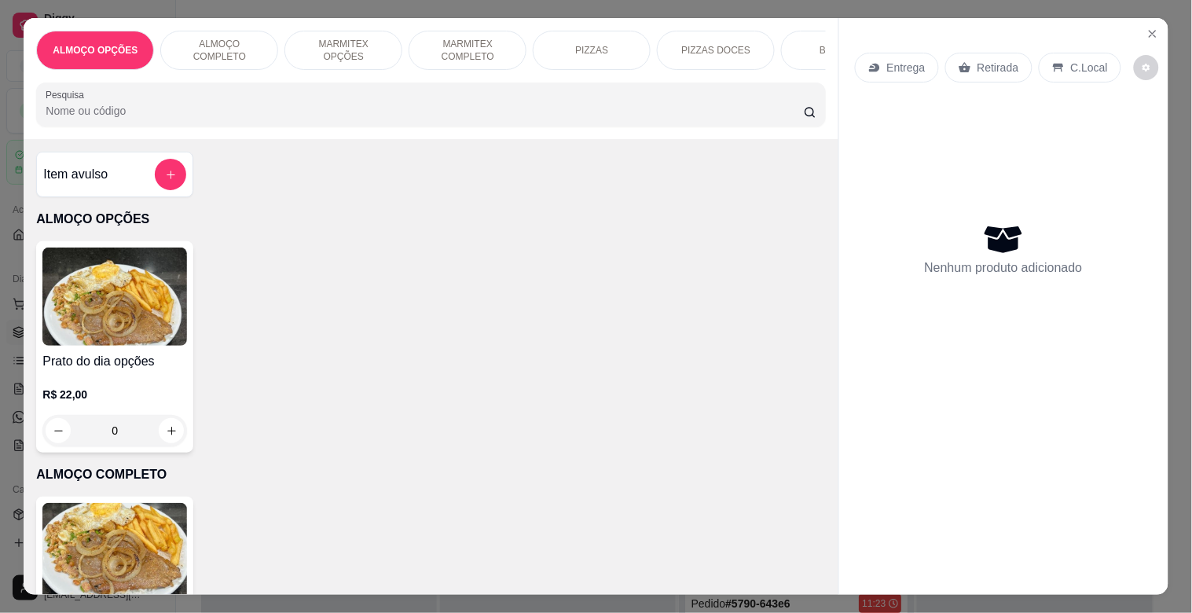
click at [126, 546] on img at bounding box center [114, 552] width 145 height 98
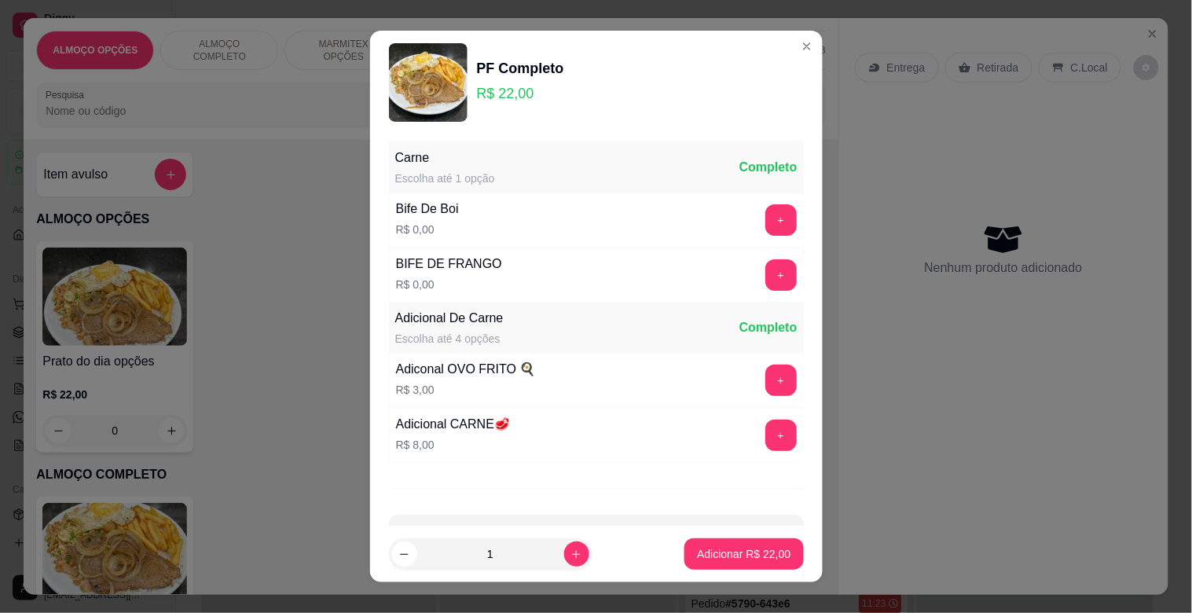
click at [475, 231] on div "Bife De Boi R$ 0,00 +" at bounding box center [596, 219] width 415 height 55
click at [765, 221] on button "+" at bounding box center [780, 219] width 31 height 31
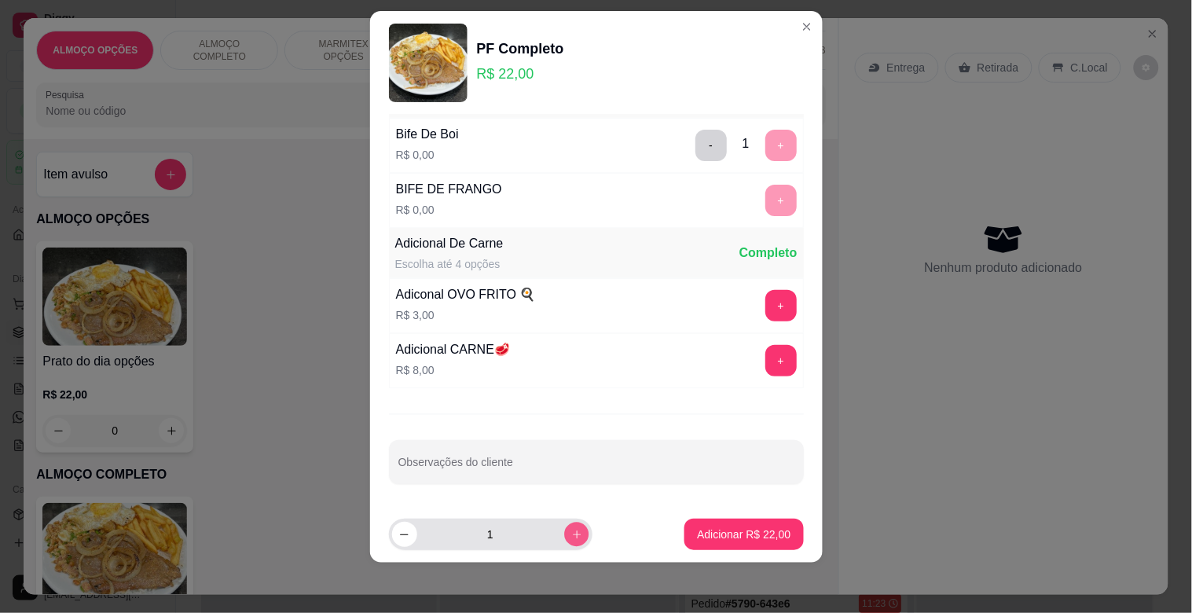
click at [570, 529] on icon "increase-product-quantity" at bounding box center [576, 535] width 12 height 12
type input "2"
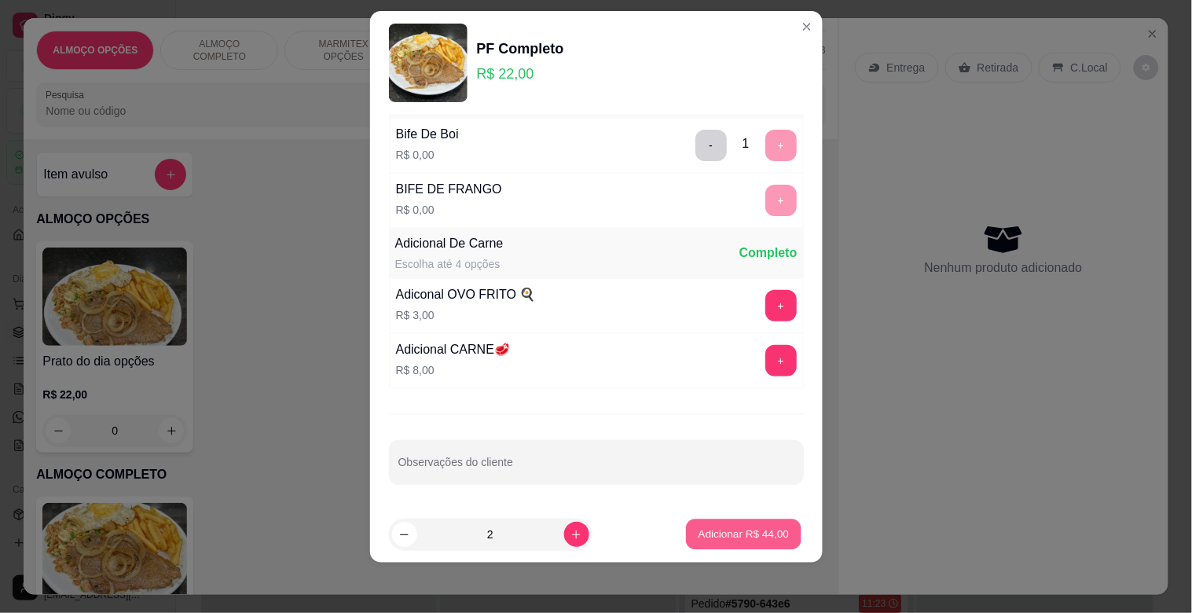
click at [742, 537] on p "Adicionar R$ 44,00" at bounding box center [743, 533] width 91 height 15
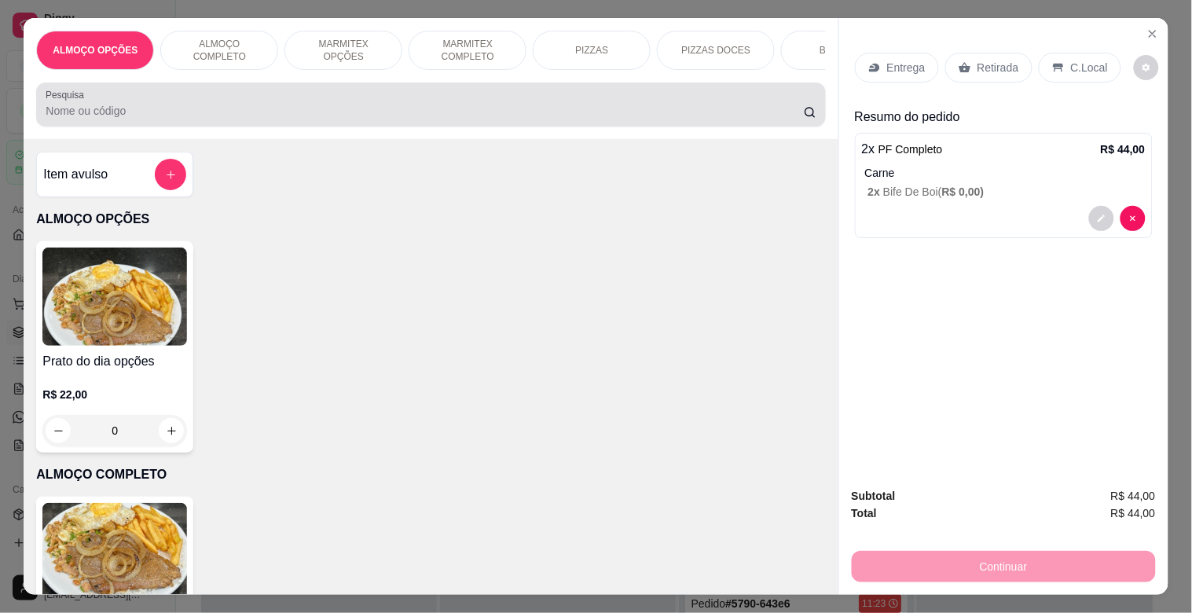
click at [342, 114] on input "Pesquisa" at bounding box center [425, 111] width 758 height 16
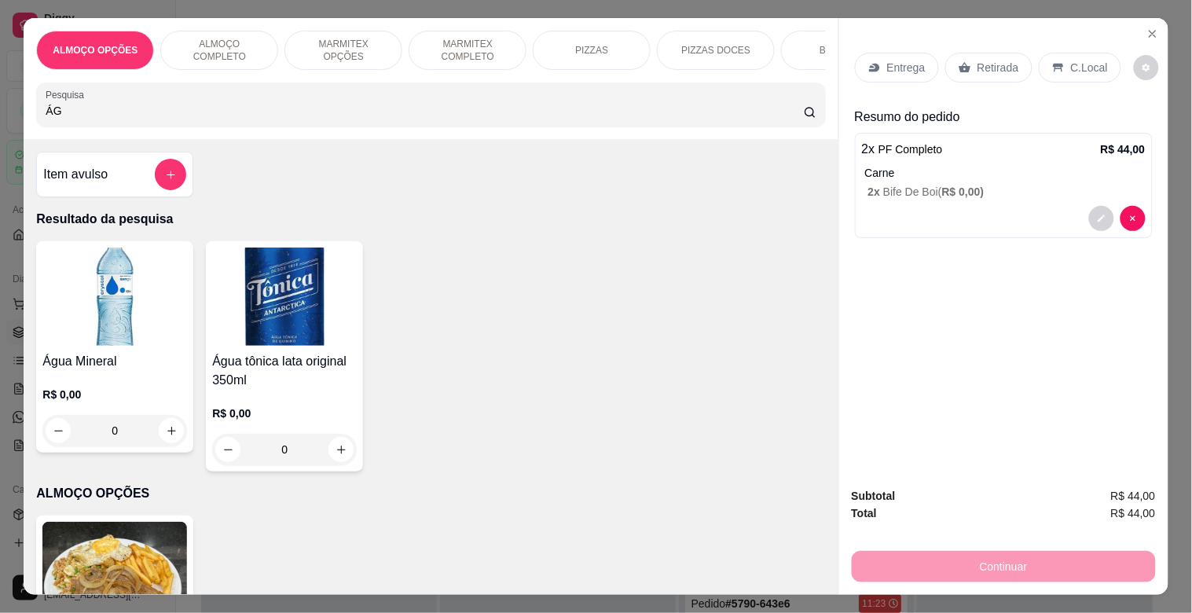
type input "ÁG"
click at [159, 303] on img at bounding box center [114, 296] width 145 height 98
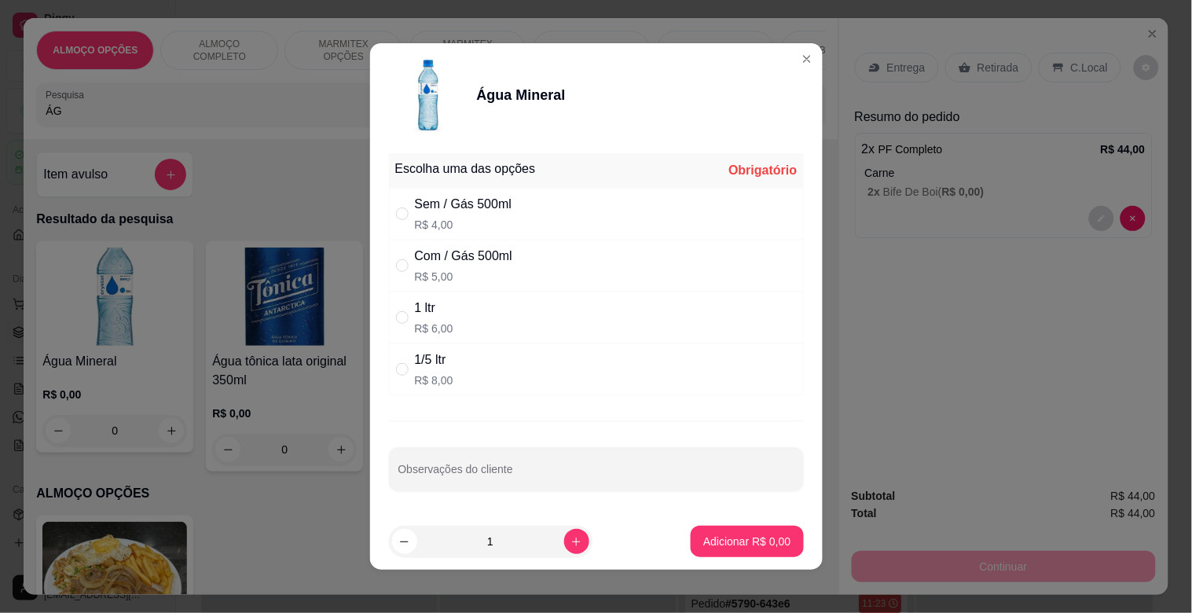
click at [485, 311] on div "1 ltr R$ 6,00" at bounding box center [596, 317] width 415 height 52
radio input "true"
click at [566, 542] on button "increase-product-quantity" at bounding box center [576, 541] width 24 height 24
type input "2"
click at [731, 551] on button "Adicionar R$ 12,00" at bounding box center [743, 541] width 119 height 31
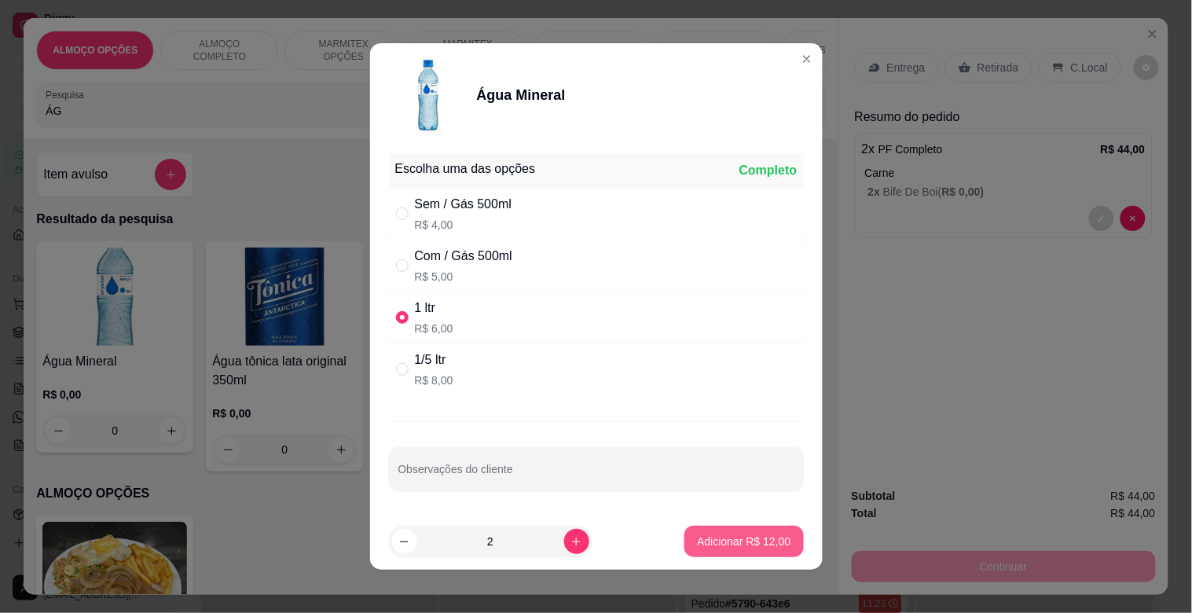
type input "2"
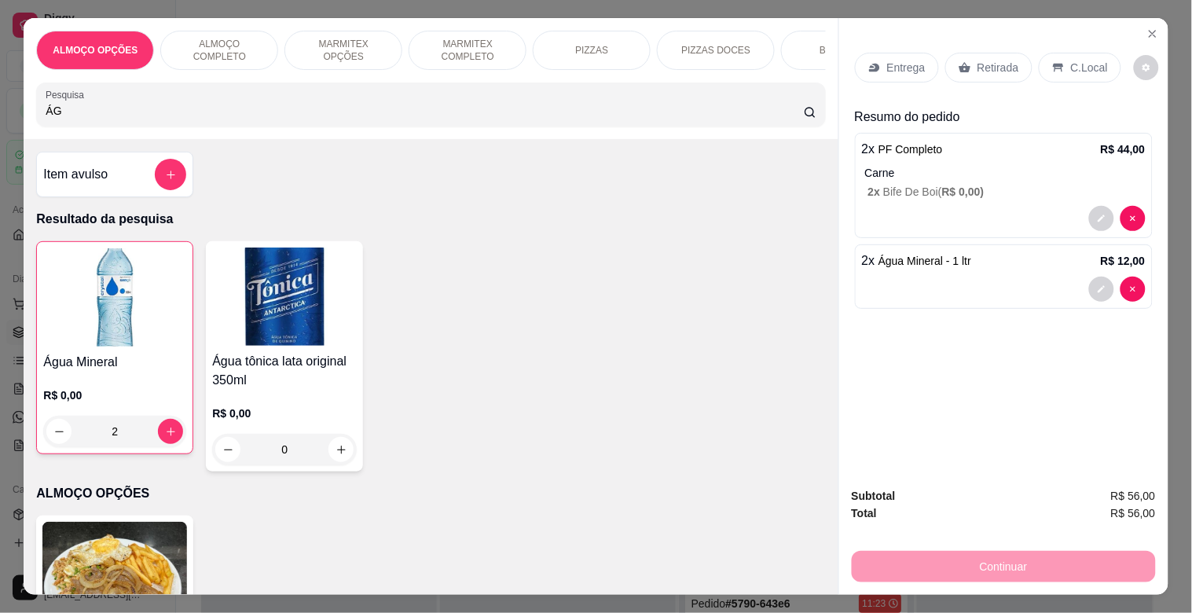
click at [357, 118] on input "ÁG" at bounding box center [425, 111] width 758 height 16
type input "Á"
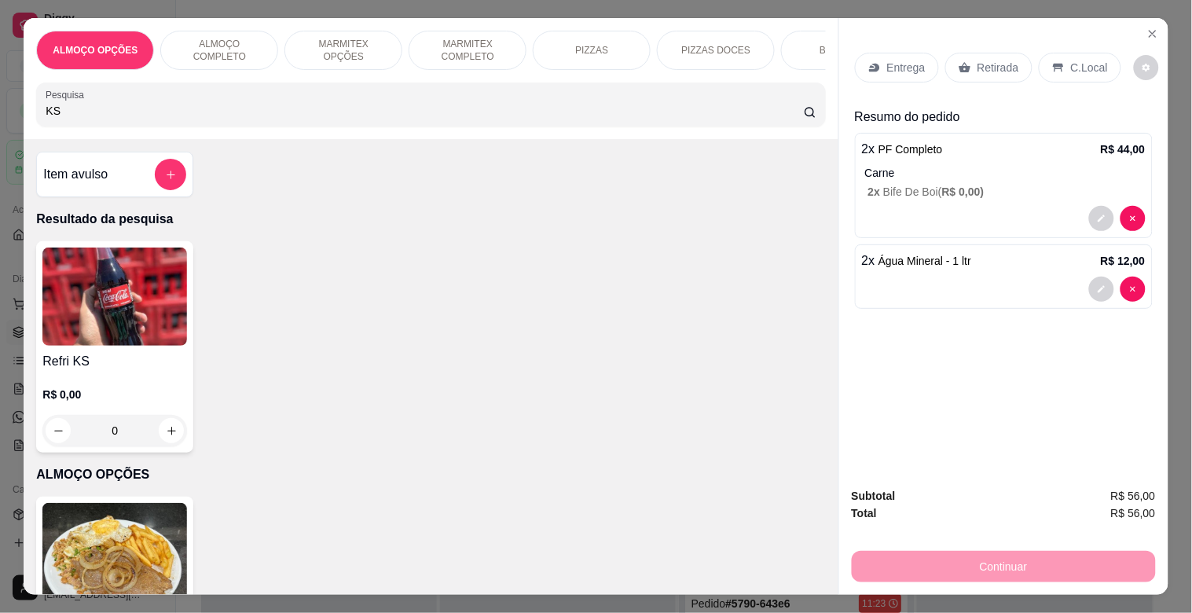
type input "KS"
click at [88, 357] on div "Refri KS R$ 0,00 0" at bounding box center [114, 346] width 157 height 211
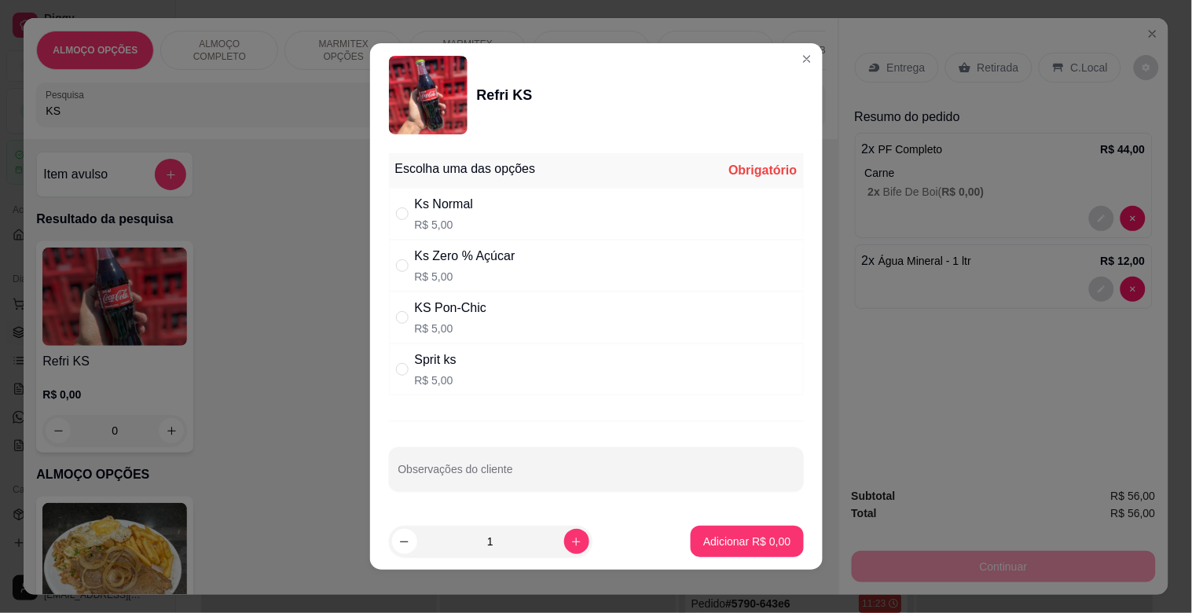
click at [504, 224] on div "Ks Normal R$ 5,00" at bounding box center [596, 214] width 415 height 52
radio input "true"
click at [738, 538] on p "Adicionar R$ 5,00" at bounding box center [746, 541] width 87 height 16
type input "1"
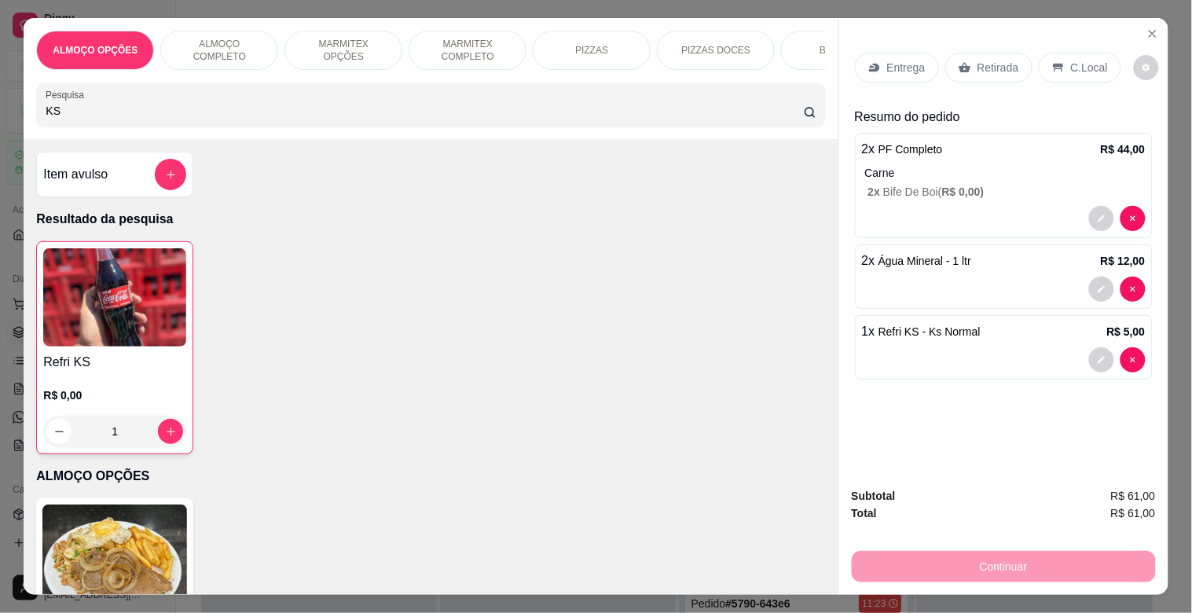
drag, startPoint x: 355, startPoint y: 142, endPoint x: 355, endPoint y: 129, distance: 13.4
click at [355, 136] on div "ALMOÇO OPÇÕES ALMOÇO COMPLETO MARMITEX OPÇÕES MARMITEX COMPLETO PIZZAS PIZZAS D…" at bounding box center [431, 78] width 814 height 121
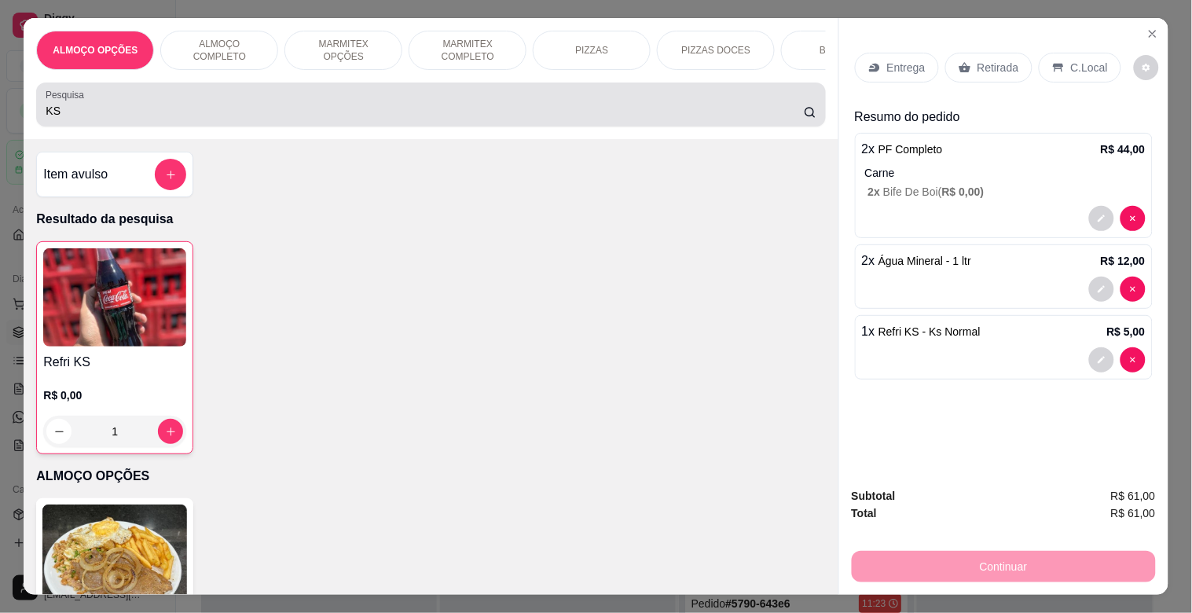
click at [355, 126] on div "Pesquisa KS" at bounding box center [430, 104] width 789 height 44
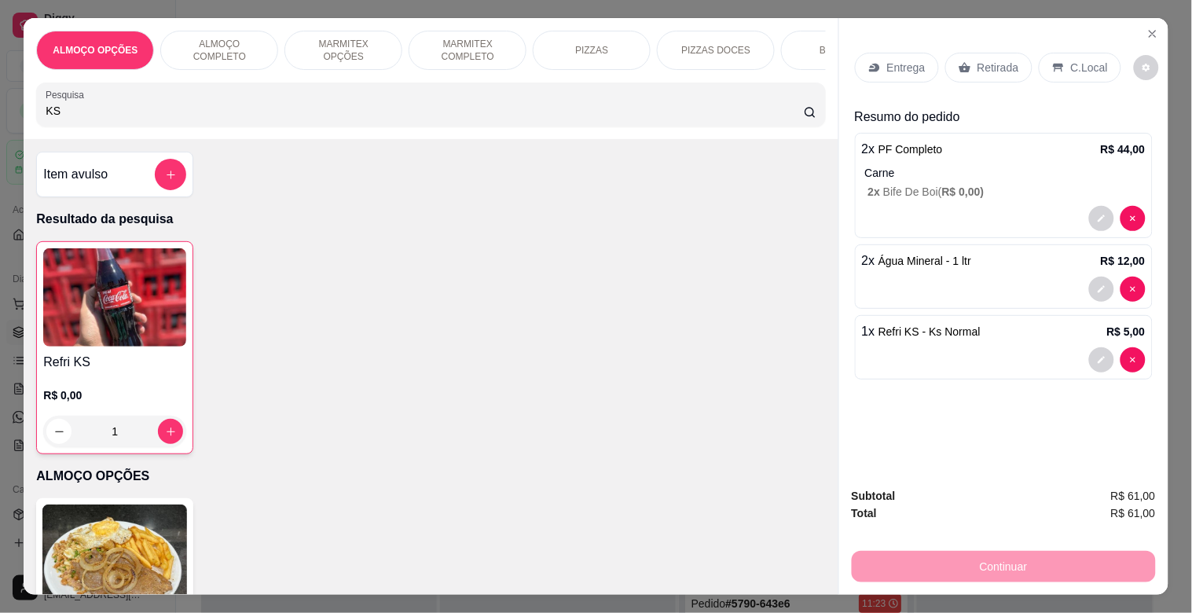
type input "K"
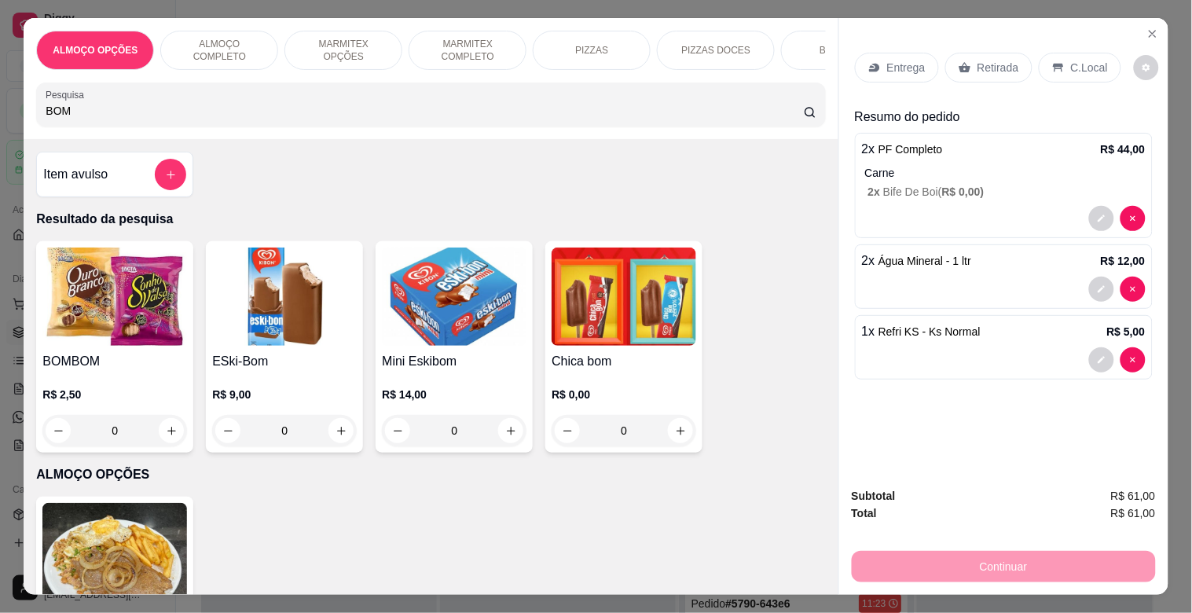
type input "BOM"
click at [97, 324] on img at bounding box center [114, 296] width 145 height 98
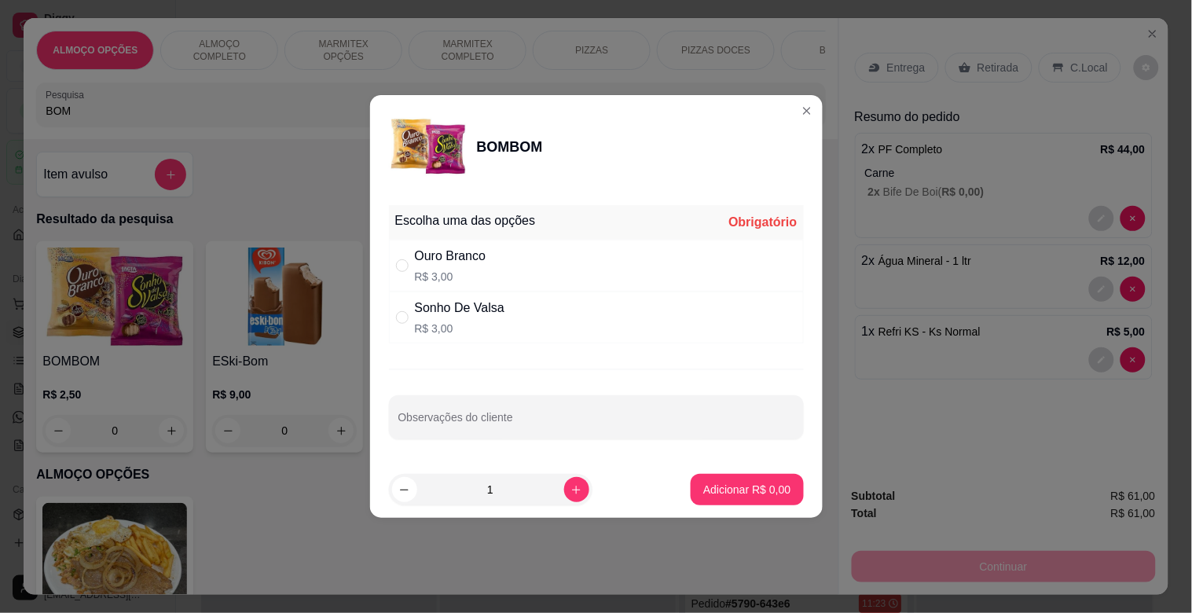
click at [520, 323] on div "Sonho De Valsa R$ 3,00" at bounding box center [596, 317] width 415 height 52
radio input "true"
click at [723, 489] on p "Adicionar R$ 3,00" at bounding box center [746, 490] width 87 height 16
type input "1"
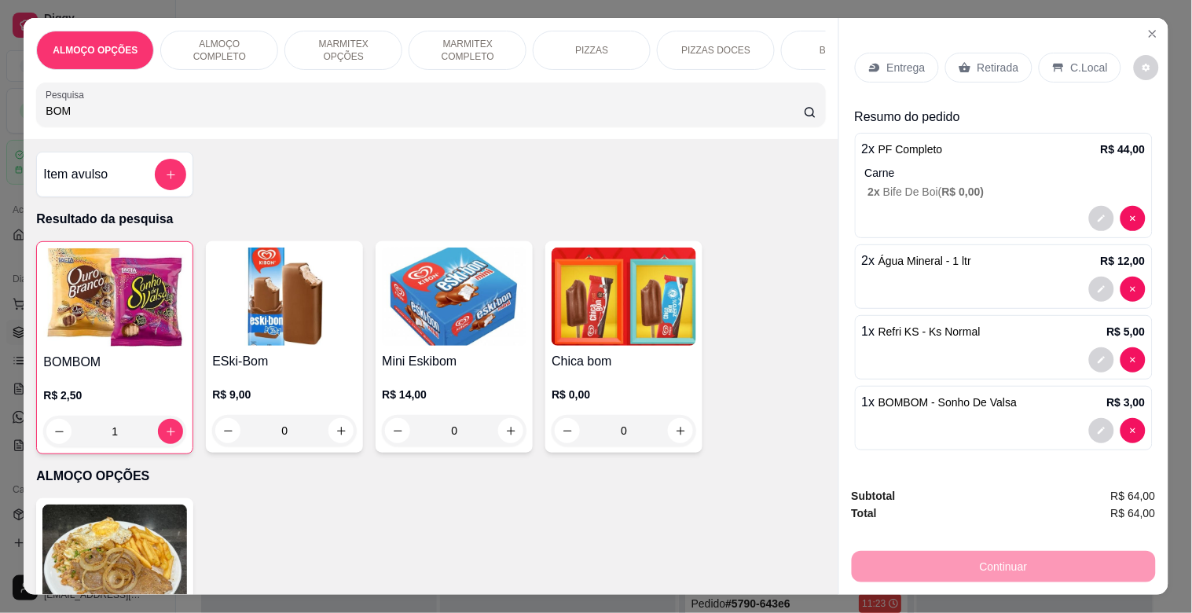
click at [1007, 41] on div "Entrega Retirada C.Local" at bounding box center [1004, 67] width 298 height 55
click at [1060, 57] on div "C.Local" at bounding box center [1079, 68] width 82 height 30
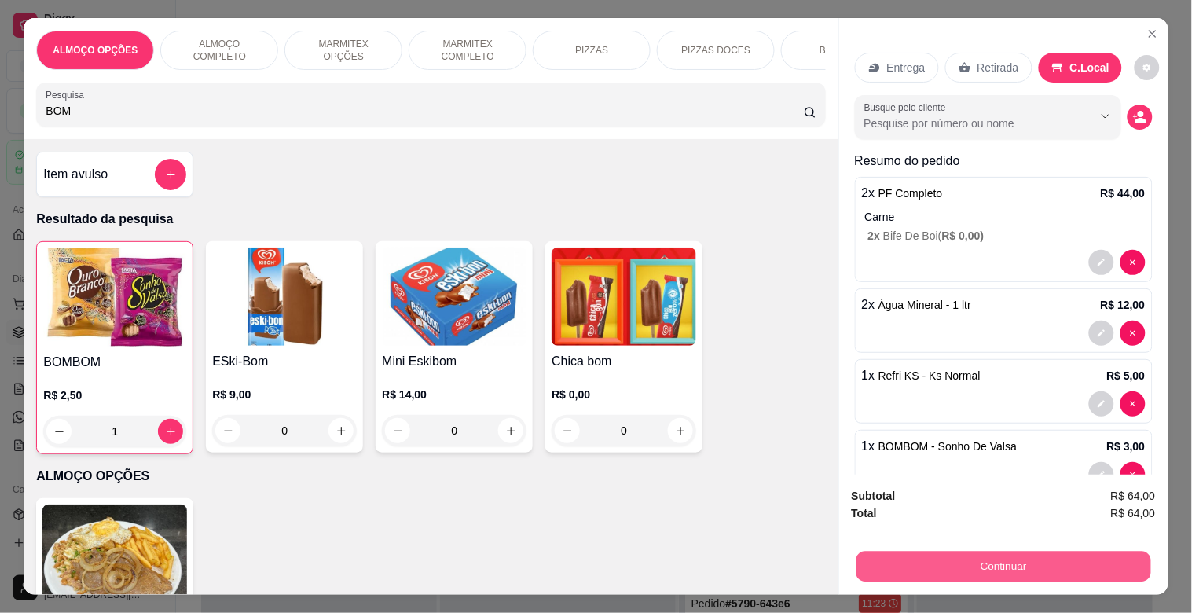
click at [947, 559] on button "Continuar" at bounding box center [1002, 566] width 295 height 31
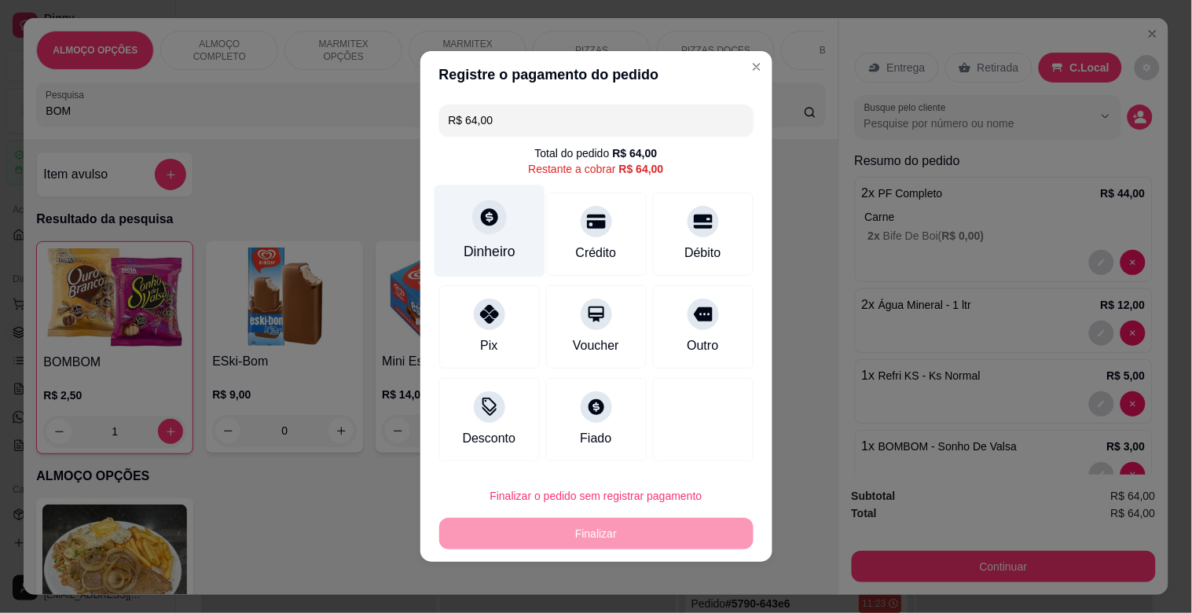
click at [506, 210] on div "Dinheiro" at bounding box center [489, 231] width 111 height 92
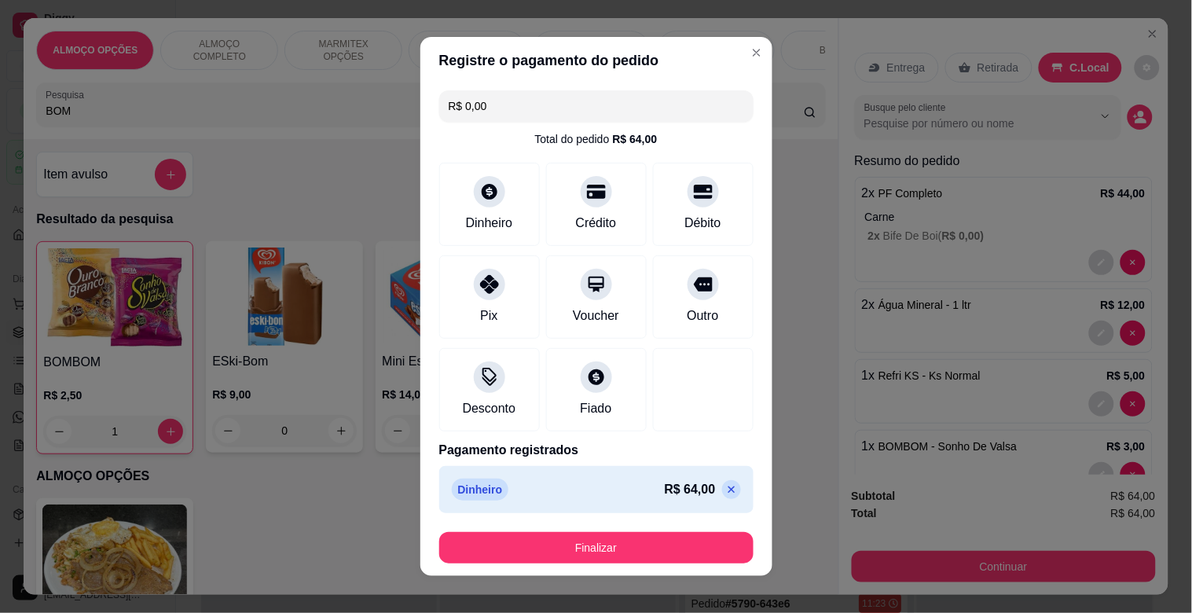
type input "R$ 0,00"
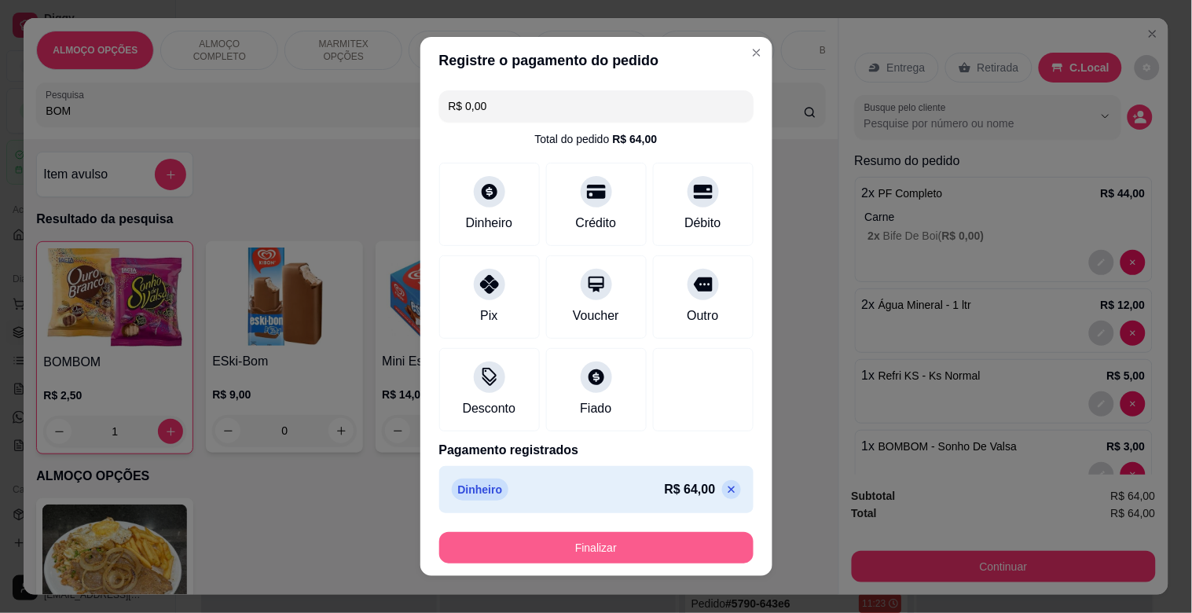
click at [591, 550] on button "Finalizar" at bounding box center [596, 547] width 314 height 31
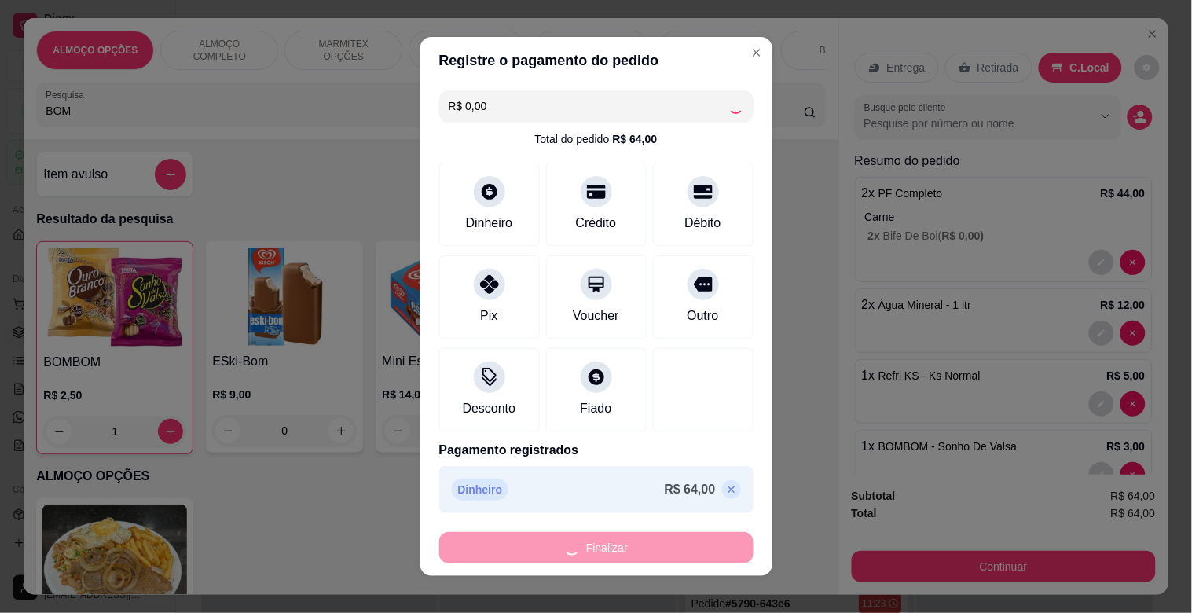
type input "0"
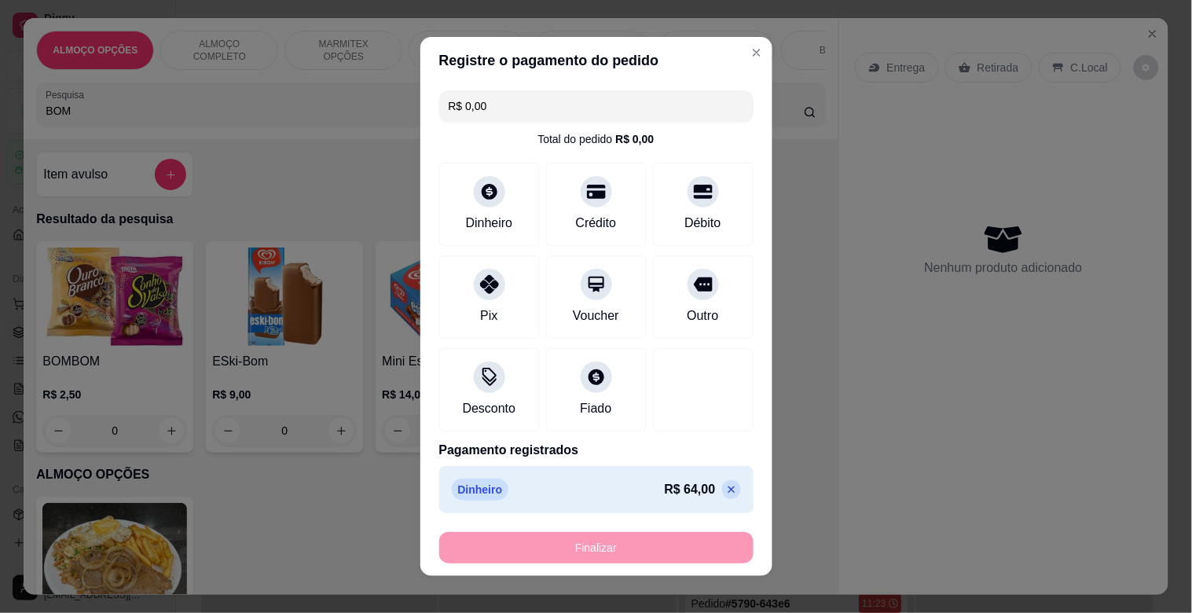
type input "-R$ 64,00"
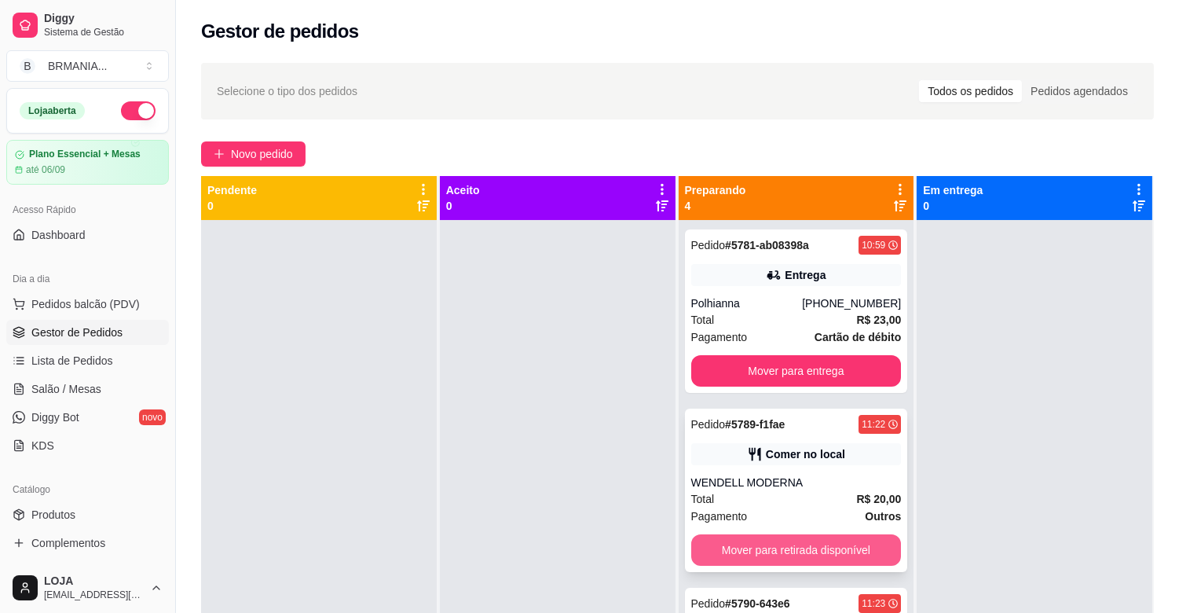
click at [812, 543] on button "Mover para retirada disponível" at bounding box center [796, 549] width 211 height 31
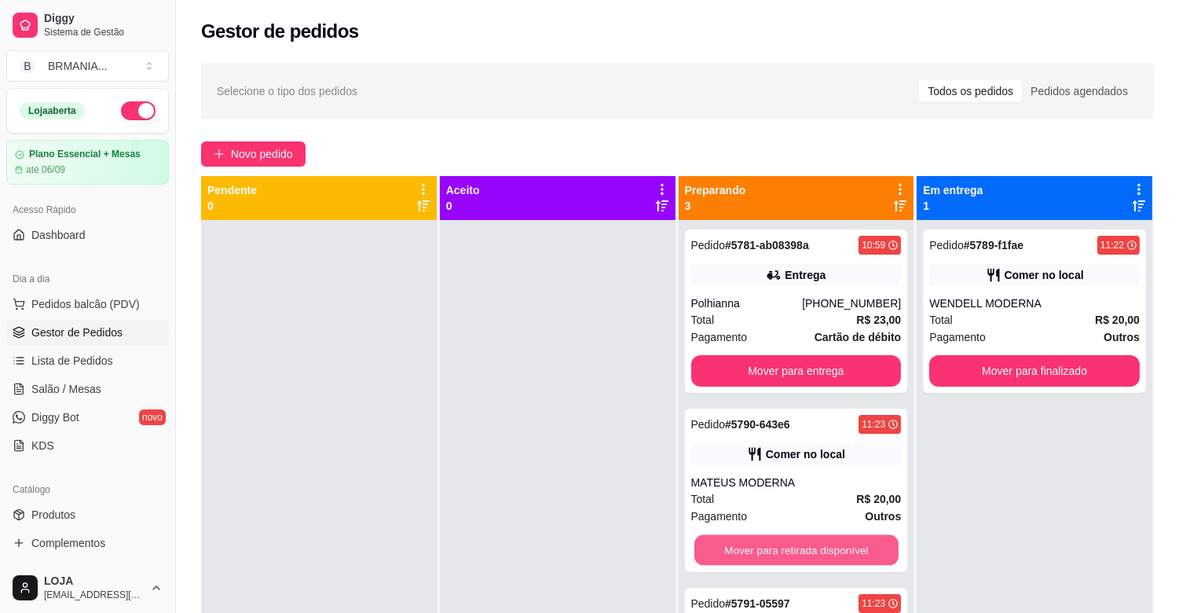
click at [817, 547] on button "Mover para retirada disponível" at bounding box center [796, 550] width 204 height 31
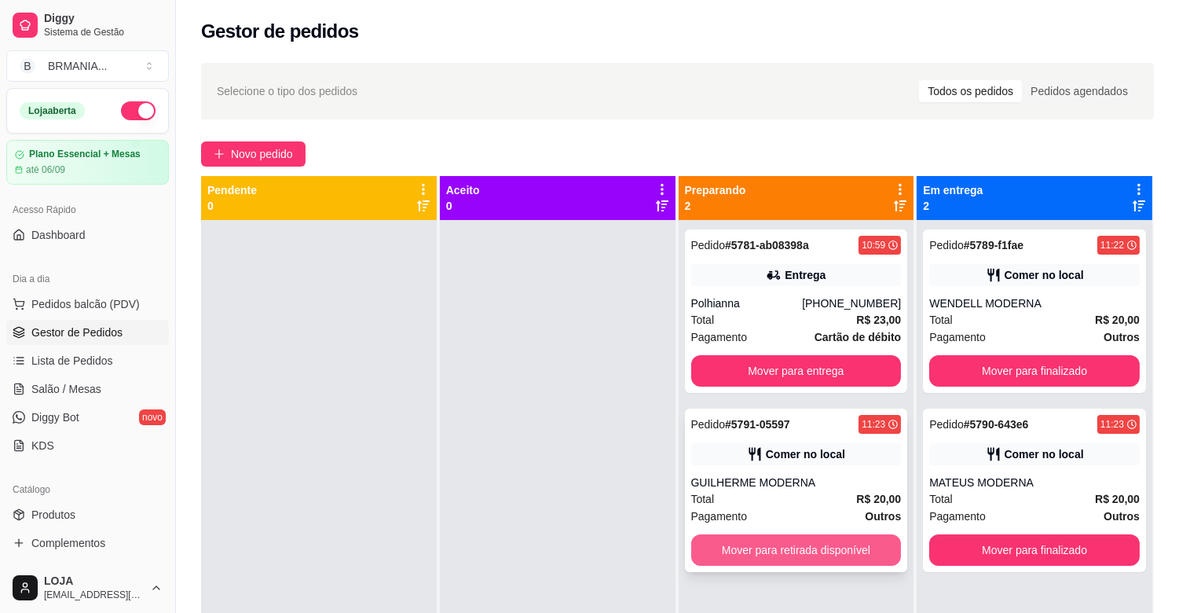
click at [810, 550] on button "Mover para retirada disponível" at bounding box center [796, 549] width 211 height 31
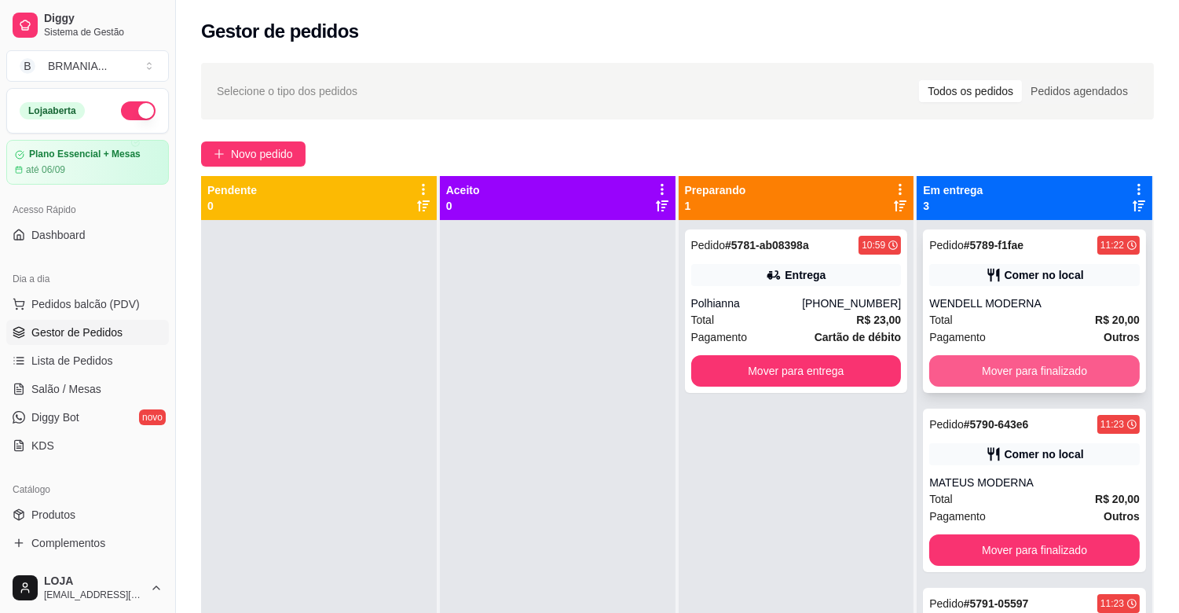
click at [992, 383] on button "Mover para finalizado" at bounding box center [1034, 370] width 211 height 31
click at [999, 375] on button "Mover para finalizado" at bounding box center [1034, 370] width 211 height 31
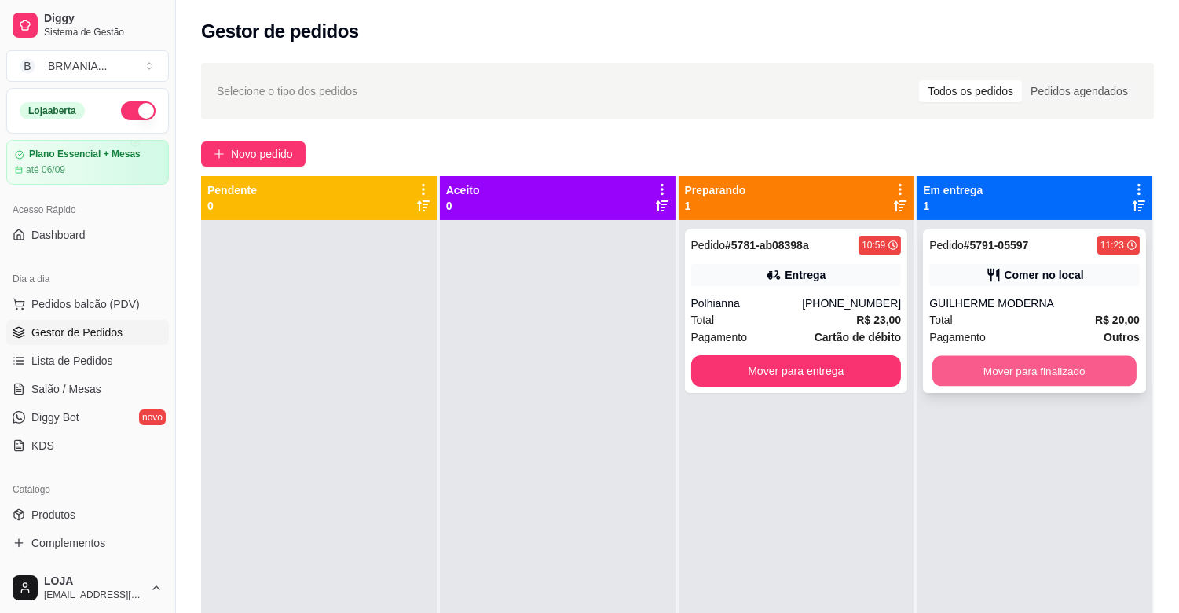
click at [1002, 374] on button "Mover para finalizado" at bounding box center [1034, 371] width 204 height 31
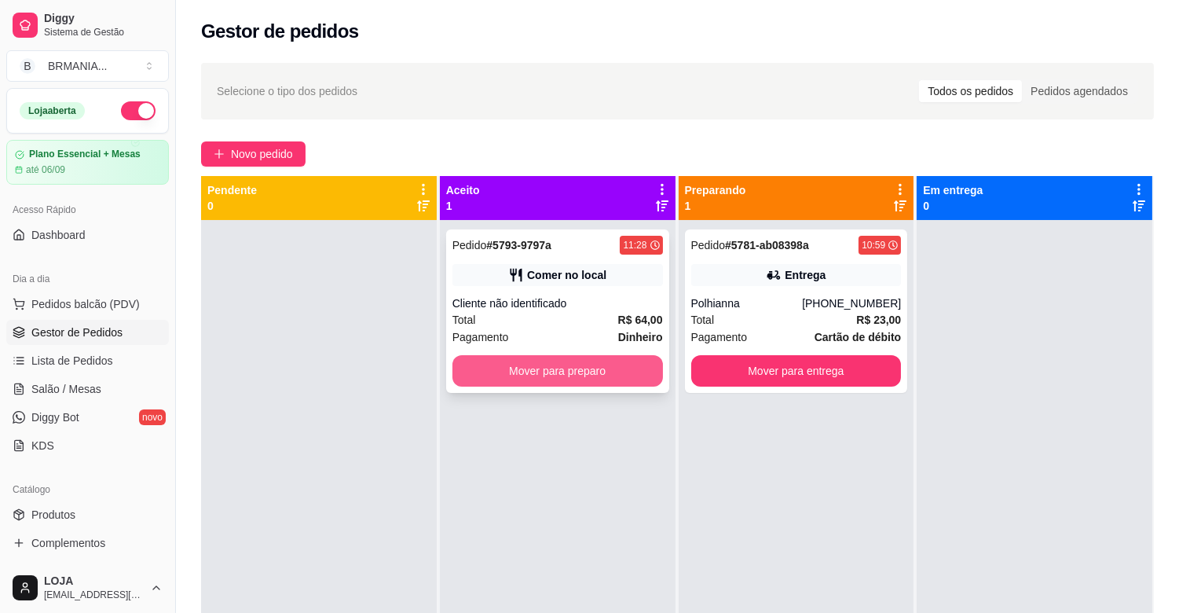
click at [583, 370] on button "Mover para preparo" at bounding box center [557, 370] width 211 height 31
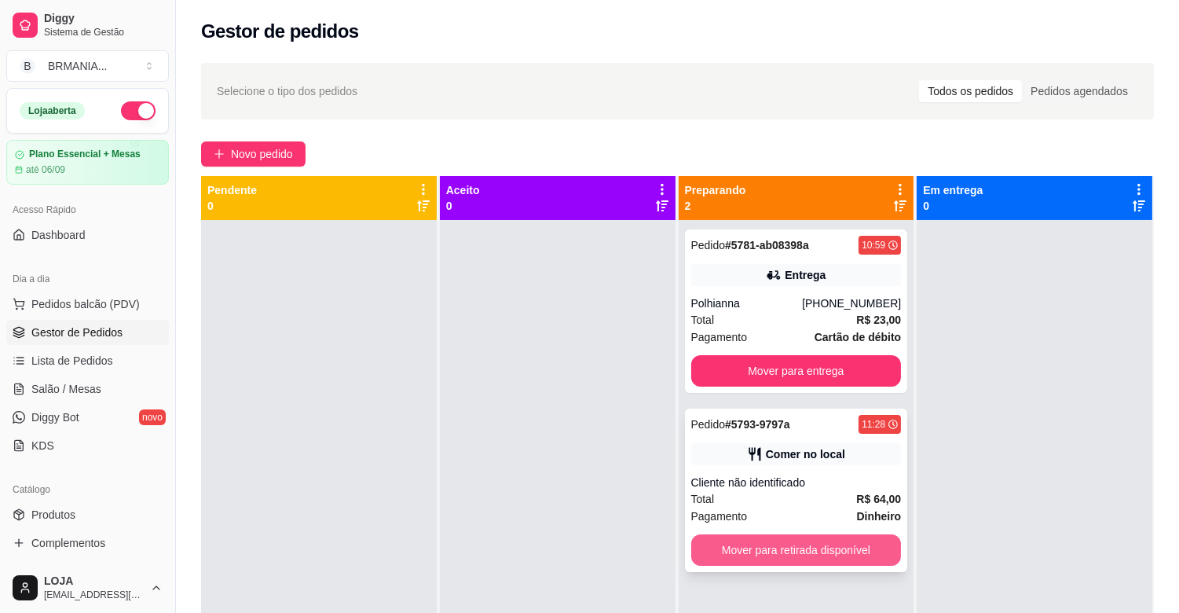
click at [772, 550] on button "Mover para retirada disponível" at bounding box center [796, 549] width 211 height 31
click at [772, 550] on div "Mover para retirada disponível" at bounding box center [796, 549] width 211 height 31
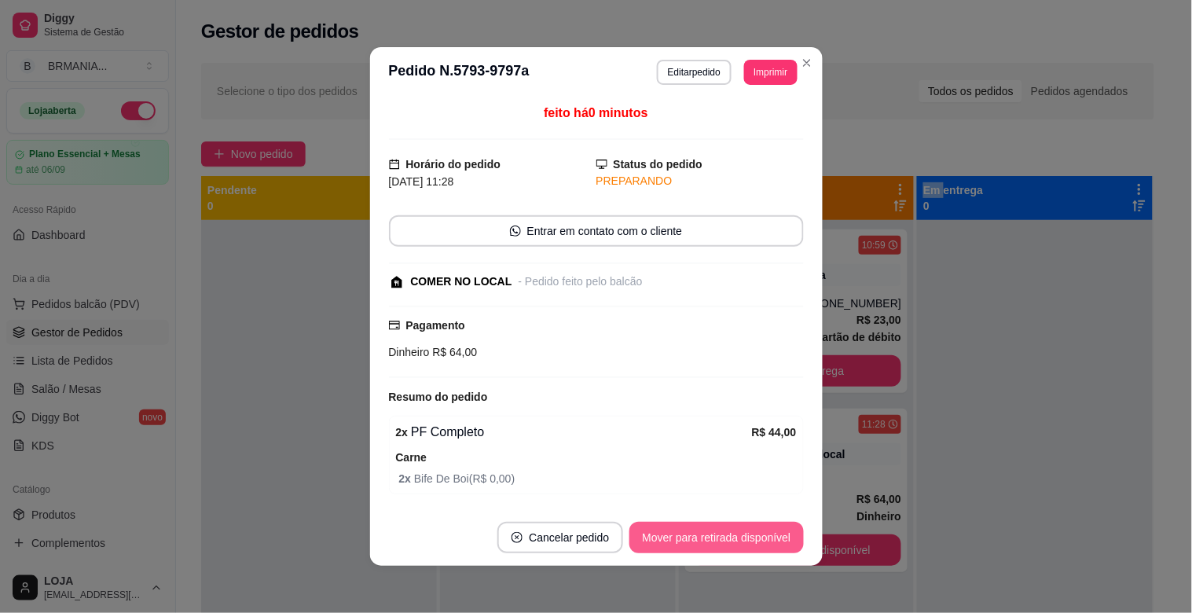
click at [731, 537] on button "Mover para retirada disponível" at bounding box center [716, 537] width 174 height 31
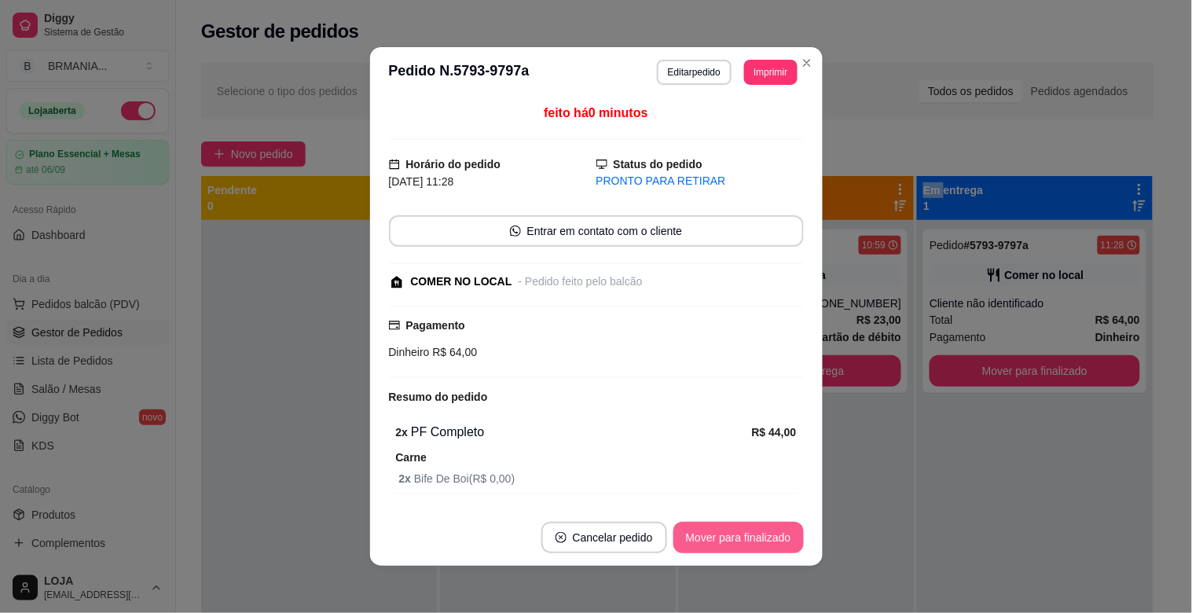
click at [731, 537] on button "Mover para finalizado" at bounding box center [738, 537] width 130 height 31
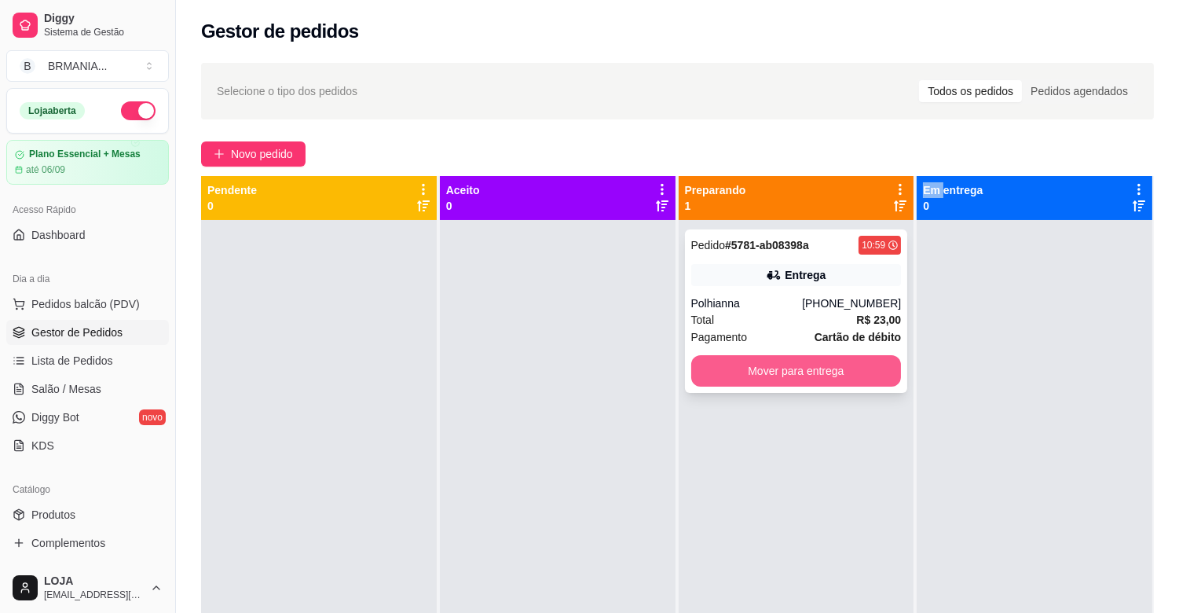
click at [855, 364] on button "Mover para entrega" at bounding box center [796, 370] width 211 height 31
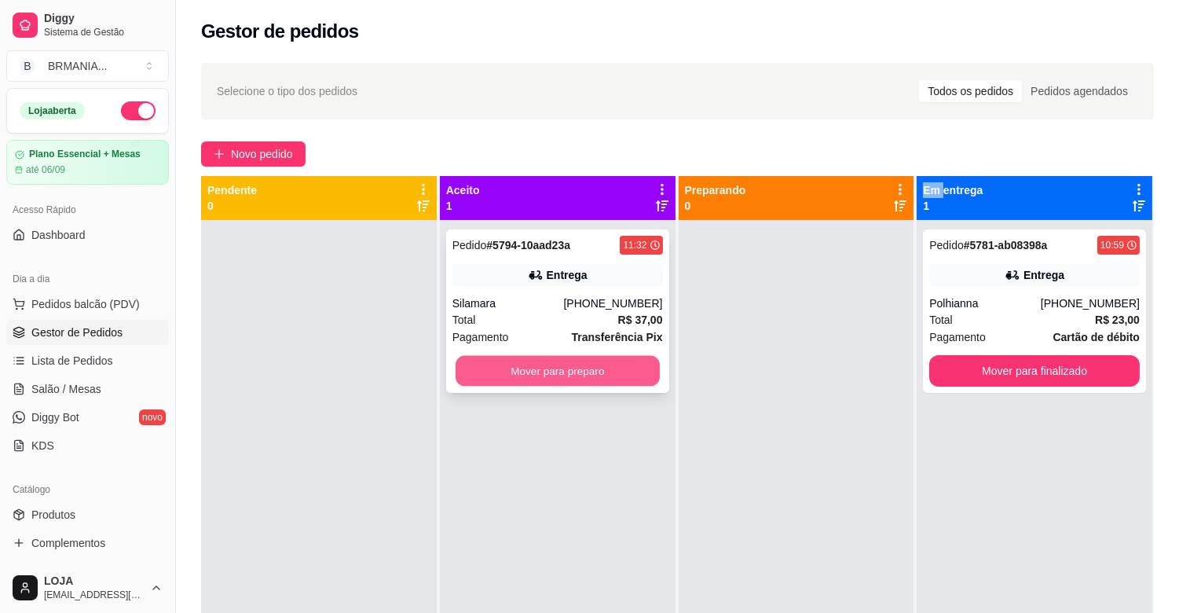
click at [609, 363] on button "Mover para preparo" at bounding box center [558, 371] width 204 height 31
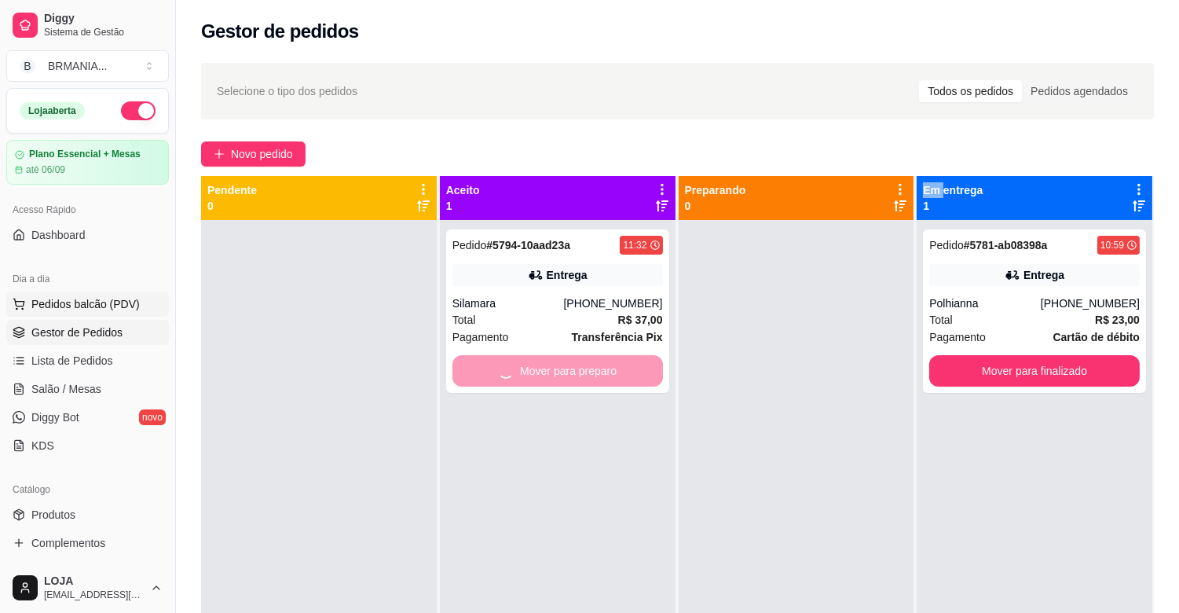
click at [83, 301] on span "Pedidos balcão (PDV)" at bounding box center [85, 304] width 108 height 16
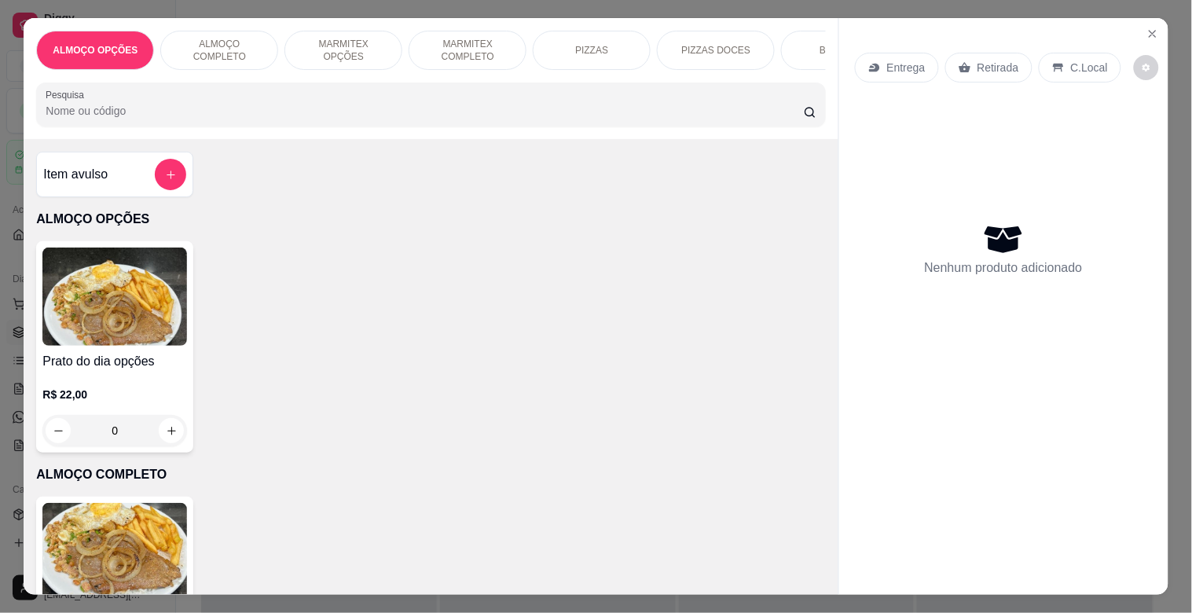
click at [476, 38] on p "MARMITEX COMPLETO" at bounding box center [467, 50] width 91 height 25
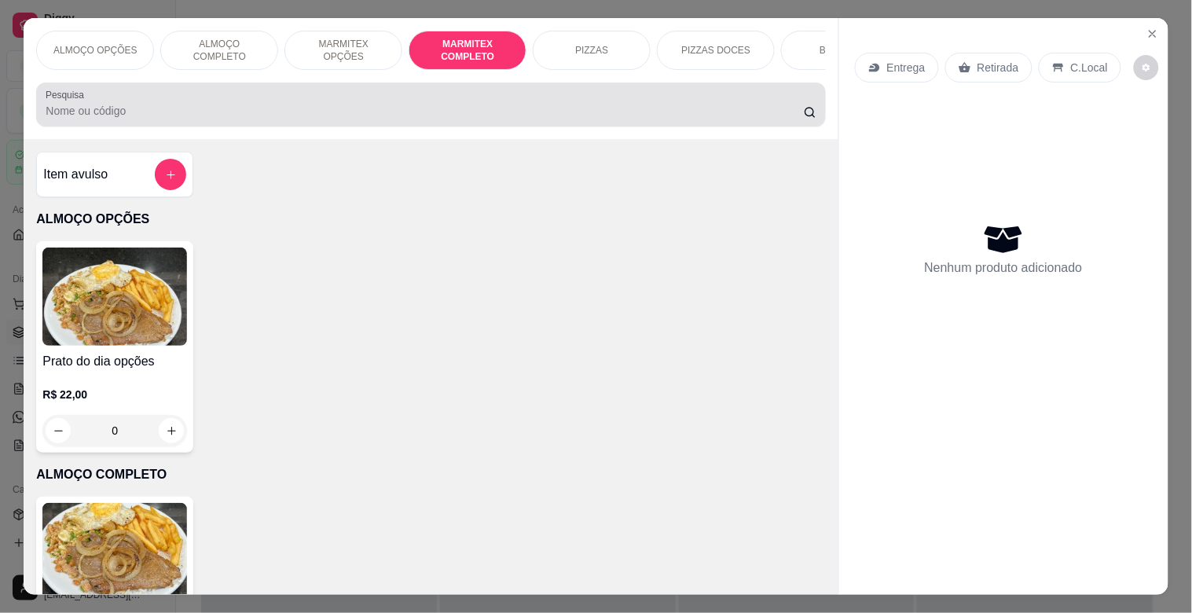
scroll to position [38, 0]
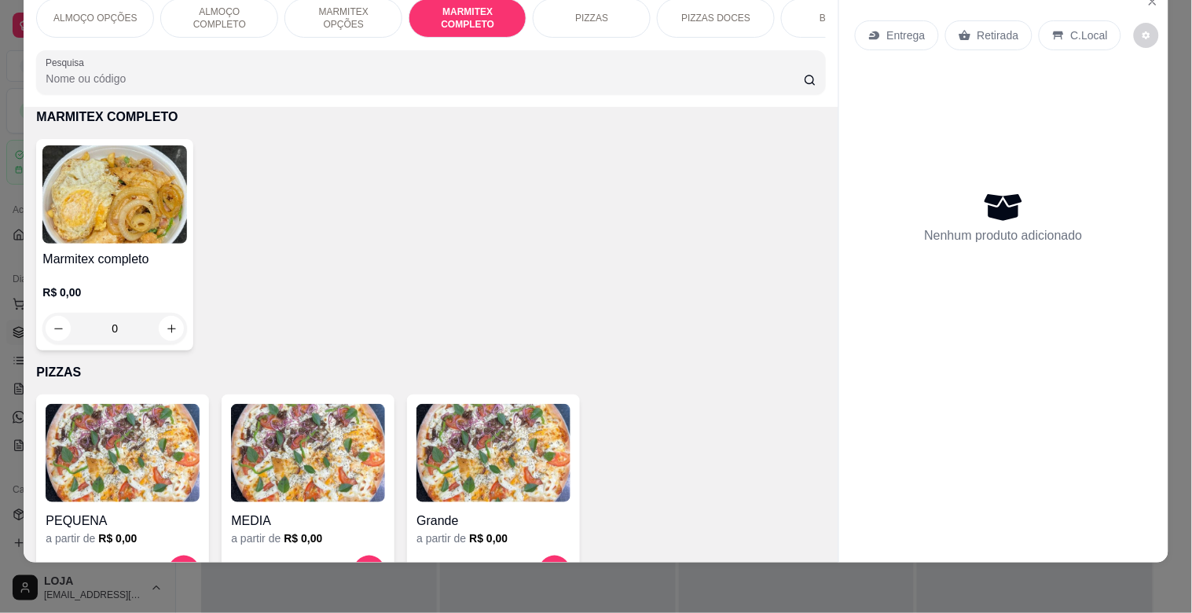
click at [57, 262] on h4 "Marmitex completo" at bounding box center [114, 259] width 145 height 19
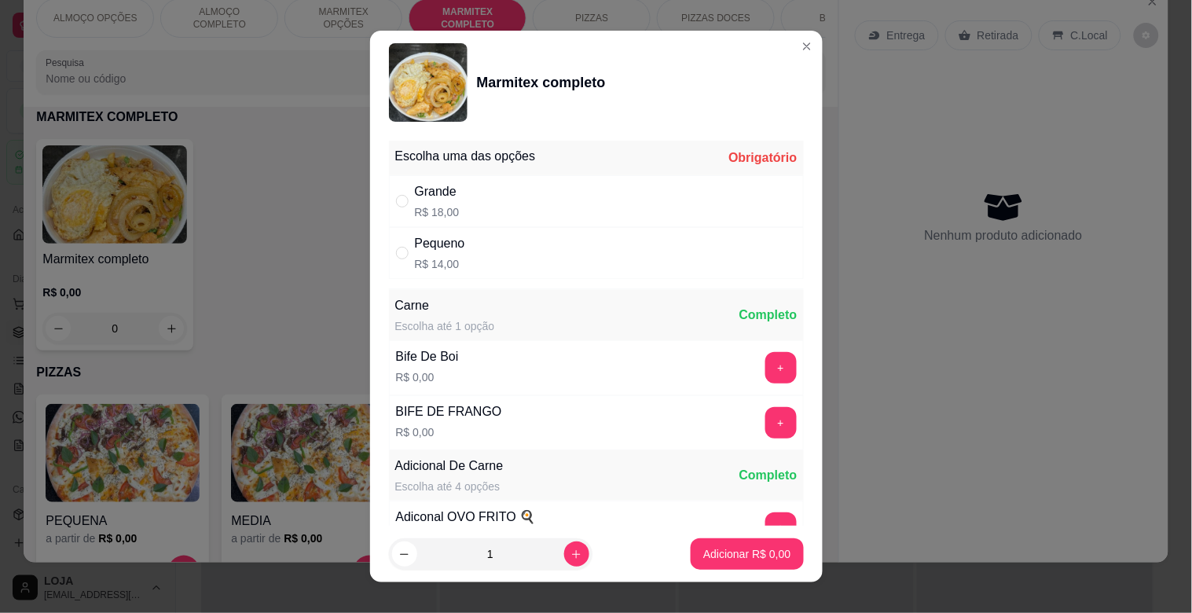
click at [474, 202] on div "Grande R$ 18,00" at bounding box center [596, 201] width 415 height 52
click at [563, 255] on div "Pequeno R$ 14,00" at bounding box center [596, 253] width 415 height 52
radio input "false"
radio input "true"
click at [765, 364] on button "+" at bounding box center [780, 368] width 31 height 31
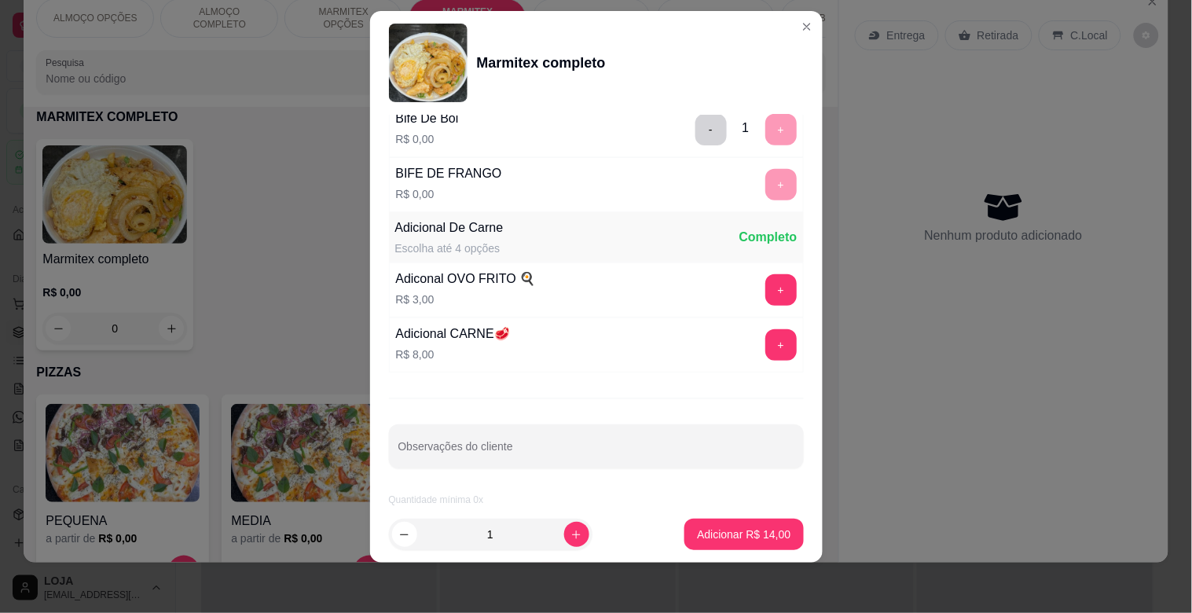
scroll to position [220, 0]
click at [741, 531] on p "Adicionar R$ 14,00" at bounding box center [743, 534] width 93 height 16
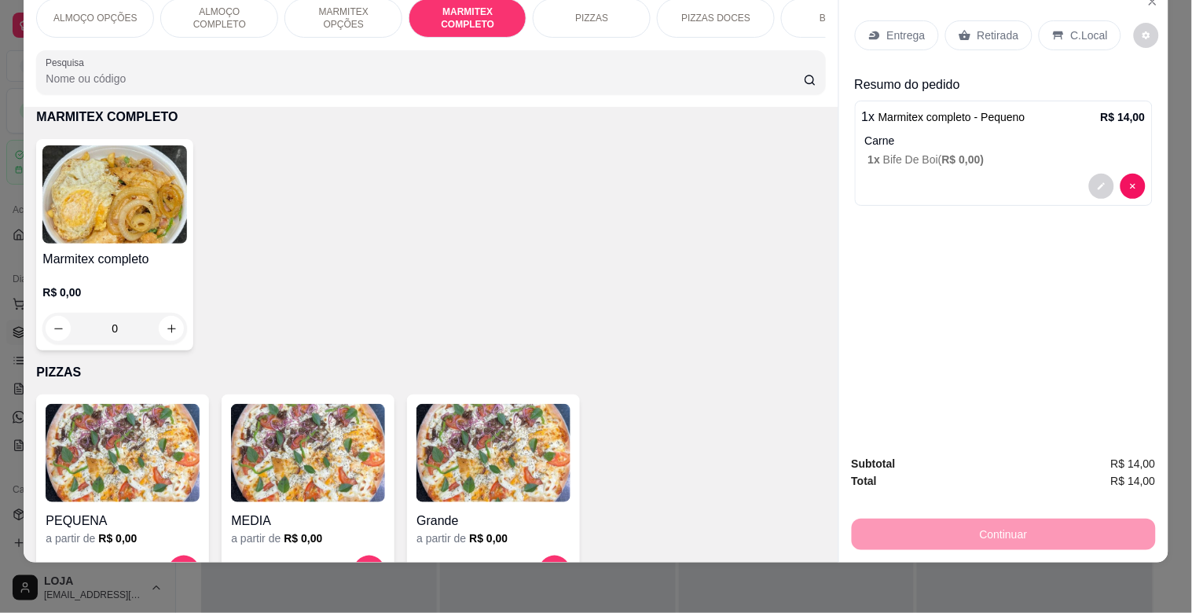
drag, startPoint x: 992, startPoint y: 22, endPoint x: 990, endPoint y: 41, distance: 19.0
click at [991, 27] on p "Retirada" at bounding box center [998, 35] width 42 height 16
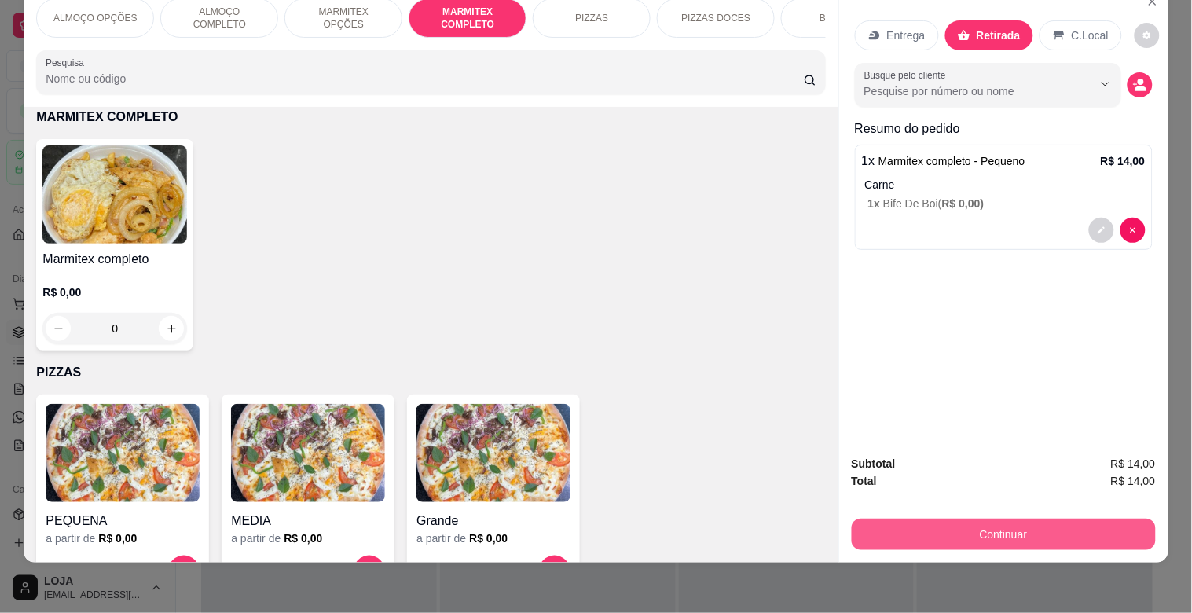
click at [966, 518] on button "Continuar" at bounding box center [1004, 533] width 304 height 31
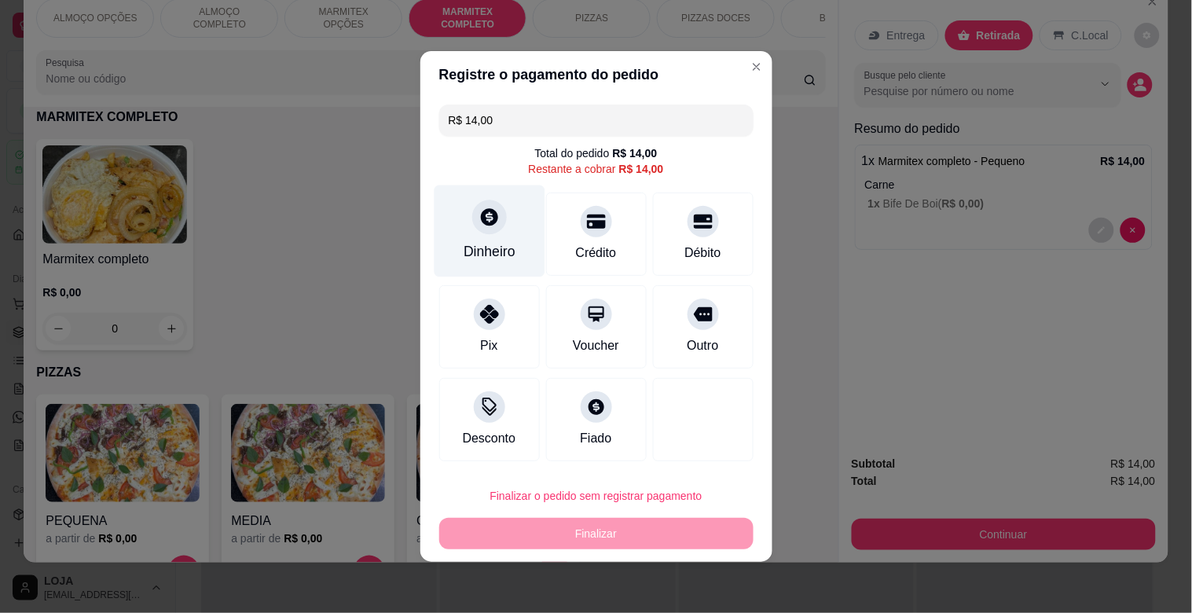
click at [478, 241] on div "Dinheiro" at bounding box center [489, 251] width 52 height 20
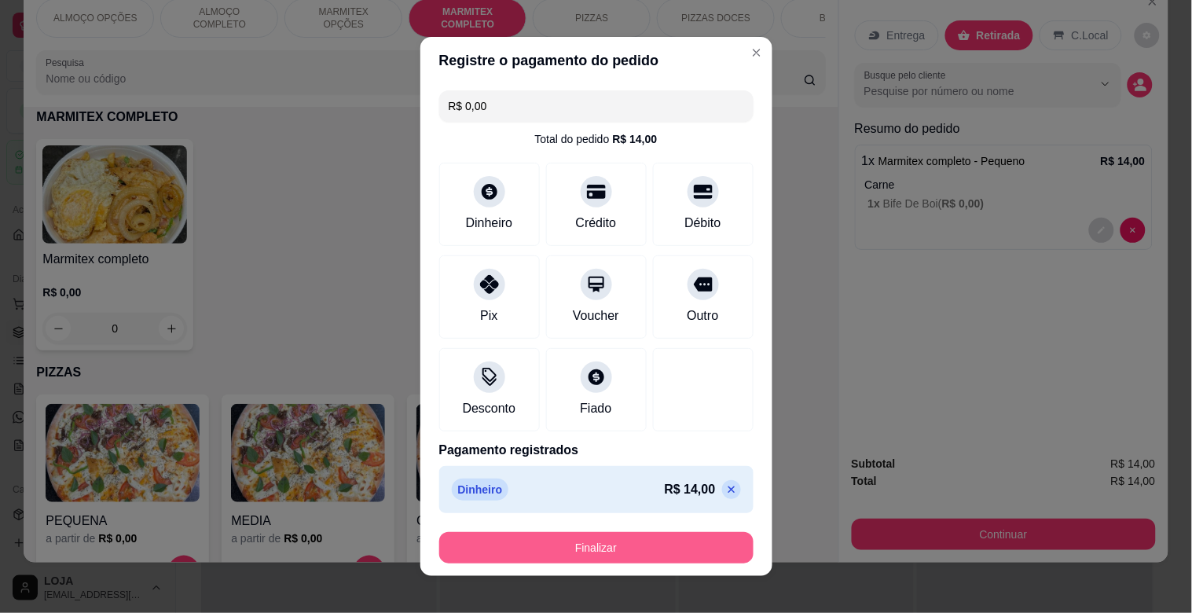
click at [644, 537] on button "Finalizar" at bounding box center [596, 547] width 314 height 31
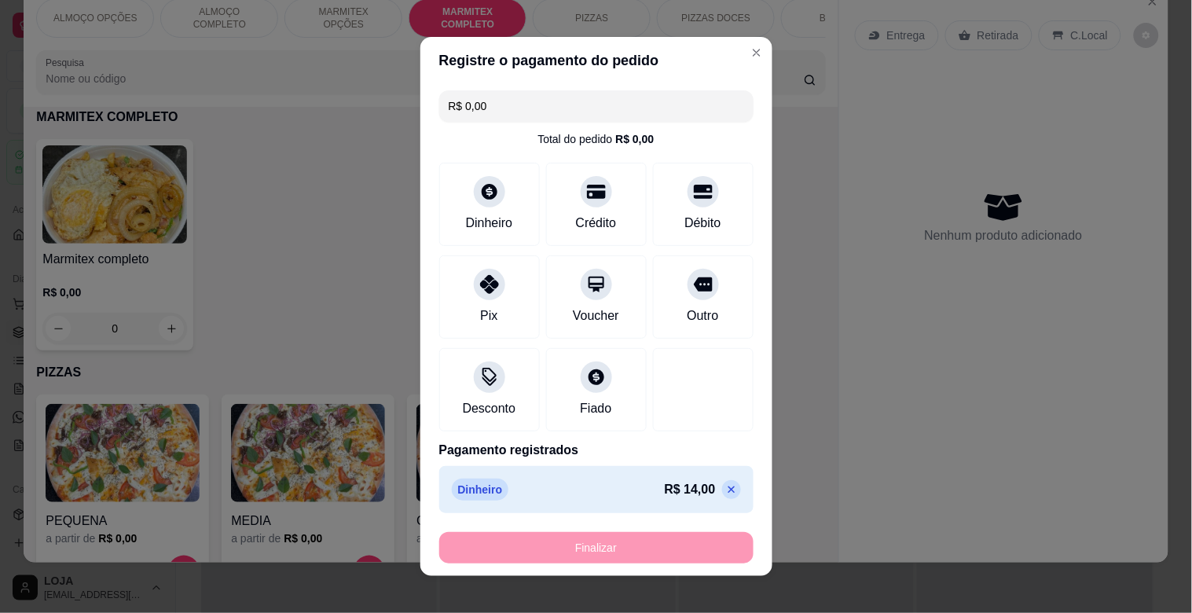
type input "-R$ 14,00"
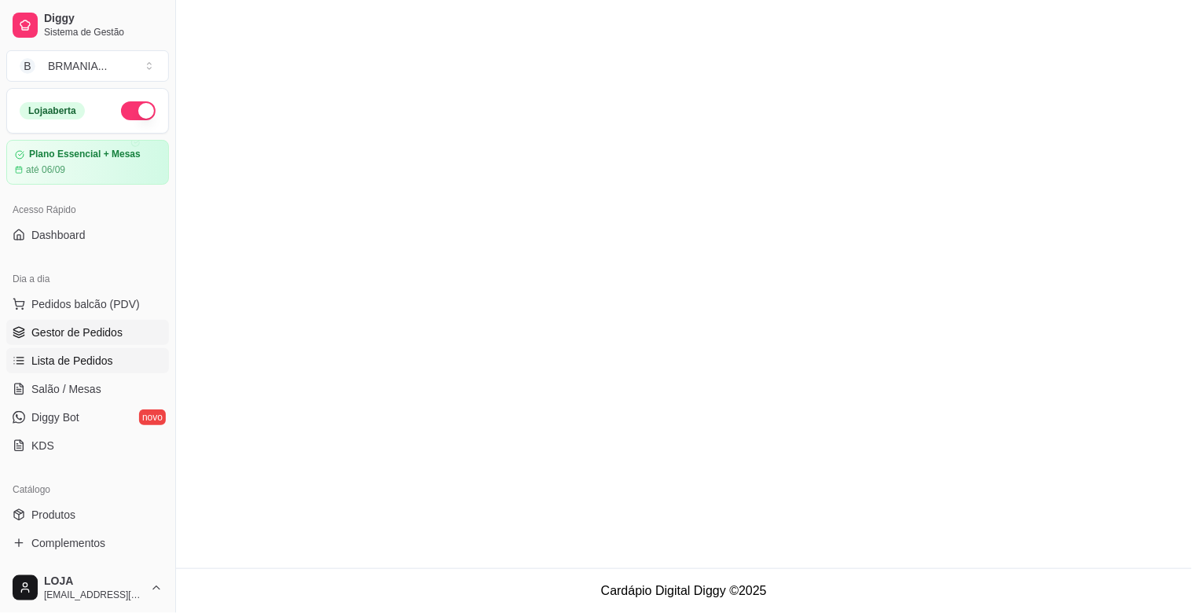
click at [90, 362] on span "Lista de Pedidos" at bounding box center [72, 361] width 82 height 16
click at [100, 358] on span "Lista de Pedidos" at bounding box center [72, 361] width 82 height 16
